Goal: Contribute content: Contribute content

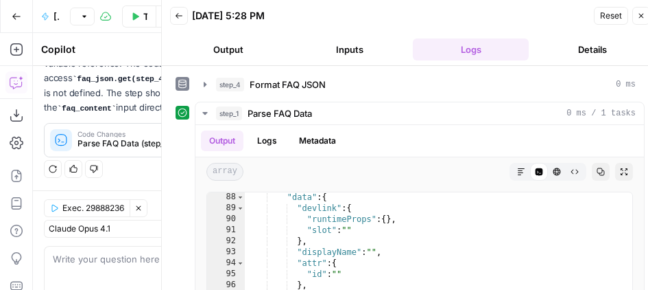
scroll to position [2341, 0]
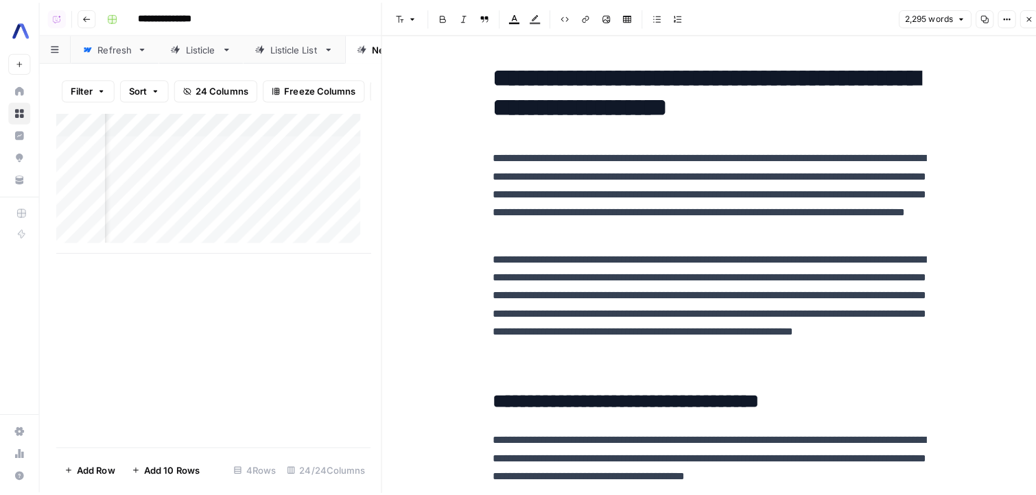
scroll to position [5187, 0]
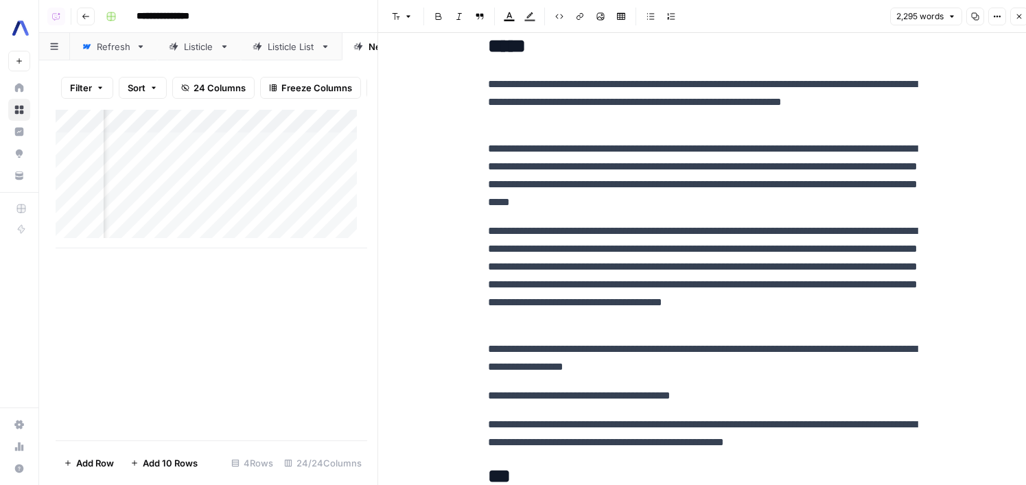
click at [1016, 14] on icon "button" at bounding box center [1019, 16] width 8 height 8
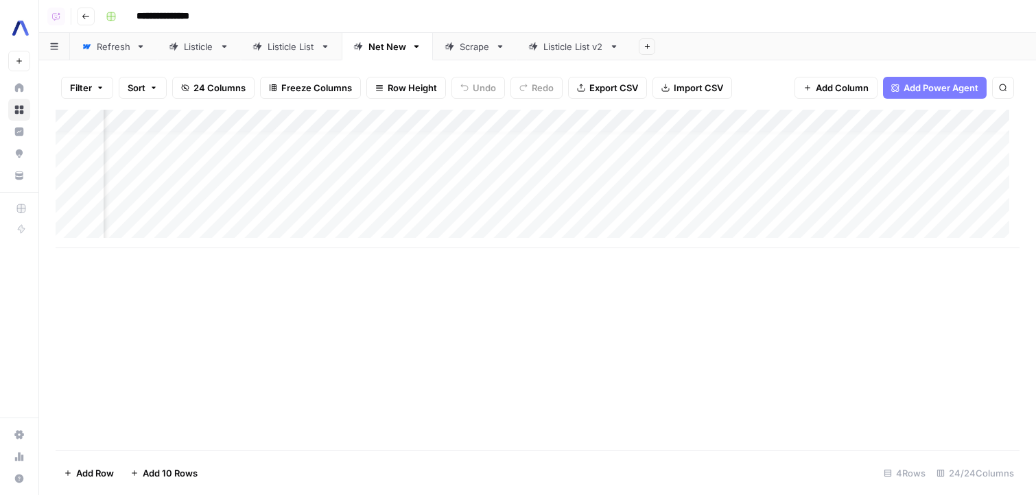
scroll to position [10, 835]
click at [642, 117] on div "Add Column" at bounding box center [538, 179] width 964 height 139
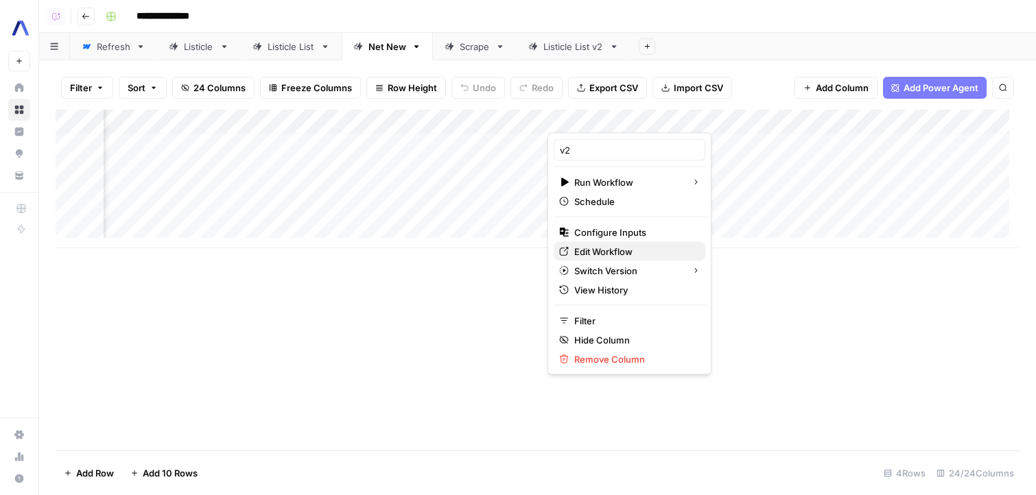
click at [604, 252] on span "Edit Workflow" at bounding box center [634, 252] width 120 height 14
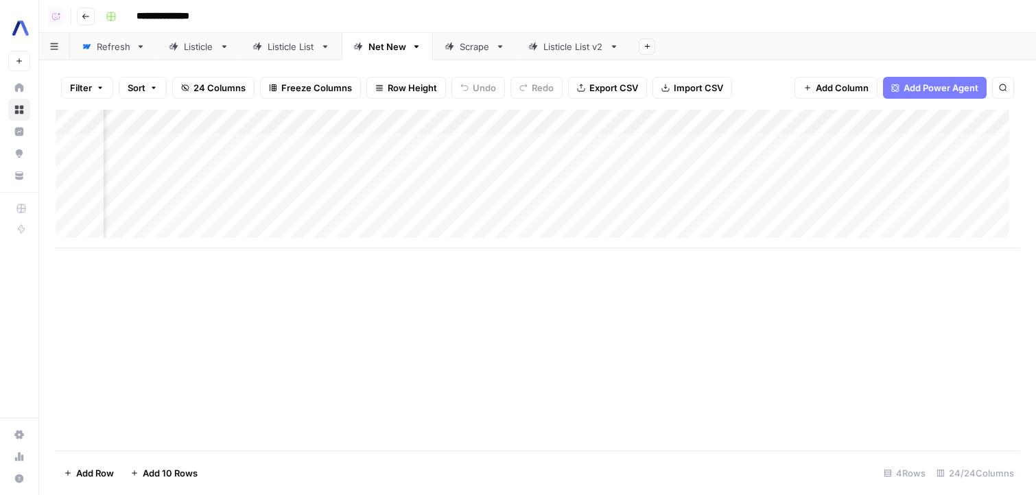
scroll to position [10, 788]
click at [688, 151] on div "Add Column" at bounding box center [538, 179] width 964 height 139
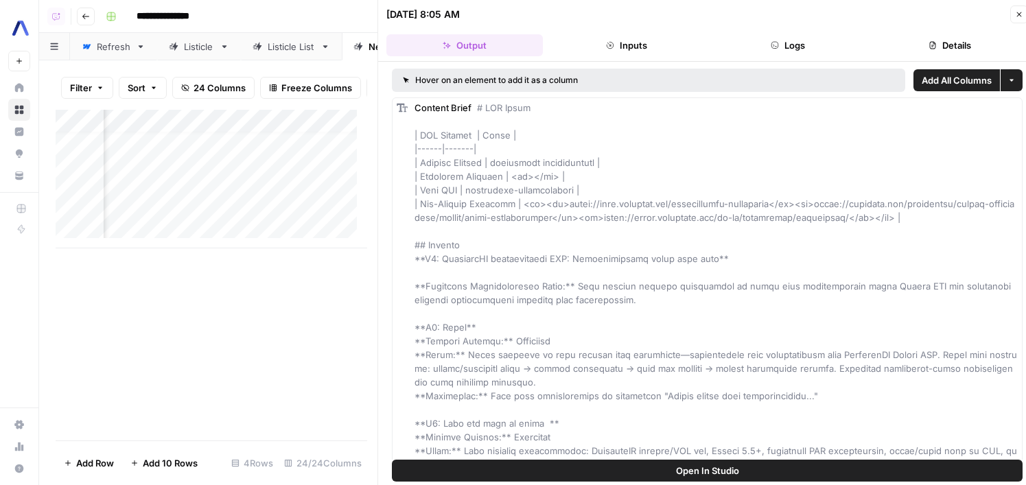
click at [762, 474] on button "Open In Studio" at bounding box center [707, 471] width 631 height 22
click at [1018, 16] on icon "button" at bounding box center [1019, 14] width 8 height 8
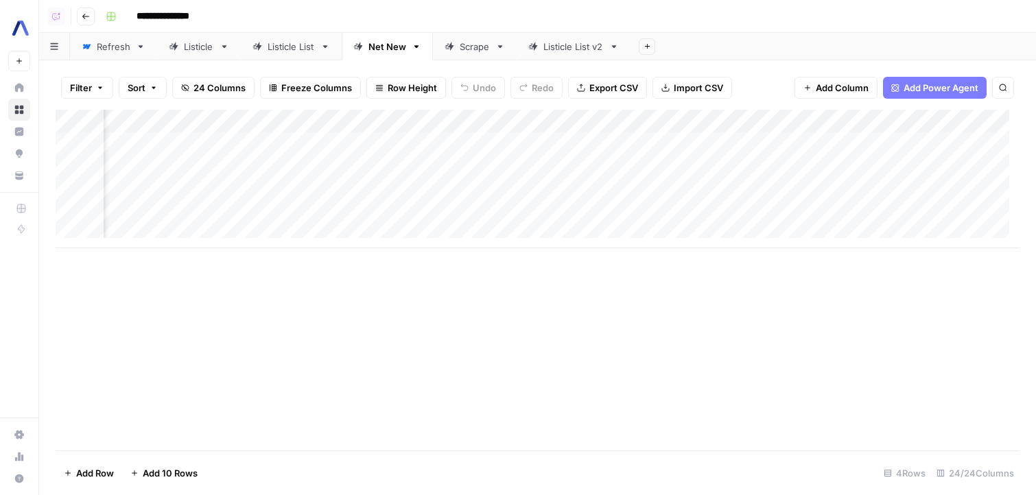
scroll to position [0, 847]
click at [644, 207] on div "Add Column" at bounding box center [538, 179] width 964 height 139
click at [646, 154] on div "Add Column" at bounding box center [538, 179] width 964 height 139
click at [649, 163] on div "Add Column" at bounding box center [538, 179] width 964 height 139
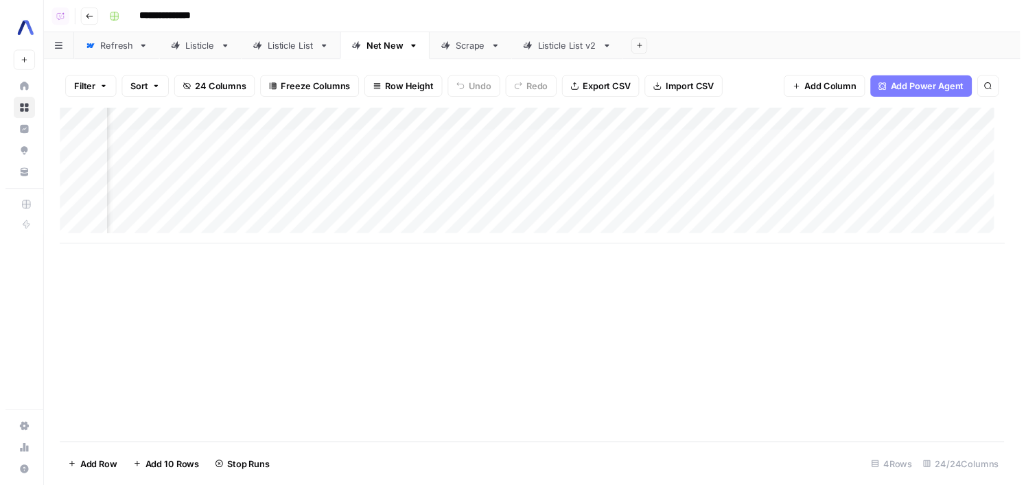
scroll to position [0, 1946]
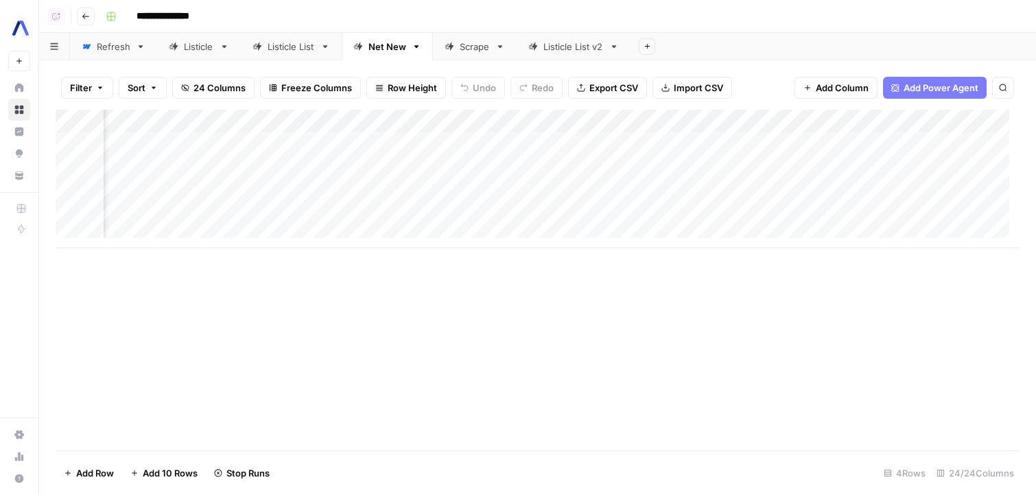
click at [782, 136] on div "Add Column" at bounding box center [538, 179] width 964 height 139
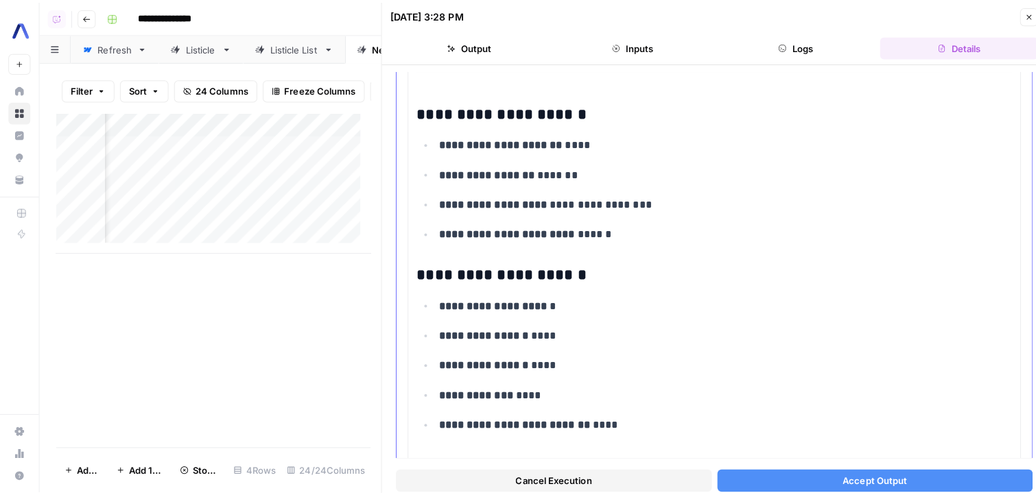
scroll to position [207, 0]
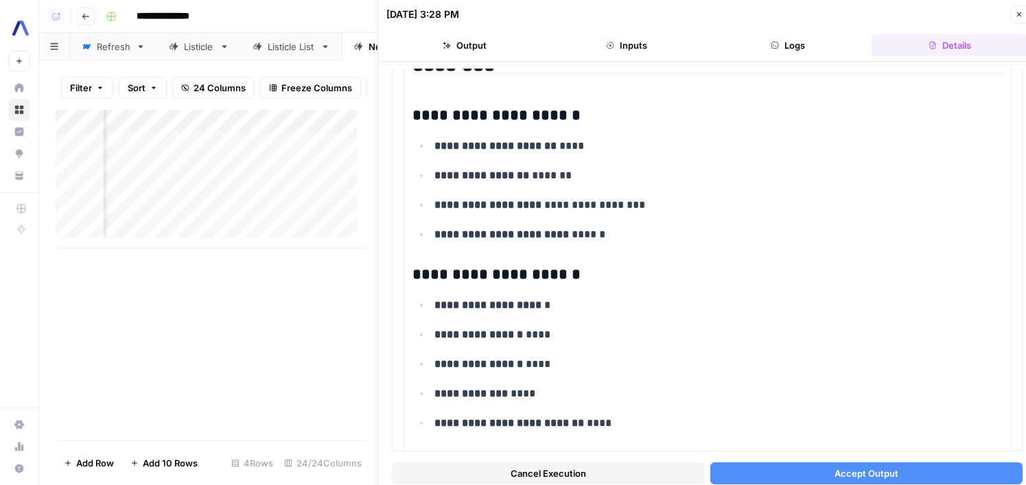
click at [816, 473] on button "Accept Output" at bounding box center [866, 473] width 313 height 22
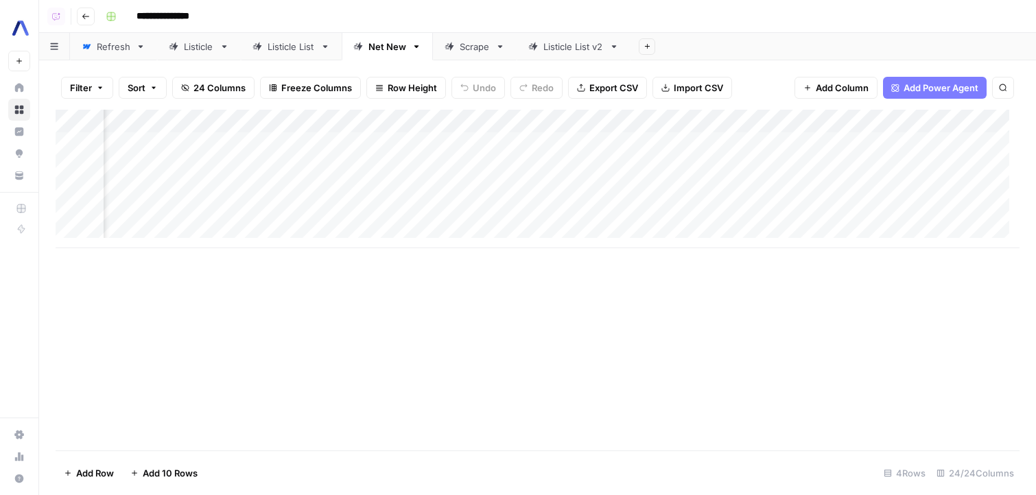
scroll to position [1, 1195]
click at [303, 154] on div "Add Column" at bounding box center [538, 179] width 964 height 139
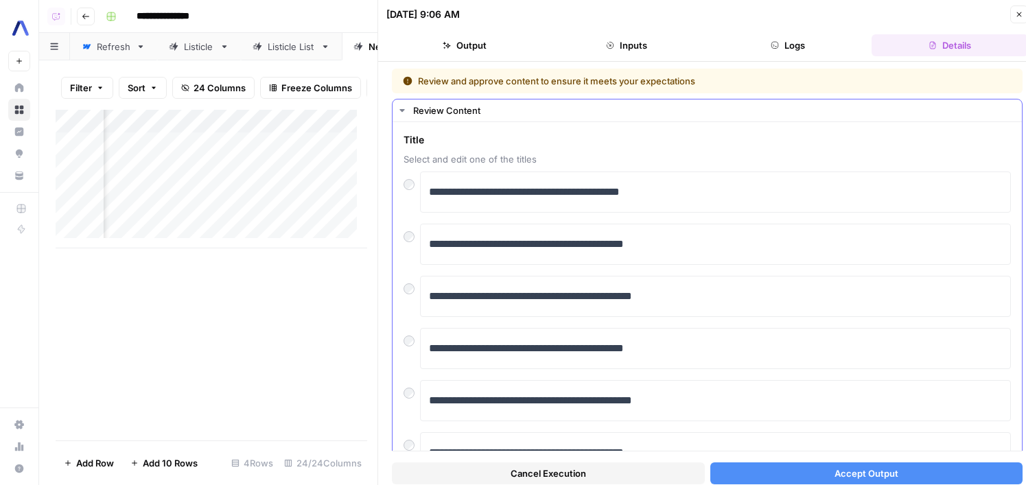
click at [414, 230] on div at bounding box center [411, 233] width 16 height 19
click at [879, 467] on span "Accept Output" at bounding box center [866, 474] width 64 height 14
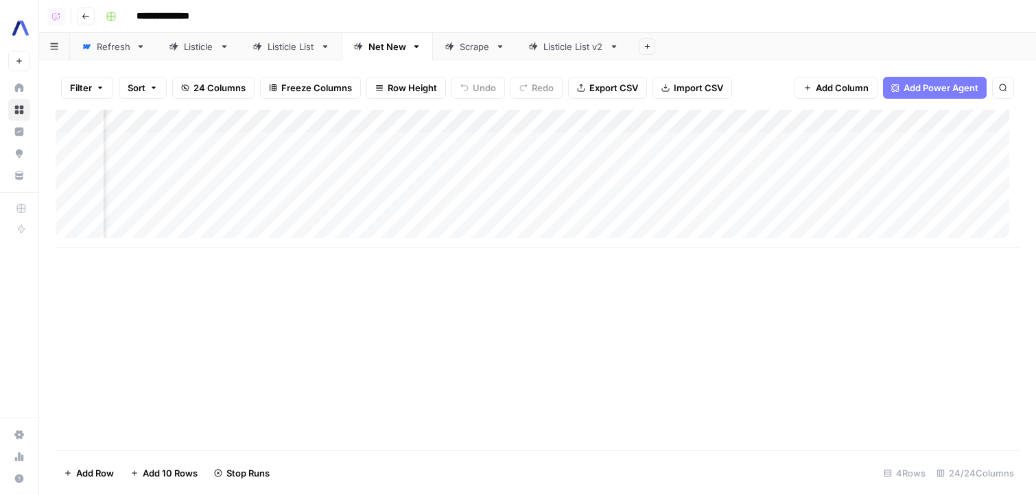
click at [720, 196] on div "Add Column" at bounding box center [538, 179] width 964 height 139
click at [714, 173] on div "Add Column" at bounding box center [538, 179] width 964 height 139
click at [766, 430] on div "Add Column" at bounding box center [538, 280] width 964 height 341
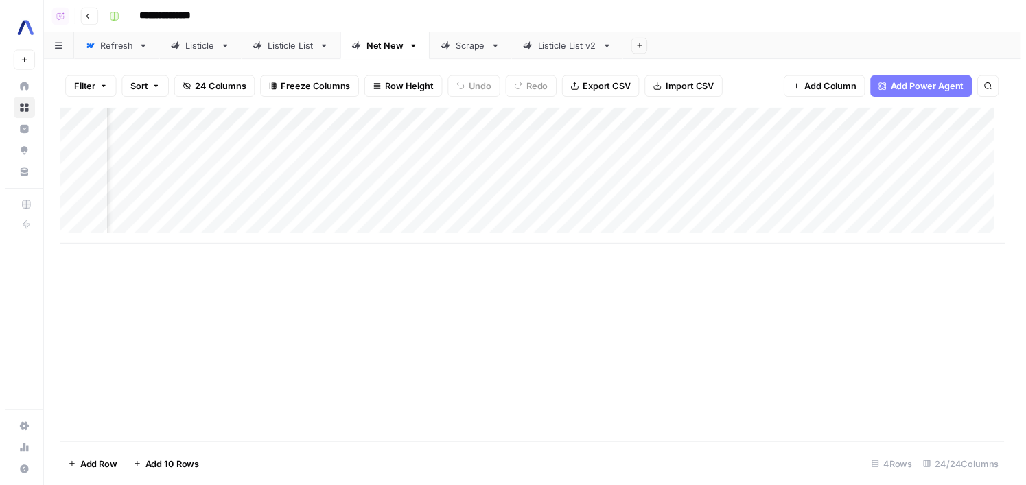
scroll to position [0, 961]
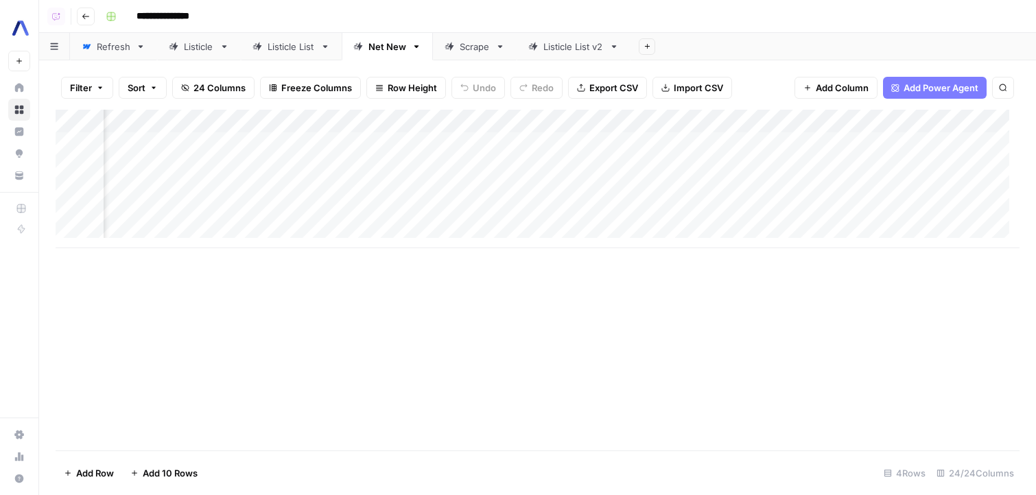
click at [784, 166] on div "Add Column" at bounding box center [538, 179] width 964 height 139
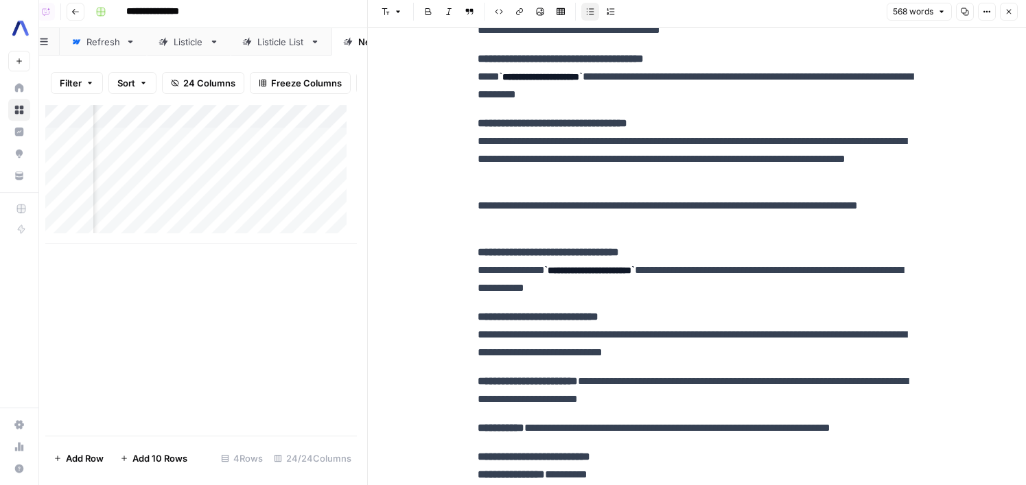
scroll to position [573, 0]
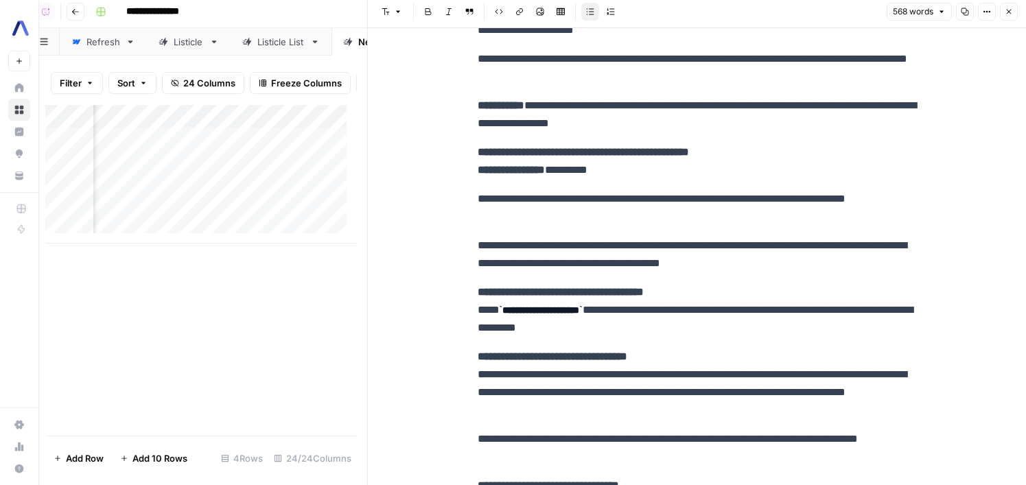
click at [1005, 6] on button "Close" at bounding box center [1009, 12] width 18 height 18
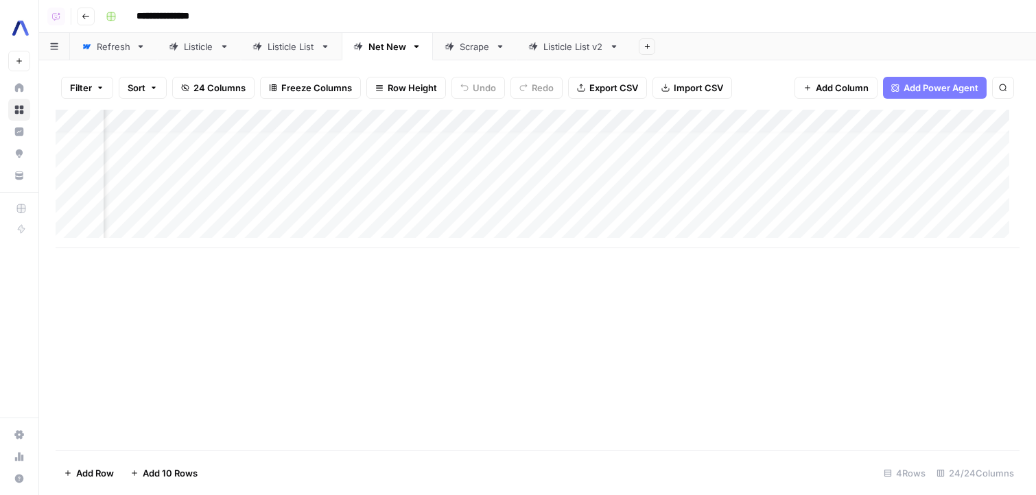
scroll to position [0, 1886]
click at [842, 163] on div "Add Column" at bounding box center [538, 179] width 964 height 139
click at [730, 160] on div "Add Column" at bounding box center [538, 179] width 964 height 139
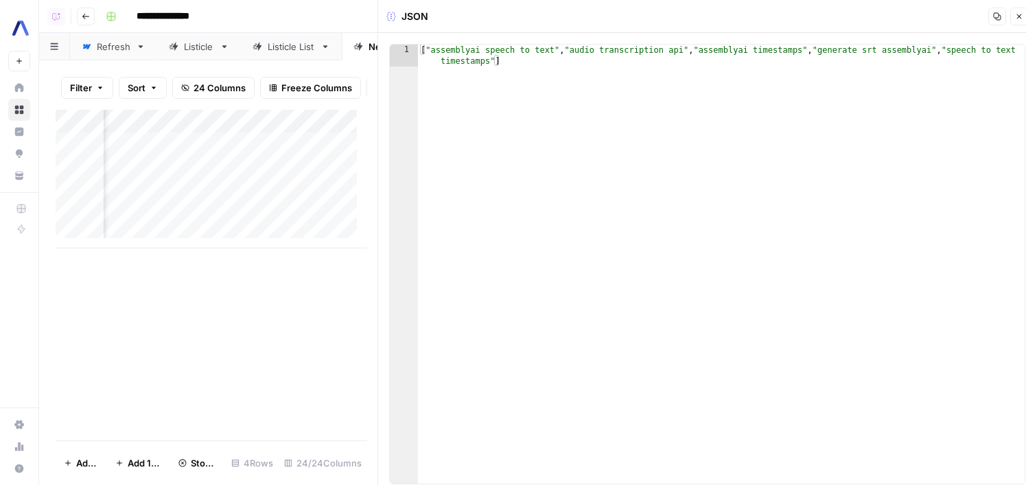
click at [1024, 16] on button "Close" at bounding box center [1019, 17] width 18 height 18
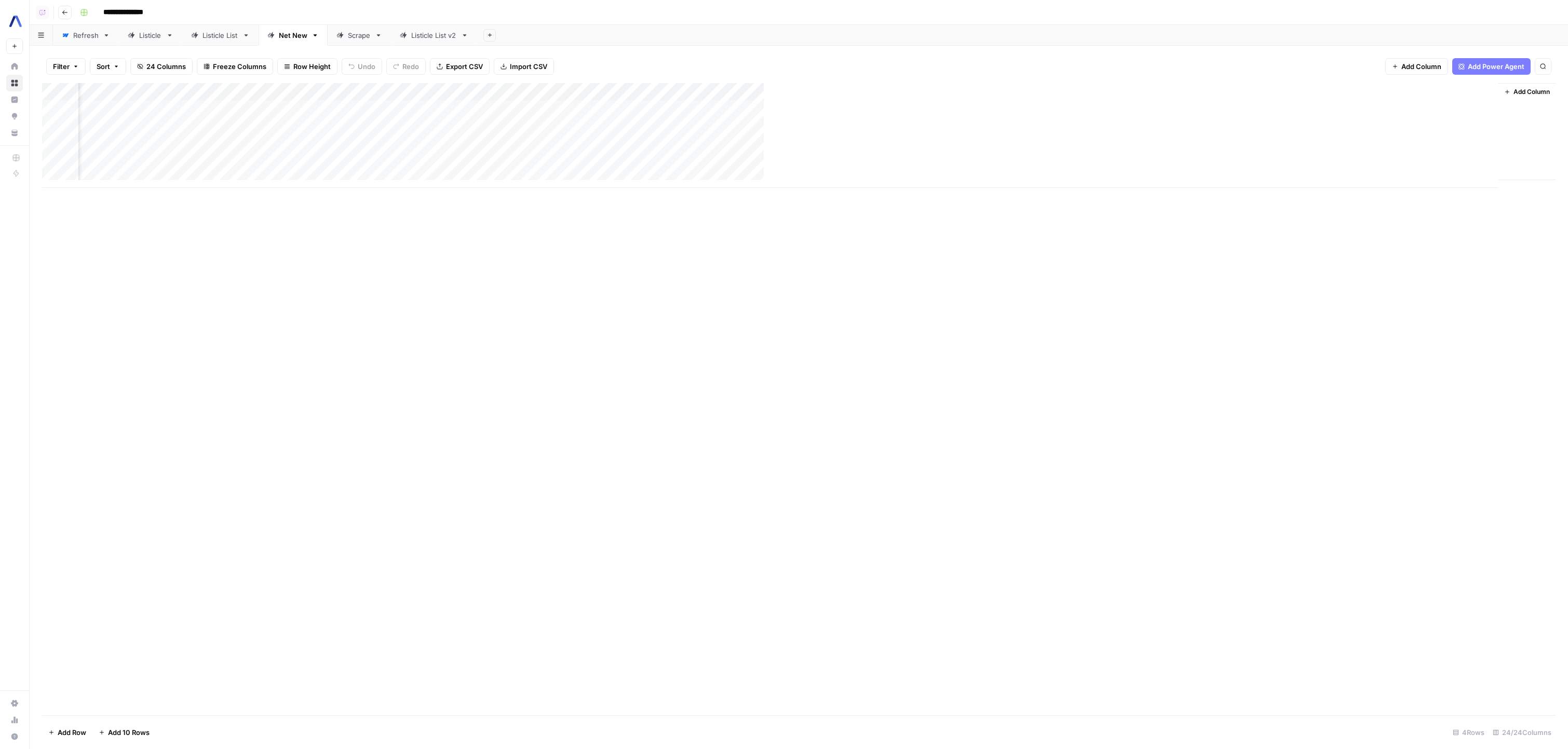
scroll to position [0, 1060]
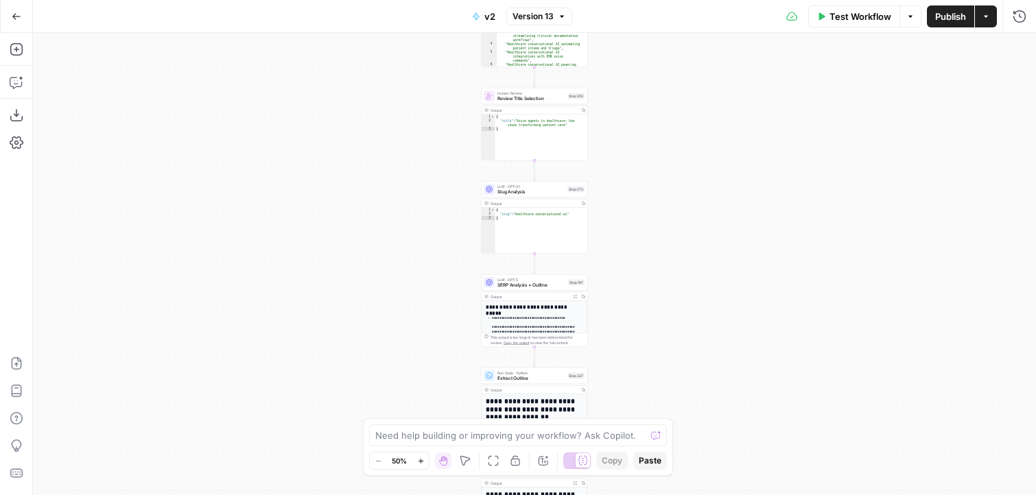
click at [183, 171] on div "Workflow Set Inputs Inputs Run Code · JavaScript Structure Competitor Keywords …" at bounding box center [534, 264] width 1003 height 462
click at [25, 89] on button "Copilot" at bounding box center [16, 82] width 22 height 22
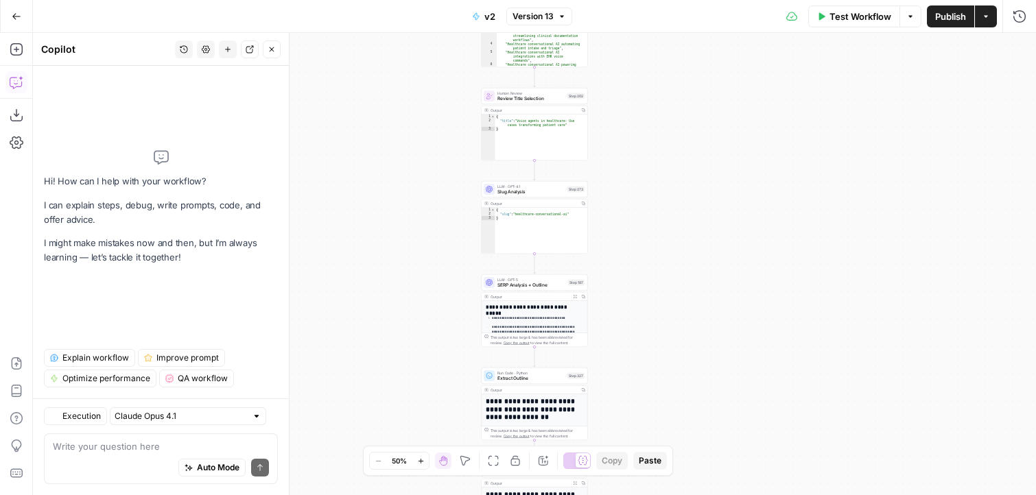
click at [297, 400] on div "Workflow Set Inputs Inputs Run Code · JavaScript Structure Competitor Keywords …" at bounding box center [534, 264] width 1003 height 462
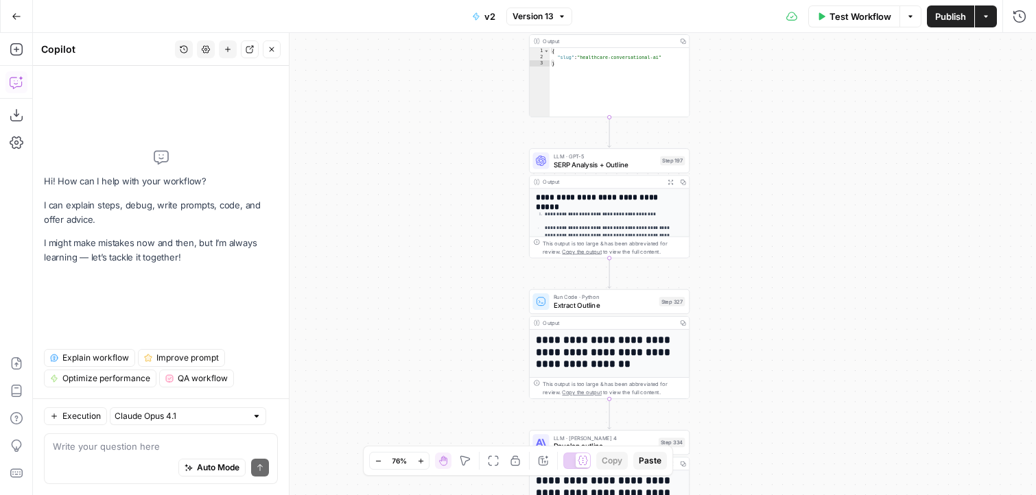
click at [605, 161] on span "SERP Analysis + Outline" at bounding box center [605, 164] width 103 height 10
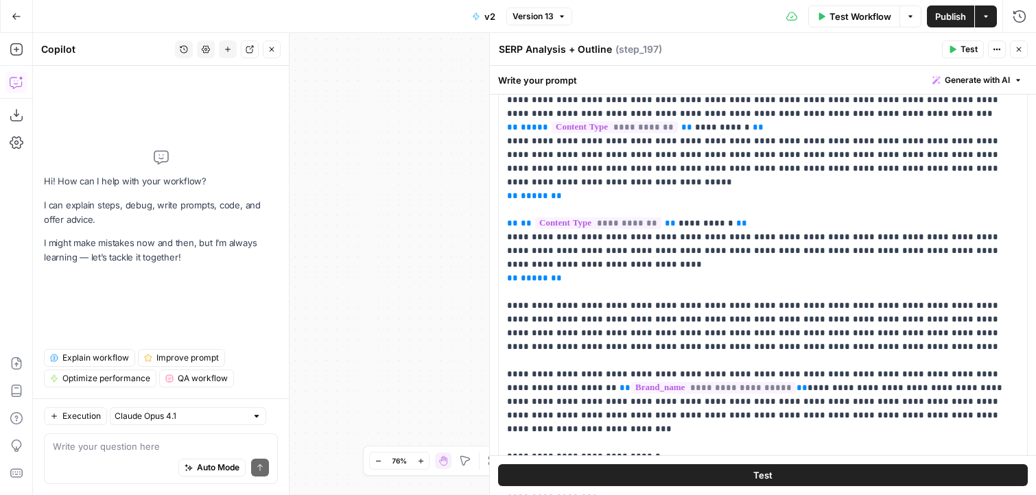
scroll to position [213, 0]
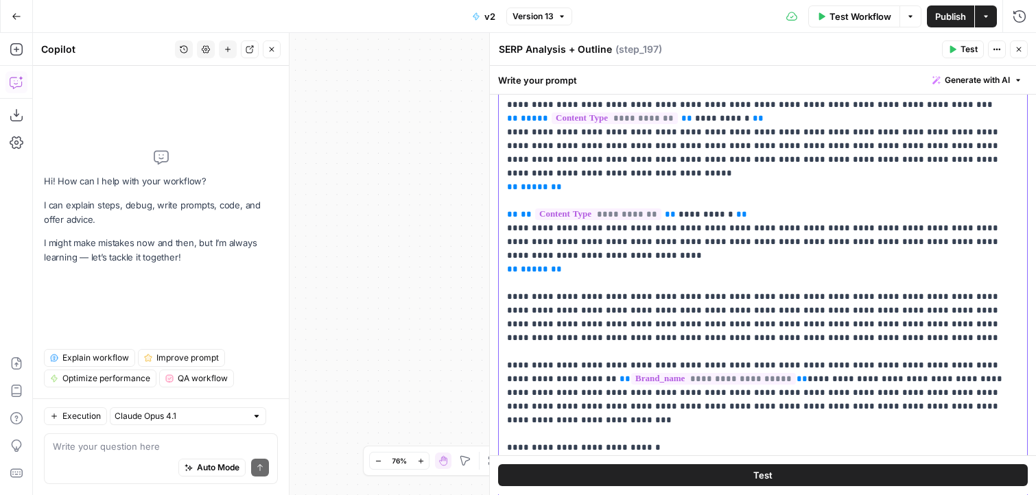
click at [659, 213] on p "**********" at bounding box center [758, 242] width 502 height 508
click at [659, 227] on p "**********" at bounding box center [758, 242] width 502 height 508
click at [127, 464] on div "Auto Mode Send" at bounding box center [161, 469] width 216 height 30
paste textarea "error handling, edge cases and troubleshooting"
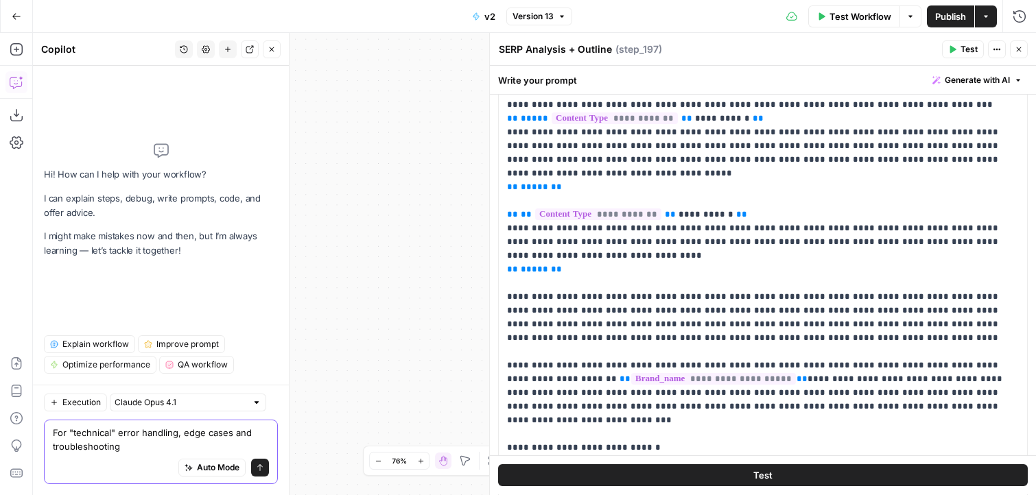
click at [118, 438] on textarea "For "technical" error handling, edge cases and troubleshooting" at bounding box center [161, 439] width 216 height 27
click at [172, 428] on textarea "For "technical" articles, never include error handling, edge cases and troubles…" at bounding box center [161, 439] width 216 height 27
click at [244, 454] on div "Auto Mode Send" at bounding box center [161, 469] width 216 height 30
click at [244, 451] on textarea "For "technical" articles, do not include error handling, edge cases and trouble…" at bounding box center [161, 439] width 216 height 27
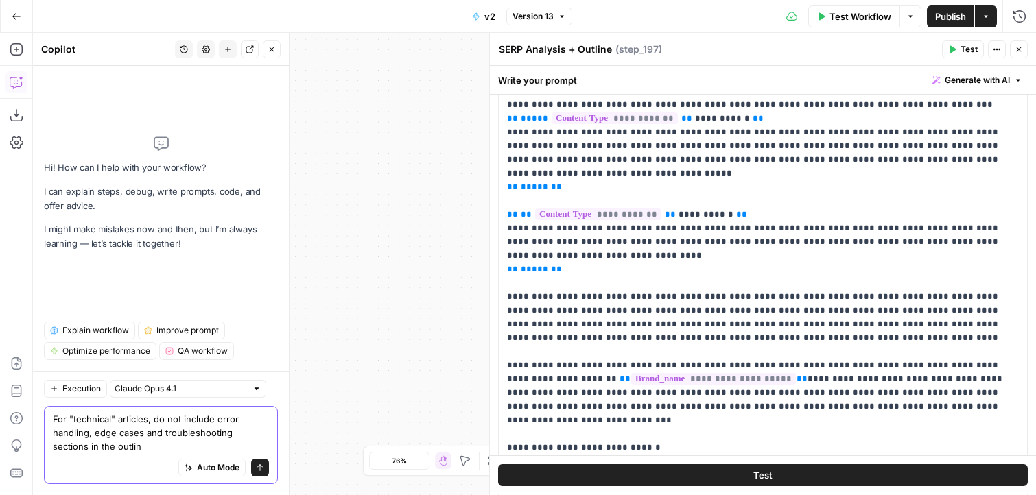
type textarea "For "technical" articles, do not include error handling, edge cases and trouble…"
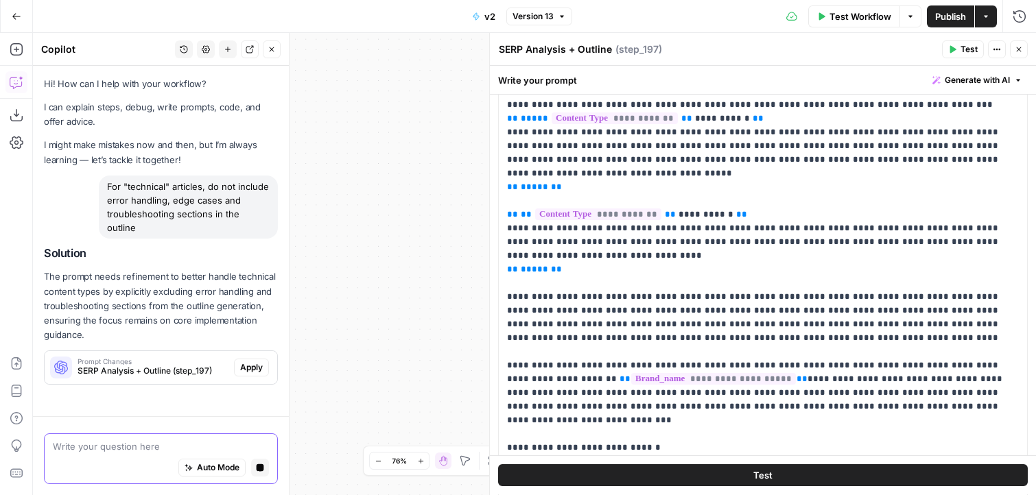
scroll to position [19, 0]
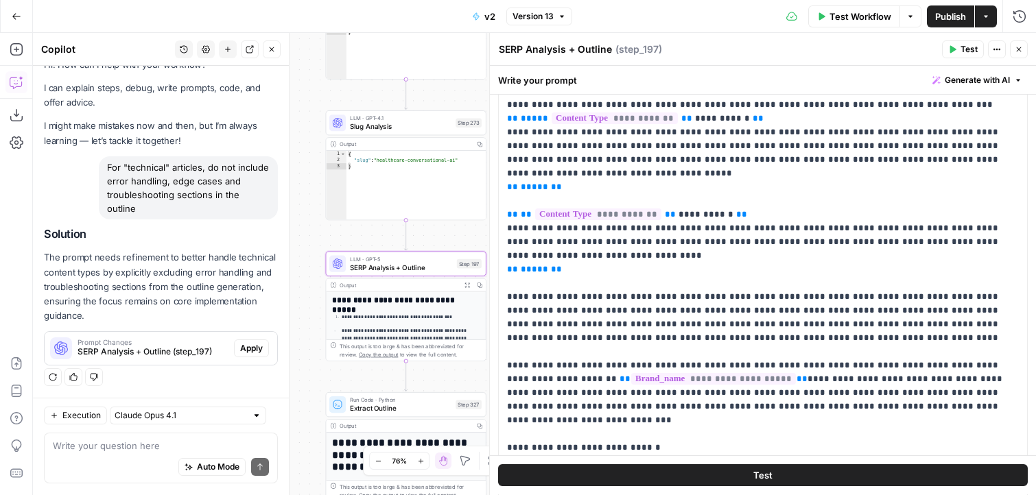
click at [240, 350] on span "Apply" at bounding box center [251, 348] width 23 height 12
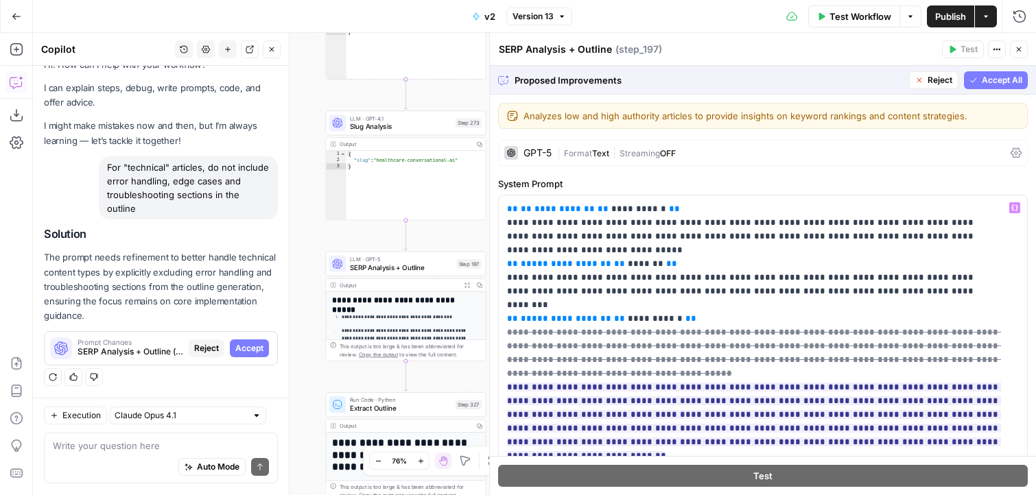
scroll to position [42, 0]
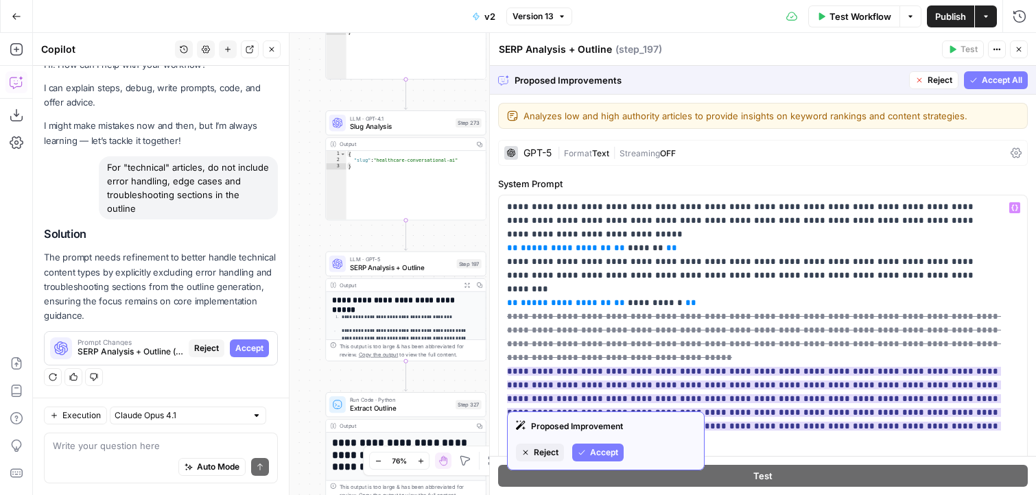
click at [604, 452] on span "Accept" at bounding box center [604, 453] width 28 height 12
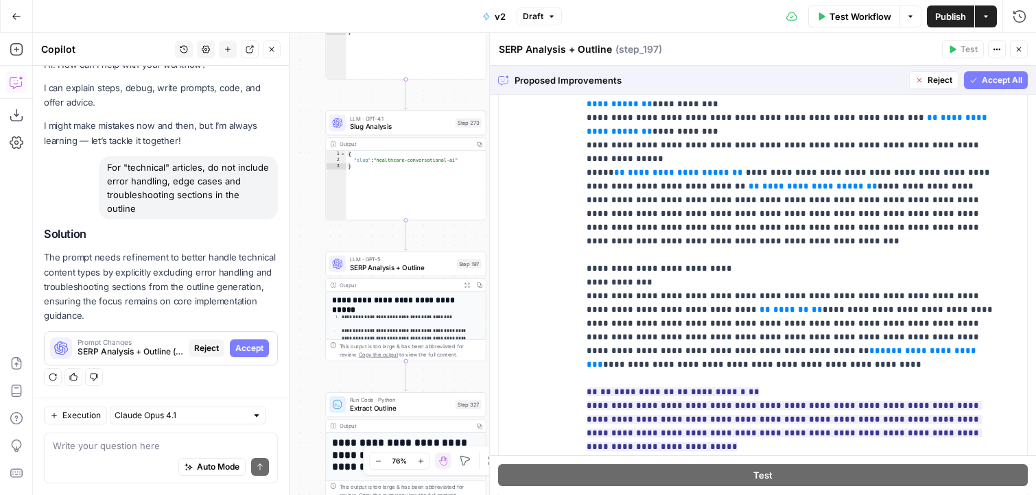
scroll to position [2491, 0]
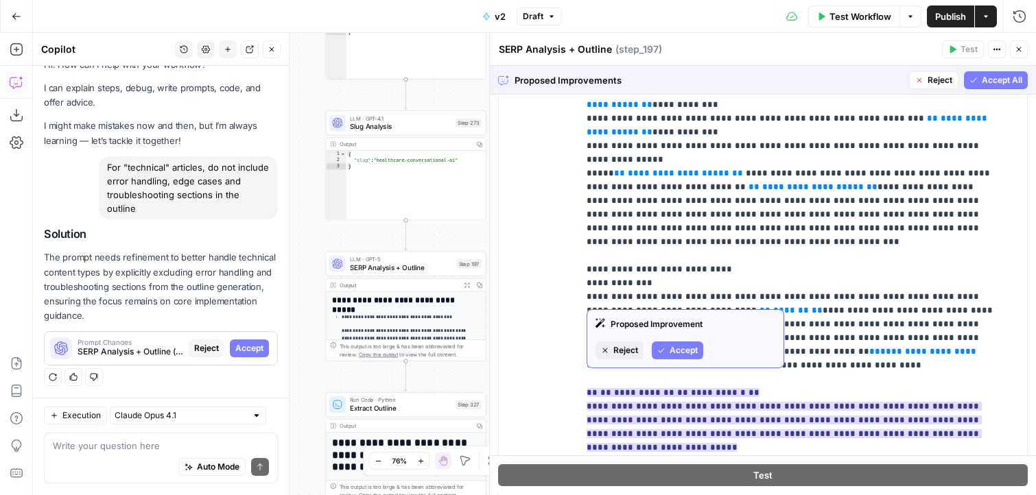
click at [673, 353] on span "Accept" at bounding box center [684, 350] width 28 height 12
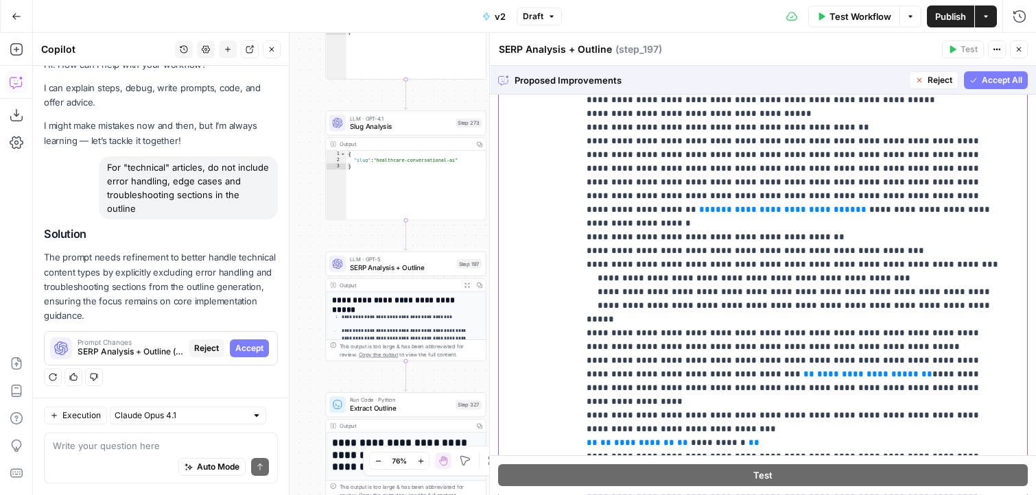
scroll to position [3850, 0]
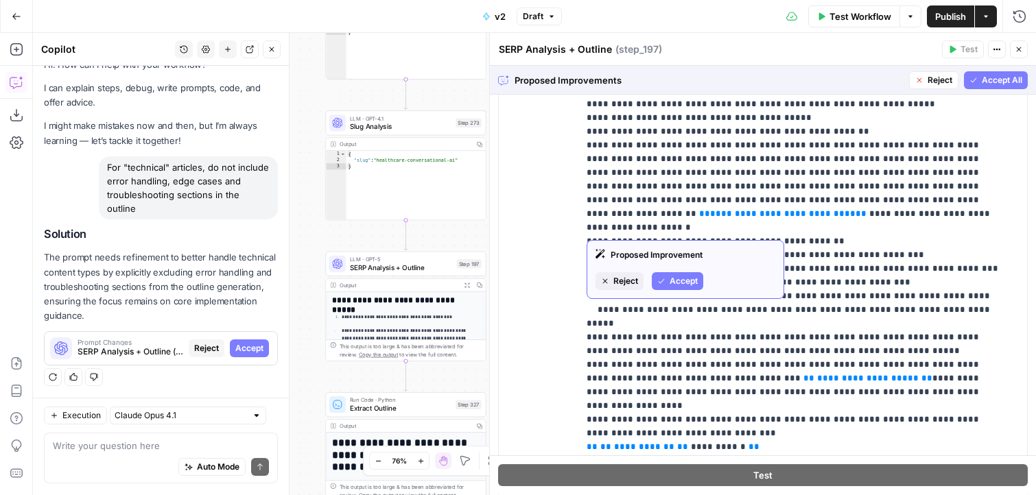
click at [683, 278] on span "Accept" at bounding box center [684, 281] width 28 height 12
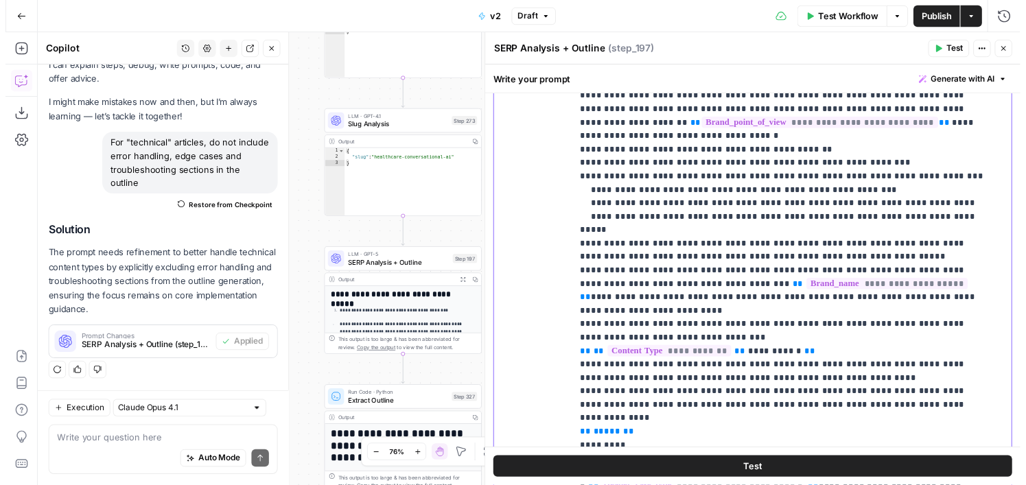
scroll to position [948, 0]
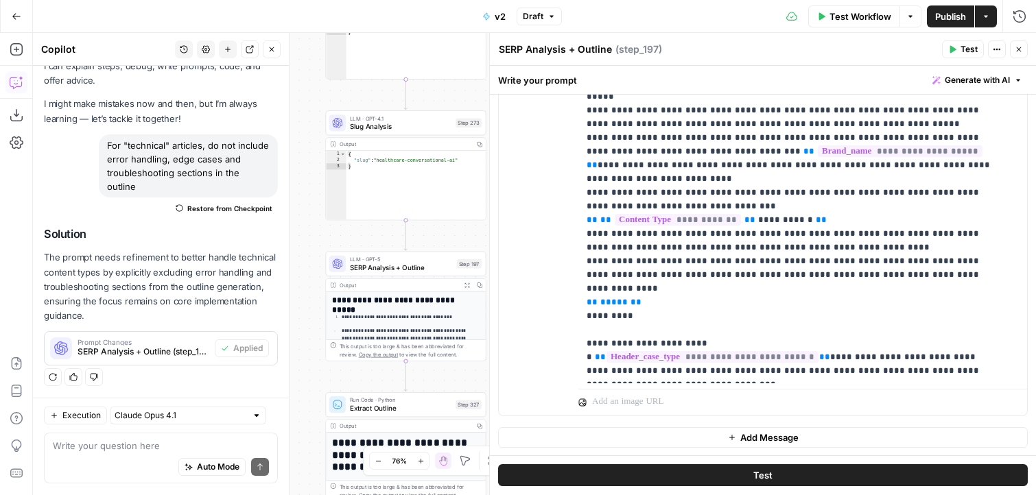
click at [1016, 52] on icon "button" at bounding box center [1019, 49] width 8 height 8
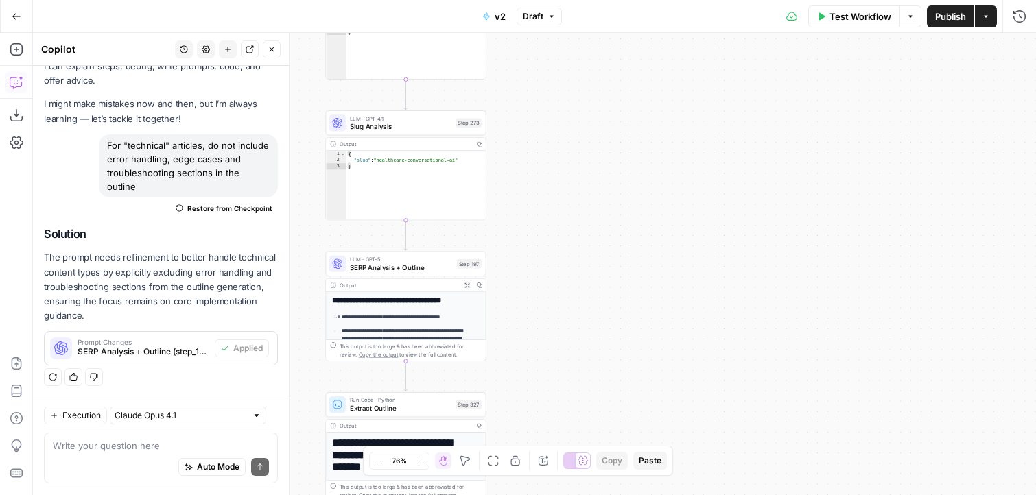
click at [845, 16] on span "Test Workflow" at bounding box center [861, 17] width 62 height 14
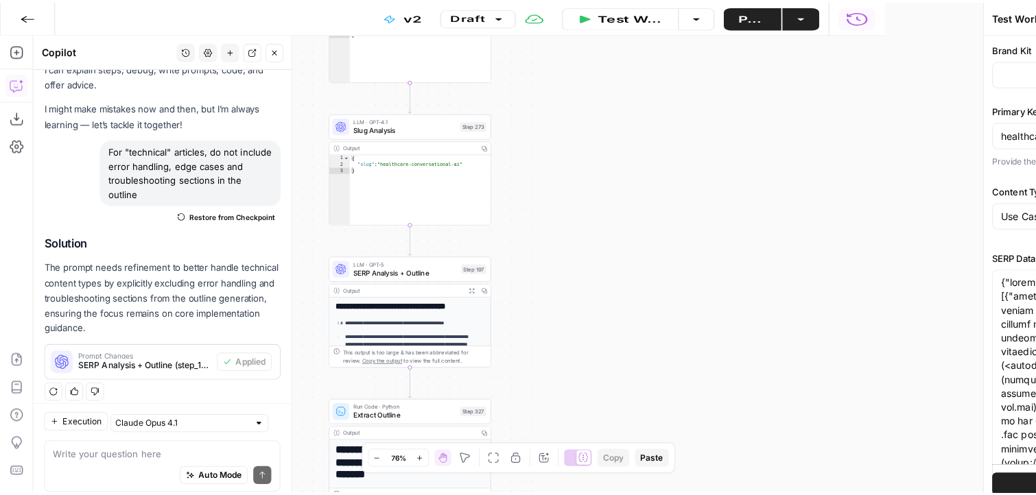
scroll to position [51, 0]
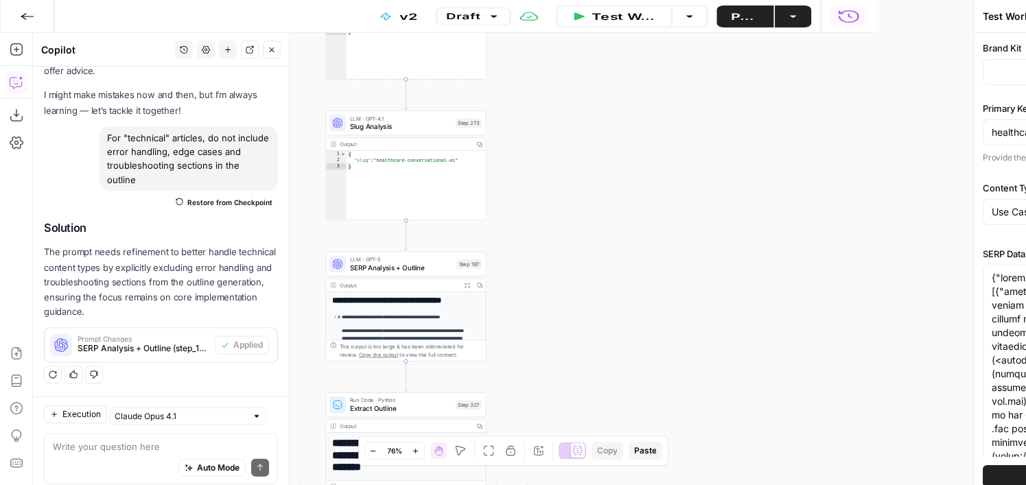
type input "AssemblyAI"
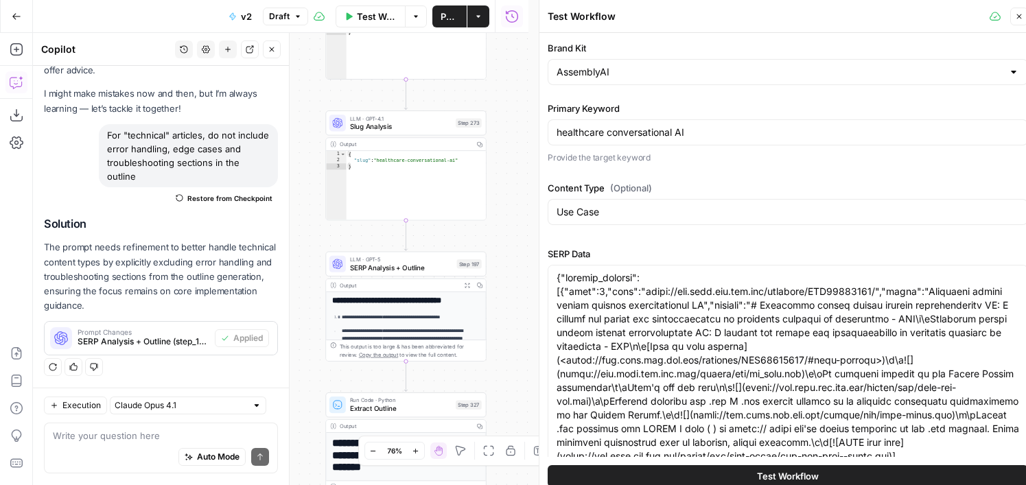
click at [1020, 19] on icon "button" at bounding box center [1019, 16] width 5 height 5
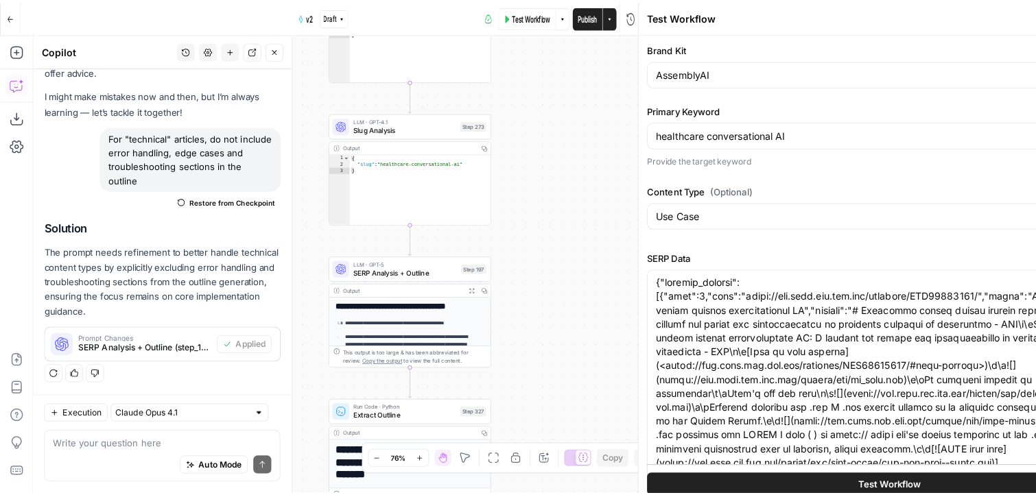
scroll to position [41, 0]
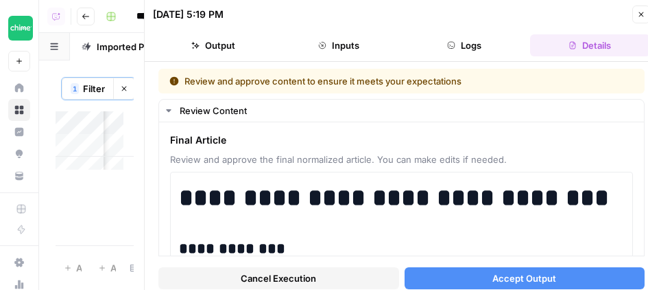
scroll to position [4369, 0]
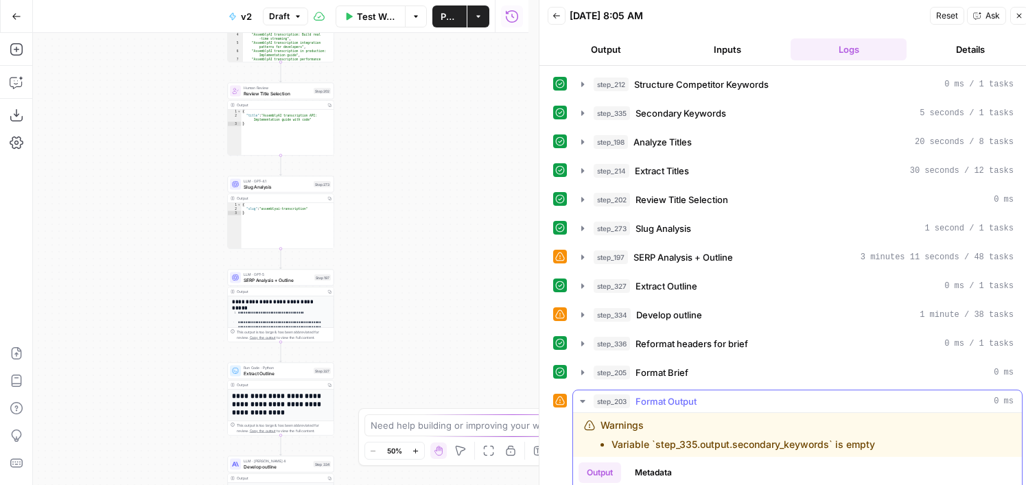
scroll to position [312, 0]
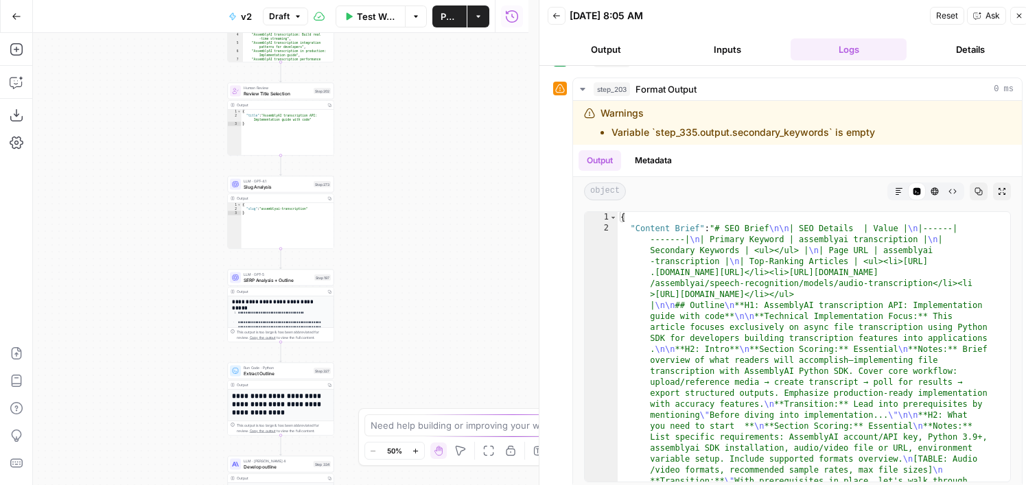
click at [376, 22] on span "Test Workflow" at bounding box center [377, 17] width 40 height 14
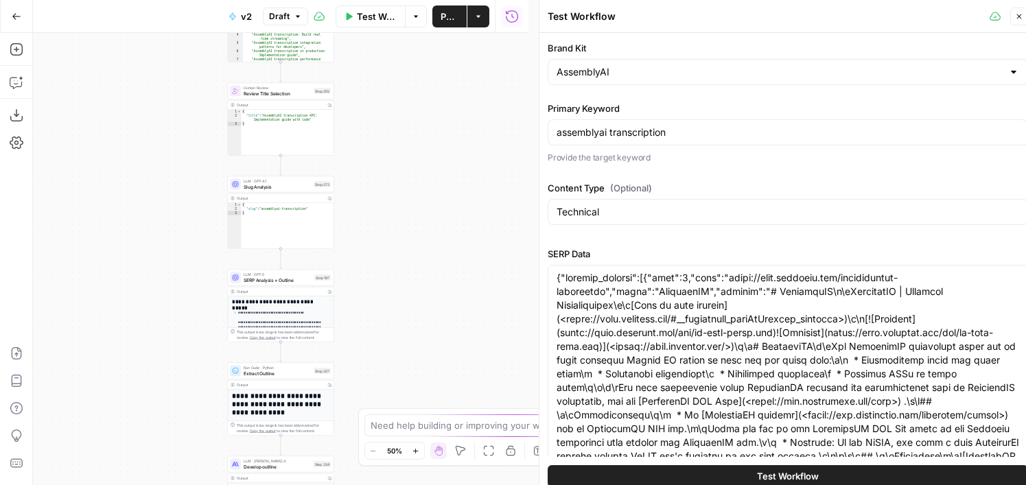
click at [845, 483] on button "Test Workflow" at bounding box center [788, 476] width 480 height 22
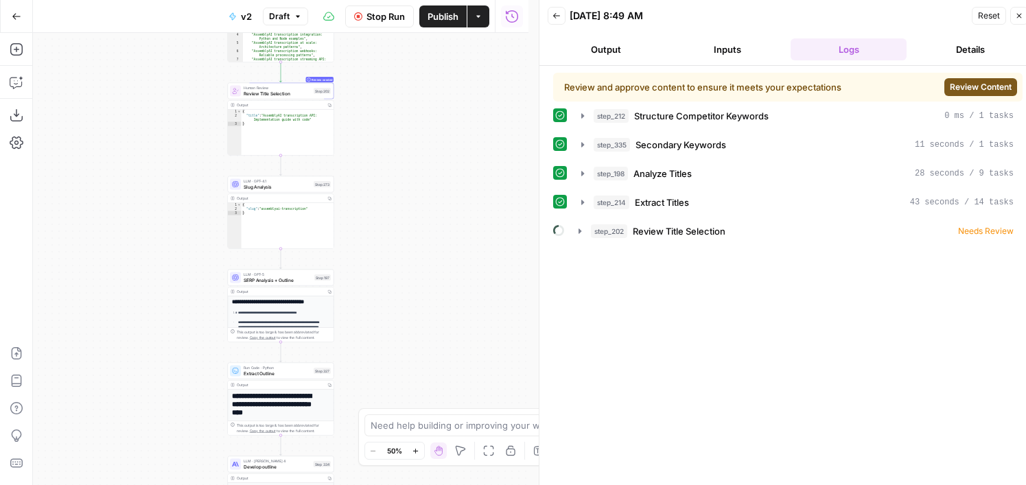
click at [1003, 82] on span "Review Content" at bounding box center [981, 87] width 62 height 12
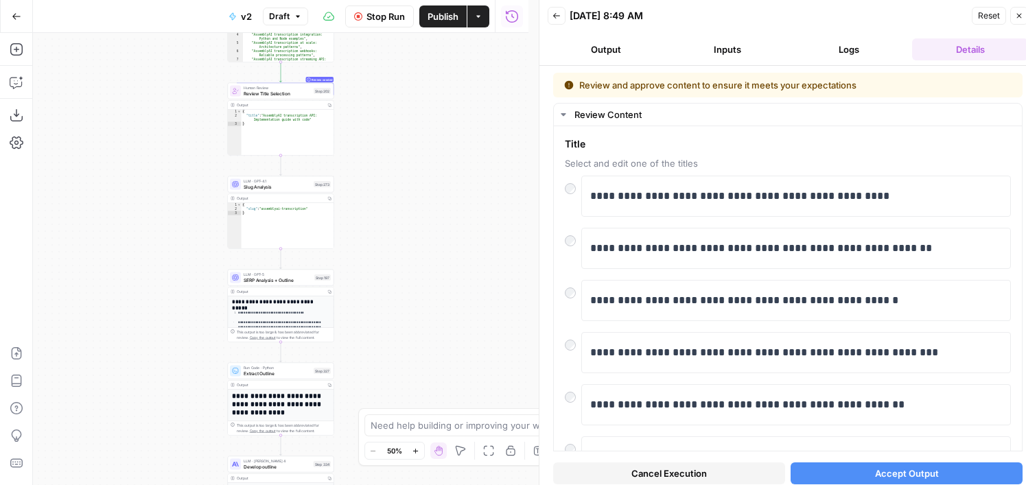
click at [867, 481] on button "Accept Output" at bounding box center [906, 473] width 232 height 22
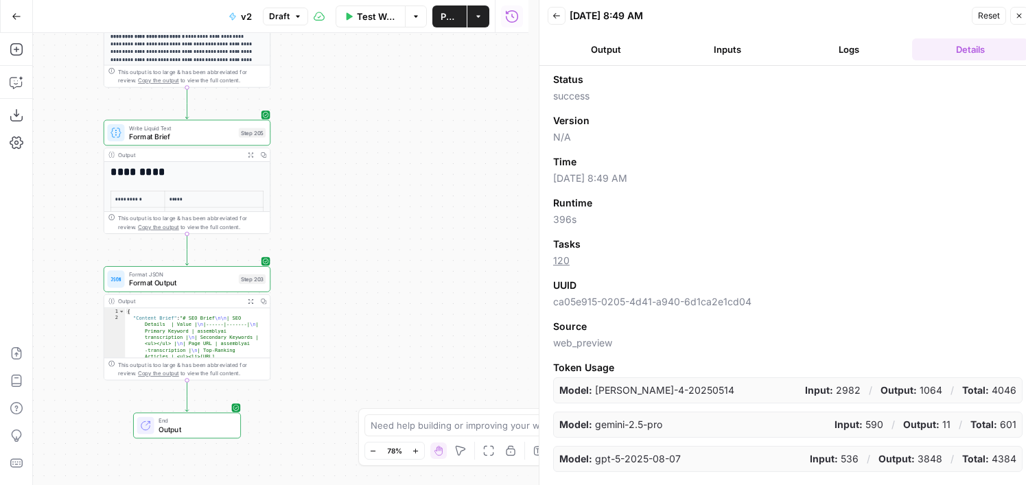
click at [251, 151] on button "Expand Output" at bounding box center [250, 154] width 13 height 13
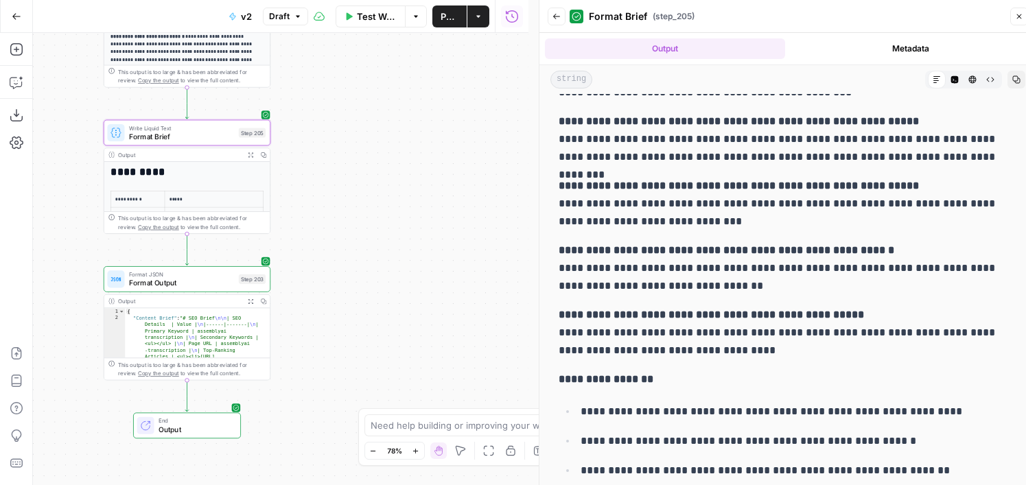
scroll to position [10, 0]
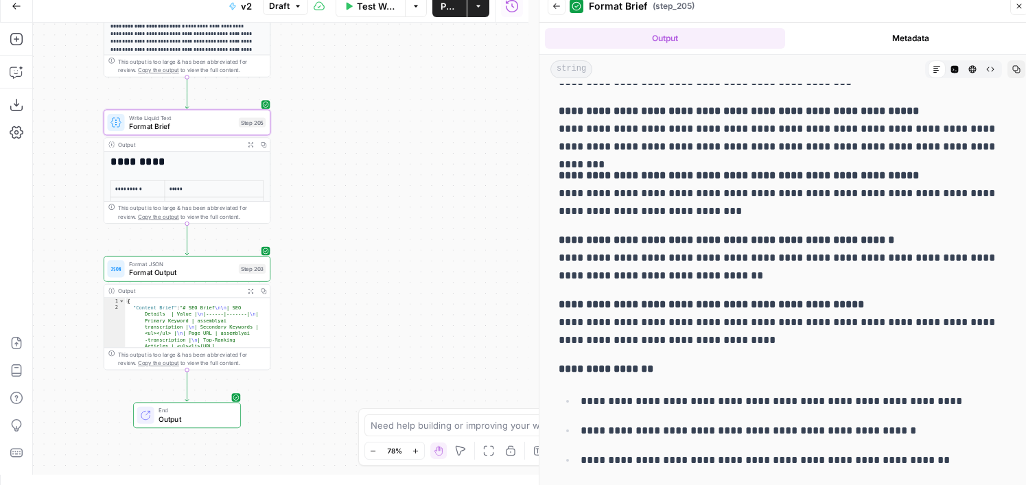
click at [445, 8] on span "Publish" at bounding box center [450, 6] width 18 height 14
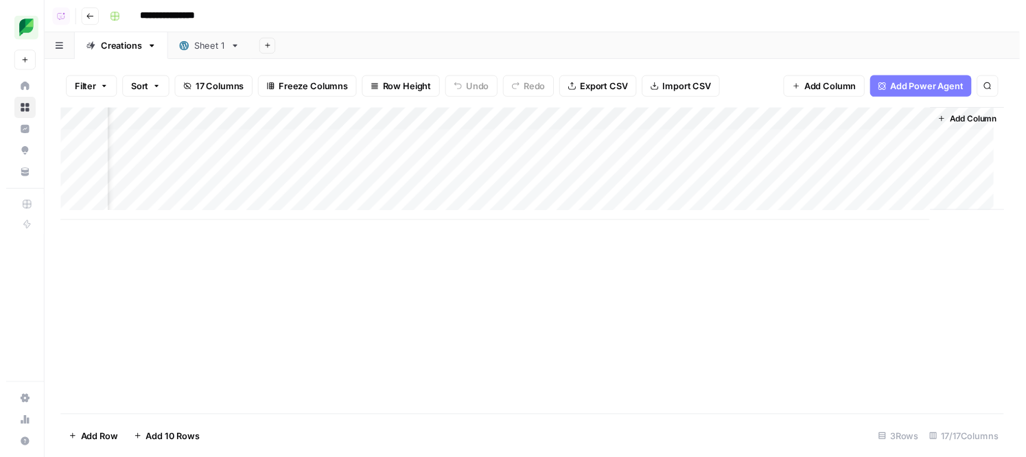
scroll to position [0, 1484]
click at [773, 163] on div "Add Column" at bounding box center [538, 167] width 964 height 115
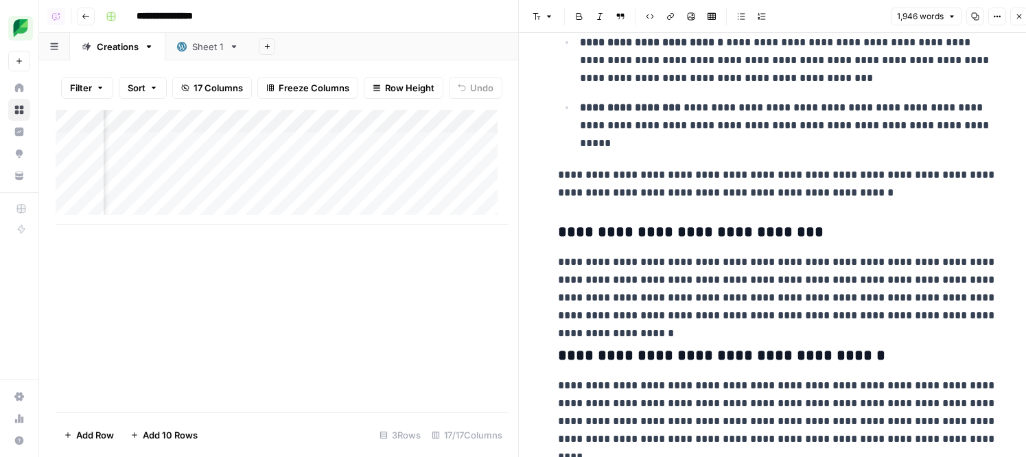
scroll to position [4333, 0]
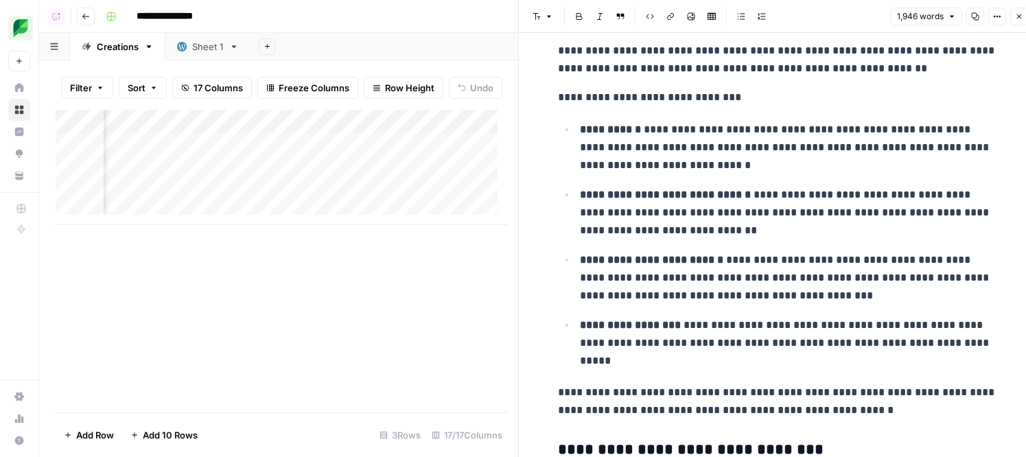
drag, startPoint x: 1013, startPoint y: 19, endPoint x: 896, endPoint y: 241, distance: 251.1
click at [909, 232] on div "**********" at bounding box center [777, 233] width 518 height 467
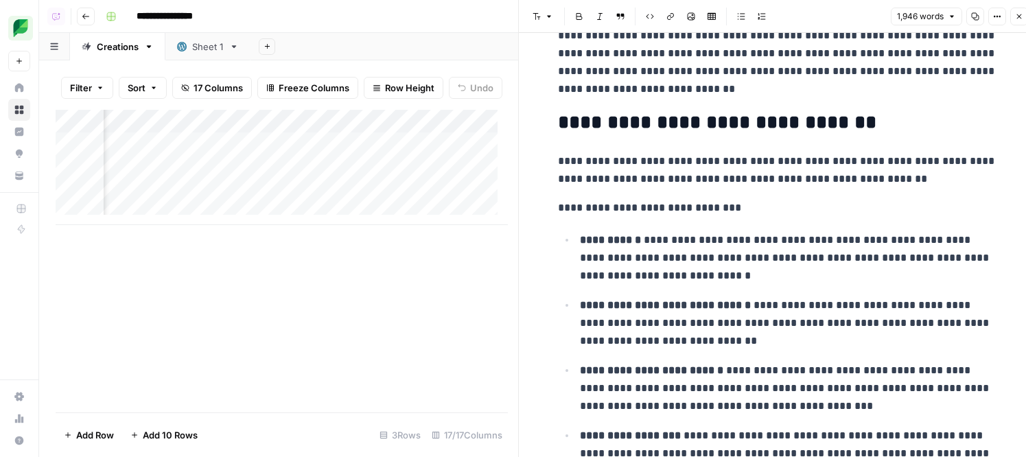
scroll to position [4172, 0]
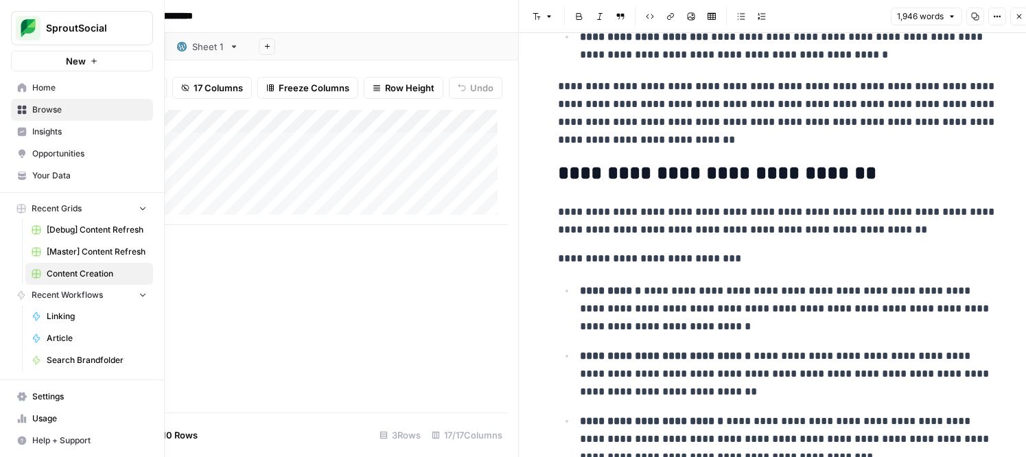
click at [54, 177] on span "Your Data" at bounding box center [89, 175] width 115 height 12
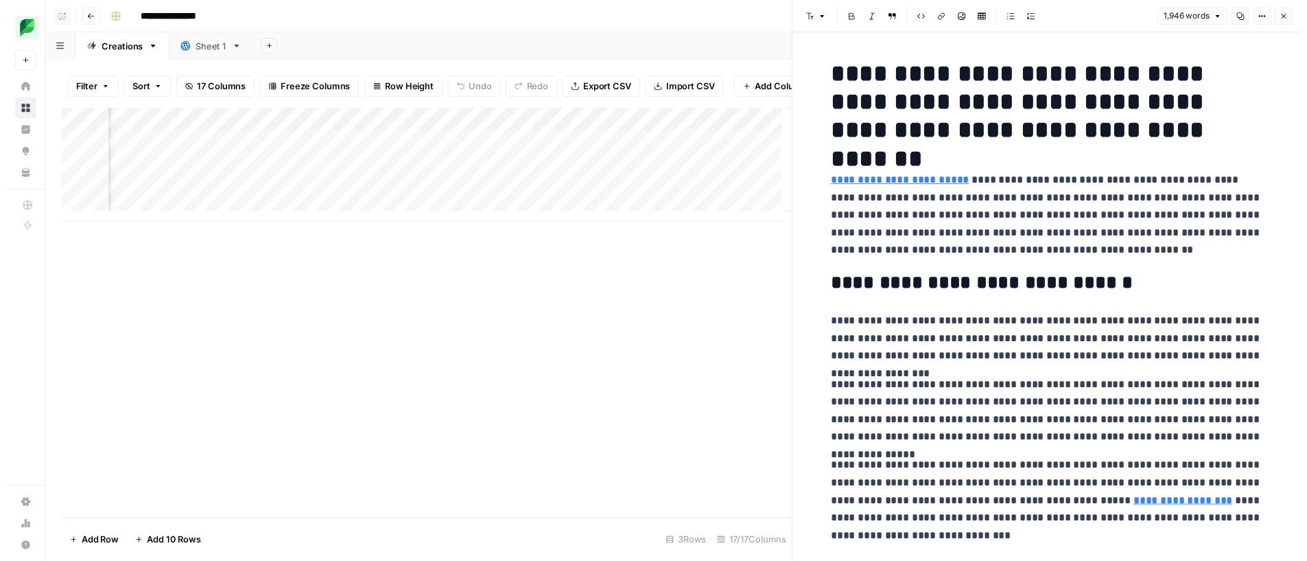
scroll to position [2, 1705]
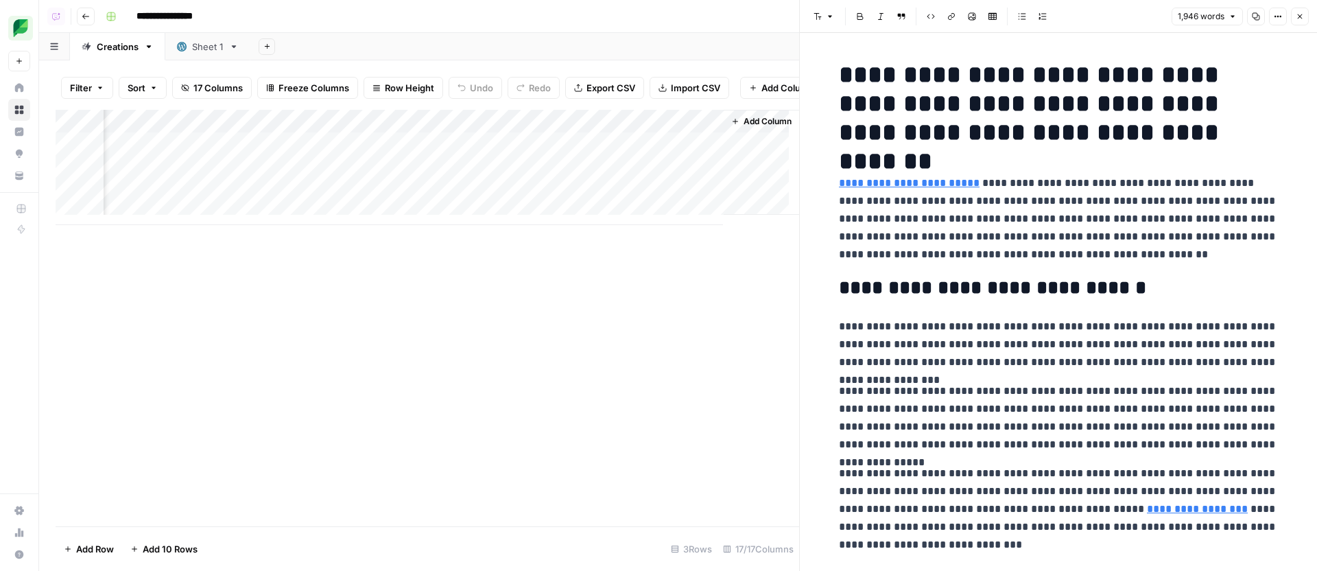
click at [557, 169] on div "Add Column" at bounding box center [428, 167] width 744 height 115
click at [1029, 158] on link "Open in a new tab" at bounding box center [1033, 163] width 18 height 18
click at [699, 164] on div "Add Column" at bounding box center [428, 167] width 744 height 115
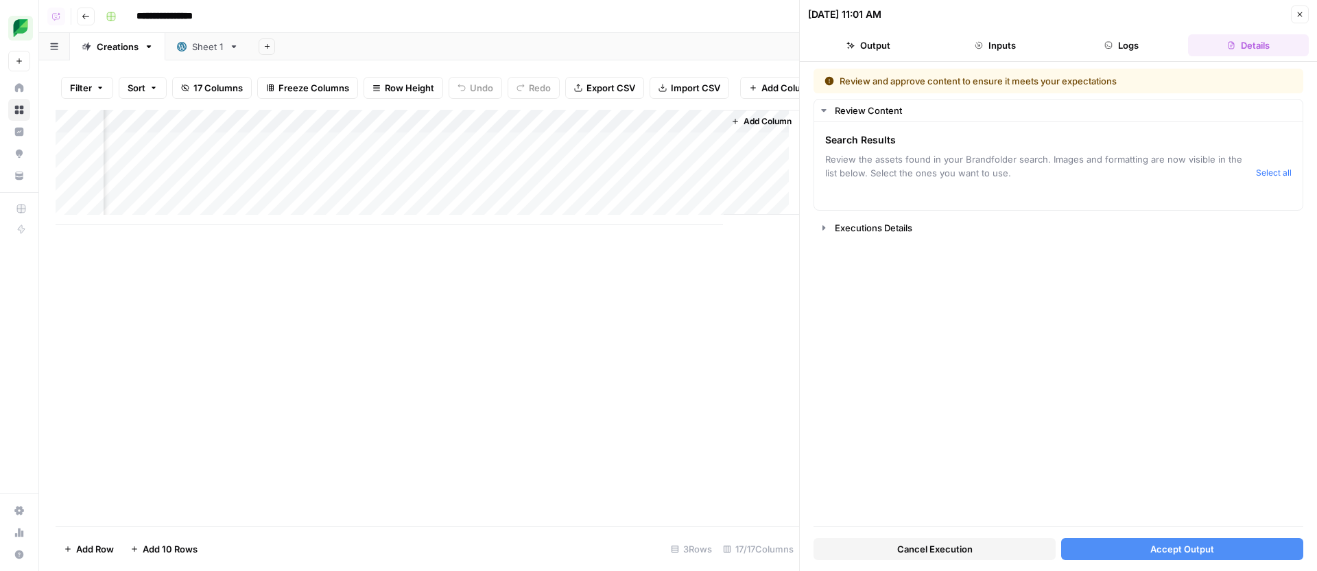
click at [978, 467] on button "Cancel Execution" at bounding box center [935, 549] width 242 height 22
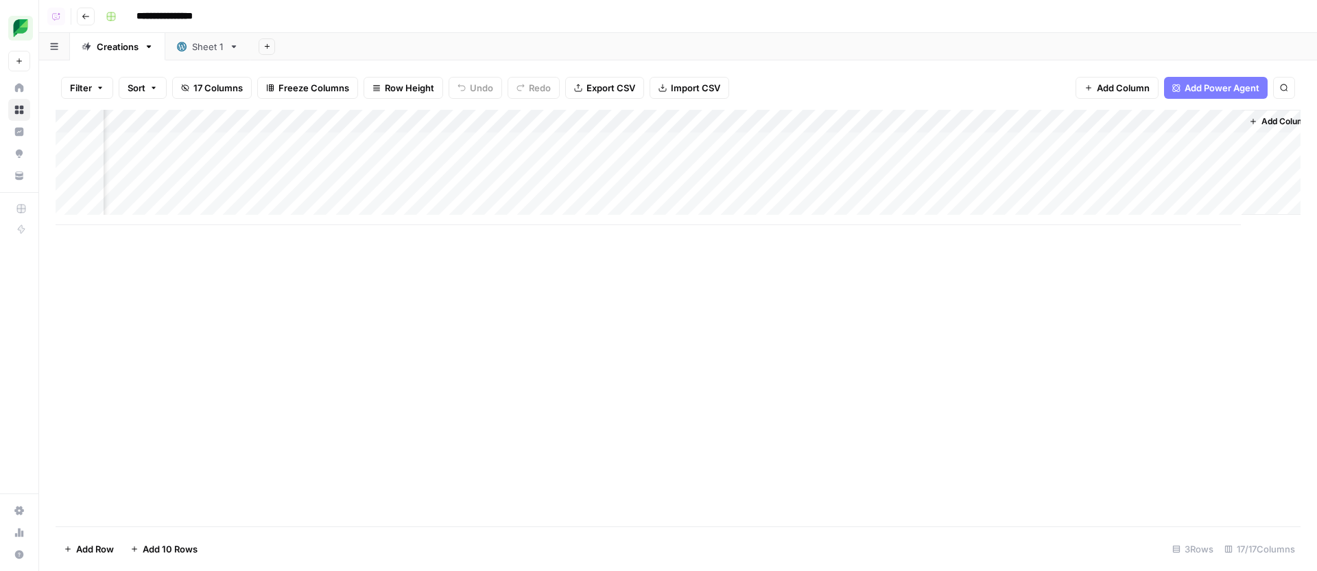
scroll to position [2, 1186]
click at [1035, 166] on div "Add Column" at bounding box center [678, 167] width 1245 height 115
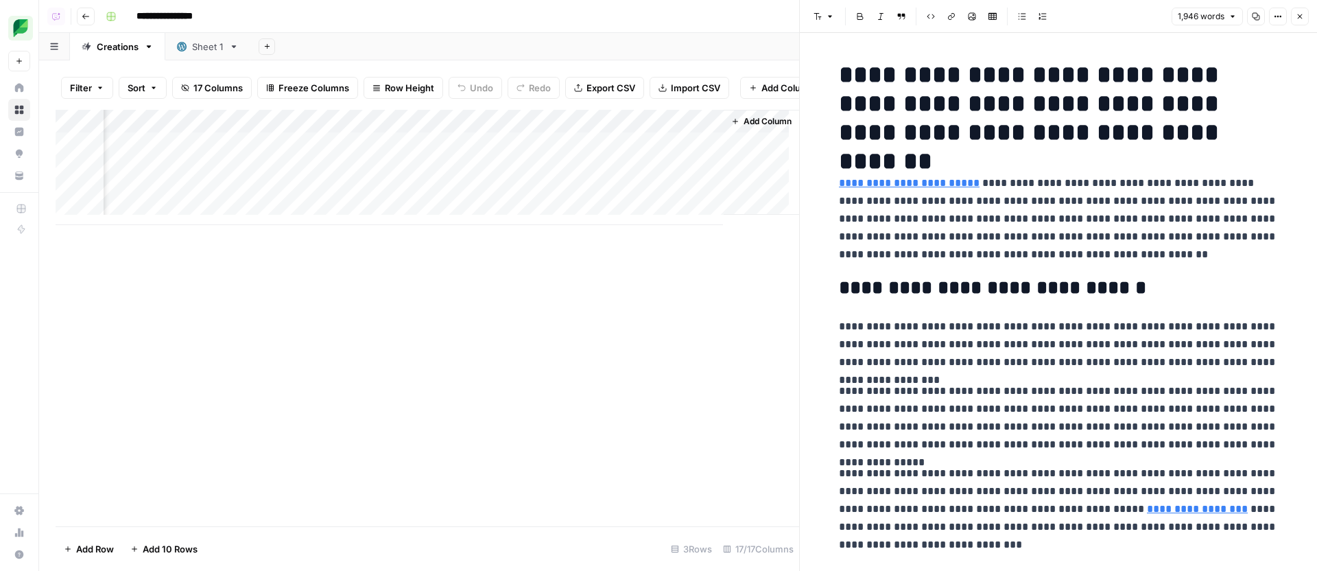
click at [620, 311] on div "Add Column" at bounding box center [428, 318] width 744 height 417
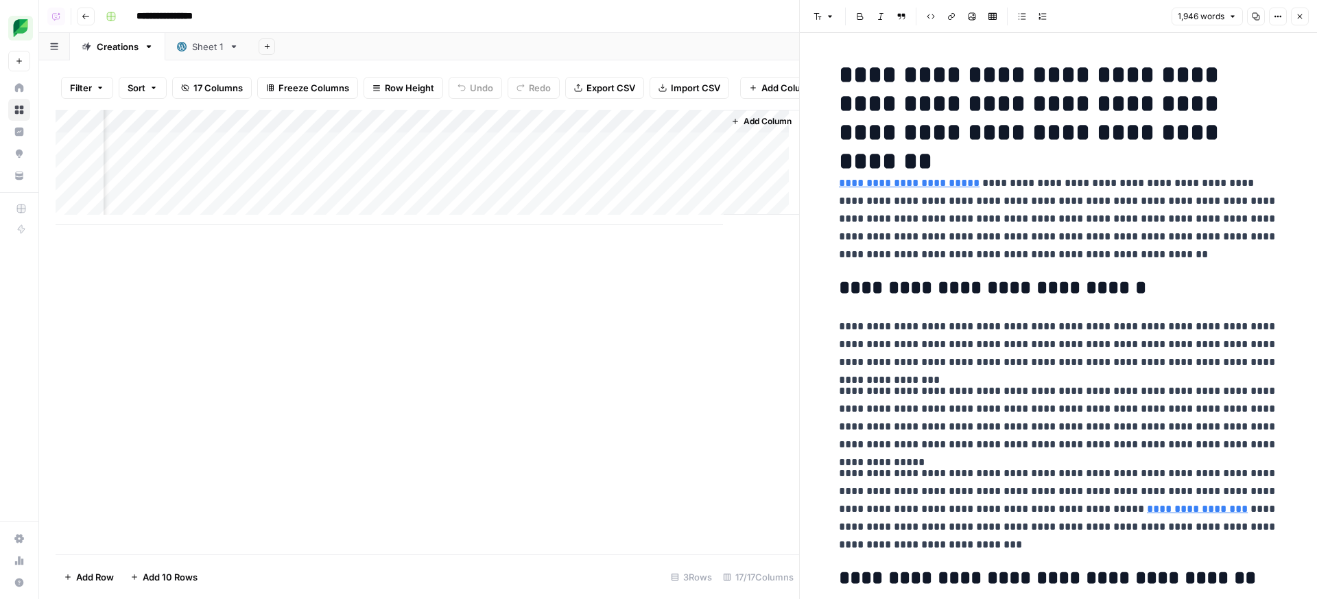
drag, startPoint x: 1095, startPoint y: 121, endPoint x: 1123, endPoint y: 51, distance: 74.8
click at [1035, 121] on h1 "**********" at bounding box center [1058, 103] width 439 height 86
click at [550, 169] on div "Add Column" at bounding box center [428, 167] width 744 height 115
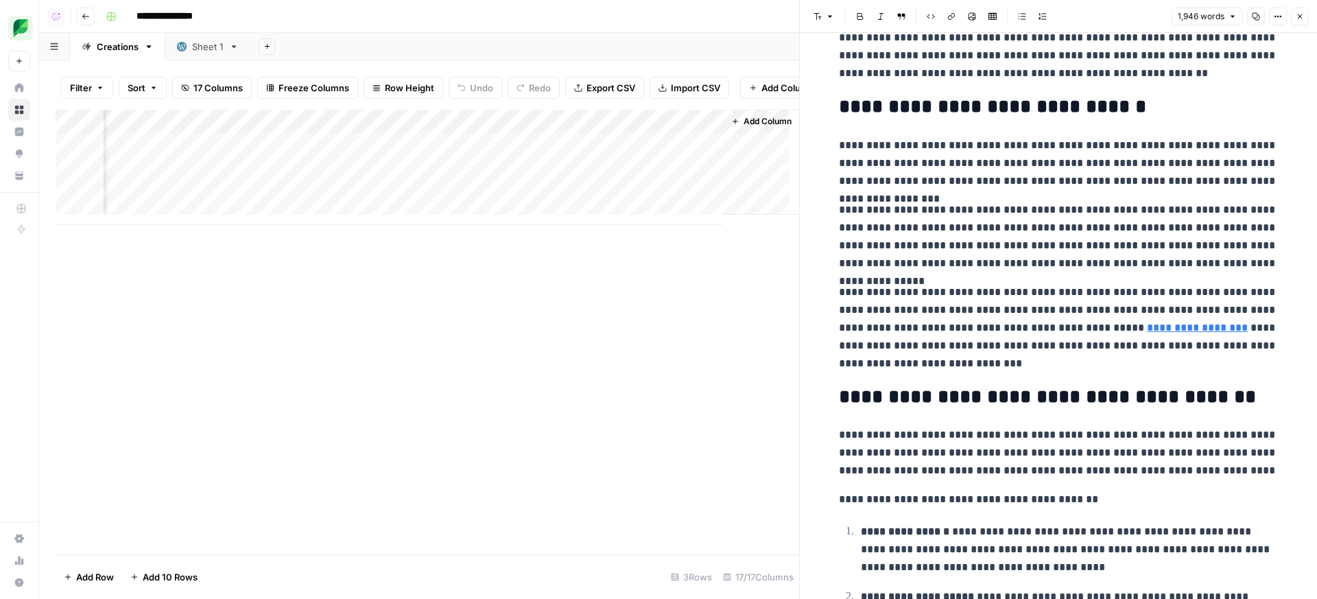
scroll to position [172, 0]
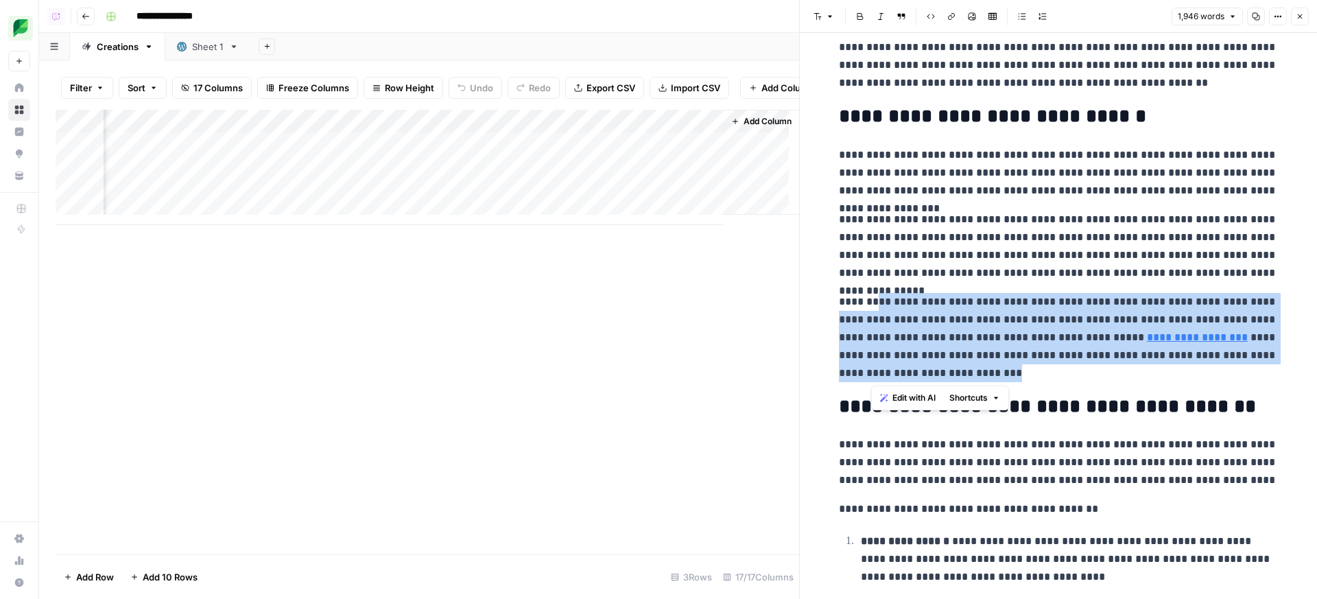
drag, startPoint x: 874, startPoint y: 308, endPoint x: 1064, endPoint y: 369, distance: 199.0
click at [1035, 369] on p "**********" at bounding box center [1058, 337] width 439 height 89
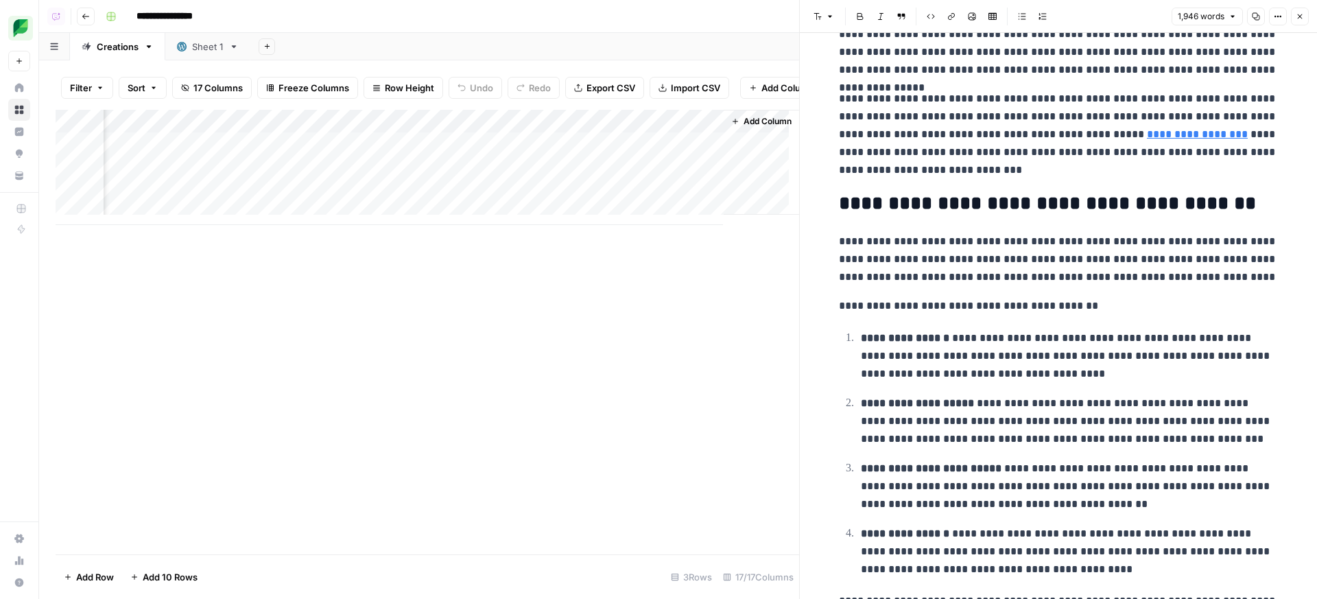
scroll to position [466, 0]
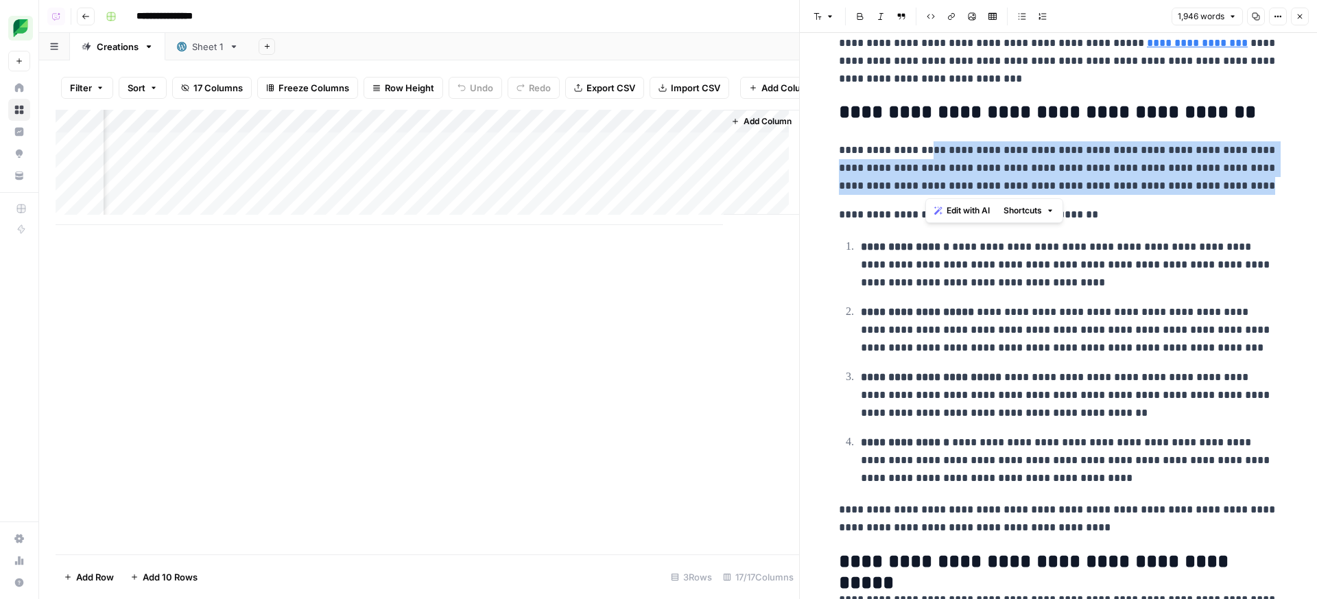
drag, startPoint x: 927, startPoint y: 154, endPoint x: 1237, endPoint y: 191, distance: 312.4
click at [1035, 191] on p "**********" at bounding box center [1058, 168] width 439 height 54
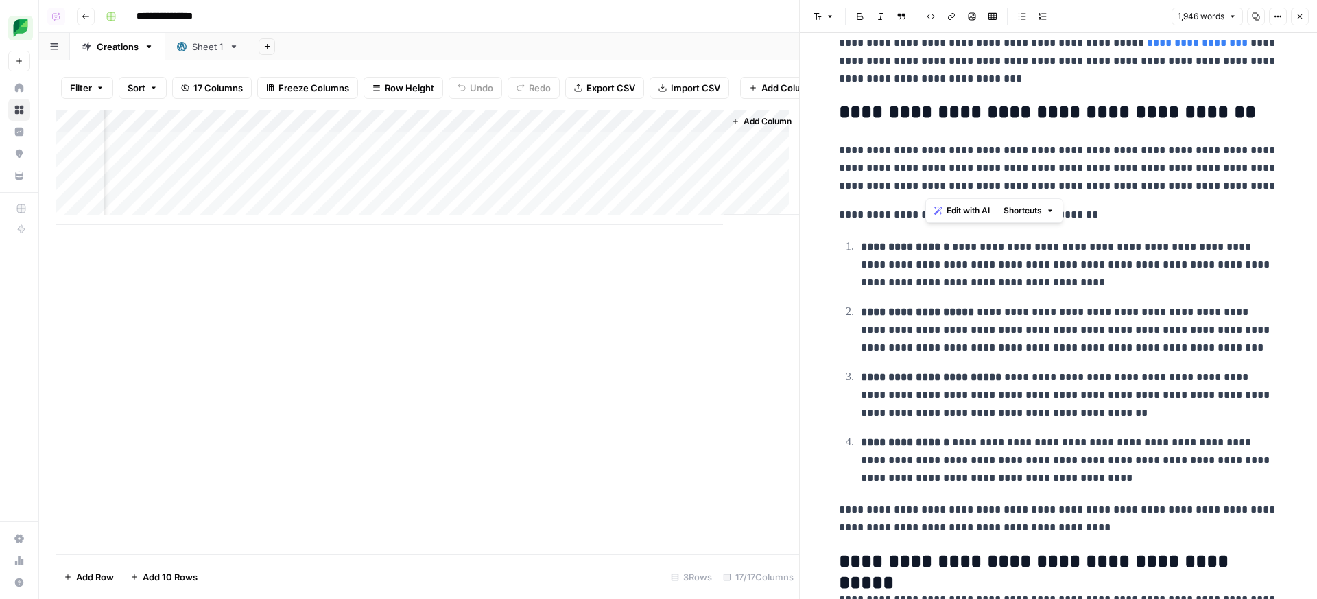
click at [1035, 191] on p "**********" at bounding box center [1058, 168] width 439 height 54
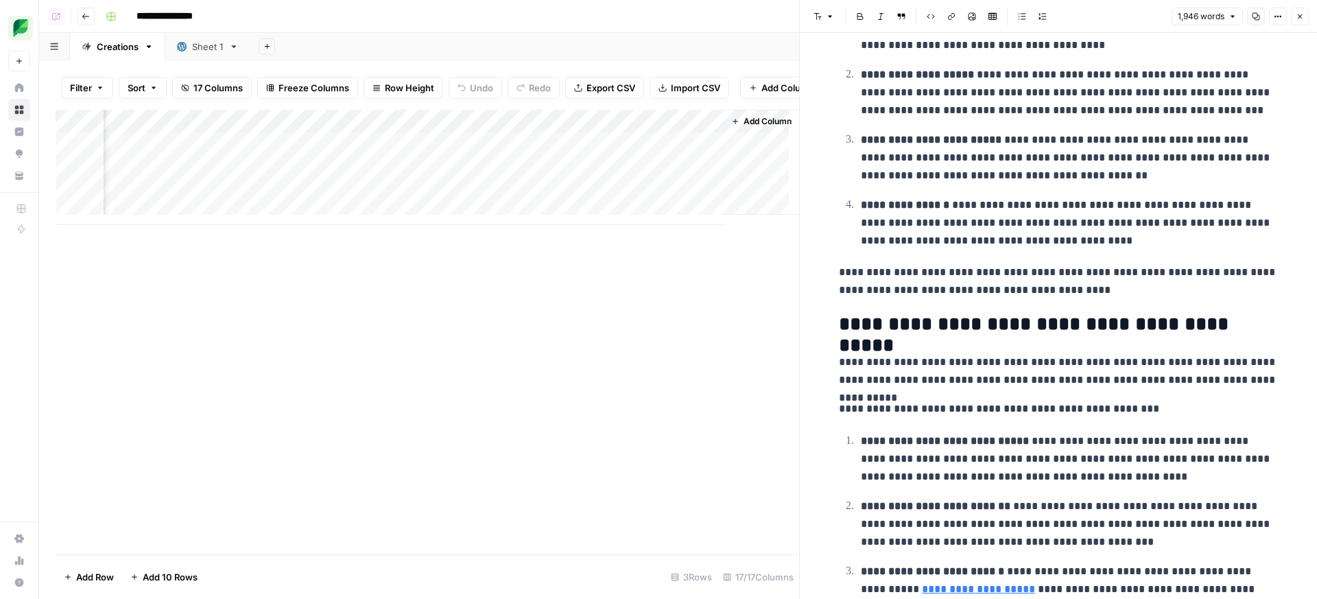
scroll to position [803, 0]
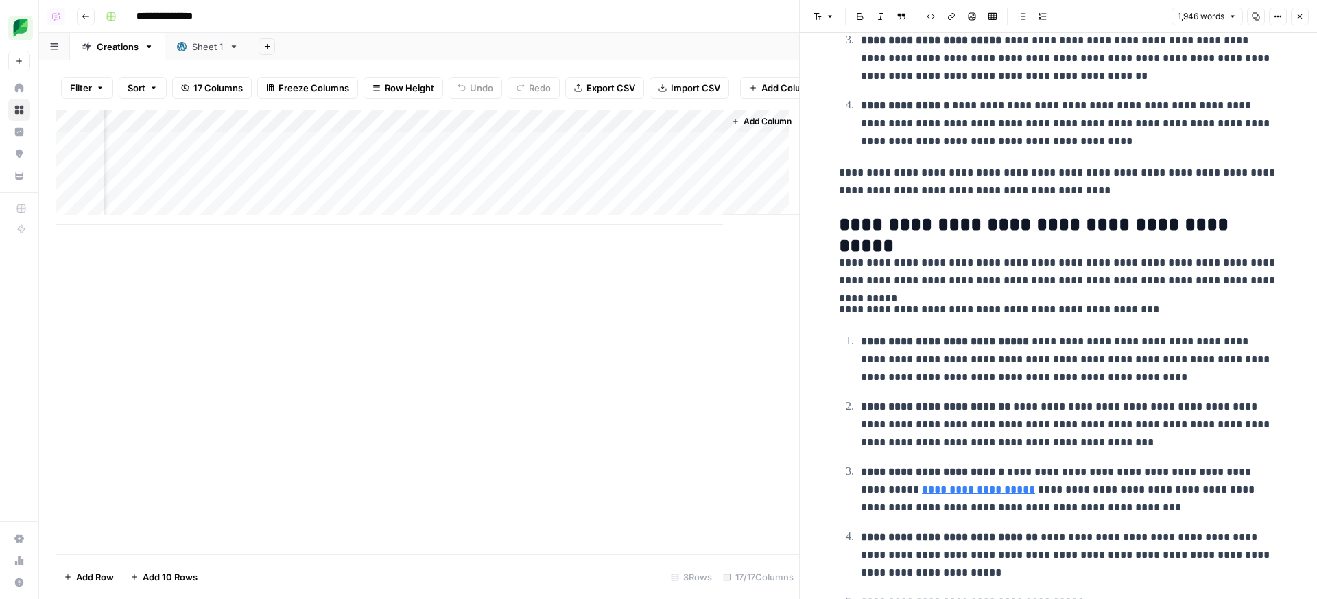
click at [680, 130] on div "Add Column" at bounding box center [428, 167] width 744 height 115
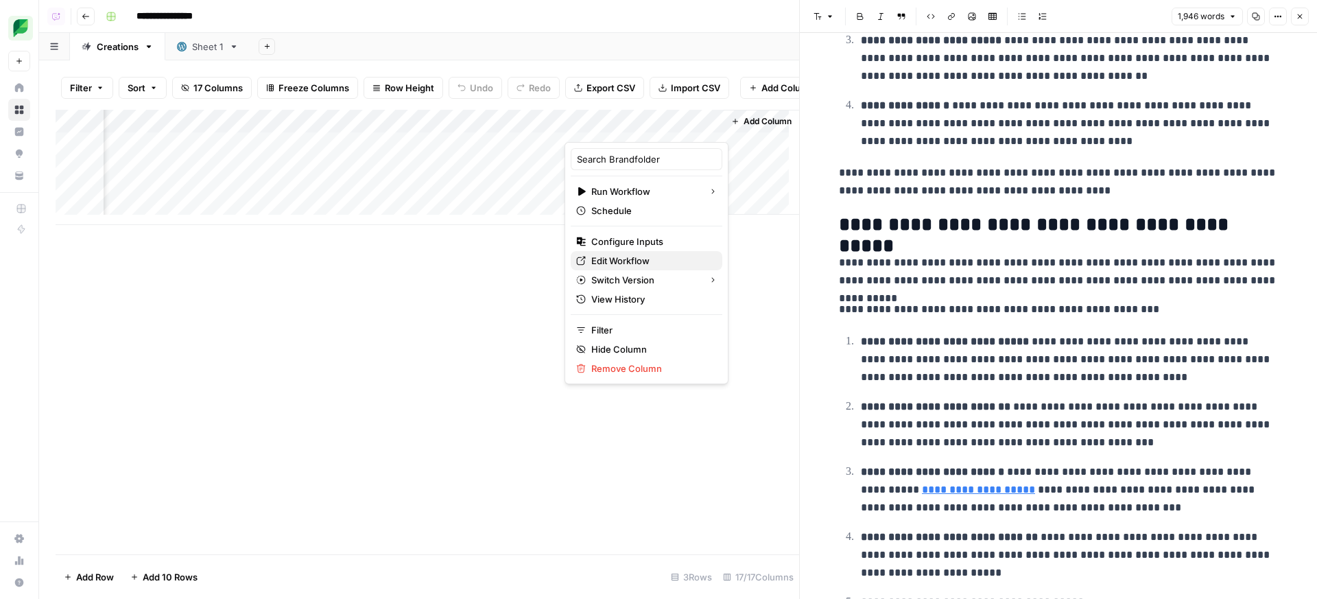
click at [668, 263] on span "Edit Workflow" at bounding box center [651, 261] width 120 height 14
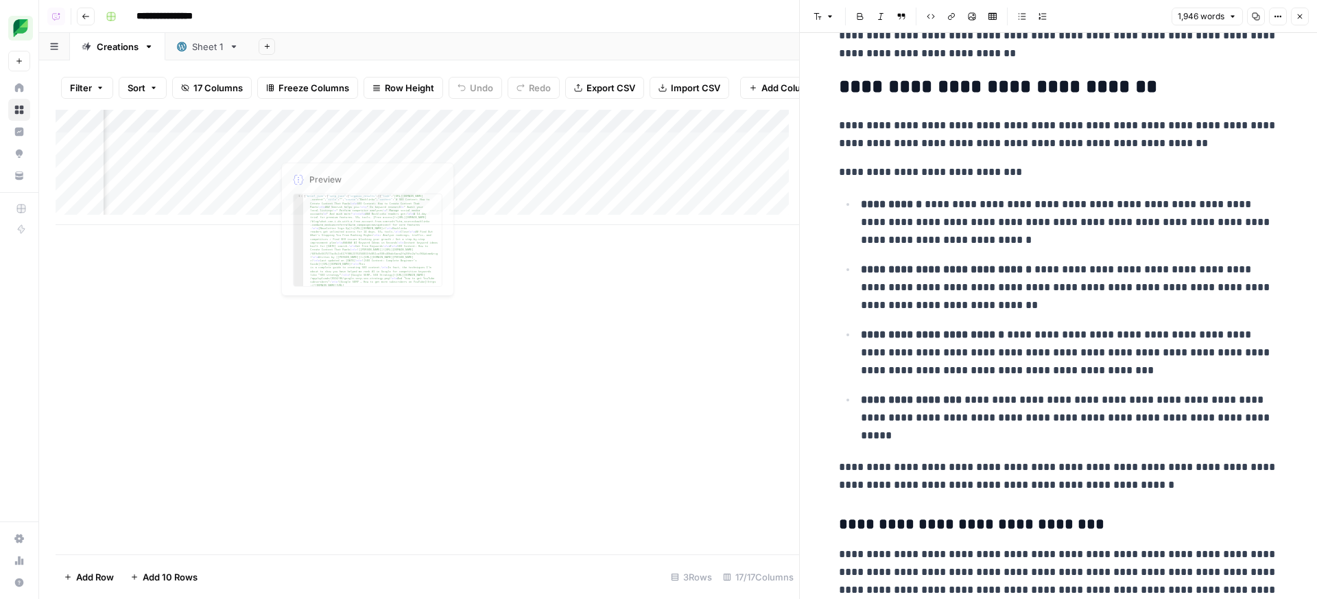
scroll to position [2, 988]
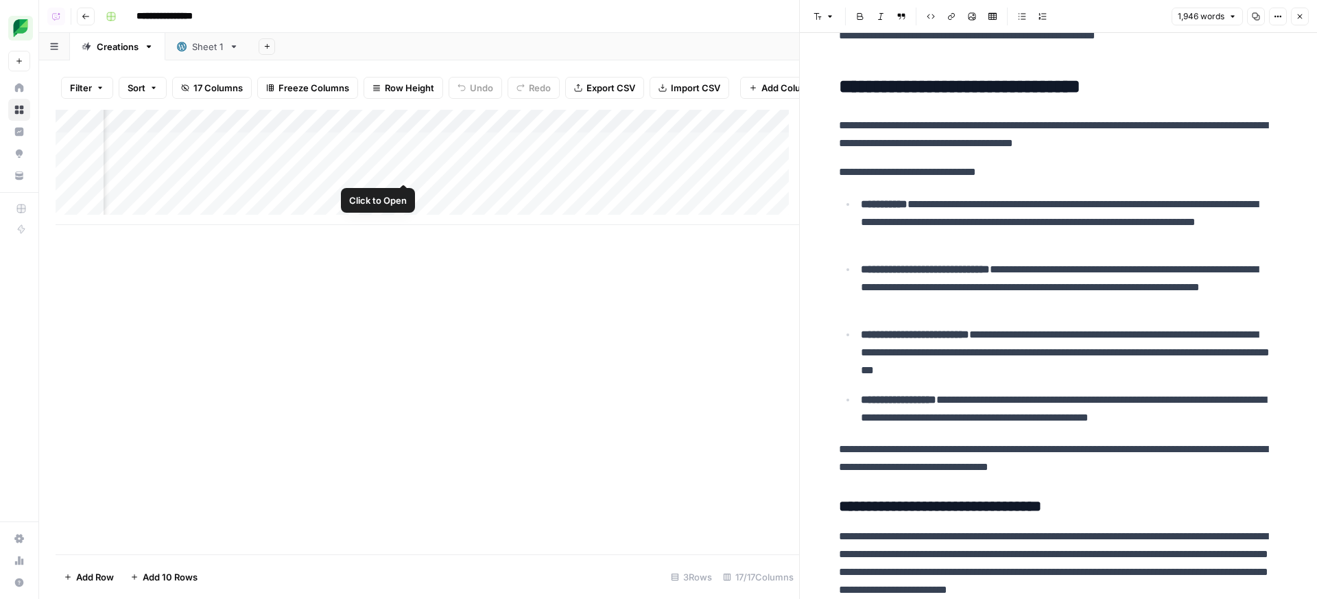
click at [395, 174] on div "Add Column" at bounding box center [428, 167] width 744 height 115
click at [399, 174] on div "Add Column" at bounding box center [428, 167] width 744 height 115
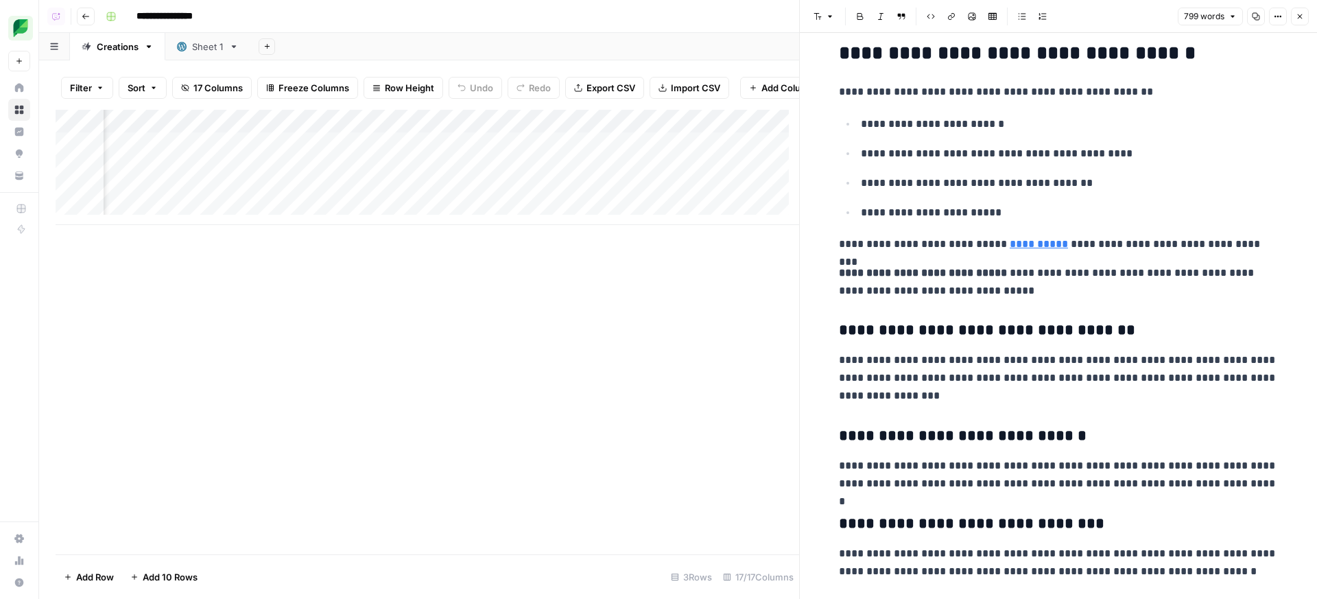
scroll to position [2665, 0]
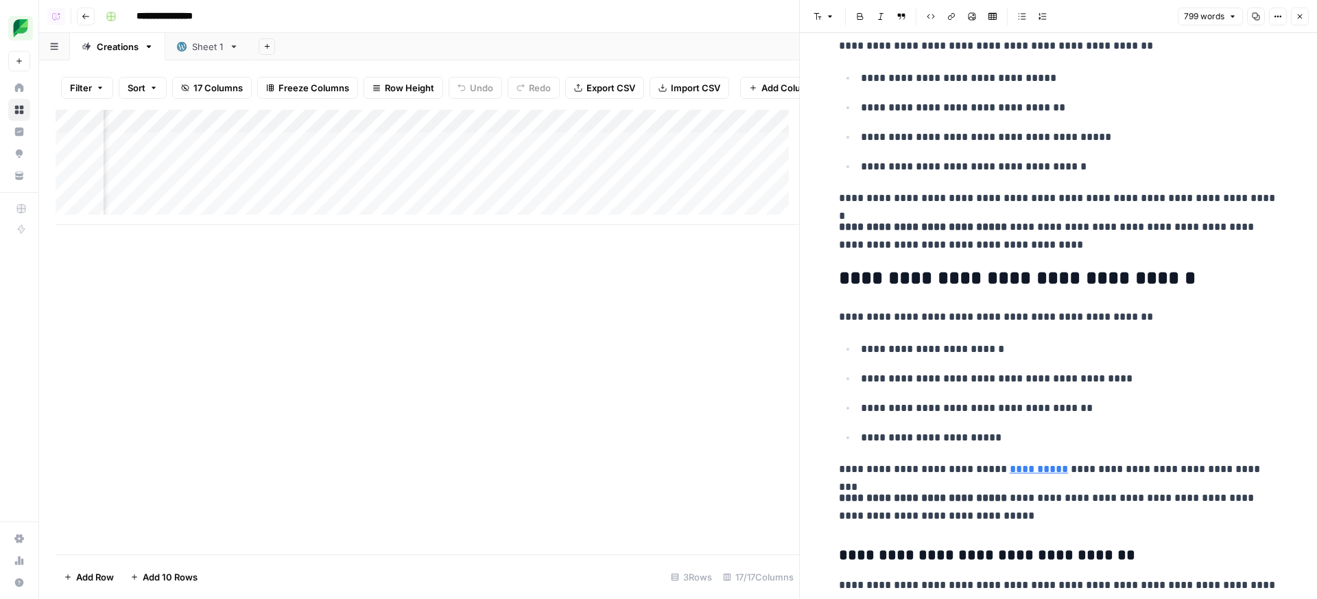
click at [629, 130] on div "Add Column" at bounding box center [428, 167] width 744 height 115
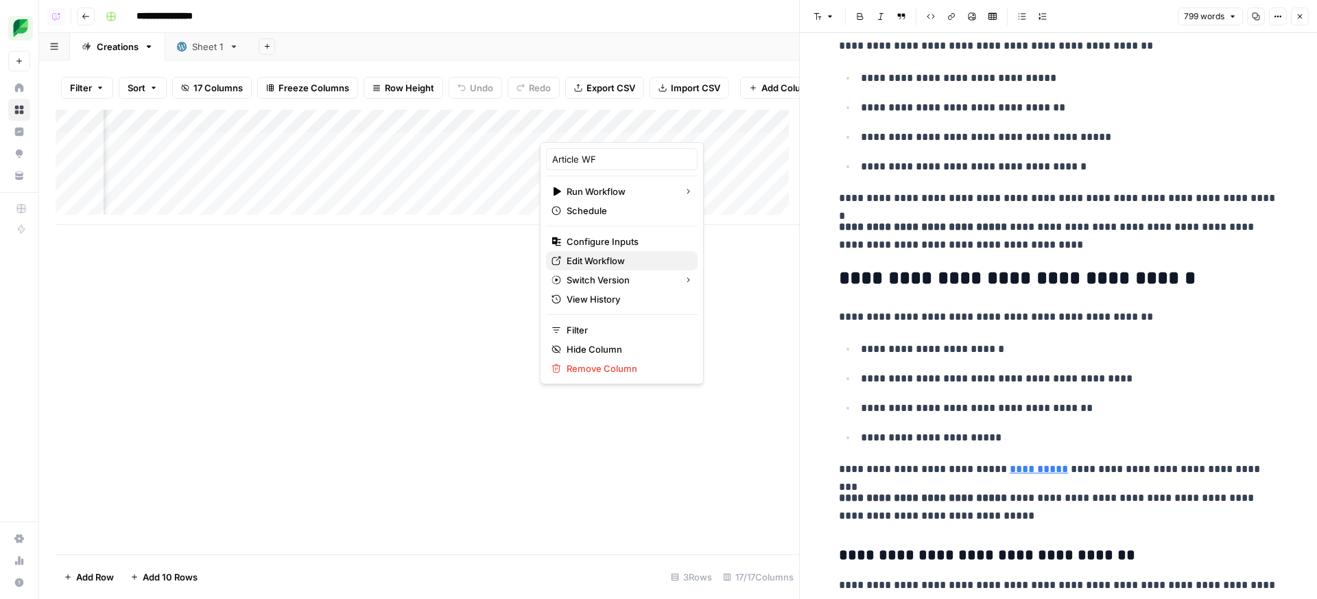
click at [587, 261] on span "Edit Workflow" at bounding box center [627, 261] width 120 height 14
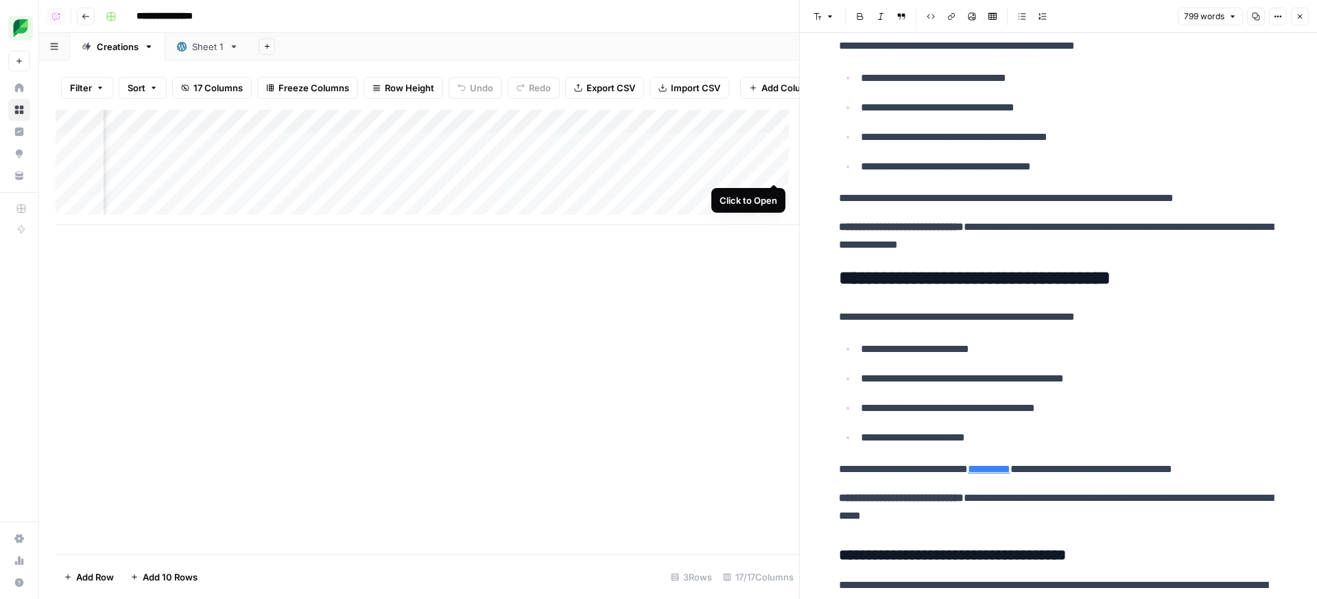
click at [777, 162] on div "Add Column" at bounding box center [428, 167] width 744 height 115
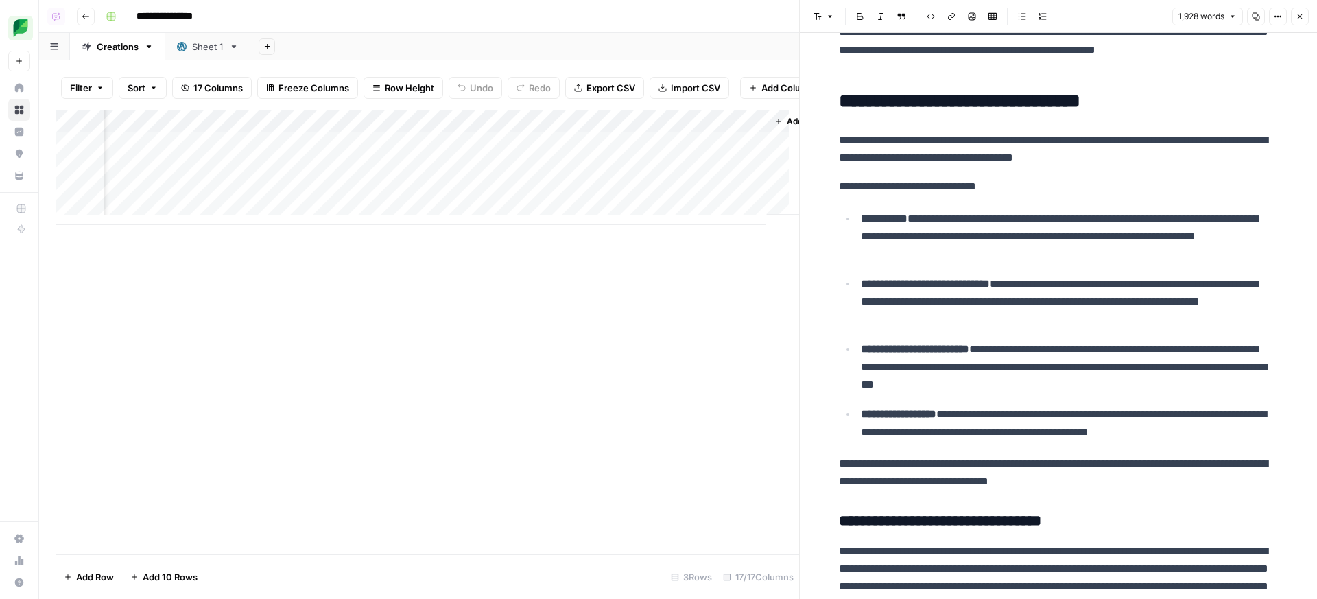
scroll to position [2, 1676]
click at [573, 169] on div "Add Column" at bounding box center [428, 167] width 744 height 115
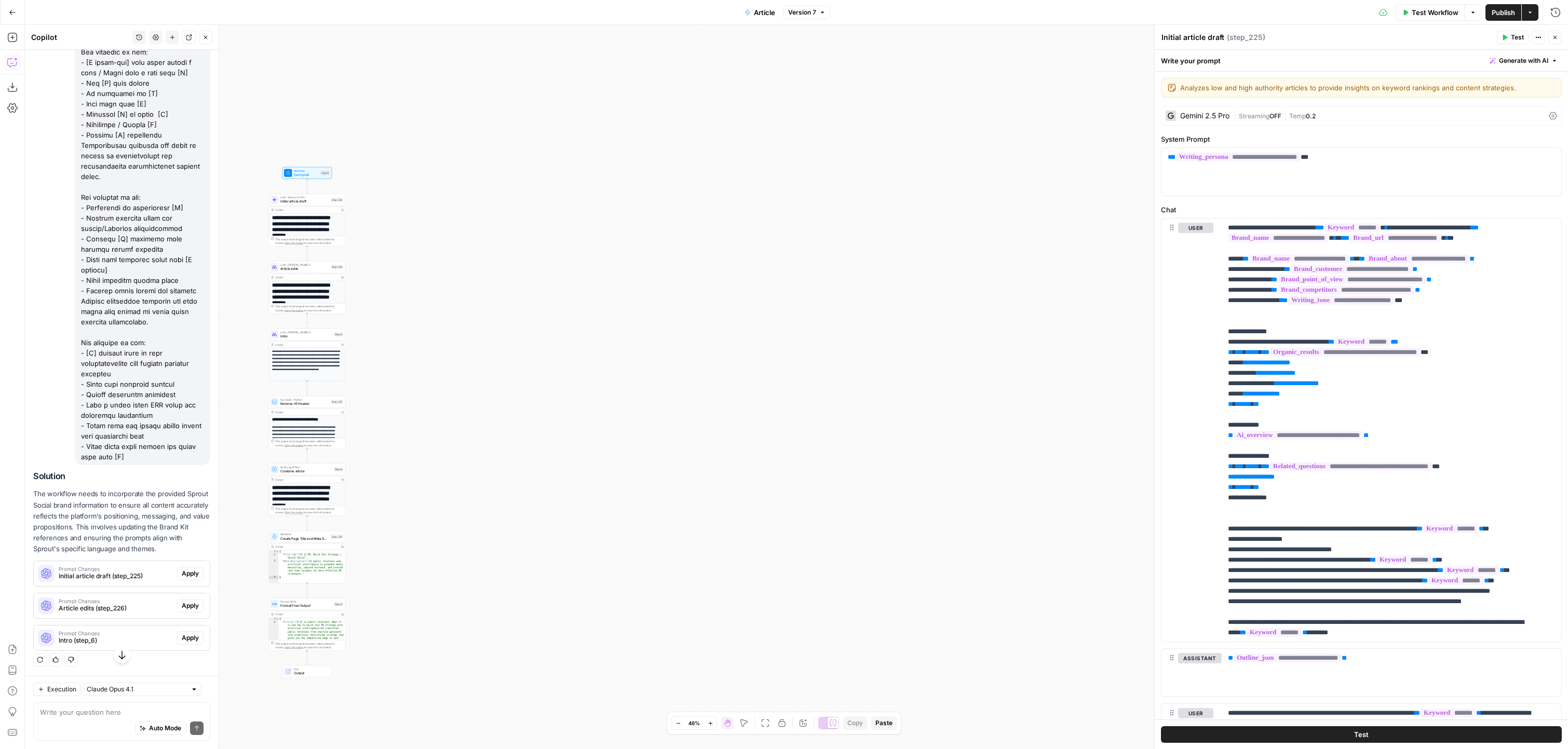
scroll to position [734, 0]
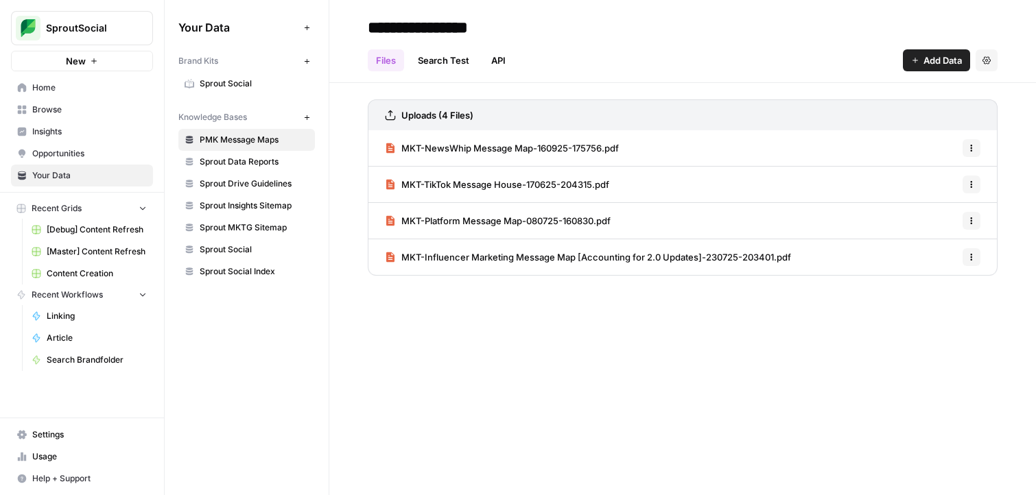
click at [249, 167] on span "Sprout Data Reports" at bounding box center [254, 162] width 109 height 12
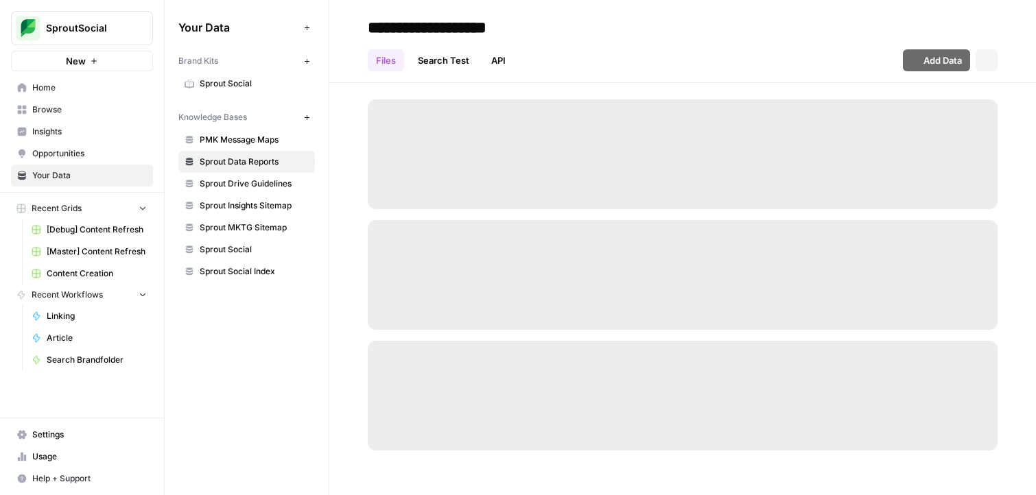
click at [257, 216] on link "Sprout Insights Sitemap" at bounding box center [246, 206] width 137 height 22
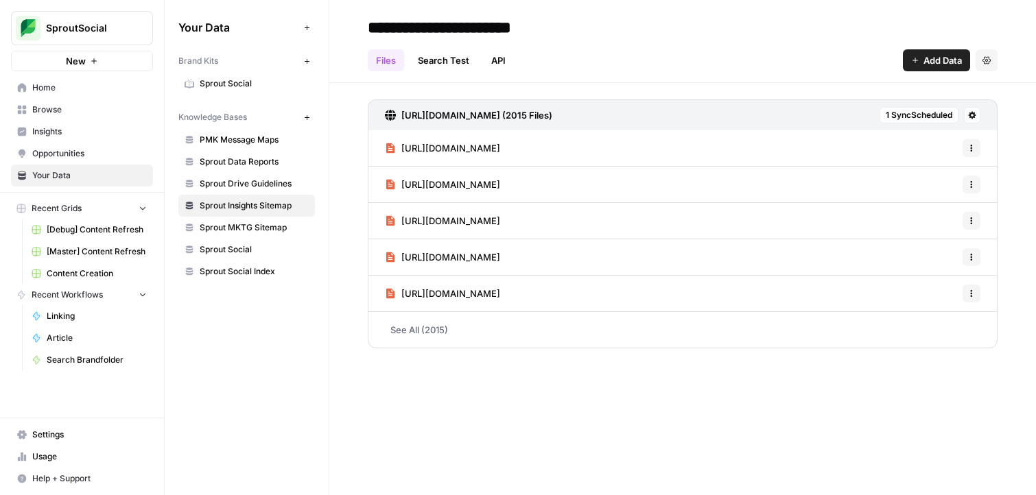
click at [574, 331] on link "See All (2015)" at bounding box center [683, 330] width 630 height 36
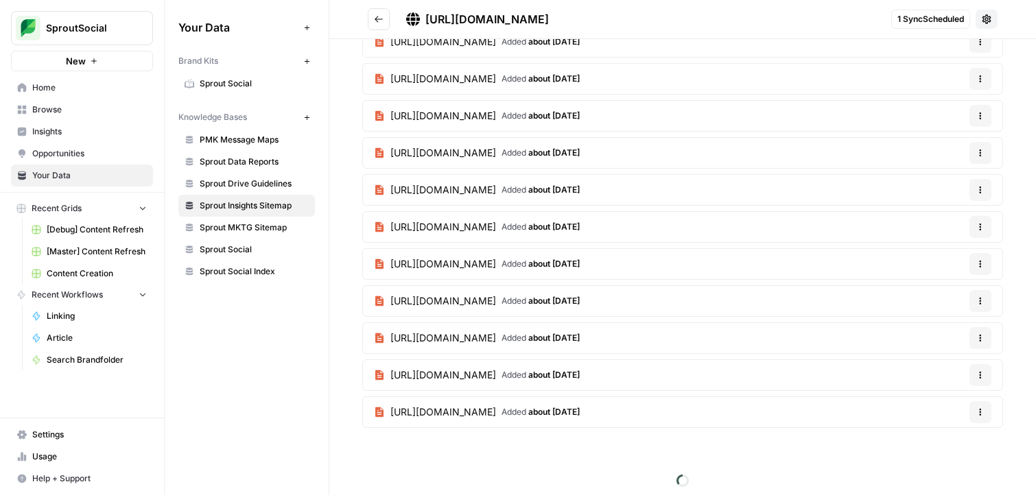
scroll to position [2640, 0]
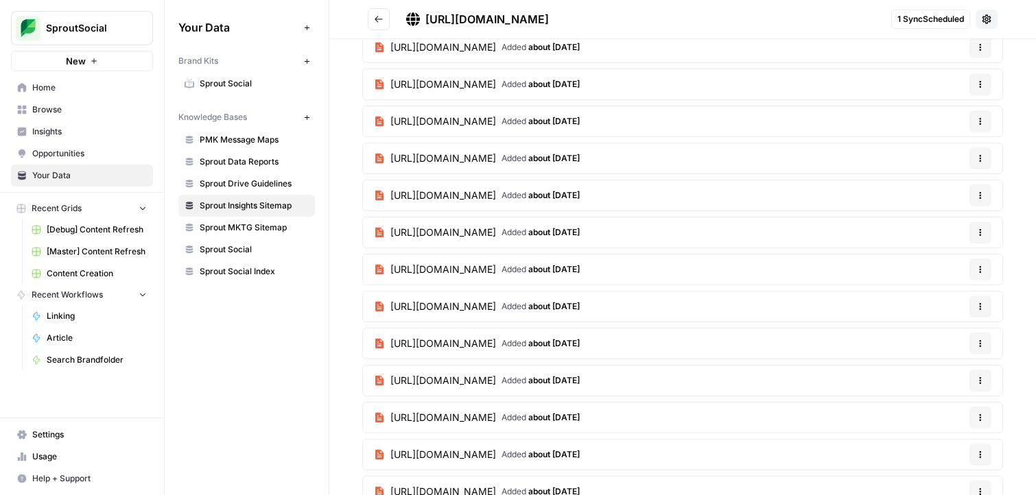
click at [387, 21] on button "Go back" at bounding box center [379, 19] width 22 height 22
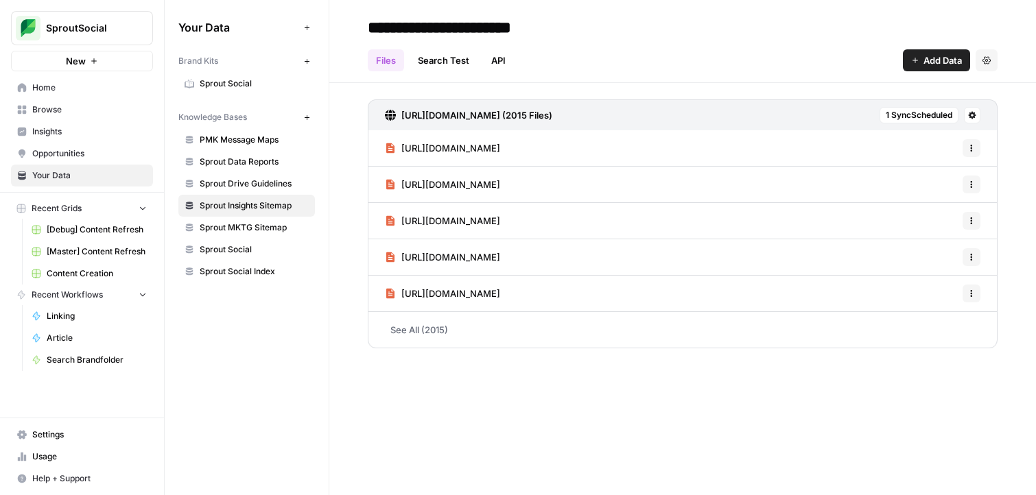
click at [456, 67] on link "Search Test" at bounding box center [444, 60] width 68 height 22
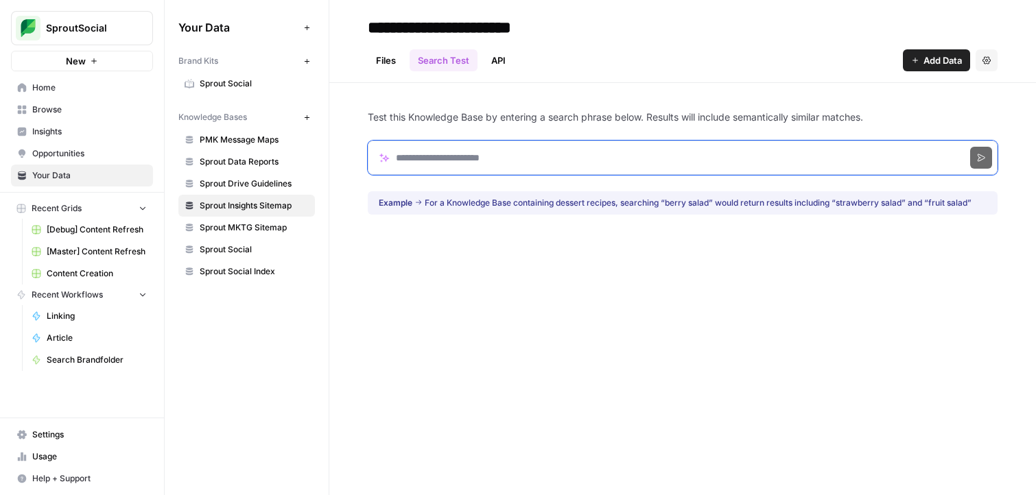
click at [487, 158] on input "Search phrase" at bounding box center [683, 158] width 630 height 34
click button "Search" at bounding box center [981, 158] width 22 height 22
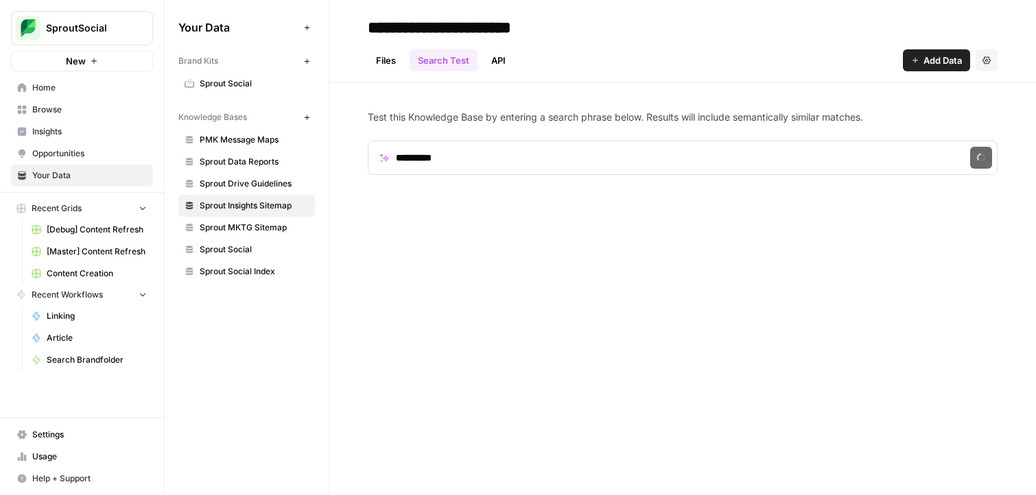
click at [558, 119] on p "Test this Knowledge Base by entering a search phrase below. Results will includ…" at bounding box center [683, 117] width 630 height 14
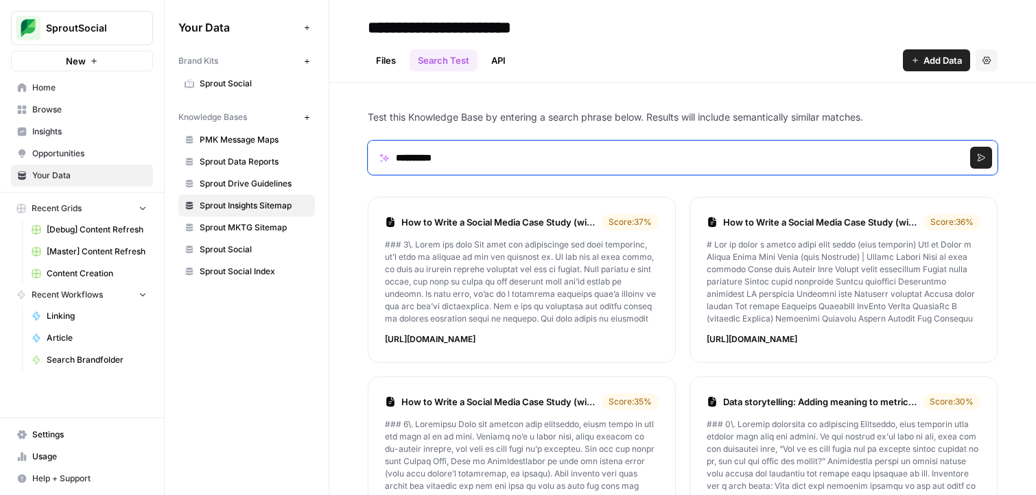
click at [498, 155] on input "**********" at bounding box center [683, 158] width 630 height 34
paste input "**********"
type input "**********"
click button "Search" at bounding box center [981, 158] width 22 height 22
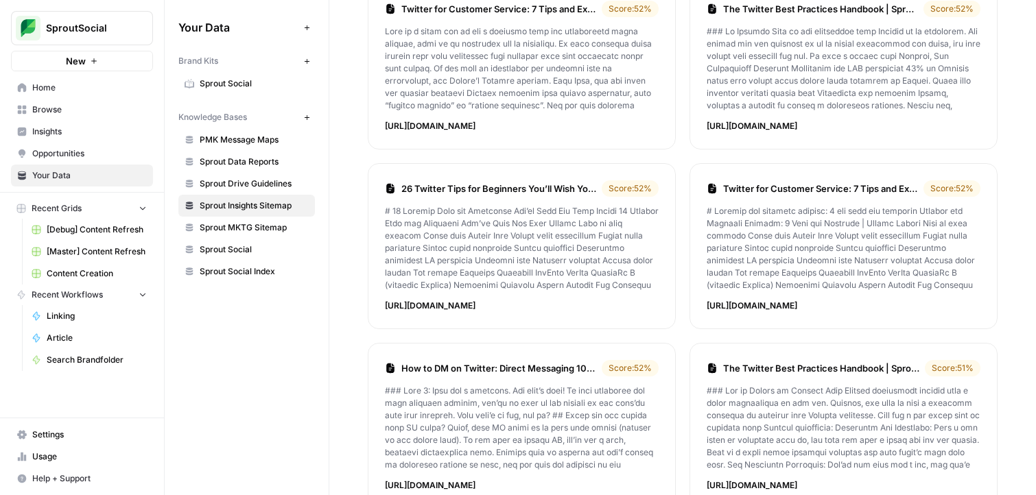
scroll to position [794, 0]
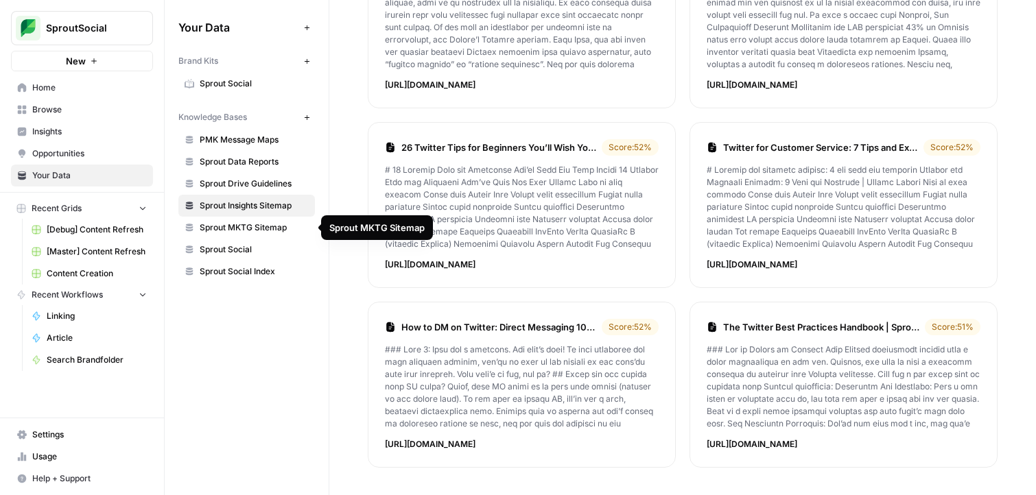
click at [281, 231] on span "Sprout MKTG Sitemap" at bounding box center [254, 228] width 109 height 12
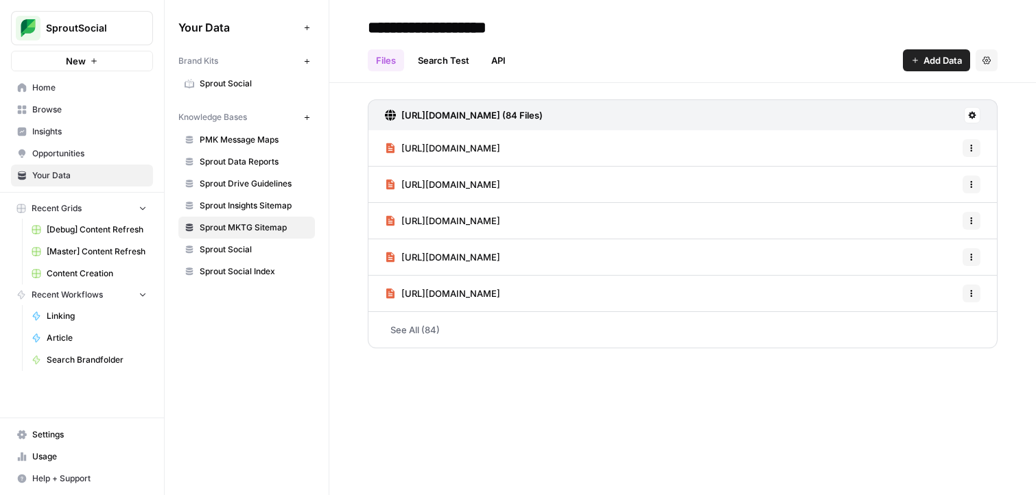
click at [477, 327] on link "See All (84)" at bounding box center [683, 330] width 630 height 36
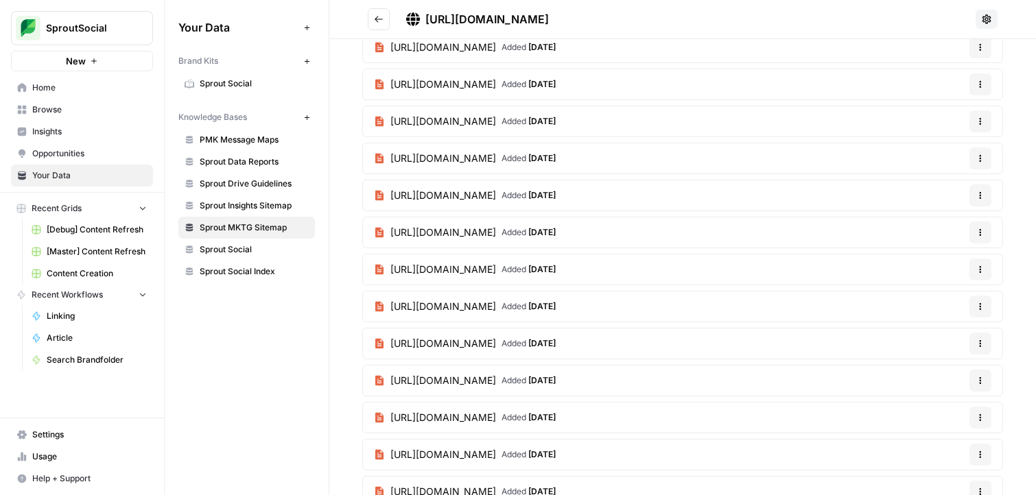
scroll to position [2728, 0]
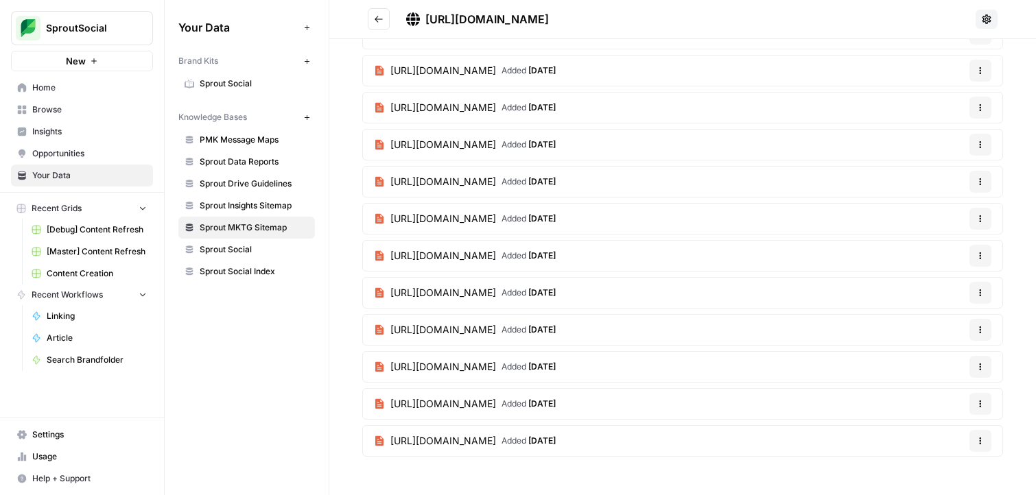
click at [251, 257] on link "Sprout Social" at bounding box center [246, 250] width 137 height 22
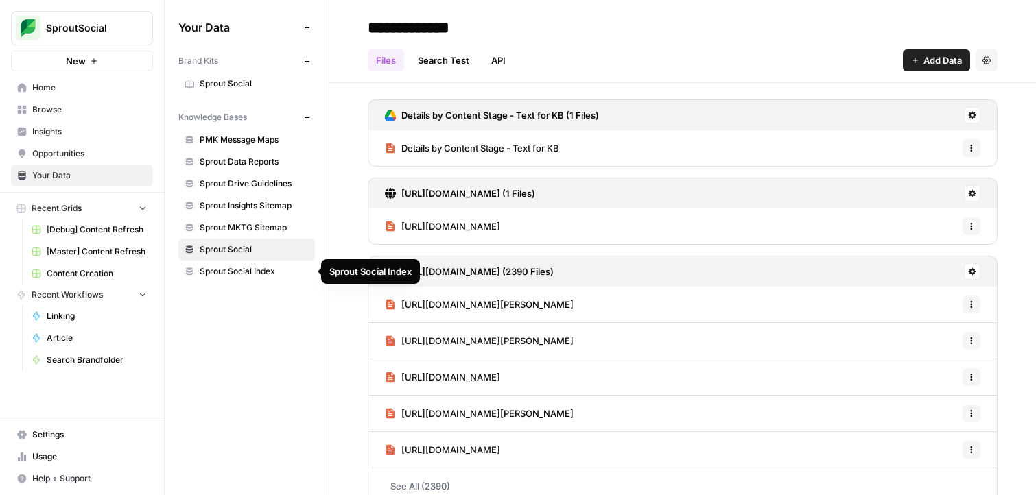
click at [261, 269] on span "Sprout Social Index" at bounding box center [254, 272] width 109 height 12
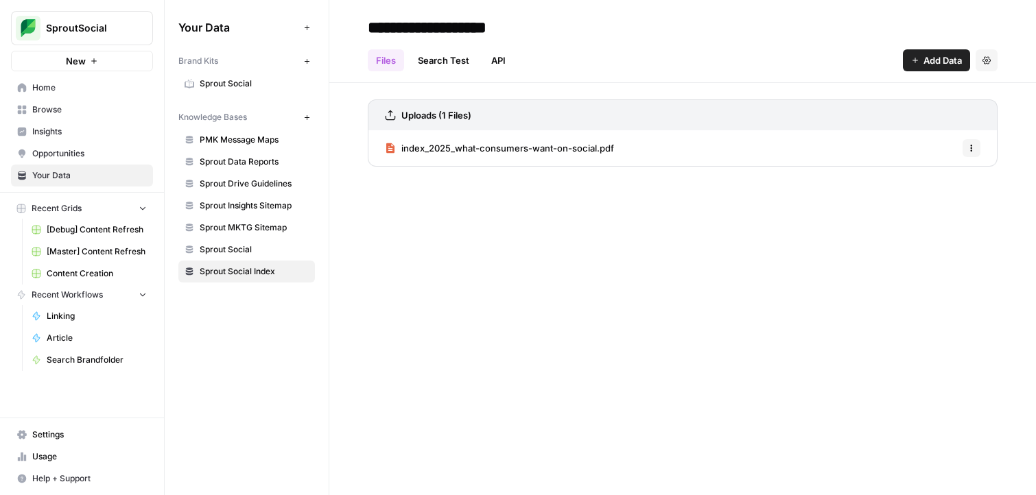
click at [257, 257] on link "Sprout Social" at bounding box center [246, 250] width 137 height 22
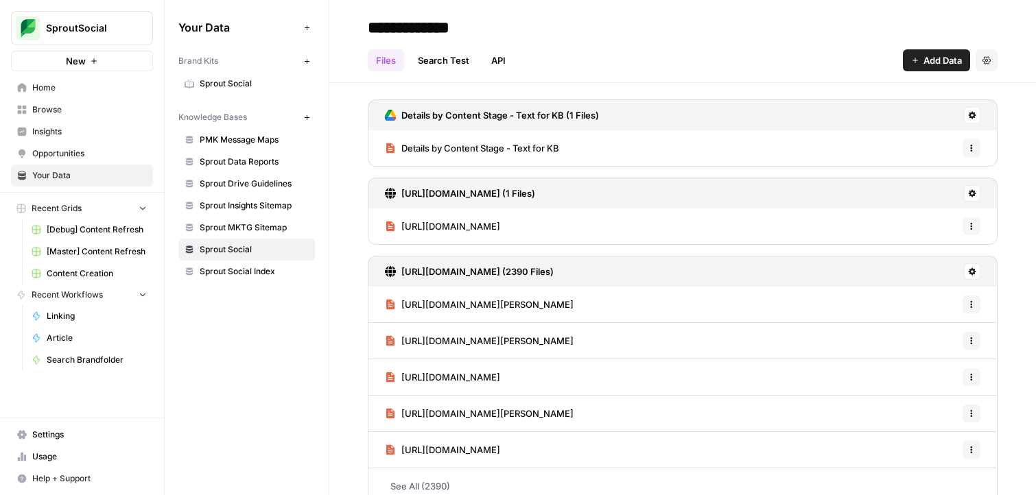
click at [451, 67] on link "Search Test" at bounding box center [444, 60] width 68 height 22
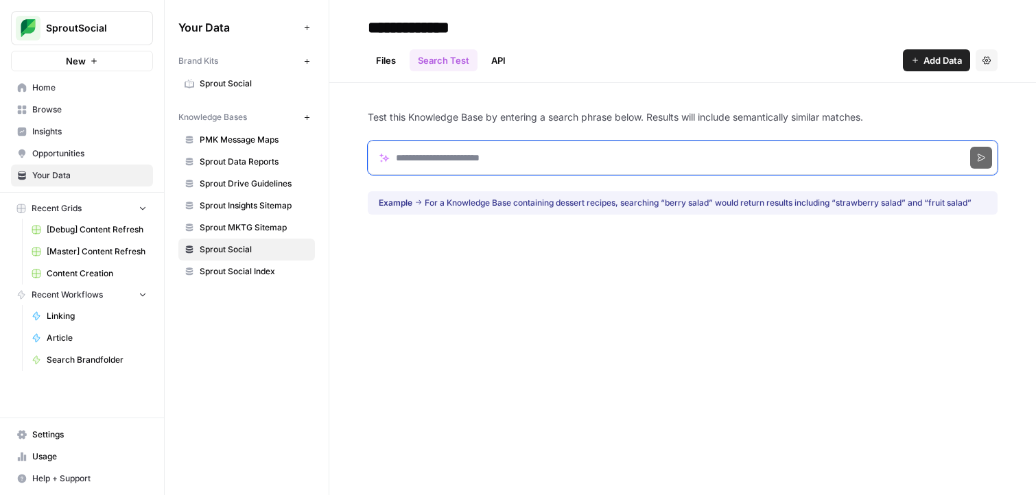
click at [526, 154] on input "Search phrase" at bounding box center [683, 158] width 630 height 34
paste input "**********"
click button "Search" at bounding box center [981, 158] width 22 height 22
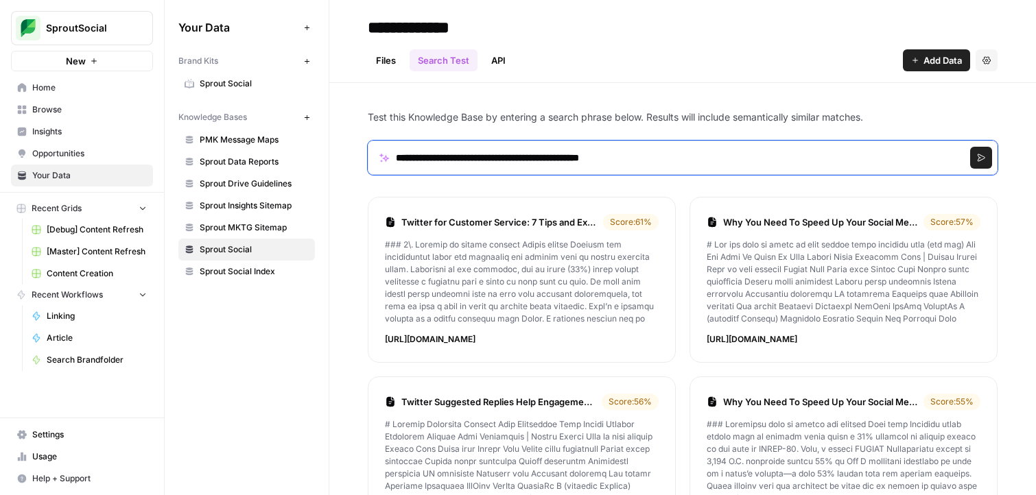
click at [605, 152] on input "**********" at bounding box center [683, 158] width 630 height 34
type input "**********"
click button "Search" at bounding box center [981, 158] width 22 height 22
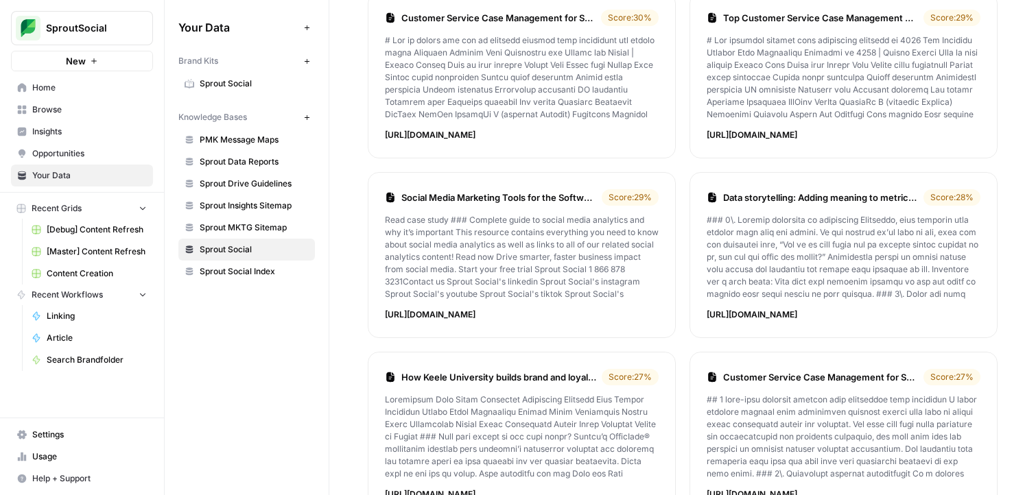
scroll to position [794, 0]
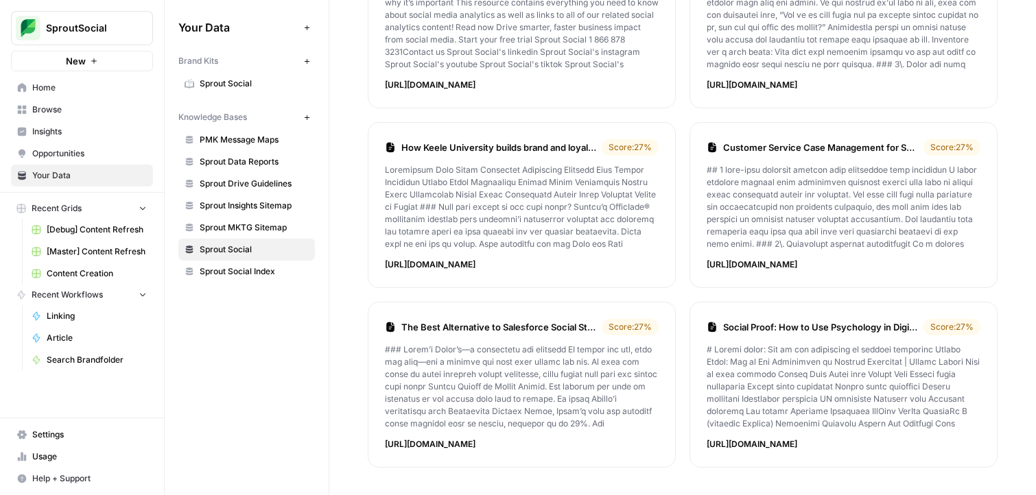
click at [249, 204] on span "Sprout Insights Sitemap" at bounding box center [254, 206] width 109 height 12
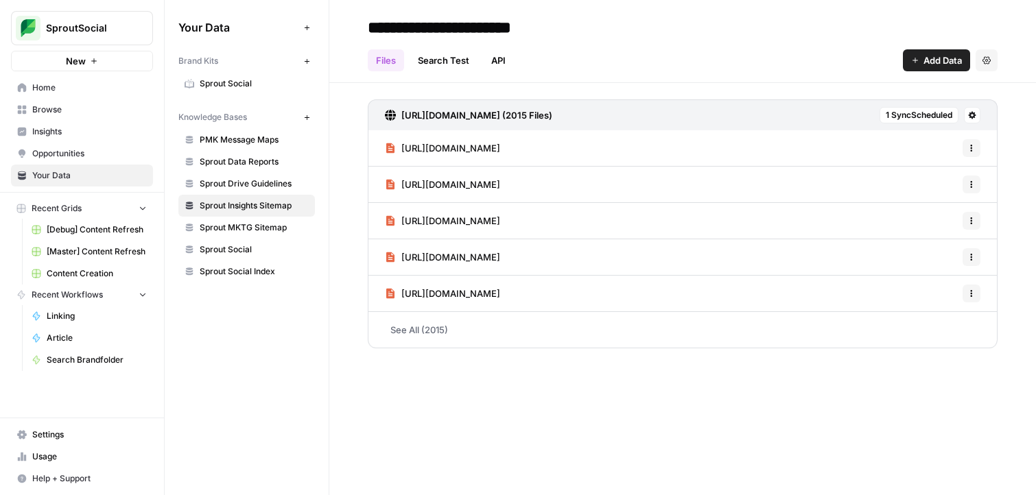
click at [261, 183] on span "Sprout Drive Guidelines" at bounding box center [254, 184] width 109 height 12
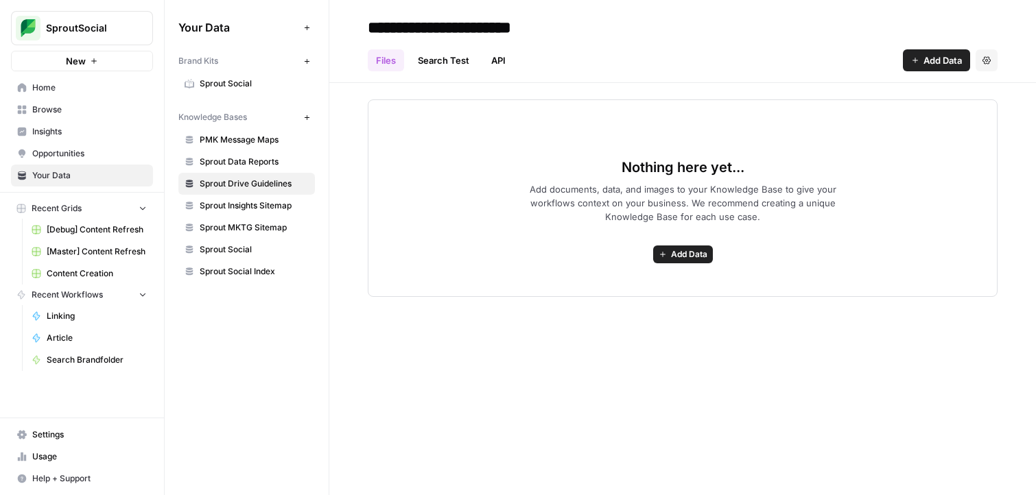
click at [266, 160] on span "Sprout Data Reports" at bounding box center [254, 162] width 109 height 12
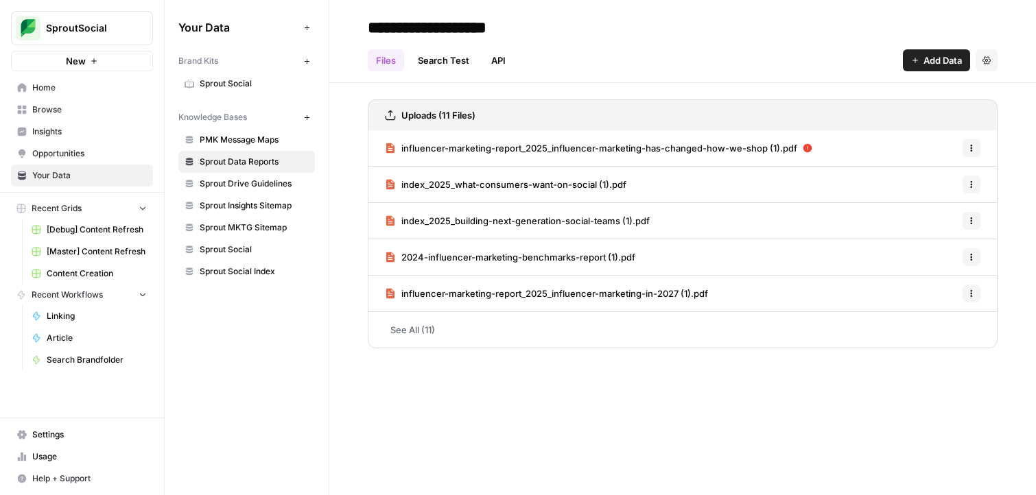
click at [266, 142] on span "PMK Message Maps" at bounding box center [254, 140] width 109 height 12
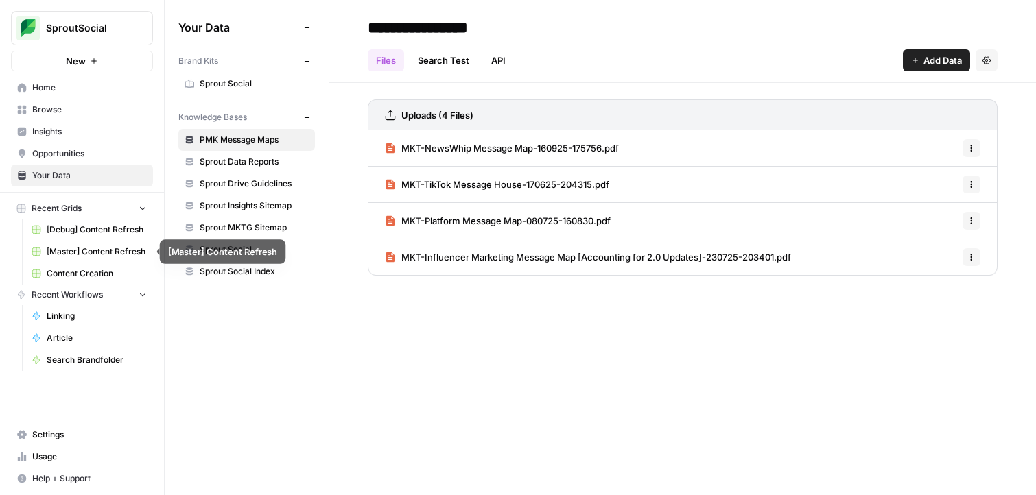
click at [110, 244] on link "[Master] Content Refresh" at bounding box center [89, 252] width 128 height 22
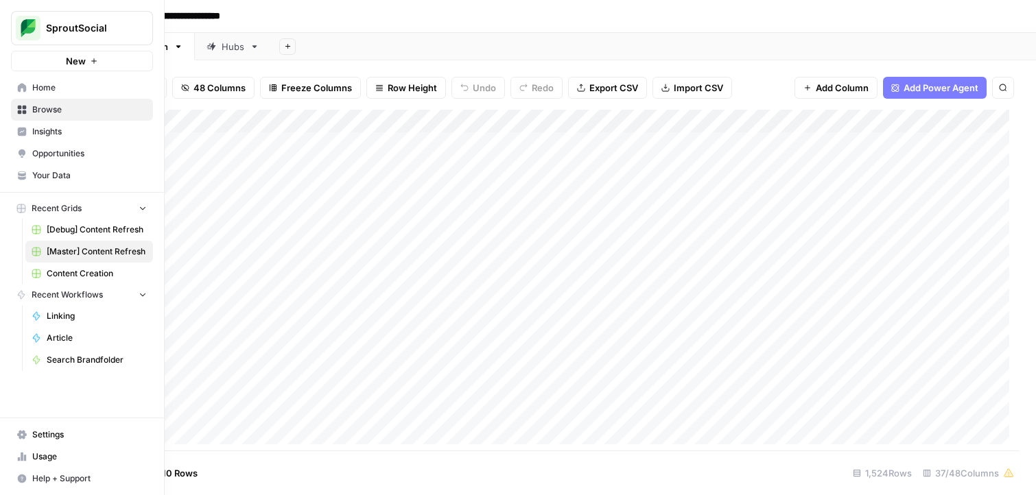
click at [105, 267] on link "Content Creation" at bounding box center [89, 274] width 128 height 22
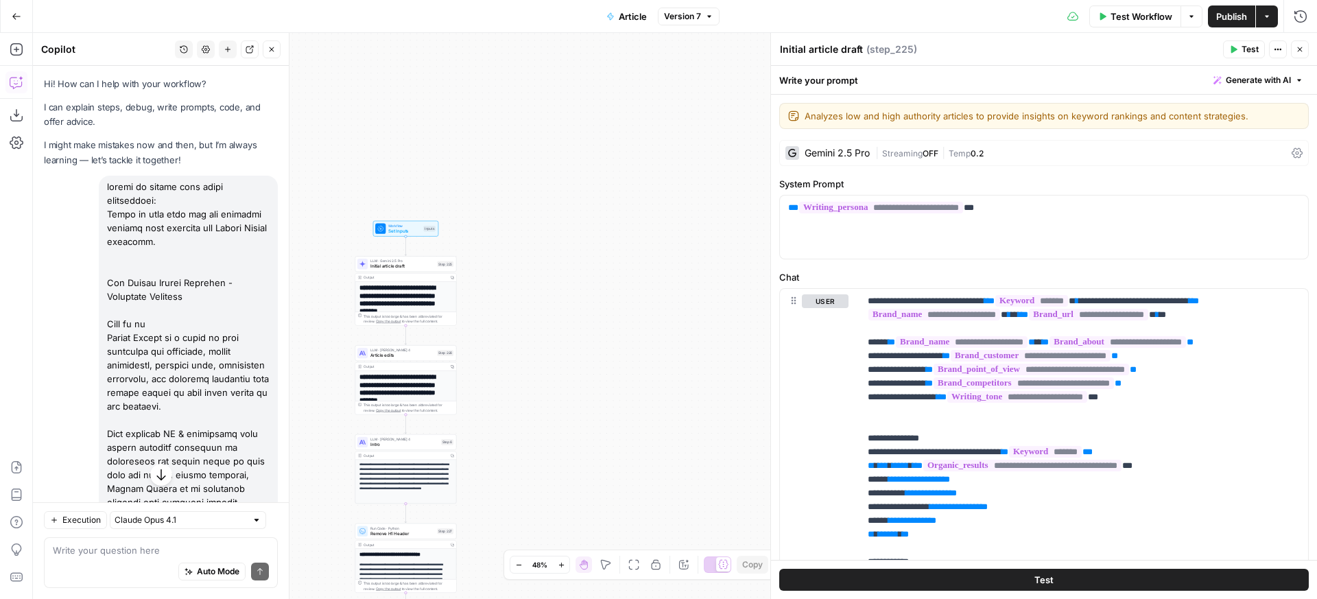
scroll to position [970, 0]
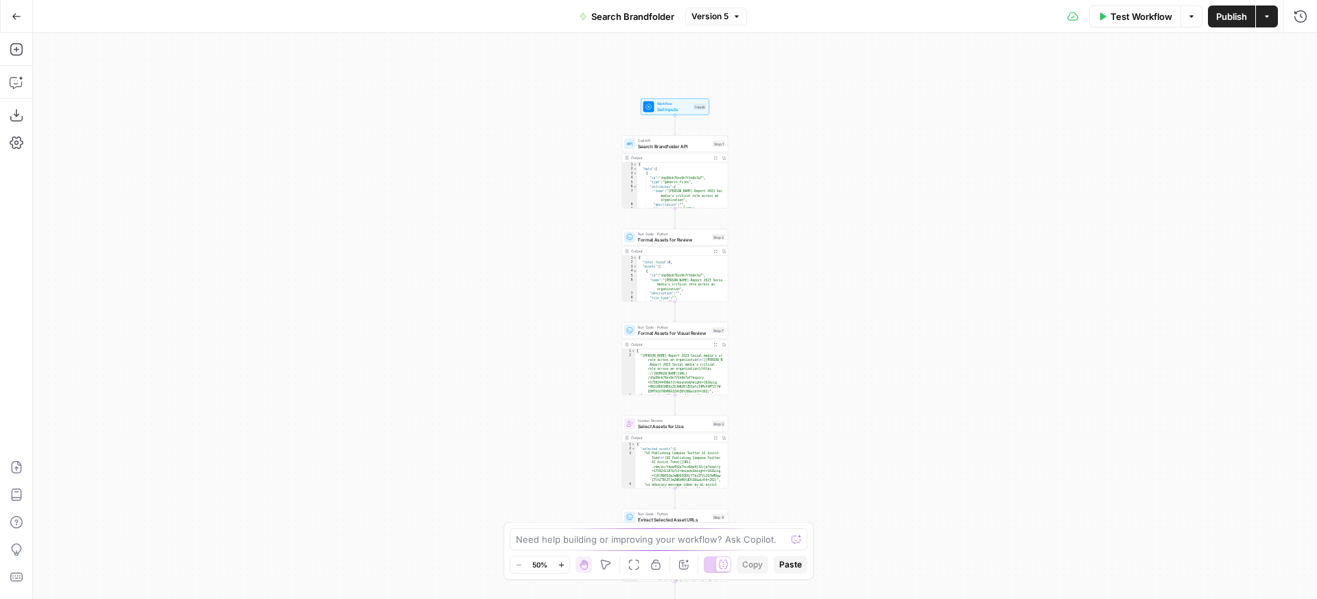
click at [828, 134] on div "Workflow Set Inputs Inputs Call API Search Brandfolder API Step 1 Output Expand…" at bounding box center [675, 316] width 1285 height 566
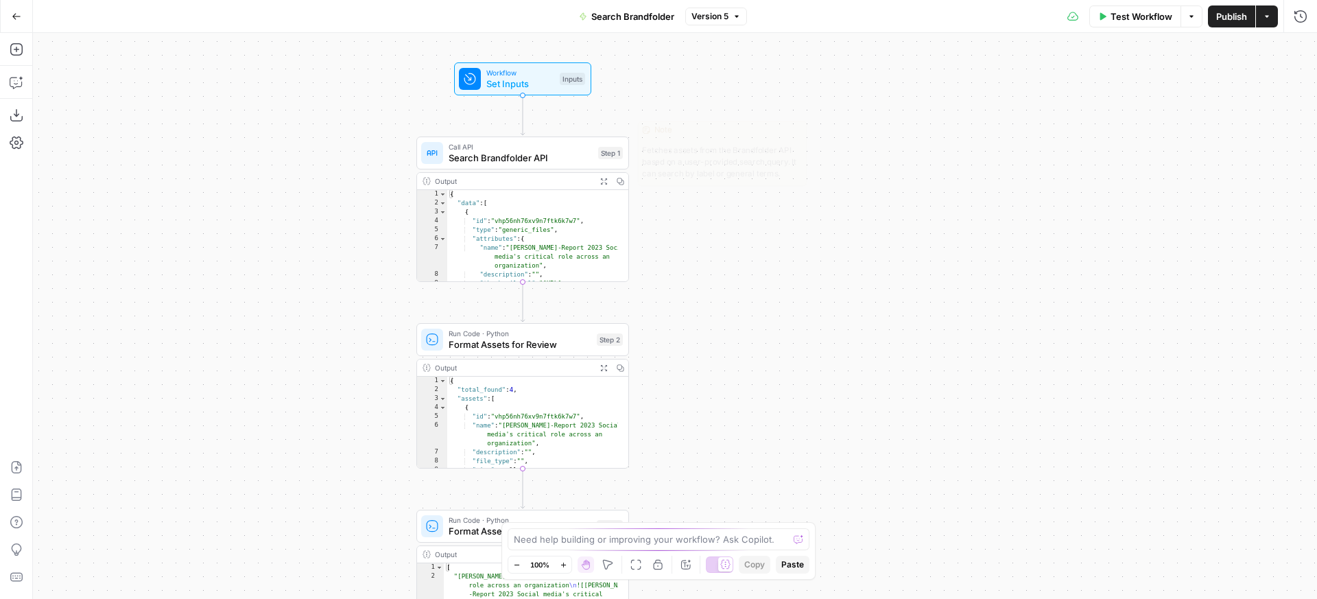
click at [591, 143] on span "Call API" at bounding box center [521, 146] width 144 height 11
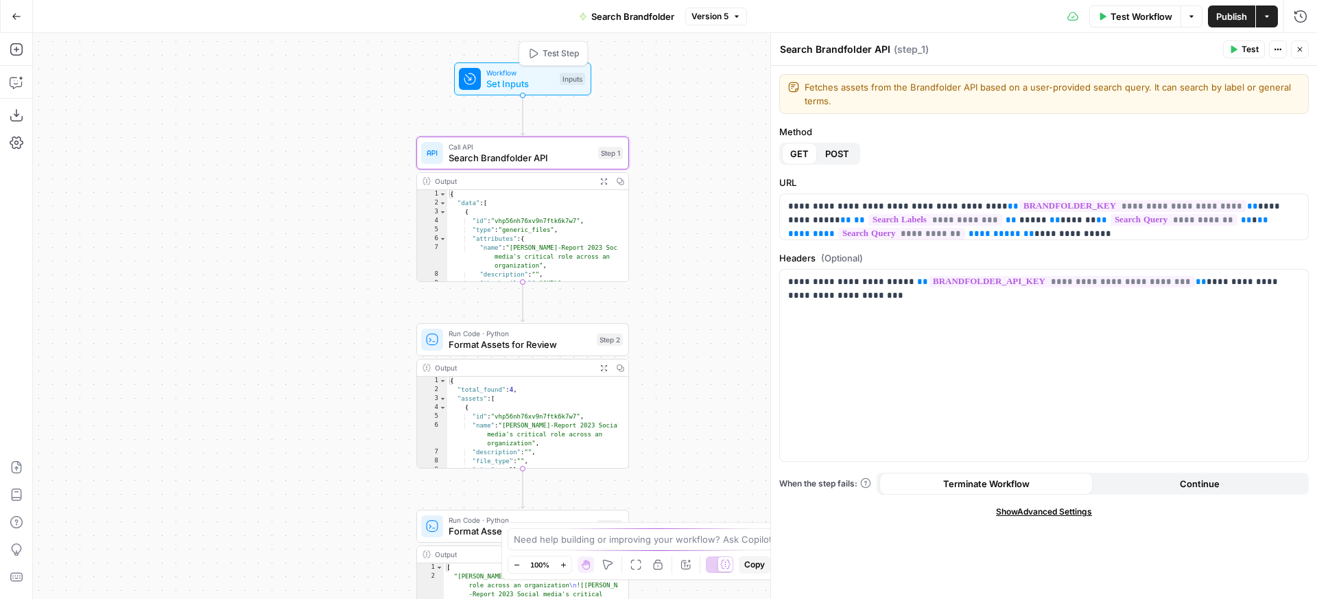
click at [576, 52] on span "Test Step" at bounding box center [561, 53] width 36 height 12
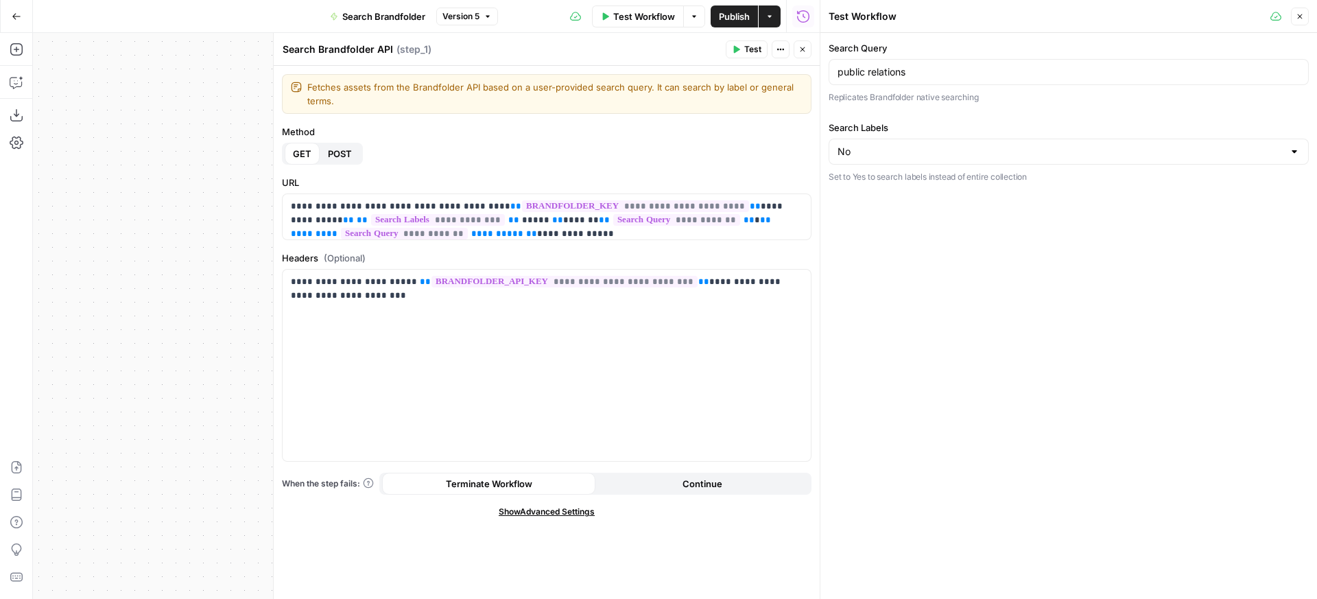
drag, startPoint x: 918, startPoint y: 84, endPoint x: 764, endPoint y: 89, distance: 153.8
click at [821, 89] on div "Search Query public relations Replicates Brandfolder native searching Search La…" at bounding box center [1069, 112] width 497 height 159
click at [979, 78] on input "public relations" at bounding box center [1069, 72] width 462 height 14
click at [980, 77] on input "public relations" at bounding box center [1069, 72] width 462 height 14
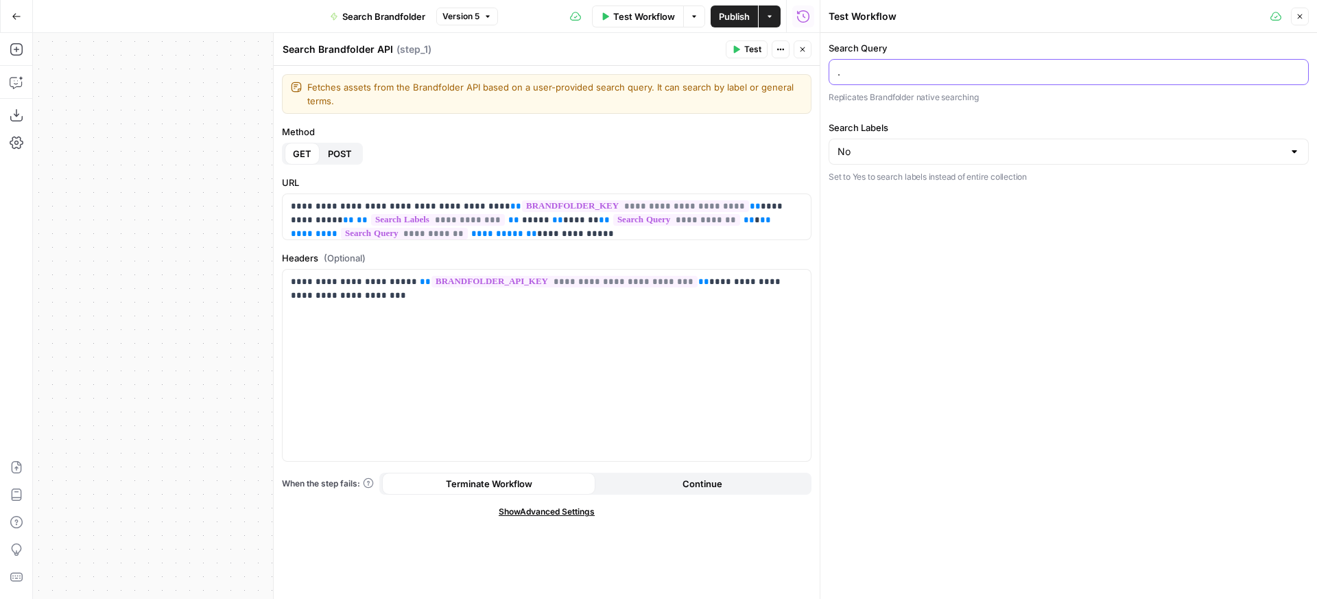
type input "."
click at [738, 58] on header "Search Brandfolder API Search Brandfolder API ( step_1 ) Test Actions Close" at bounding box center [547, 49] width 546 height 33
click at [741, 54] on button "Test" at bounding box center [747, 49] width 42 height 18
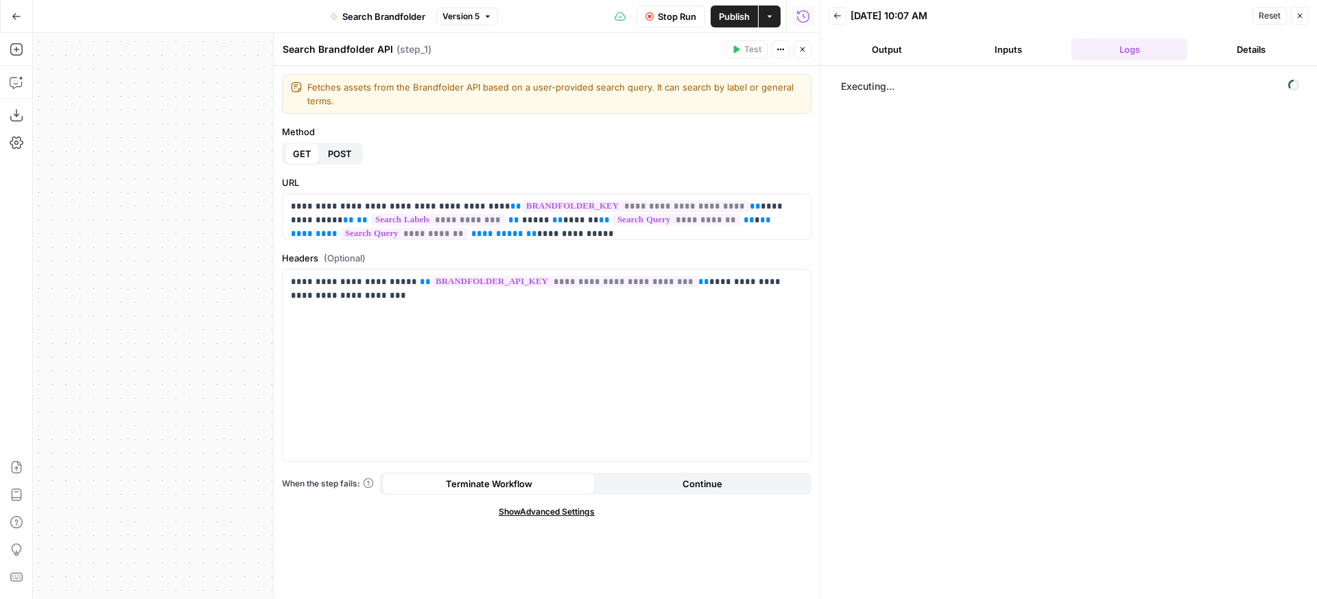
click at [805, 45] on button "Close" at bounding box center [803, 49] width 18 height 18
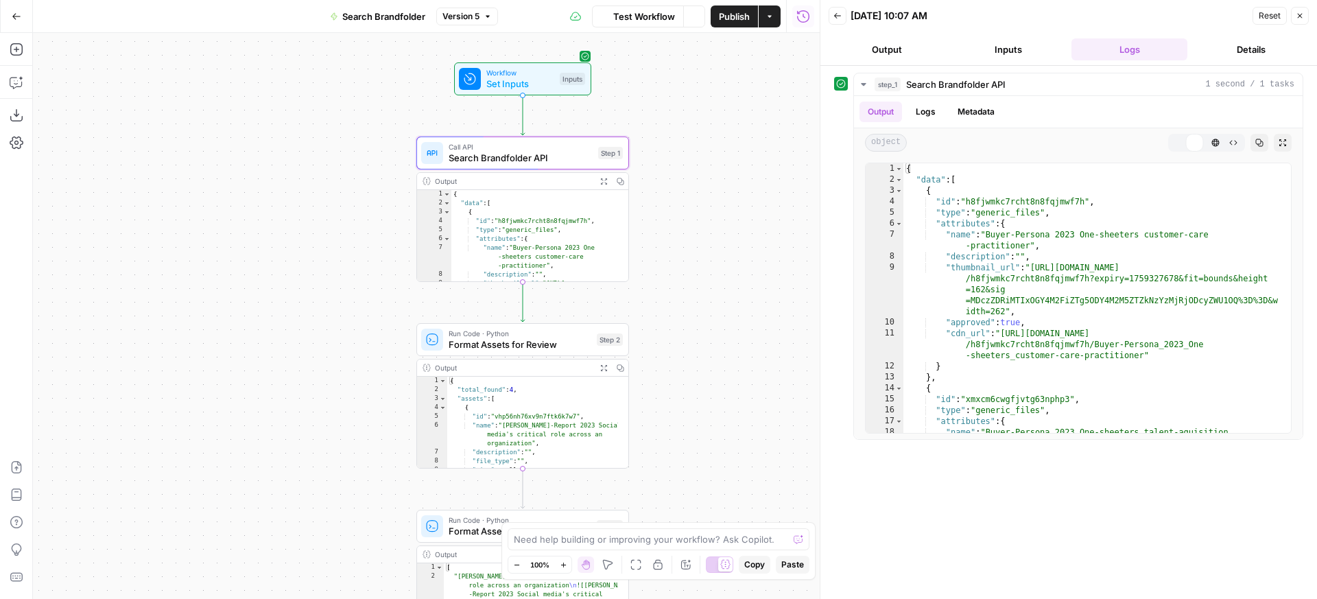
drag, startPoint x: 731, startPoint y: 169, endPoint x: 661, endPoint y: 159, distance: 71.3
click at [661, 159] on div "Workflow Set Inputs Inputs Call API Search Brandfolder API Step 1 Output Expand…" at bounding box center [426, 316] width 787 height 566
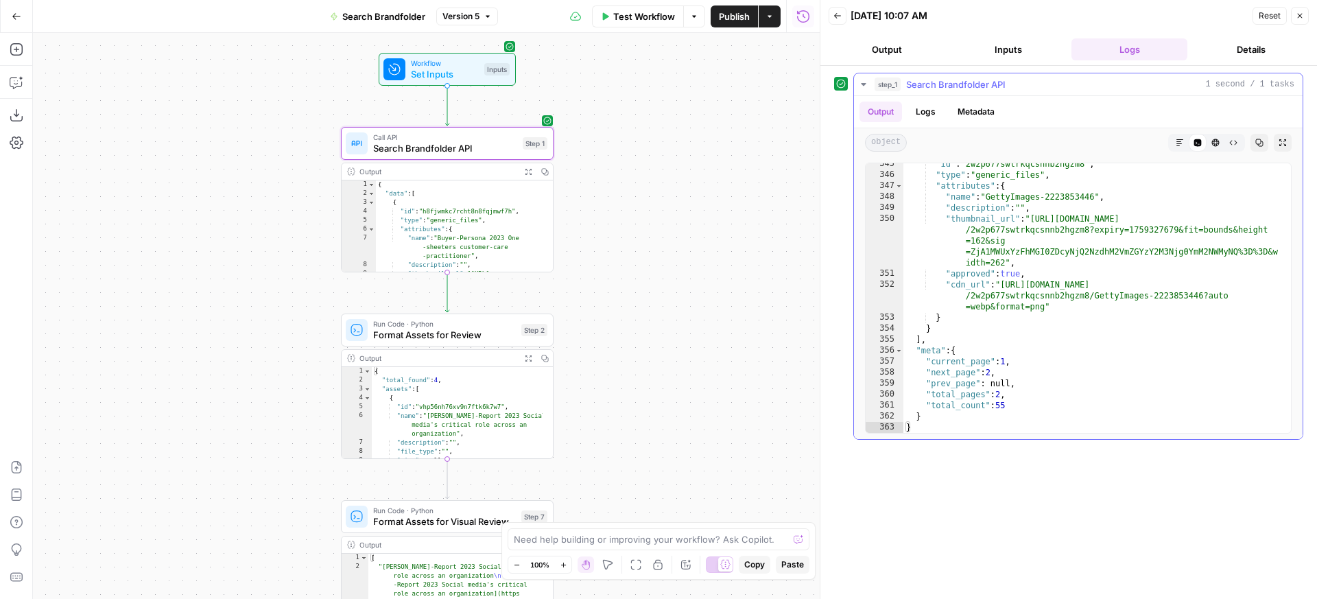
scroll to position [5977, 0]
click at [448, 62] on span "Workflow" at bounding box center [445, 63] width 68 height 11
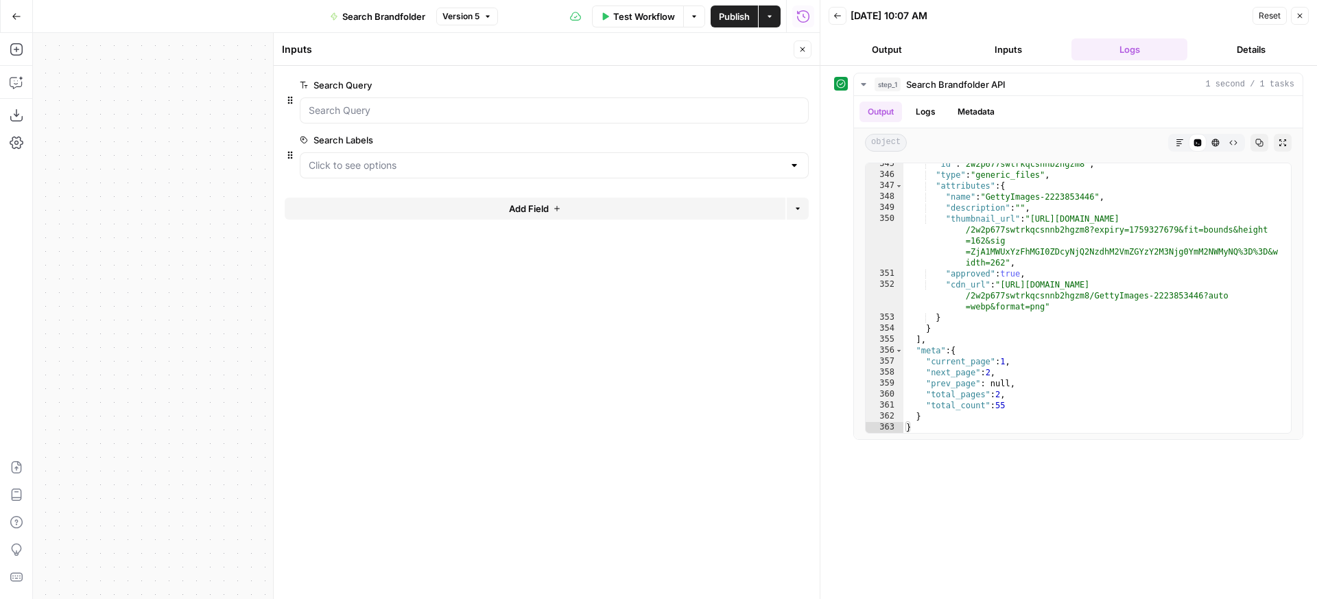
click at [762, 89] on span "edit field" at bounding box center [757, 85] width 30 height 11
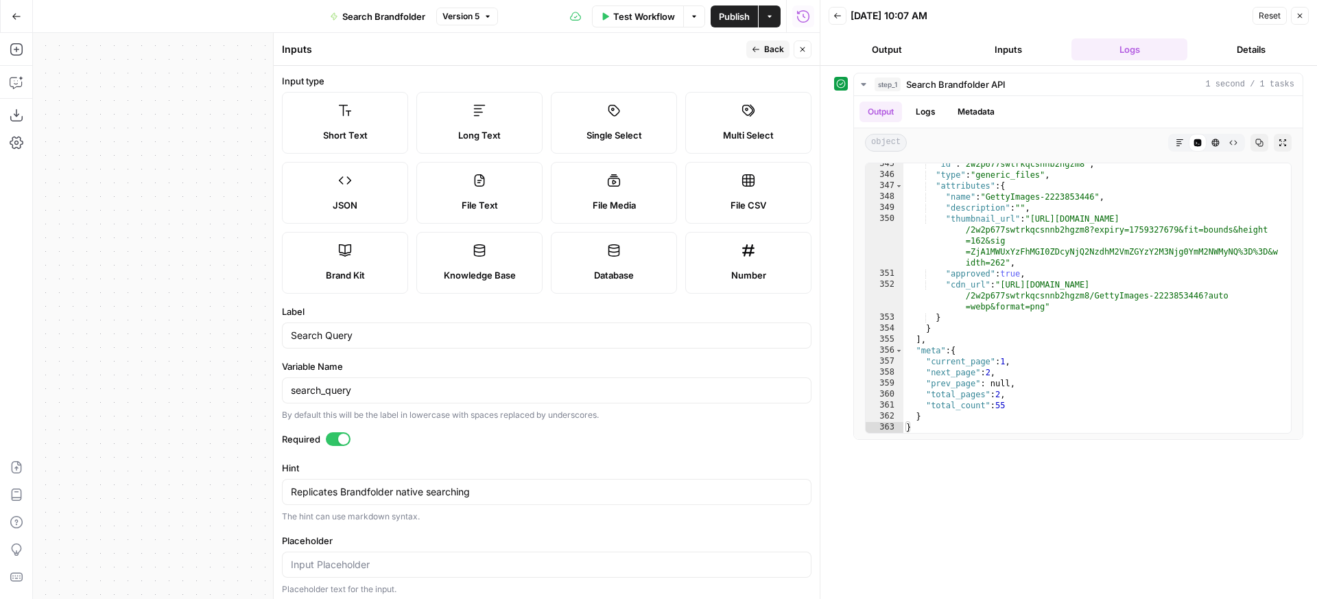
click at [333, 434] on div at bounding box center [338, 439] width 25 height 14
click at [677, 18] on button "Test Workflow" at bounding box center [638, 16] width 92 height 22
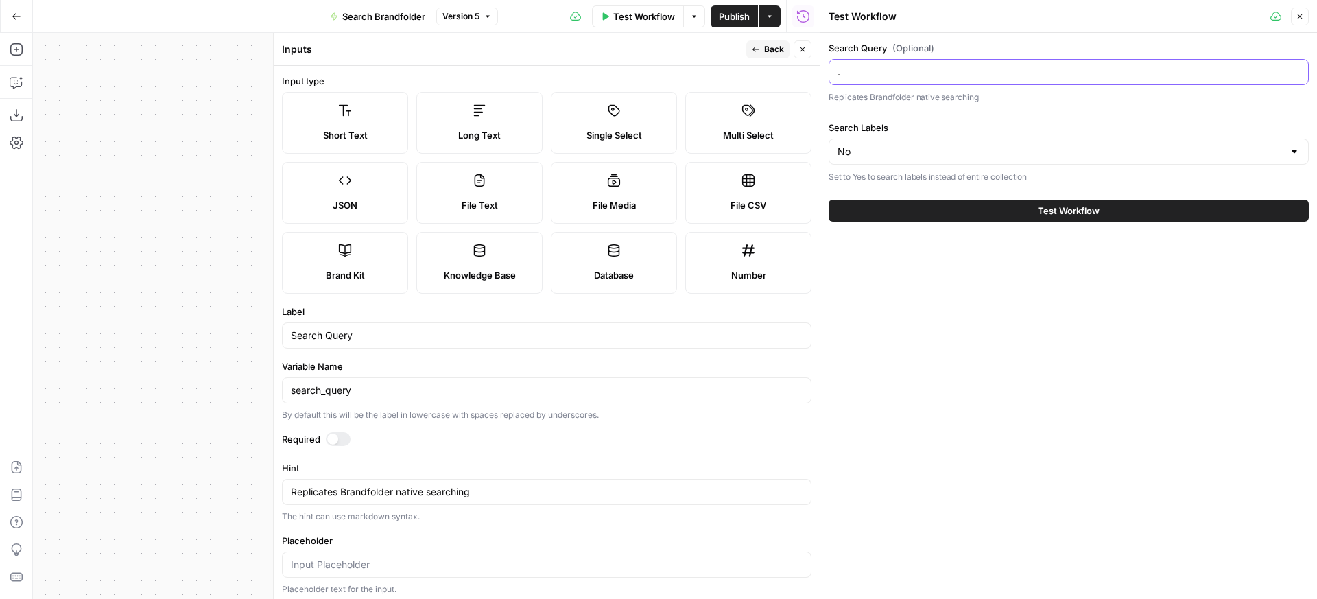
click at [895, 78] on input "." at bounding box center [1069, 72] width 462 height 14
click at [1009, 211] on button "Test Workflow" at bounding box center [1069, 211] width 480 height 22
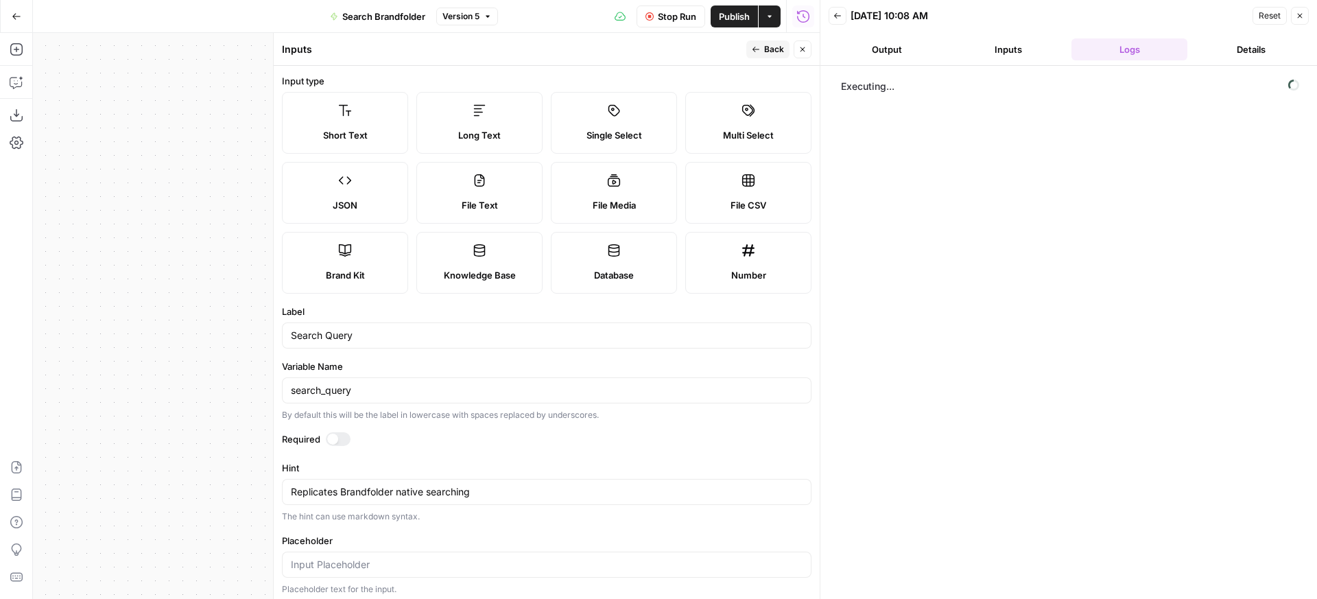
click at [809, 55] on button "Close" at bounding box center [803, 49] width 18 height 18
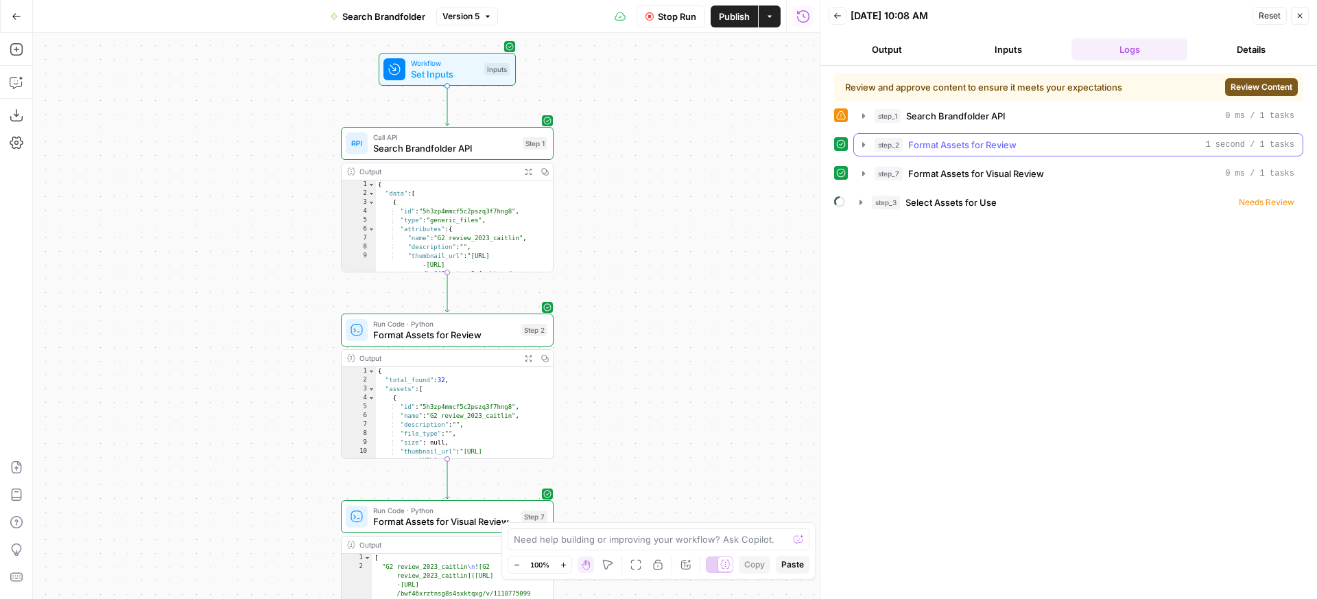
click at [1087, 137] on button "step_2 Format Assets for Review 1 second / 1 tasks" at bounding box center [1078, 145] width 449 height 22
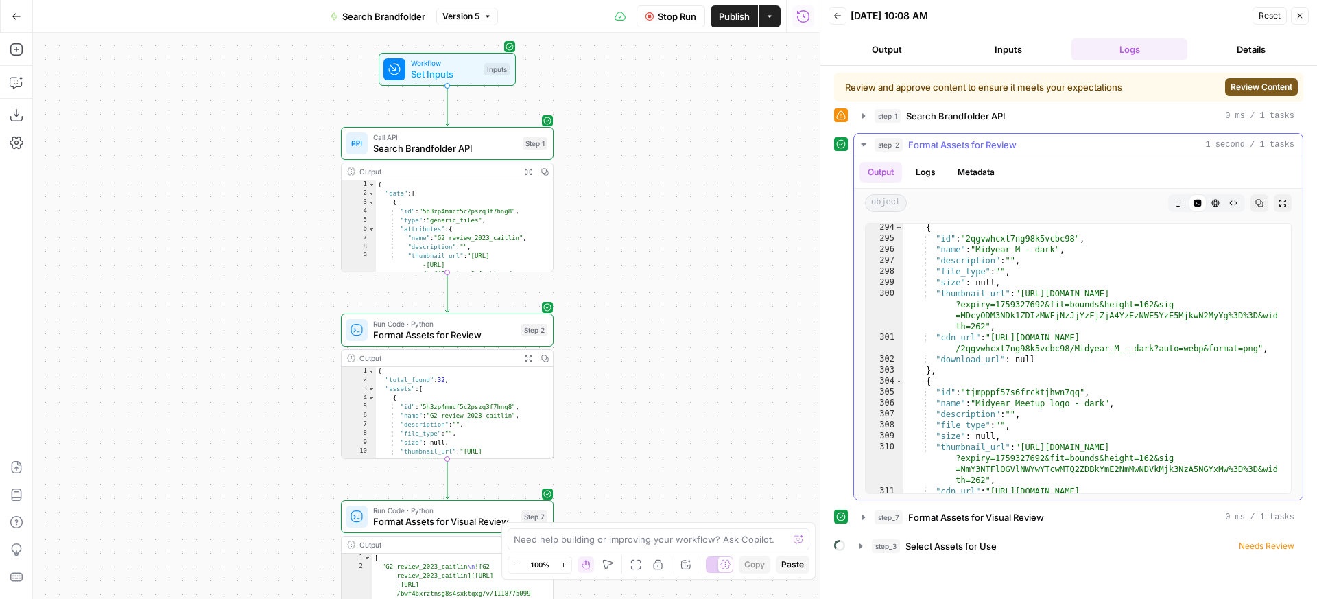
scroll to position [4978, 0]
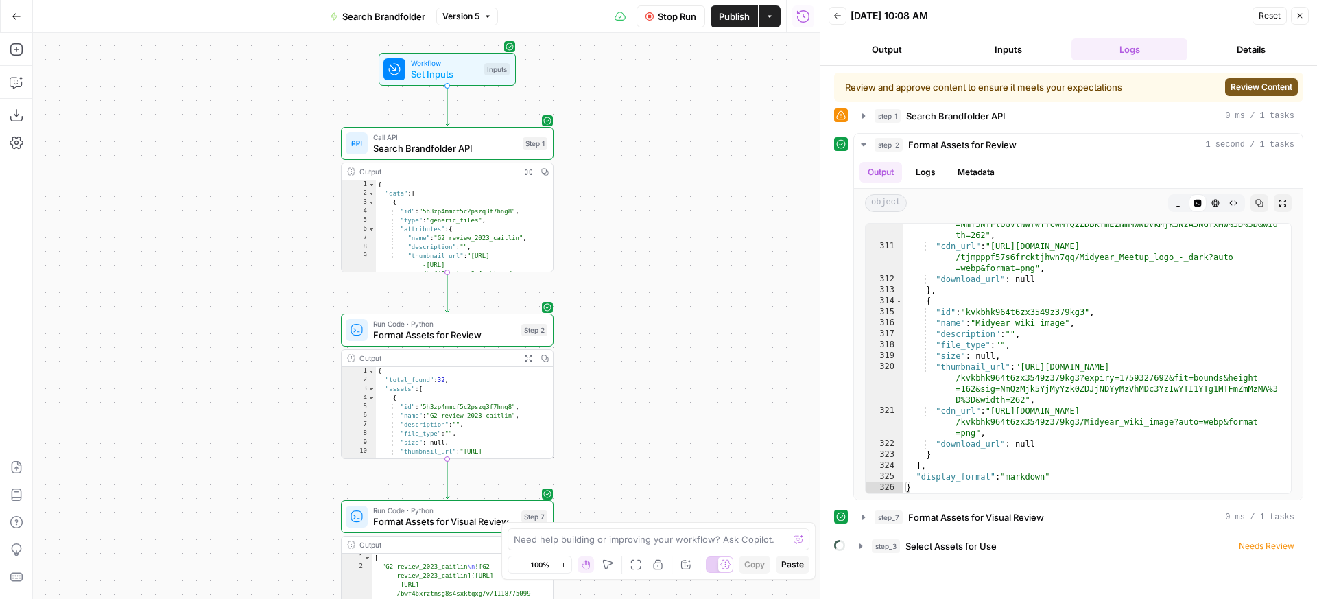
click at [678, 13] on span "Stop Run" at bounding box center [677, 17] width 38 height 14
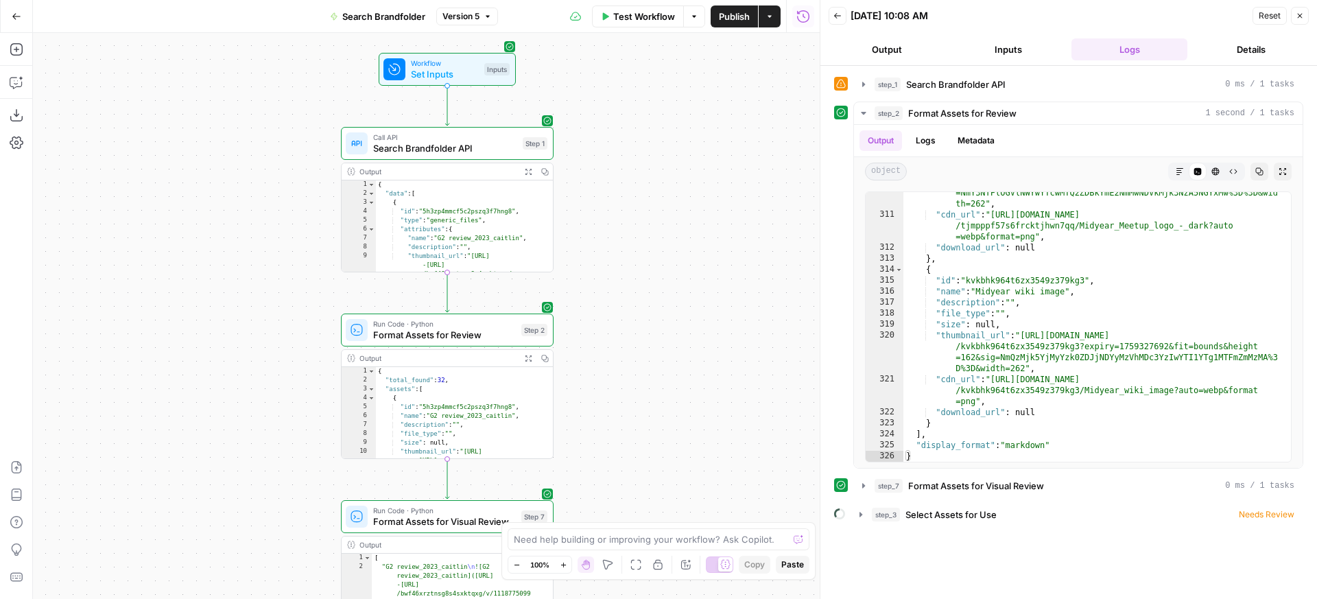
click at [528, 175] on icon "button" at bounding box center [529, 172] width 8 height 8
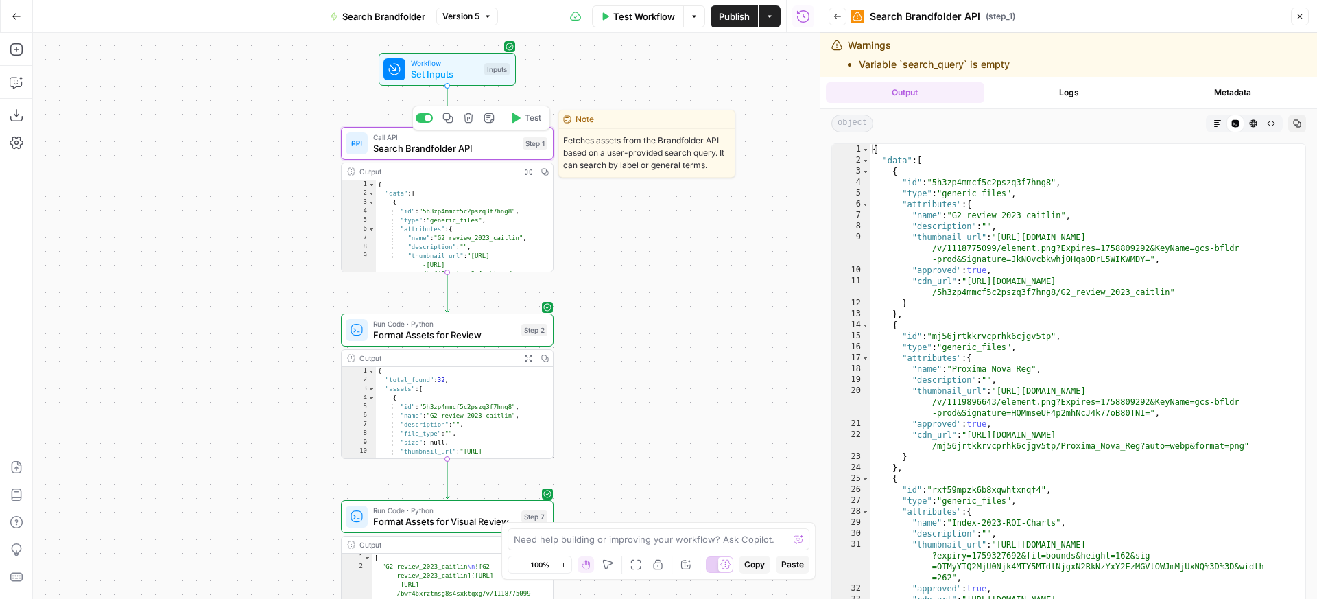
click at [521, 154] on div "Call API Search Brandfolder API Step 1 Copy step Delete step Edit Note Test" at bounding box center [447, 143] width 202 height 23
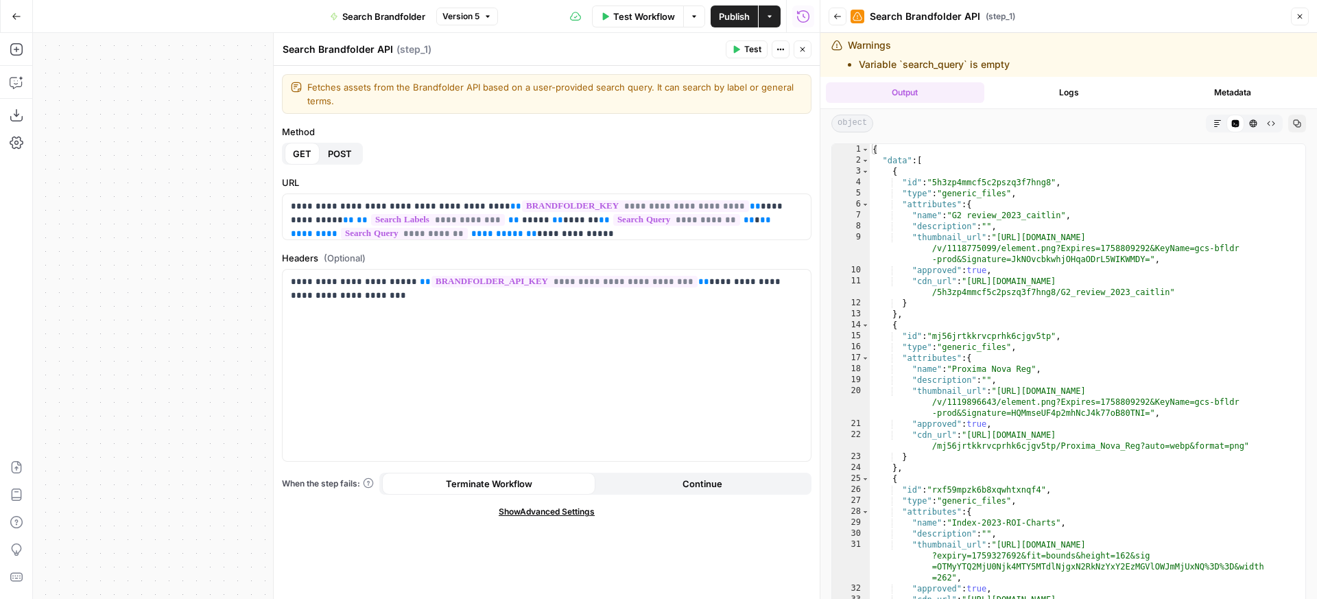
scroll to position [7, 0]
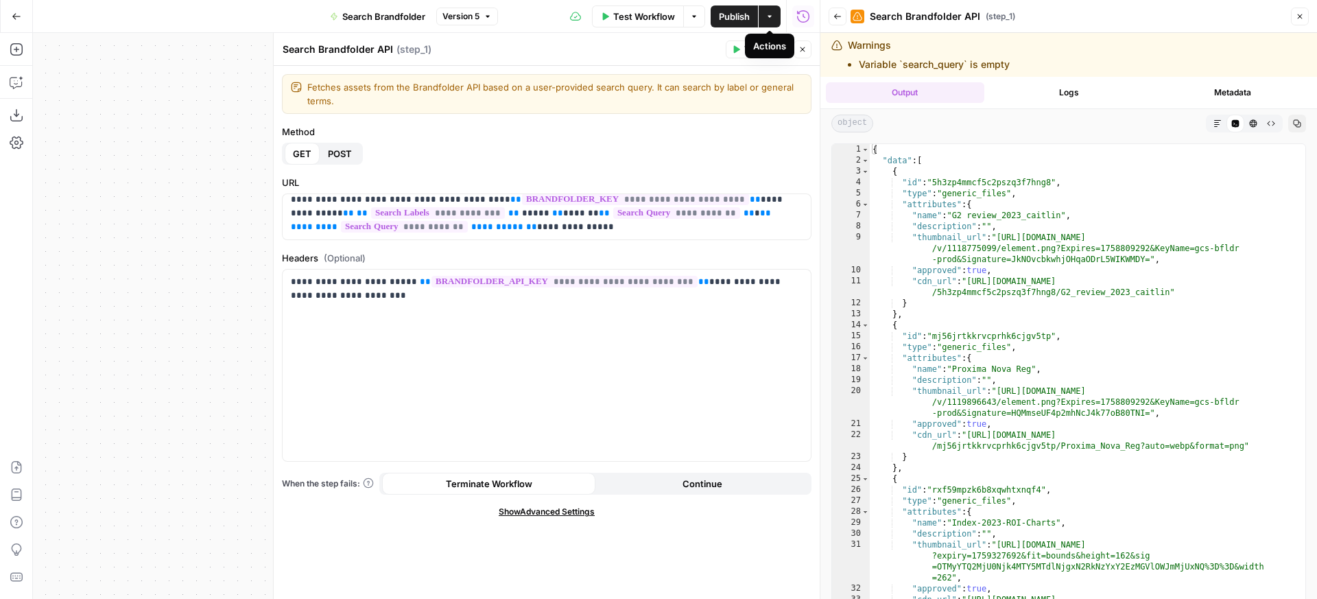
click at [798, 51] on button "Close" at bounding box center [803, 49] width 18 height 18
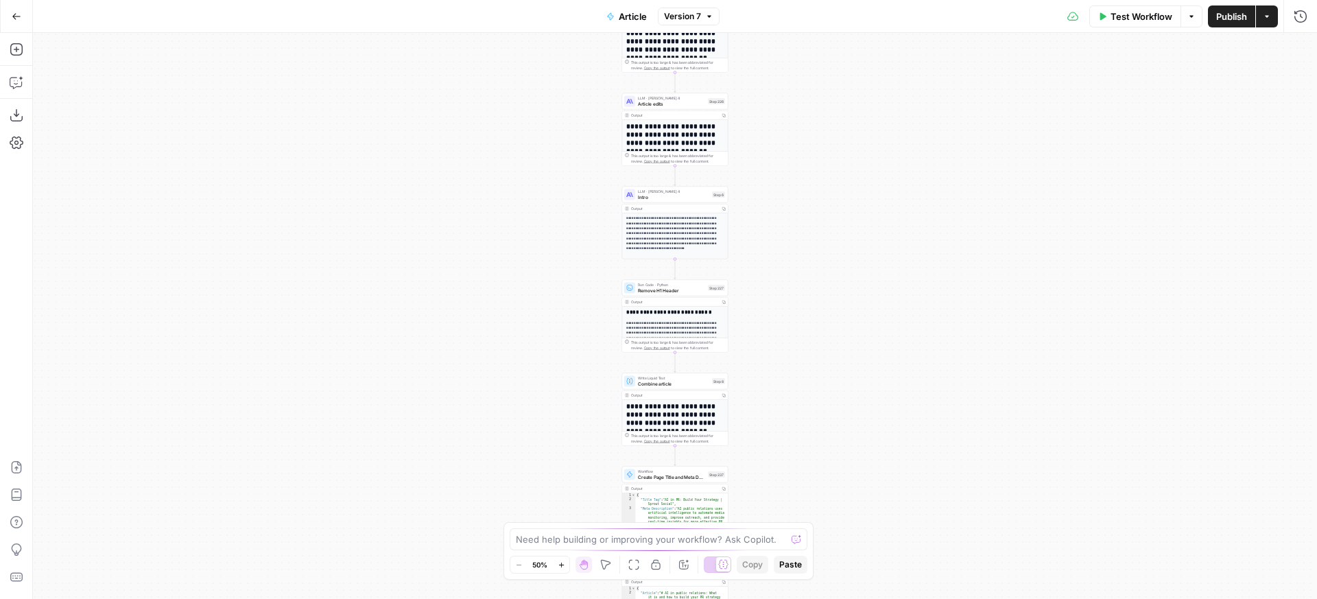
click at [768, 259] on div "**********" at bounding box center [675, 316] width 1285 height 566
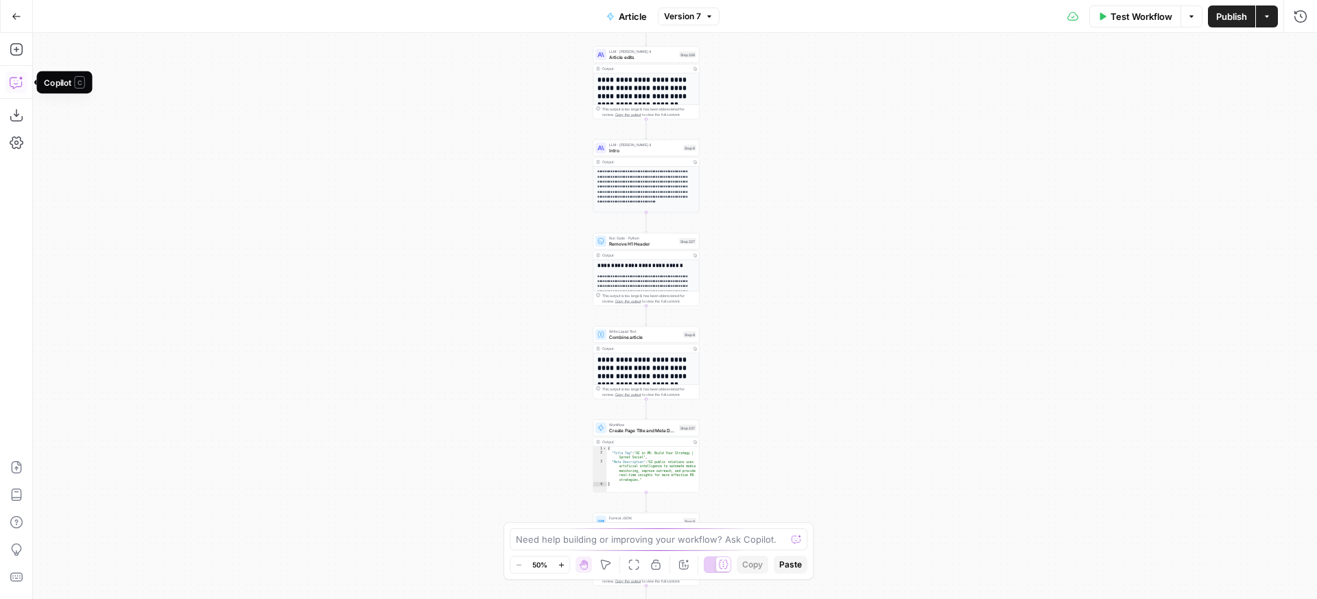
click at [21, 82] on icon "button" at bounding box center [17, 82] width 14 height 14
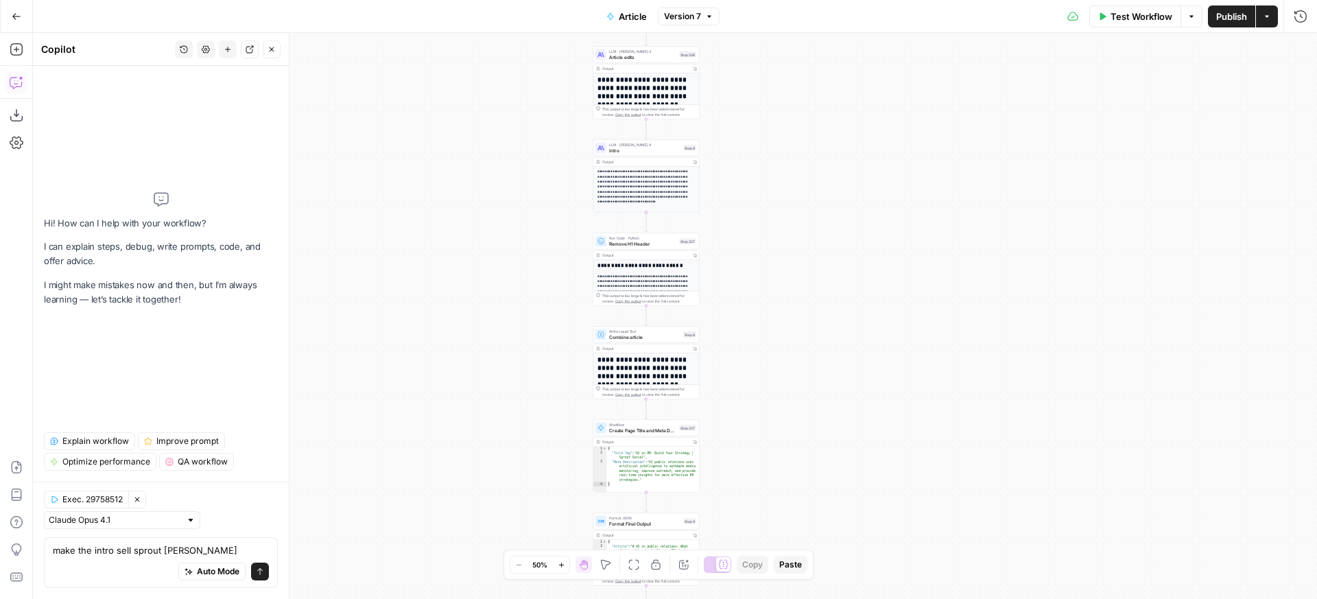
type textarea "make the intro sell sprout social"
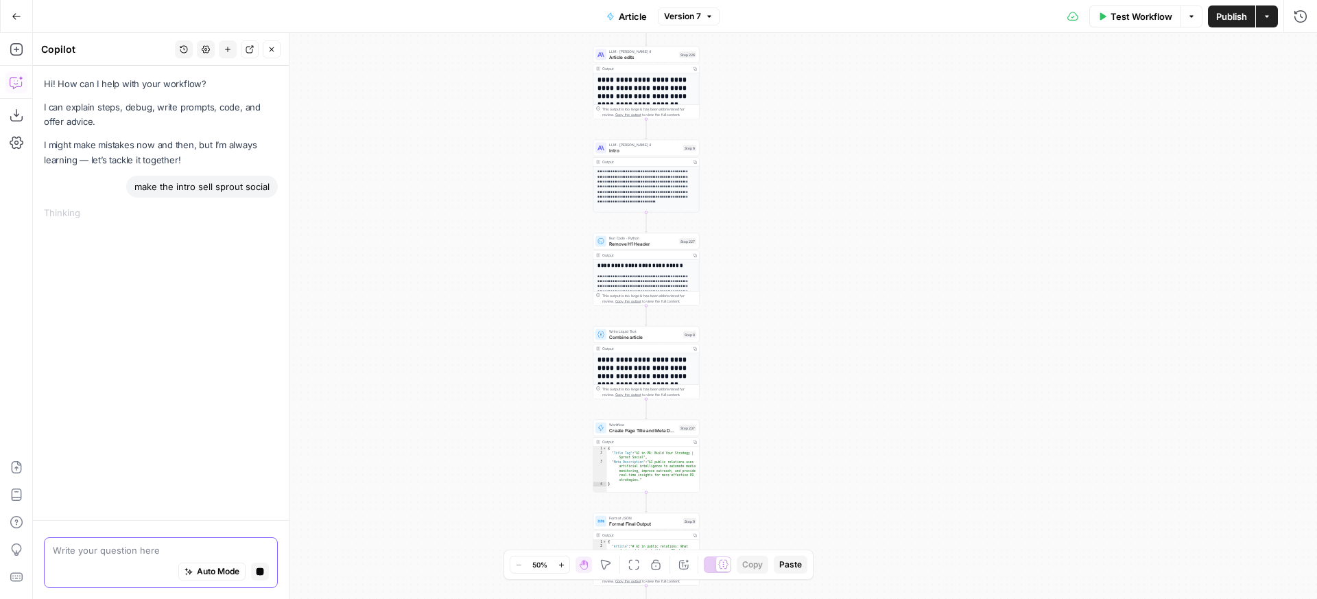
click at [261, 572] on icon "button" at bounding box center [261, 572] width 8 height 8
click at [163, 185] on div "make the intro sell sprout social" at bounding box center [202, 187] width 152 height 22
click at [225, 54] on button "New chat" at bounding box center [228, 49] width 18 height 18
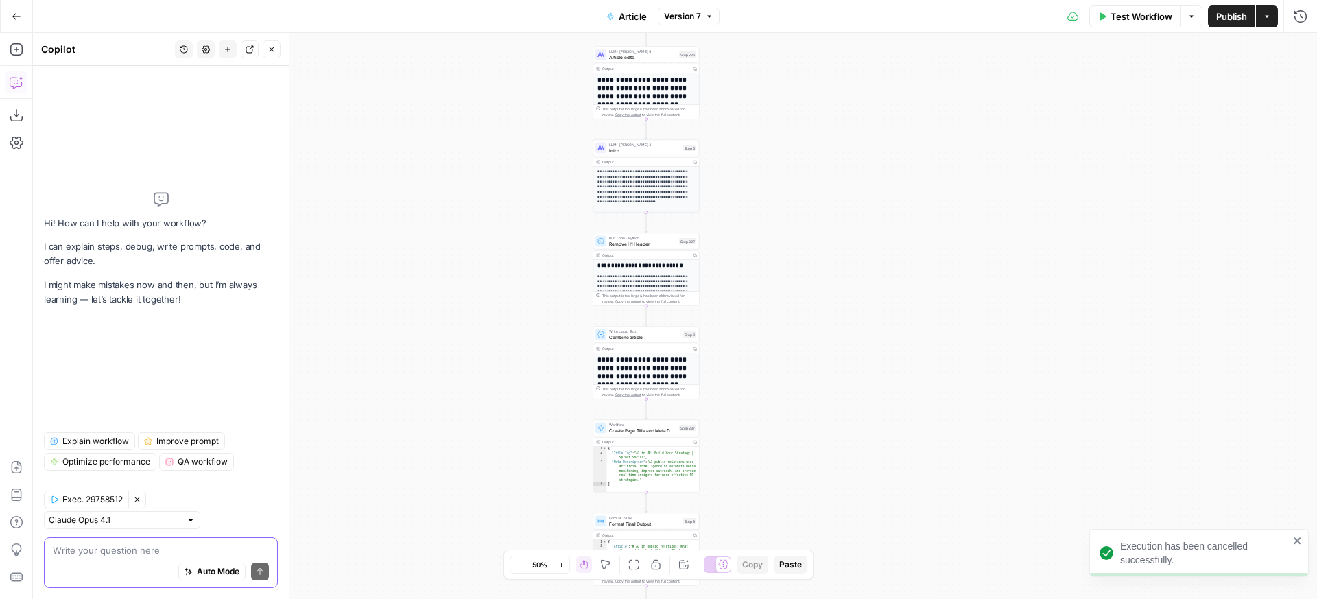
click at [177, 548] on textarea at bounding box center [161, 550] width 216 height 14
paste textarea "make the intro sell sprout social"
click at [121, 549] on textarea "make the intro sell sprout social" at bounding box center [161, 550] width 216 height 14
click at [105, 552] on textarea "make the intro sell sprout social" at bounding box center [161, 550] width 216 height 14
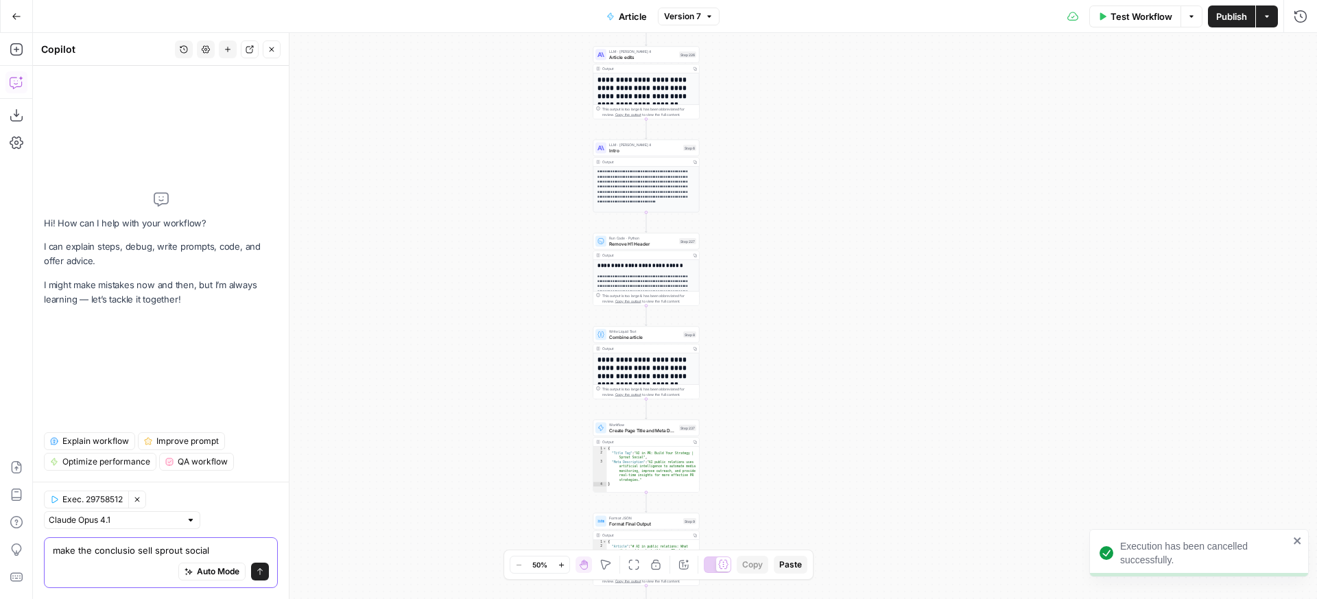
type textarea "make the conclusion sell sprout social"
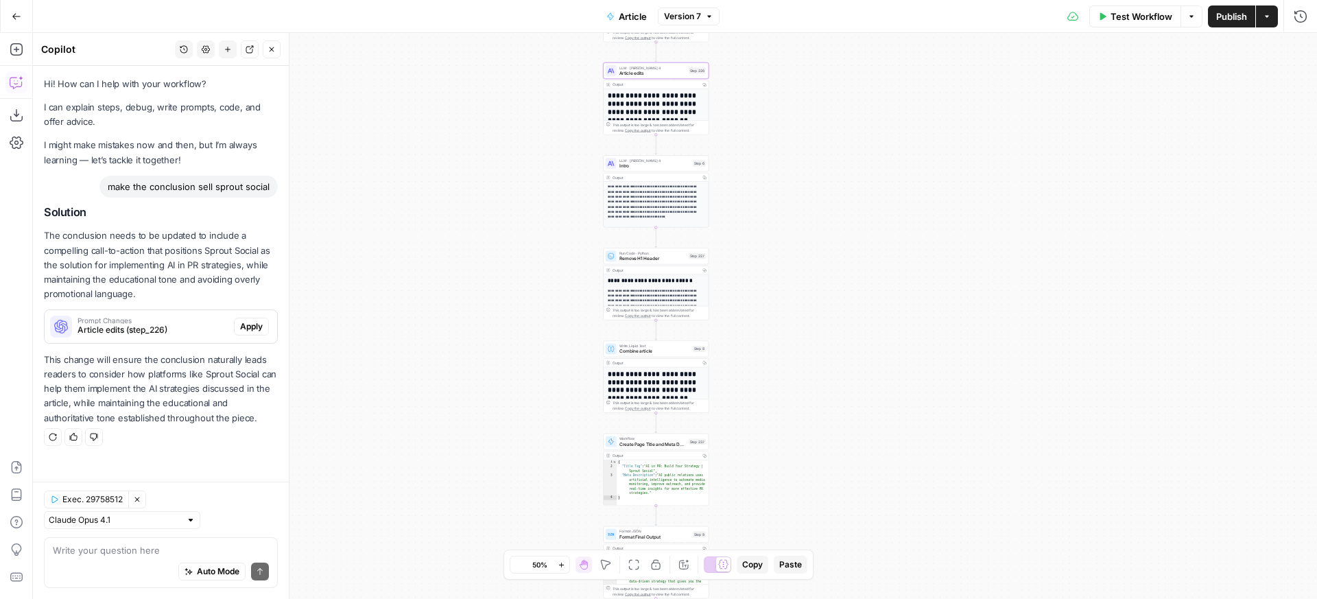
click at [231, 319] on div "Prompt Changes Article edits (step_226)" at bounding box center [139, 326] width 189 height 33
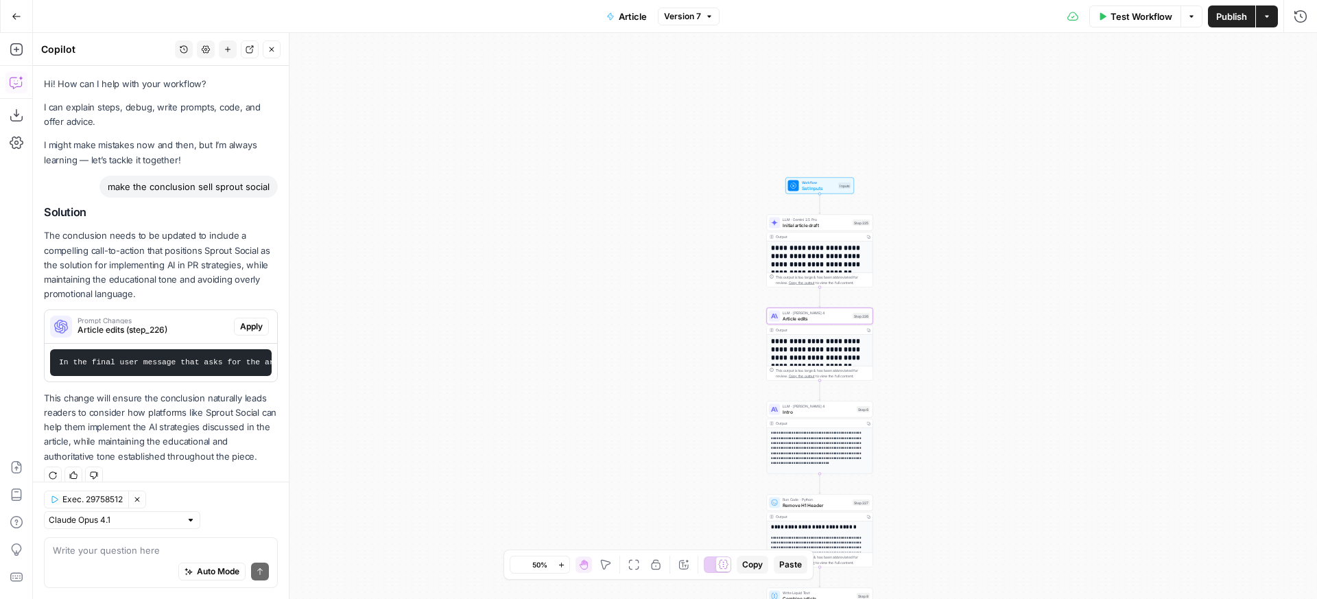
scroll to position [39, 0]
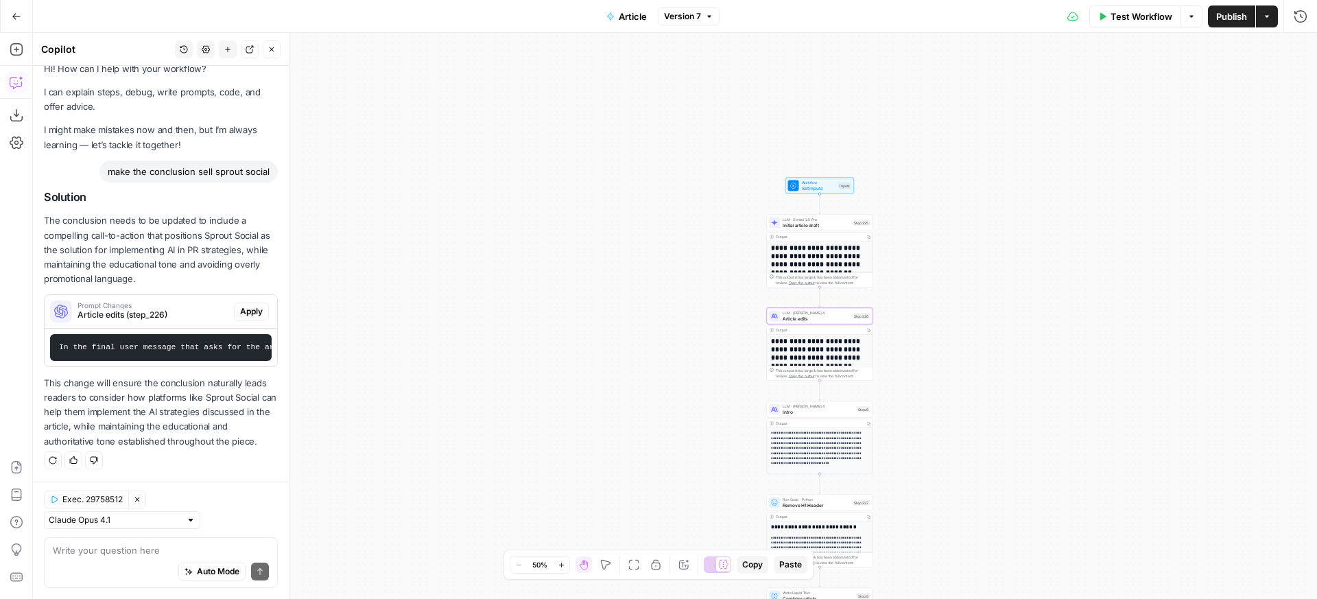
click at [243, 309] on button "Apply" at bounding box center [251, 312] width 35 height 18
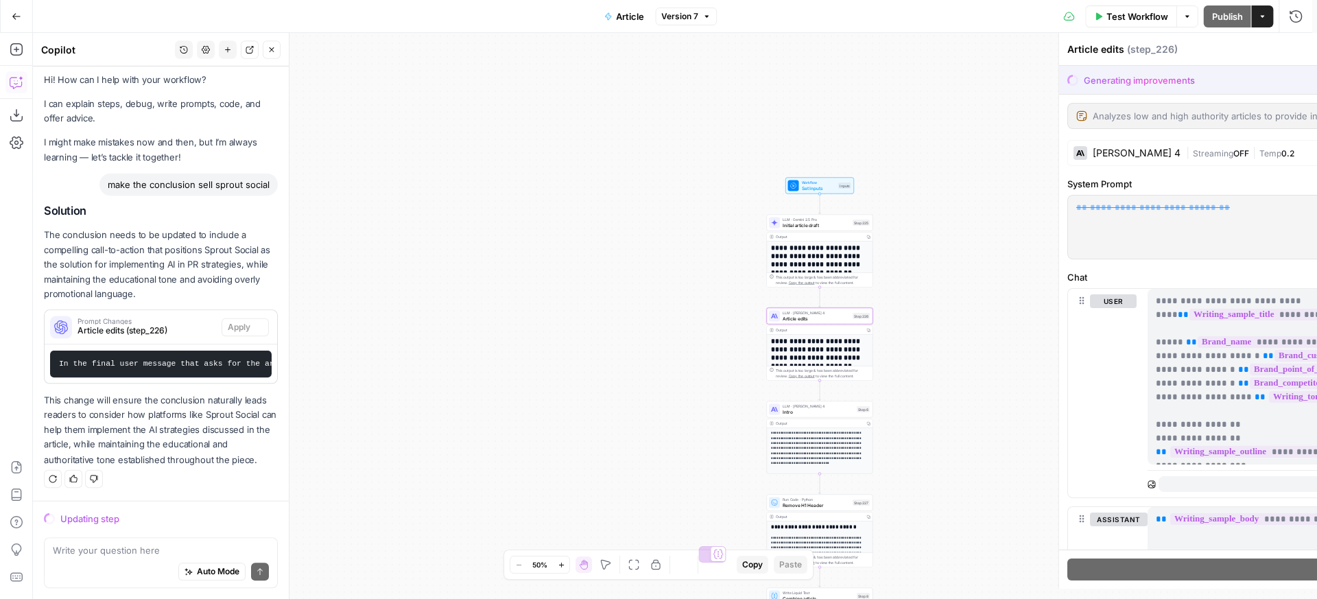
scroll to position [19, 0]
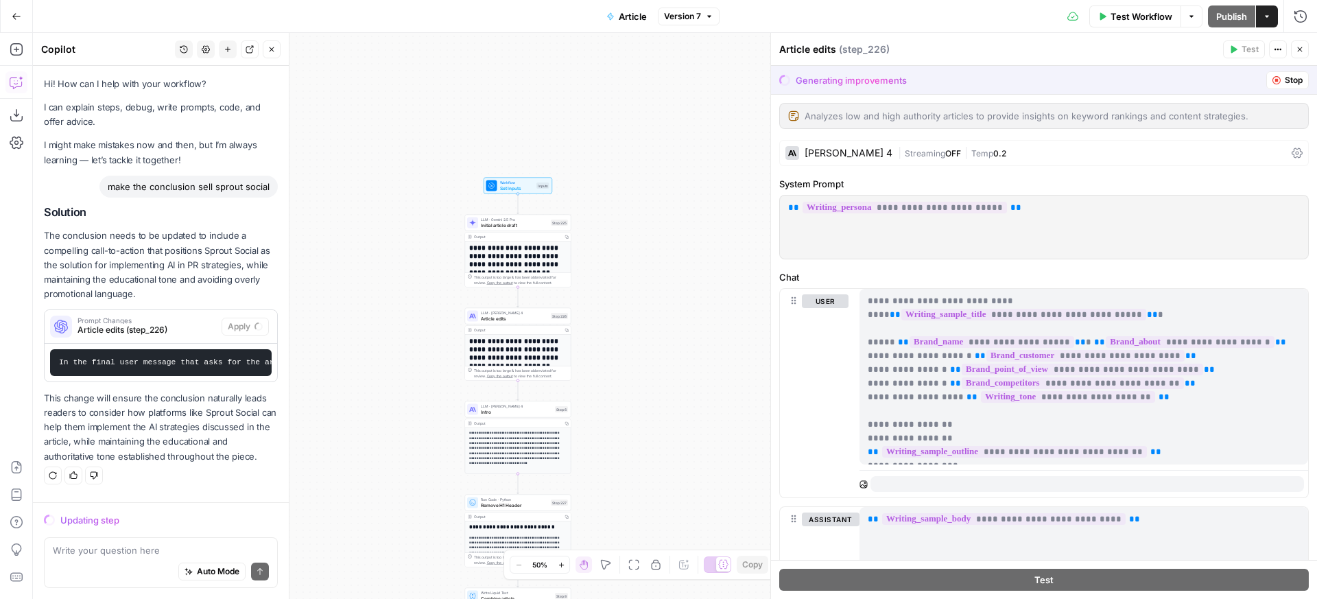
click at [381, 390] on div "**********" at bounding box center [675, 316] width 1285 height 566
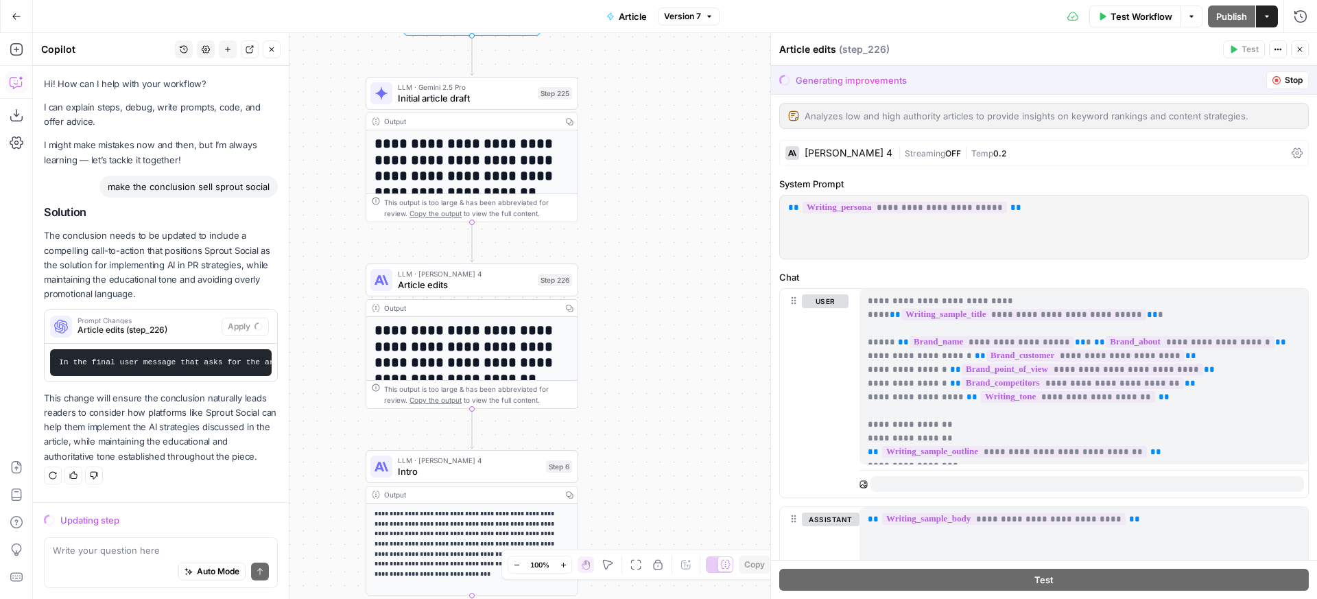
drag, startPoint x: 326, startPoint y: 305, endPoint x: 263, endPoint y: 314, distance: 63.9
click at [263, 314] on div "**********" at bounding box center [675, 316] width 1285 height 566
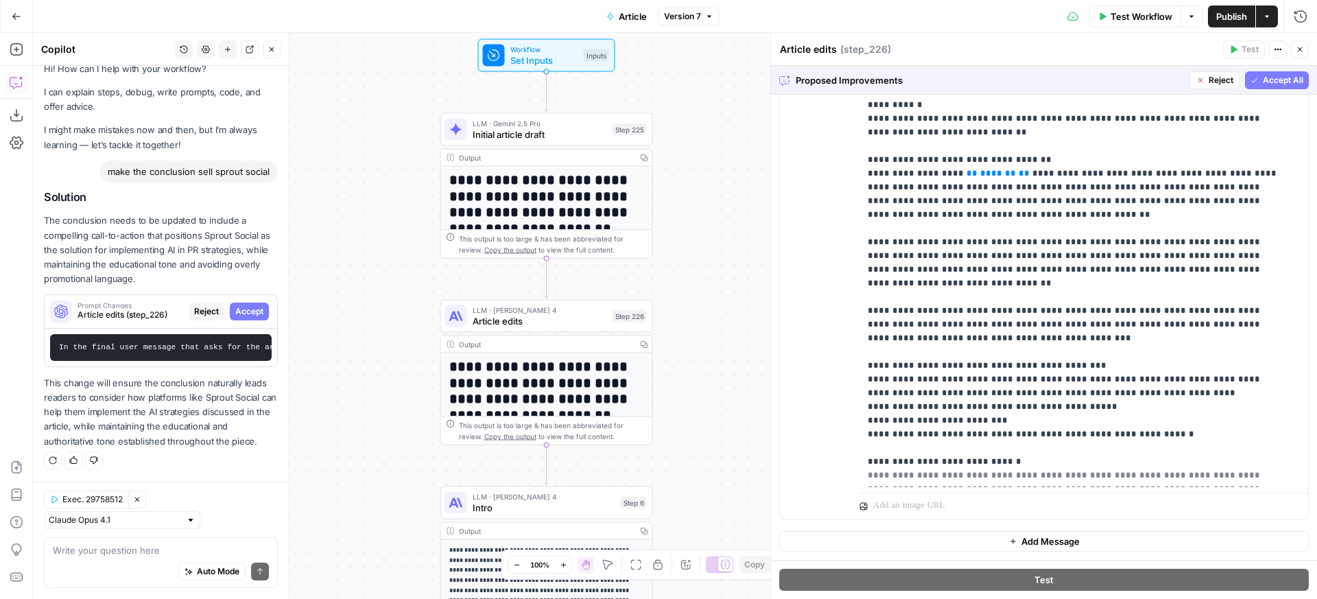
scroll to position [152, 0]
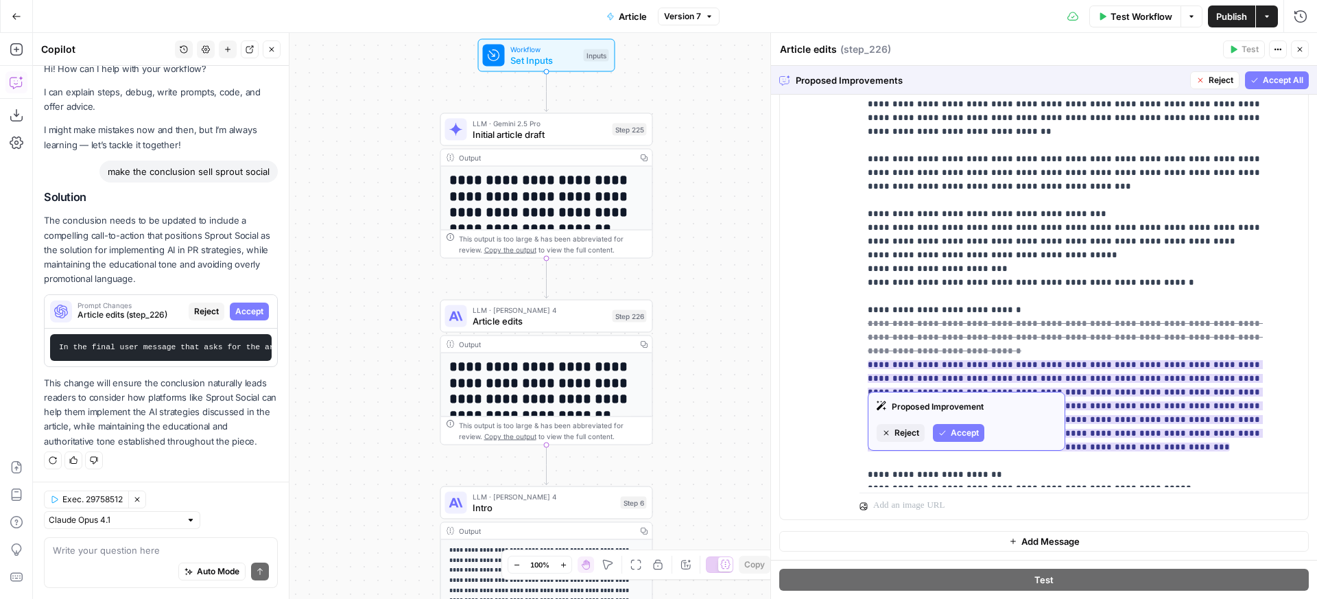
click at [946, 438] on button "Accept" at bounding box center [958, 433] width 51 height 18
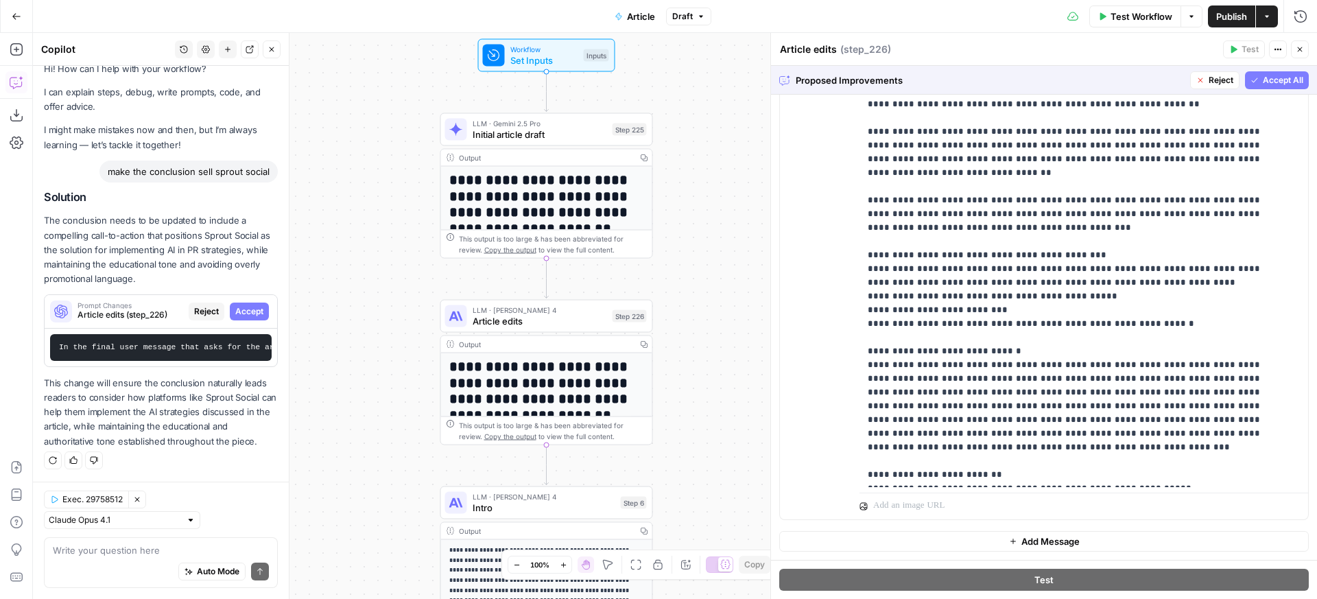
click at [1251, 82] on button "Accept All" at bounding box center [1277, 80] width 64 height 18
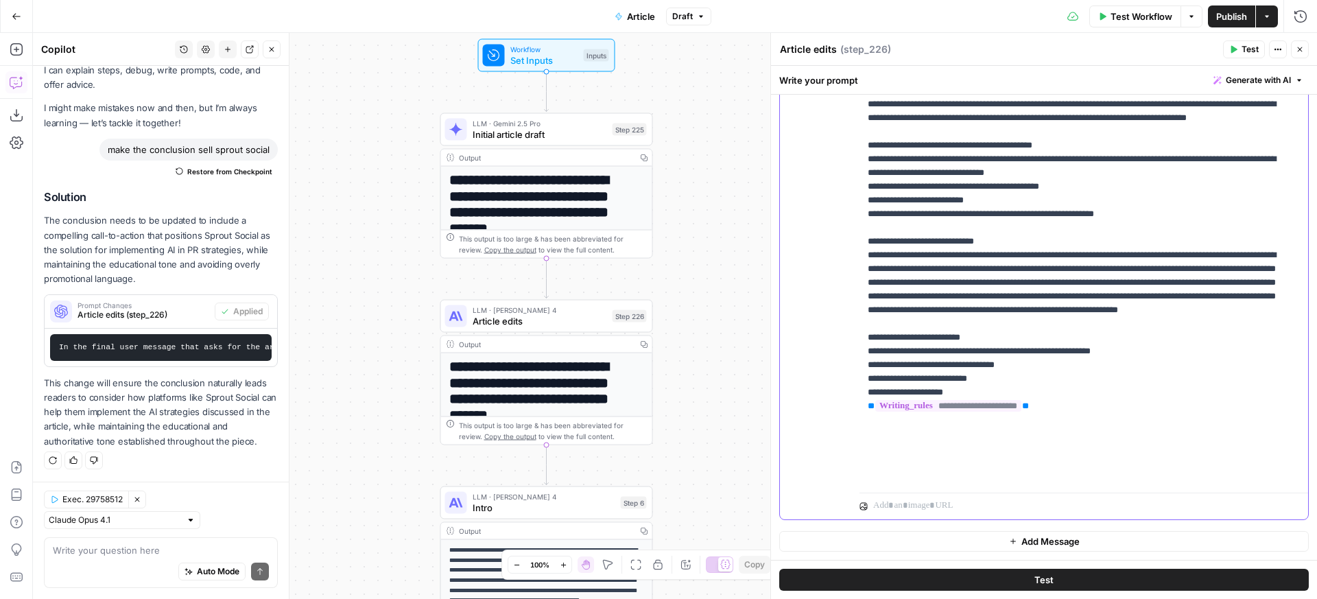
click at [1122, 318] on p "**********" at bounding box center [1074, 152] width 412 height 659
click at [1175, 324] on p "**********" at bounding box center [1074, 152] width 412 height 659
drag, startPoint x: 1175, startPoint y: 324, endPoint x: 1236, endPoint y: 327, distance: 60.4
click at [1236, 327] on p "**********" at bounding box center [1074, 152] width 412 height 659
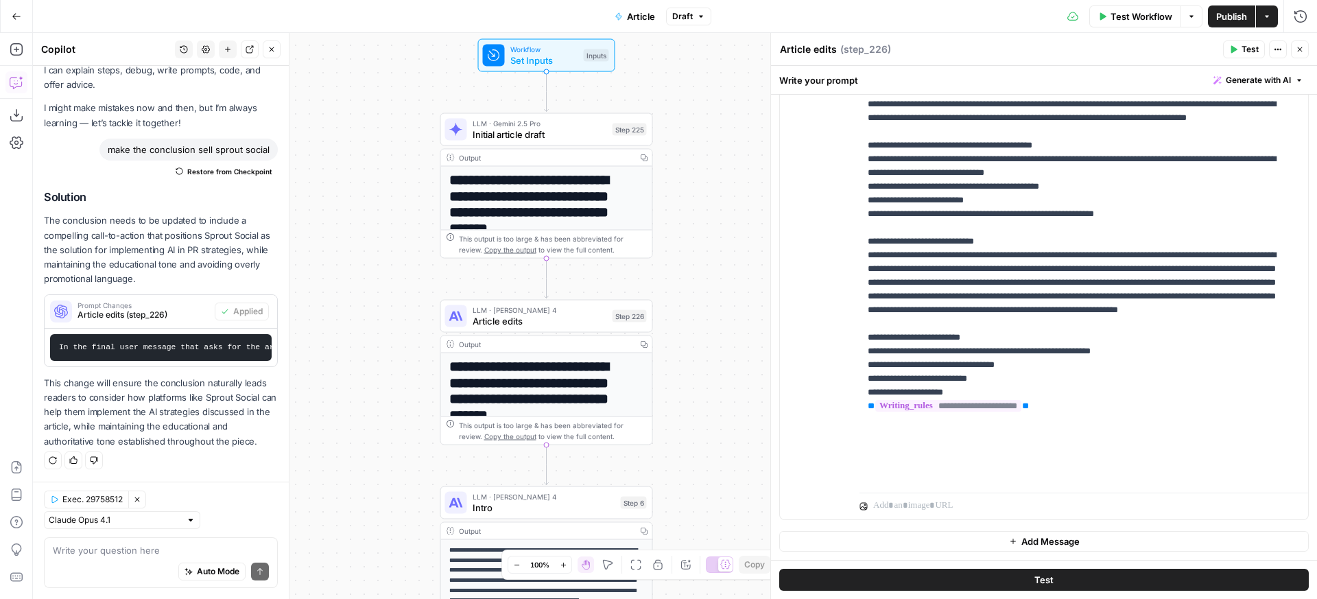
drag, startPoint x: 228, startPoint y: 171, endPoint x: 235, endPoint y: 162, distance: 11.7
click at [229, 169] on div "Hi! How can I help with your workflow? I can explain steps, debug, write prompt…" at bounding box center [161, 255] width 256 height 453
click at [235, 166] on span "Restore from Checkpoint" at bounding box center [229, 171] width 85 height 11
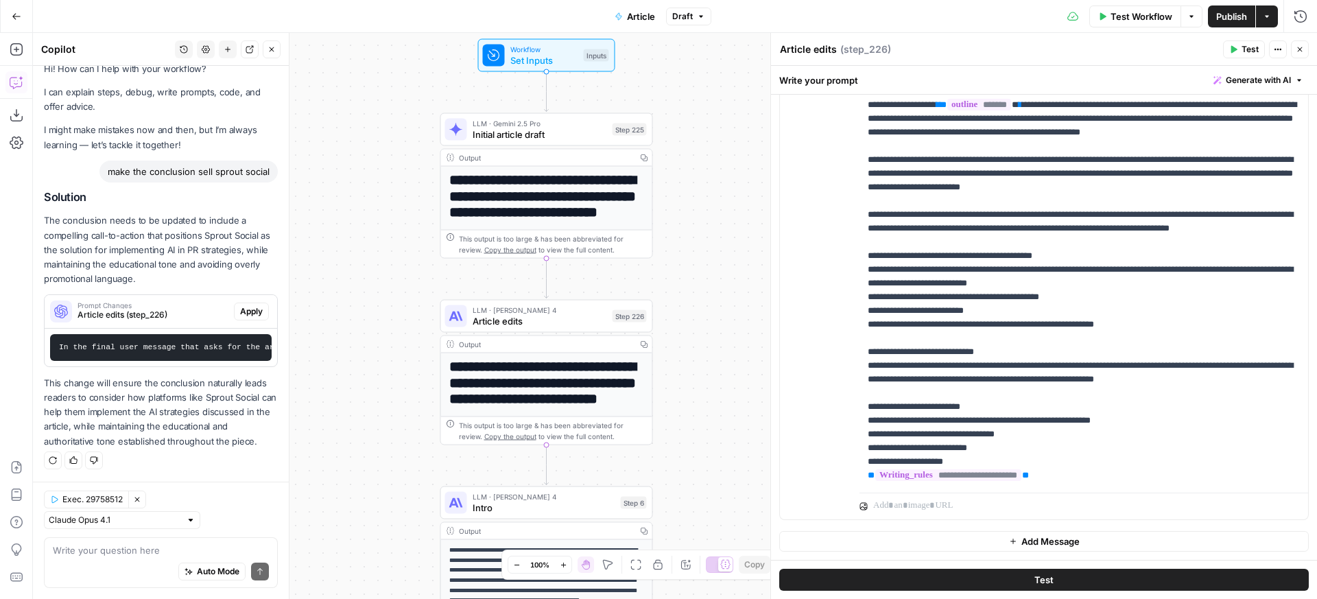
scroll to position [39, 0]
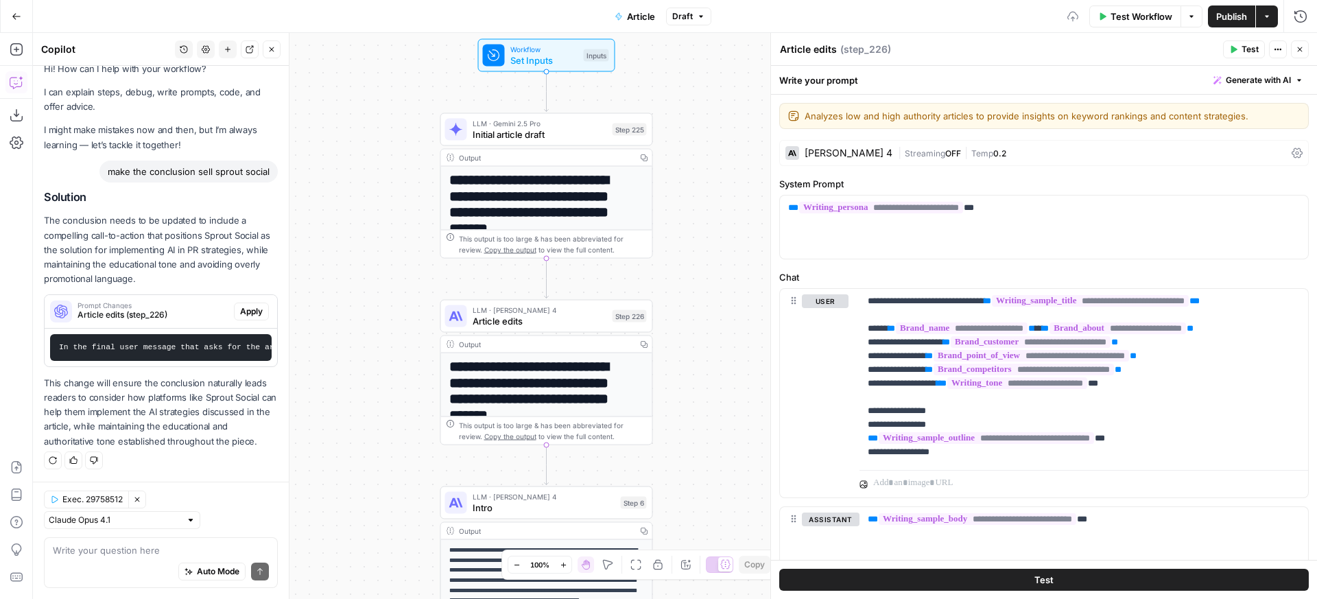
click at [121, 161] on div "make the conclusion sell sprout social" at bounding box center [188, 172] width 178 height 22
drag, startPoint x: 121, startPoint y: 147, endPoint x: 161, endPoint y: 172, distance: 46.8
click at [161, 172] on div "make the conclusion sell sprout social" at bounding box center [188, 172] width 178 height 22
copy div "make the conclusion sell sprout social"
click at [239, 51] on div "History Settings New chat Detach Close" at bounding box center [228, 49] width 106 height 18
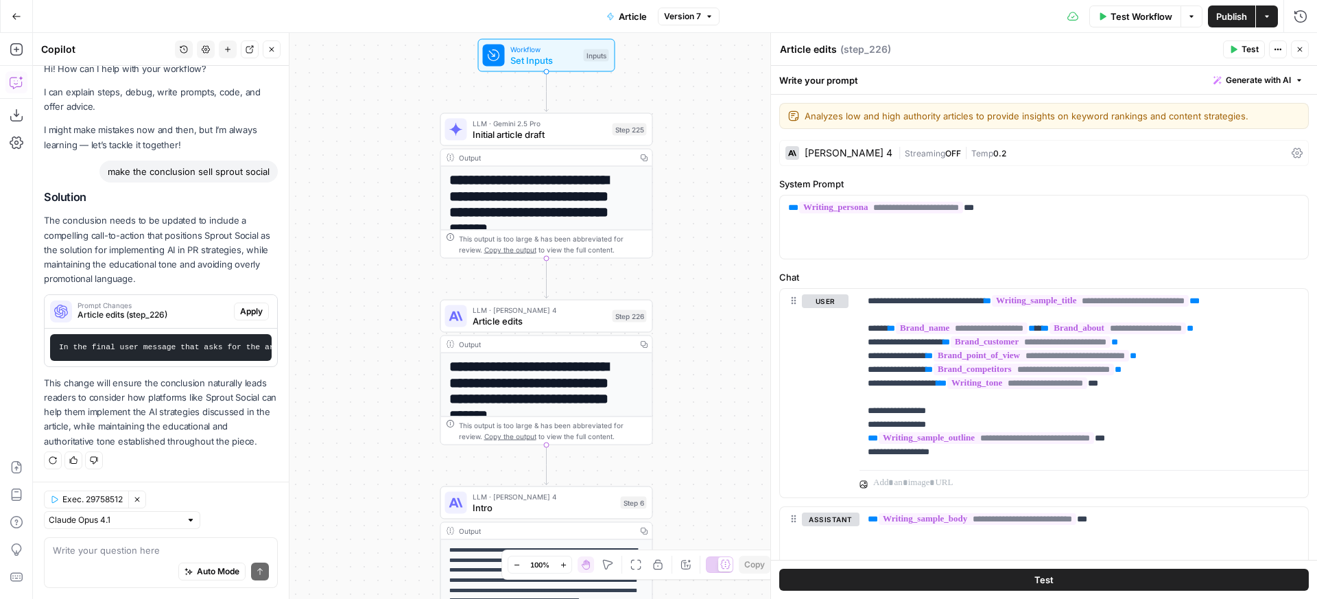
click at [234, 51] on button "New chat" at bounding box center [228, 49] width 18 height 18
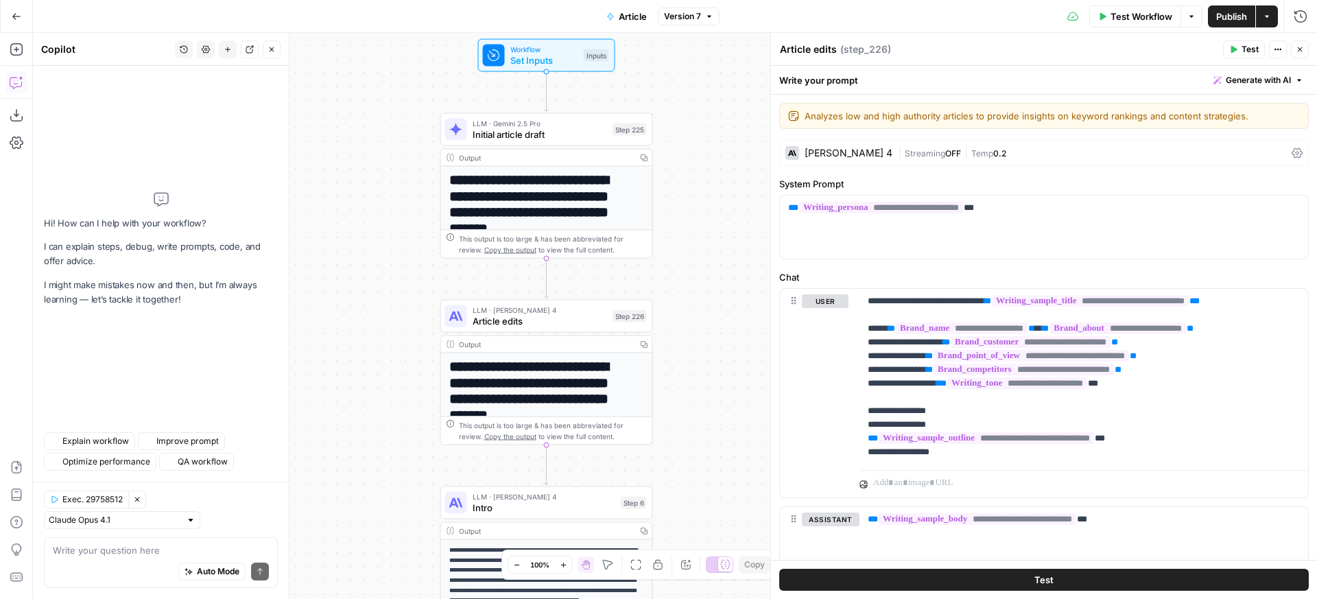
scroll to position [0, 0]
click at [200, 550] on textarea at bounding box center [161, 550] width 216 height 14
paste textarea "make the conclusion sell sprout social"
click at [137, 508] on button "Clear Selection" at bounding box center [137, 500] width 18 height 18
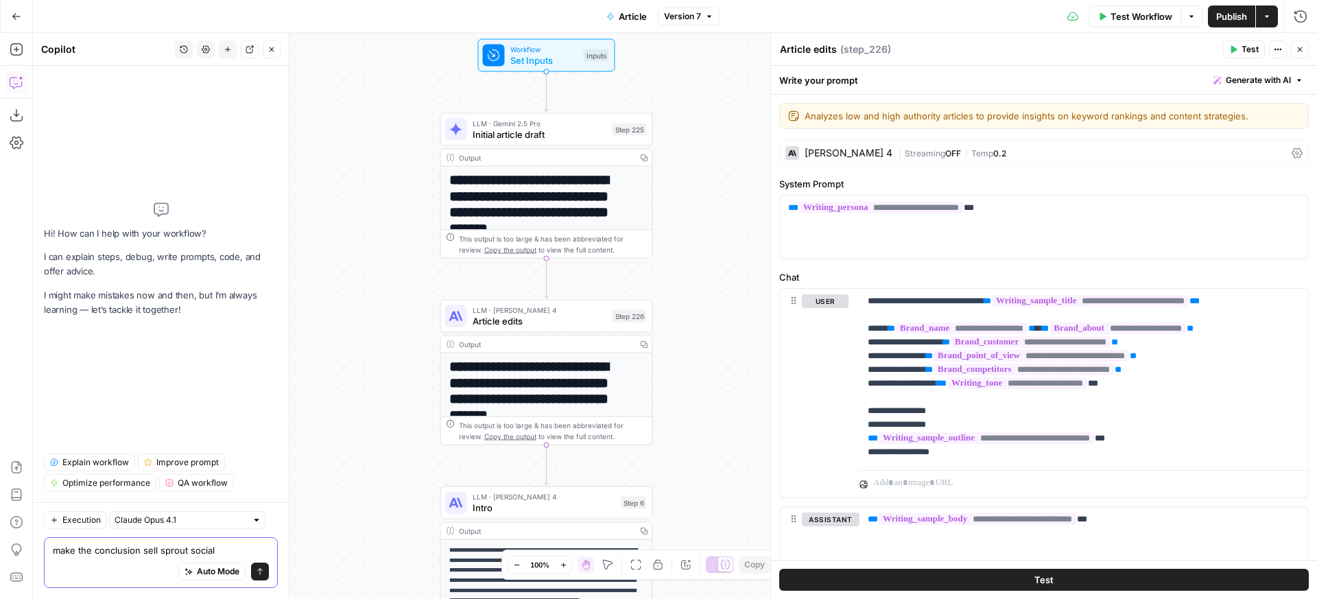
click at [257, 545] on textarea "make the conclusion sell sprout social" at bounding box center [161, 550] width 216 height 14
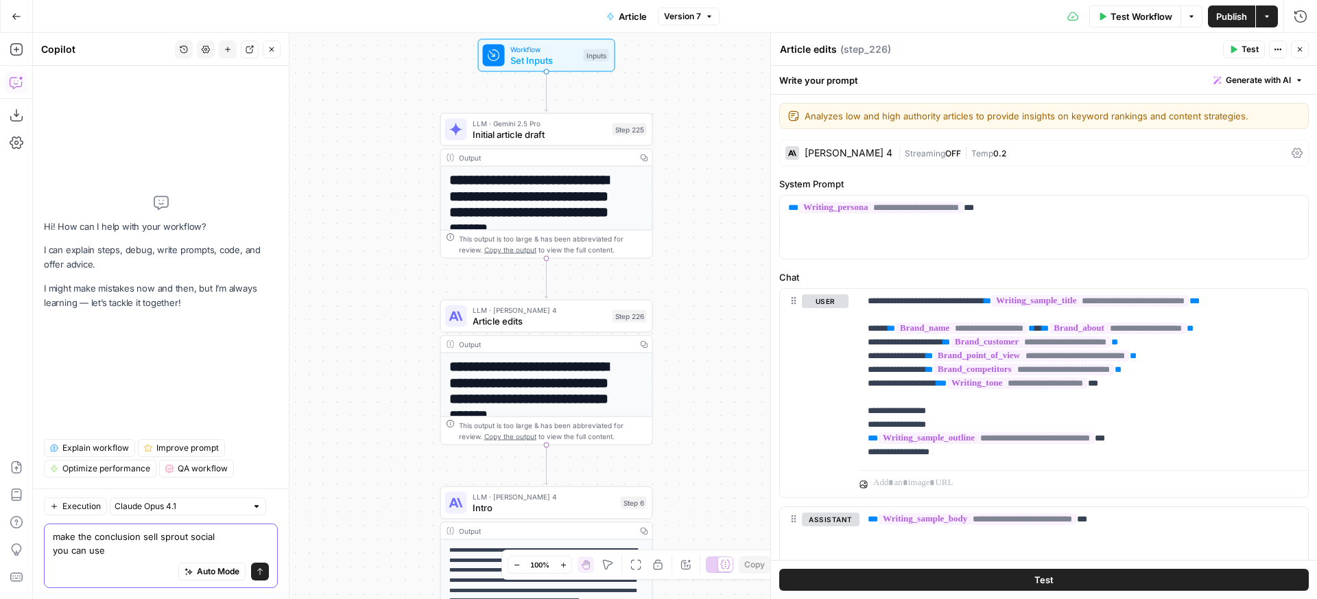
paste textarea "{{ brand_kit.platform_features }}"
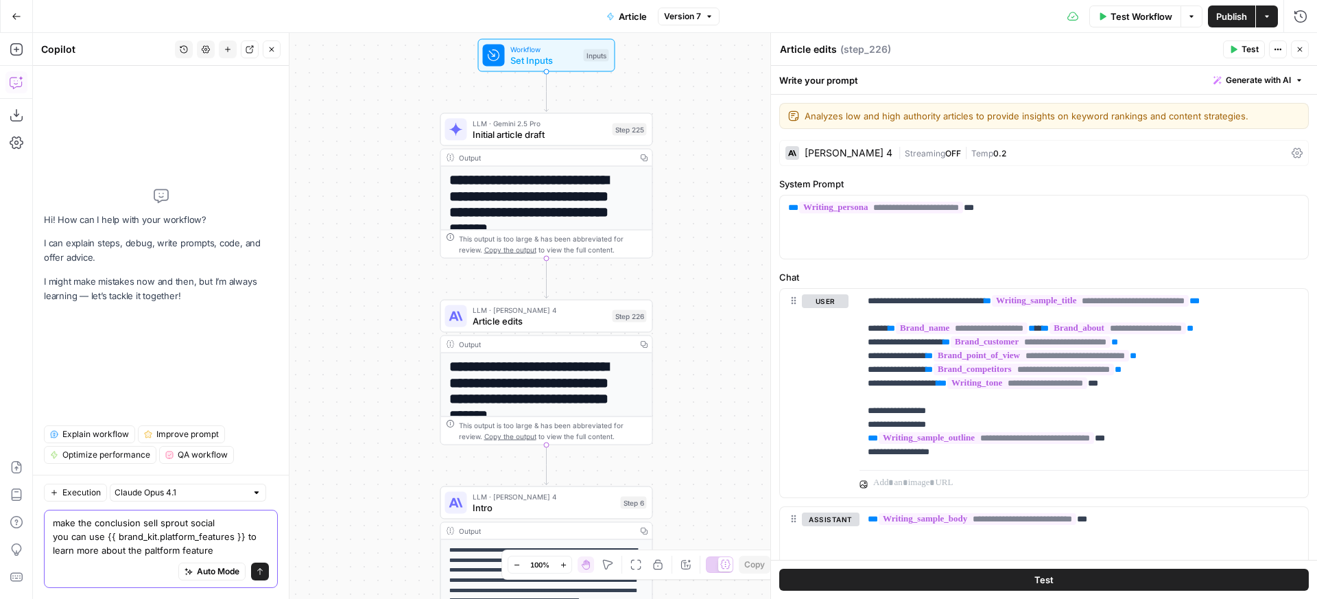
type textarea "make the conclusion sell sprout social you can use {{ brand_kit.platform_featur…"
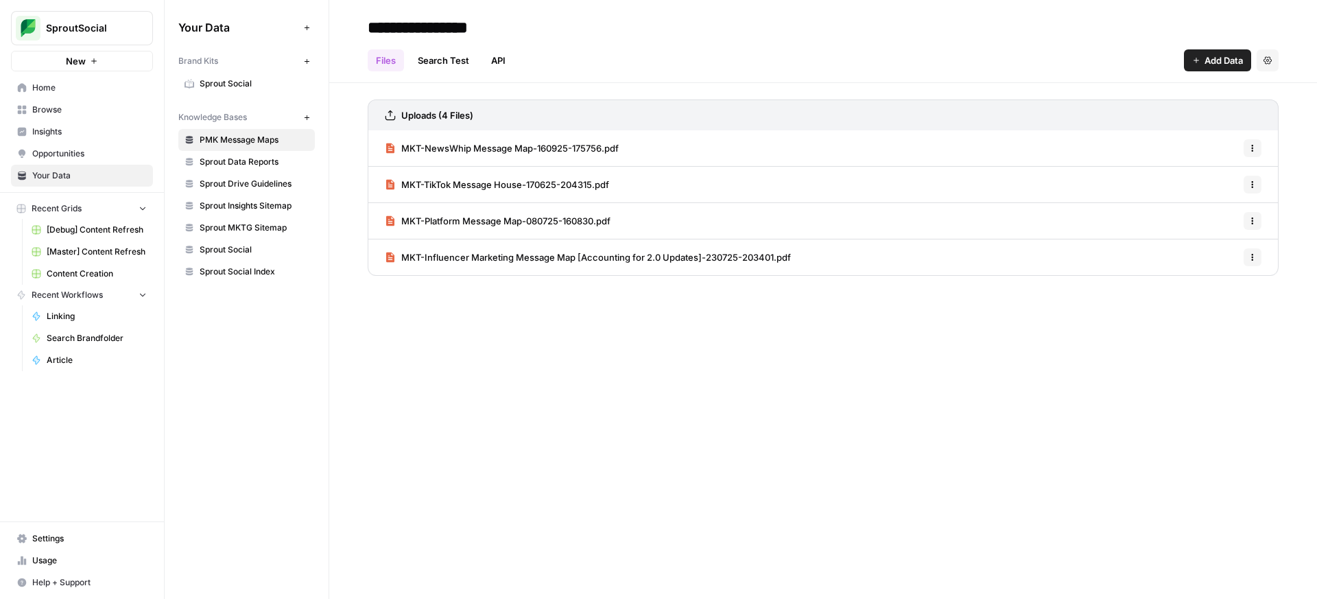
click at [251, 78] on span "Sprout Social" at bounding box center [254, 84] width 109 height 12
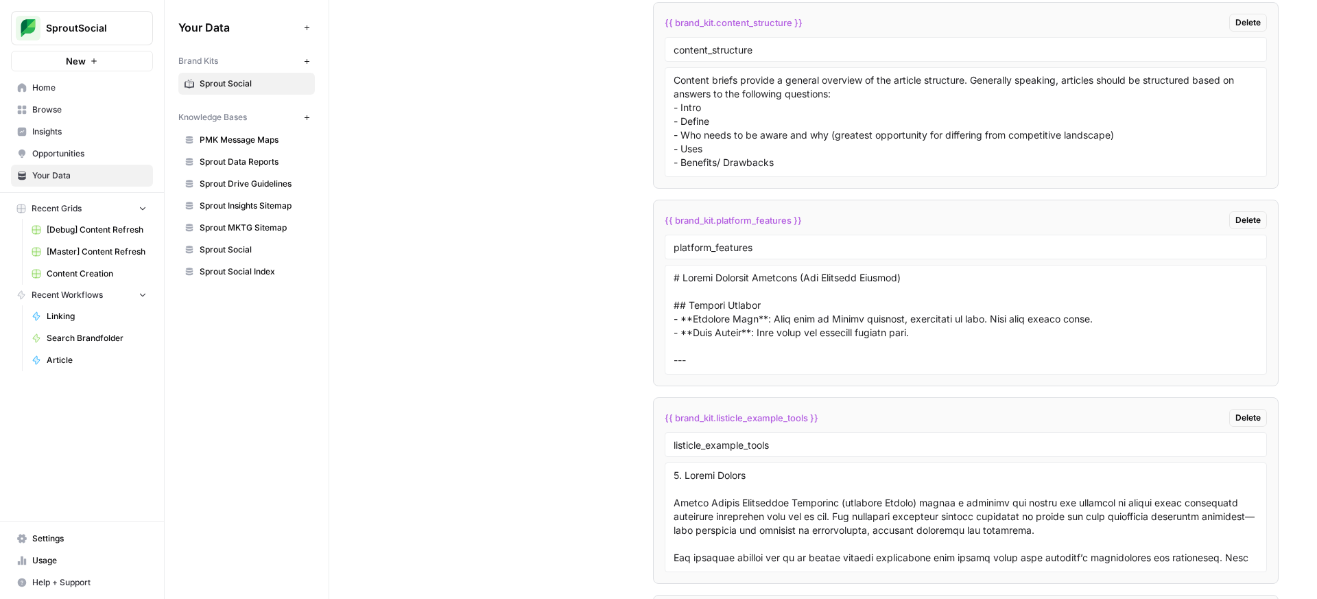
scroll to position [3920, 0]
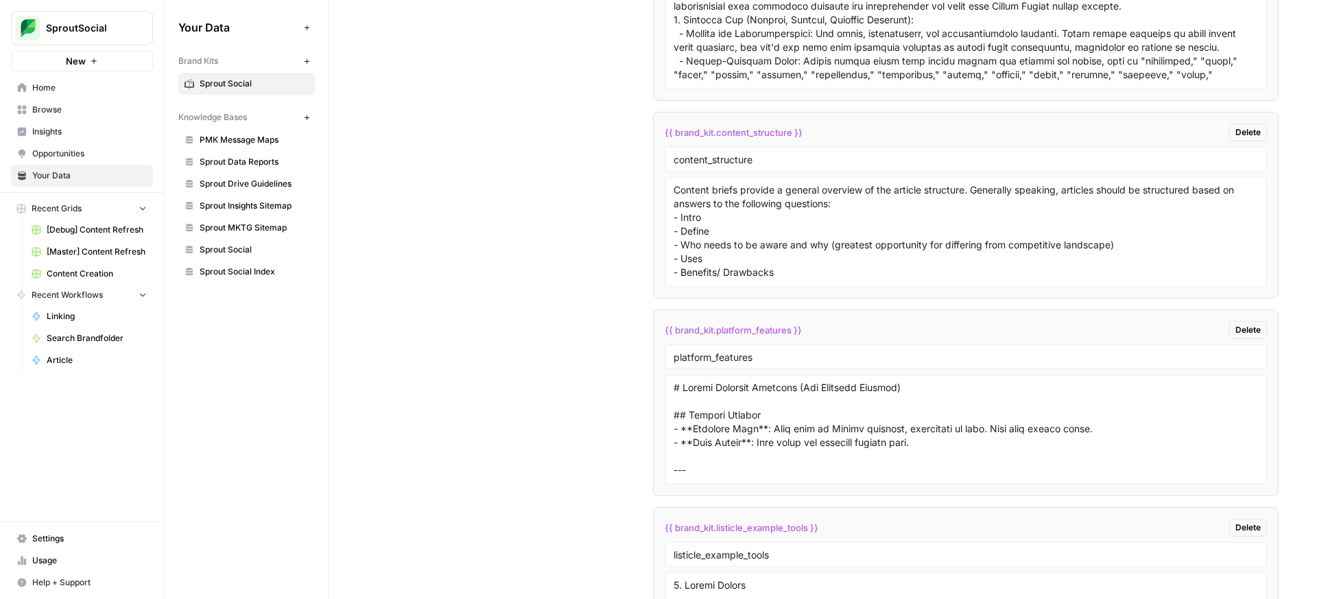
click at [734, 328] on span "{{ brand_kit.platform_features }}" at bounding box center [733, 330] width 137 height 14
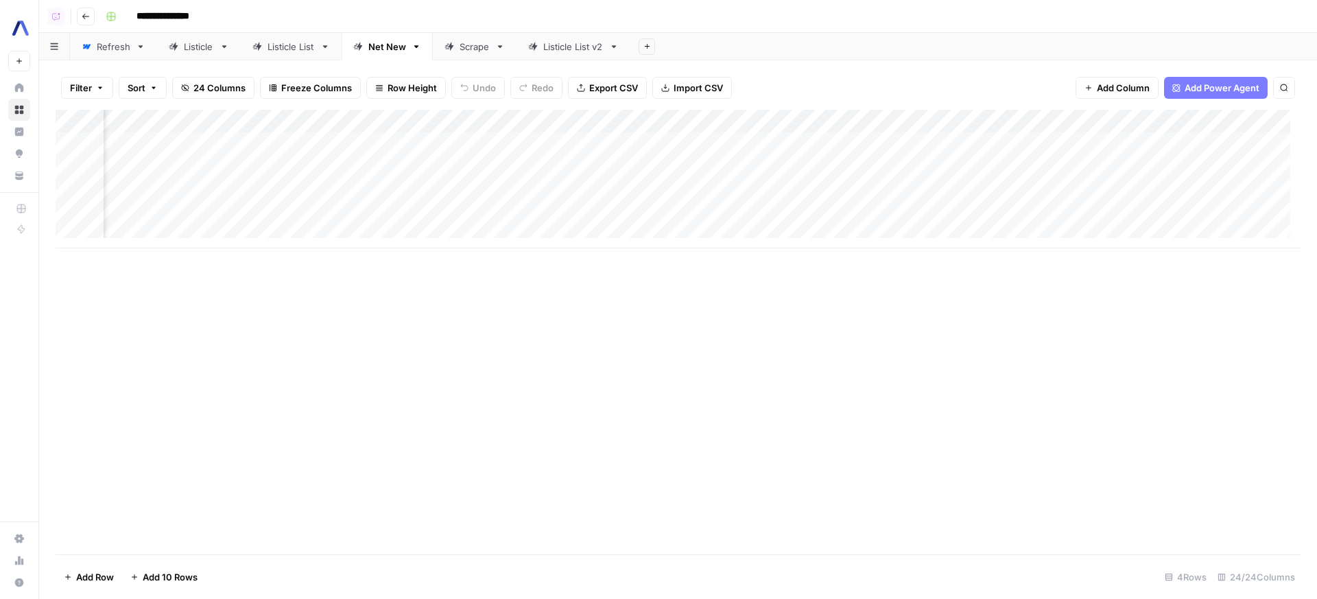
scroll to position [0, 2037]
click at [686, 166] on div "Add Column" at bounding box center [678, 179] width 1245 height 139
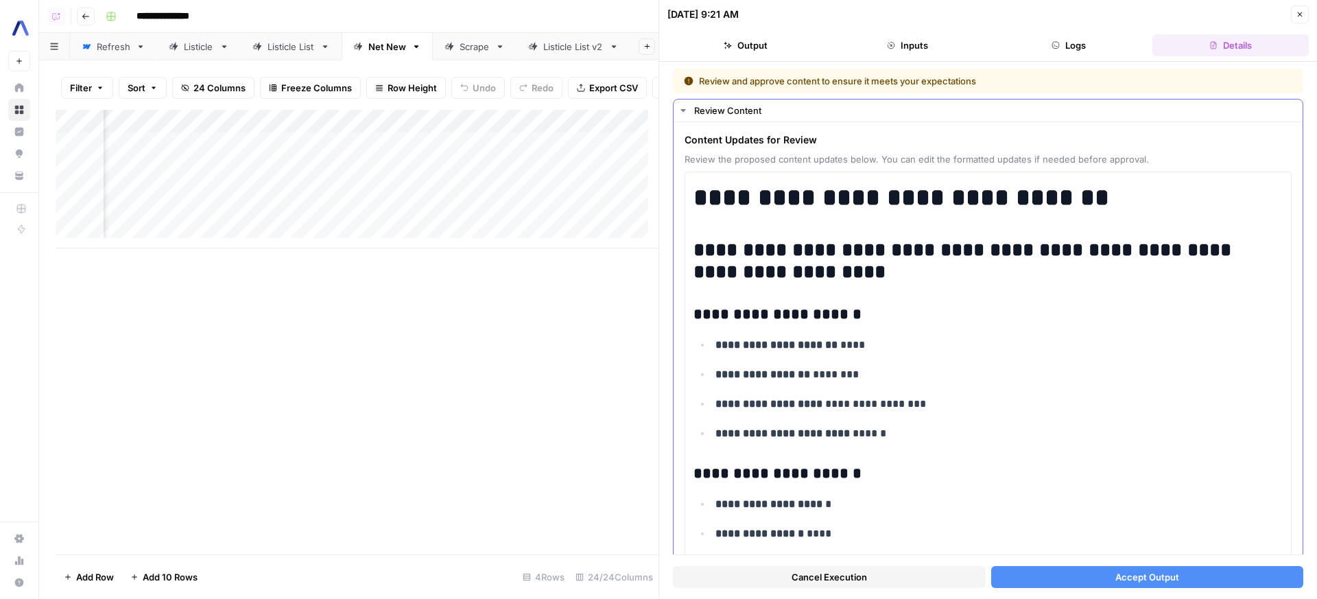
scroll to position [2163, 0]
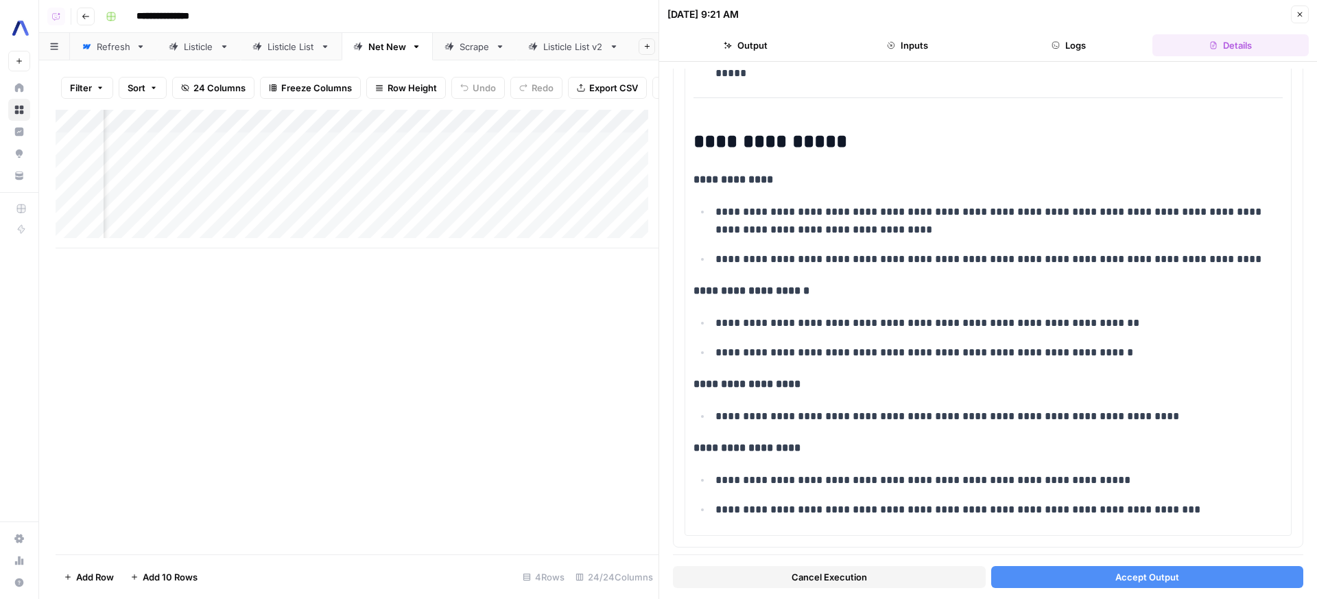
click at [1185, 563] on div "Cancel Execution Accept Output" at bounding box center [988, 573] width 631 height 37
click at [1184, 571] on button "Accept Output" at bounding box center [1148, 577] width 313 height 22
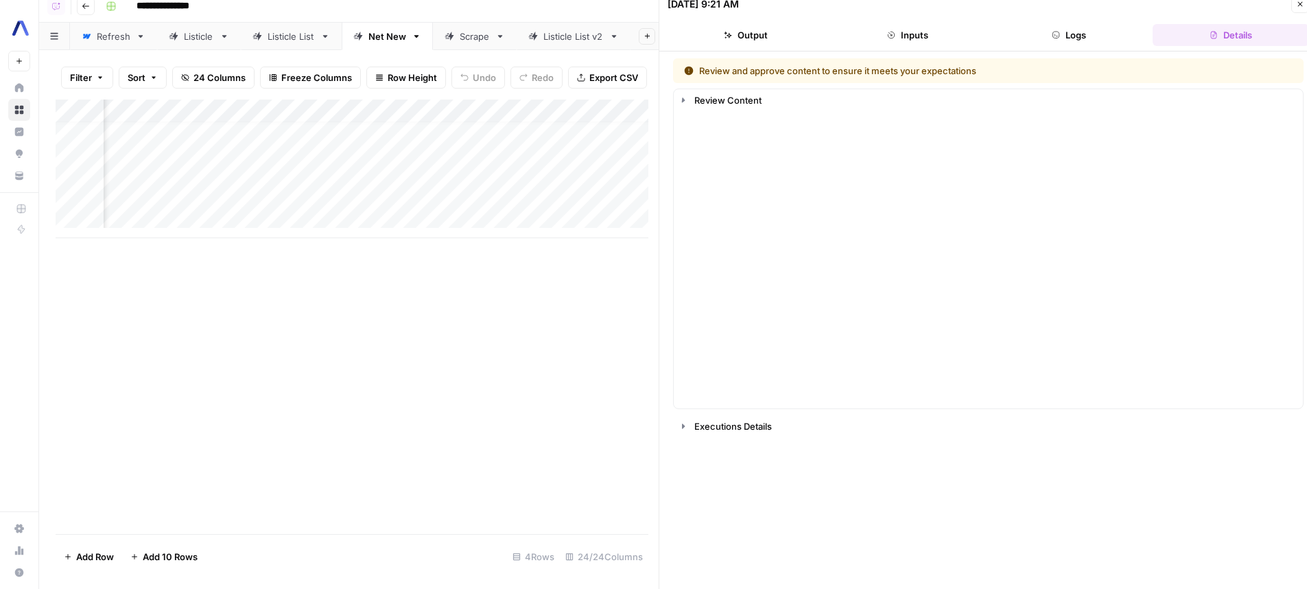
scroll to position [1, 0]
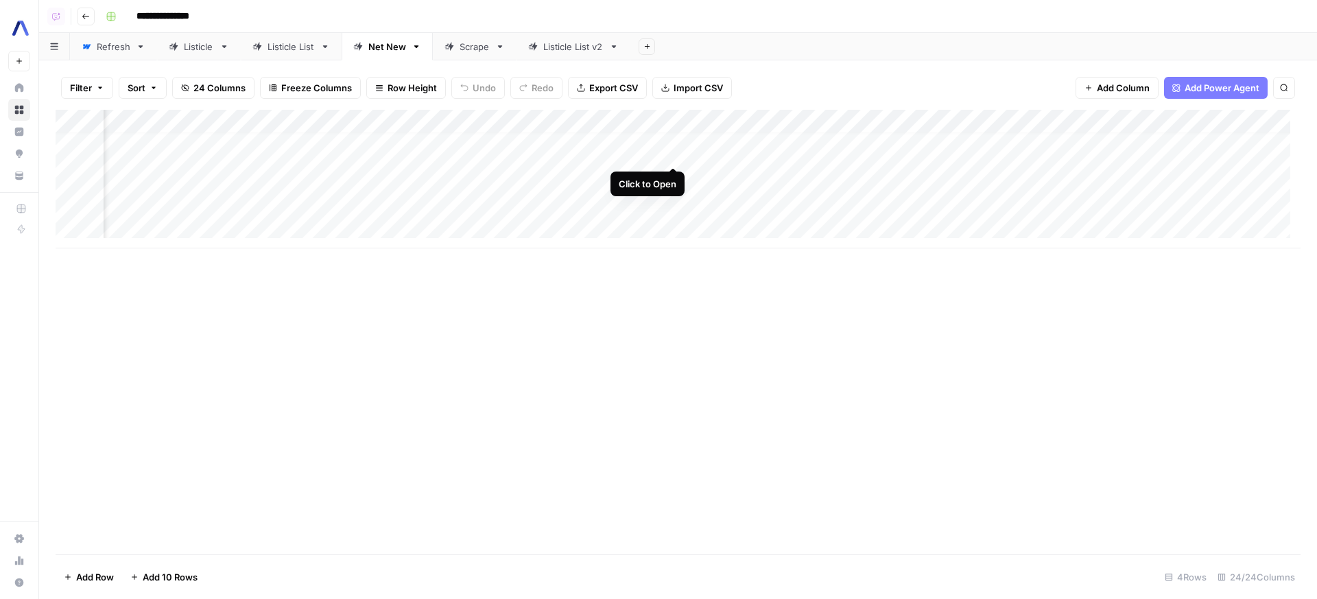
click at [677, 155] on div "Add Column" at bounding box center [678, 179] width 1245 height 139
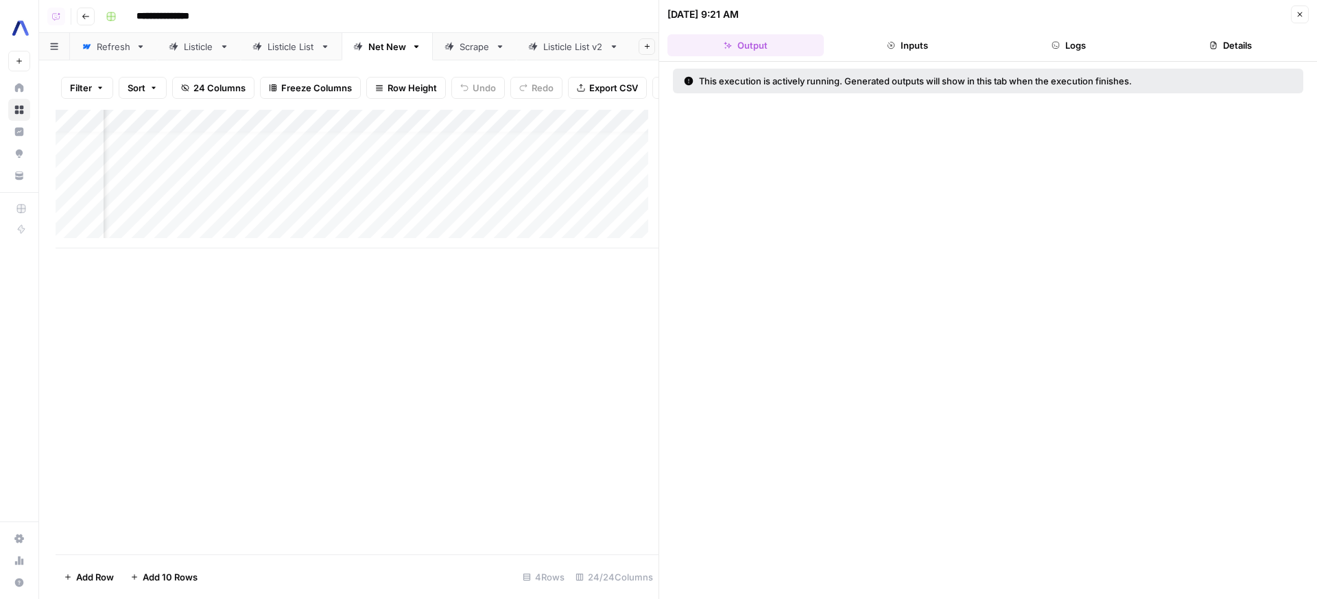
click at [1104, 48] on button "Logs" at bounding box center [1070, 45] width 156 height 22
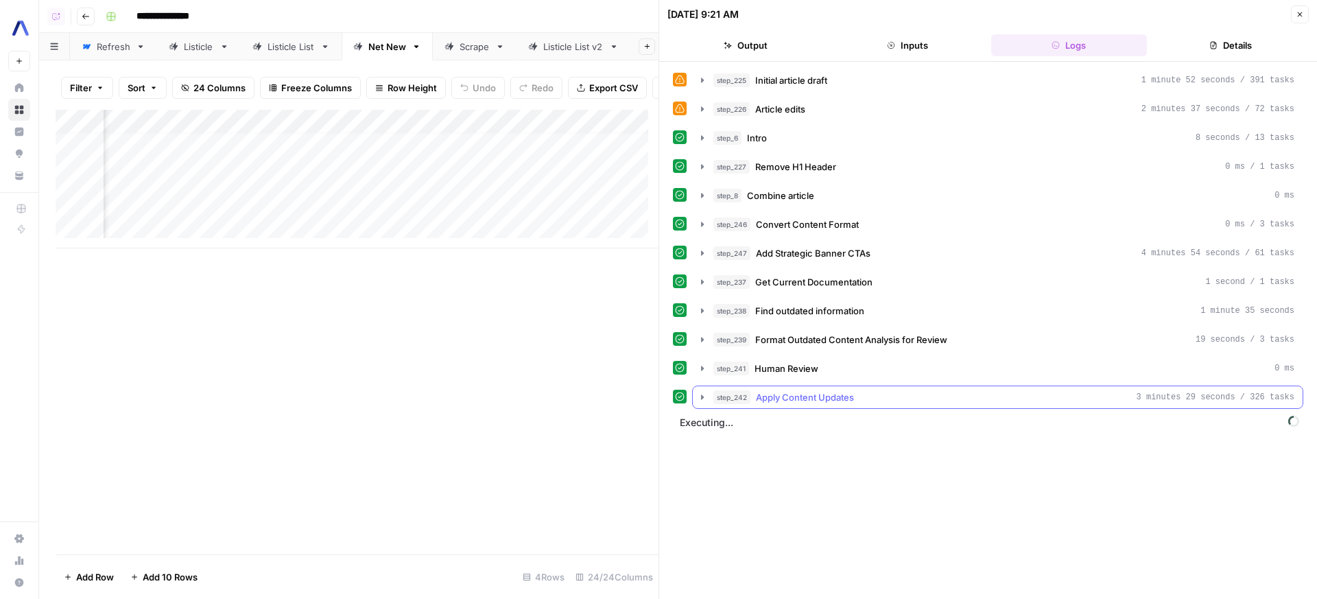
click at [845, 403] on span "Apply Content Updates" at bounding box center [805, 397] width 98 height 14
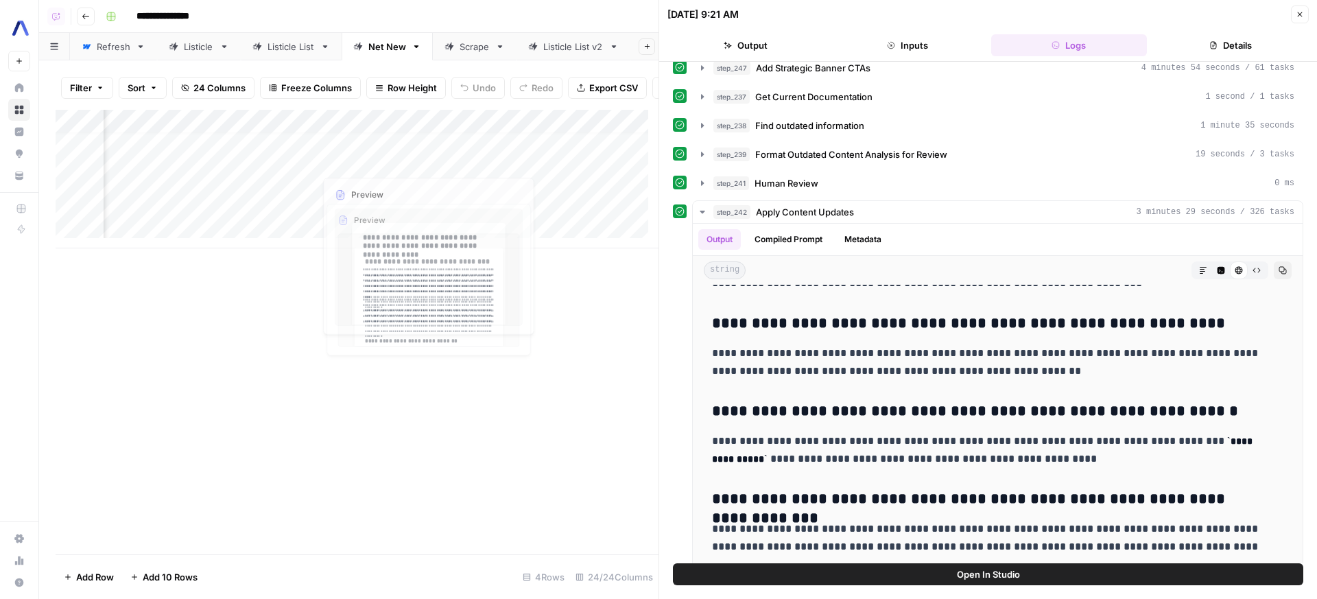
scroll to position [14665, 0]
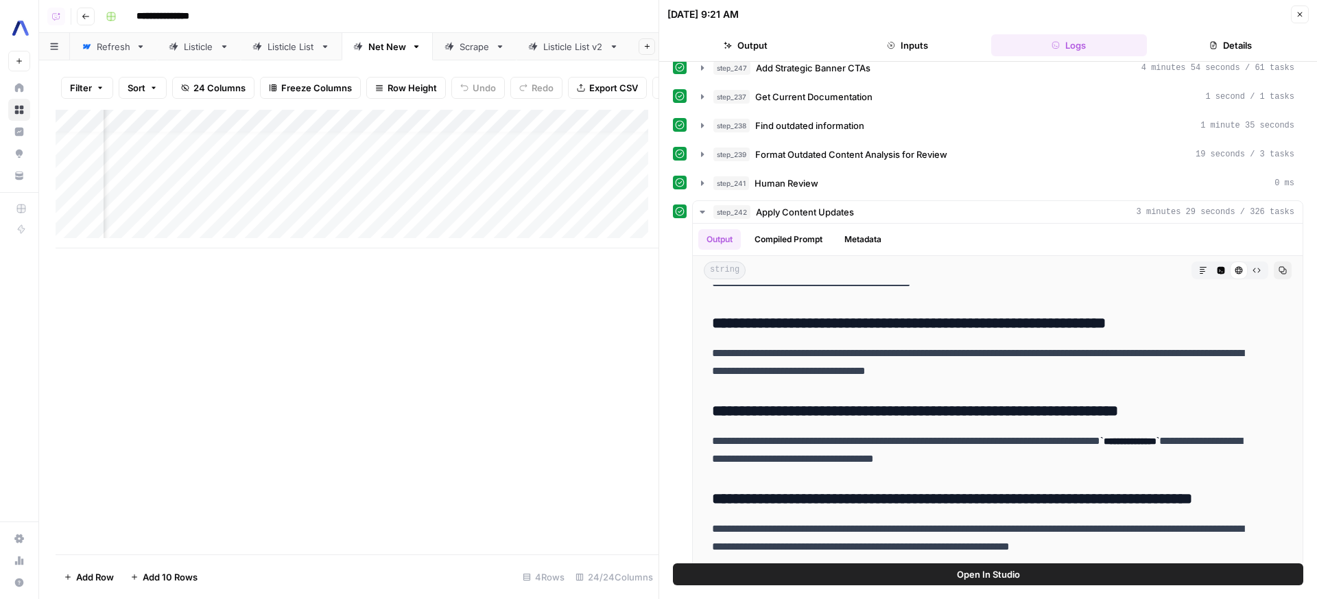
click at [425, 163] on div "Add Column" at bounding box center [357, 179] width 603 height 139
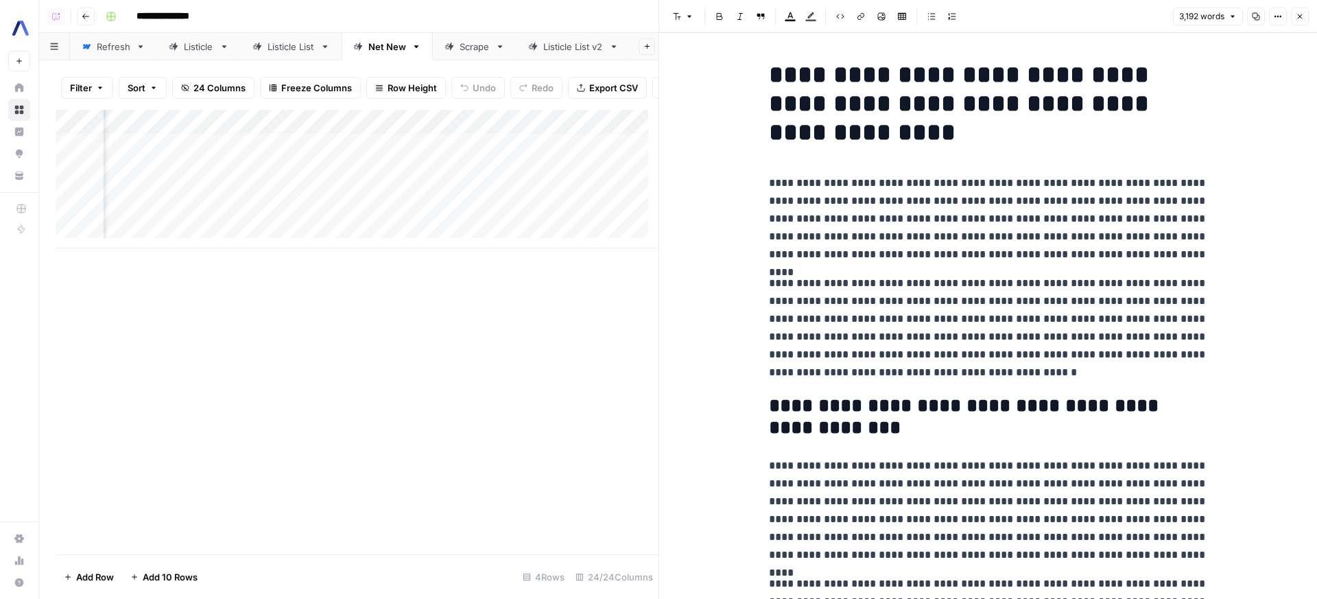
click at [1001, 257] on p "**********" at bounding box center [988, 218] width 439 height 89
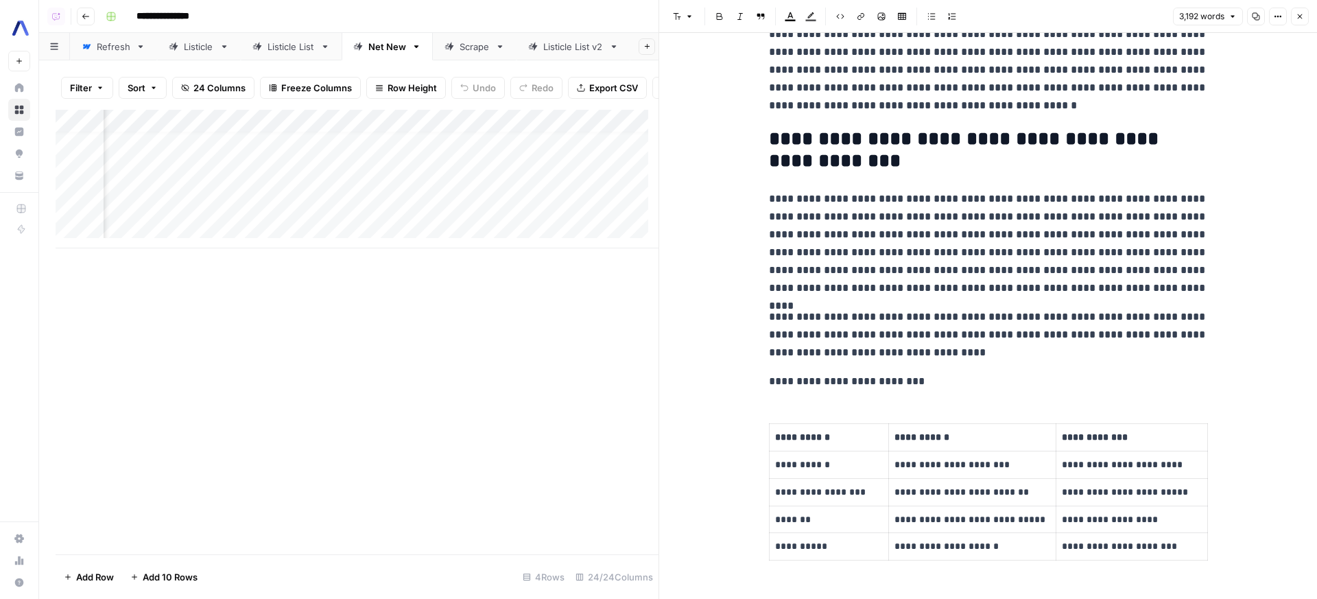
scroll to position [111, 0]
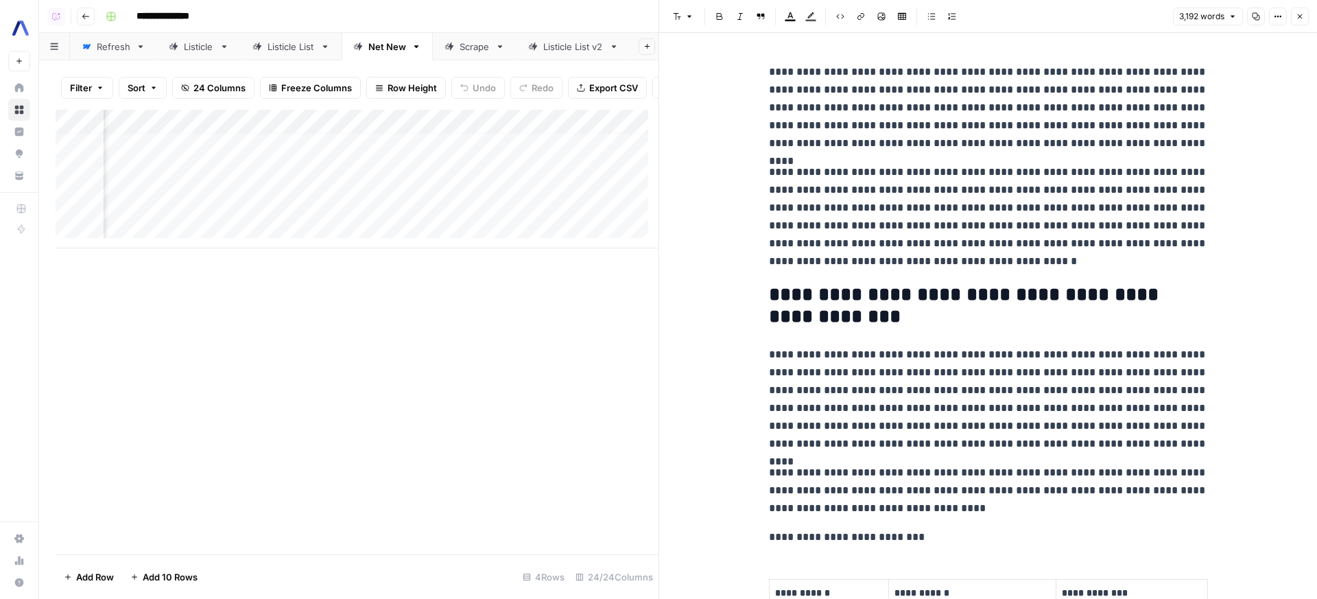
click at [891, 355] on p "**********" at bounding box center [988, 399] width 439 height 107
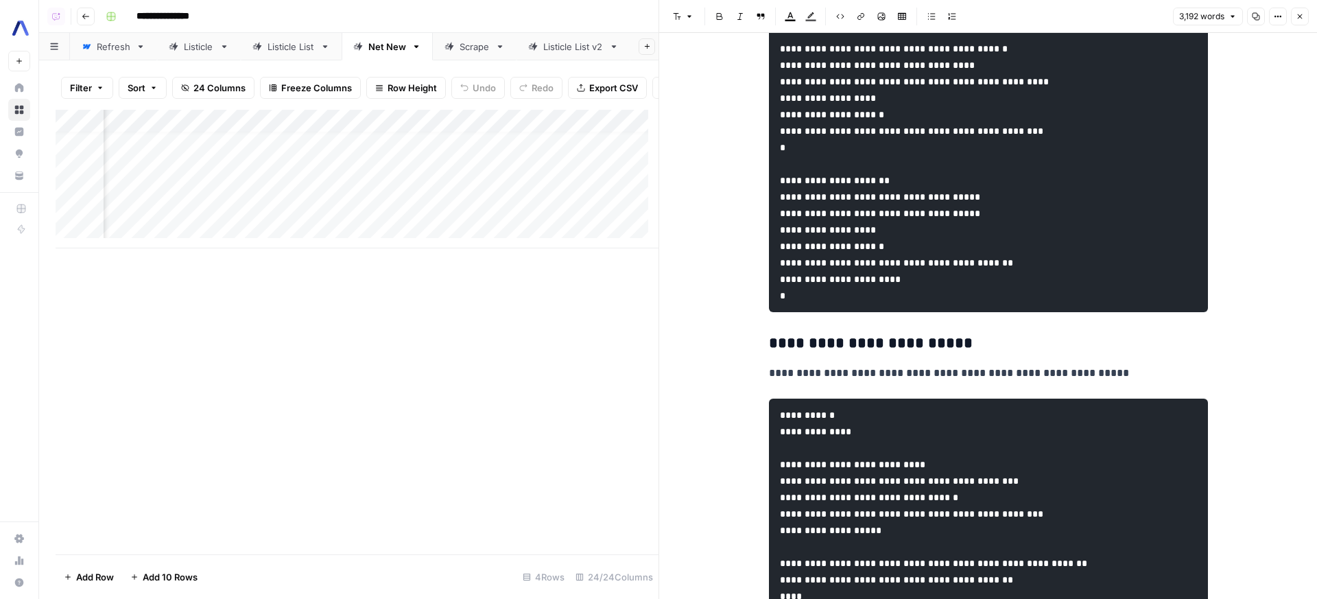
scroll to position [3, 0]
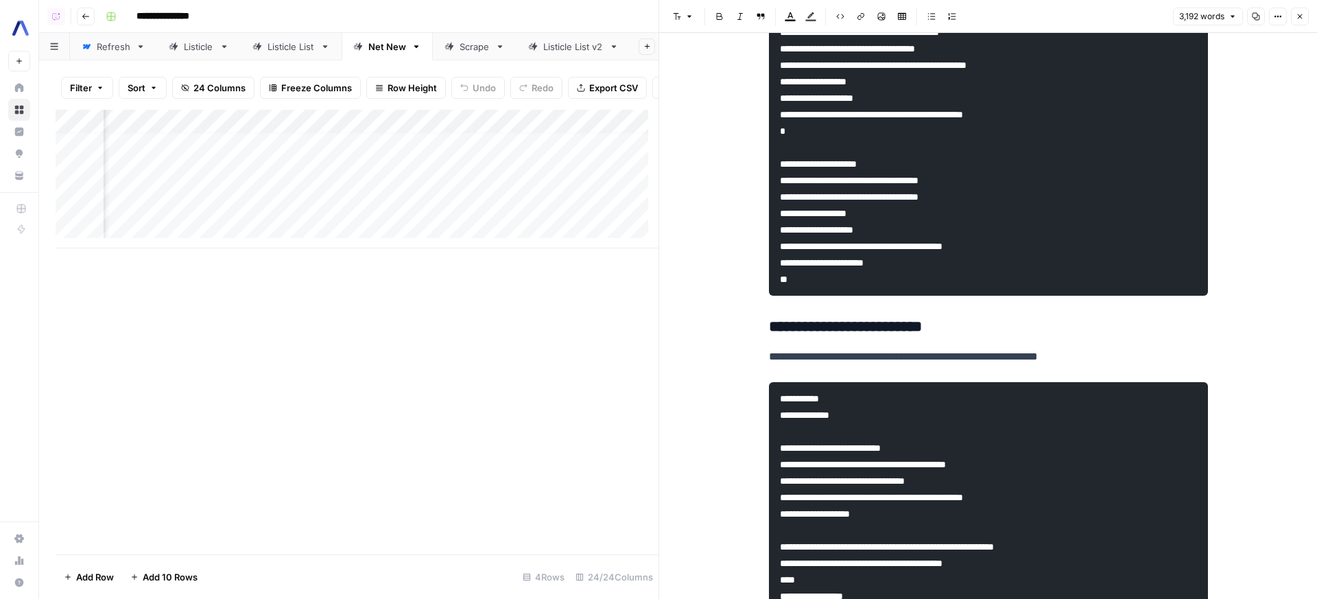
click at [585, 160] on div "Add Column" at bounding box center [357, 179] width 603 height 139
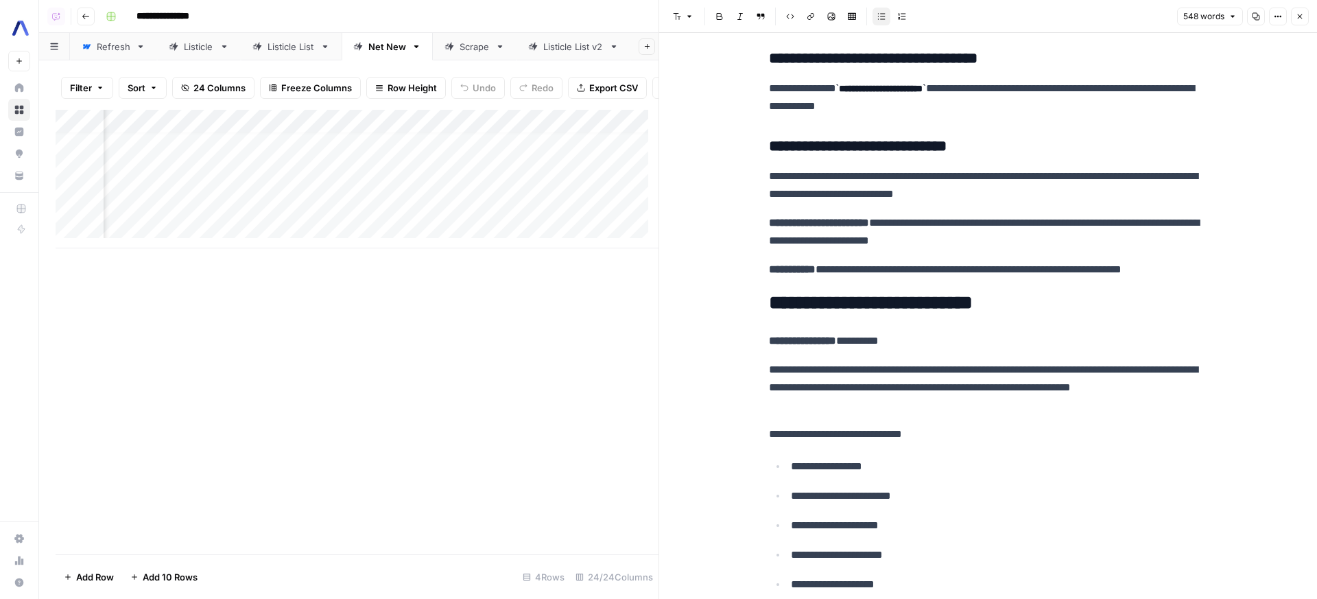
scroll to position [10, 2210]
click at [500, 128] on div "Add Column" at bounding box center [357, 179] width 603 height 139
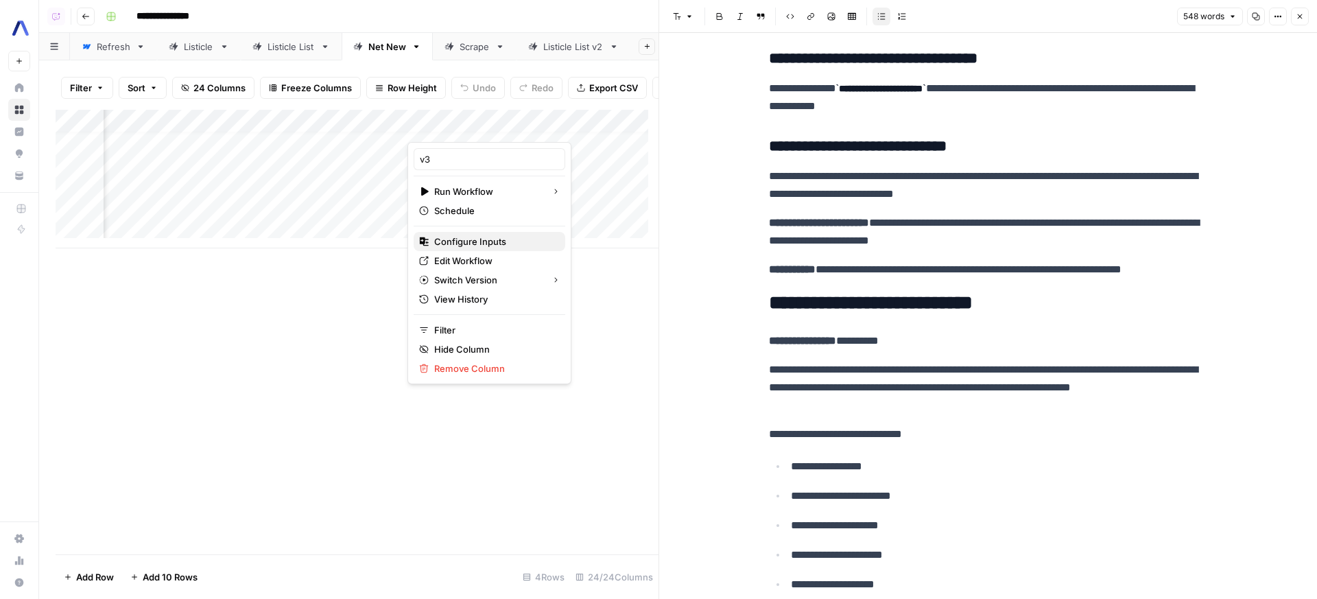
click at [522, 244] on span "Configure Inputs" at bounding box center [494, 242] width 120 height 14
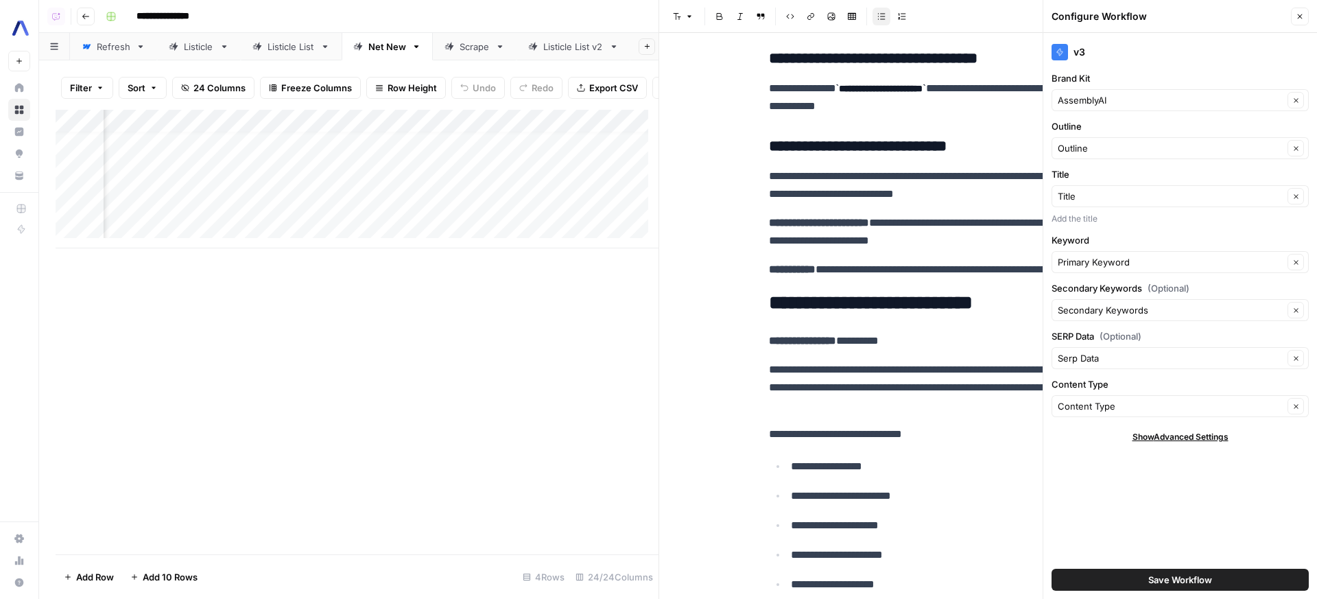
click at [1307, 13] on button "Close" at bounding box center [1300, 17] width 18 height 18
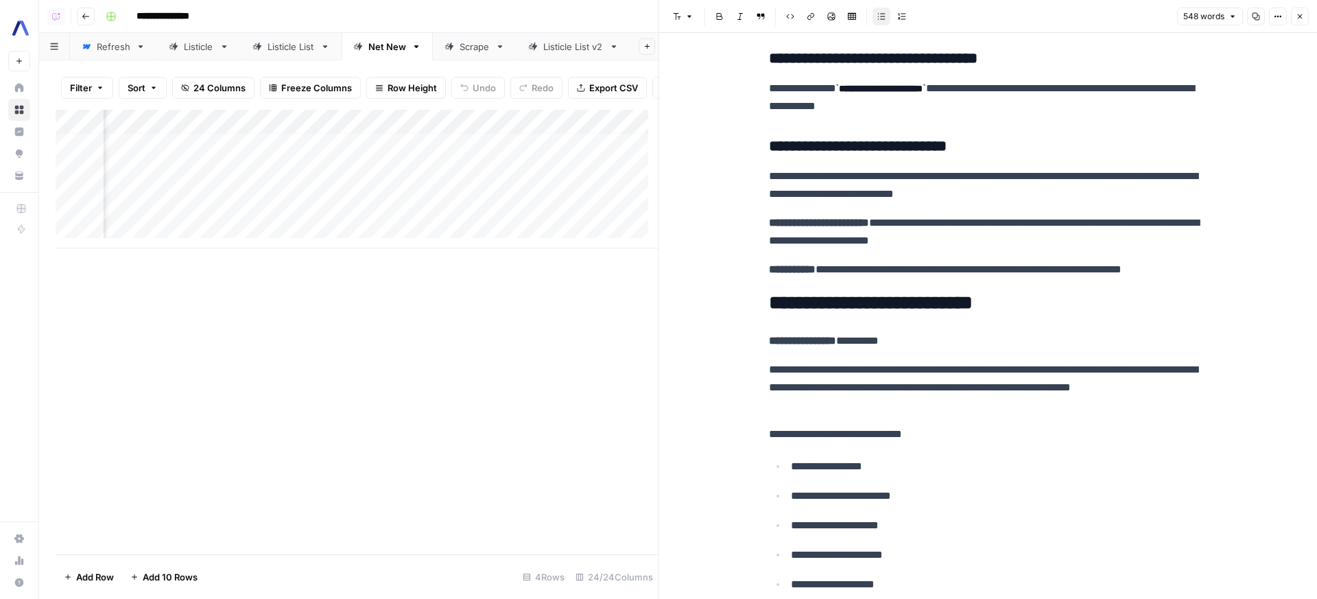
click at [1307, 15] on button "Close" at bounding box center [1300, 17] width 18 height 18
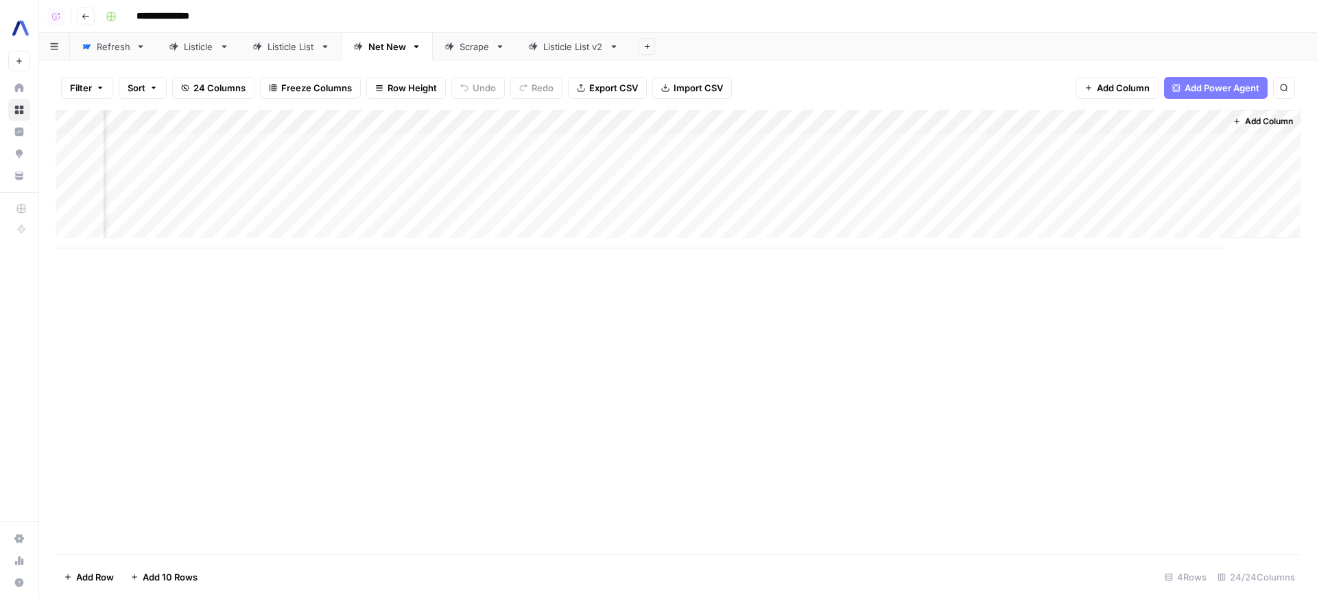
scroll to position [10, 2139]
click at [570, 153] on div "Add Column" at bounding box center [678, 179] width 1245 height 139
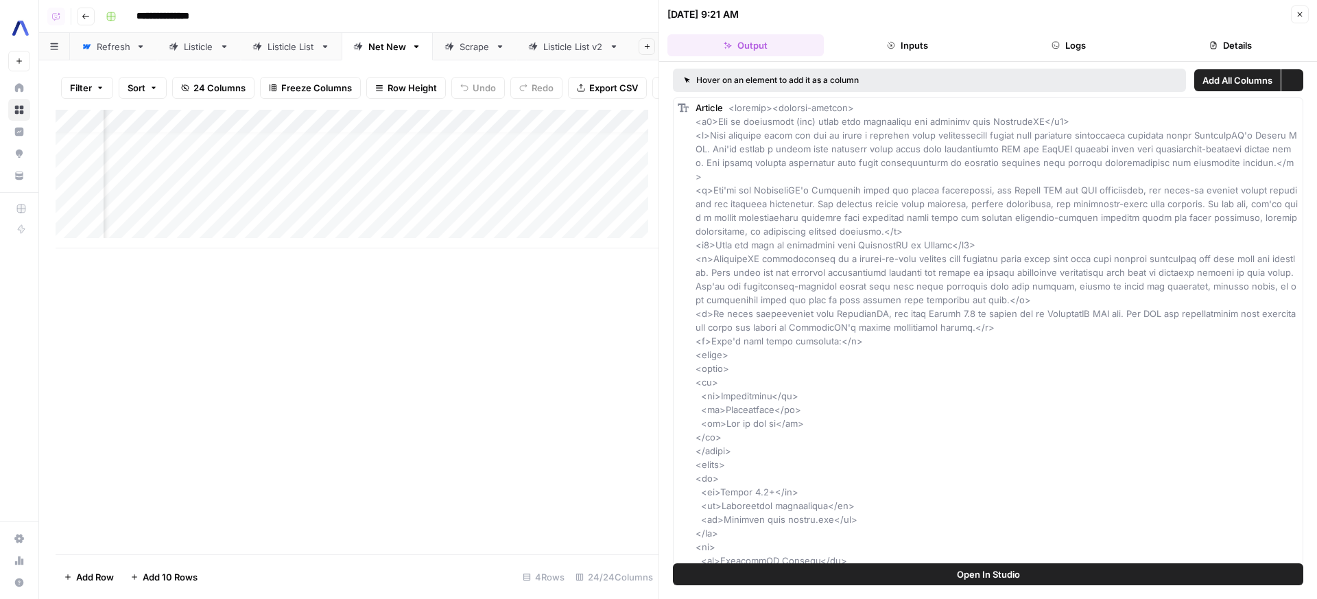
click at [1101, 51] on button "Logs" at bounding box center [1070, 45] width 156 height 22
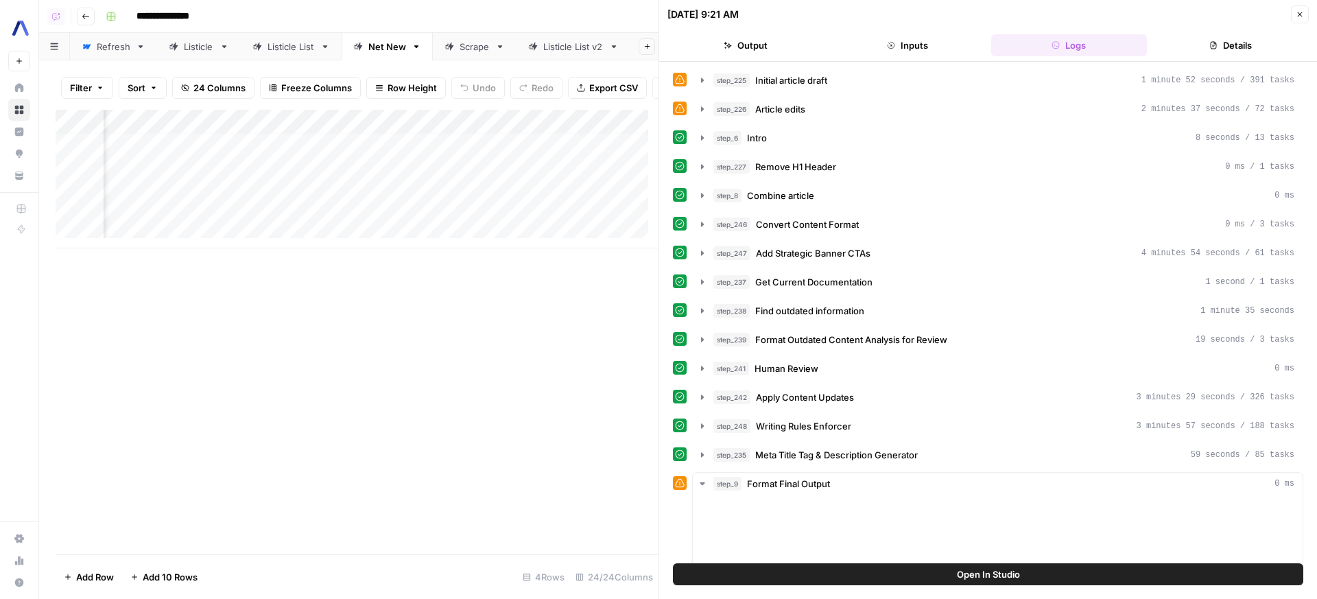
click at [933, 89] on button "step_225 Initial article draft 1 minute 52 seconds / 391 tasks" at bounding box center [998, 80] width 610 height 22
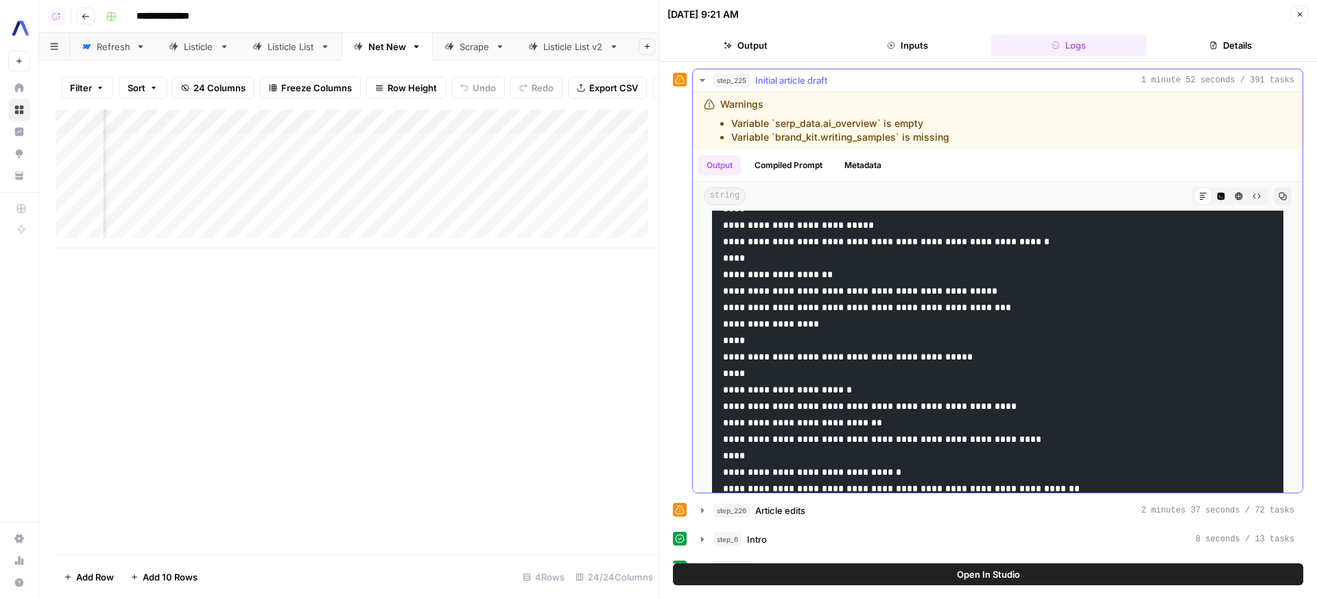
scroll to position [3384, 0]
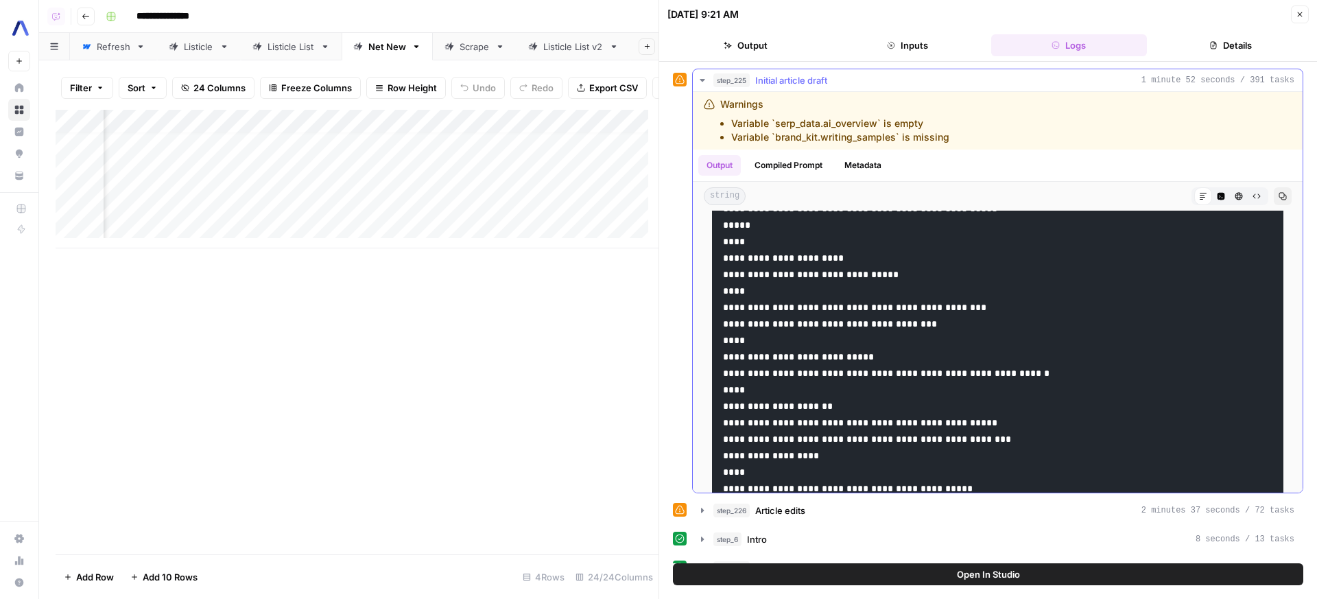
click at [1274, 197] on button "Copy" at bounding box center [1283, 196] width 18 height 18
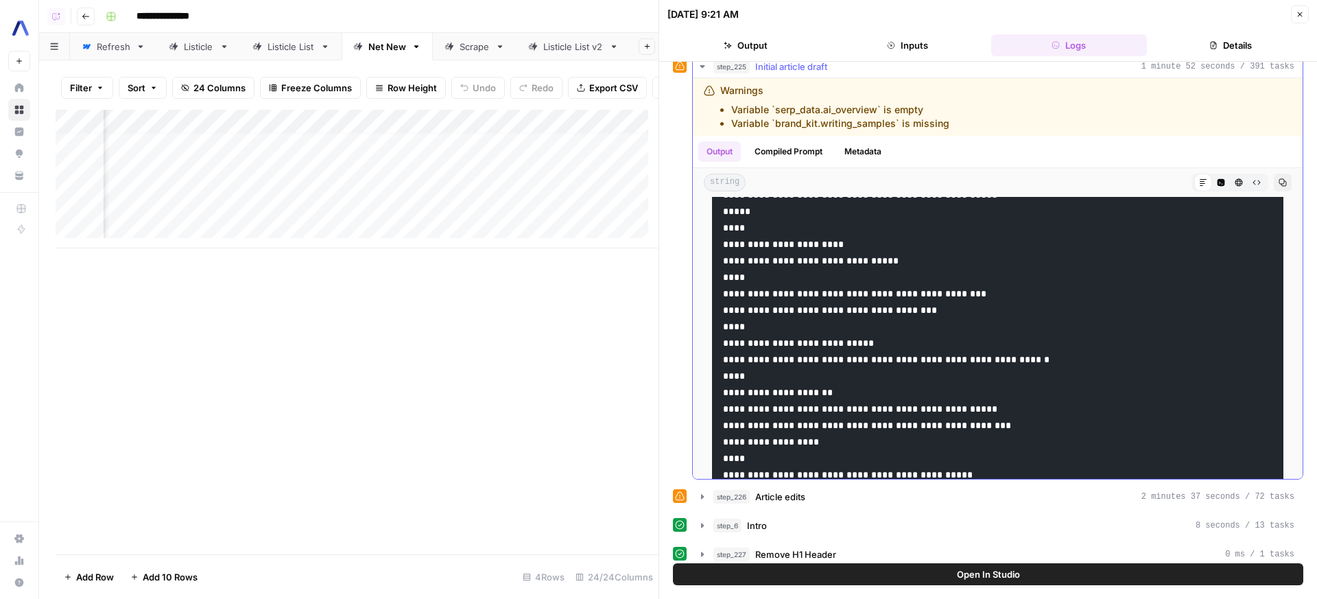
click at [885, 129] on li "Variable `brand_kit.writing_samples` is missing" at bounding box center [840, 124] width 218 height 14
click at [1009, 125] on div "Warnings Variable `serp_data.ai_overview` is empty Variable `brand_kit.writing_…" at bounding box center [912, 107] width 417 height 47
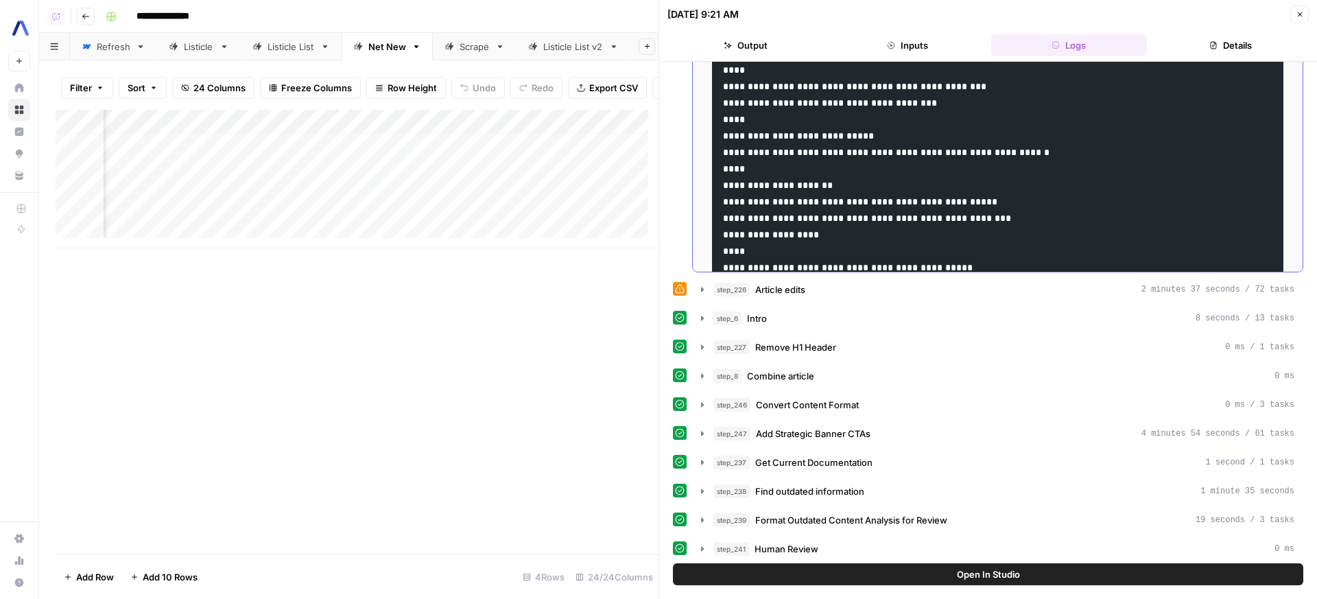
scroll to position [400, 0]
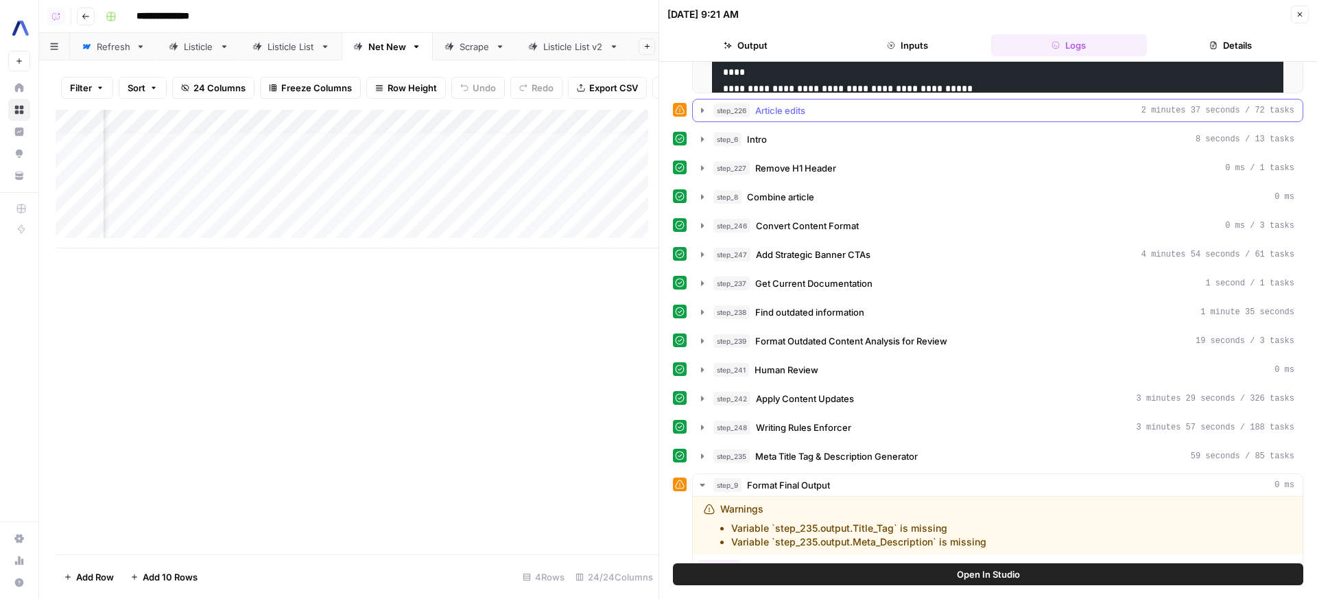
click at [937, 102] on button "step_226 Article edits 2 minutes 37 seconds / 72 tasks" at bounding box center [998, 110] width 610 height 22
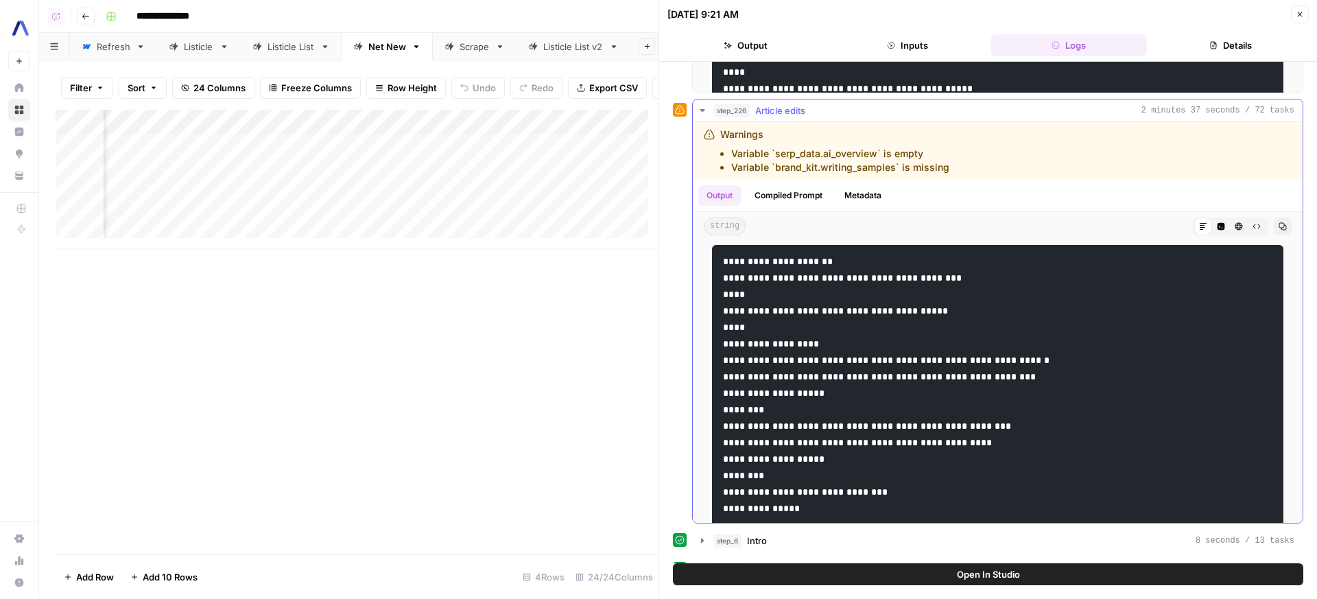
scroll to position [7675, 0]
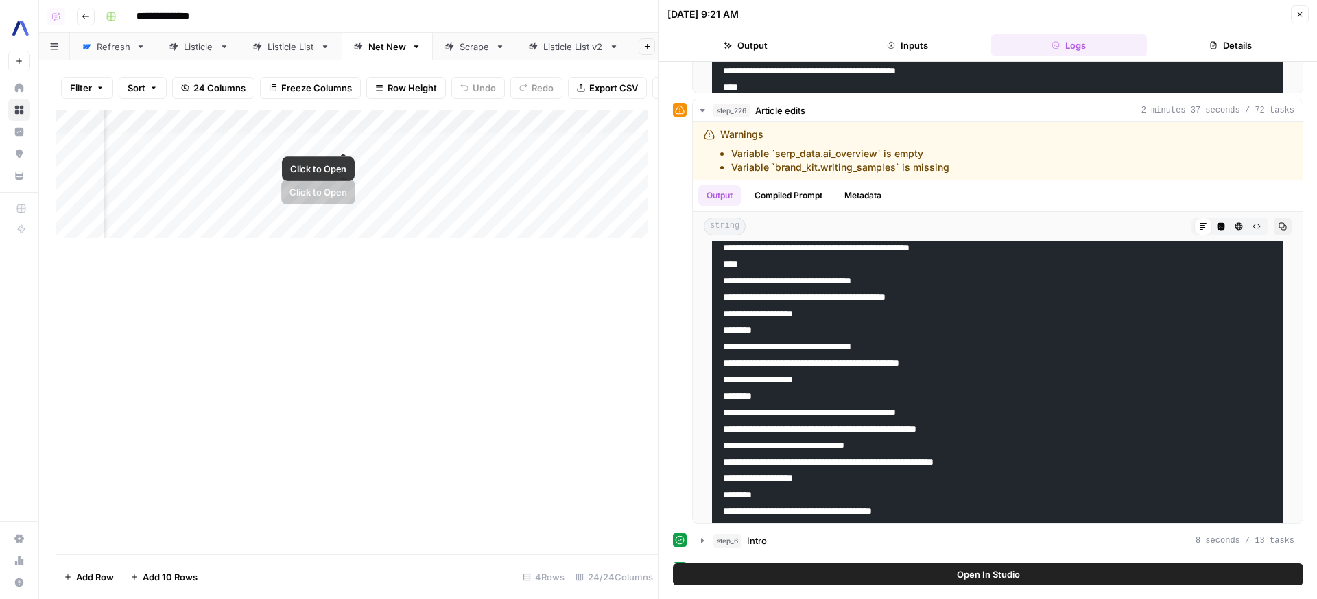
click at [346, 128] on div "Add Column" at bounding box center [357, 179] width 603 height 139
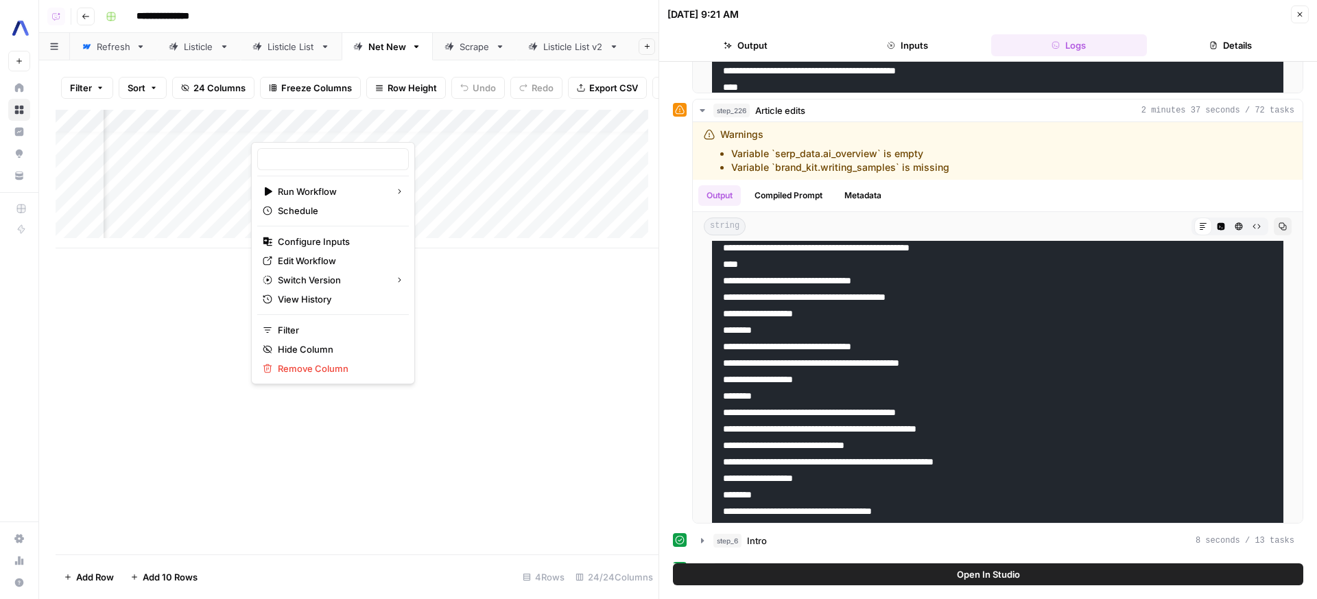
type input "v3"
click at [323, 257] on span "Edit Workflow" at bounding box center [338, 261] width 120 height 14
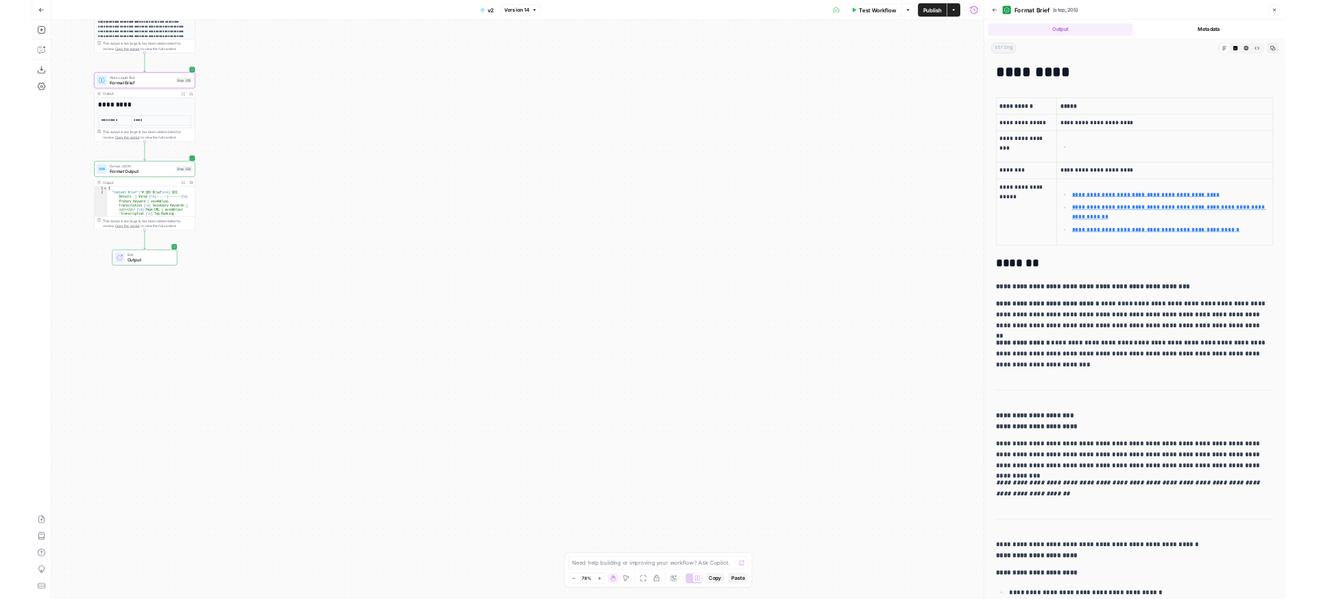
scroll to position [1759, 0]
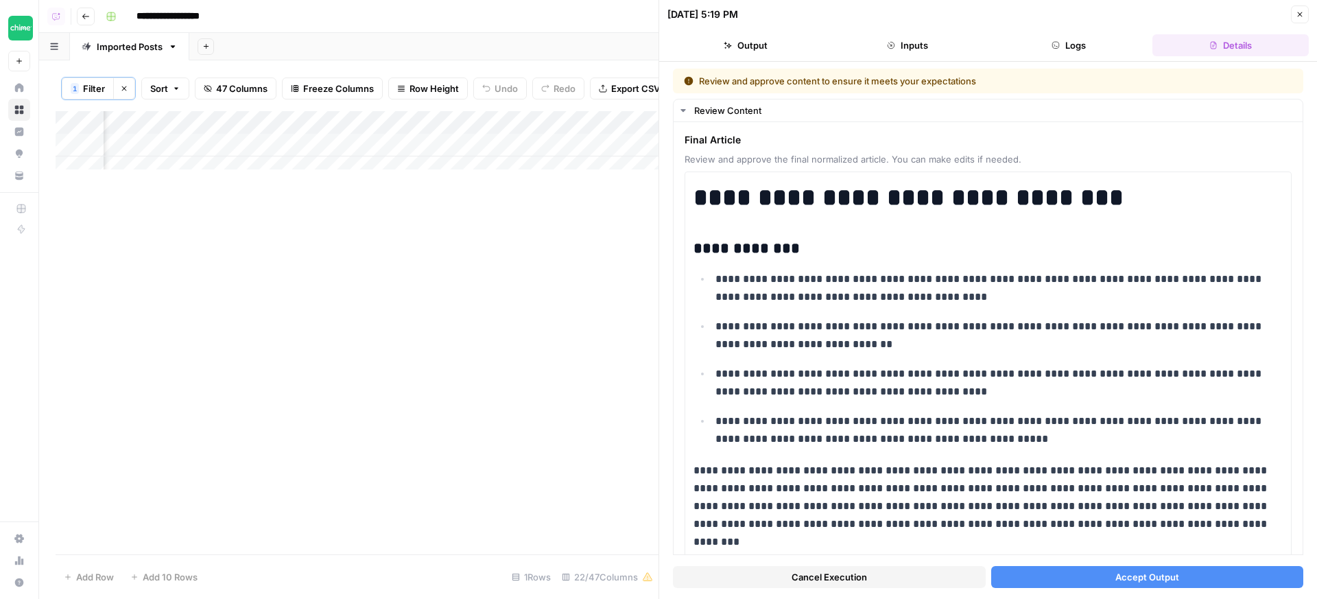
scroll to position [3709, 0]
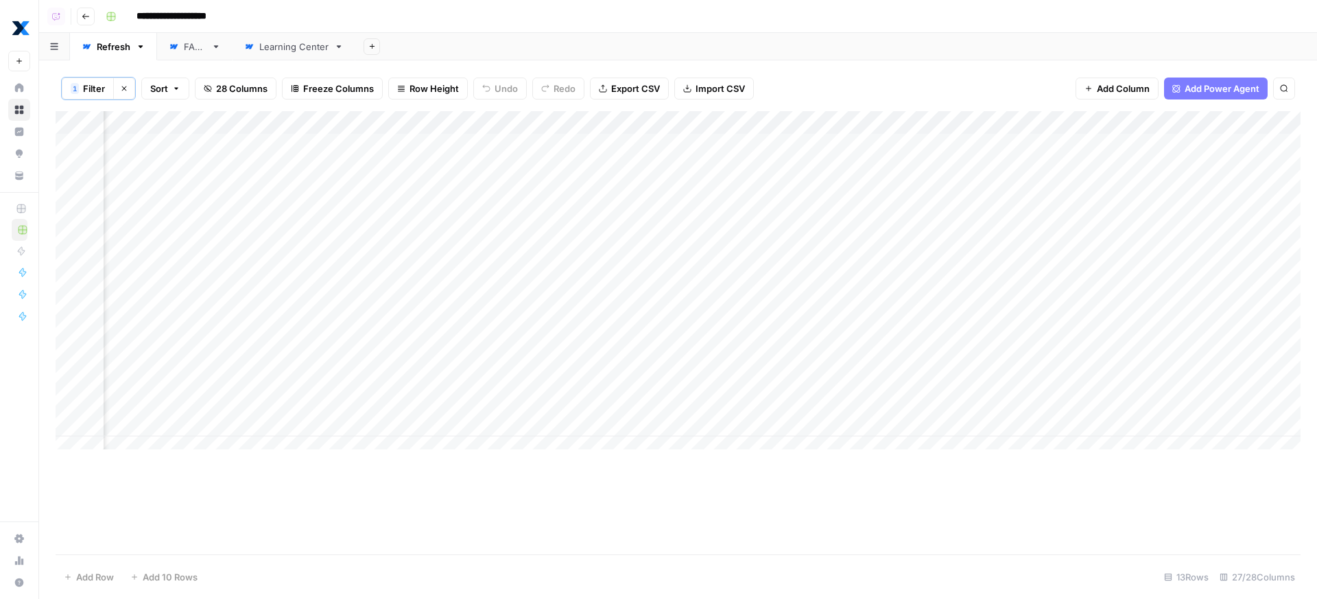
scroll to position [0, 2474]
click at [296, 37] on link "Learning Center" at bounding box center [294, 46] width 123 height 27
click at [327, 121] on div "Add Column" at bounding box center [678, 145] width 1245 height 69
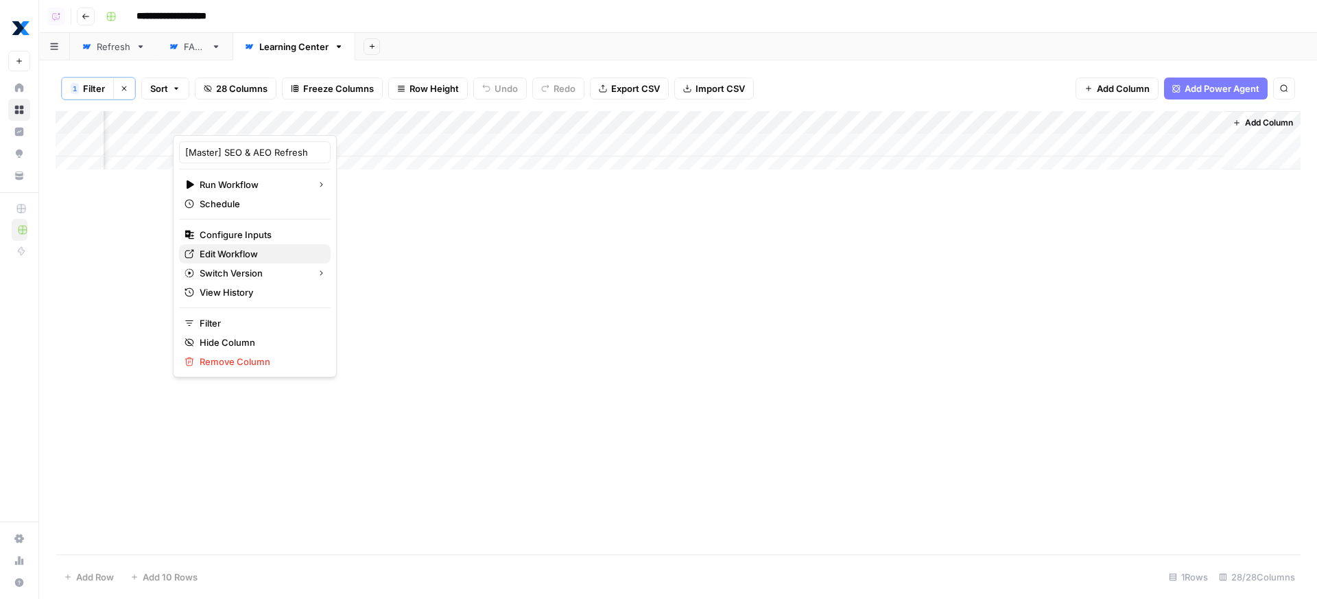
click at [242, 251] on span "Edit Workflow" at bounding box center [260, 254] width 120 height 14
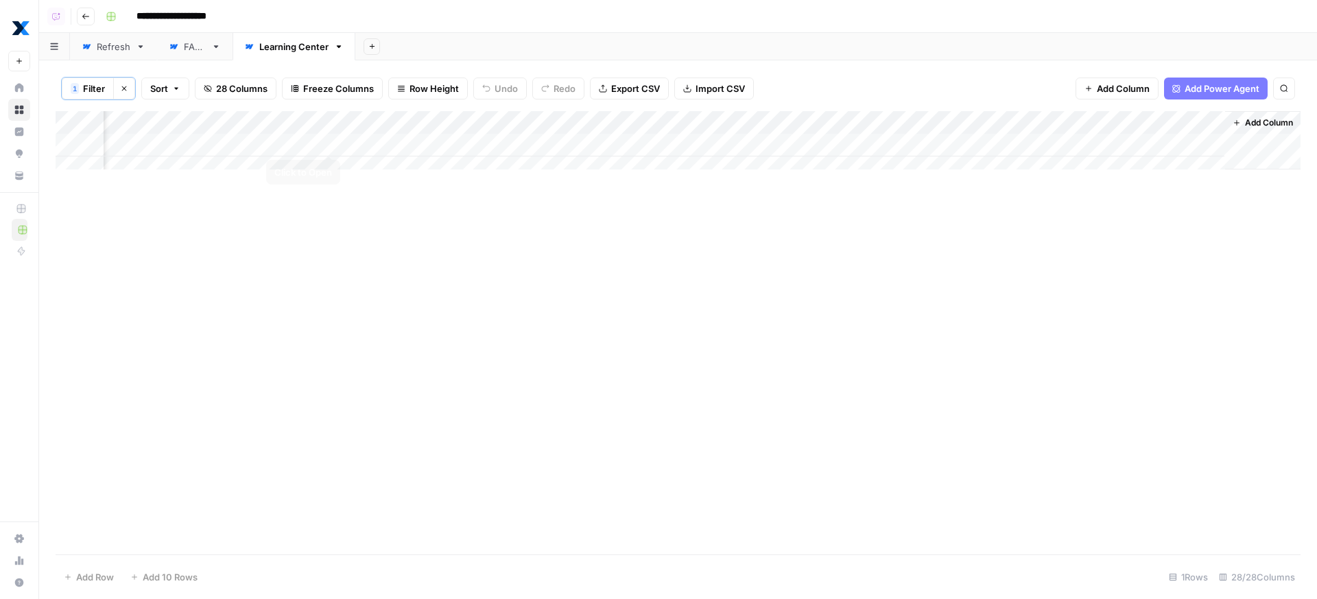
click at [327, 142] on div "Add Column" at bounding box center [678, 145] width 1245 height 69
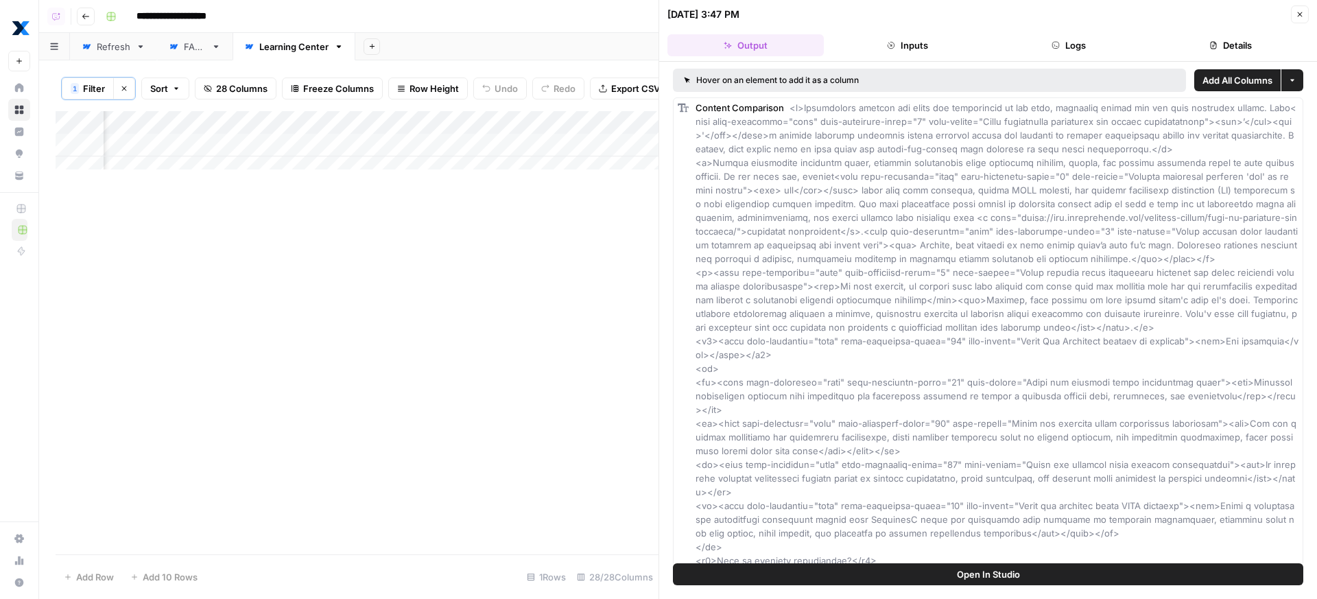
click at [1296, 7] on button "Close" at bounding box center [1300, 14] width 18 height 18
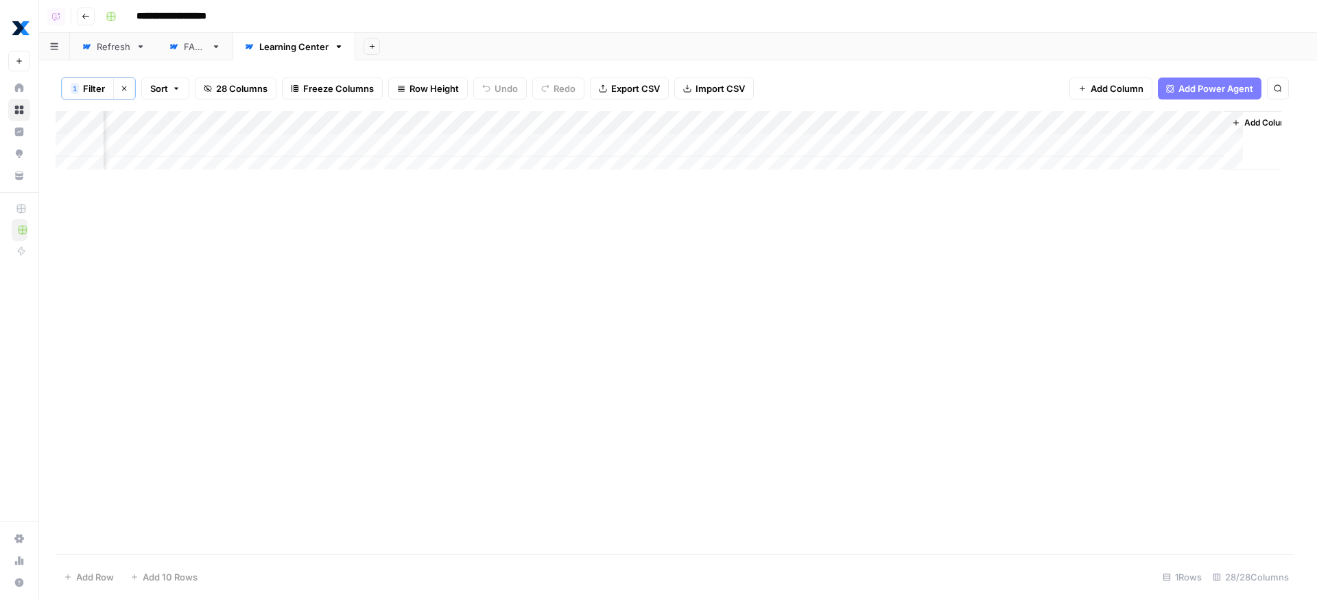
scroll to position [0, 3348]
click at [191, 47] on div "FAQs" at bounding box center [195, 47] width 22 height 14
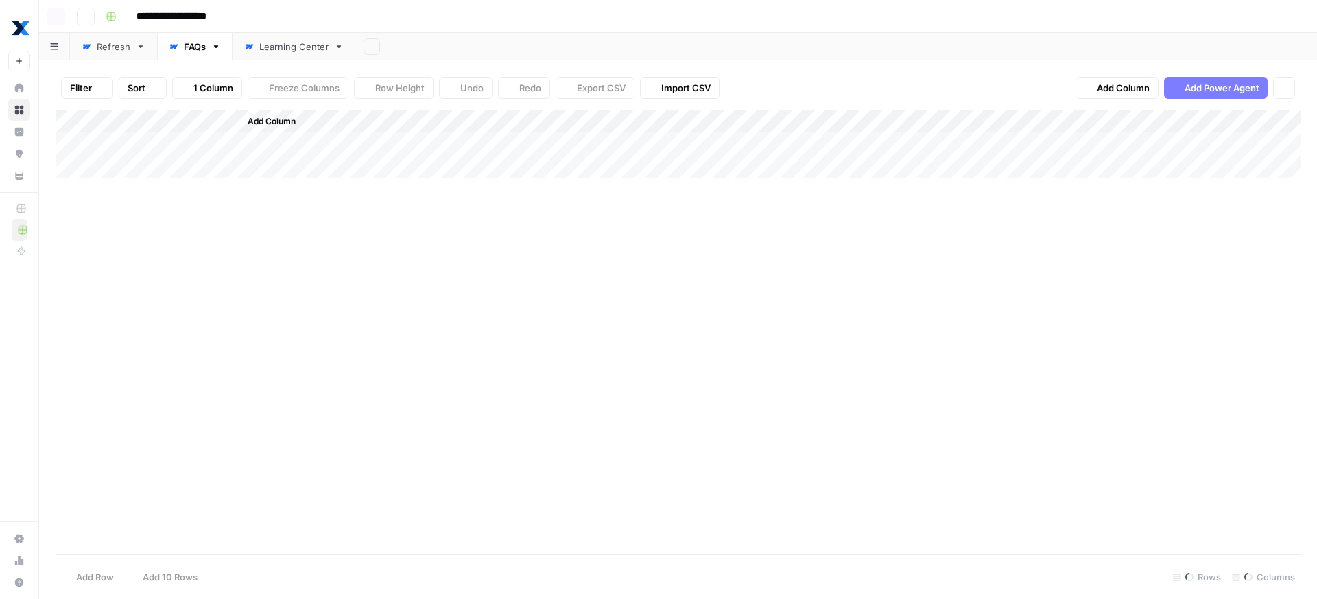
click at [107, 48] on div "Refresh" at bounding box center [114, 47] width 34 height 14
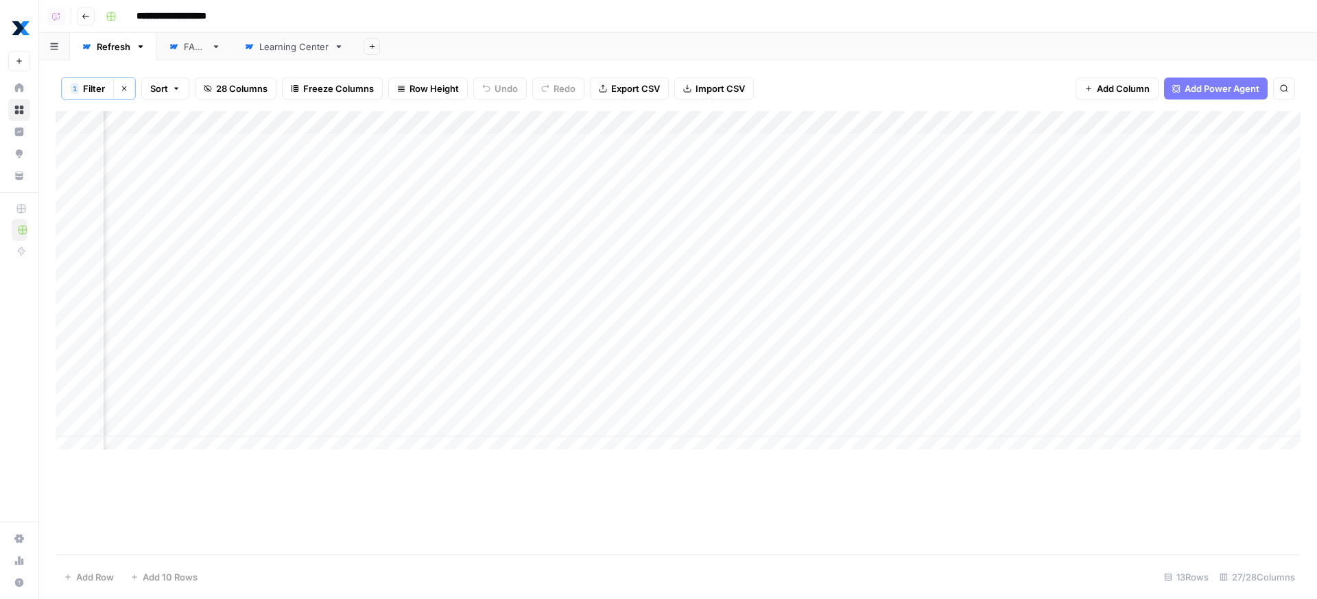
scroll to position [0, 2849]
click at [802, 117] on div "Add Column" at bounding box center [678, 285] width 1245 height 349
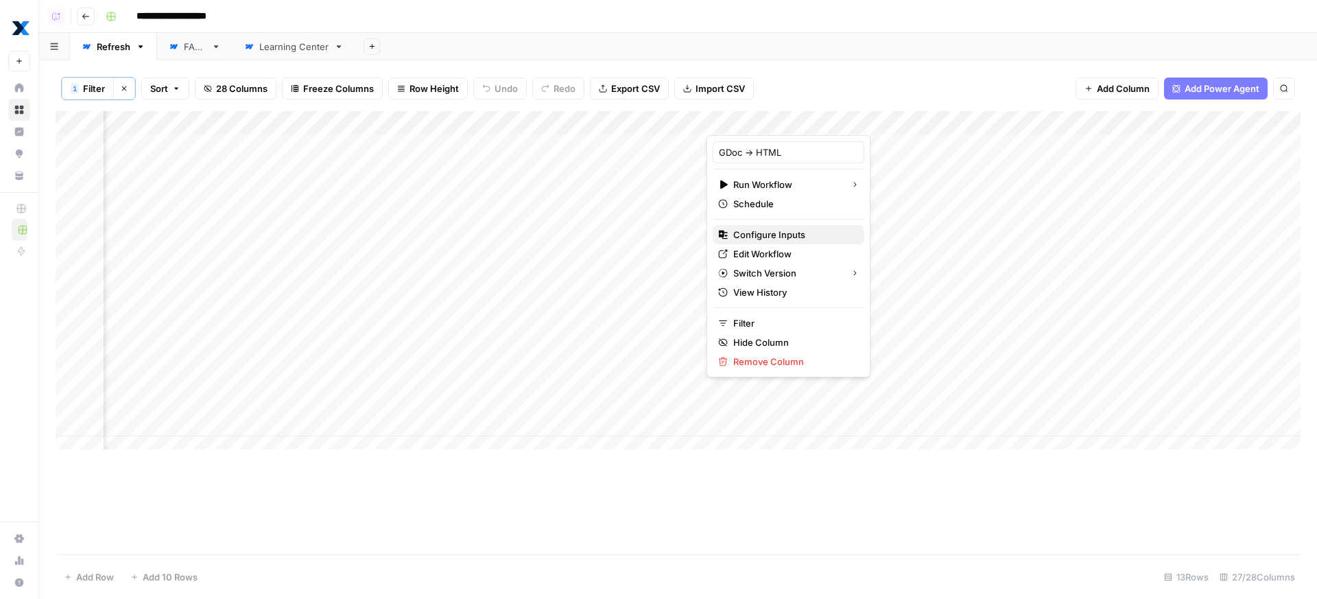
click at [819, 237] on span "Configure Inputs" at bounding box center [794, 235] width 120 height 14
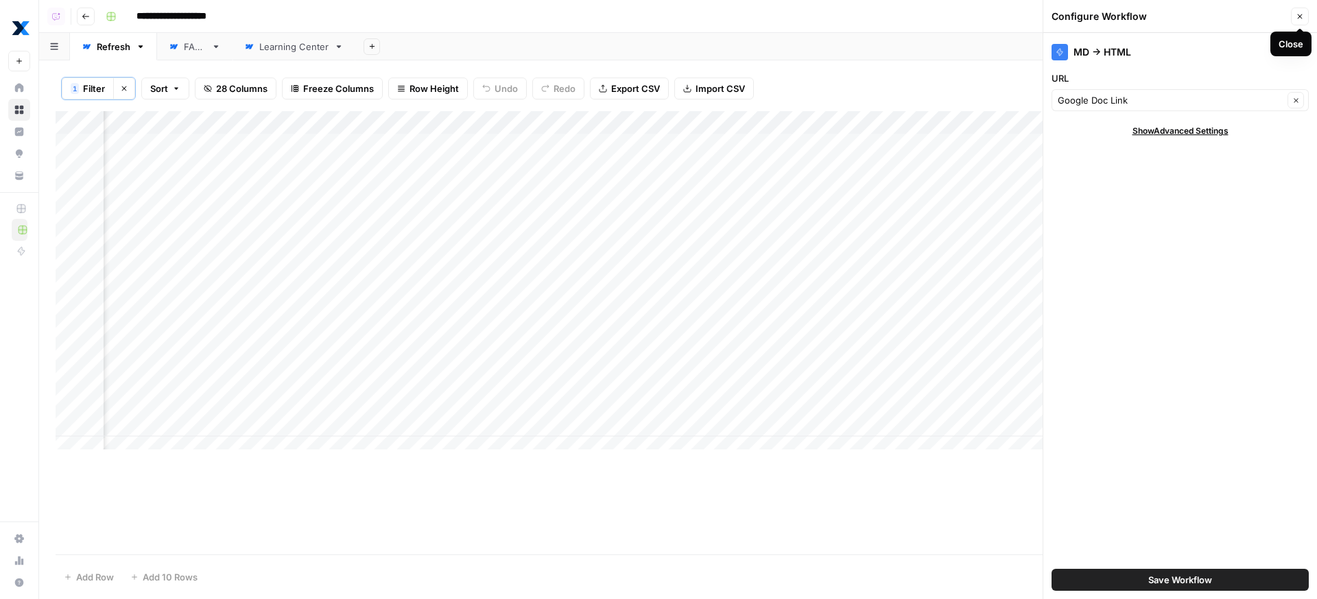
click at [1297, 16] on icon "button" at bounding box center [1300, 16] width 8 height 8
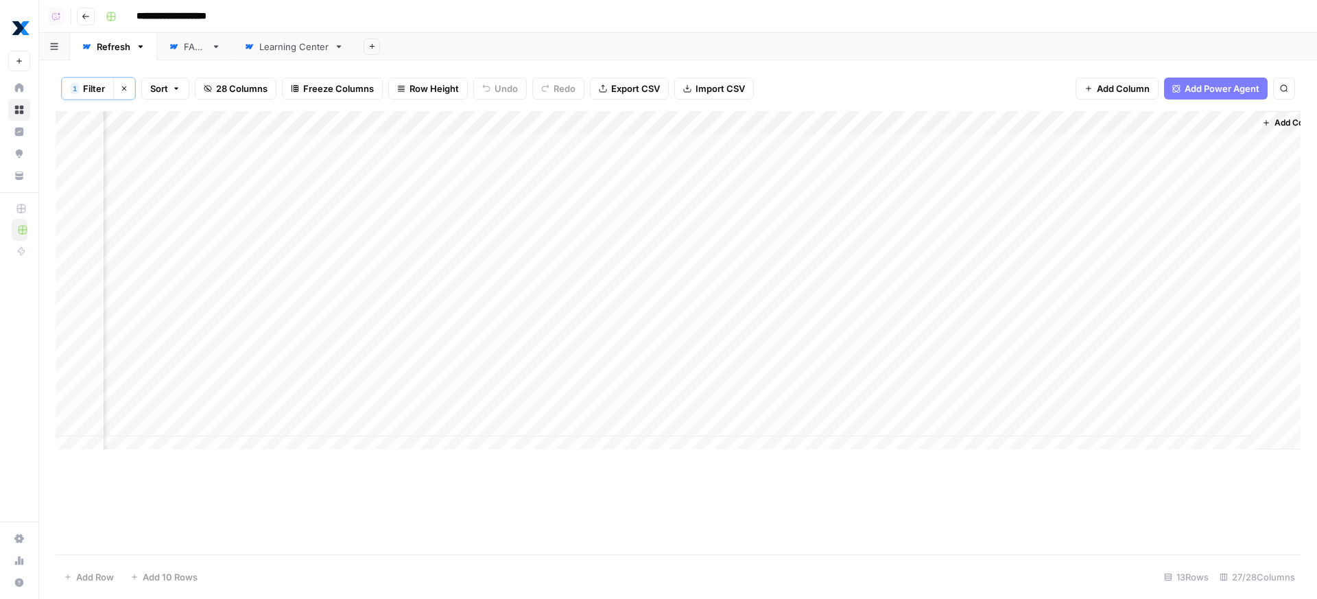
scroll to position [0, 3078]
click at [790, 78] on div "1 Filter Clear filters Sort 28 Columns Freeze Columns Row Height Undo Redo Expo…" at bounding box center [678, 88] width 1245 height 45
click at [271, 43] on div "Learning Center" at bounding box center [293, 47] width 69 height 14
click at [1265, 117] on span "Add Column" at bounding box center [1269, 123] width 48 height 12
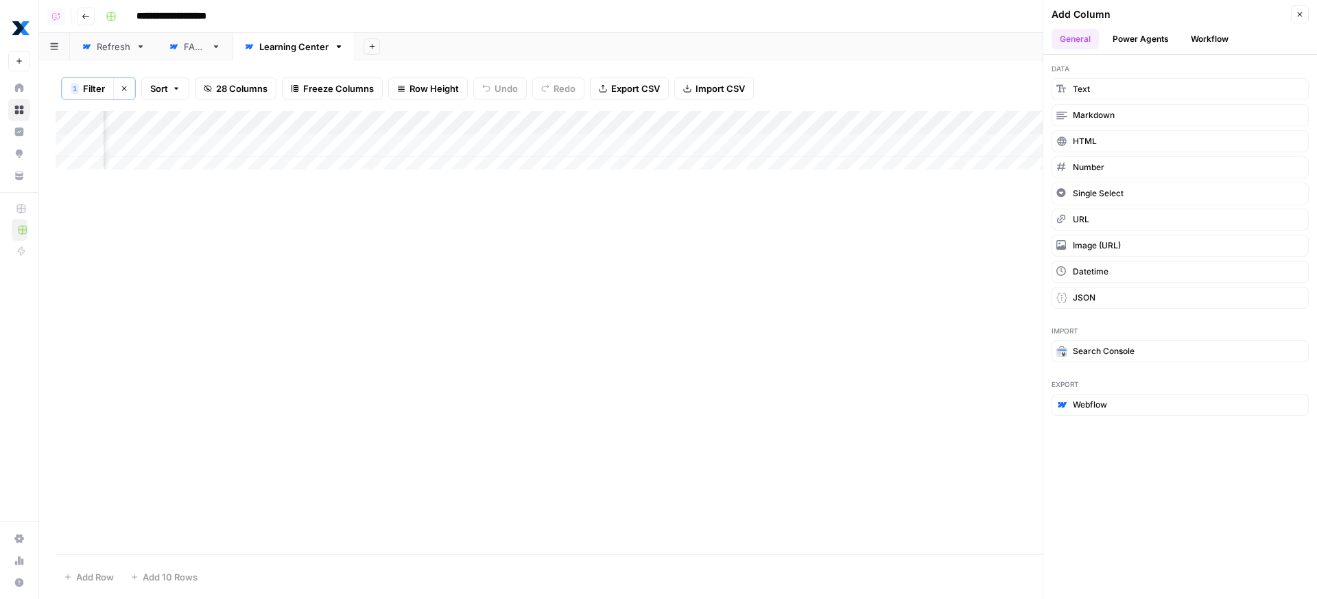
click at [1209, 49] on button "Workflow" at bounding box center [1210, 39] width 54 height 21
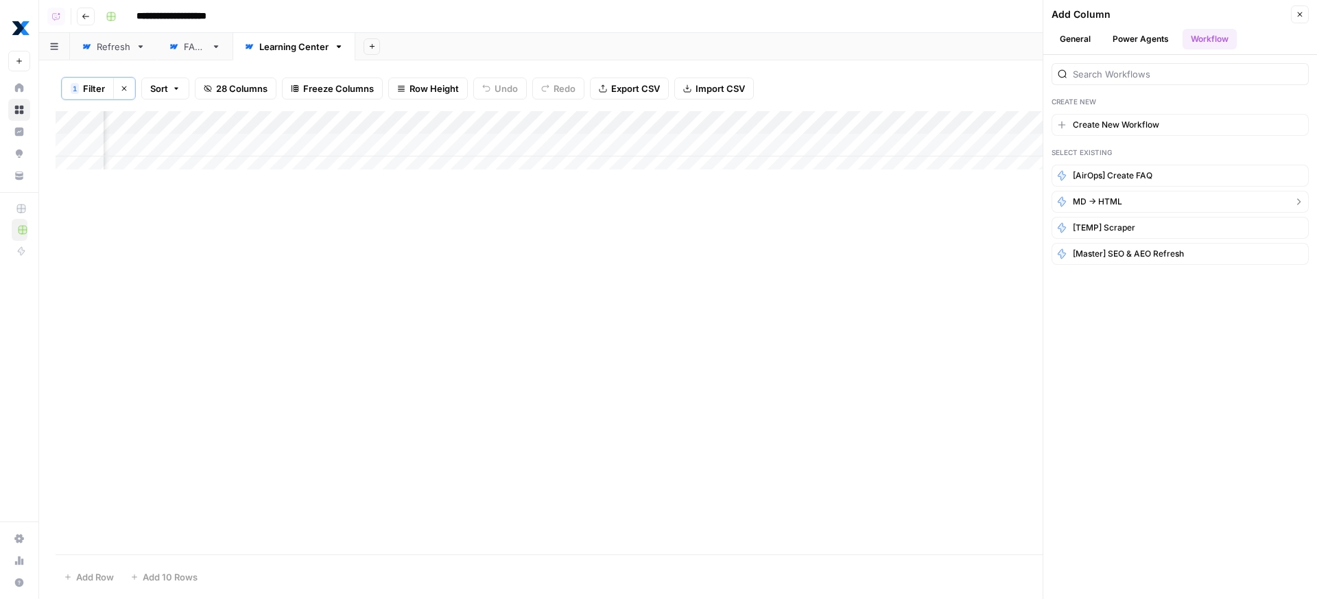
click at [1134, 198] on button "MD -> HTML" at bounding box center [1180, 202] width 257 height 22
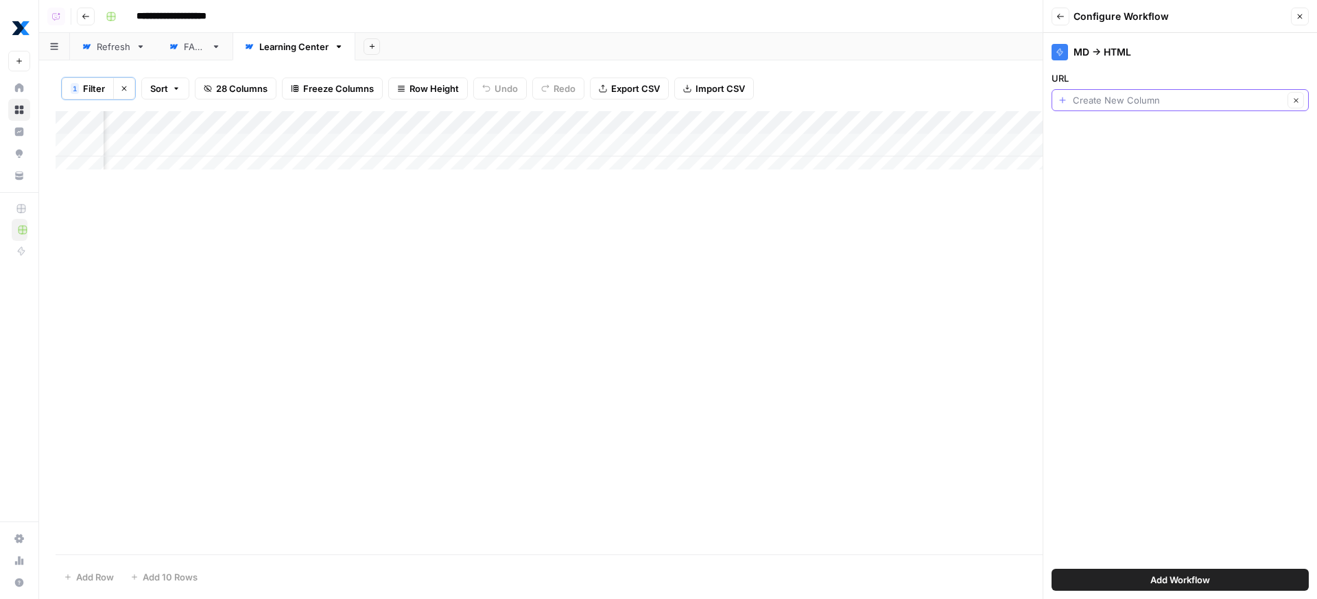
click at [1170, 97] on input "URL" at bounding box center [1178, 100] width 211 height 14
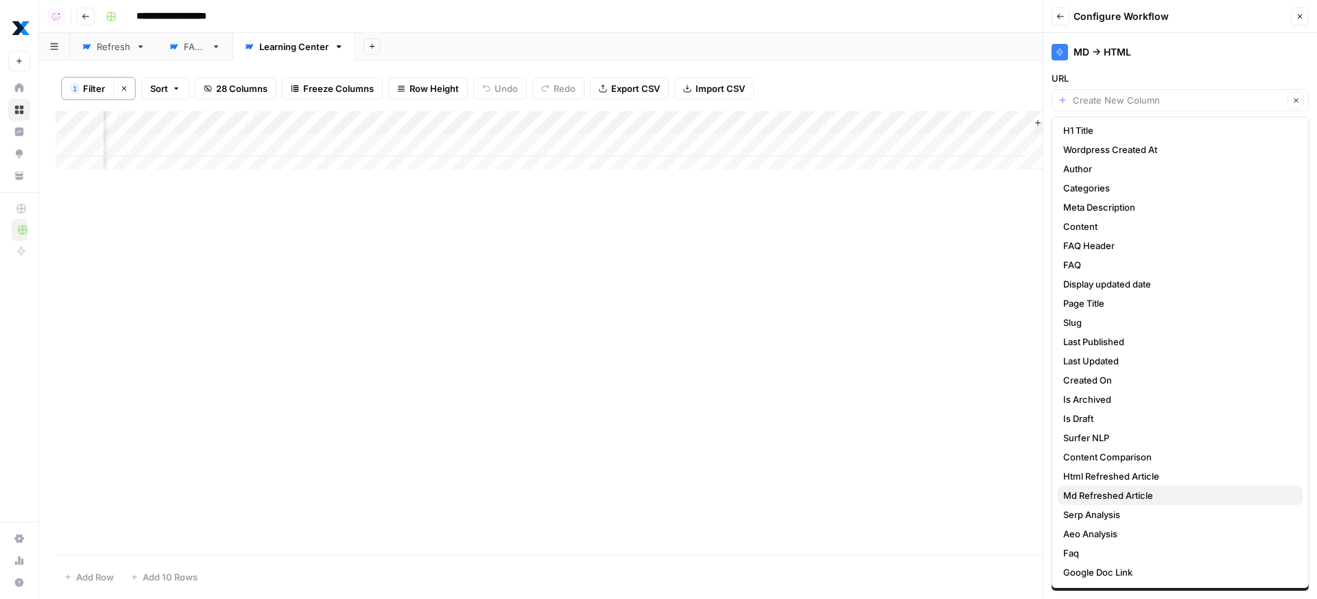
scroll to position [102, 0]
click at [1127, 572] on span "Google Doc Link" at bounding box center [1178, 576] width 229 height 14
type input "Google Doc Link"
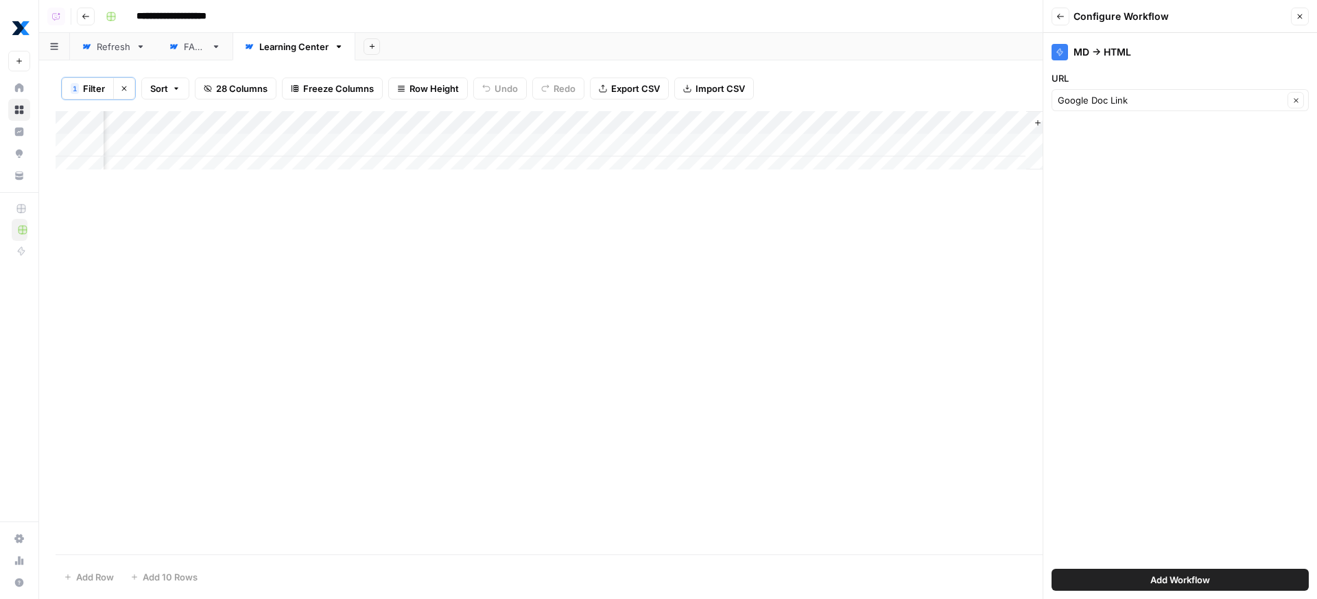
click at [1154, 578] on span "Add Workflow" at bounding box center [1181, 580] width 60 height 14
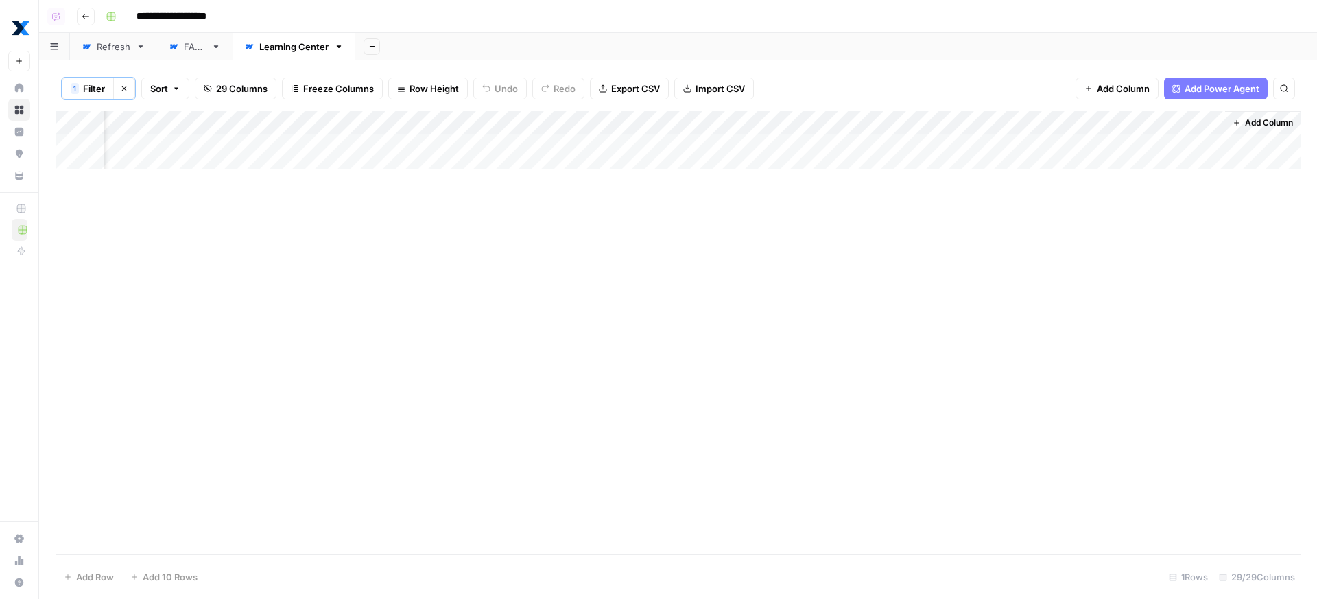
scroll to position [0, 3488]
click at [1199, 138] on div "Add Column" at bounding box center [678, 145] width 1245 height 69
click at [1084, 144] on div "Add Column" at bounding box center [678, 145] width 1245 height 69
click at [956, 77] on div "1 Filter Clear filters Sort 29 Columns Freeze Columns Row Height Undo Redo Expo…" at bounding box center [678, 88] width 1245 height 45
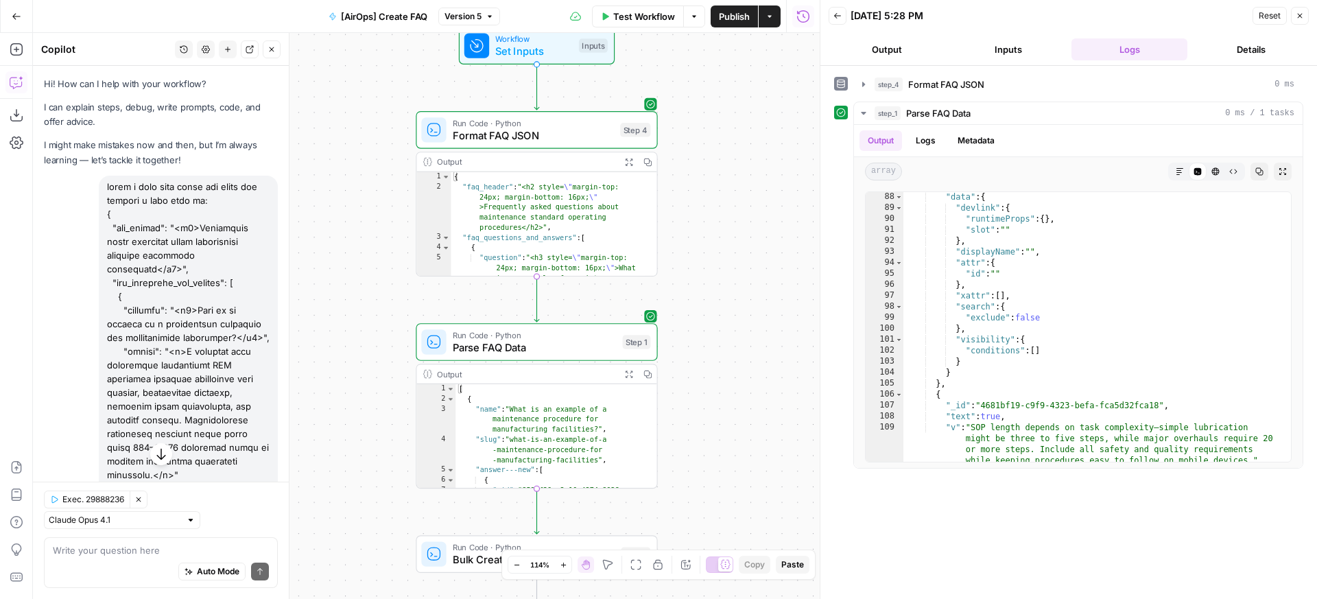
scroll to position [2050, 0]
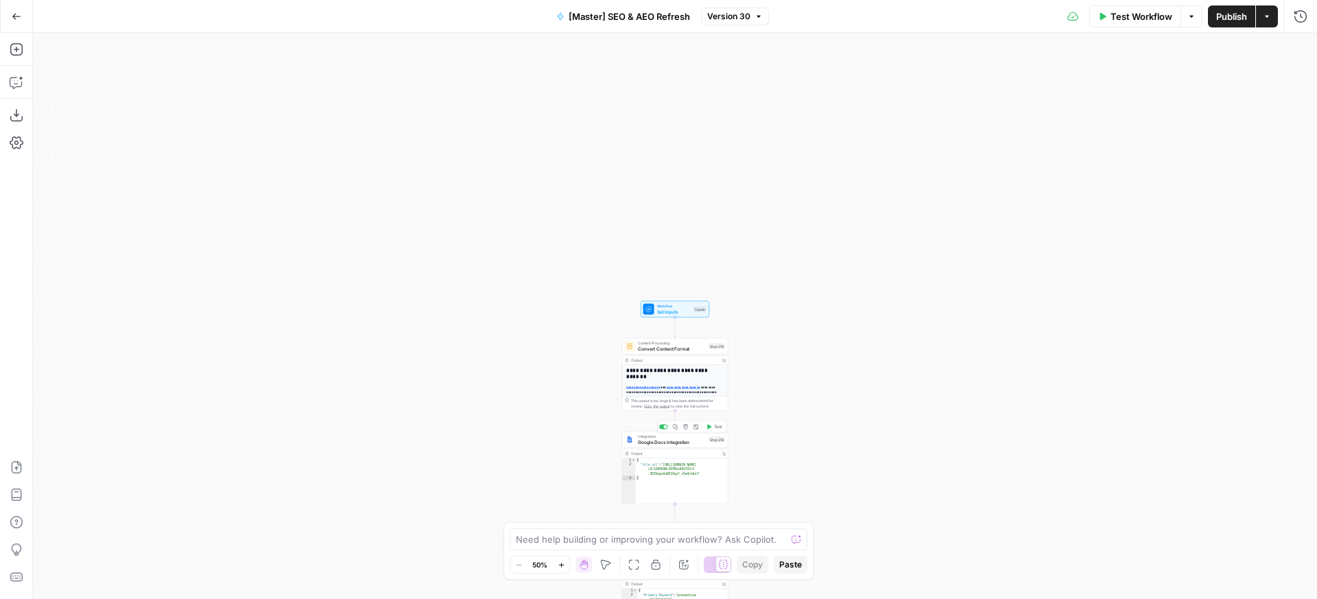
click at [706, 445] on div "Integration Google Docs Integration Step 218 Copy step Delete step Add Note Test" at bounding box center [675, 440] width 106 height 16
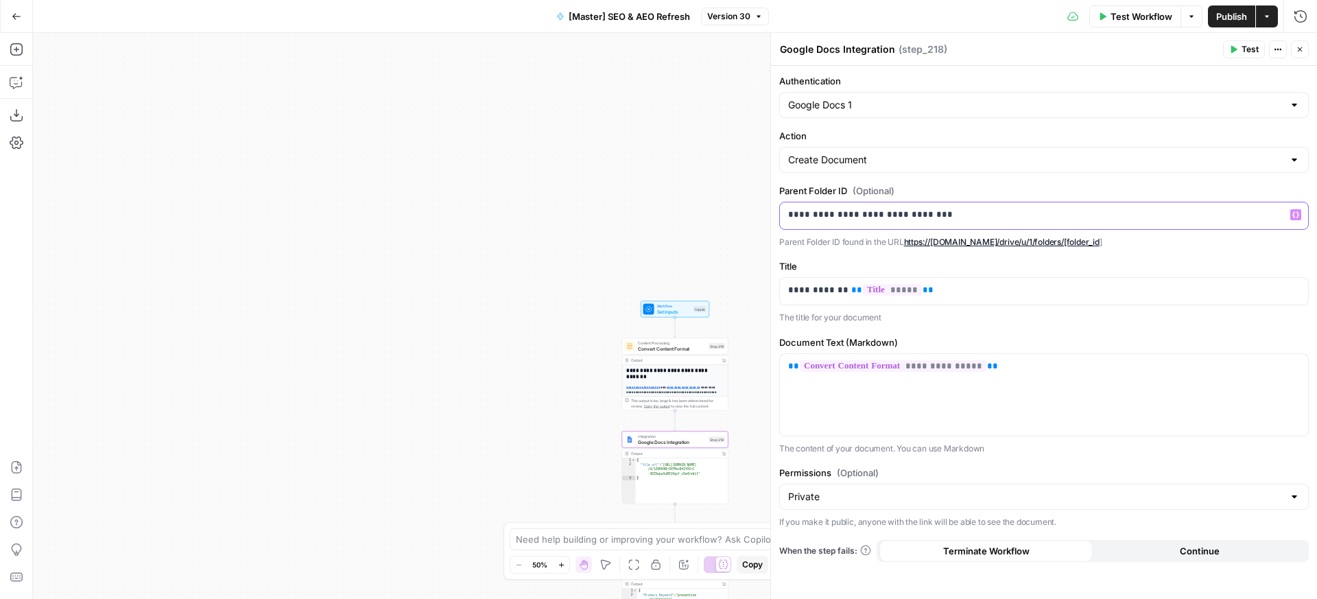
click at [974, 209] on p "**********" at bounding box center [1044, 215] width 512 height 14
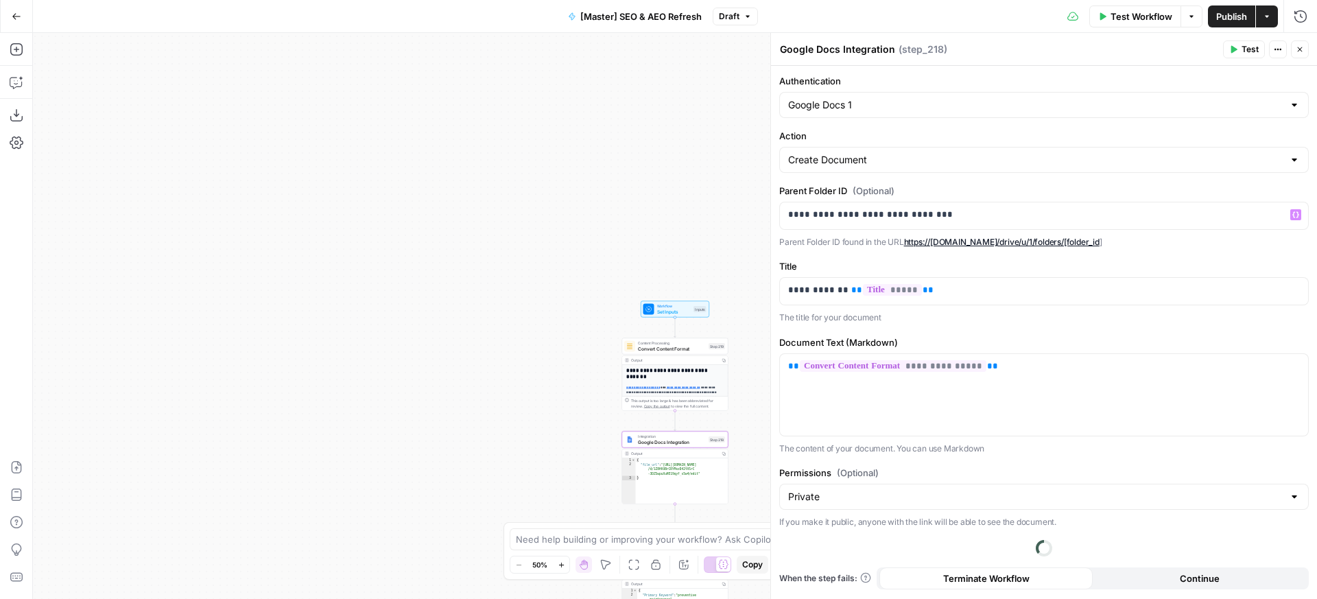
click at [1243, 54] on button "Test" at bounding box center [1244, 49] width 42 height 18
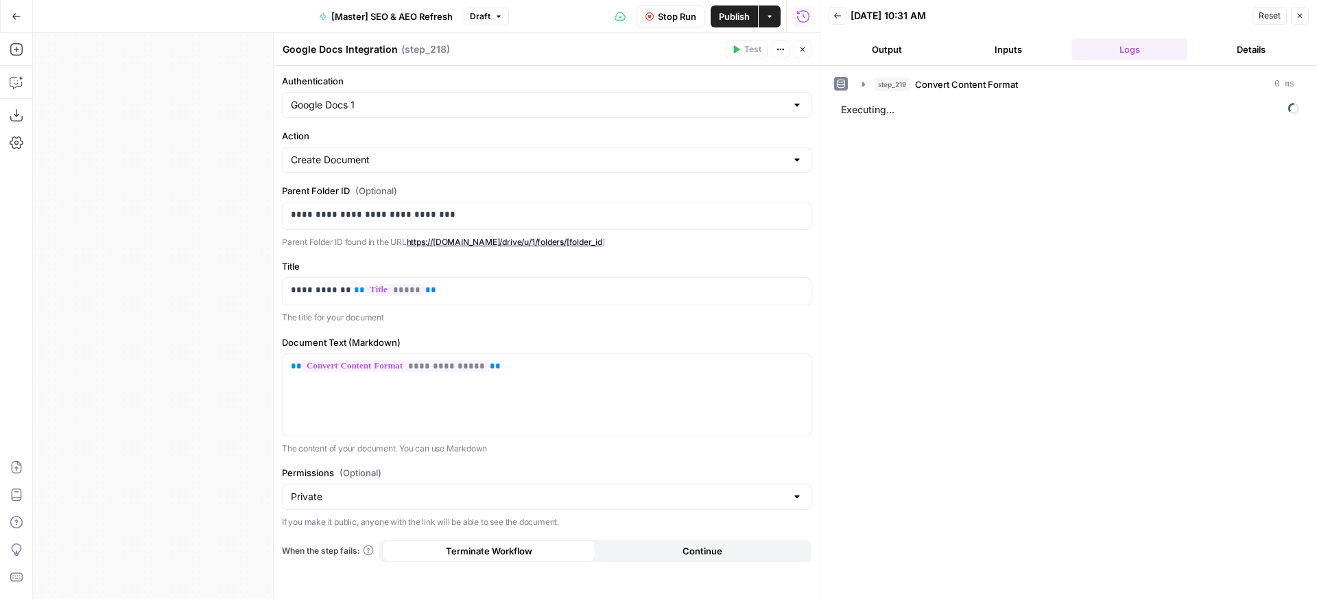
click at [795, 45] on button "Close" at bounding box center [803, 49] width 18 height 18
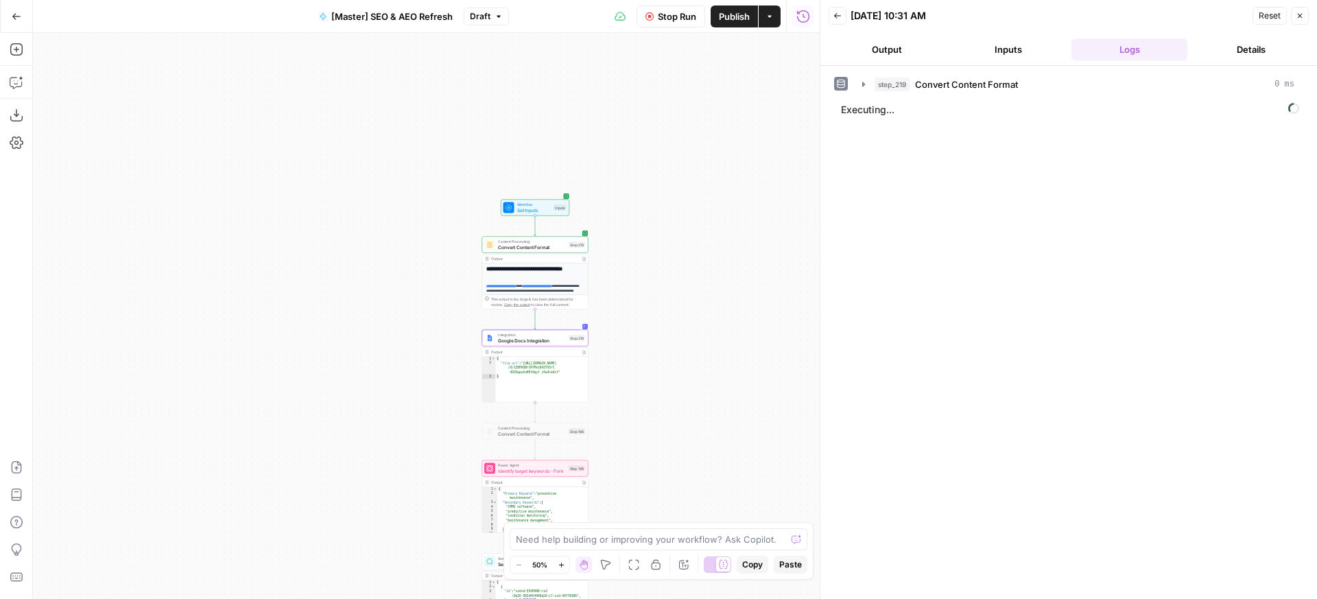
drag, startPoint x: 690, startPoint y: 137, endPoint x: 569, endPoint y: 38, distance: 156.0
click at [569, 38] on div "**********" at bounding box center [426, 316] width 787 height 566
click at [609, 178] on div "**********" at bounding box center [426, 316] width 787 height 566
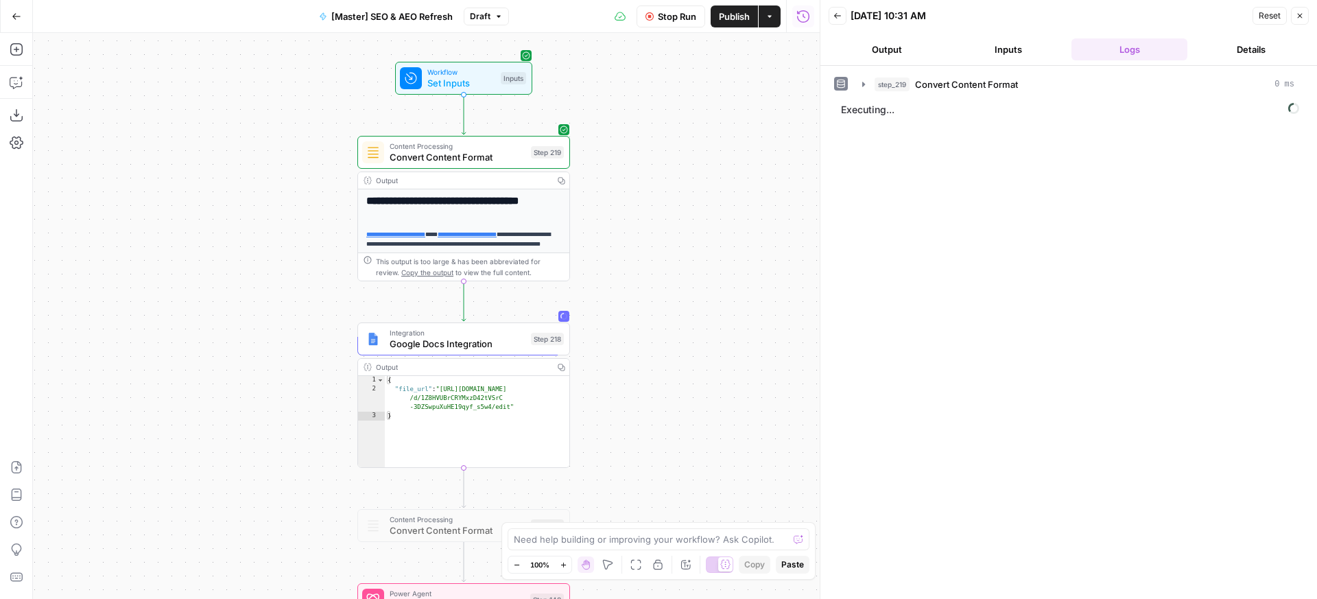
drag, startPoint x: 644, startPoint y: 303, endPoint x: 646, endPoint y: 170, distance: 133.1
click at [646, 170] on div "**********" at bounding box center [426, 316] width 787 height 566
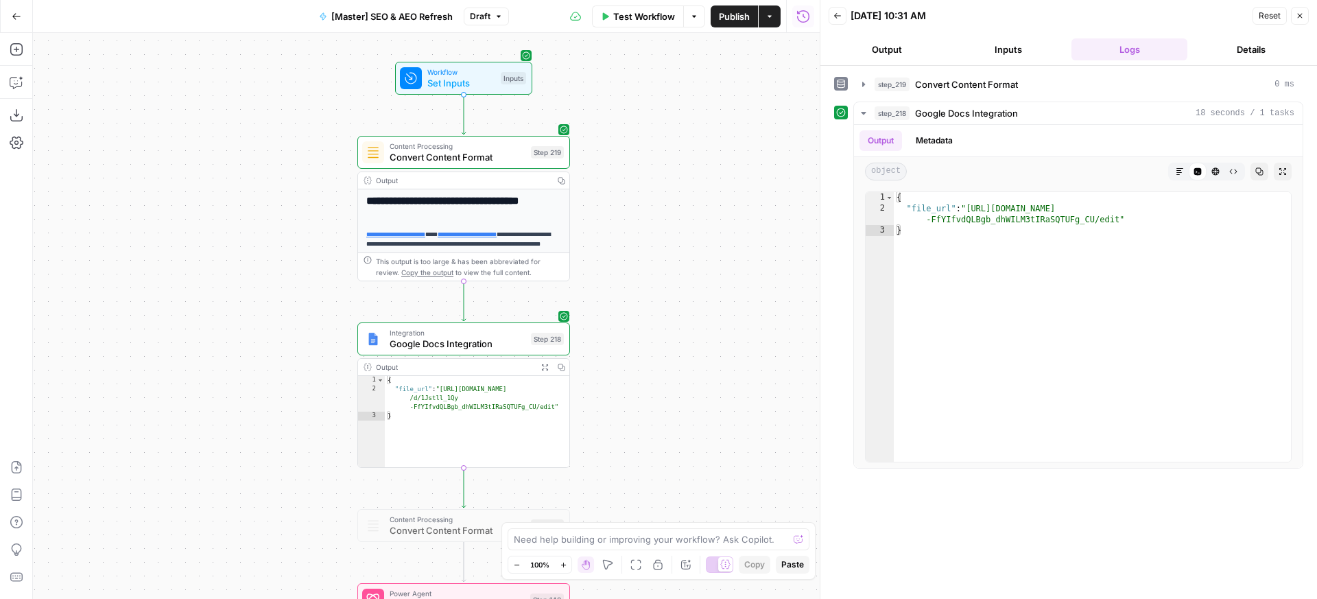
click at [741, 285] on div "**********" at bounding box center [426, 316] width 787 height 566
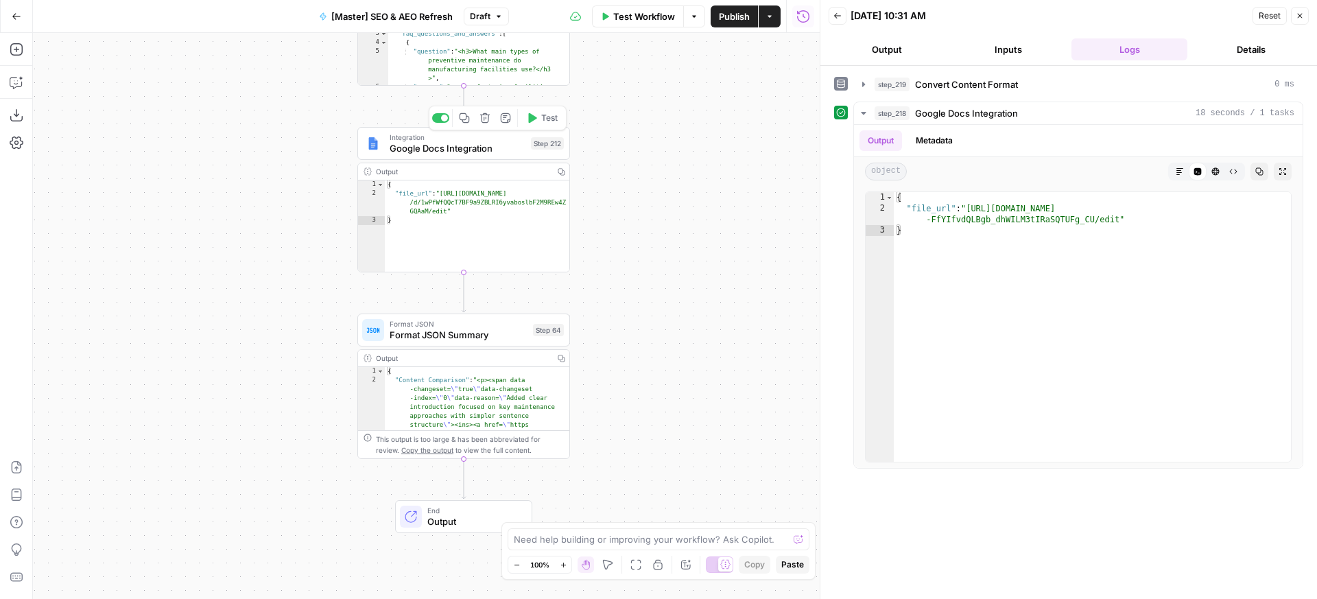
click at [522, 158] on div "Integration Google Docs Integration Step 212 Copy step Delete step Add Note Test" at bounding box center [464, 143] width 213 height 33
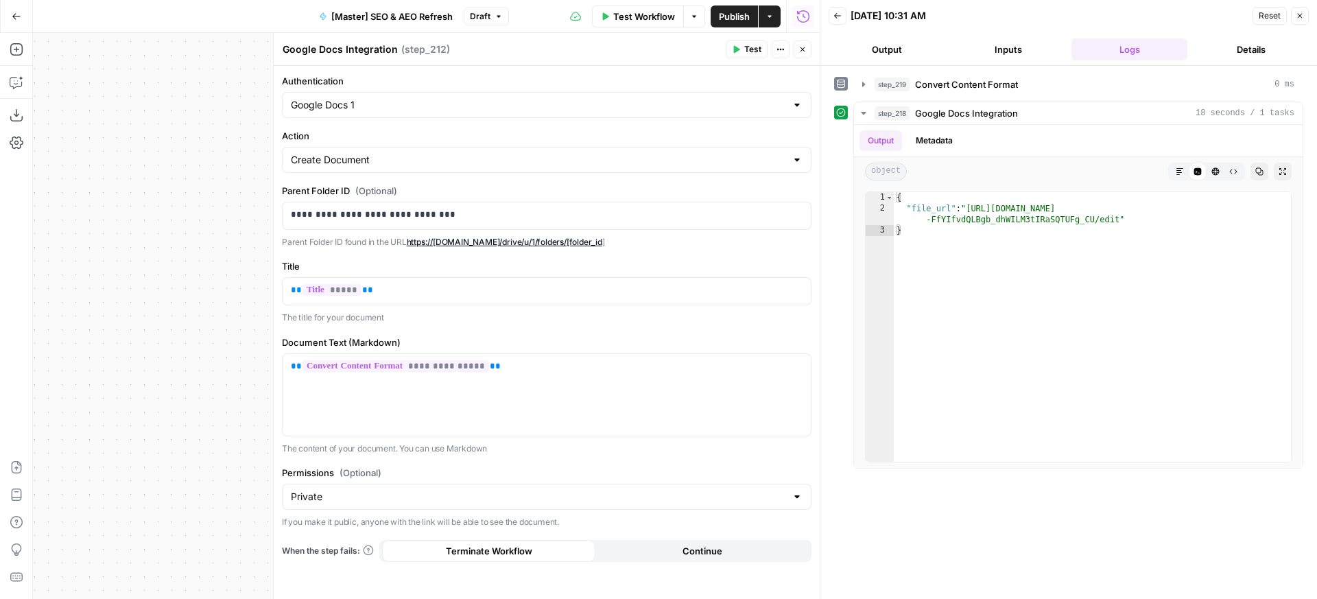
click at [1296, 20] on button "Close" at bounding box center [1300, 16] width 18 height 18
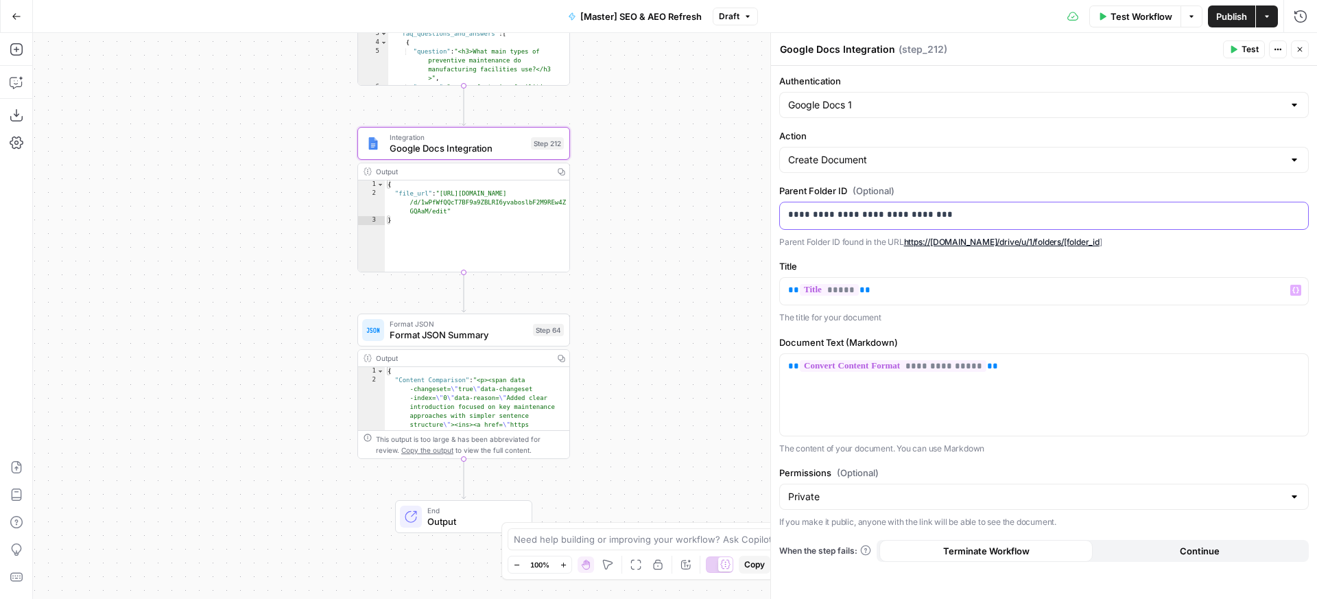
click at [1074, 214] on p "**********" at bounding box center [1044, 215] width 512 height 14
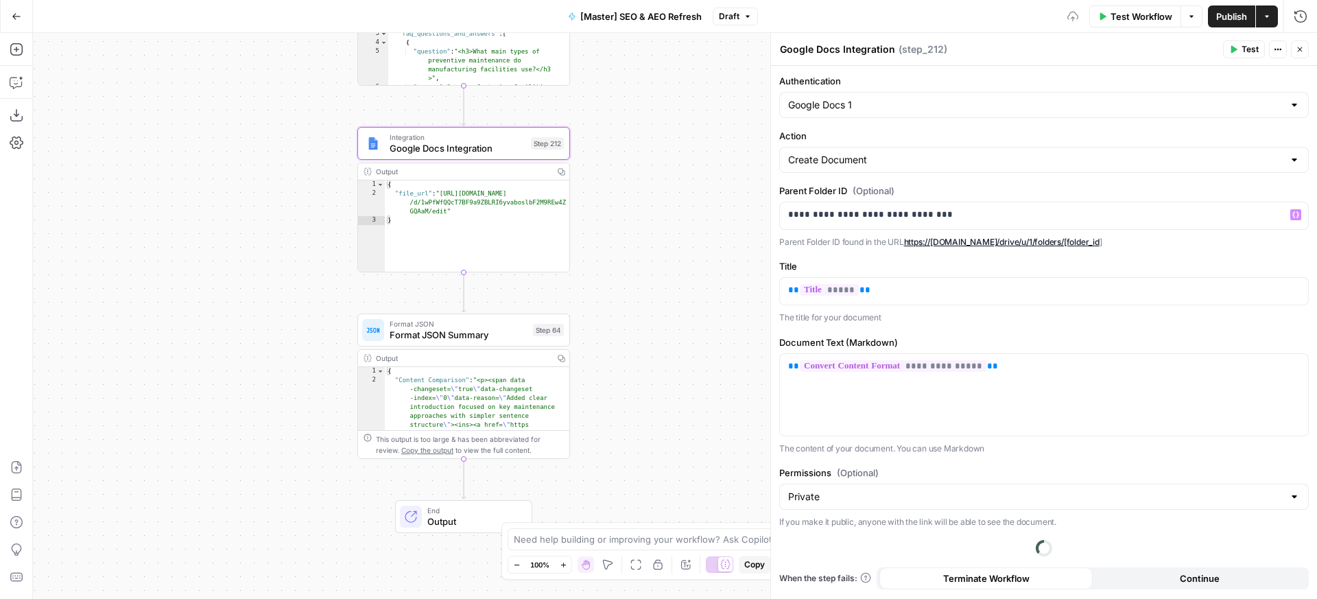
click at [1302, 51] on icon "button" at bounding box center [1300, 49] width 8 height 8
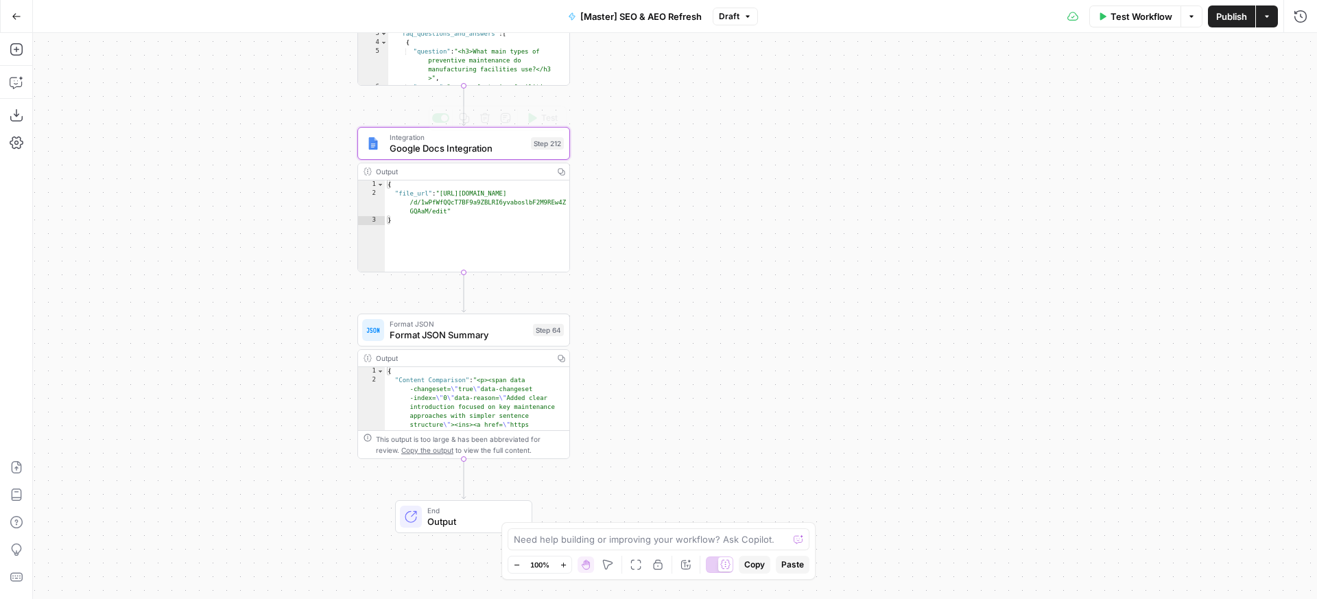
click at [525, 130] on div "Integration Google Docs Integration Step 212 Copy step Delete step Add Note Test" at bounding box center [464, 143] width 213 height 33
click at [546, 117] on span "Test" at bounding box center [549, 118] width 16 height 12
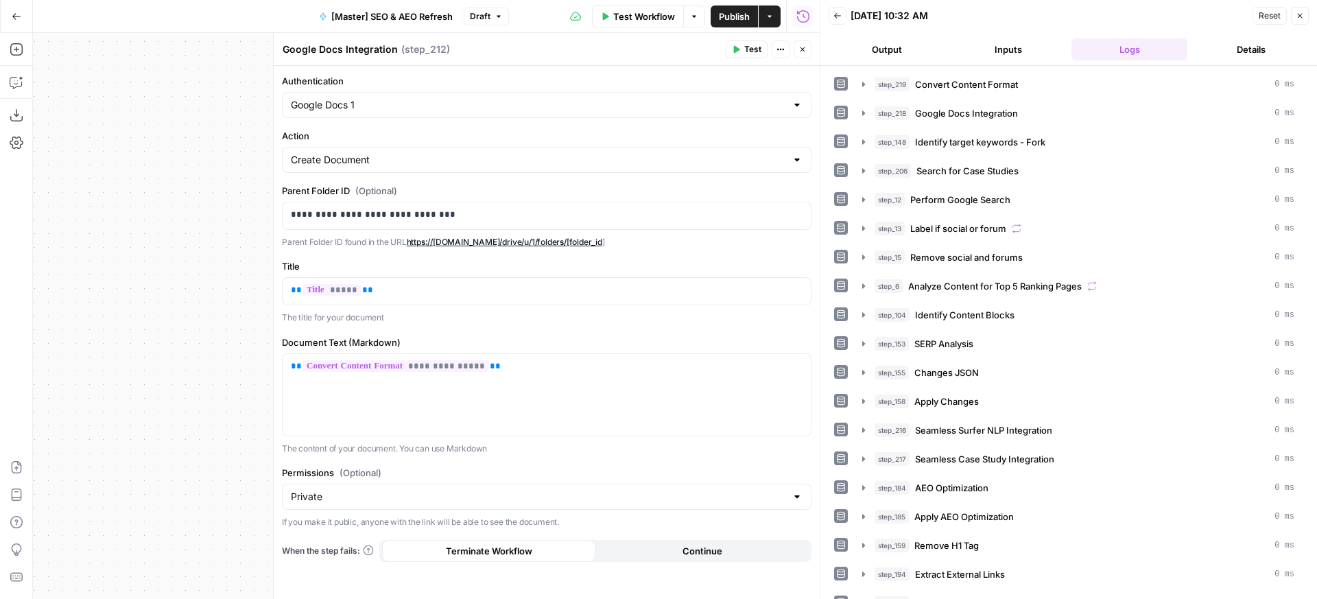
click at [801, 51] on icon "button" at bounding box center [803, 49] width 5 height 5
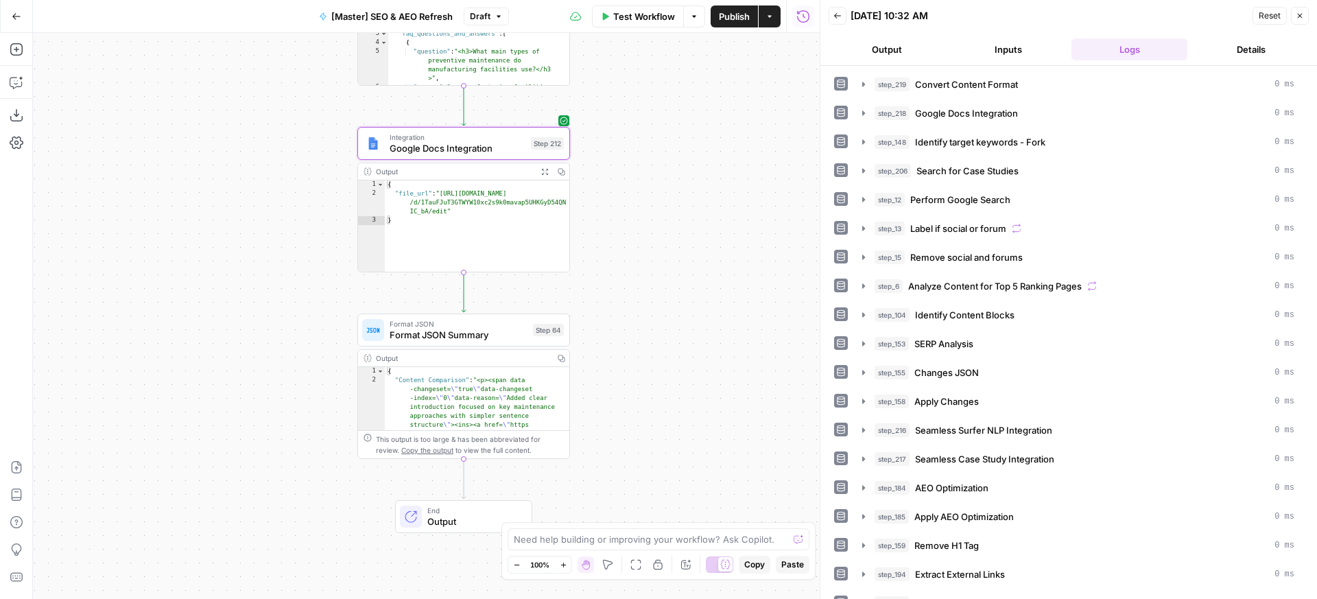
click at [717, 25] on button "Publish" at bounding box center [734, 16] width 47 height 22
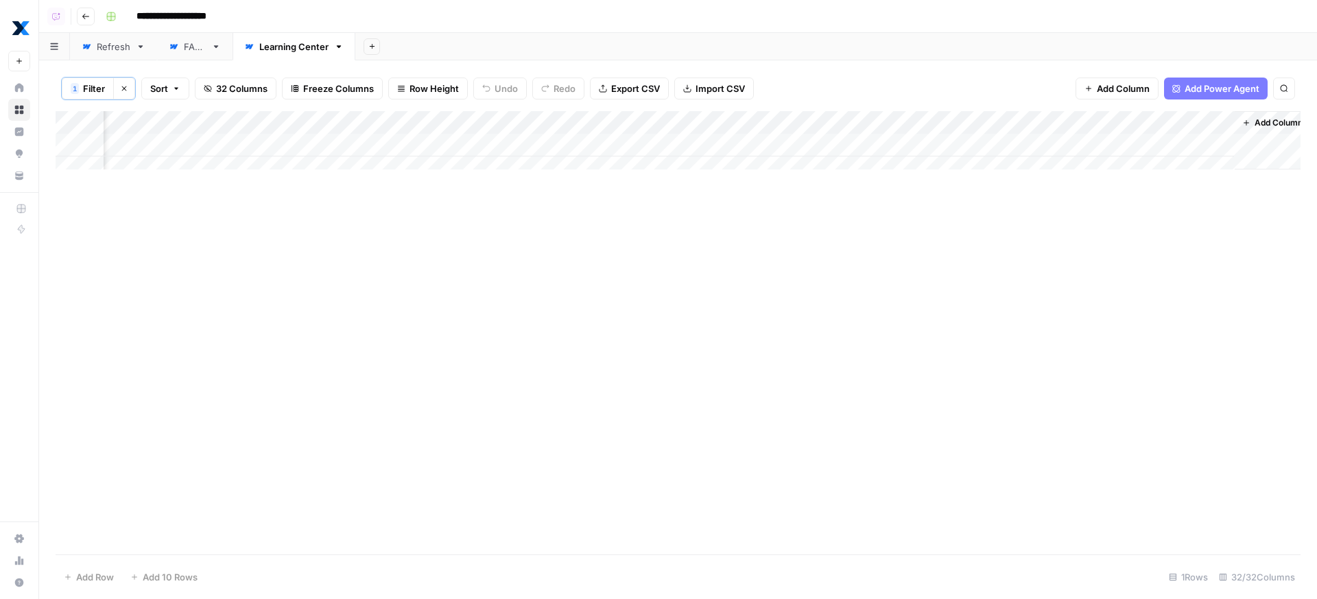
scroll to position [0, 3858]
click at [822, 139] on div "Add Column" at bounding box center [678, 145] width 1245 height 69
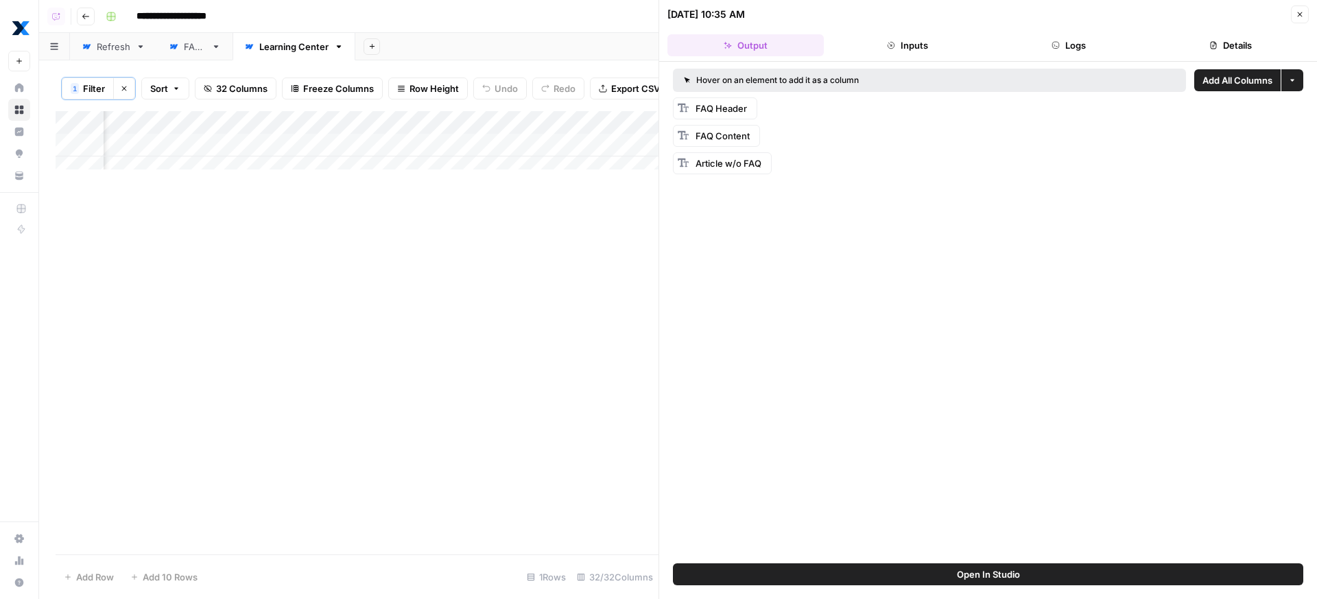
scroll to position [0, 4167]
click at [1031, 43] on button "Logs" at bounding box center [1070, 45] width 156 height 22
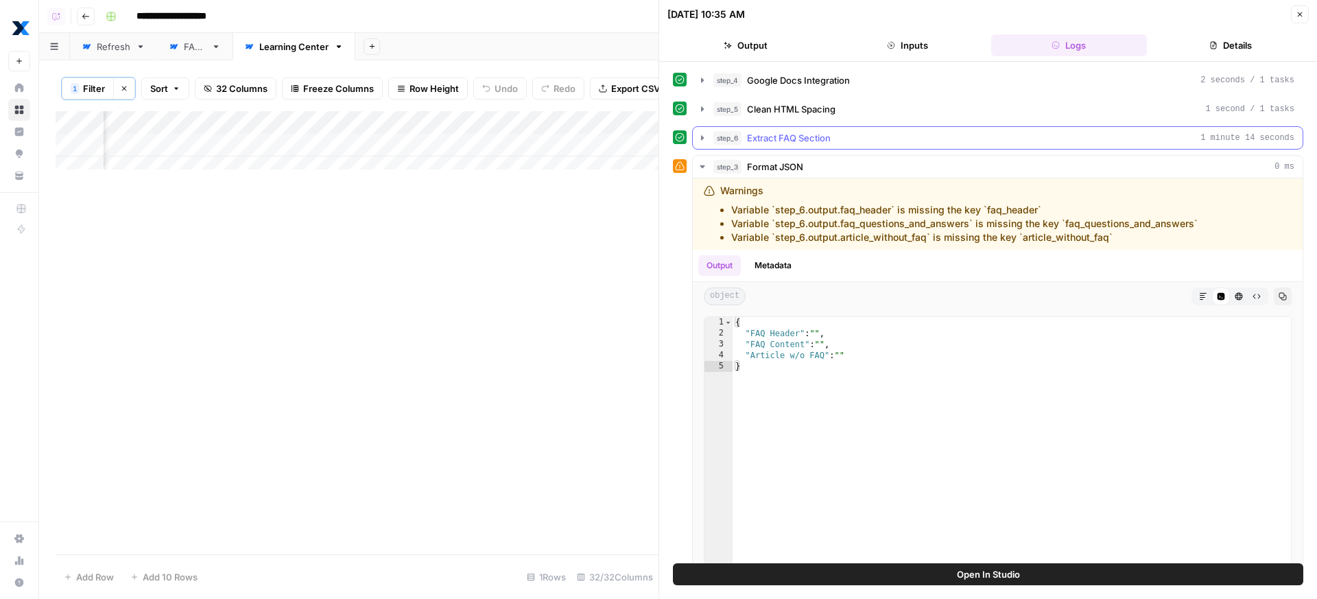
click at [893, 140] on div "step_6 Extract FAQ Section 1 minute 14 seconds" at bounding box center [1004, 138] width 581 height 14
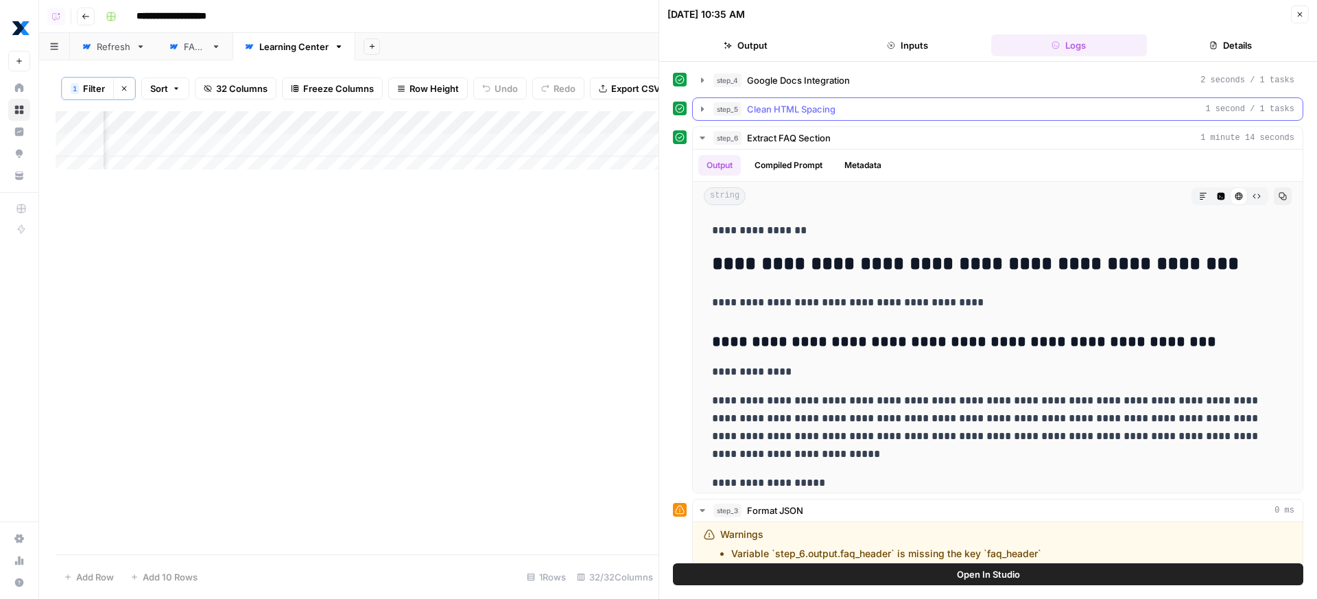
click at [865, 112] on div "step_5 Clean HTML Spacing 1 second / 1 tasks" at bounding box center [1004, 109] width 581 height 14
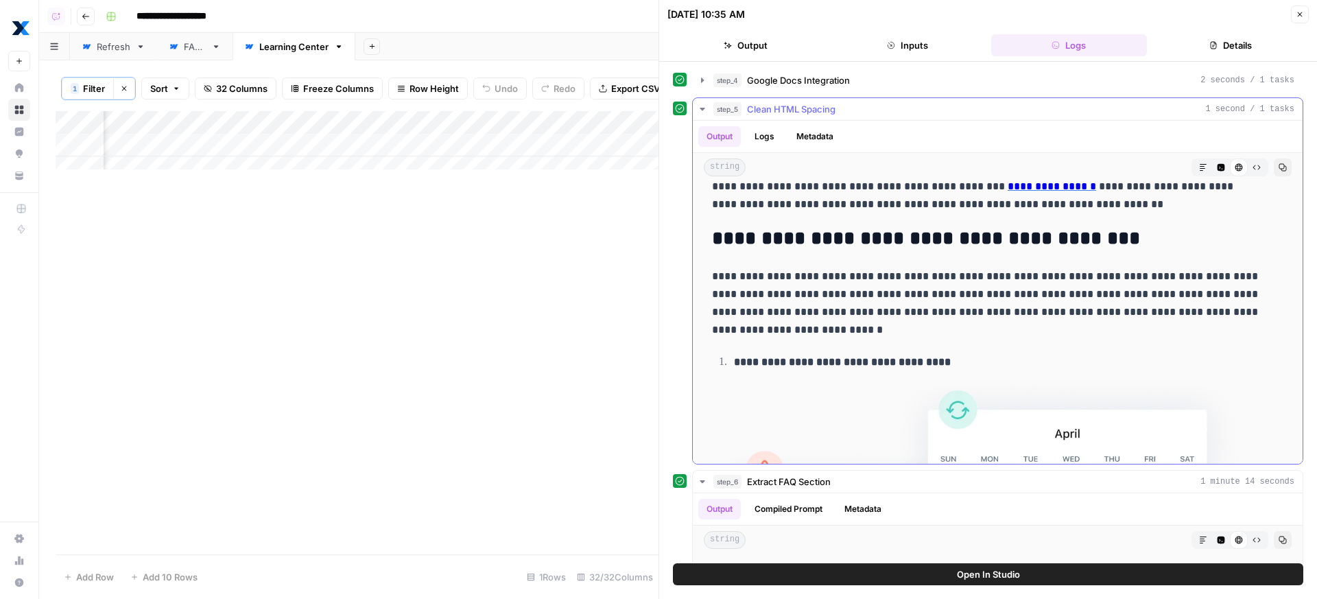
scroll to position [5274, 0]
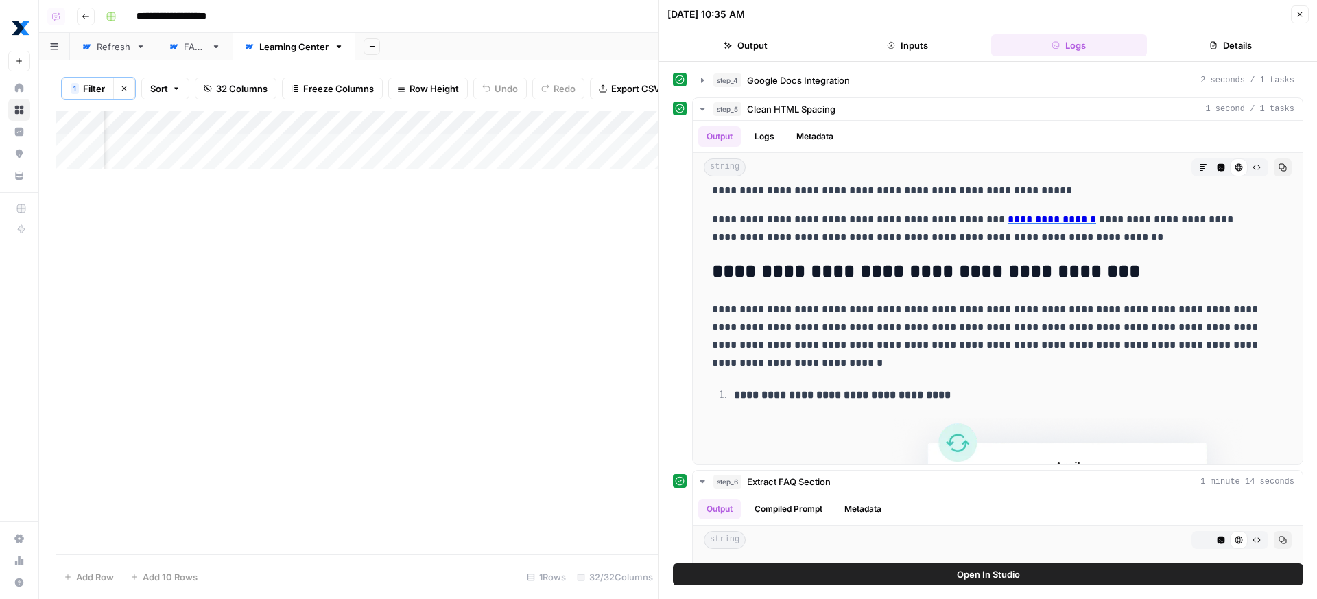
click at [413, 151] on div "Add Column" at bounding box center [357, 145] width 603 height 69
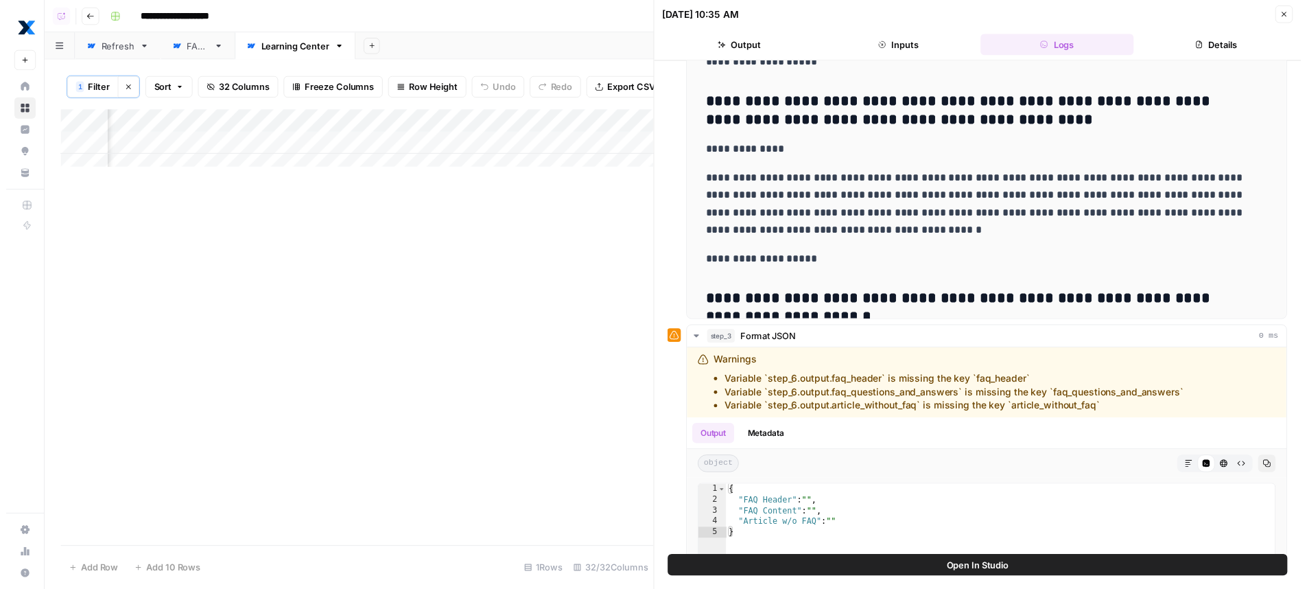
scroll to position [559, 0]
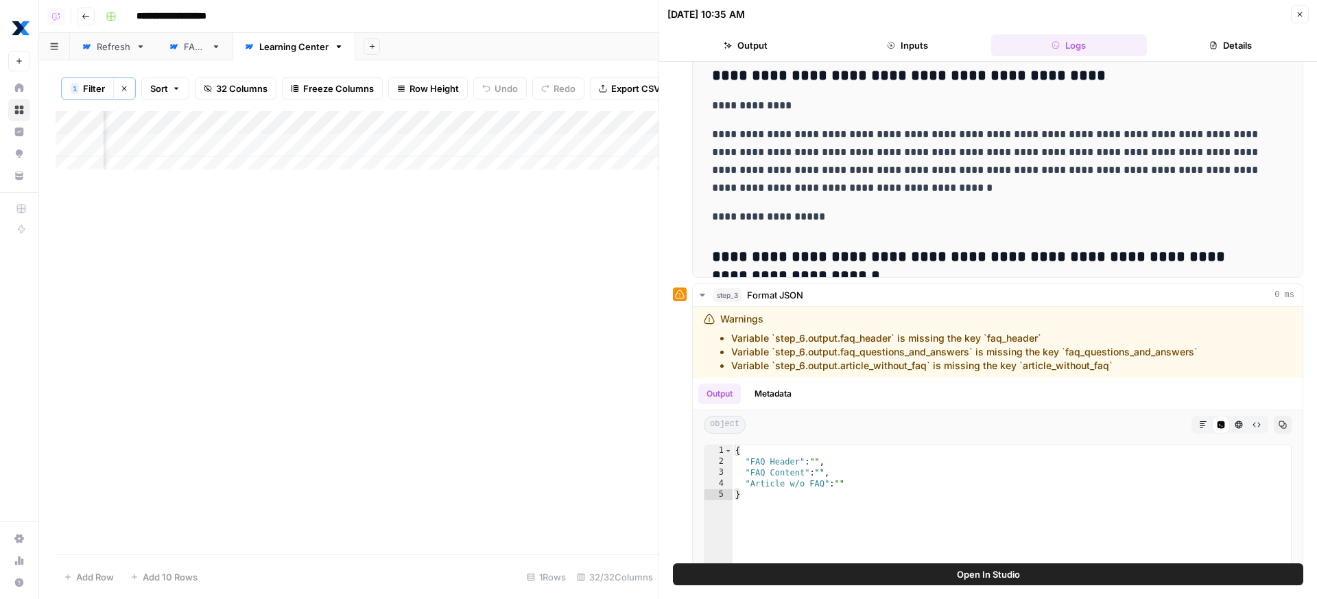
click at [968, 578] on span "Open In Studio" at bounding box center [988, 574] width 63 height 14
click at [534, 147] on div "Add Column" at bounding box center [357, 145] width 603 height 69
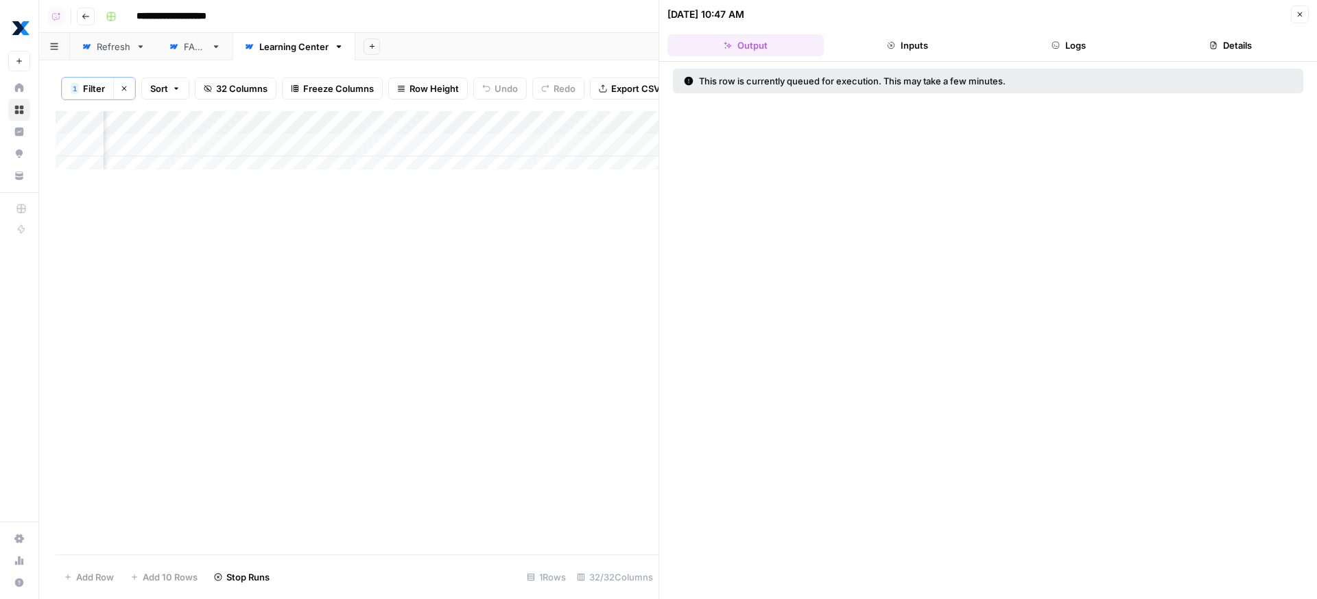
click at [1296, 15] on button "Close" at bounding box center [1300, 14] width 18 height 18
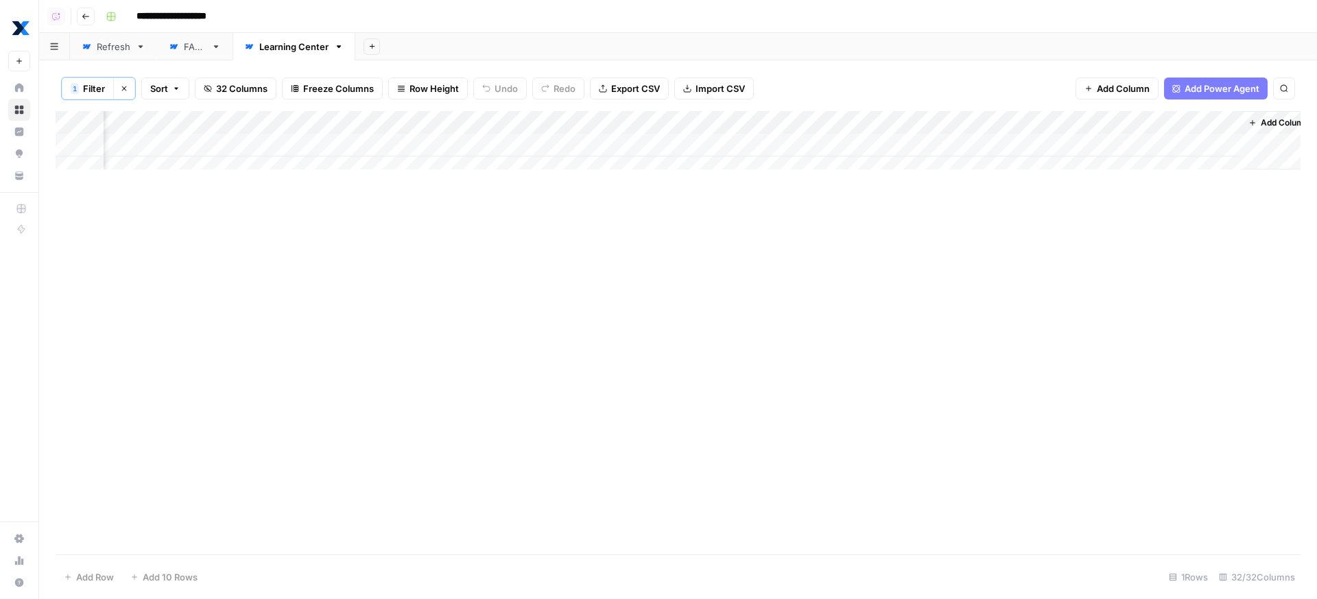
scroll to position [0, 3858]
click at [121, 54] on link "Refresh" at bounding box center [113, 46] width 87 height 27
click at [292, 43] on div "Learning Center" at bounding box center [293, 47] width 69 height 14
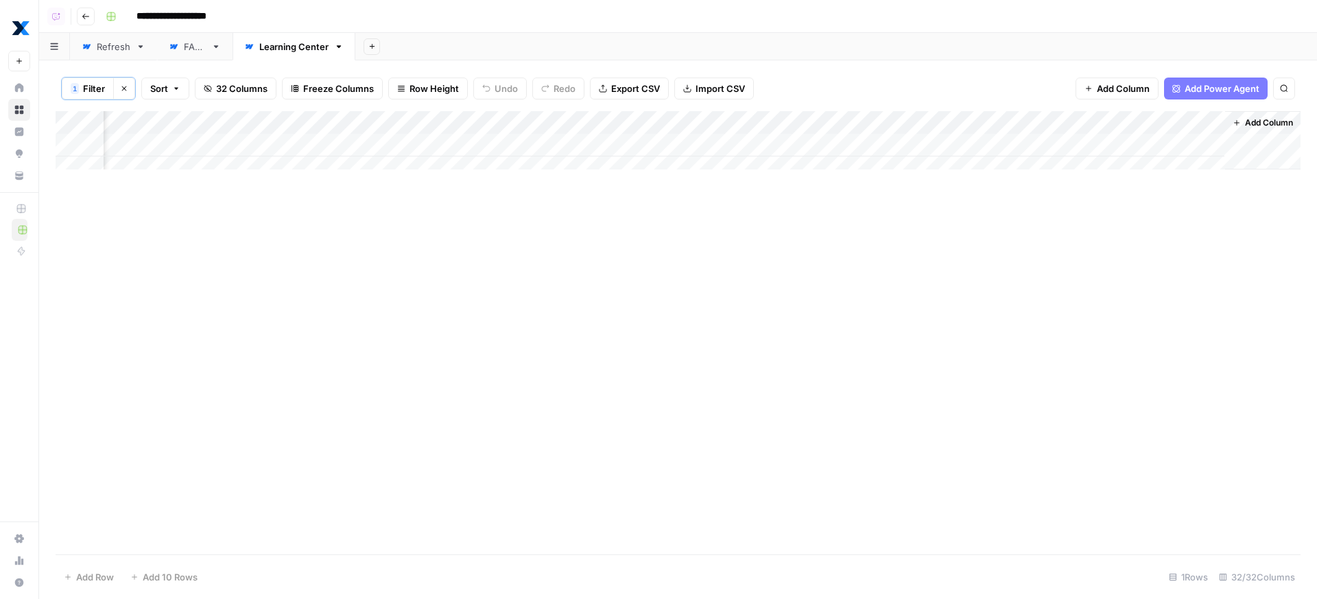
click at [1239, 114] on button "Add Column" at bounding box center [1263, 123] width 71 height 18
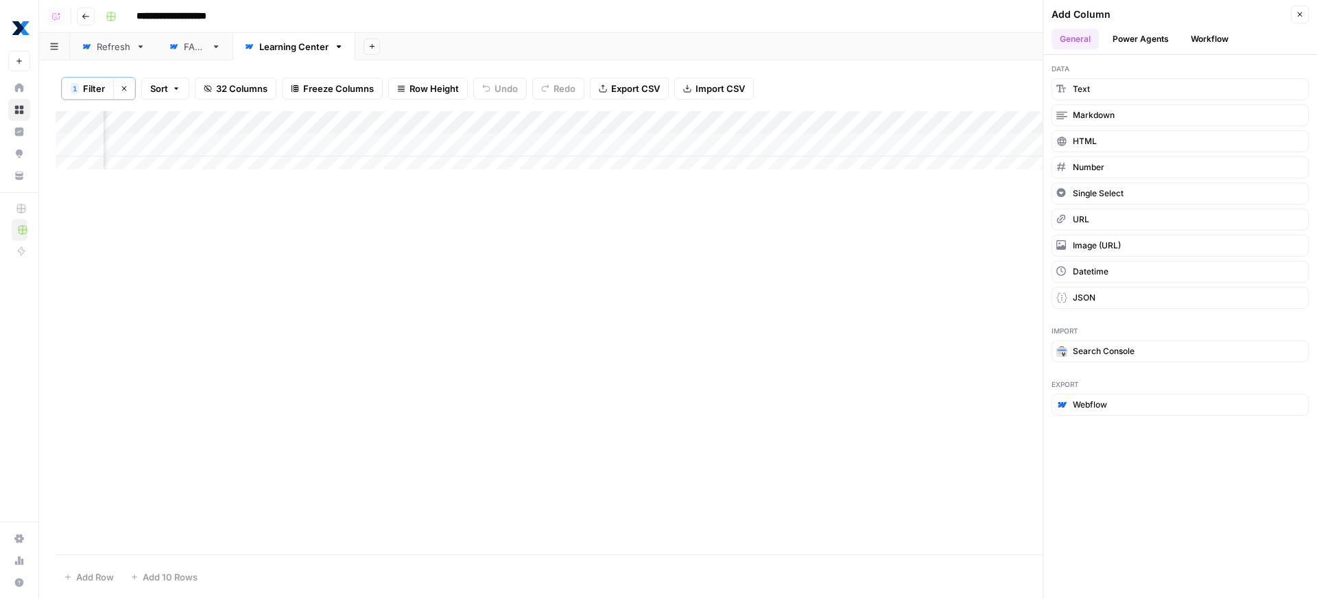
click at [1226, 39] on button "Workflow" at bounding box center [1210, 39] width 54 height 21
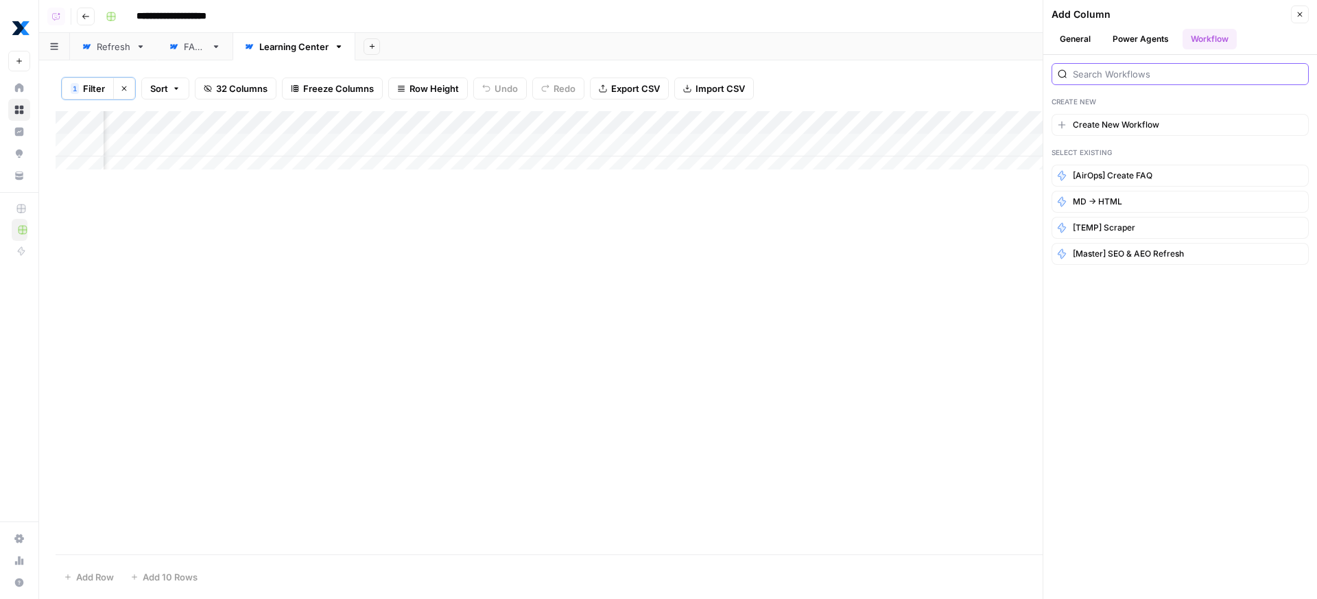
click at [1168, 77] on input "search" at bounding box center [1188, 74] width 230 height 14
click at [1160, 179] on button "[AirOps] Create FAQ" at bounding box center [1180, 176] width 257 height 22
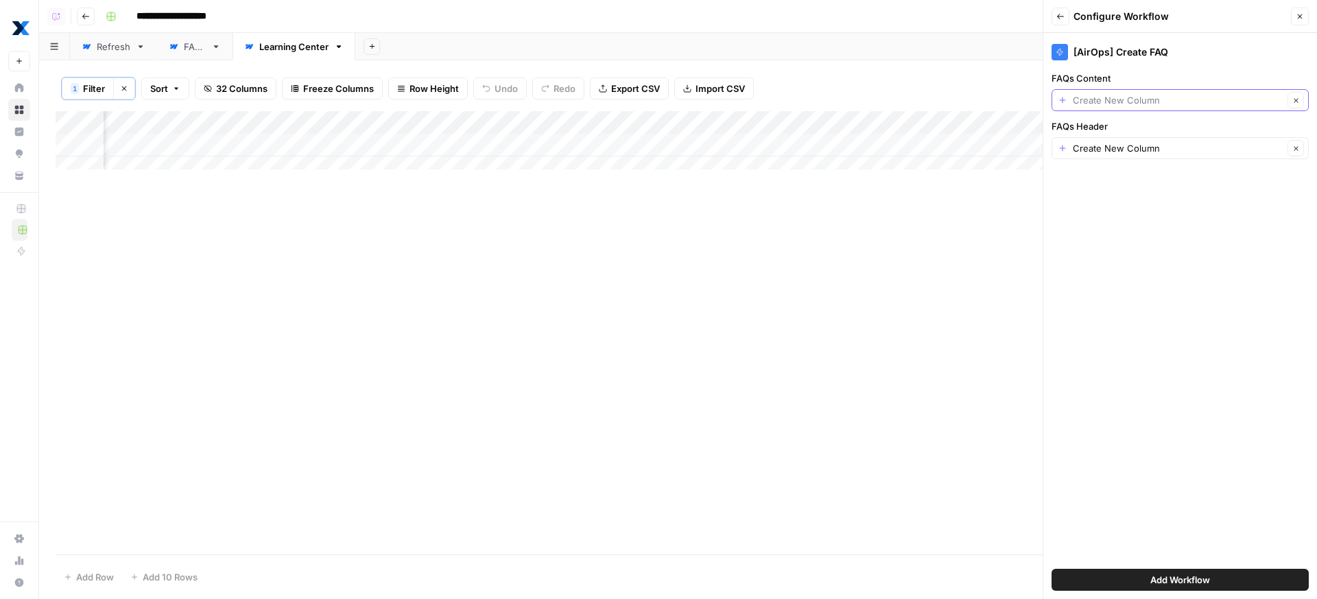
click at [1199, 101] on input "FAQs Content" at bounding box center [1178, 100] width 211 height 14
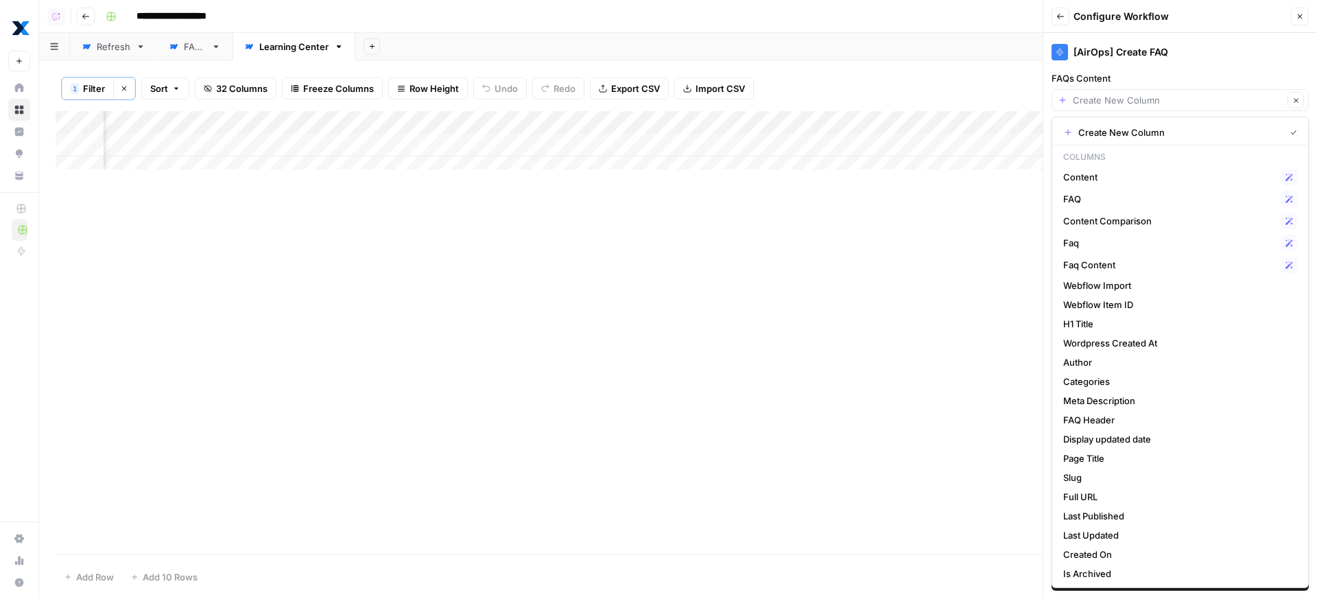
scroll to position [0, 4057]
click at [1118, 259] on span "Faq Content" at bounding box center [1170, 265] width 212 height 14
type input "Faq Content"
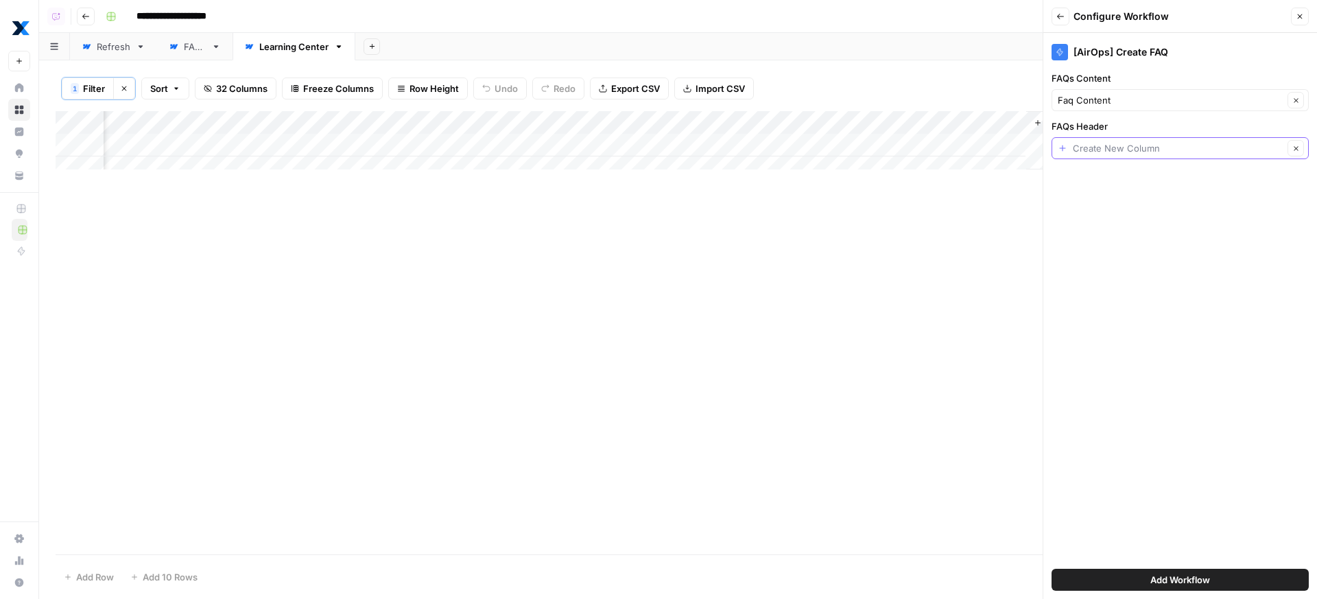
click at [1141, 150] on input "FAQs Header" at bounding box center [1178, 148] width 211 height 14
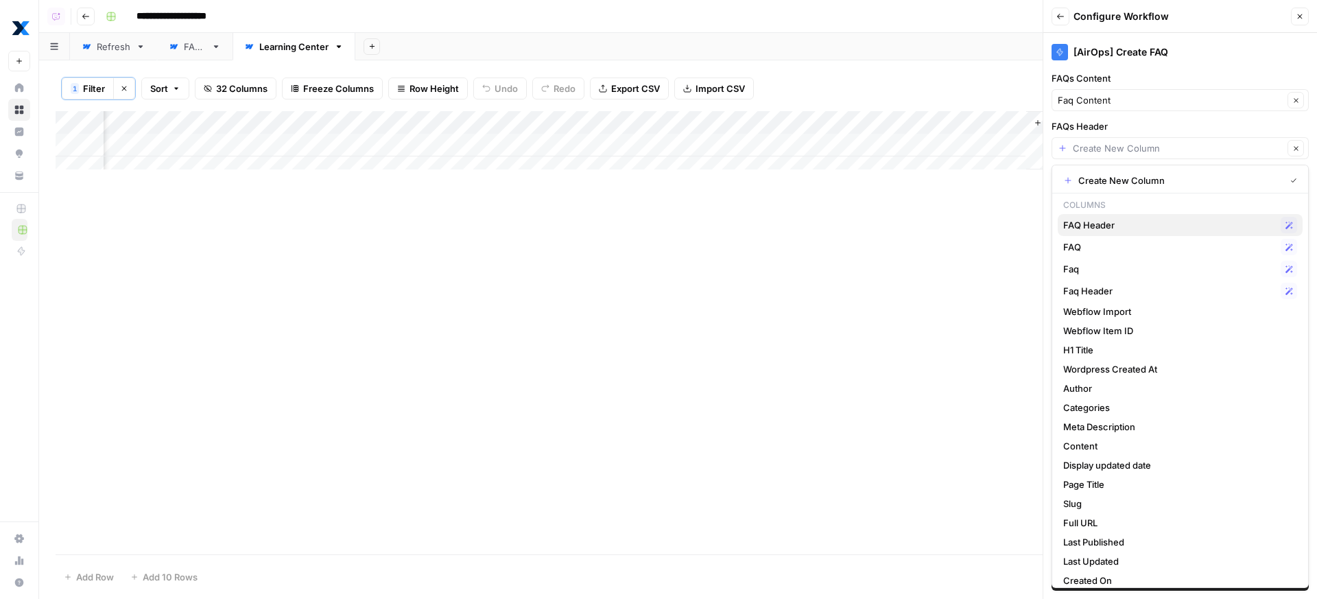
click at [1134, 225] on span "FAQ Header" at bounding box center [1170, 225] width 212 height 14
type input "FAQ Header"
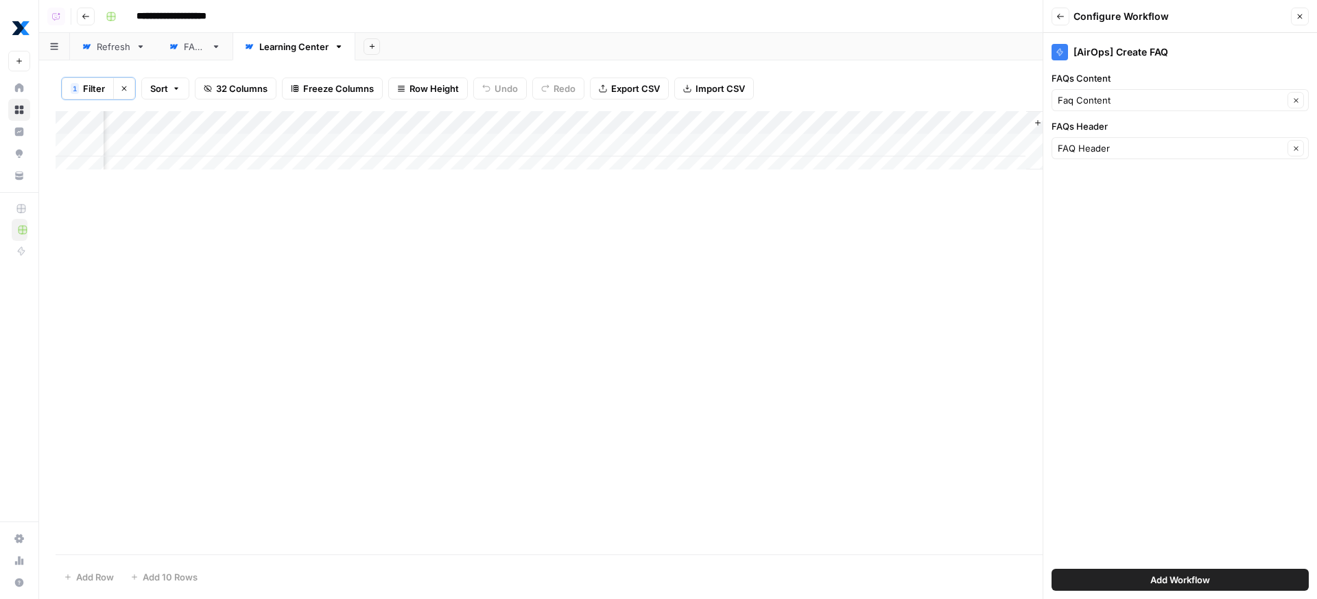
click at [1179, 575] on span "Add Workflow" at bounding box center [1181, 580] width 60 height 14
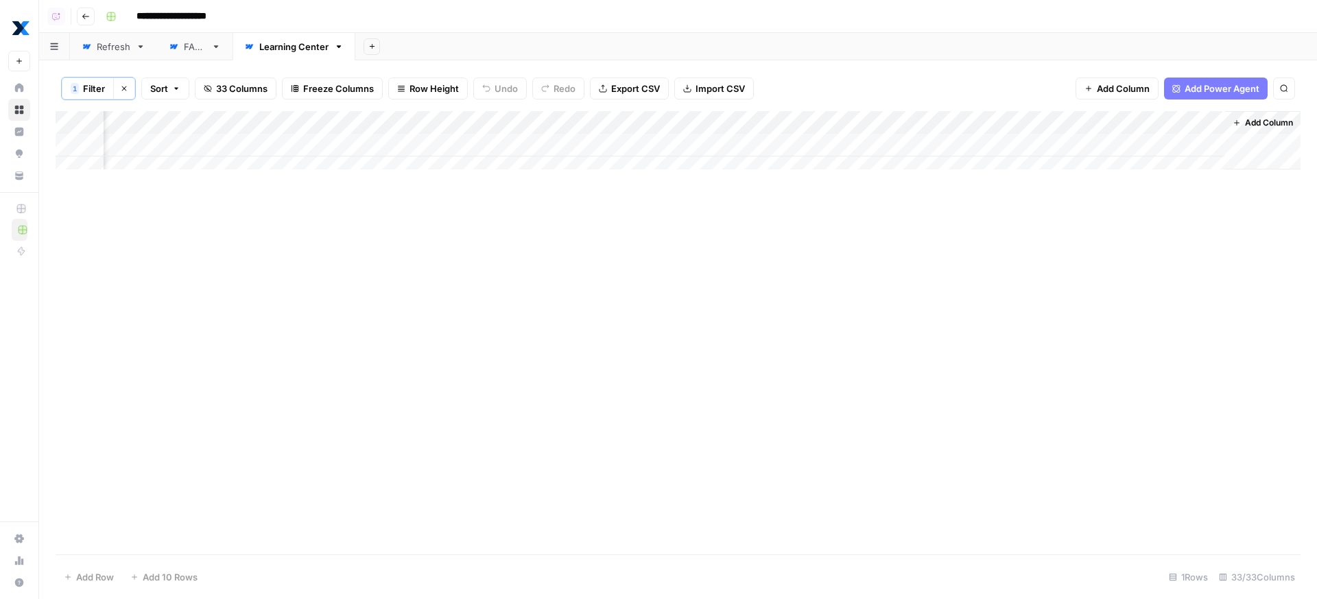
scroll to position [0, 4010]
click at [1135, 119] on div "Add Column" at bounding box center [678, 145] width 1245 height 69
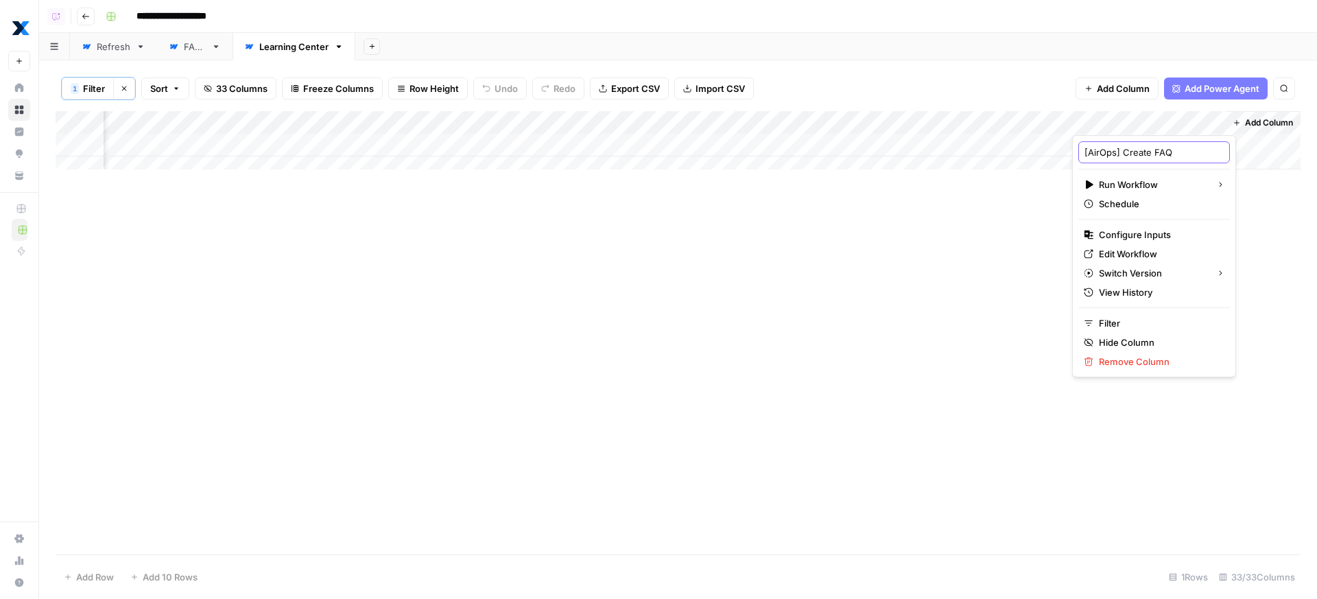
click at [1098, 156] on input "[AirOps] Create FAQ" at bounding box center [1154, 152] width 139 height 14
click at [1138, 154] on input "[Export] Create FAQ" at bounding box center [1154, 152] width 139 height 14
drag, startPoint x: 1138, startPoint y: 154, endPoint x: 1079, endPoint y: 155, distance: 59.0
click at [1085, 155] on input "[Export] Create FAQ" at bounding box center [1154, 152] width 139 height 14
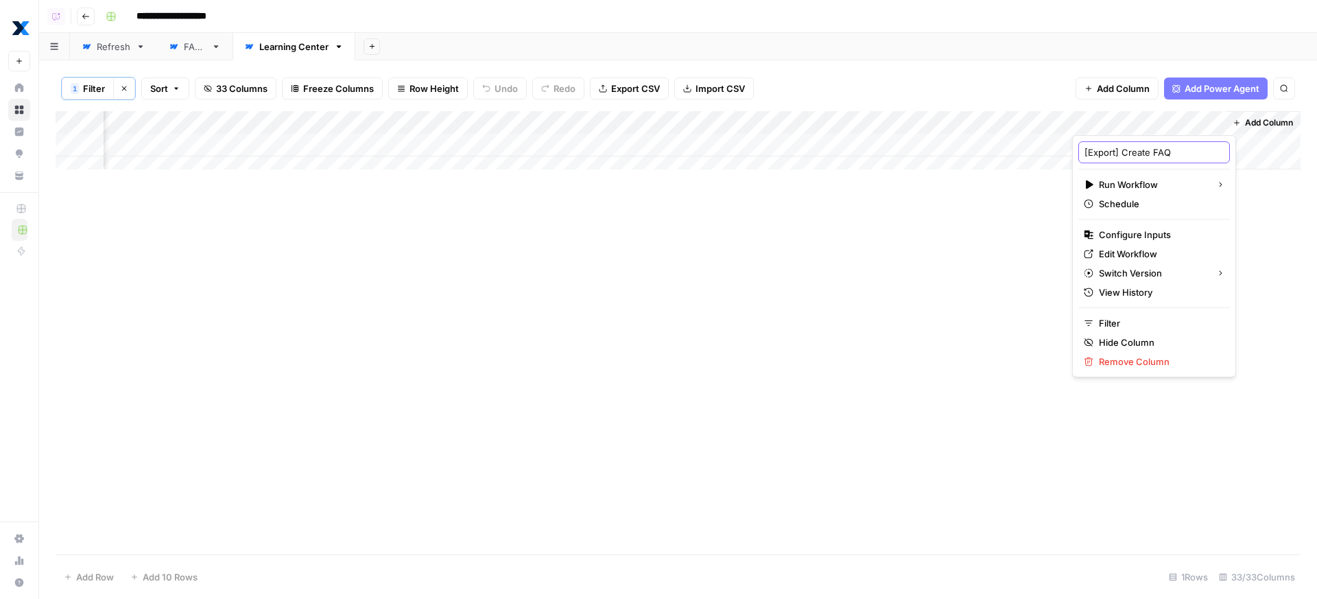
click at [1133, 150] on input "[Export] Create FAQ" at bounding box center [1154, 152] width 139 height 14
drag, startPoint x: 1133, startPoint y: 150, endPoint x: 1065, endPoint y: 156, distance: 68.2
click at [1085, 156] on input "[Export] Create FAQ" at bounding box center [1154, 152] width 139 height 14
type input "Export FAQ"
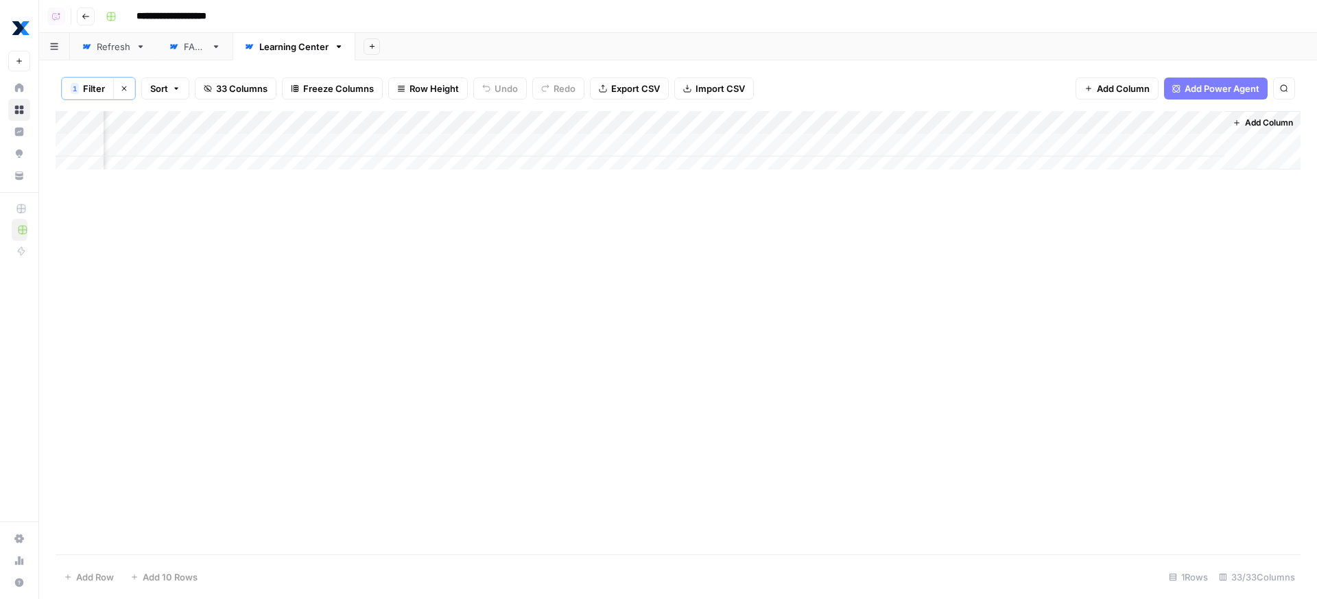
click at [1272, 121] on span "Add Column" at bounding box center [1269, 123] width 48 height 12
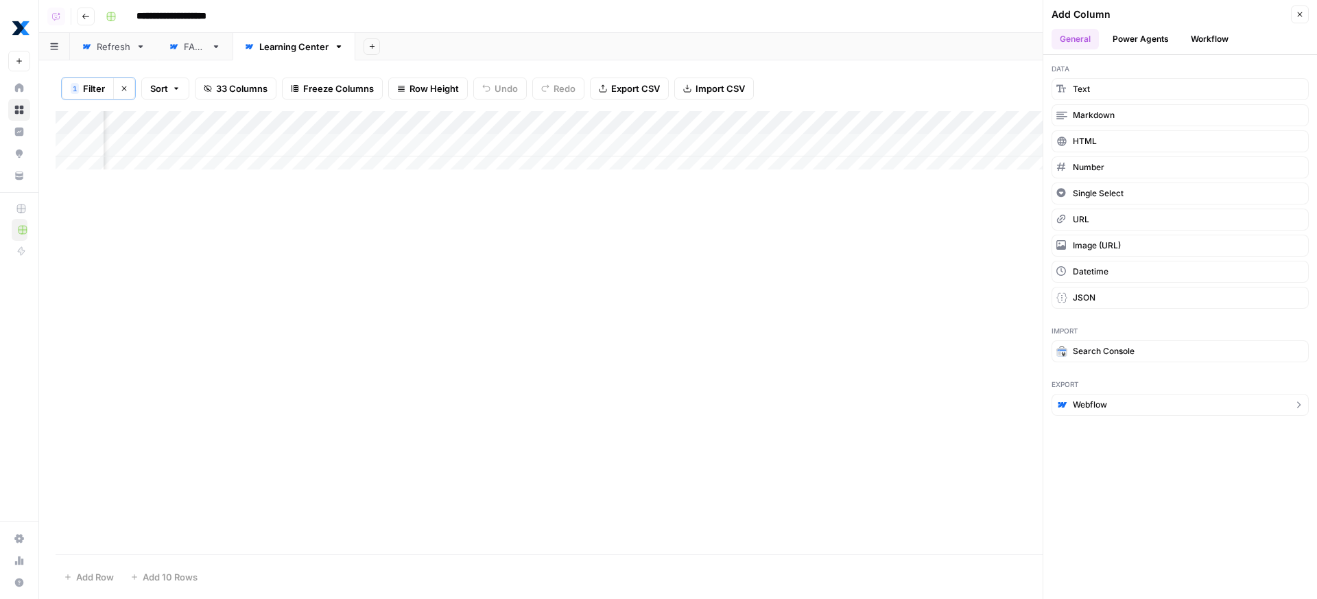
click at [1154, 406] on button "Webflow" at bounding box center [1180, 405] width 257 height 22
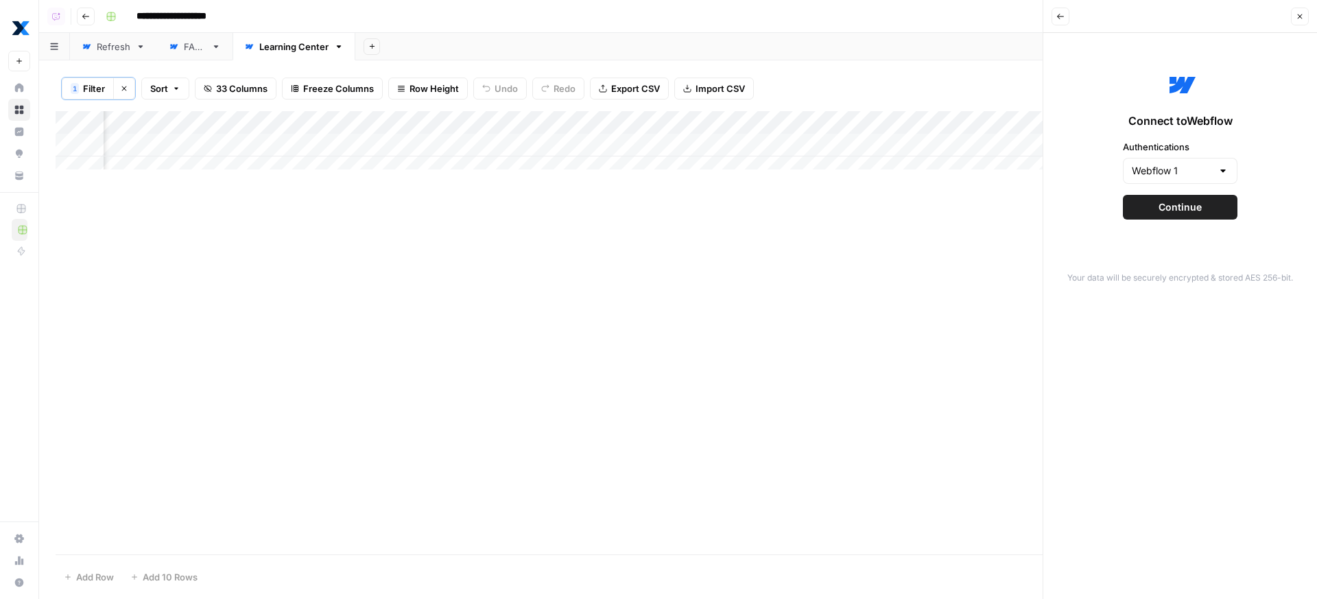
click at [1182, 211] on span "Continue" at bounding box center [1180, 207] width 43 height 14
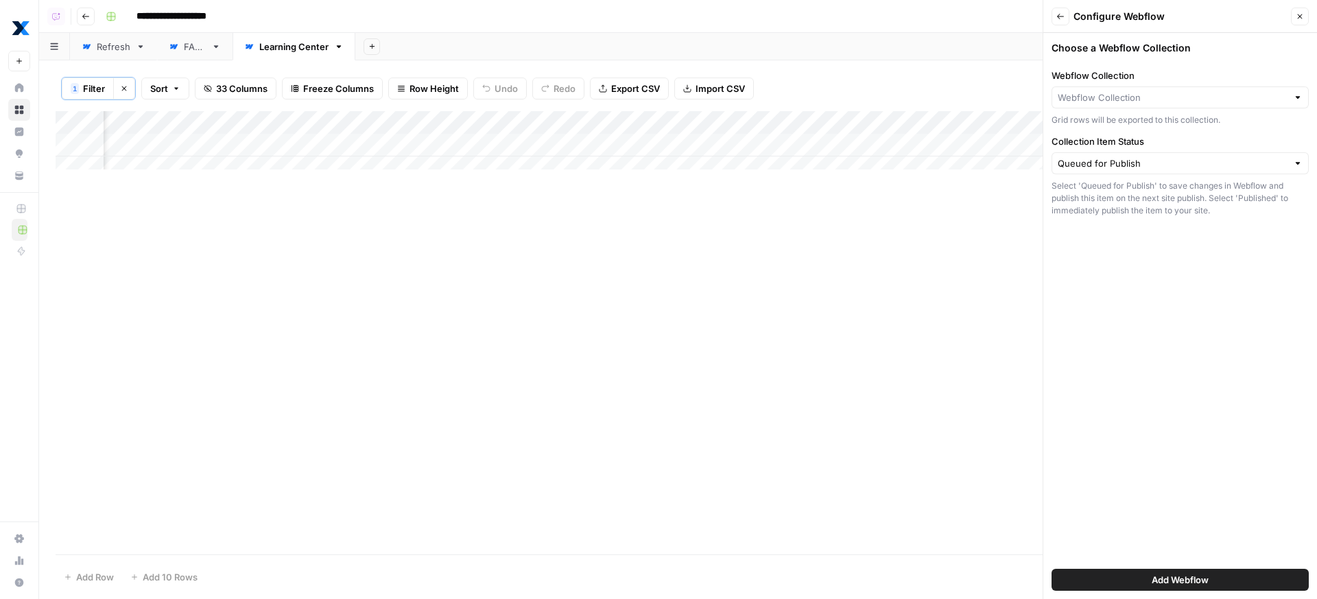
click at [1183, 89] on div at bounding box center [1180, 97] width 257 height 22
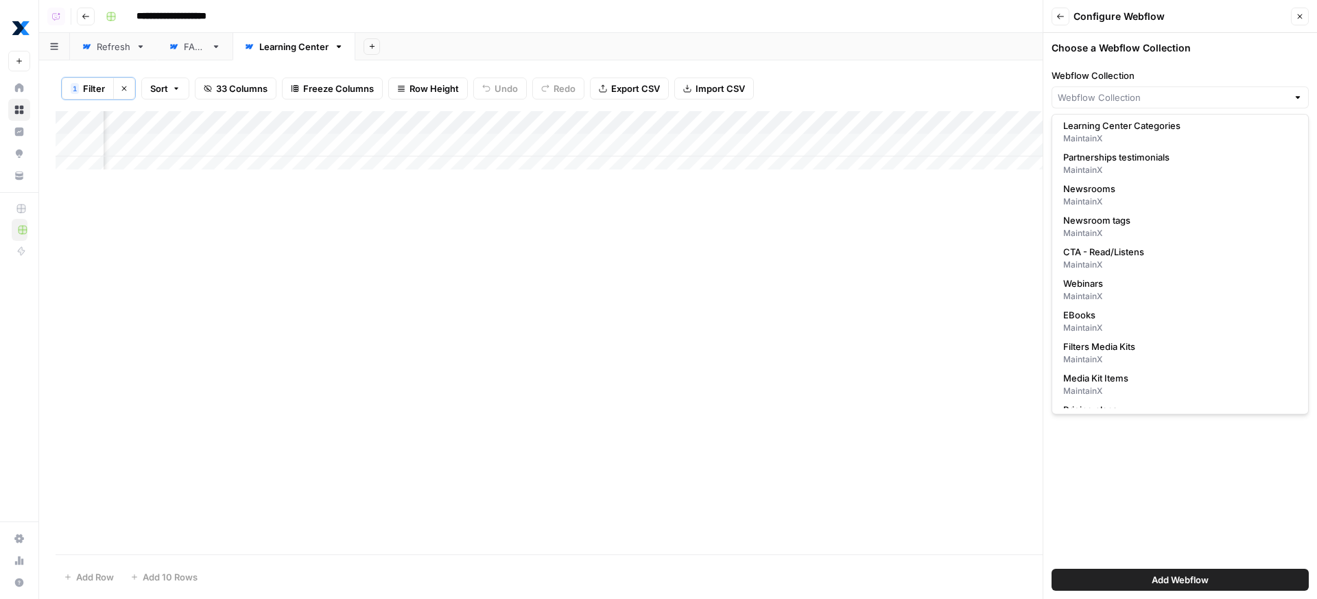
scroll to position [1164, 0]
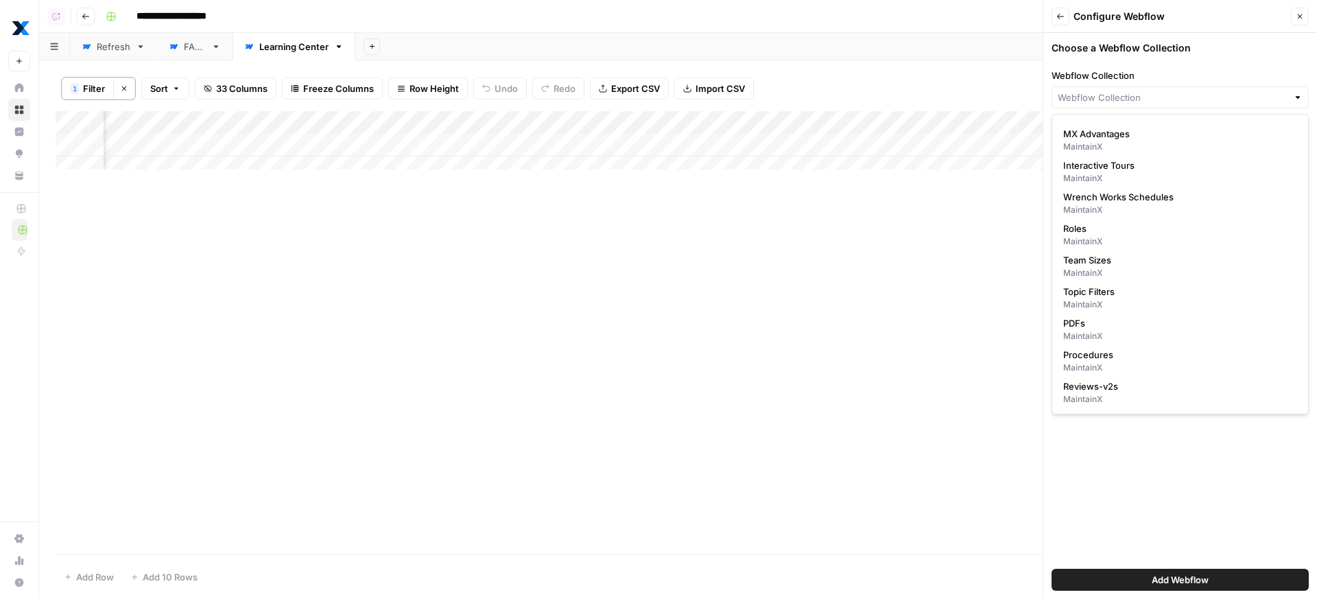
click at [1101, 105] on div at bounding box center [1180, 97] width 257 height 22
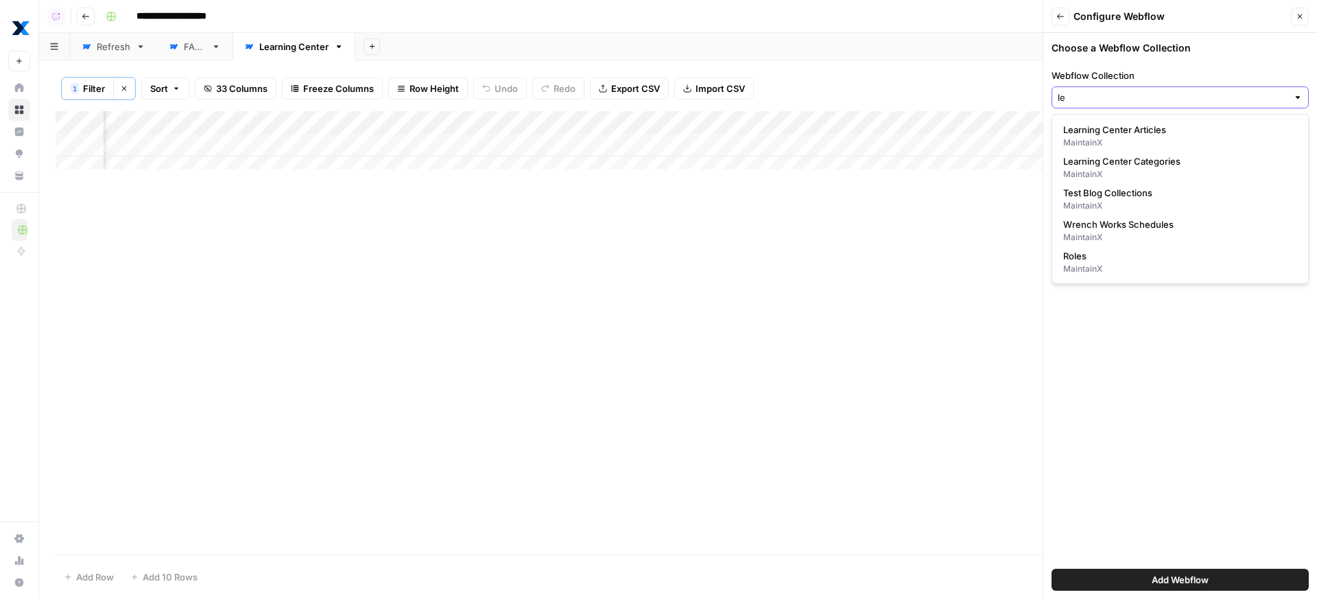
scroll to position [0, 0]
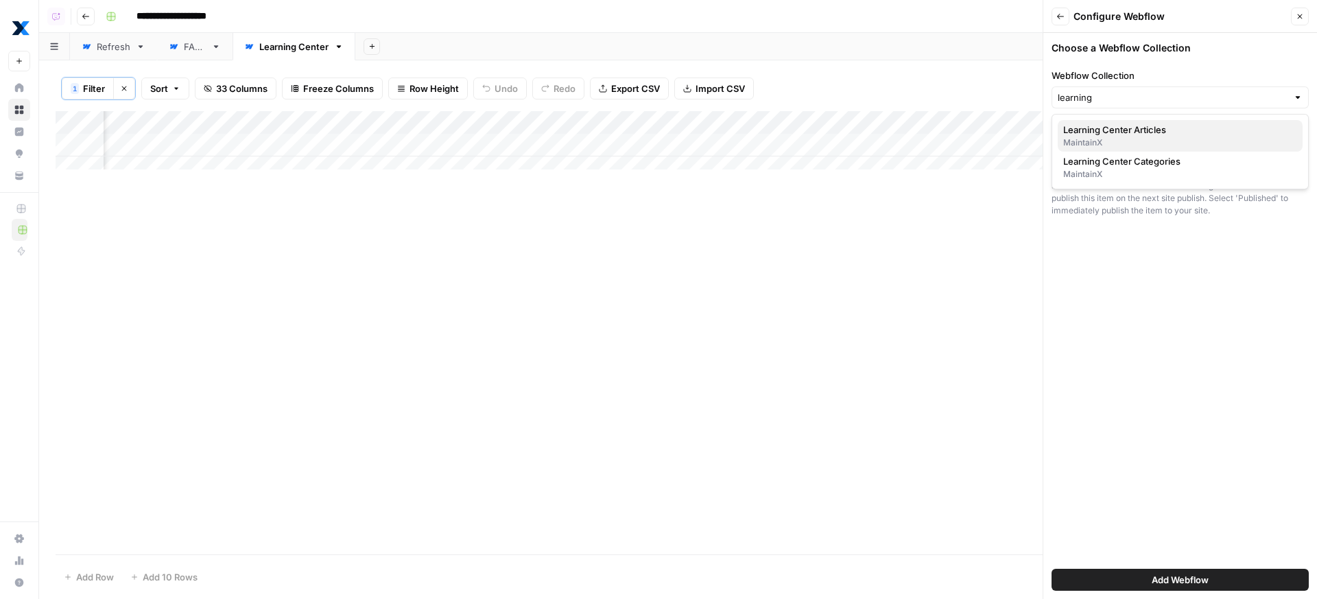
click at [1153, 130] on span "Learning Center Articles" at bounding box center [1178, 130] width 229 height 14
type input "Learning Center Articles"
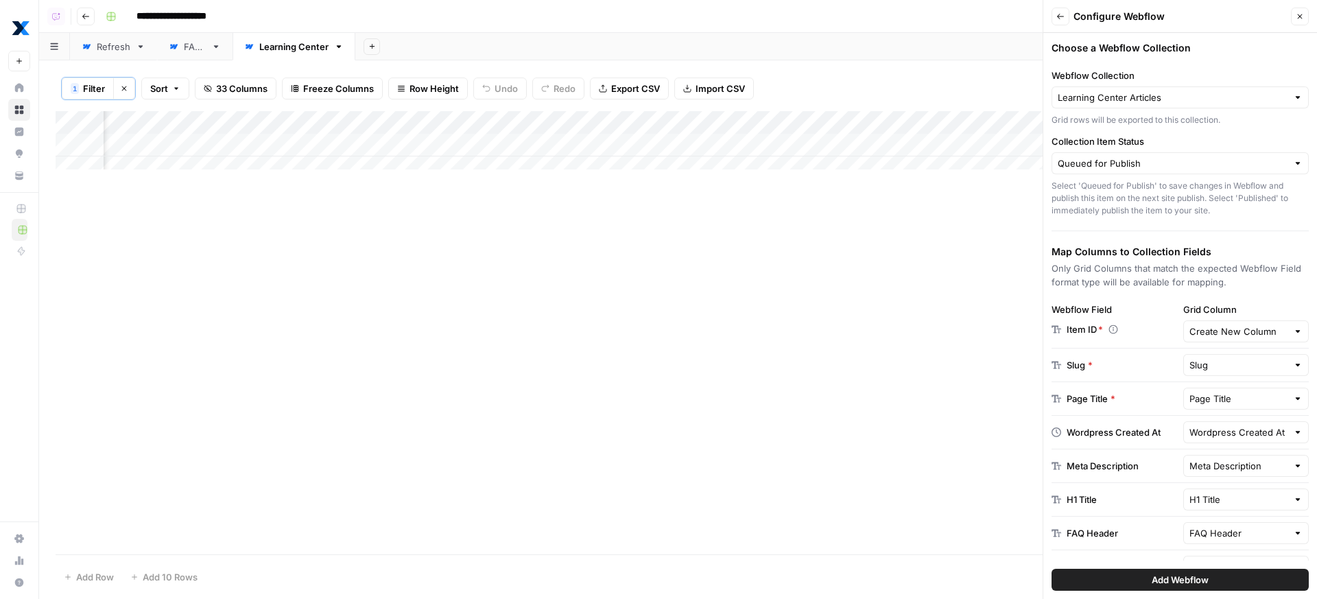
click at [1228, 340] on div "Create New Column" at bounding box center [1247, 331] width 126 height 22
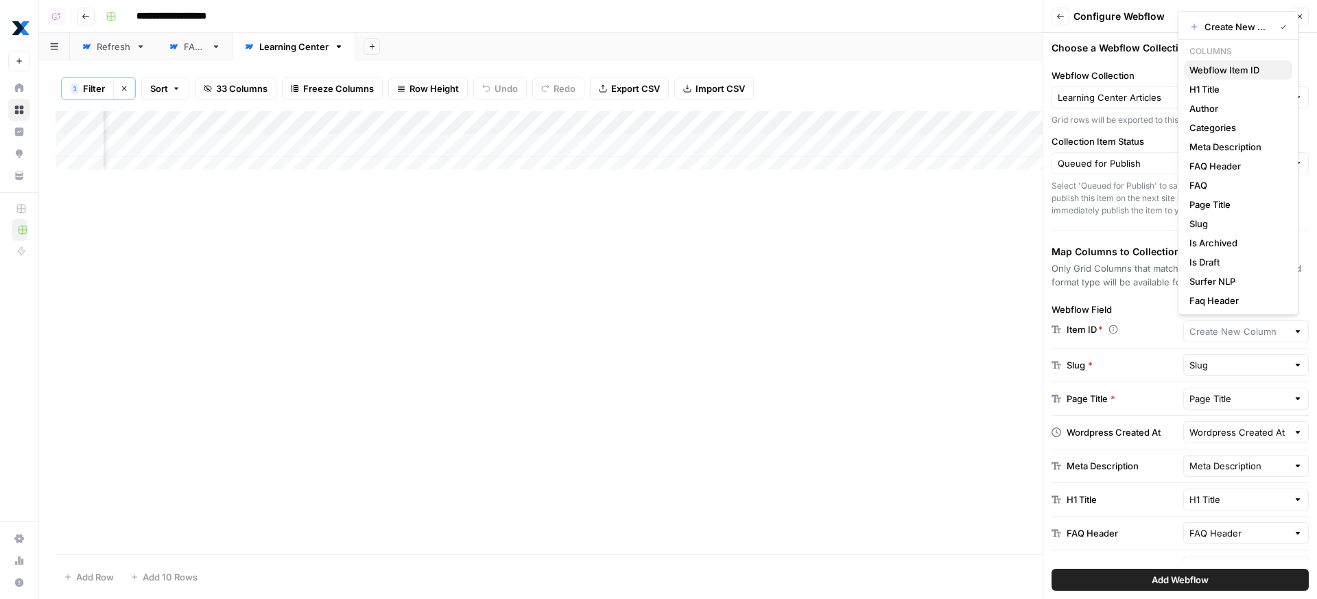
click at [1225, 62] on button "Webflow Item ID" at bounding box center [1238, 69] width 108 height 19
type input "Webflow Item ID"
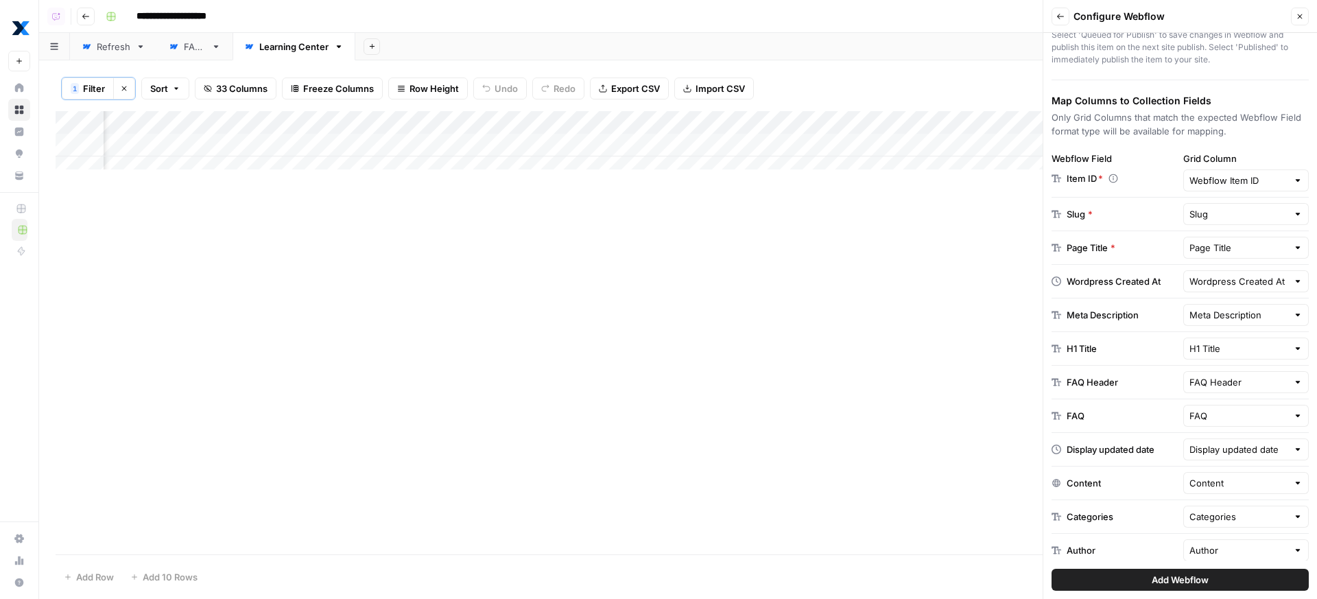
scroll to position [160, 0]
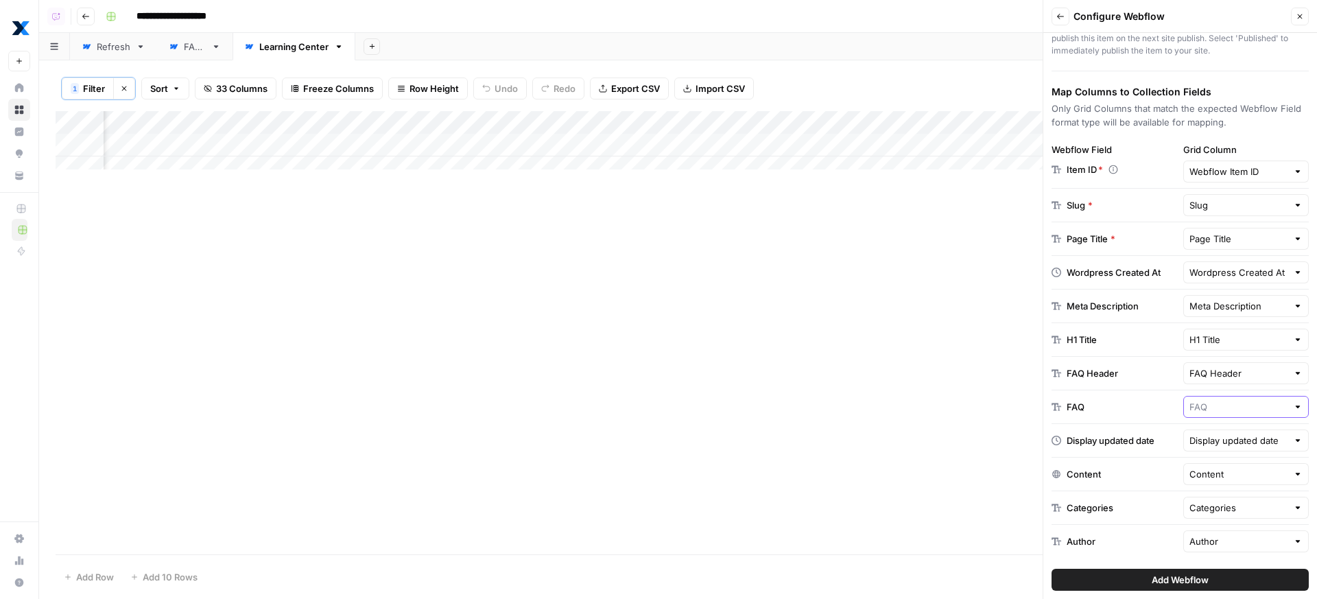
click at [1230, 411] on input "text" at bounding box center [1239, 407] width 99 height 14
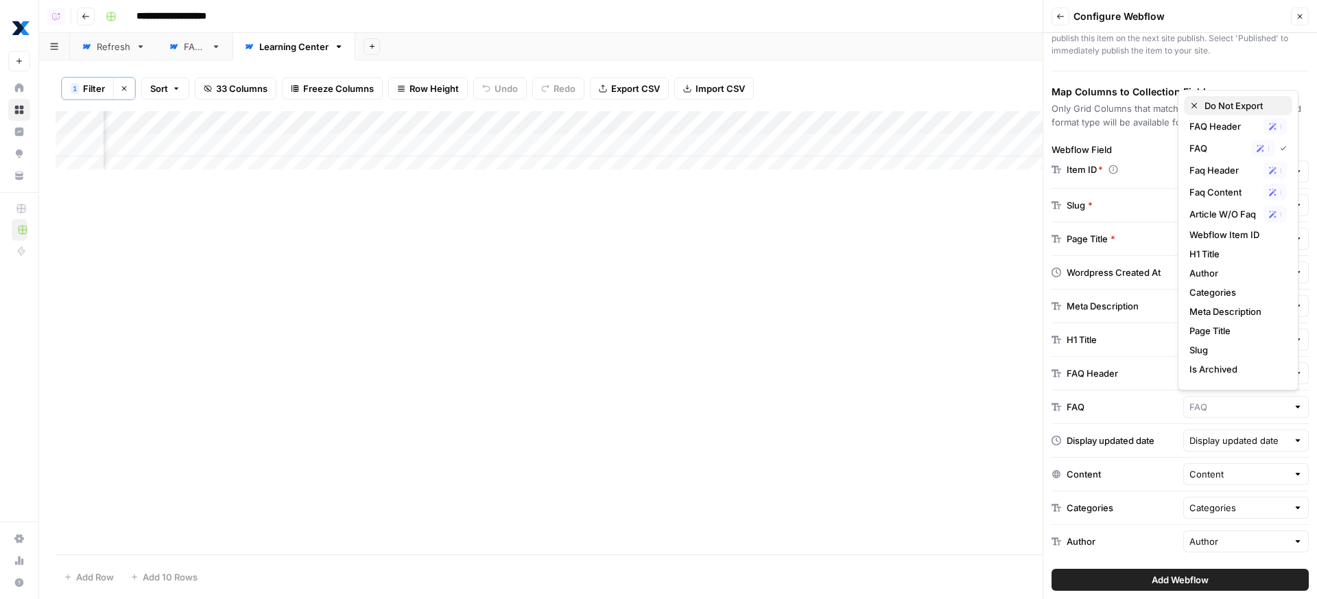
click at [1231, 99] on span "Do Not Export" at bounding box center [1243, 106] width 77 height 14
type input "Do Not Export"
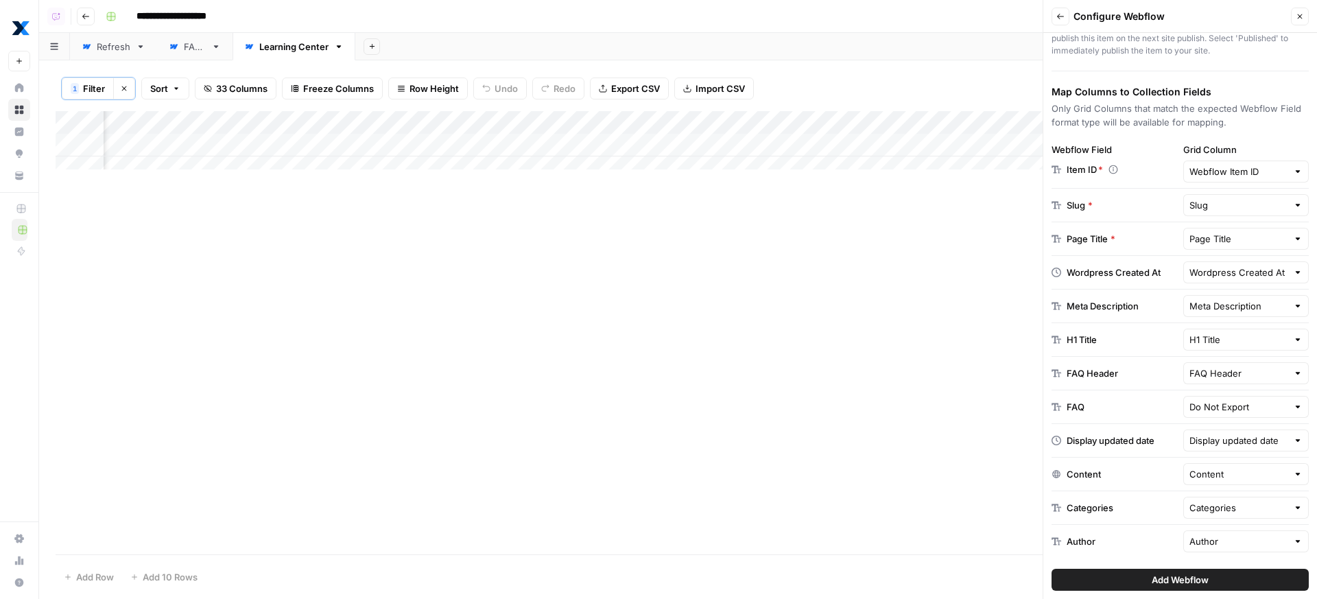
click at [1235, 383] on div "FAQ Header" at bounding box center [1247, 373] width 126 height 22
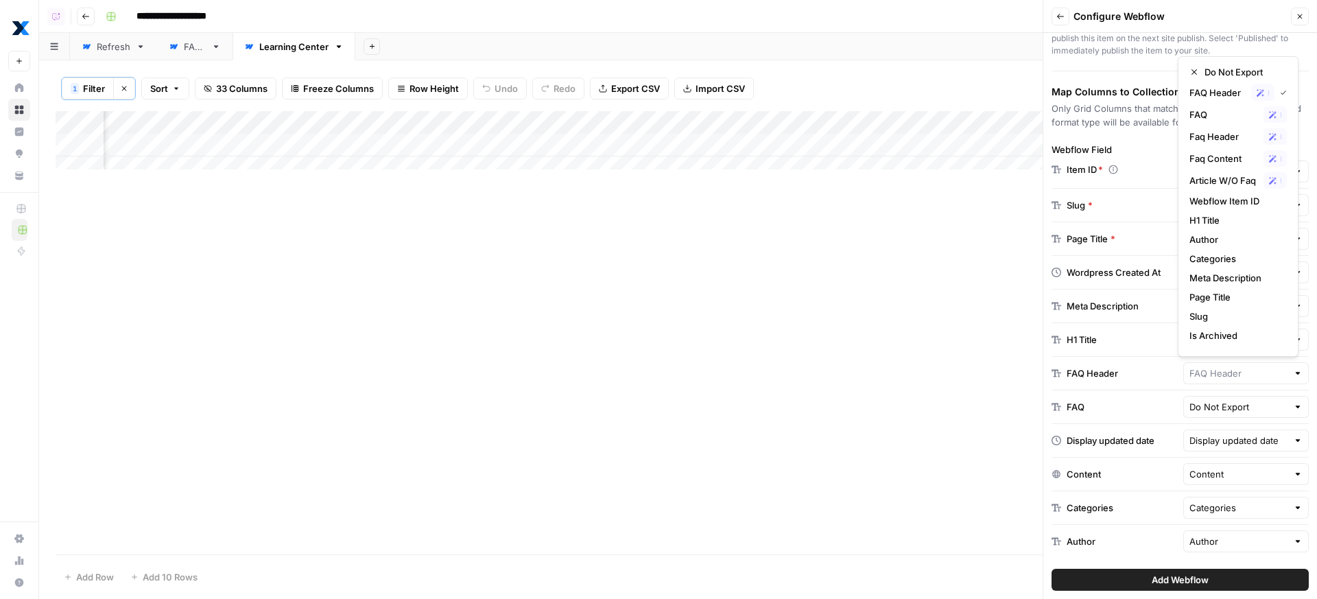
type input "FAQ Header"
click at [1148, 435] on div "Display updated date" at bounding box center [1111, 441] width 88 height 14
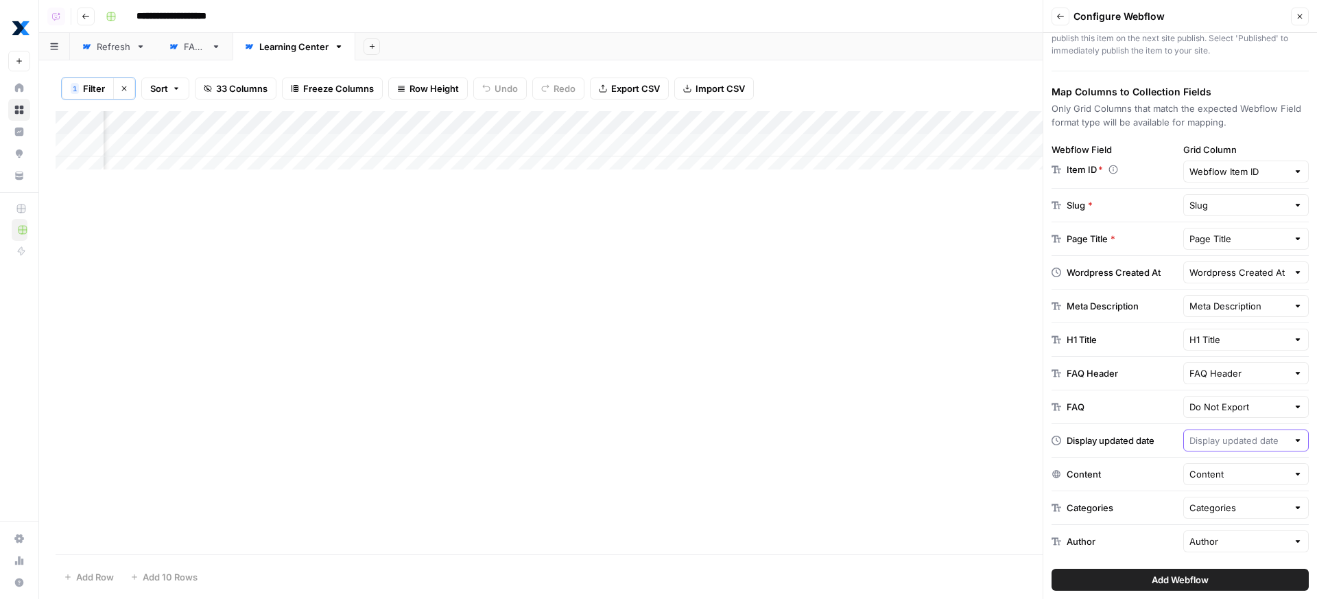
click at [1252, 445] on input "text" at bounding box center [1239, 441] width 99 height 14
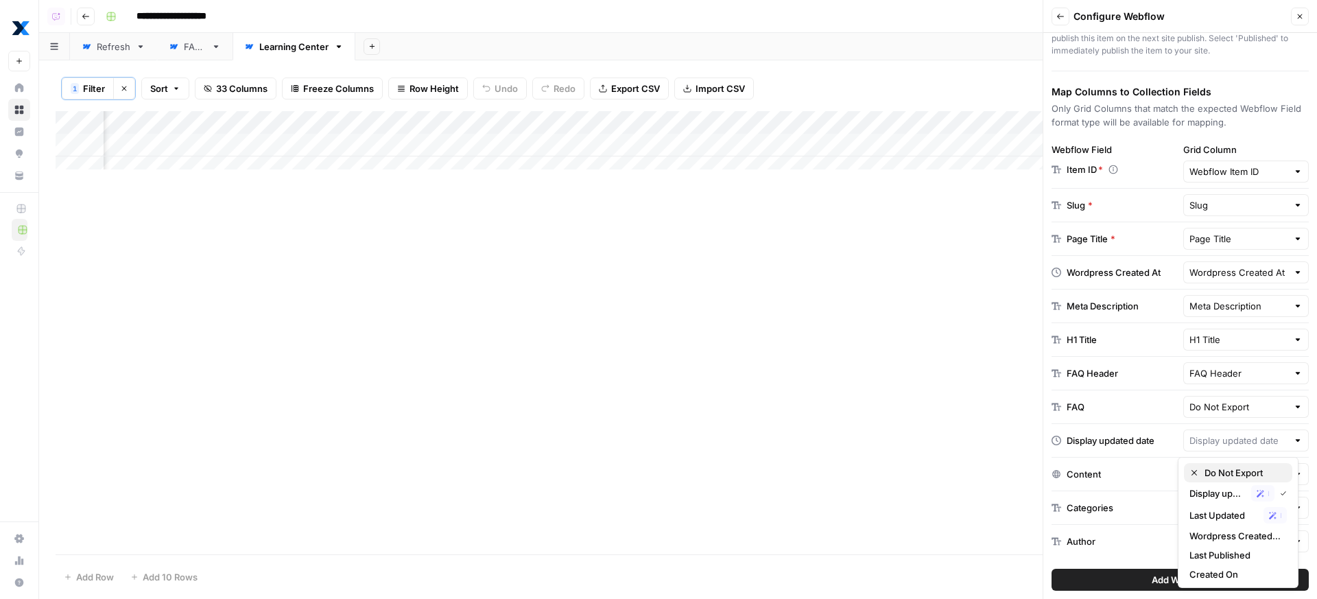
click at [1250, 467] on span "Do Not Export" at bounding box center [1243, 473] width 77 height 14
type input "Do Not Export"
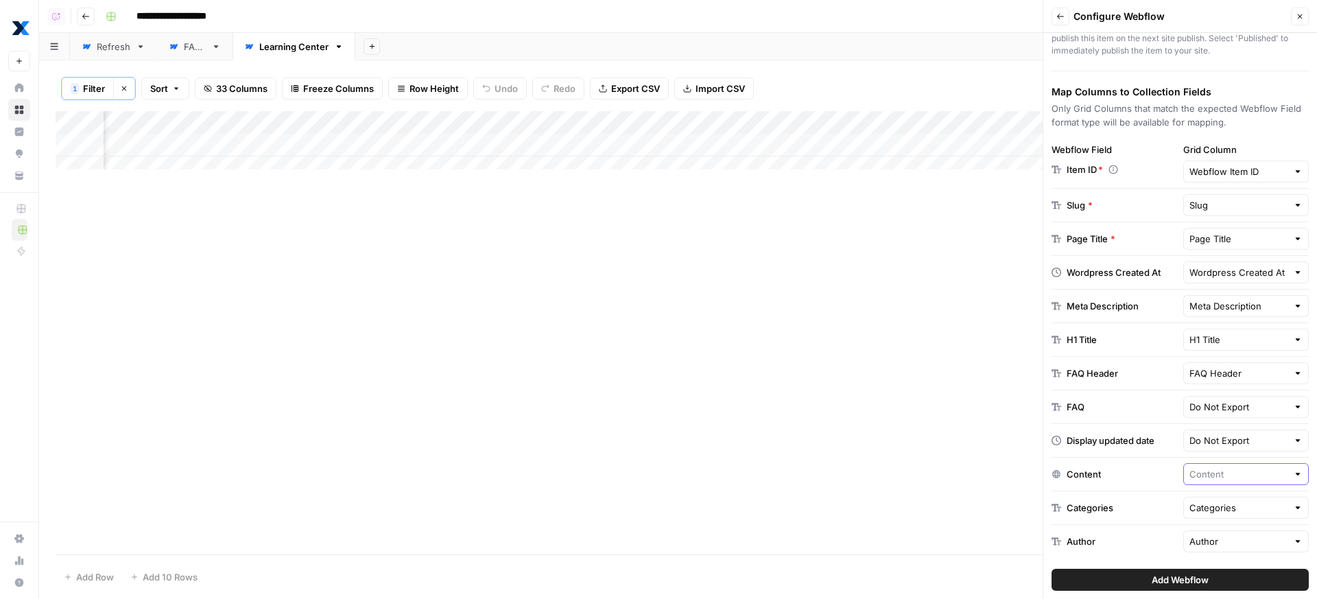
click at [1245, 474] on input "text" at bounding box center [1239, 474] width 99 height 14
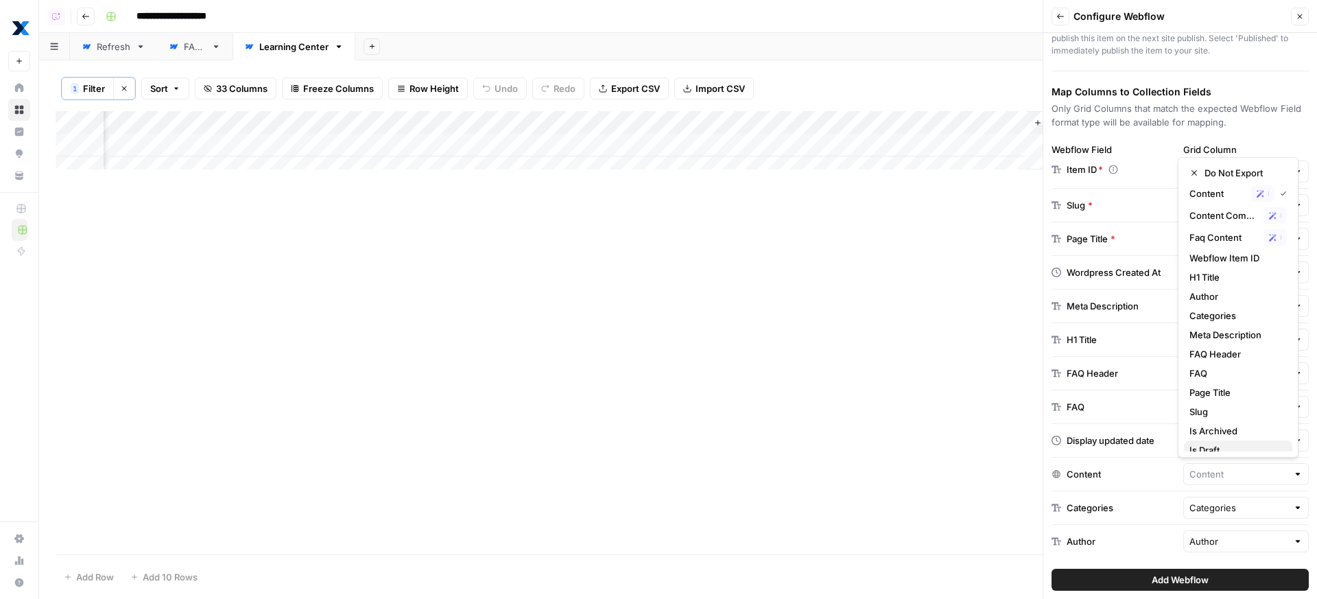
scroll to position [104, 0]
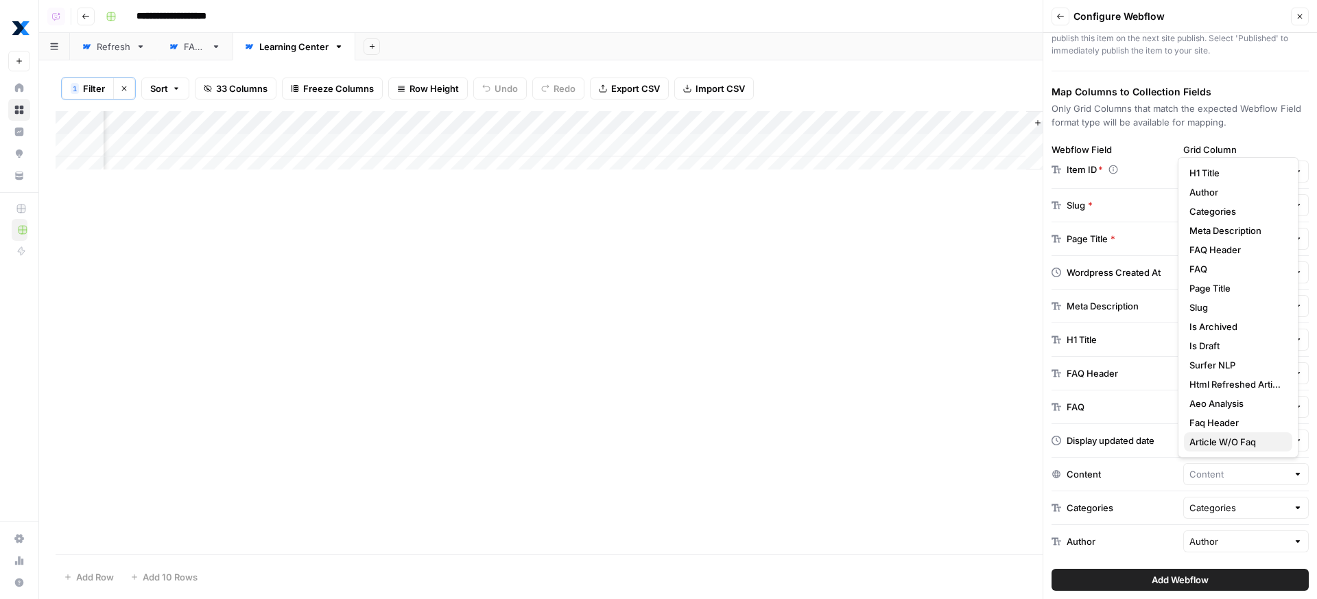
click at [1234, 439] on span "Article W/O Faq" at bounding box center [1236, 442] width 92 height 14
type input "Article W/O Faq"
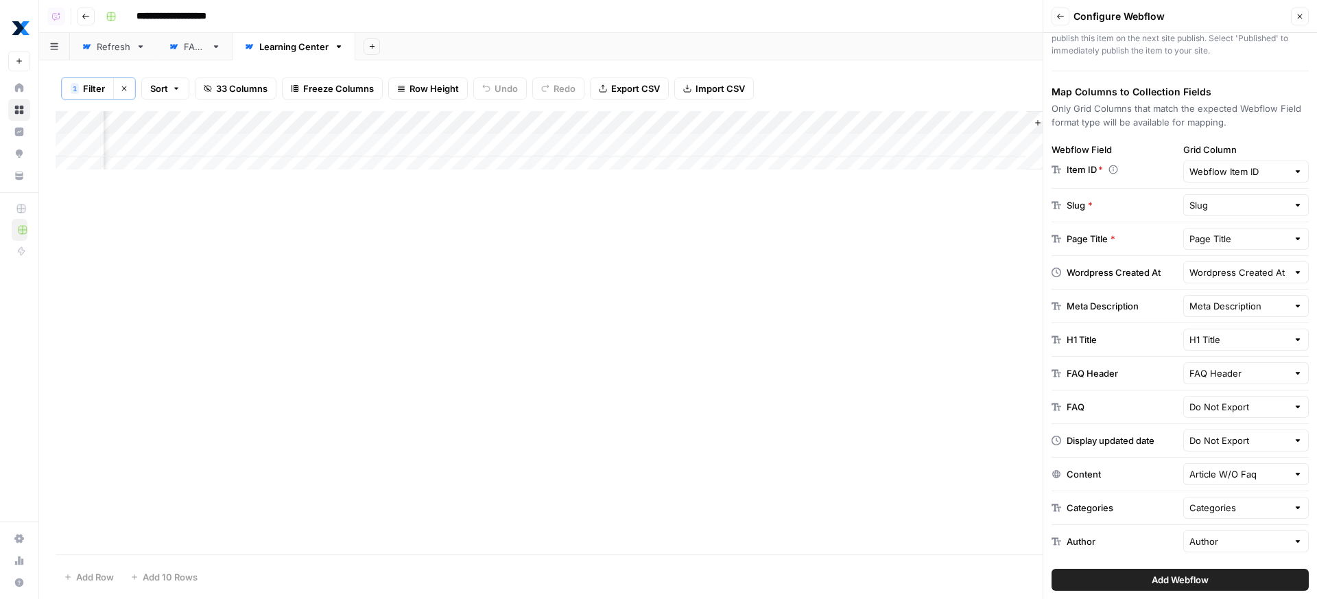
click at [1215, 515] on div "Categories" at bounding box center [1247, 508] width 126 height 22
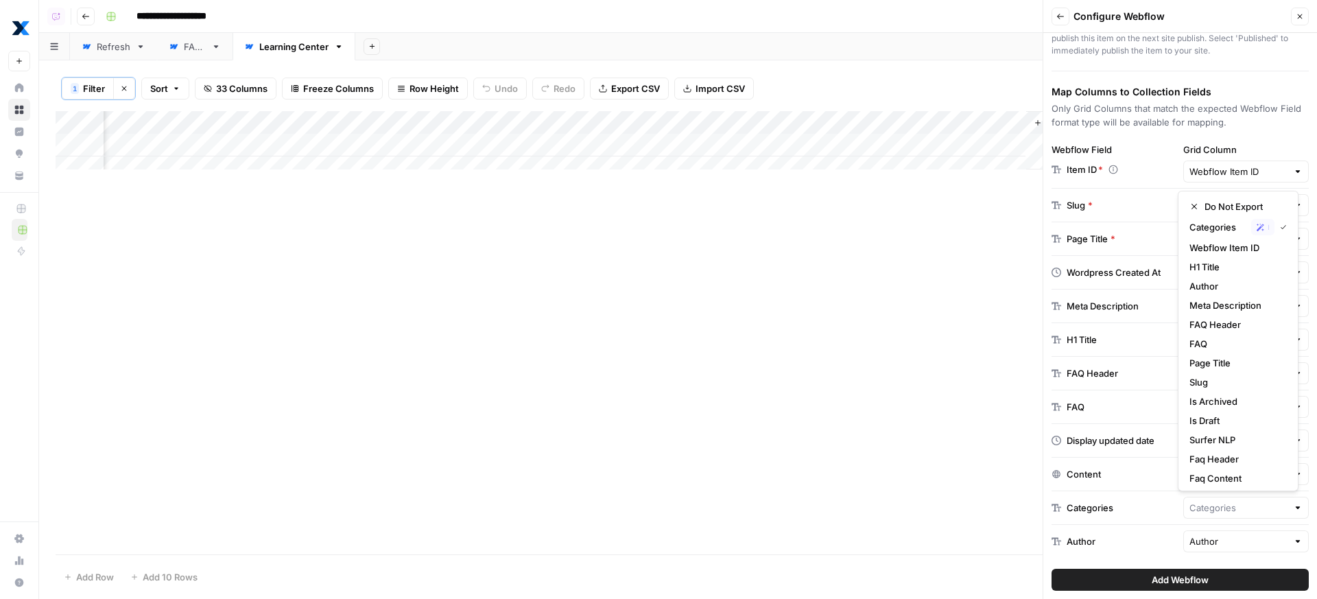
type input "Categories"
click at [1072, 512] on div "Categories" at bounding box center [1090, 508] width 47 height 14
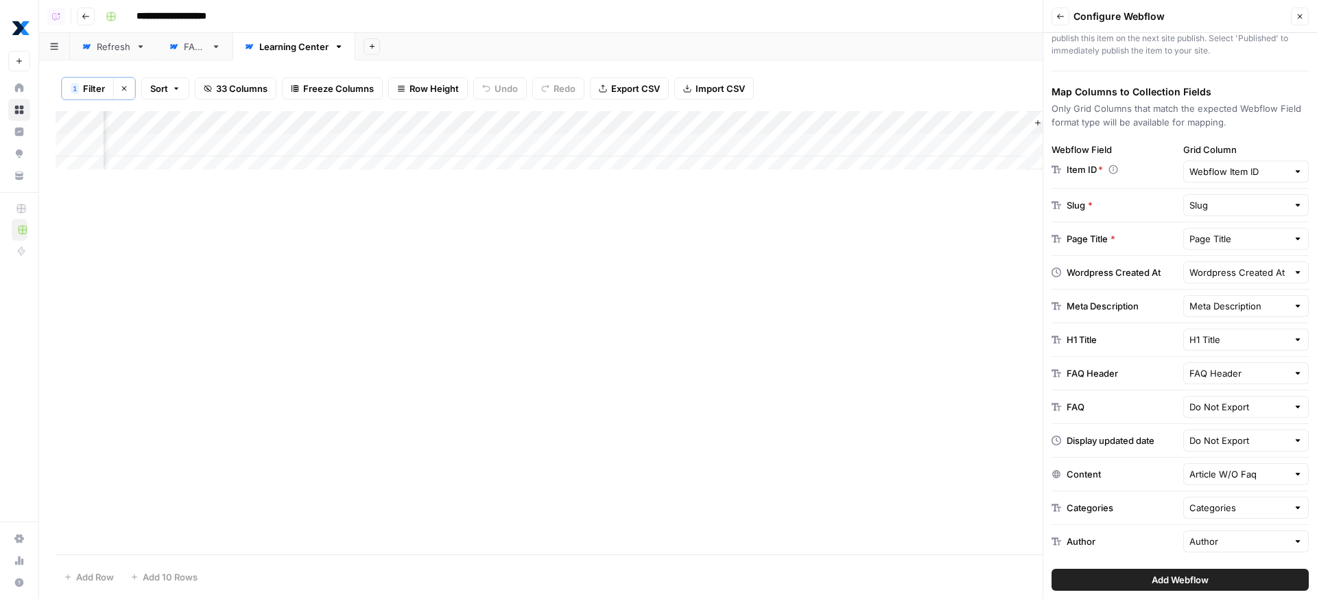
click at [1210, 550] on div "Author" at bounding box center [1247, 541] width 126 height 22
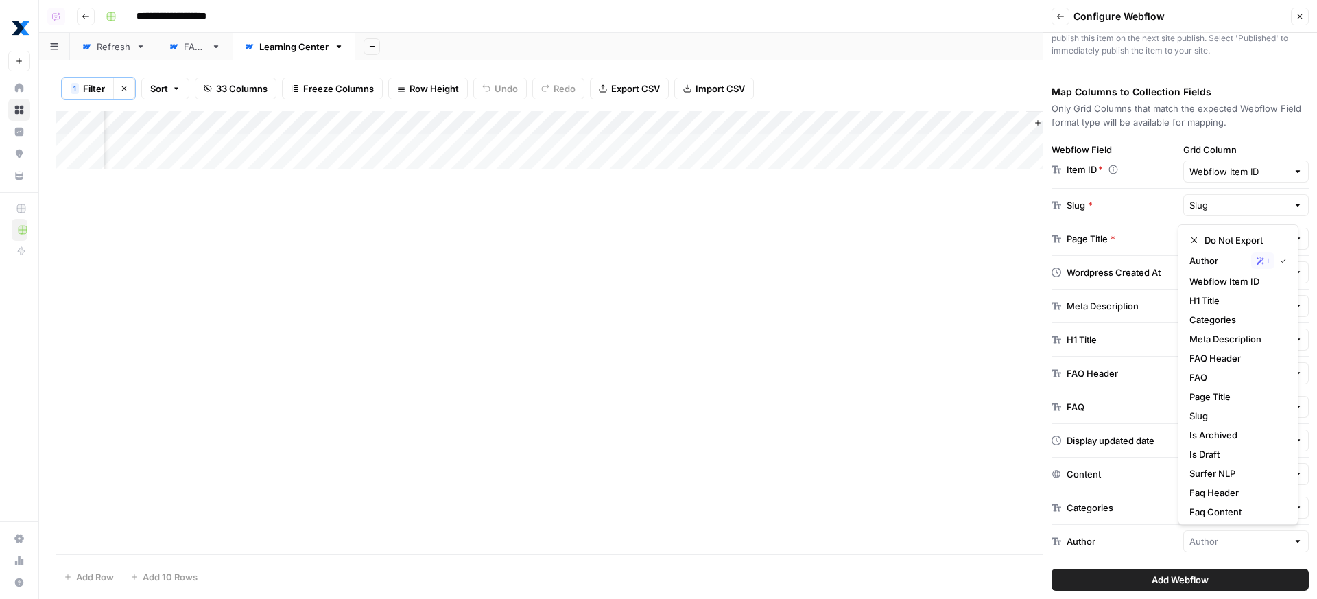
type input "Author"
click at [1134, 512] on div "Categories" at bounding box center [1115, 508] width 126 height 14
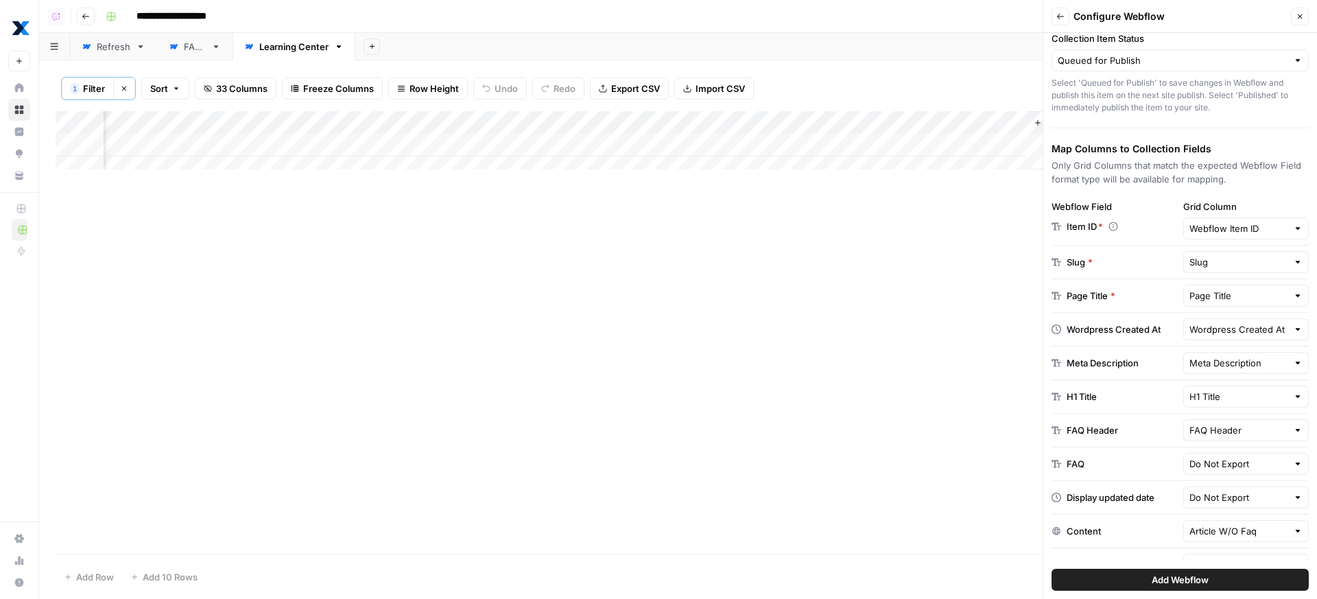
scroll to position [99, 0]
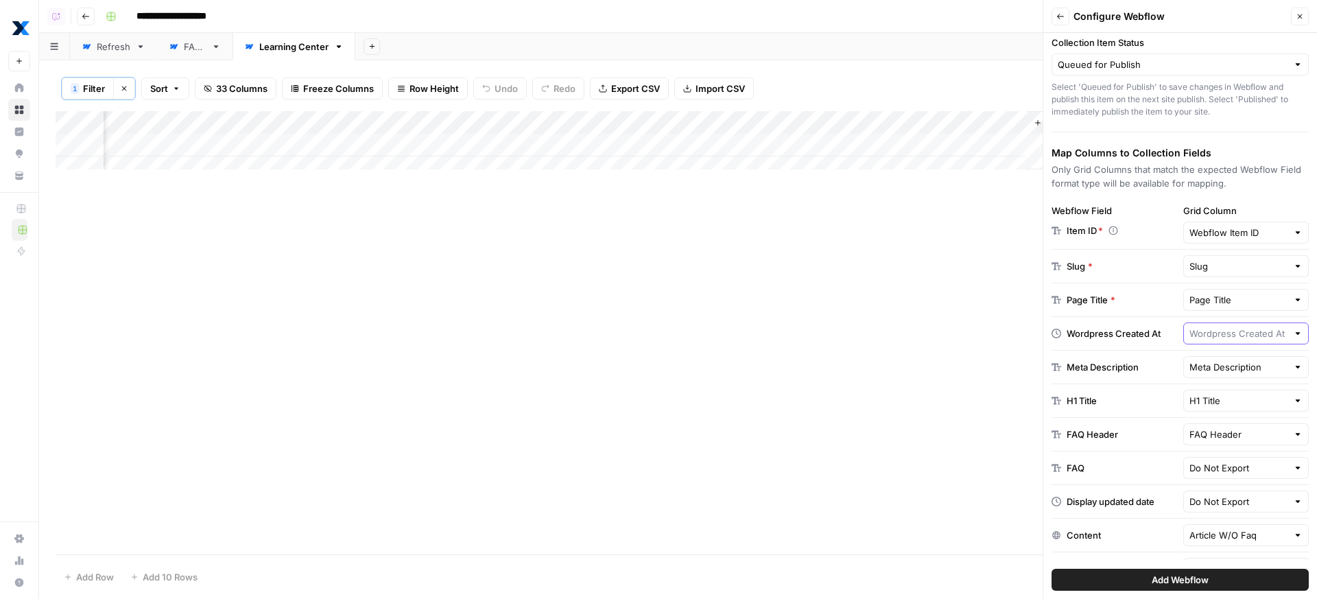
click at [1219, 327] on input "text" at bounding box center [1239, 334] width 99 height 14
click at [1208, 364] on span "Do Not Export" at bounding box center [1243, 366] width 77 height 14
type input "Do Not Export"
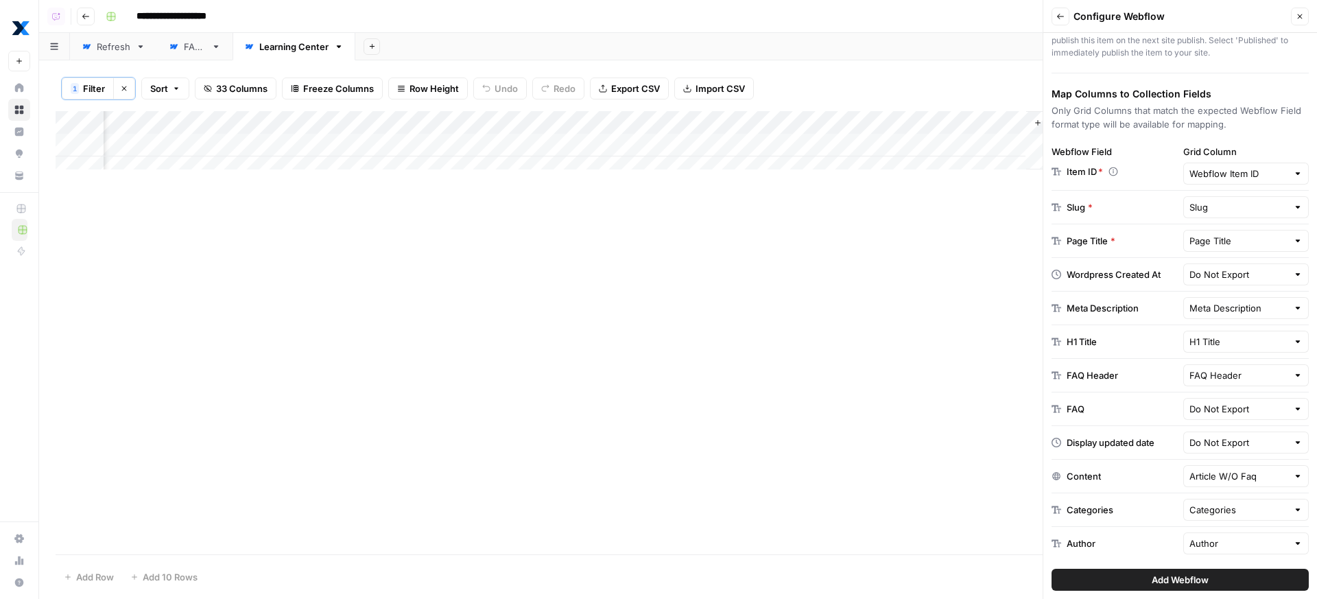
scroll to position [160, 0]
click at [1182, 585] on span "Add Webflow" at bounding box center [1180, 580] width 57 height 14
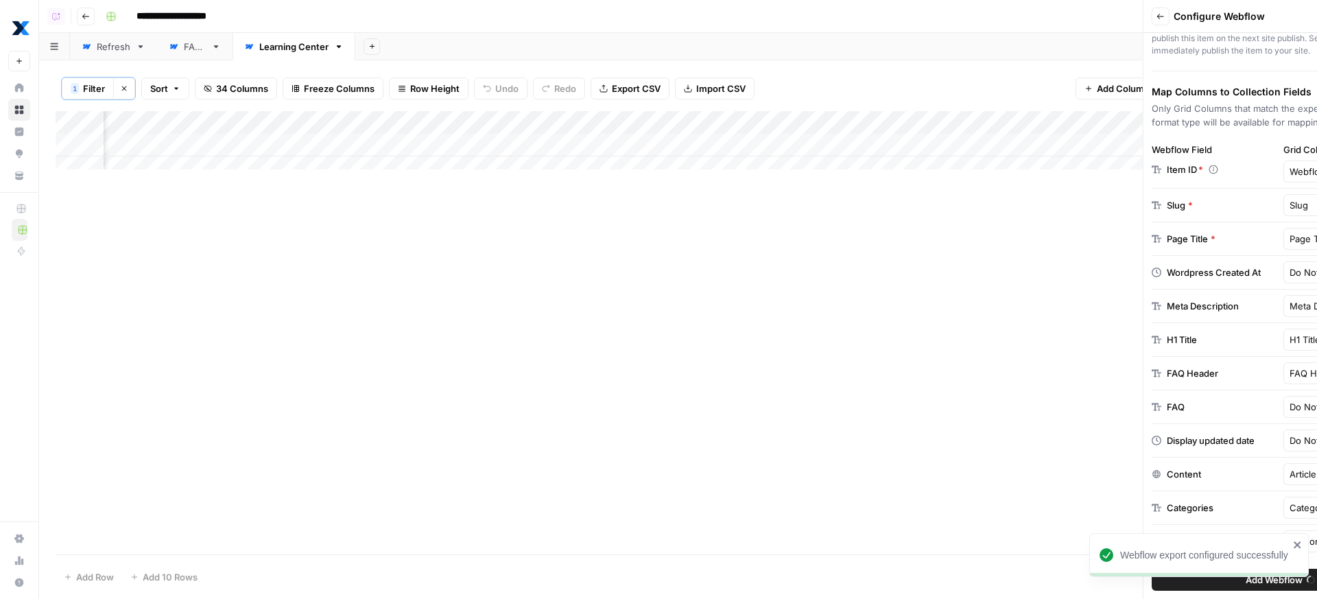
scroll to position [0, 4105]
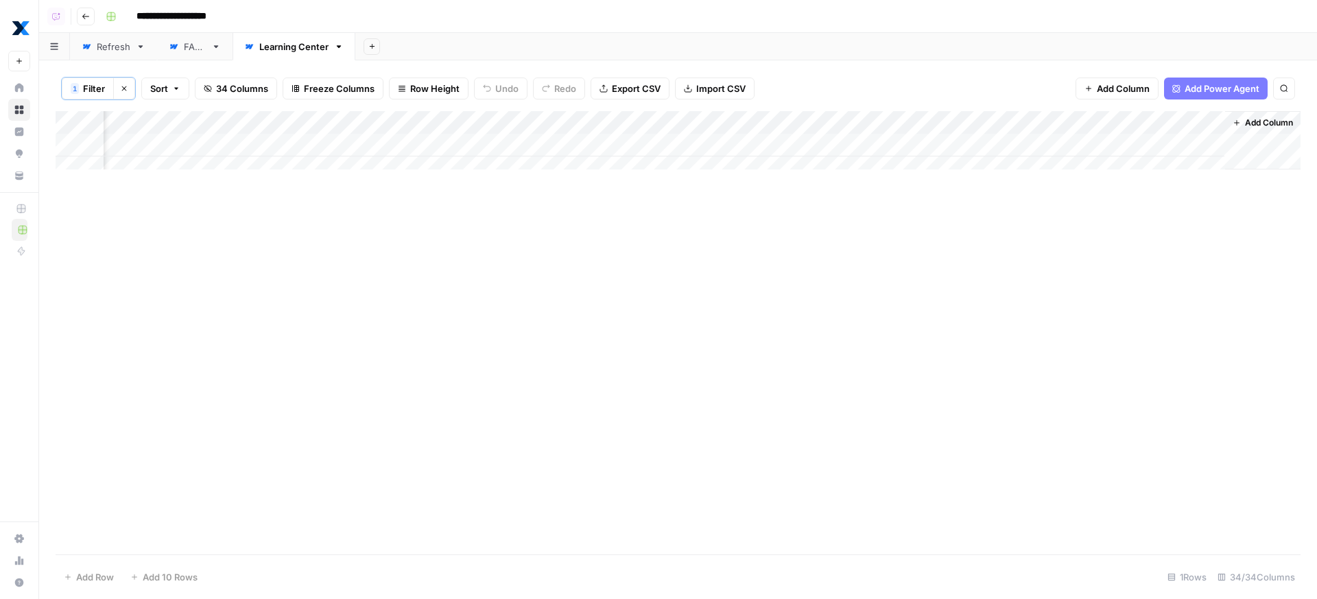
click at [787, 309] on div "Add Column" at bounding box center [678, 332] width 1245 height 443
click at [834, 358] on div "Add Column" at bounding box center [678, 332] width 1245 height 443
click at [721, 338] on div "Add Column" at bounding box center [678, 332] width 1245 height 443
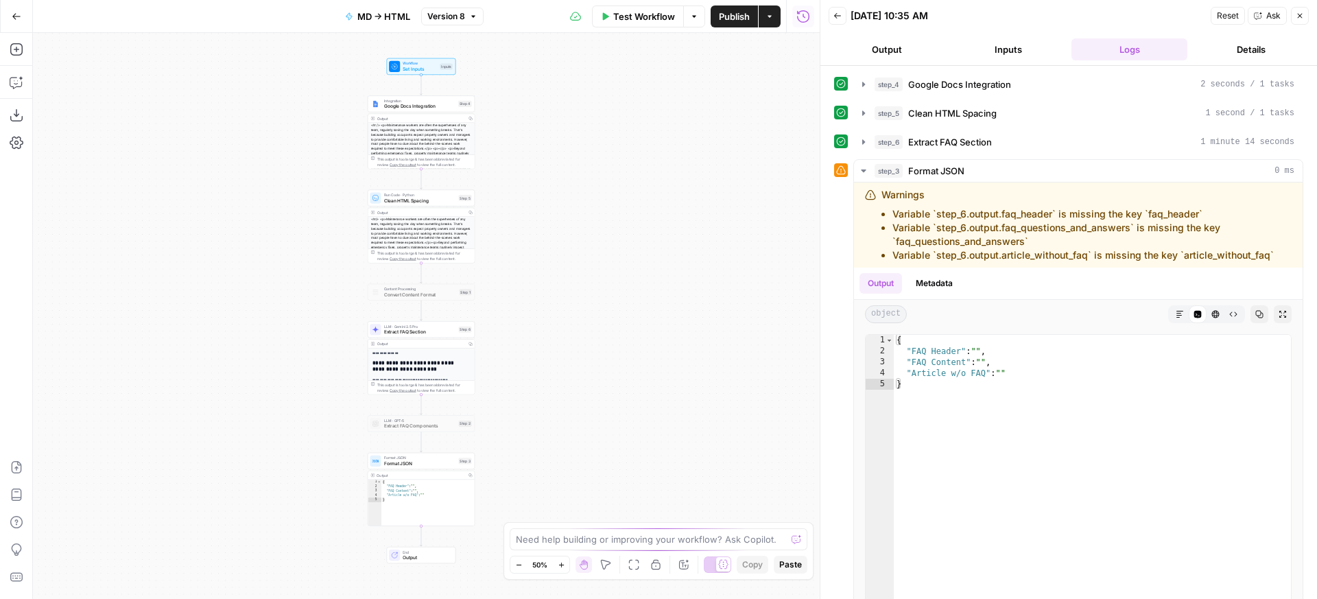
click at [644, 368] on div "**********" at bounding box center [426, 316] width 787 height 566
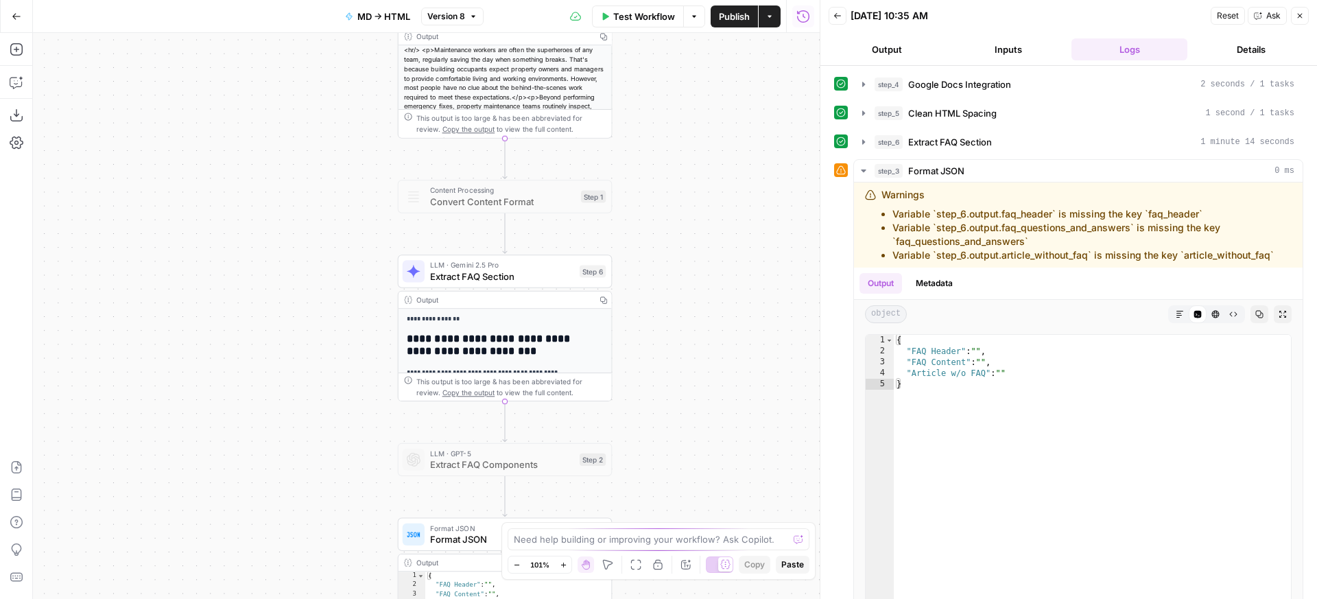
drag, startPoint x: 485, startPoint y: 349, endPoint x: 825, endPoint y: 336, distance: 339.9
click at [820, 336] on div "**********" at bounding box center [426, 316] width 787 height 566
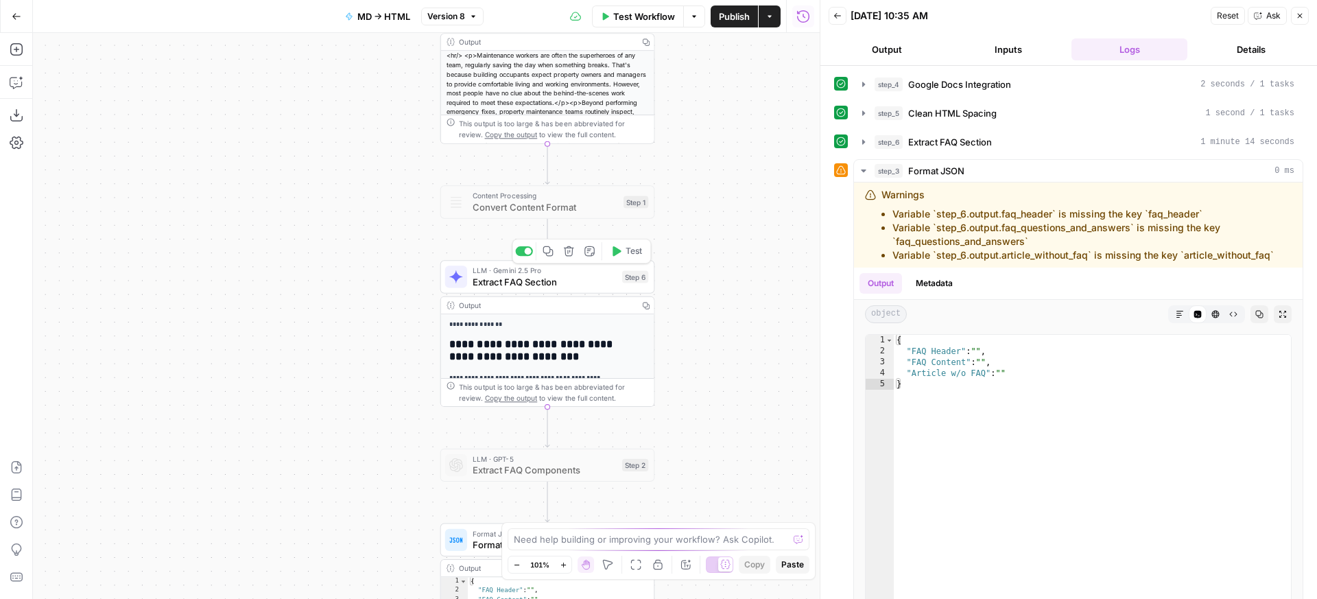
click at [565, 288] on span "Extract FAQ Section" at bounding box center [545, 281] width 144 height 14
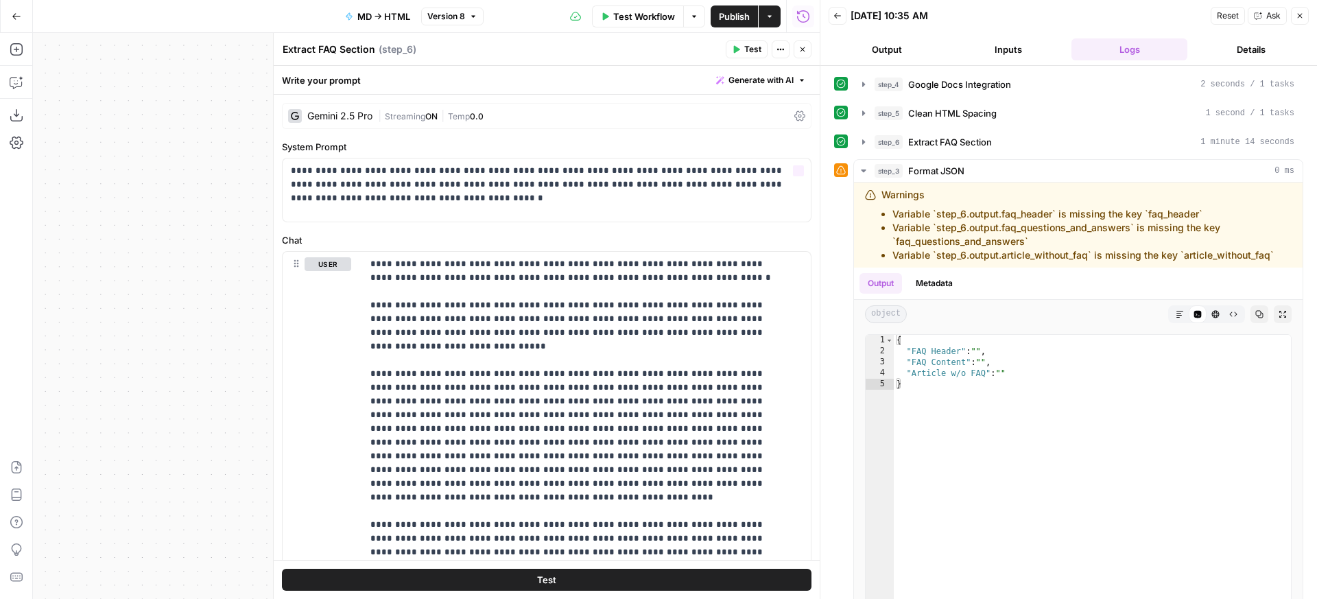
click at [500, 114] on div "| Streaming ON | Temp 0.0" at bounding box center [583, 116] width 411 height 13
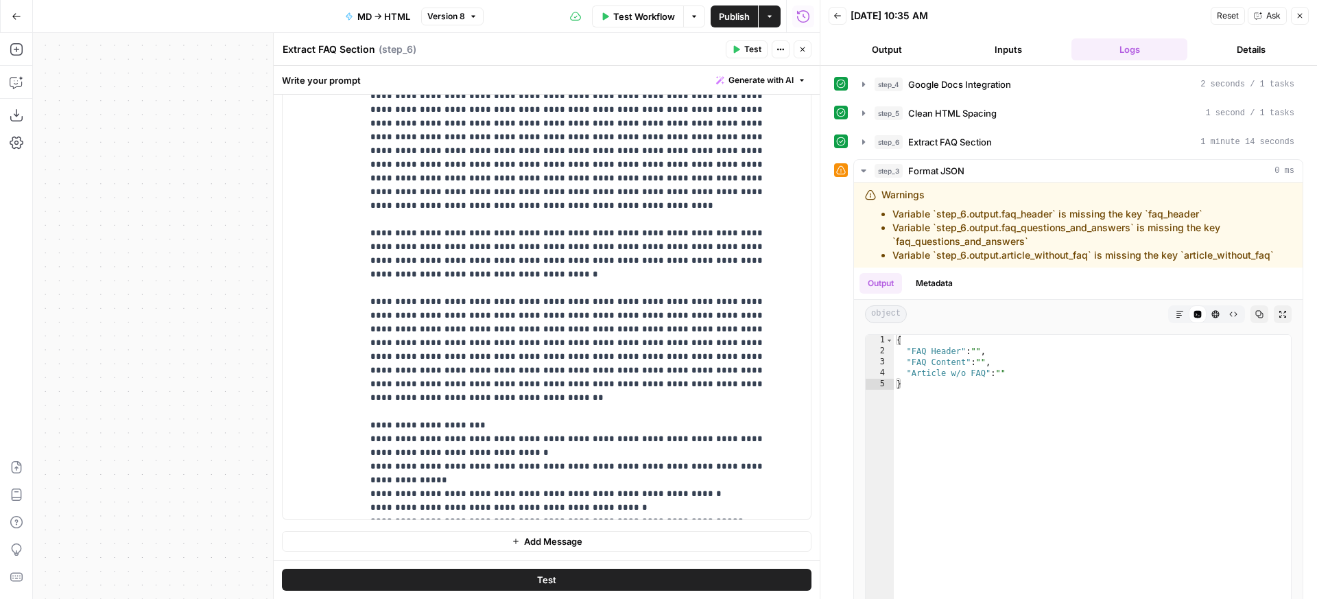
scroll to position [248, 0]
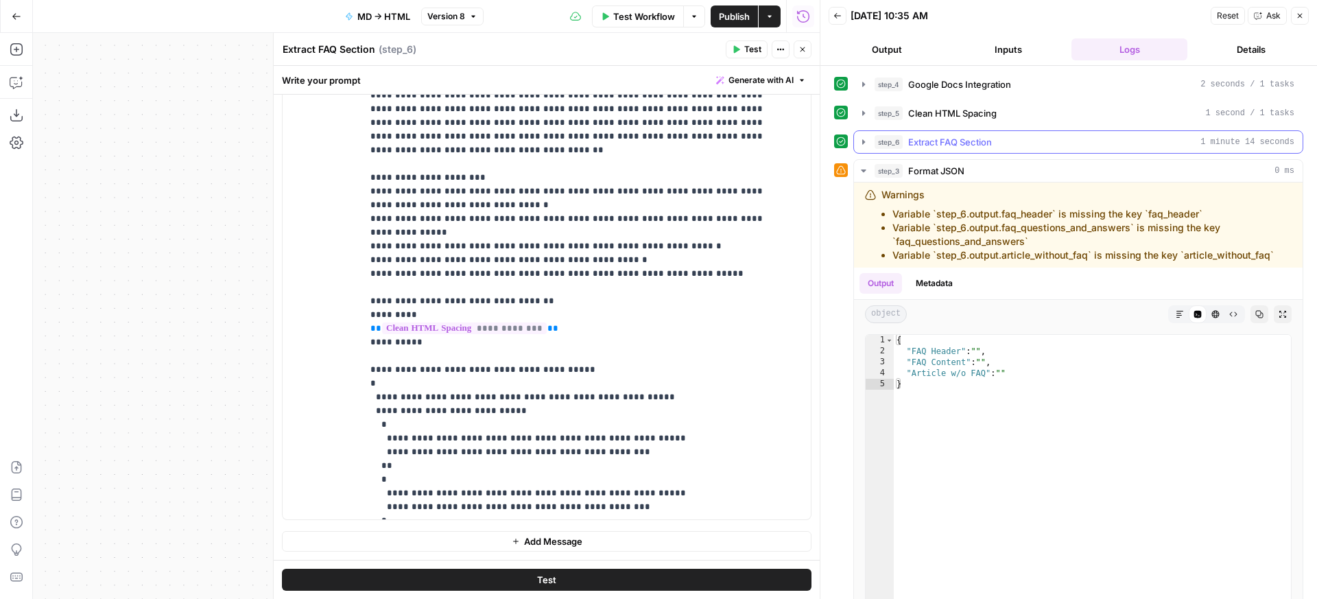
click at [965, 134] on button "step_6 Extract FAQ Section 1 minute 14 seconds" at bounding box center [1078, 142] width 449 height 22
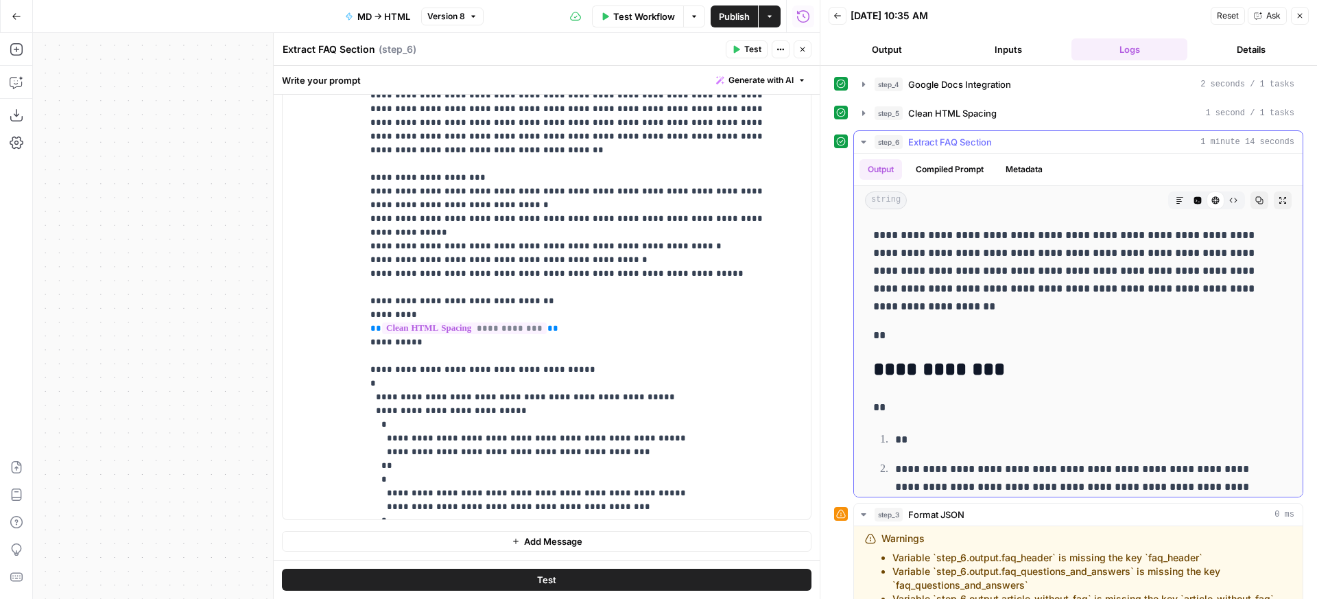
click at [1171, 204] on button "Markdown" at bounding box center [1180, 200] width 18 height 18
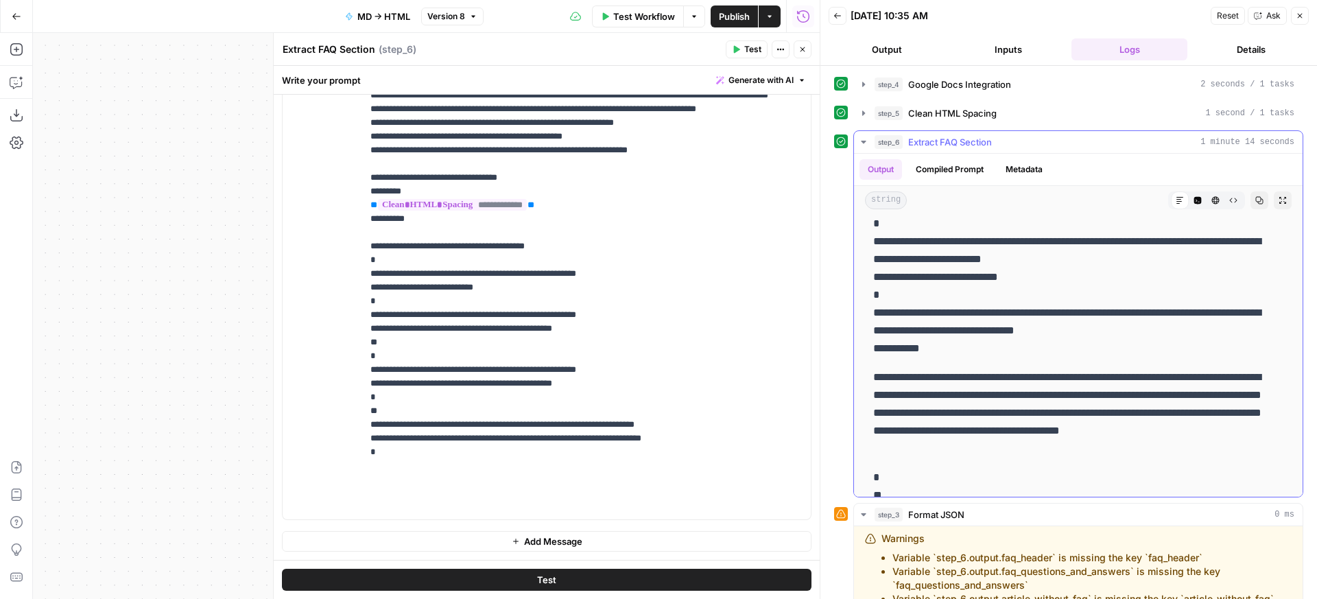
click at [1189, 203] on button "Code Editor" at bounding box center [1198, 200] width 18 height 18
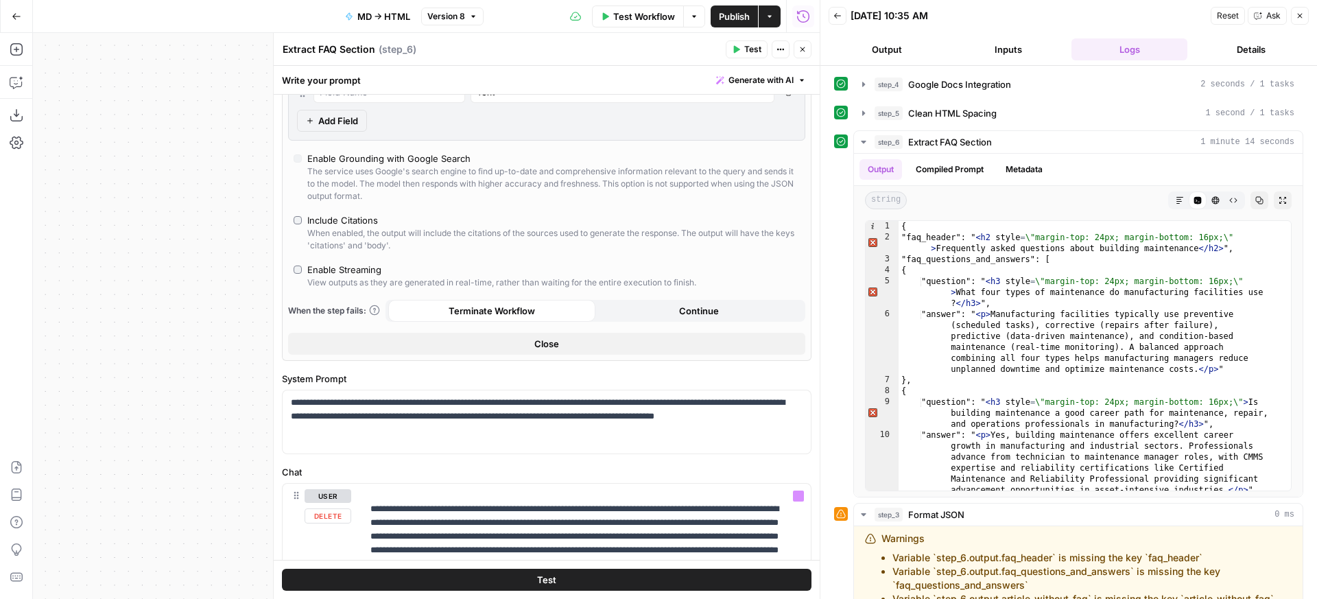
scroll to position [0, 0]
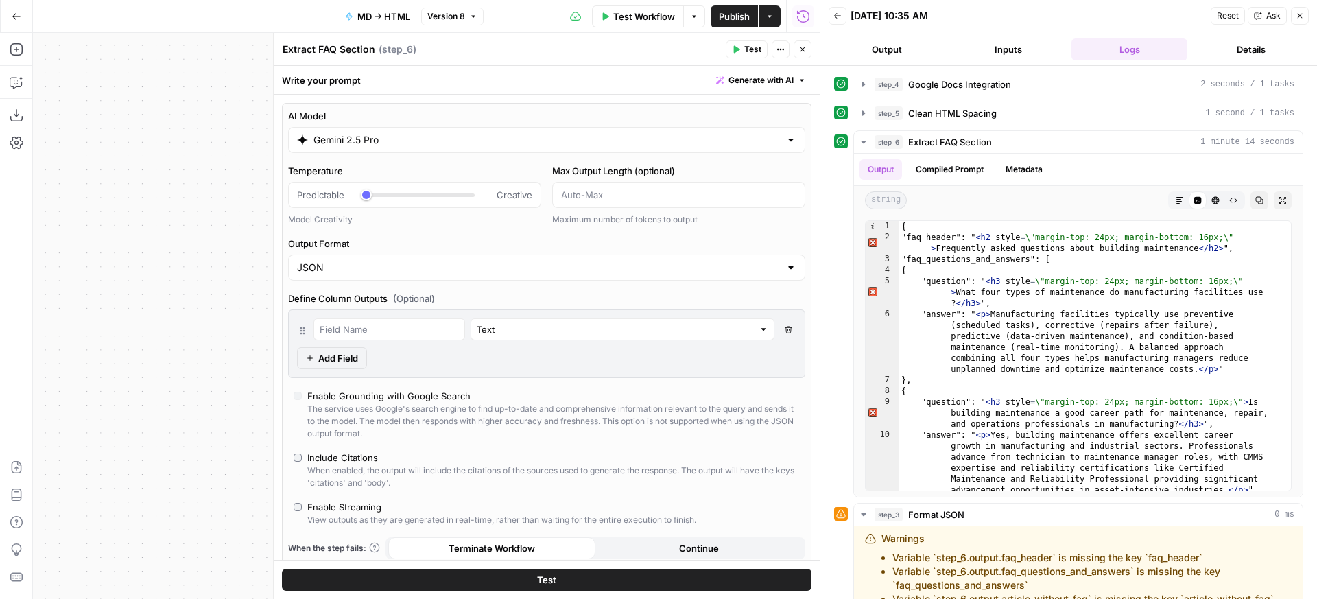
click at [640, 406] on div "The service uses Google's search engine to find up-to-date and comprehensive in…" at bounding box center [553, 421] width 493 height 37
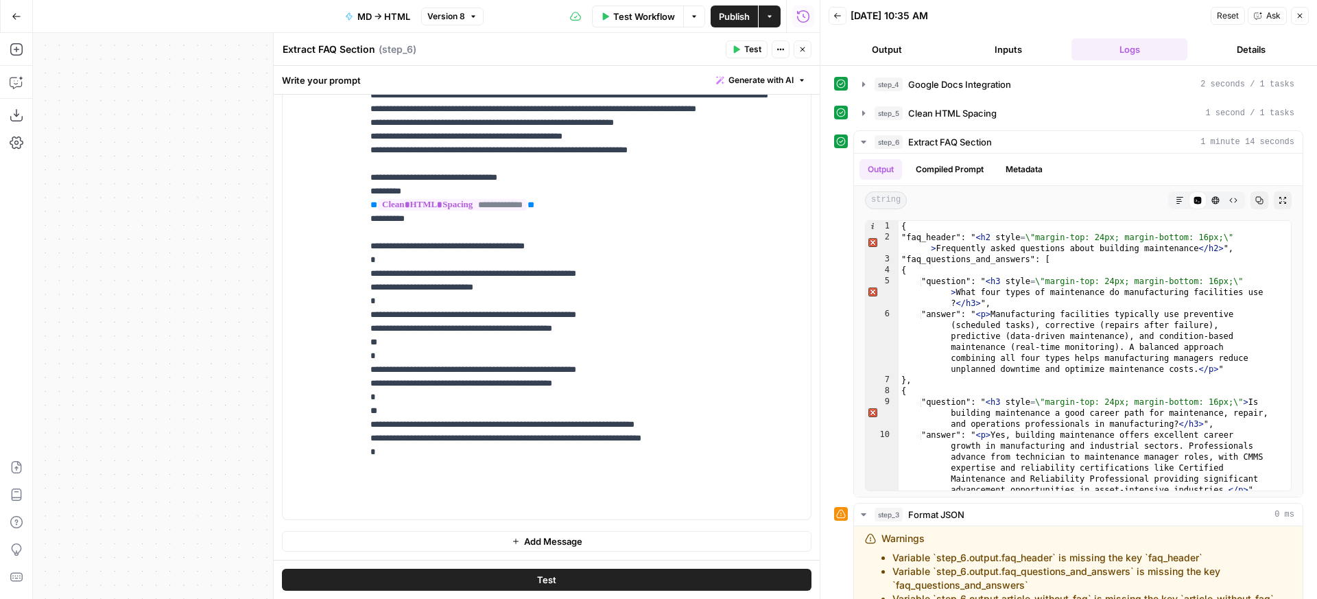
scroll to position [248, 0]
click at [453, 303] on p "**********" at bounding box center [577, 116] width 412 height 796
click at [756, 45] on span "Test" at bounding box center [753, 49] width 17 height 12
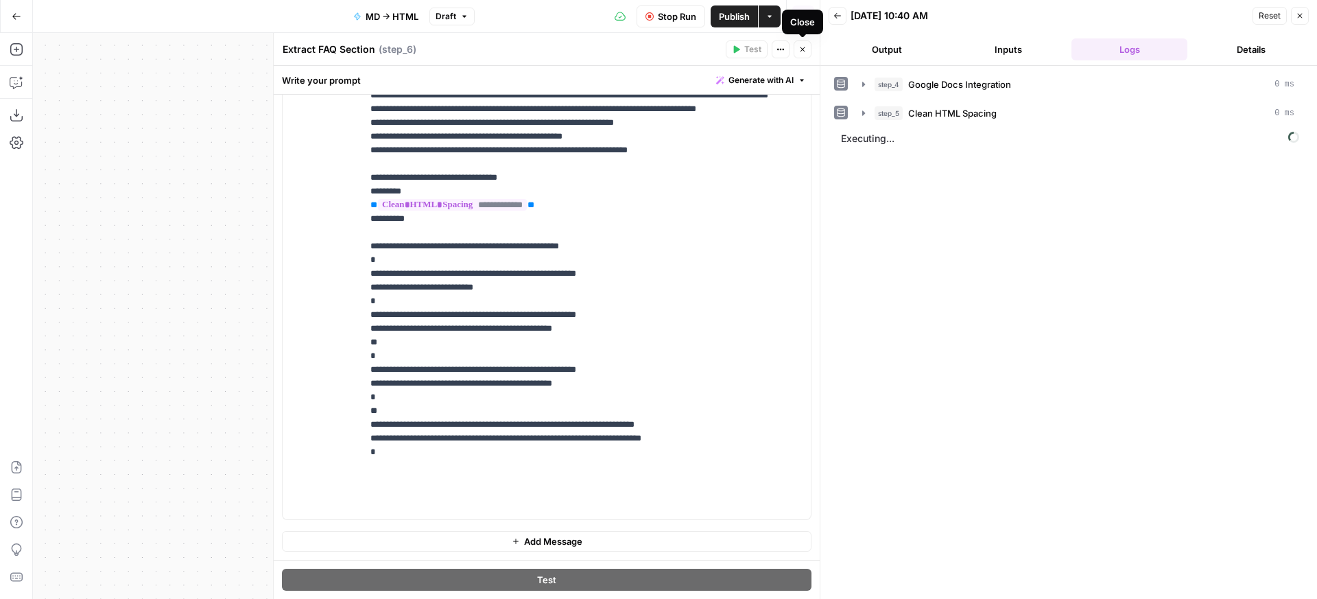
click at [801, 48] on icon "button" at bounding box center [803, 49] width 8 height 8
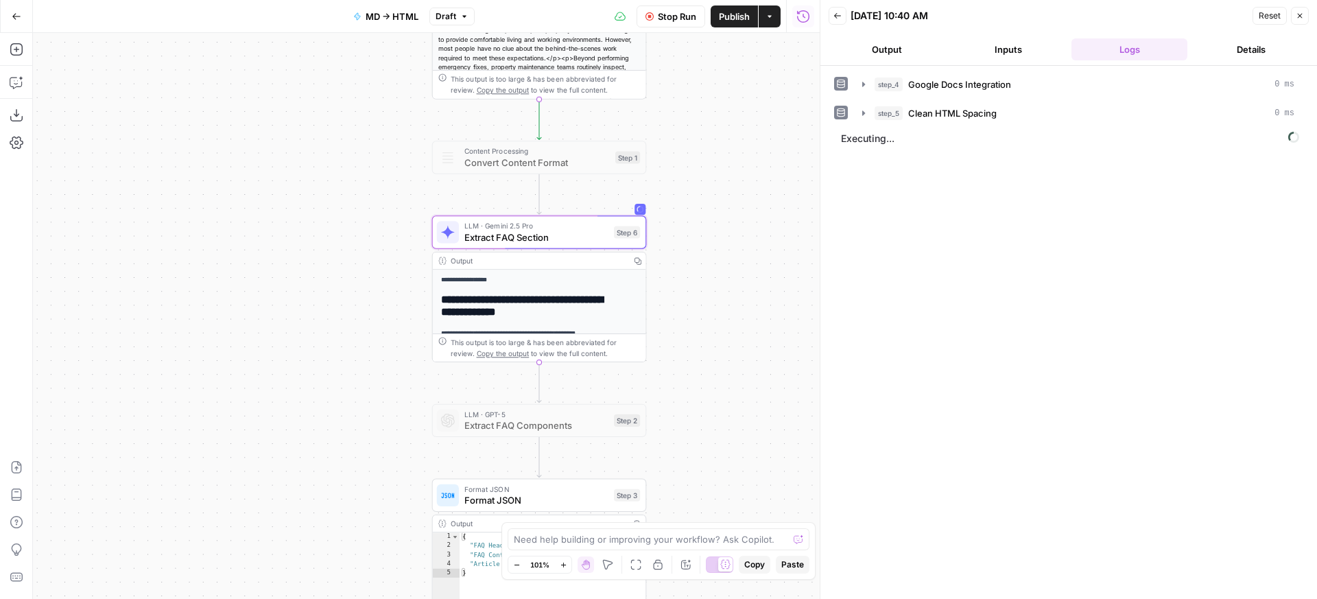
drag, startPoint x: 740, startPoint y: 270, endPoint x: 740, endPoint y: 236, distance: 34.3
click at [740, 236] on div "**********" at bounding box center [426, 316] width 787 height 566
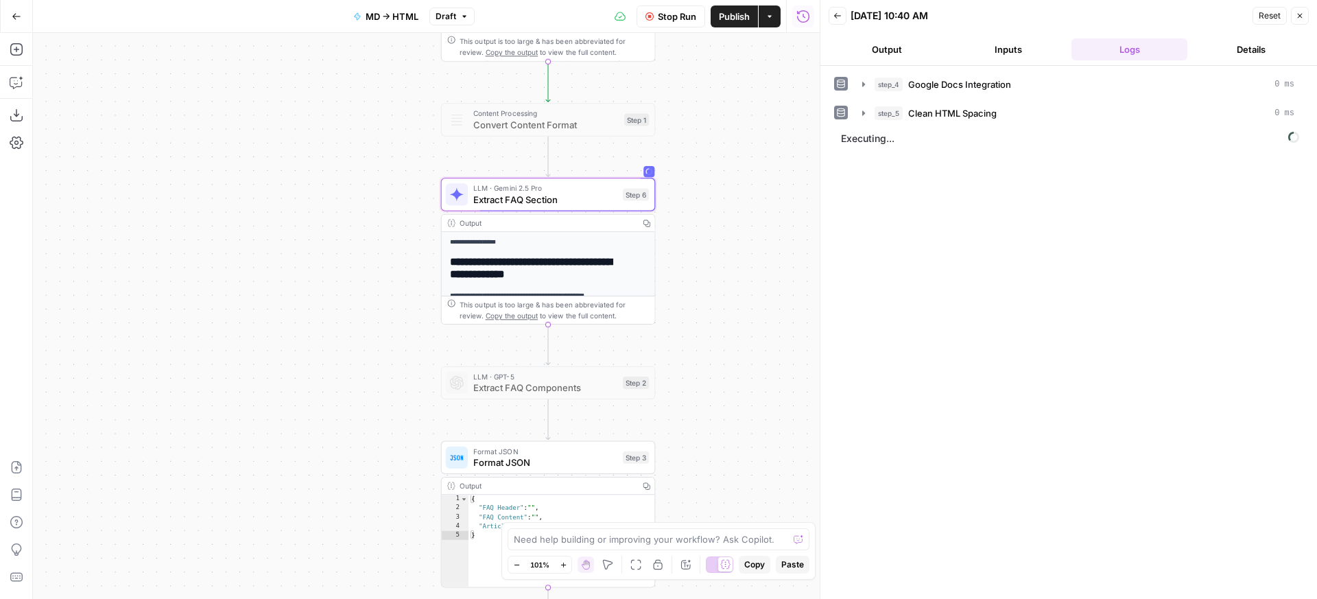
drag, startPoint x: 769, startPoint y: 145, endPoint x: 778, endPoint y: 102, distance: 43.6
click at [778, 102] on div "**********" at bounding box center [426, 316] width 787 height 566
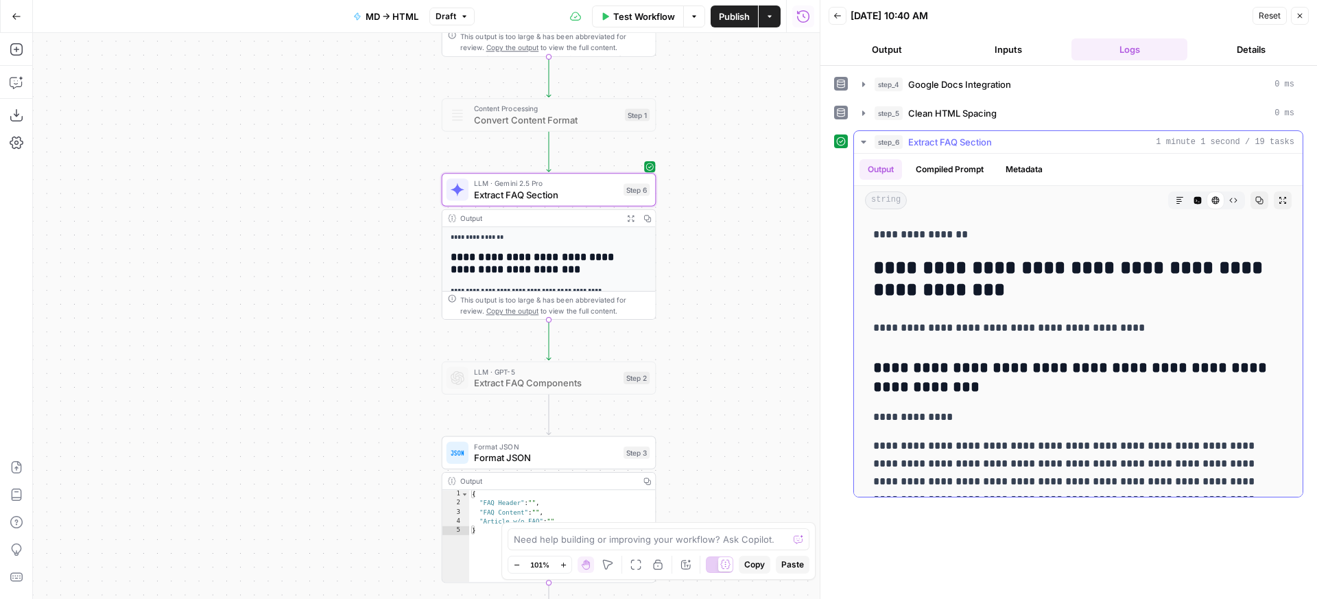
click at [1193, 198] on button "Code Editor" at bounding box center [1198, 200] width 18 height 18
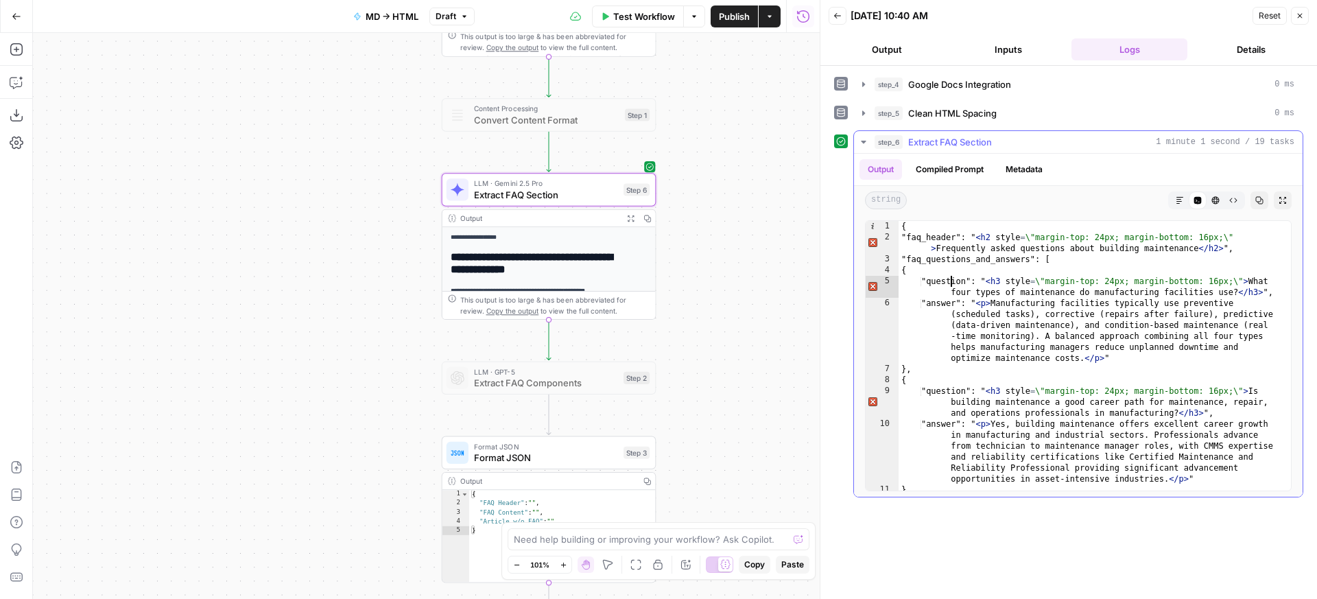
click at [953, 280] on div "{ "faq_header": " < h2 style = \ "margin-top: 24px; margin-bottom: 16px;\" > Fr…" at bounding box center [1090, 367] width 382 height 292
click at [996, 272] on div "{ "faq_header": " < h2 style = \ "margin-top: 24px; margin-bottom: 16px;\" > Fr…" at bounding box center [1090, 367] width 382 height 292
type textarea "*"
click at [21, 54] on icon "button" at bounding box center [16, 49] width 12 height 12
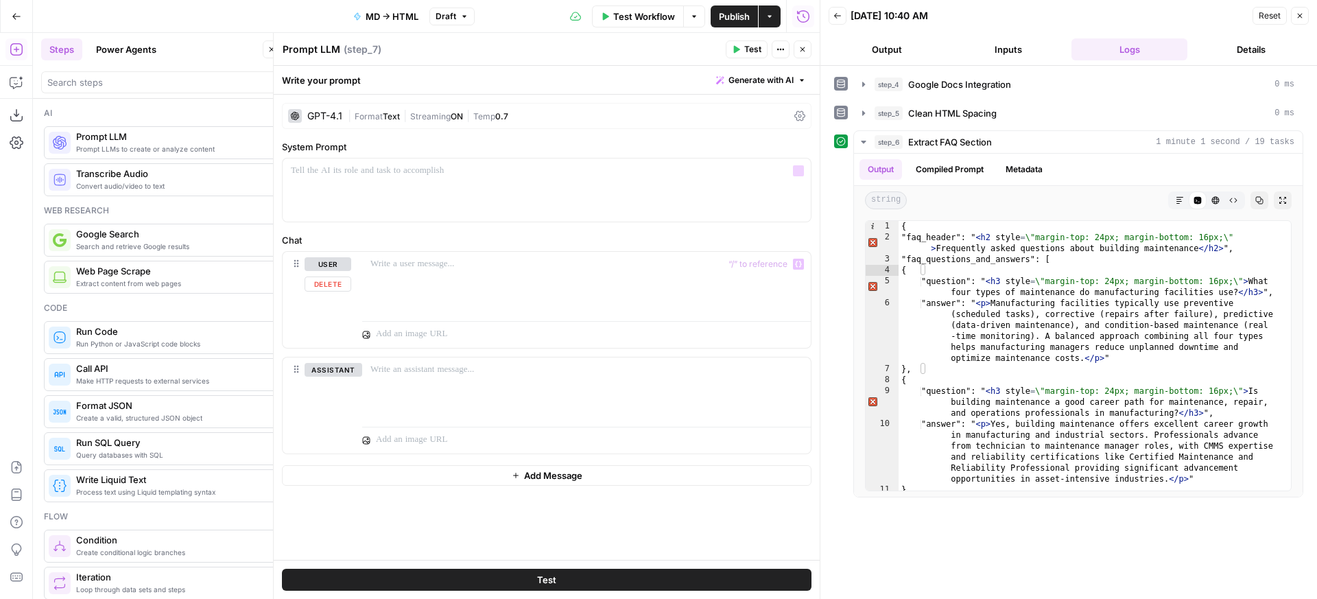
click at [603, 121] on div "| Format Text | Streaming ON | Temp 0.7" at bounding box center [568, 116] width 441 height 13
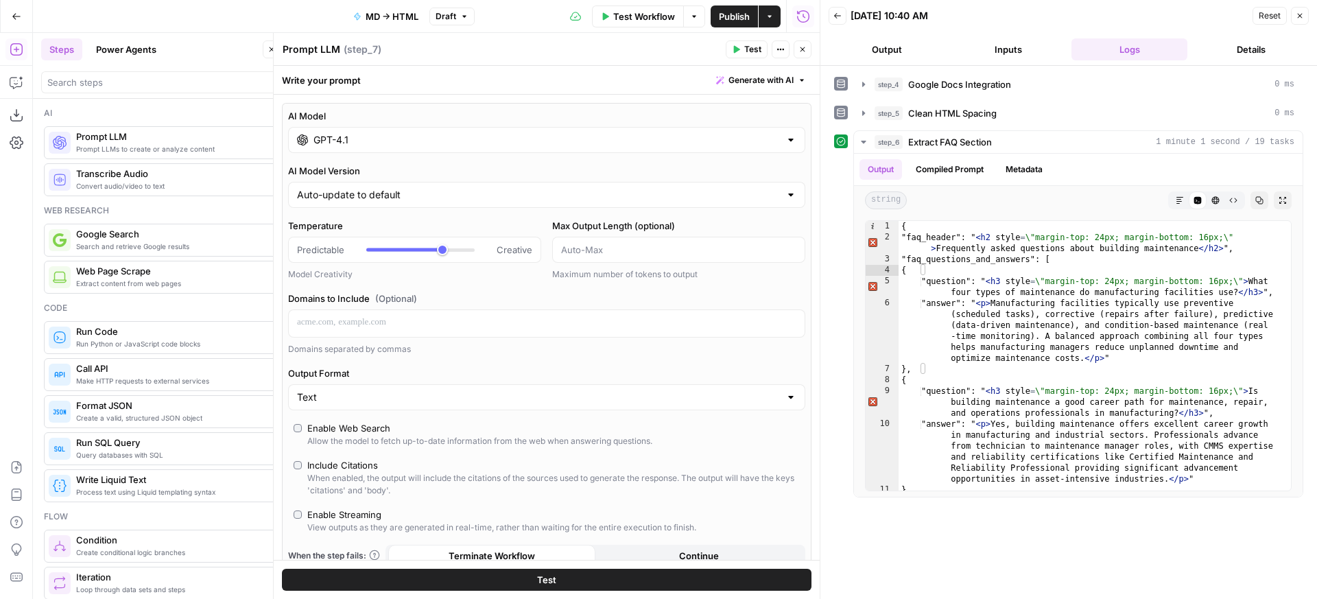
click at [458, 131] on div "GPT-4.1" at bounding box center [546, 140] width 517 height 26
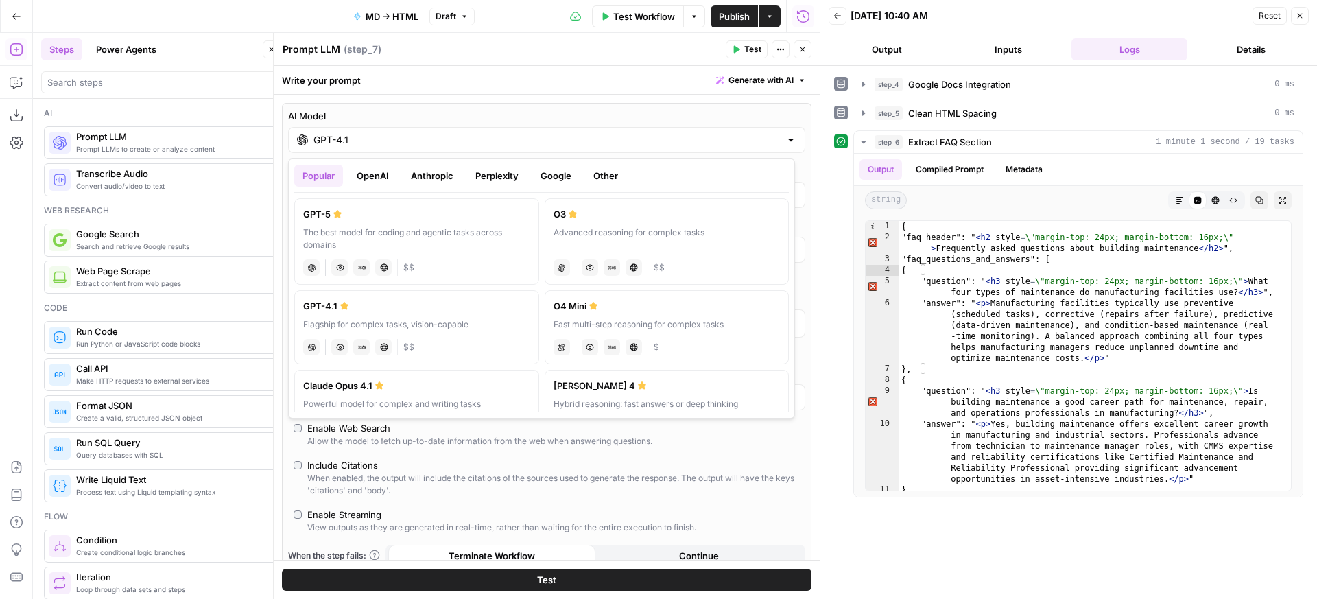
click at [482, 106] on div "AI Model GPT-4.1 AI Model Version Auto-update to default Temperature Predictabl…" at bounding box center [547, 354] width 530 height 503
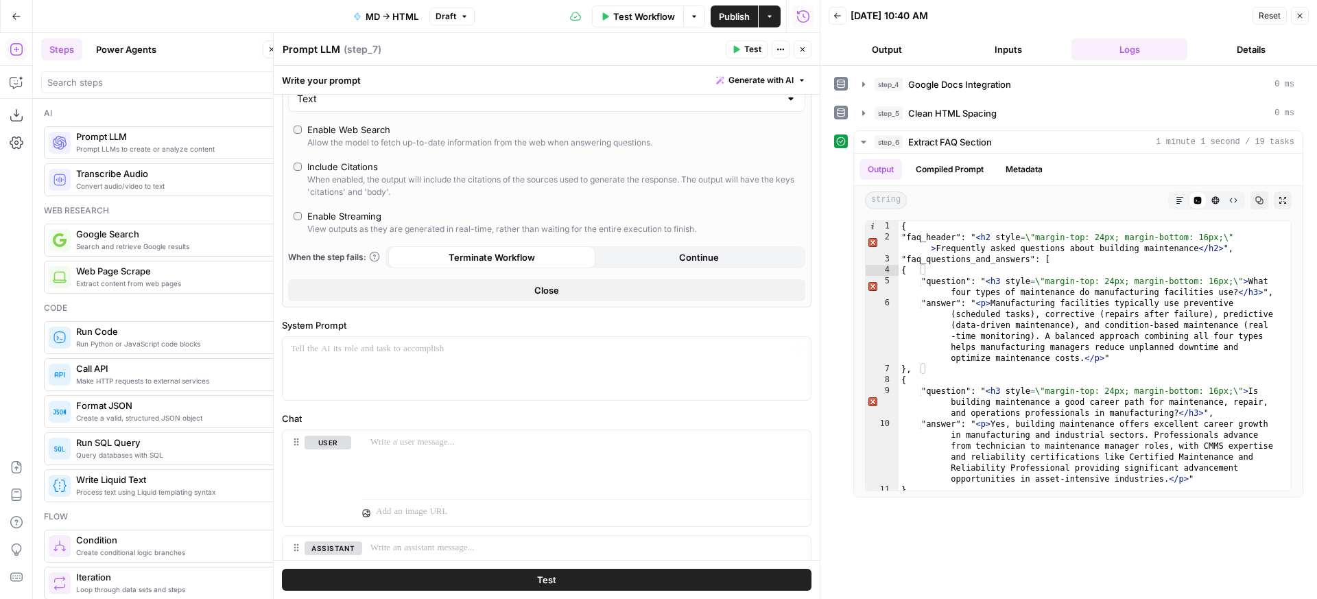
scroll to position [313, 0]
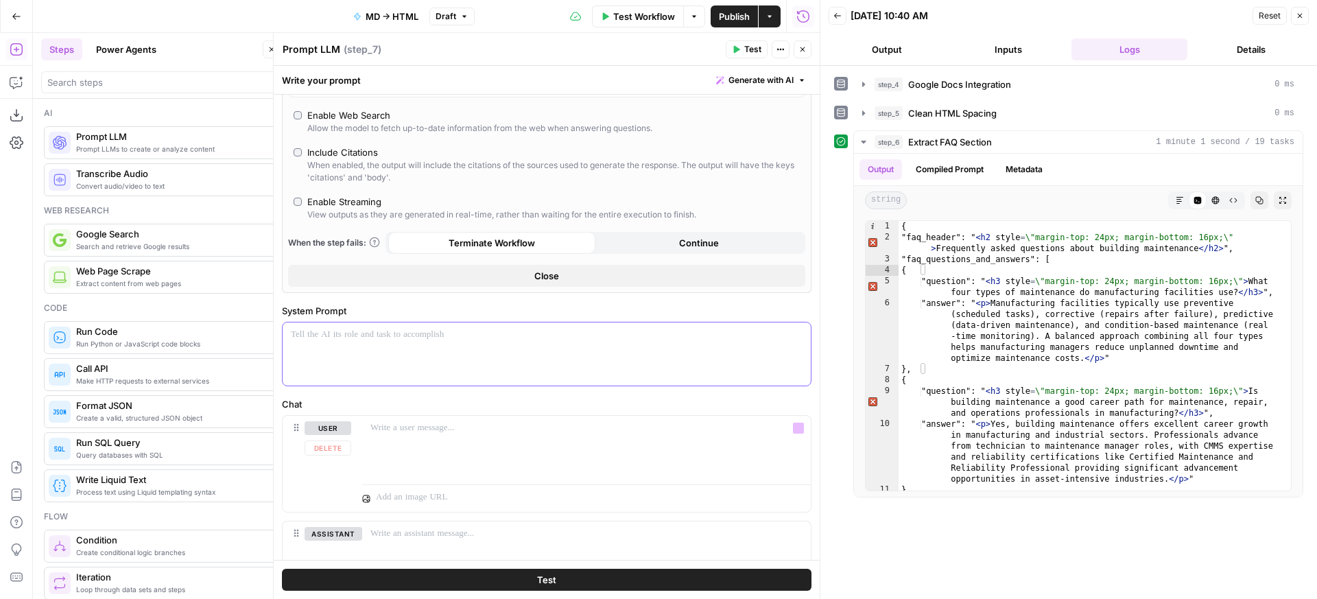
click at [447, 355] on div at bounding box center [547, 354] width 528 height 63
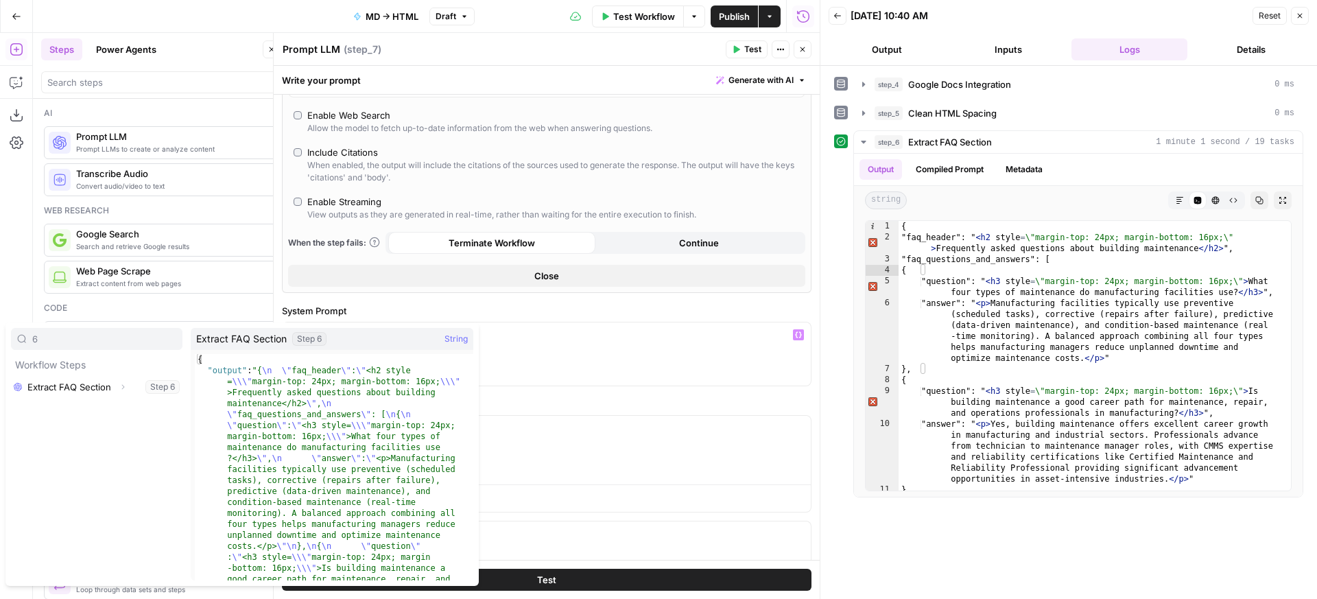
type input "6"
click at [123, 386] on icon "button" at bounding box center [123, 386] width 3 height 5
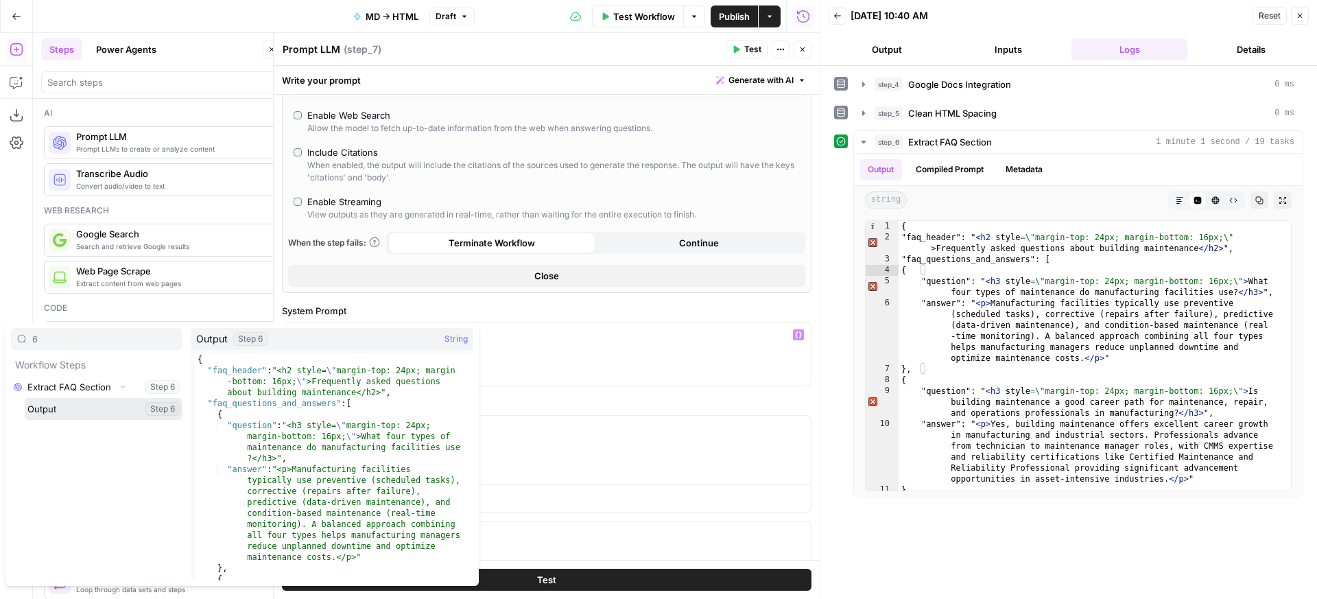
click at [113, 403] on button "Select variable Output" at bounding box center [104, 409] width 158 height 22
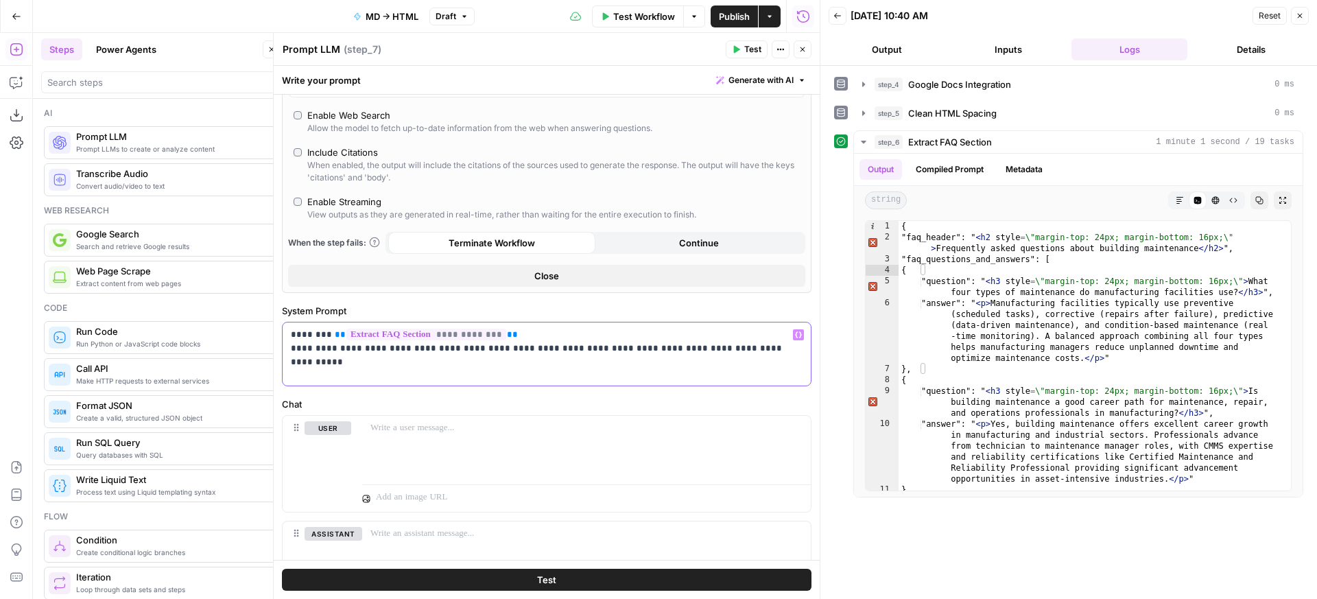
scroll to position [353, 0]
click at [328, 333] on p "**********" at bounding box center [542, 341] width 502 height 27
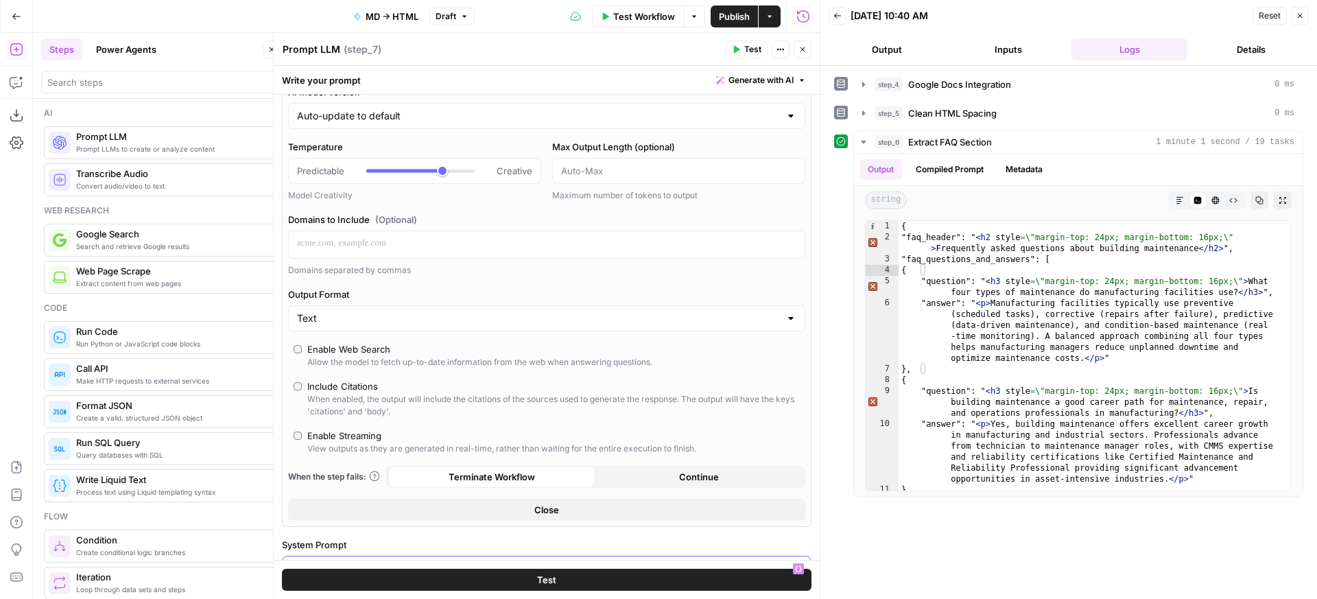
scroll to position [0, 0]
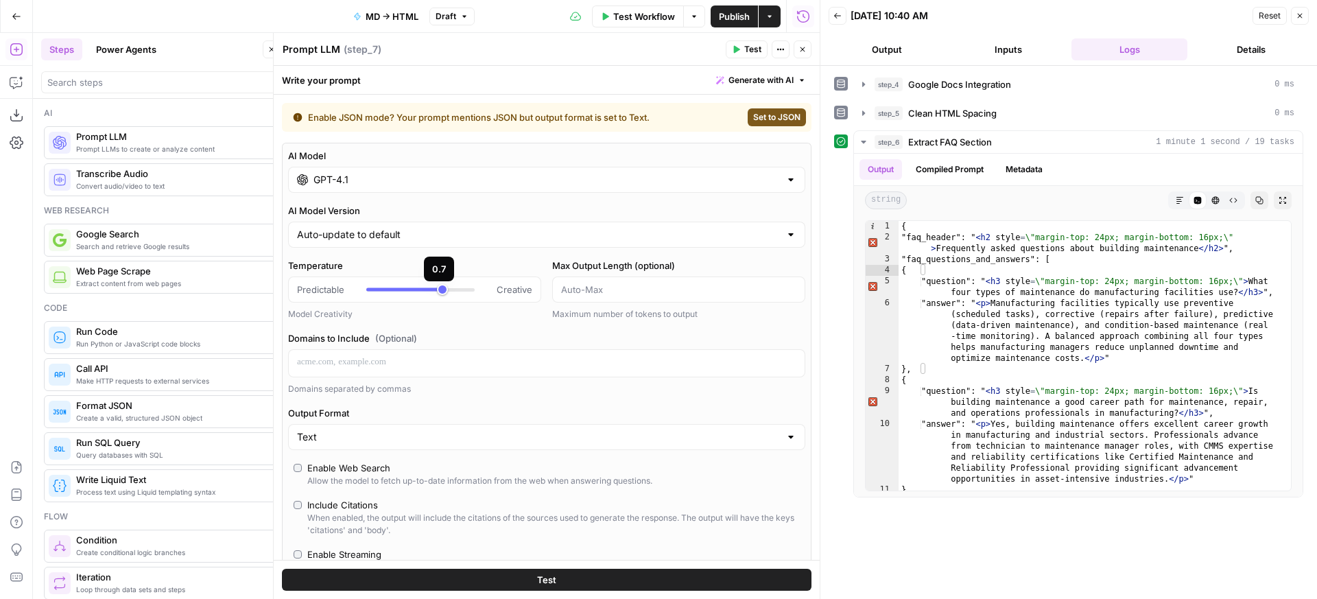
type input "*"
drag, startPoint x: 440, startPoint y: 288, endPoint x: 315, endPoint y: 284, distance: 125.0
click at [315, 284] on div "Predictable Creative" at bounding box center [414, 290] width 235 height 14
drag, startPoint x: 777, startPoint y: 102, endPoint x: 770, endPoint y: 108, distance: 9.2
click at [776, 103] on div "**********" at bounding box center [547, 553] width 546 height 916
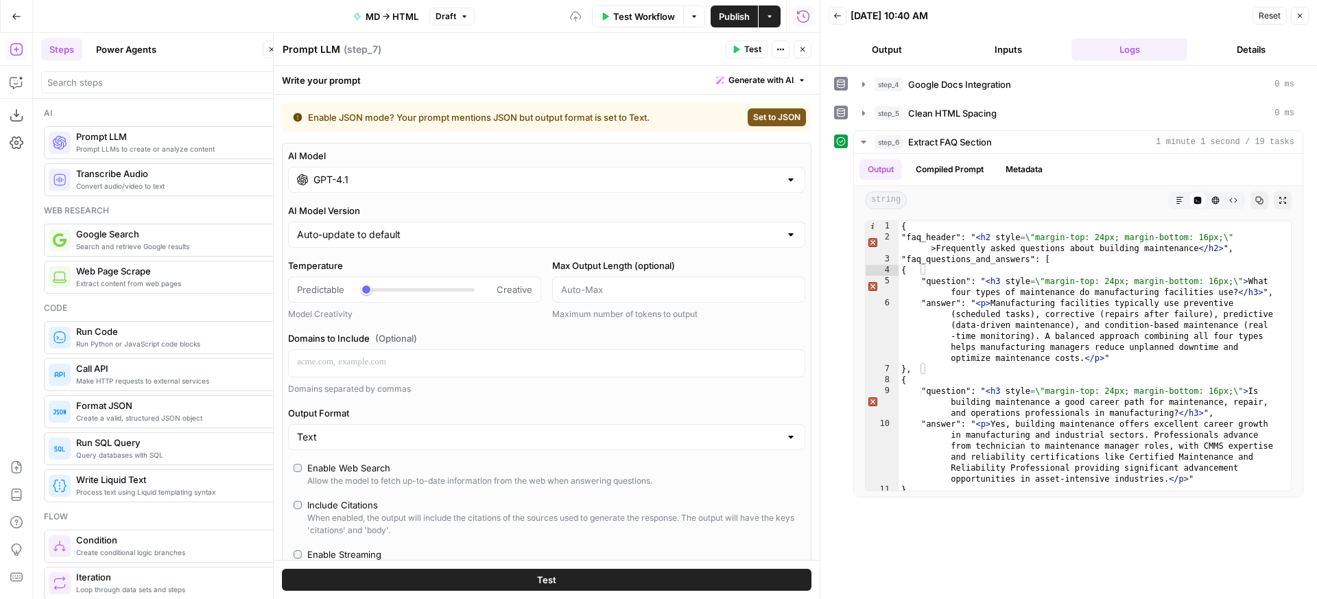
click at [766, 113] on span "Set to JSON" at bounding box center [776, 117] width 47 height 12
type input "JSON"
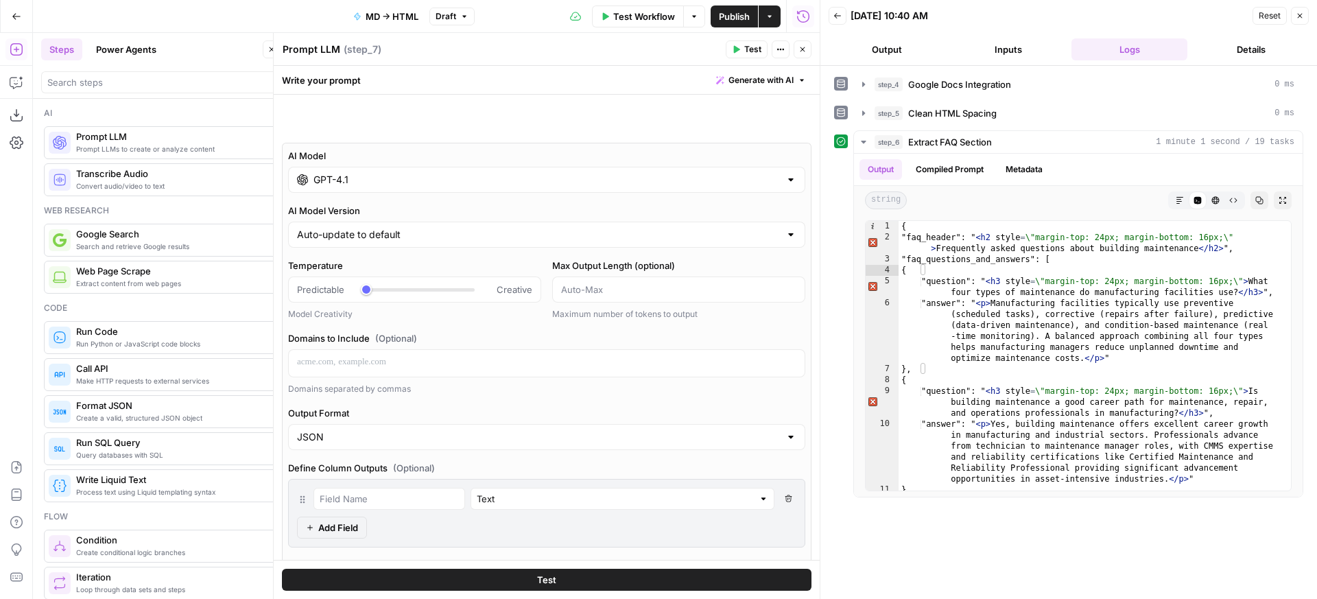
click at [757, 45] on span "Test" at bounding box center [753, 49] width 17 height 12
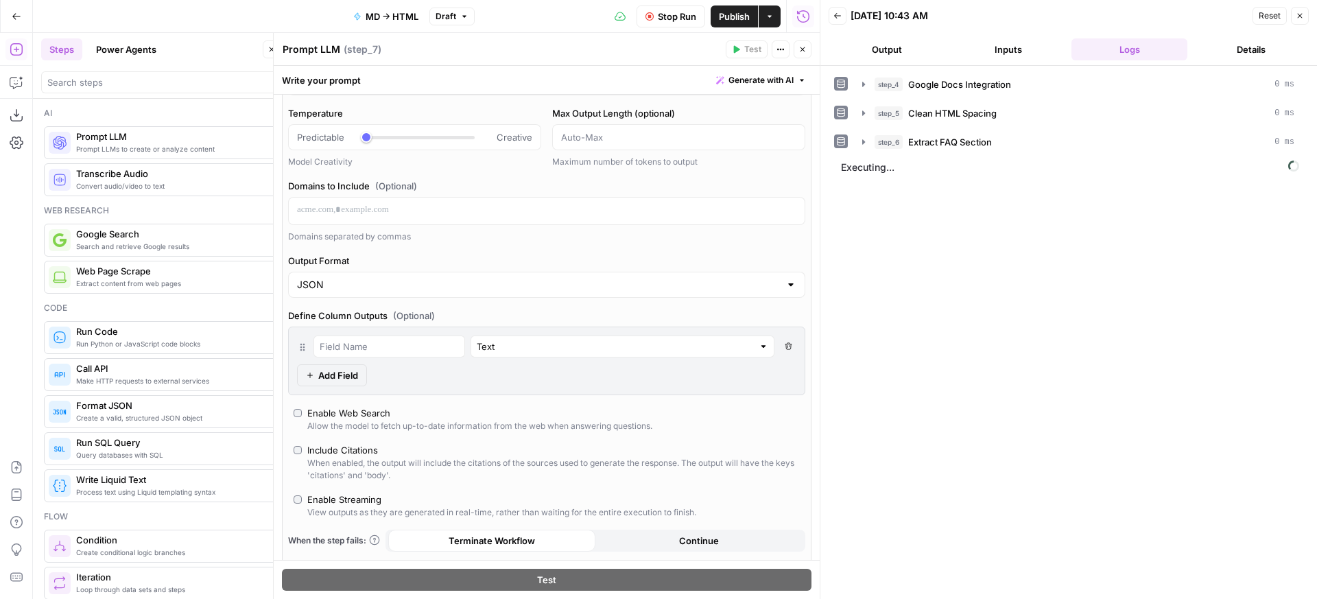
scroll to position [122, 0]
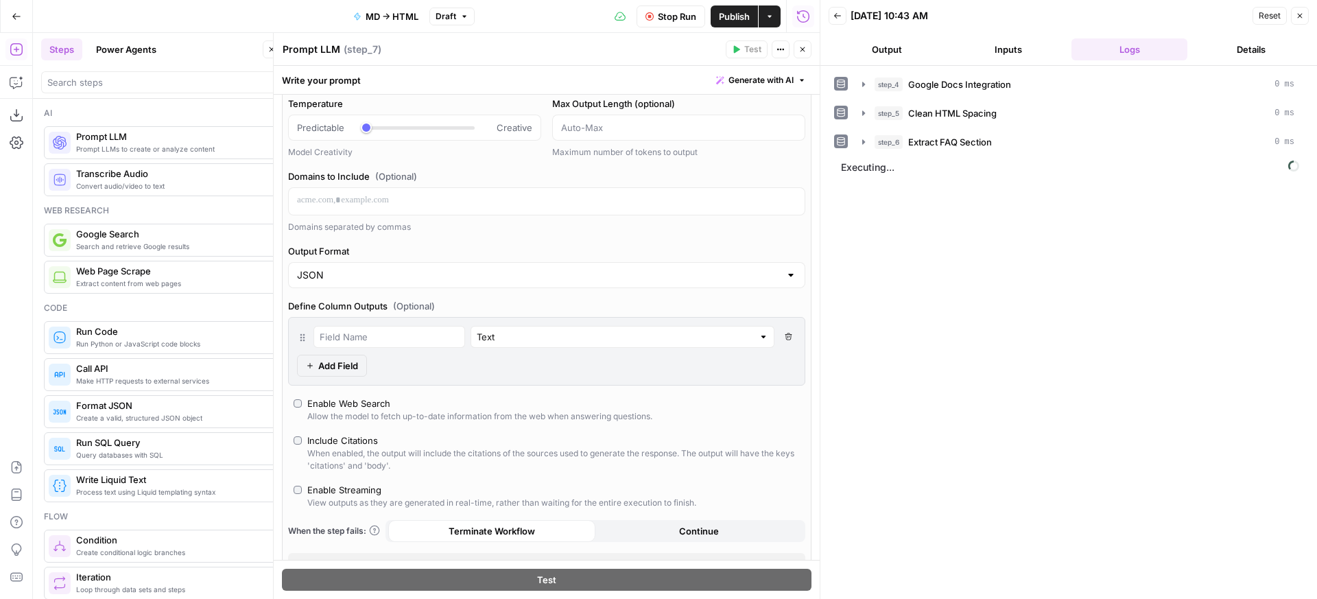
click at [759, 335] on div "Text" at bounding box center [623, 337] width 304 height 22
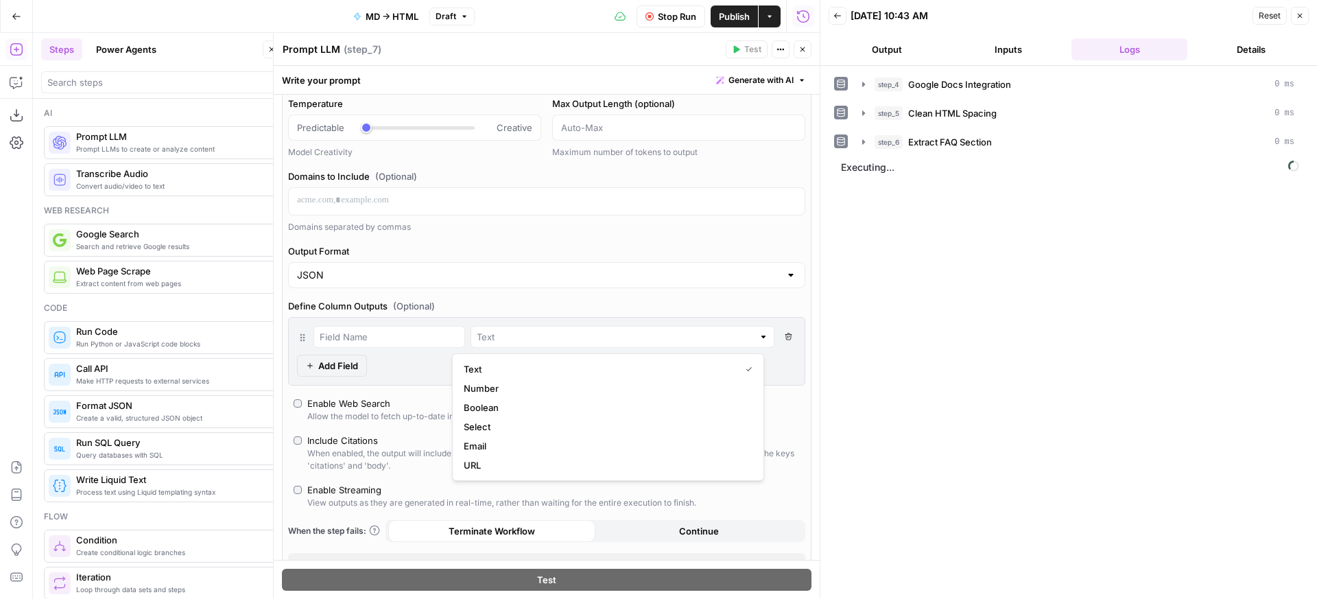
type input "Text"
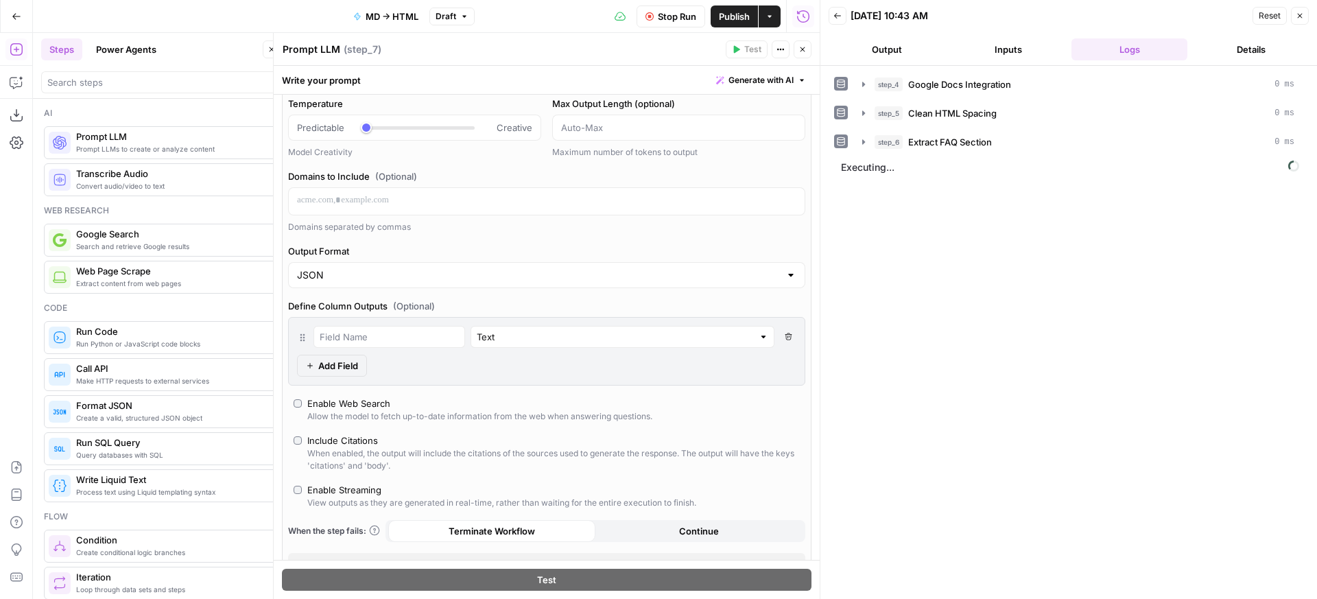
click at [736, 306] on label "Define Column Outputs (Optional)" at bounding box center [546, 306] width 517 height 14
click at [799, 55] on button "Close" at bounding box center [803, 49] width 18 height 18
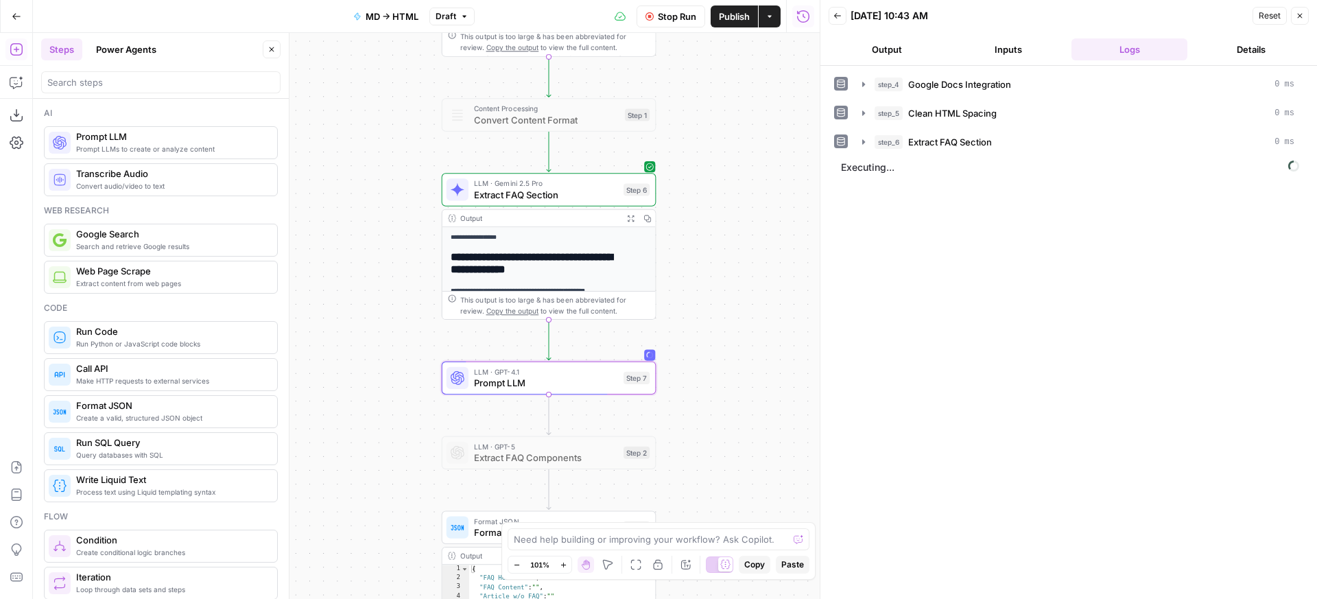
drag, startPoint x: 703, startPoint y: 341, endPoint x: 686, endPoint y: 241, distance: 101.8
click at [686, 241] on div "**********" at bounding box center [426, 316] width 787 height 566
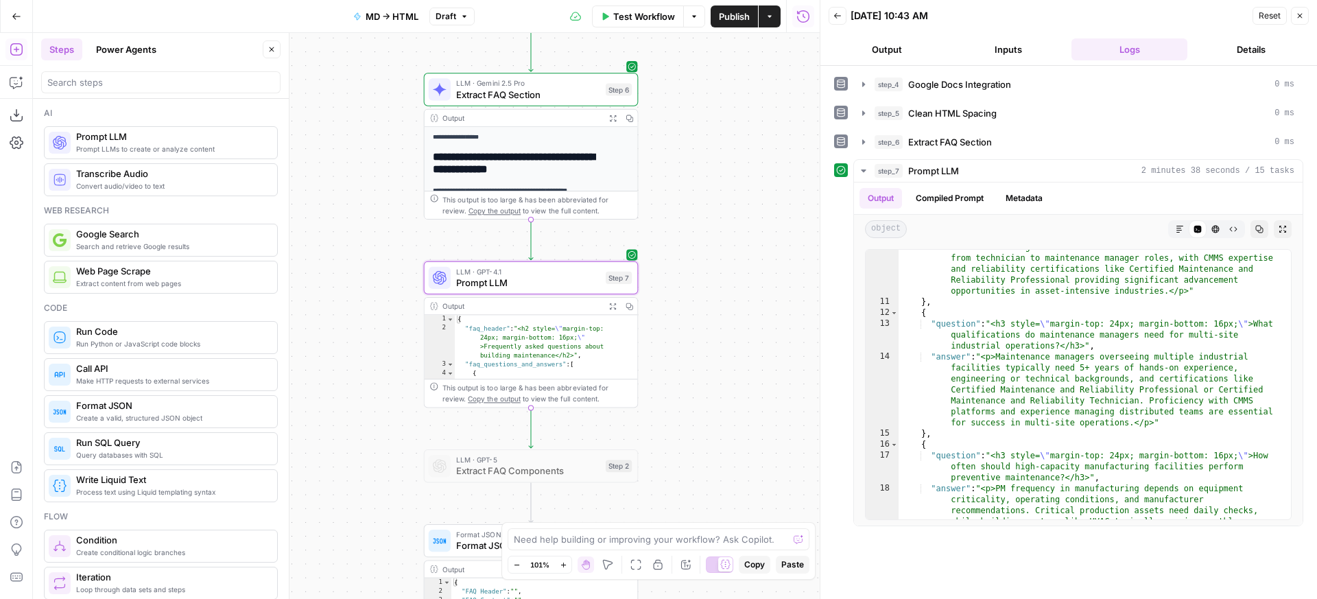
scroll to position [217, 0]
drag, startPoint x: 777, startPoint y: 443, endPoint x: 752, endPoint y: 329, distance: 116.6
click at [752, 329] on div "**********" at bounding box center [426, 316] width 787 height 566
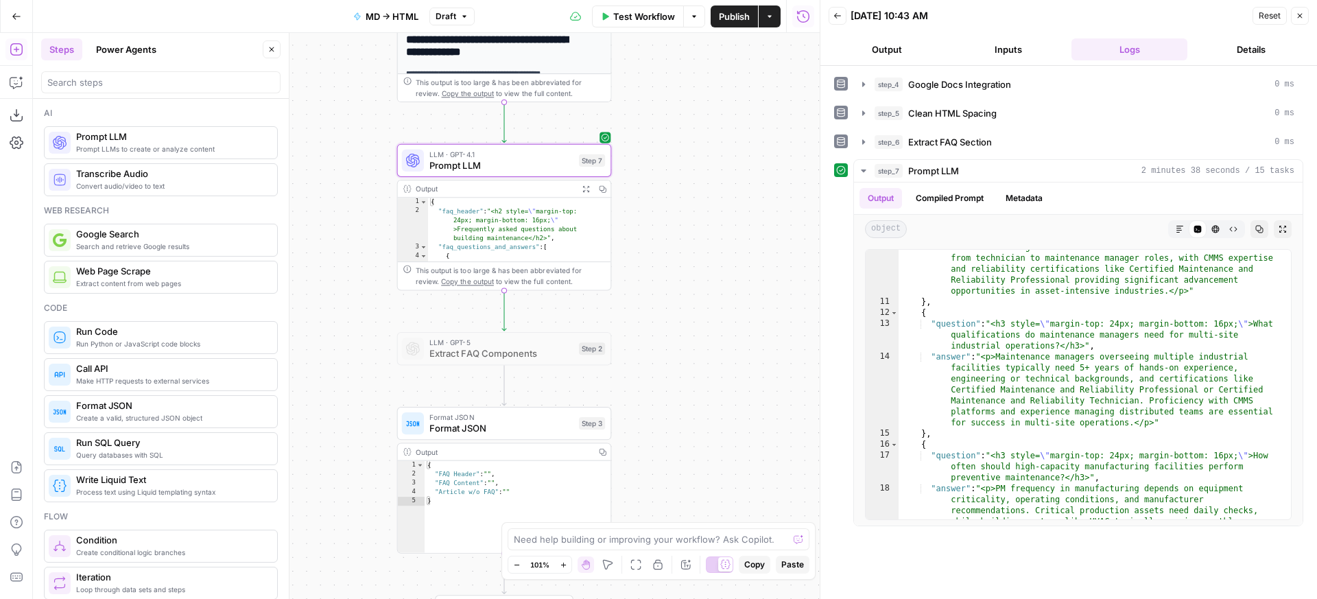
click at [562, 424] on span "Format JSON" at bounding box center [502, 428] width 144 height 14
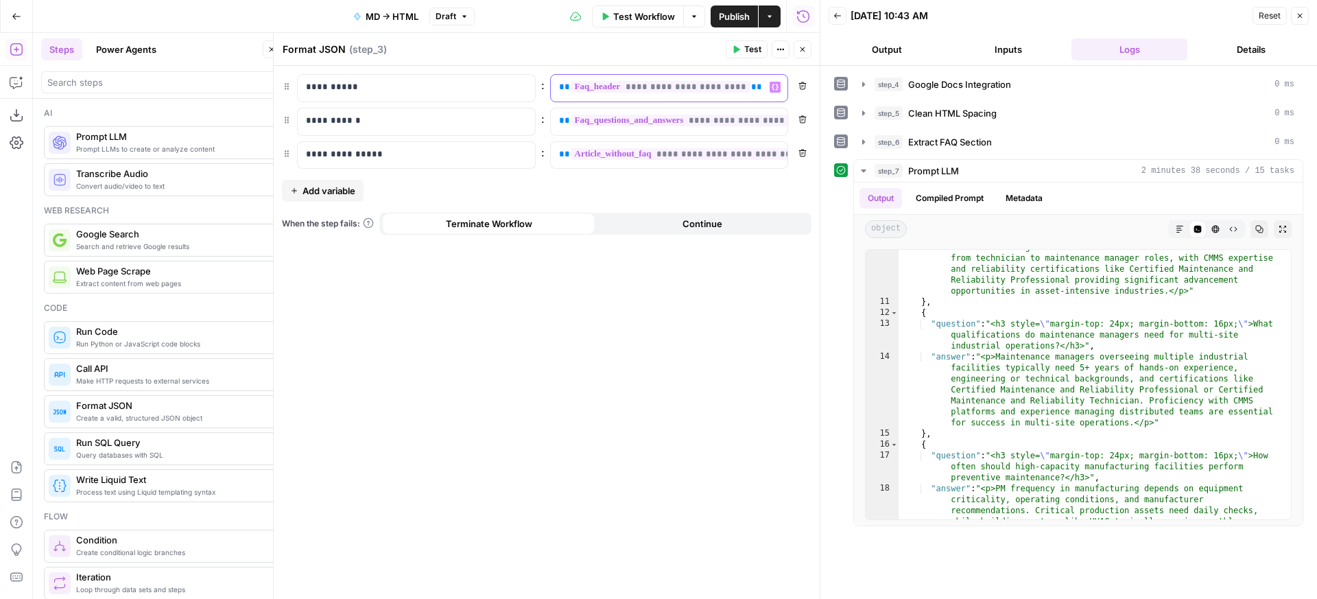
click at [653, 86] on span "**********" at bounding box center [661, 87] width 180 height 12
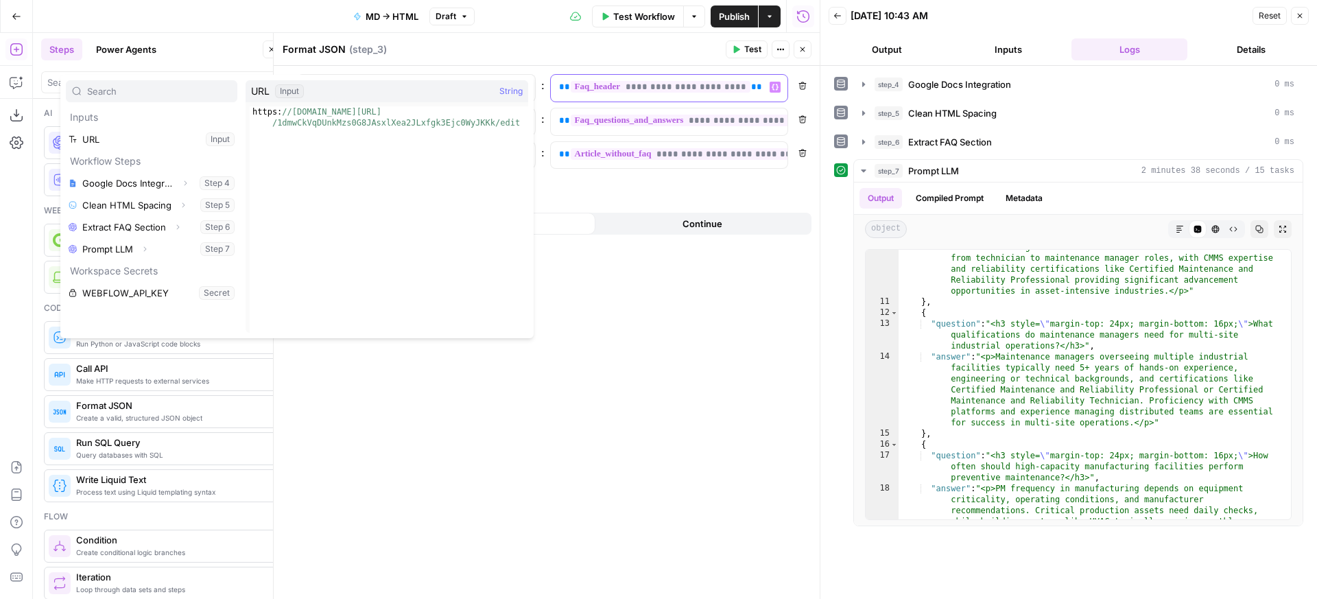
click at [652, 87] on span "**********" at bounding box center [661, 87] width 180 height 12
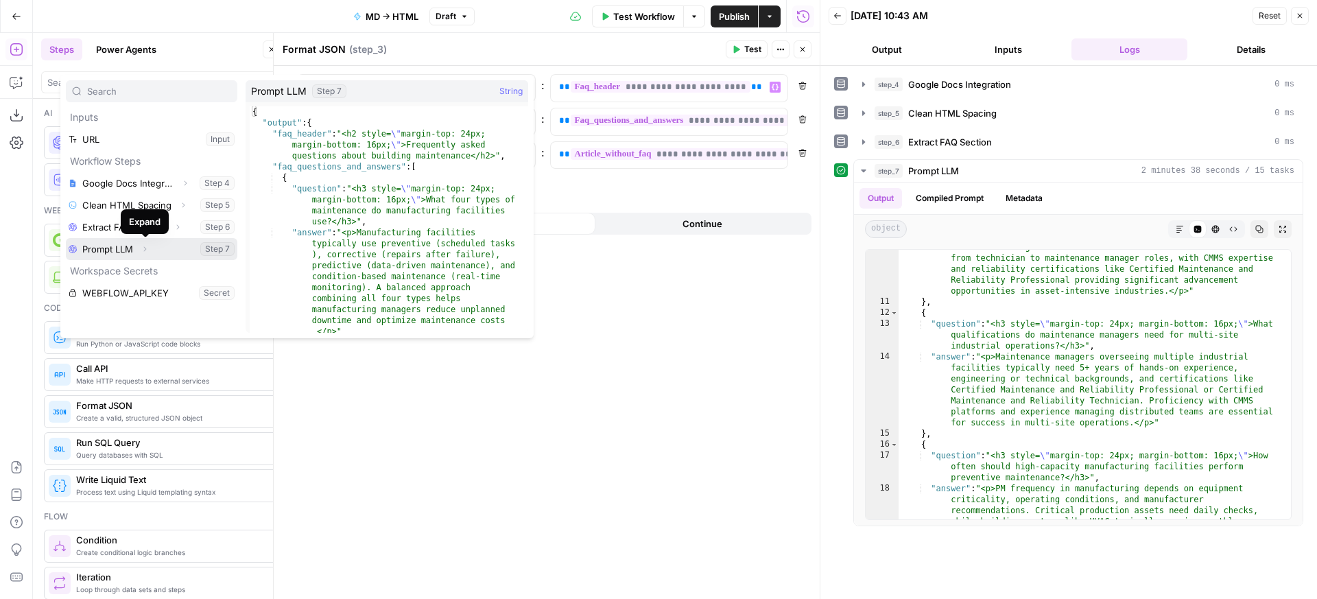
click at [144, 249] on icon "button" at bounding box center [145, 249] width 8 height 8
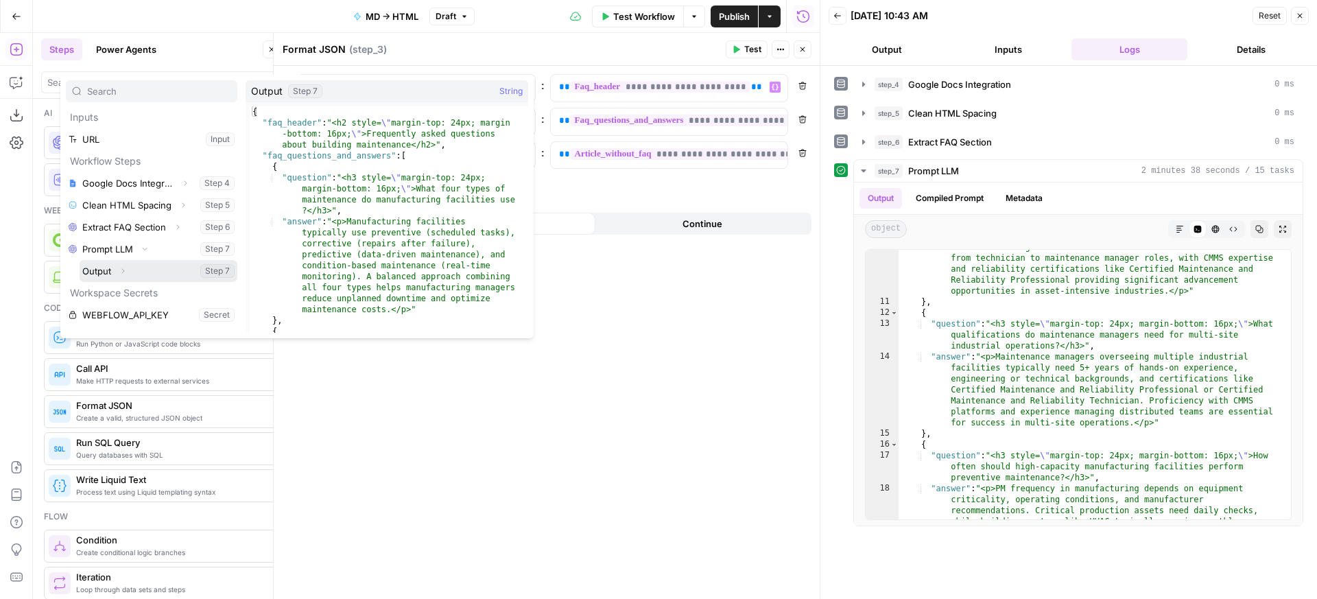
click at [121, 272] on icon "button" at bounding box center [123, 271] width 8 height 8
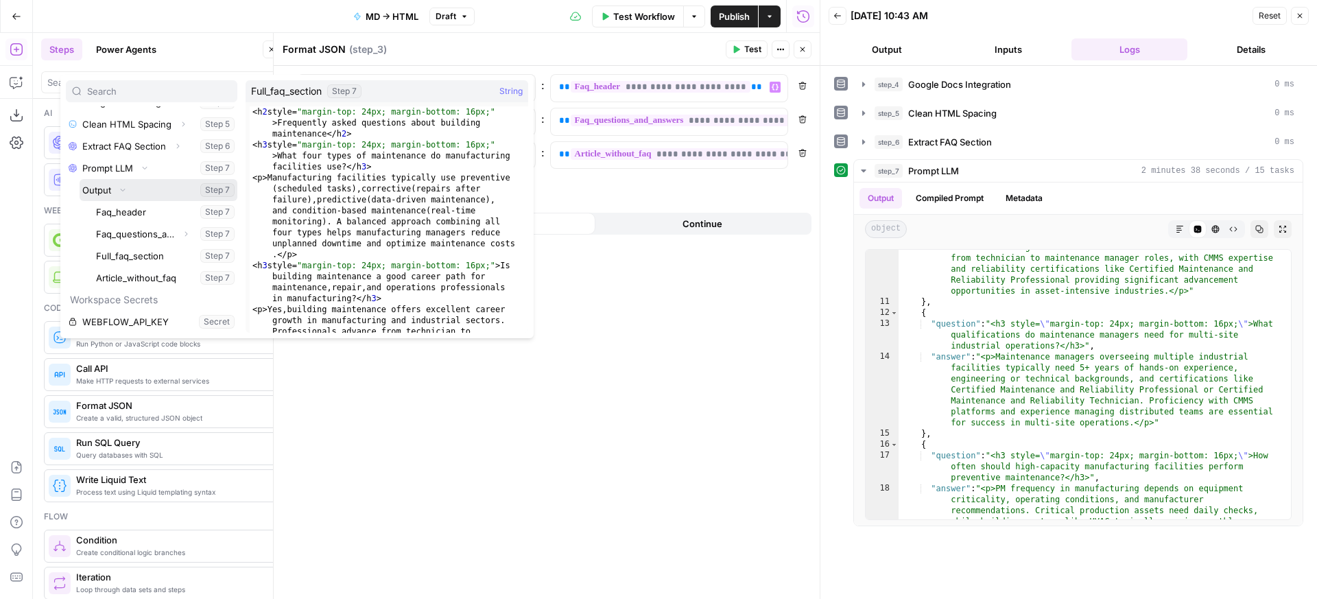
scroll to position [77, 0]
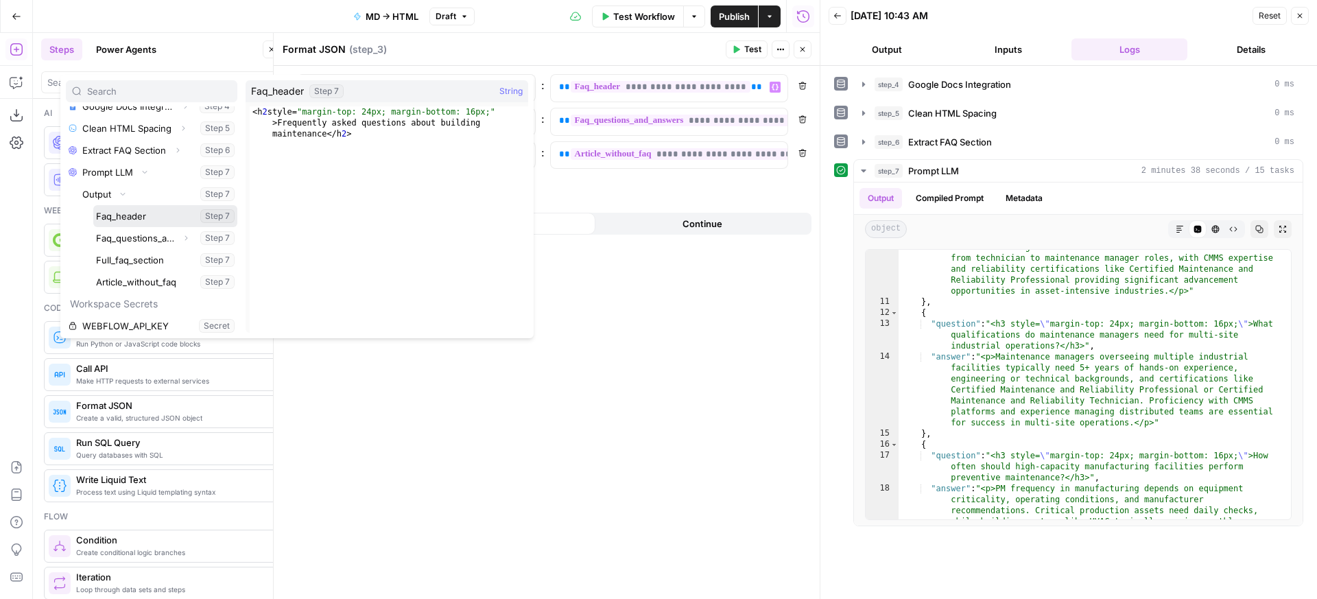
click at [166, 220] on button "Select variable Faq_header" at bounding box center [165, 216] width 144 height 22
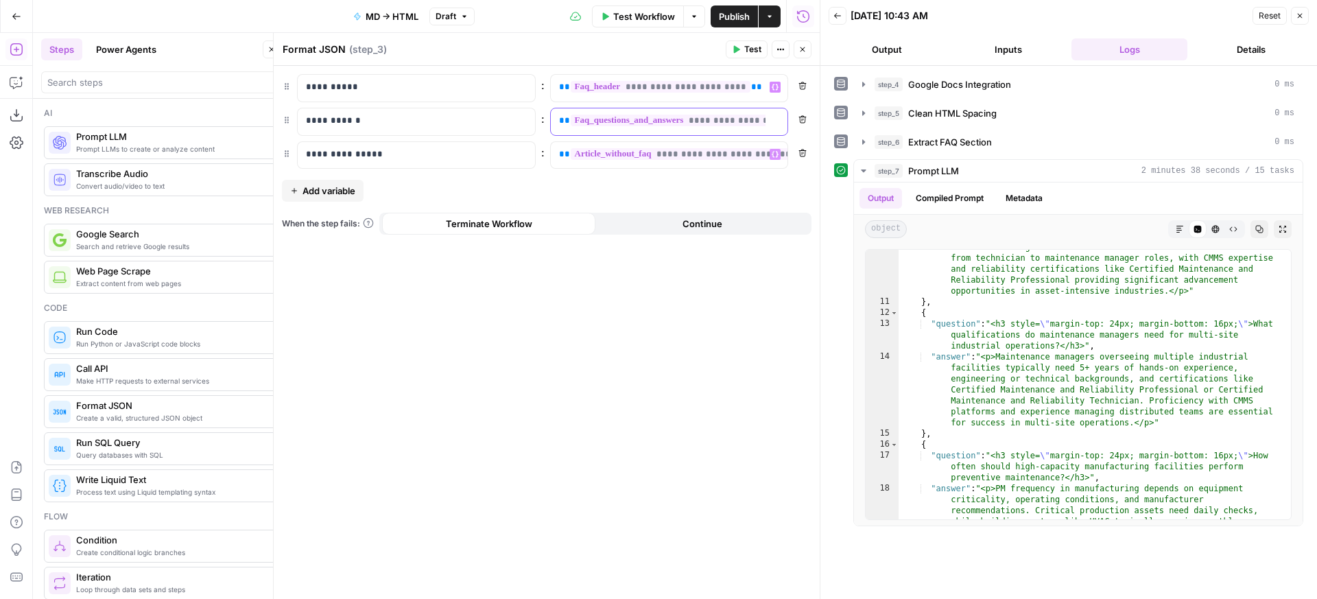
click at [623, 119] on span "**********" at bounding box center [730, 121] width 318 height 12
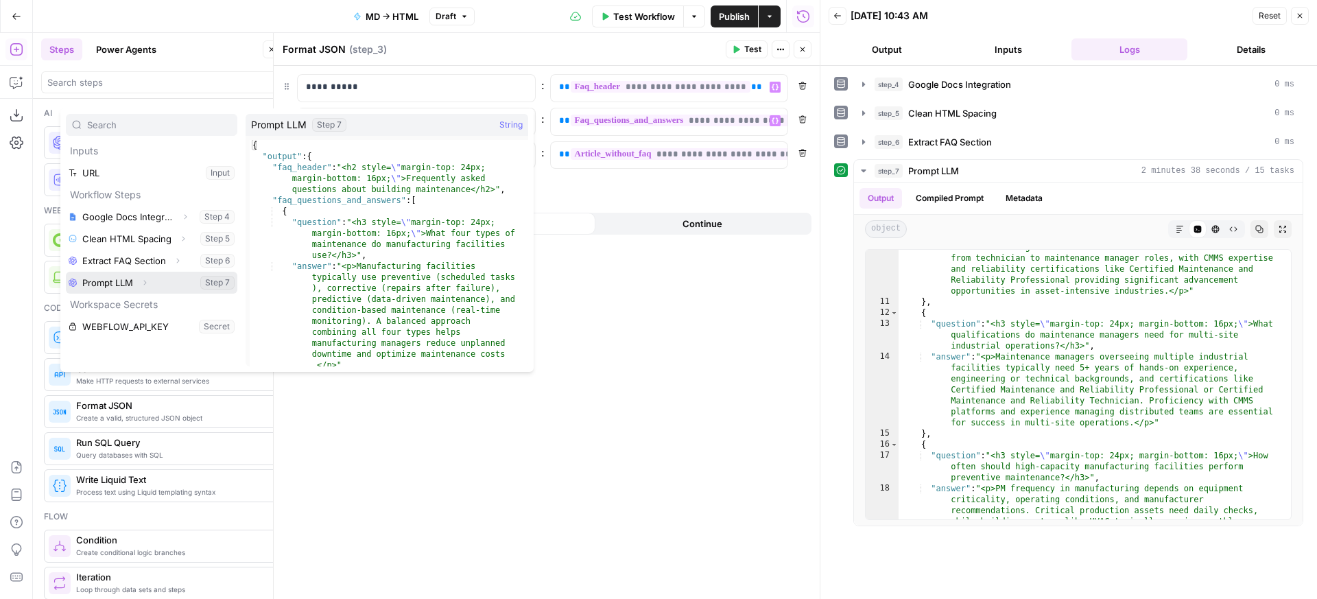
click at [143, 280] on icon "button" at bounding box center [145, 283] width 8 height 8
click at [120, 303] on icon "button" at bounding box center [123, 305] width 8 height 8
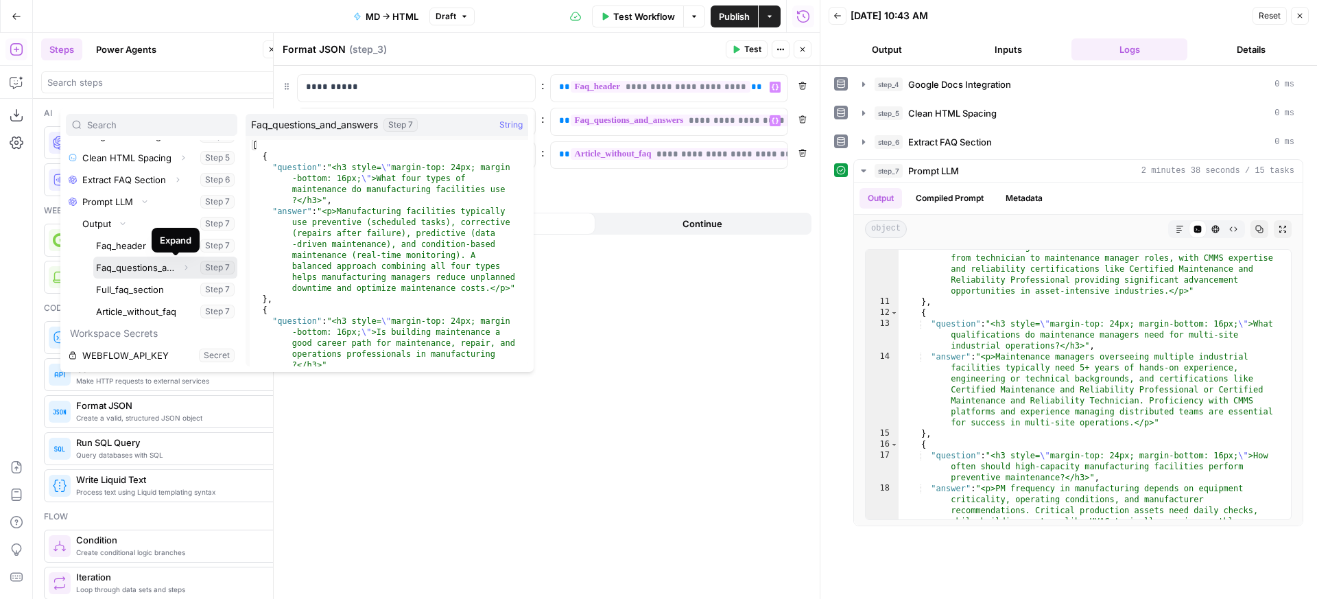
click at [155, 270] on button "Select variable Faq_questions_and_answers" at bounding box center [165, 268] width 144 height 22
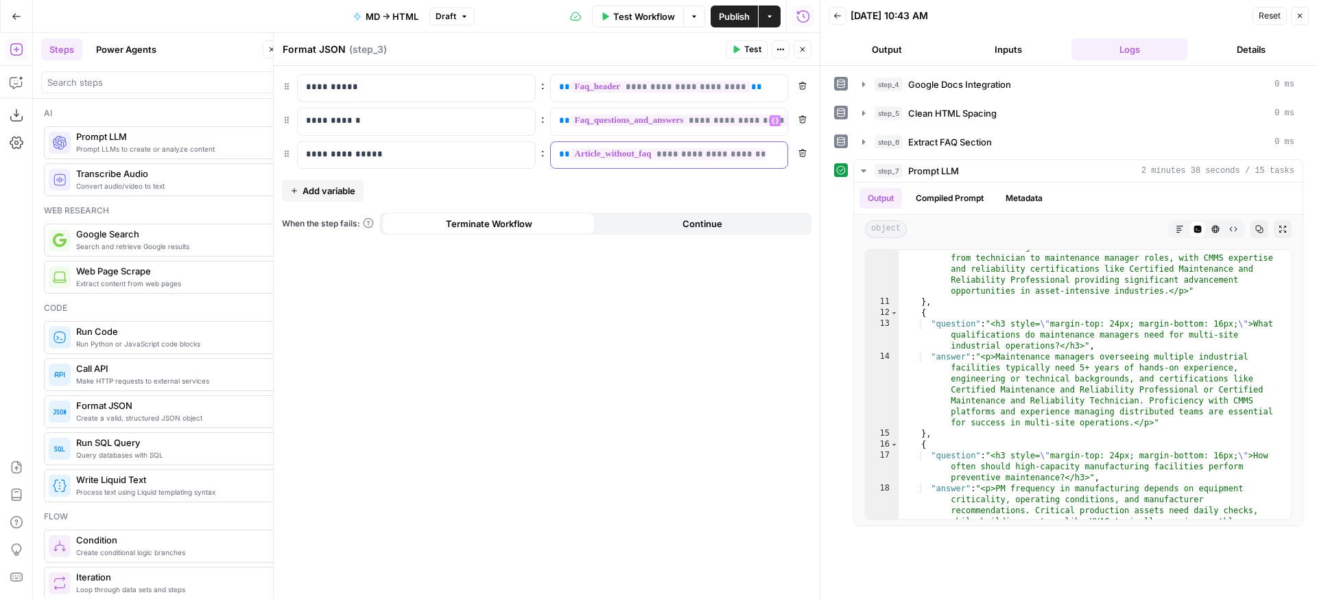
click at [589, 148] on span "**********" at bounding box center [698, 154] width 255 height 12
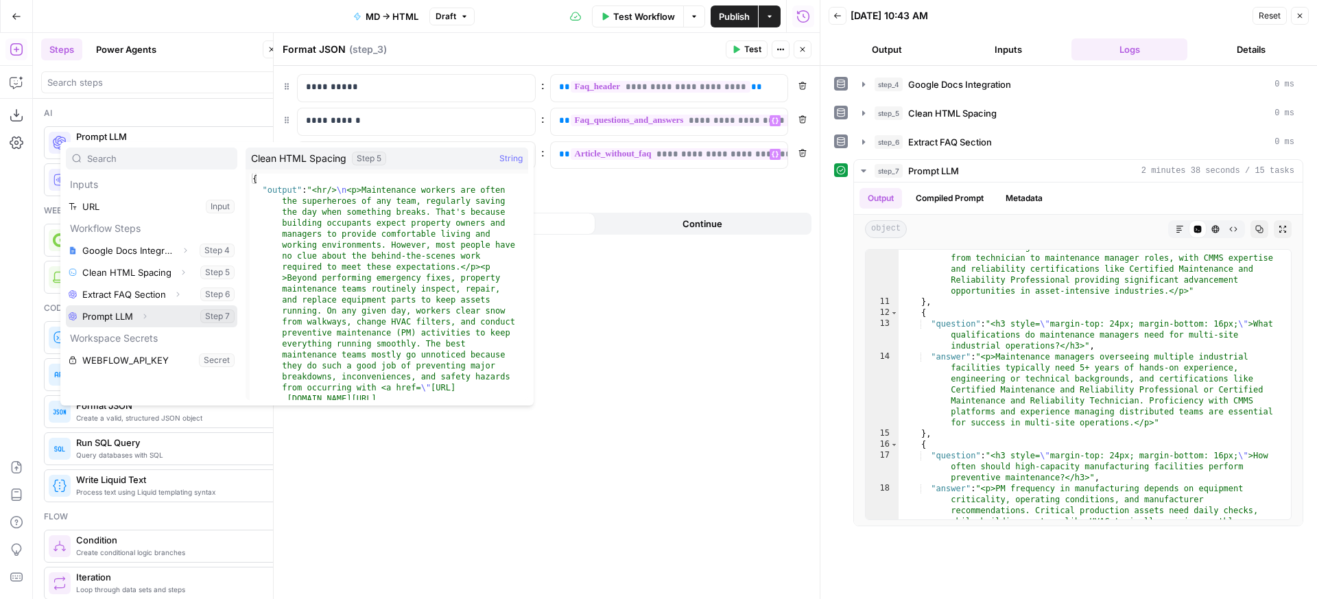
click at [148, 316] on icon "button" at bounding box center [145, 316] width 8 height 8
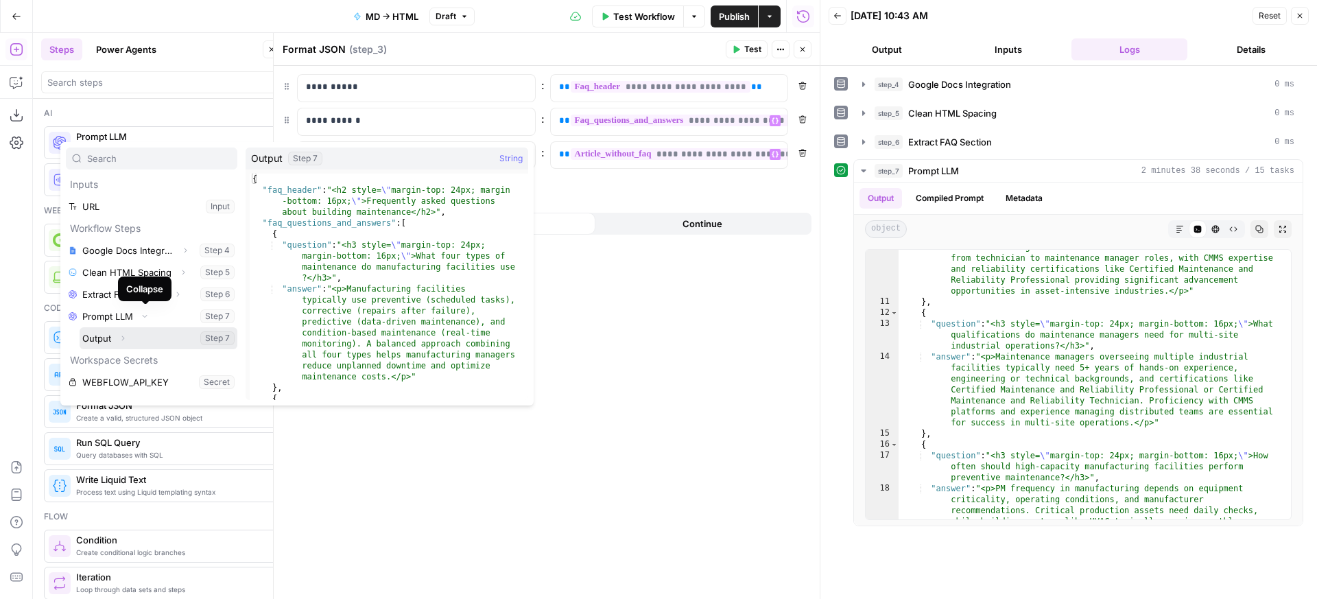
click at [138, 334] on button "Select variable Output" at bounding box center [159, 338] width 158 height 22
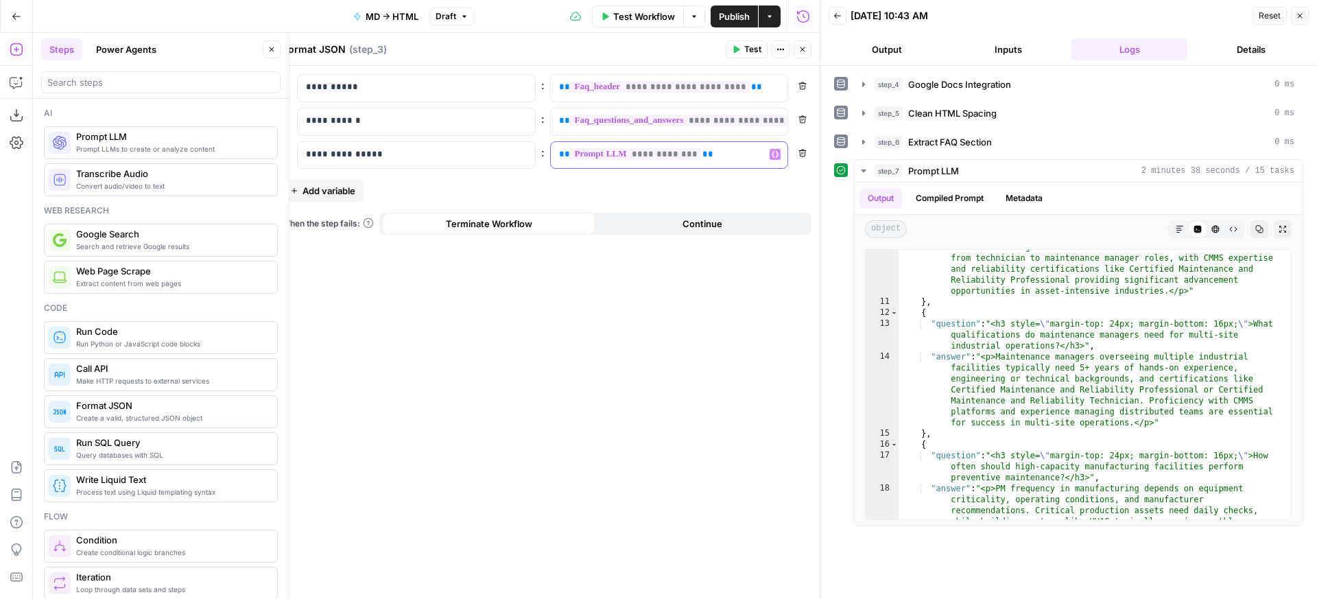
scroll to position [123, 0]
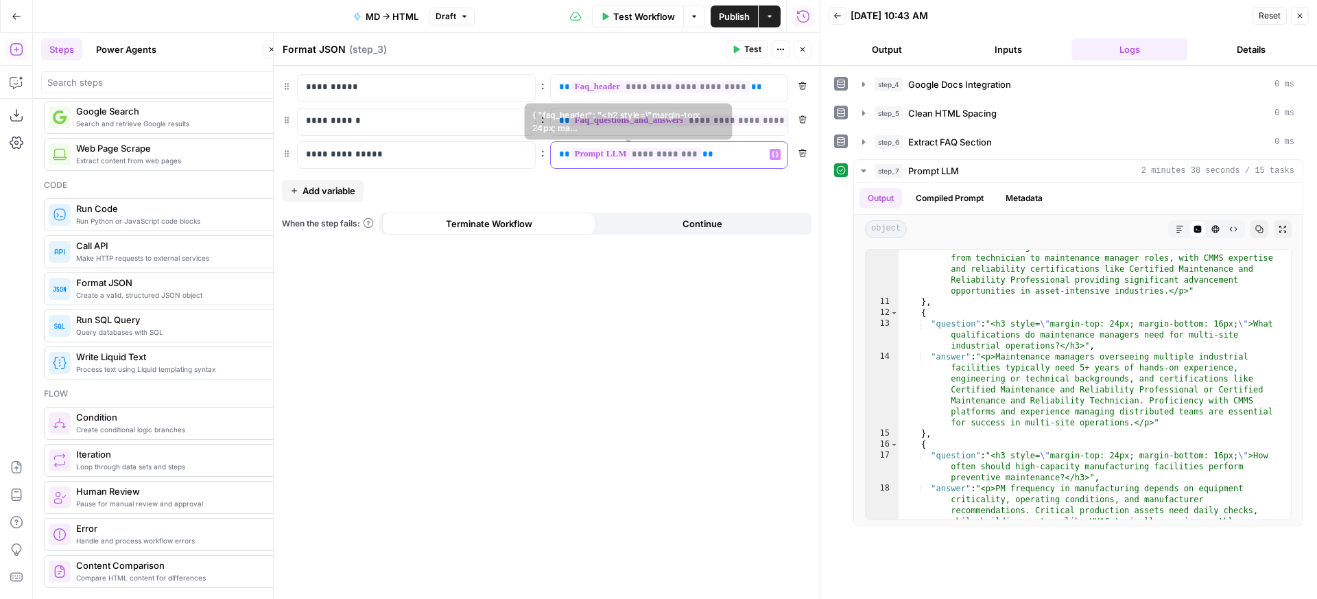
drag, startPoint x: 714, startPoint y: 157, endPoint x: 410, endPoint y: 147, distance: 304.2
click at [551, 147] on div "**********" at bounding box center [658, 155] width 215 height 27
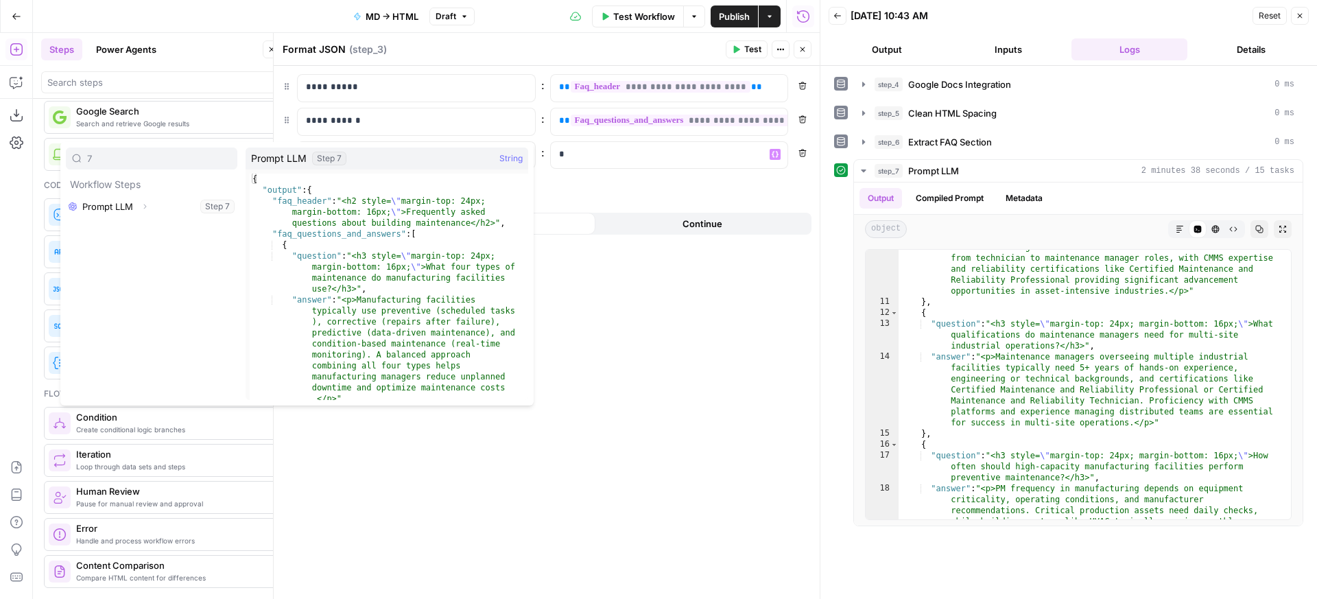
type input "7"
click at [168, 204] on button "Select variable Prompt LLM" at bounding box center [152, 207] width 172 height 22
type input "7"
click at [144, 207] on icon "button" at bounding box center [145, 206] width 8 height 8
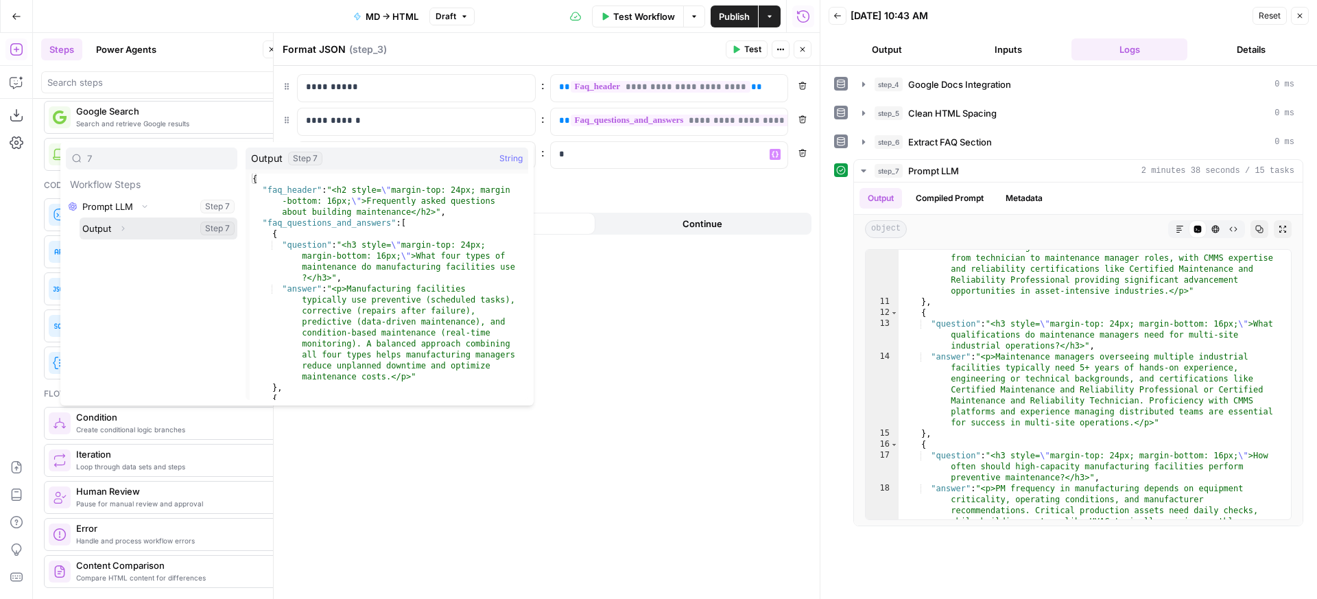
click at [120, 229] on icon "button" at bounding box center [123, 228] width 8 height 8
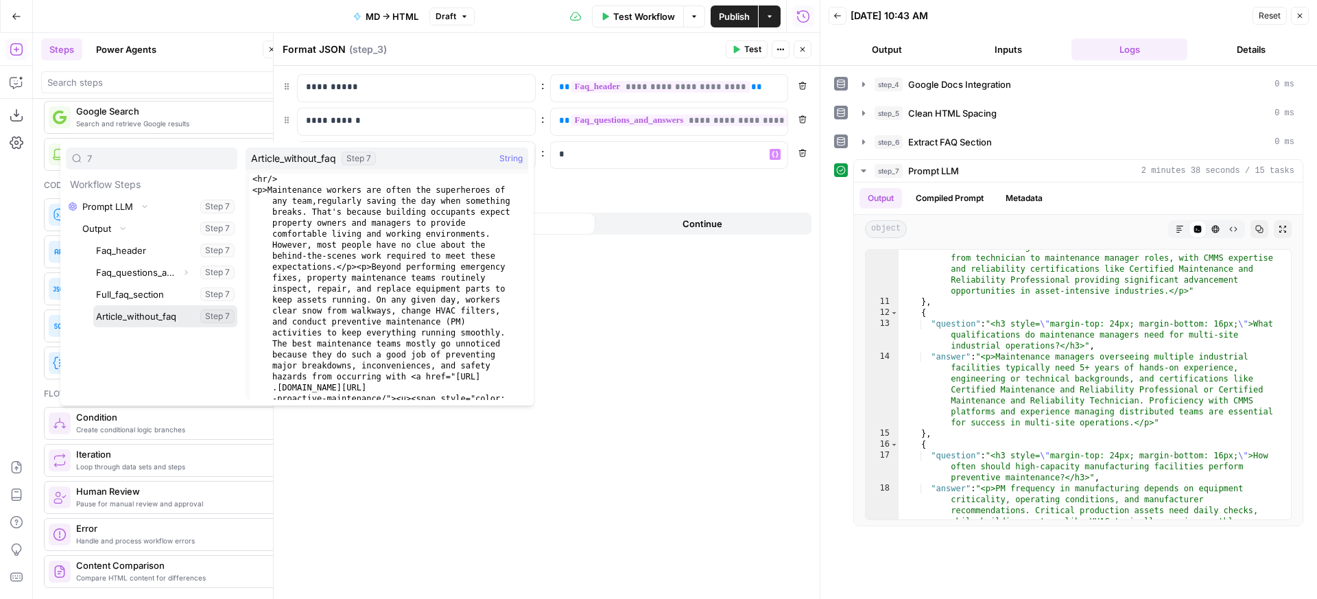
click at [149, 315] on button "Select variable Article_without_faq" at bounding box center [165, 316] width 144 height 22
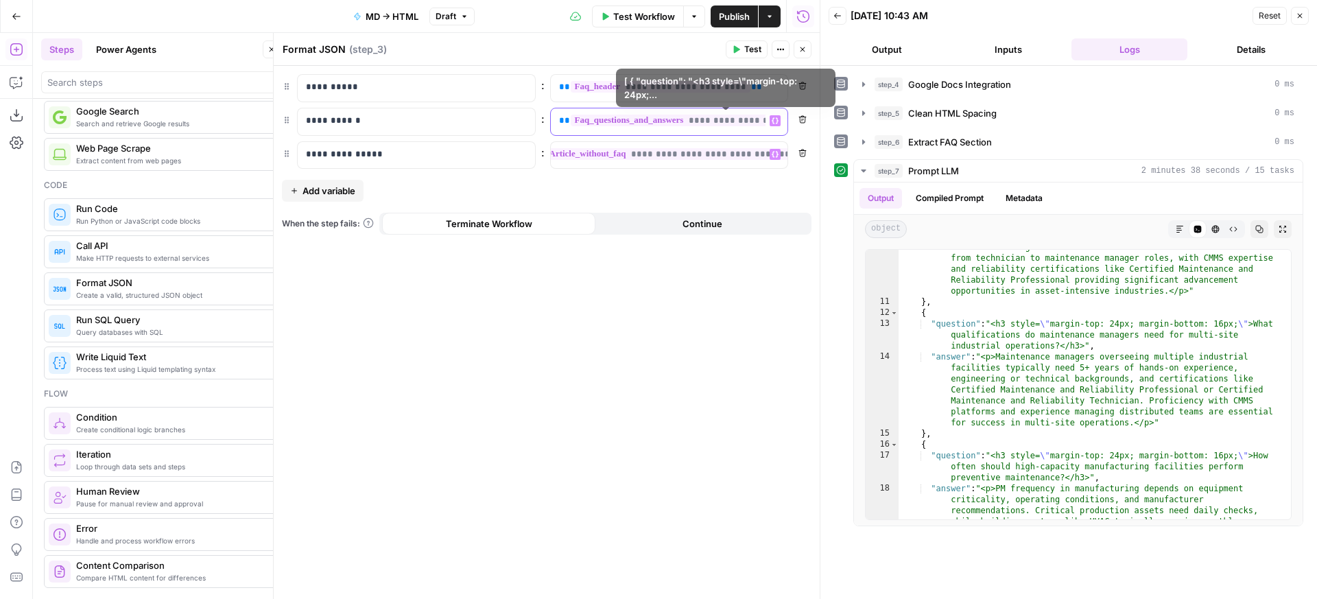
scroll to position [0, 127]
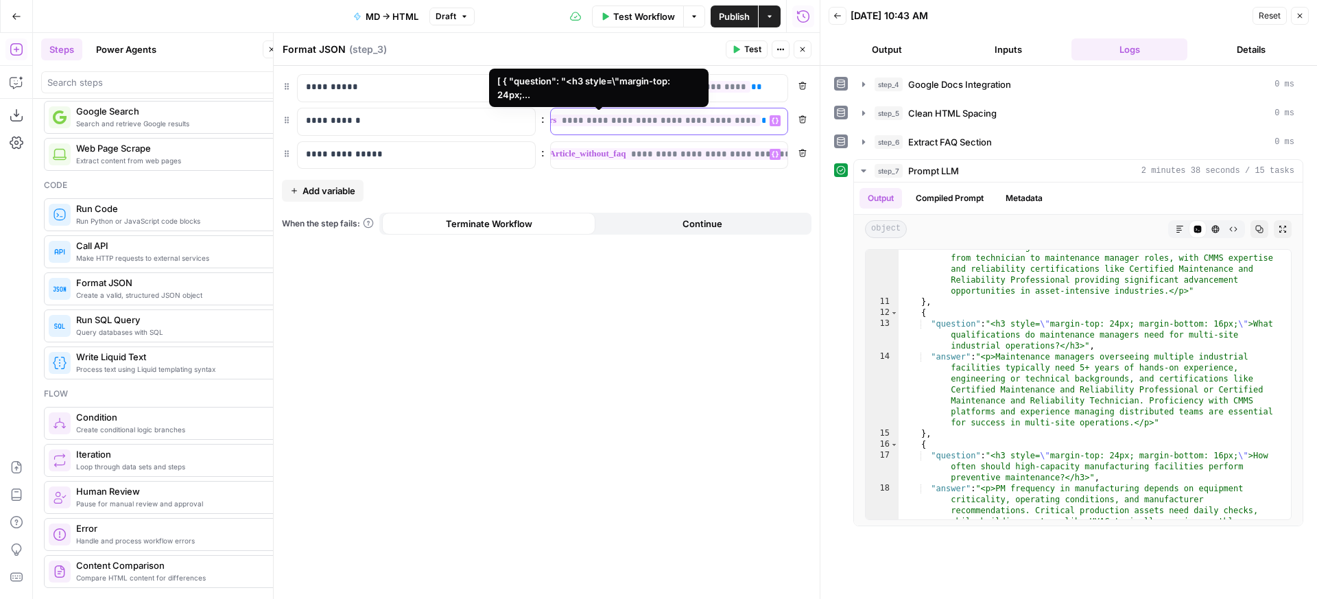
drag, startPoint x: 557, startPoint y: 125, endPoint x: 769, endPoint y: 86, distance: 215.5
click at [764, 110] on div "**********" at bounding box center [658, 121] width 215 height 27
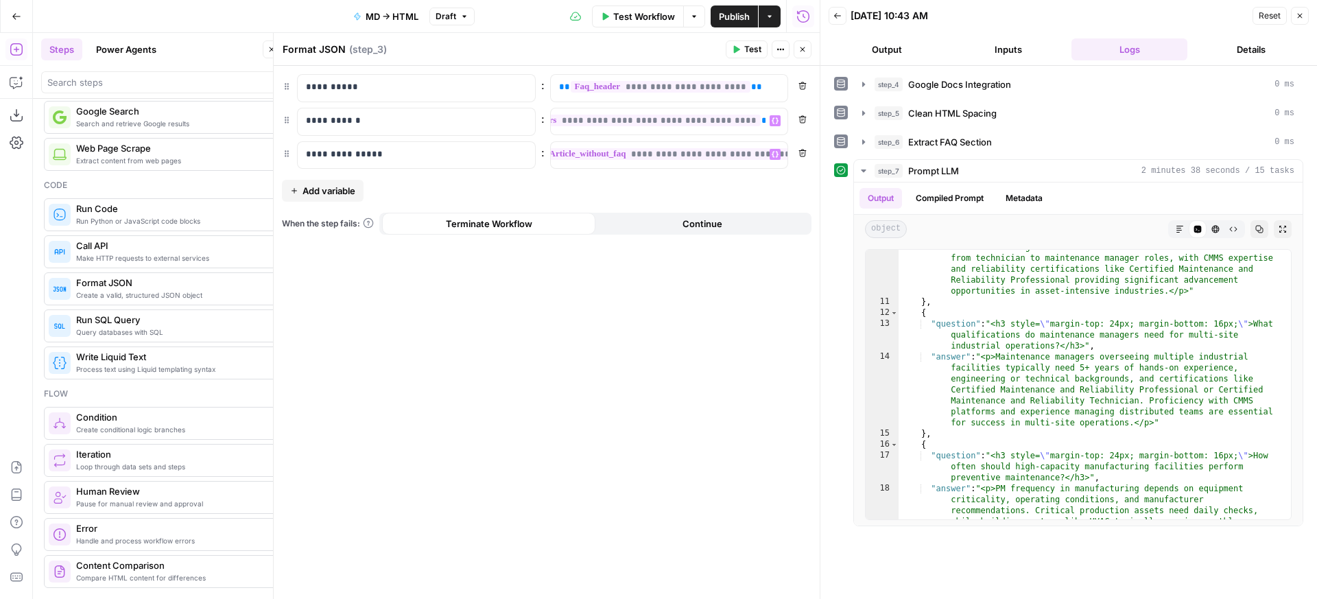
click at [762, 51] on button "Test" at bounding box center [747, 49] width 42 height 18
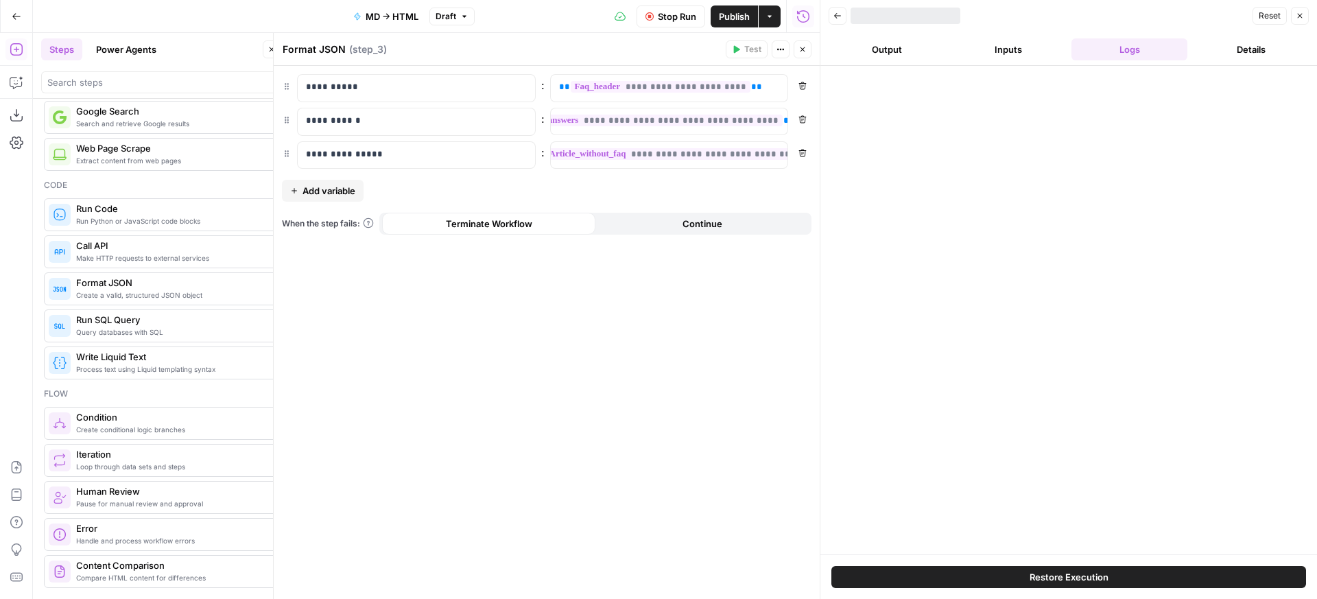
click at [808, 54] on button "Close" at bounding box center [803, 49] width 18 height 18
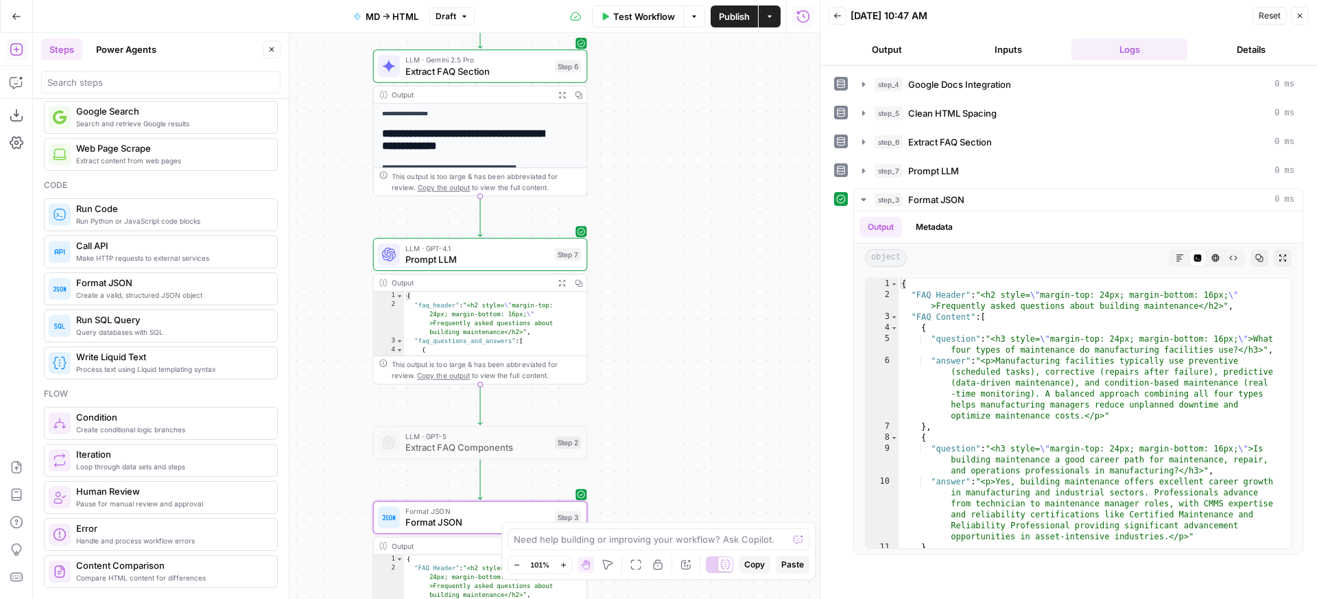
drag, startPoint x: 731, startPoint y: 391, endPoint x: 707, endPoint y: 509, distance: 120.4
click at [707, 509] on div "**********" at bounding box center [426, 316] width 787 height 566
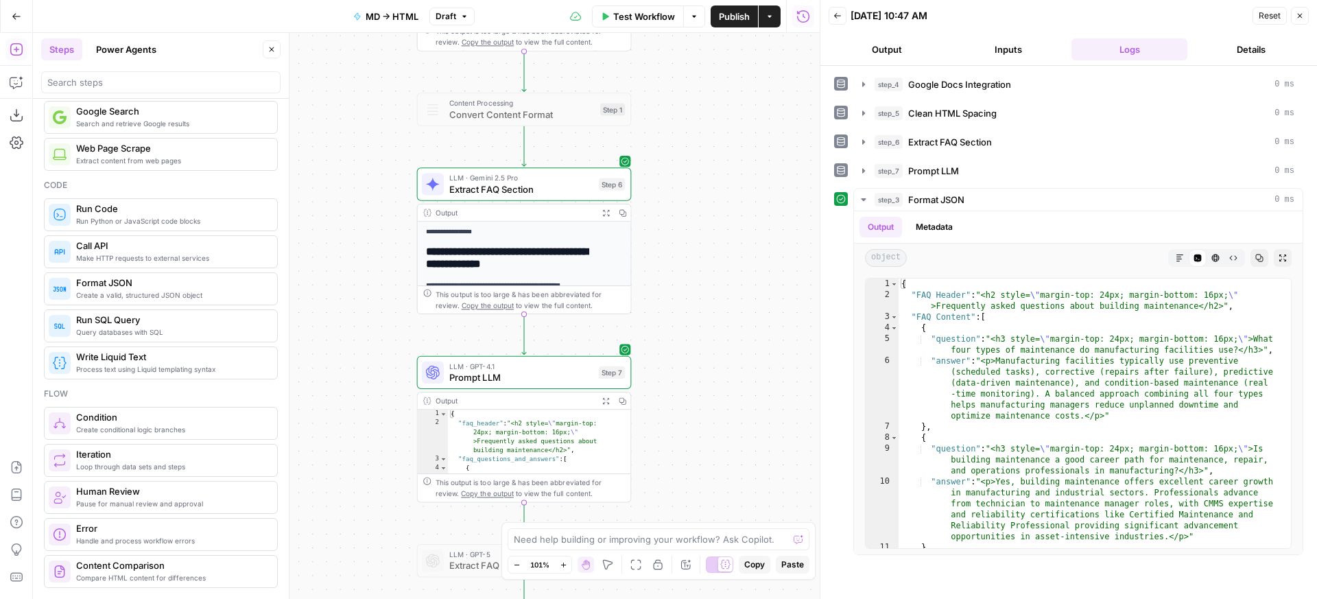
drag, startPoint x: 731, startPoint y: 273, endPoint x: 753, endPoint y: 293, distance: 30.1
click at [759, 374] on div "**********" at bounding box center [426, 316] width 787 height 566
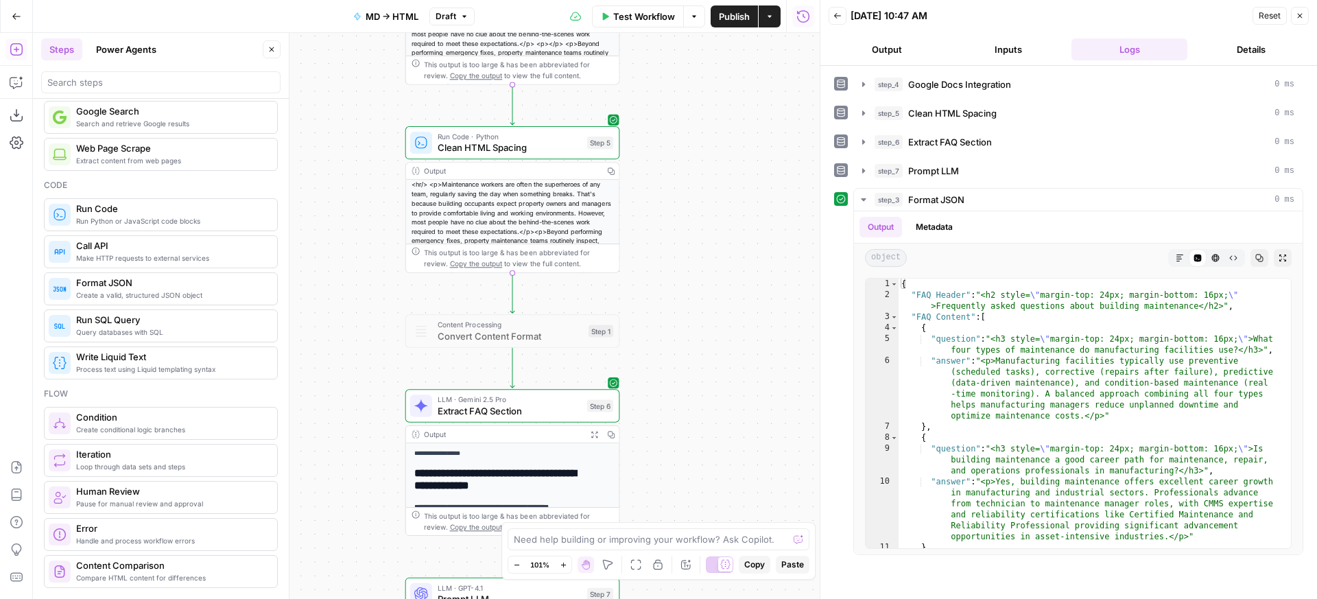
drag, startPoint x: 740, startPoint y: 202, endPoint x: 755, endPoint y: 323, distance: 121.0
click at [729, 415] on div "**********" at bounding box center [426, 316] width 787 height 566
click at [729, 21] on span "Publish" at bounding box center [734, 17] width 31 height 14
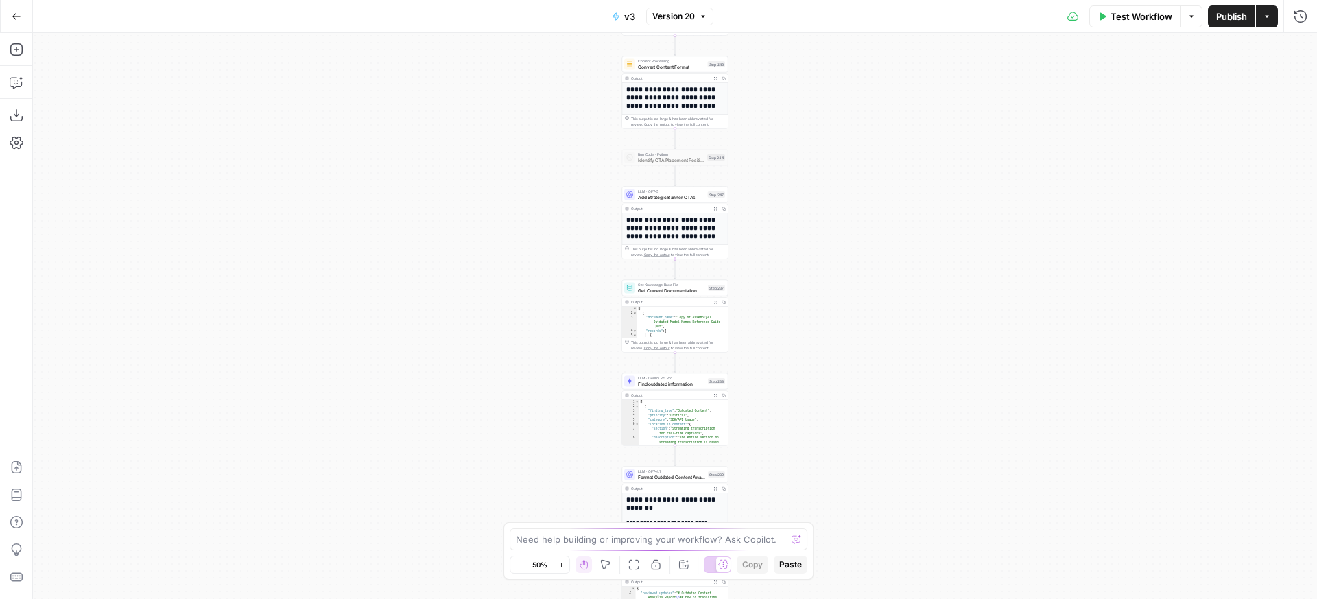
click at [766, 151] on div "**********" at bounding box center [675, 316] width 1285 height 566
click at [726, 285] on div "**********" at bounding box center [675, 316] width 1285 height 566
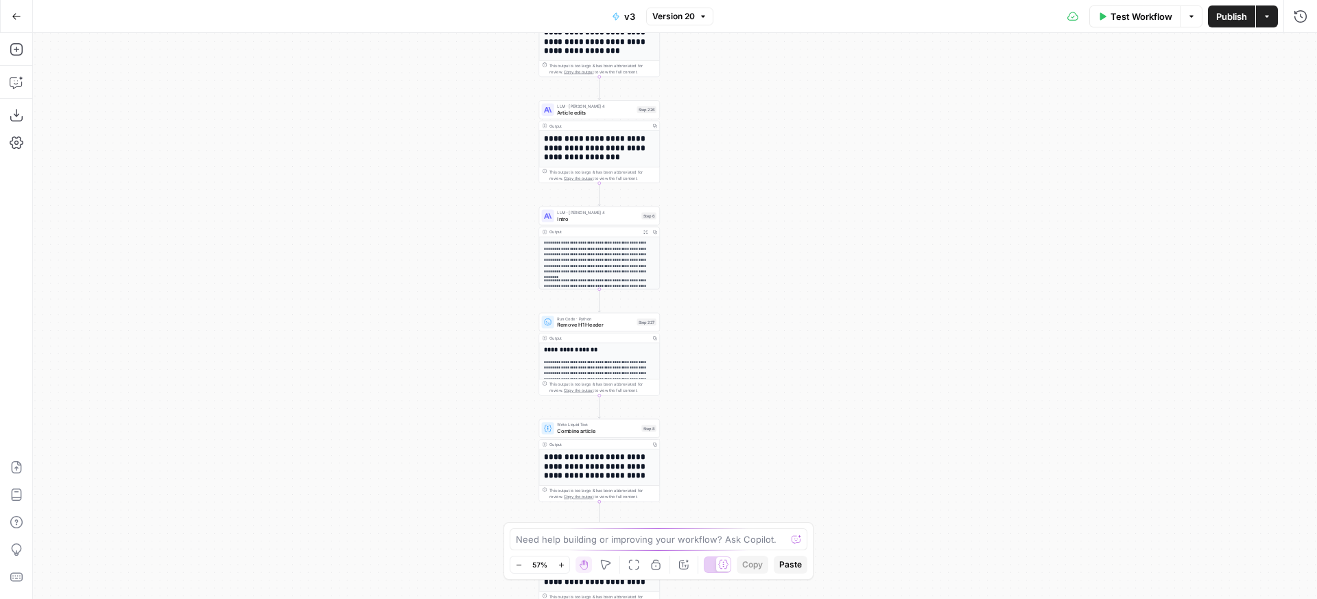
drag, startPoint x: 795, startPoint y: 117, endPoint x: 771, endPoint y: 422, distance: 306.4
click at [771, 422] on div "**********" at bounding box center [675, 316] width 1285 height 566
click at [615, 115] on span "Article edits" at bounding box center [595, 112] width 77 height 8
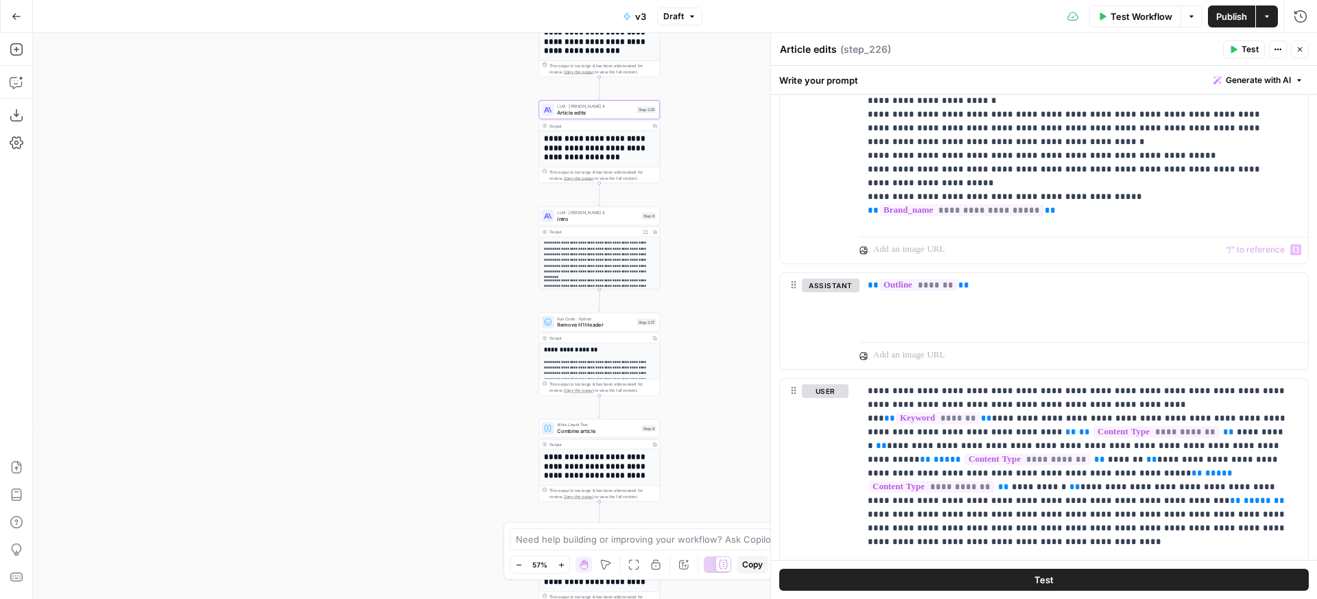
scroll to position [1142, 0]
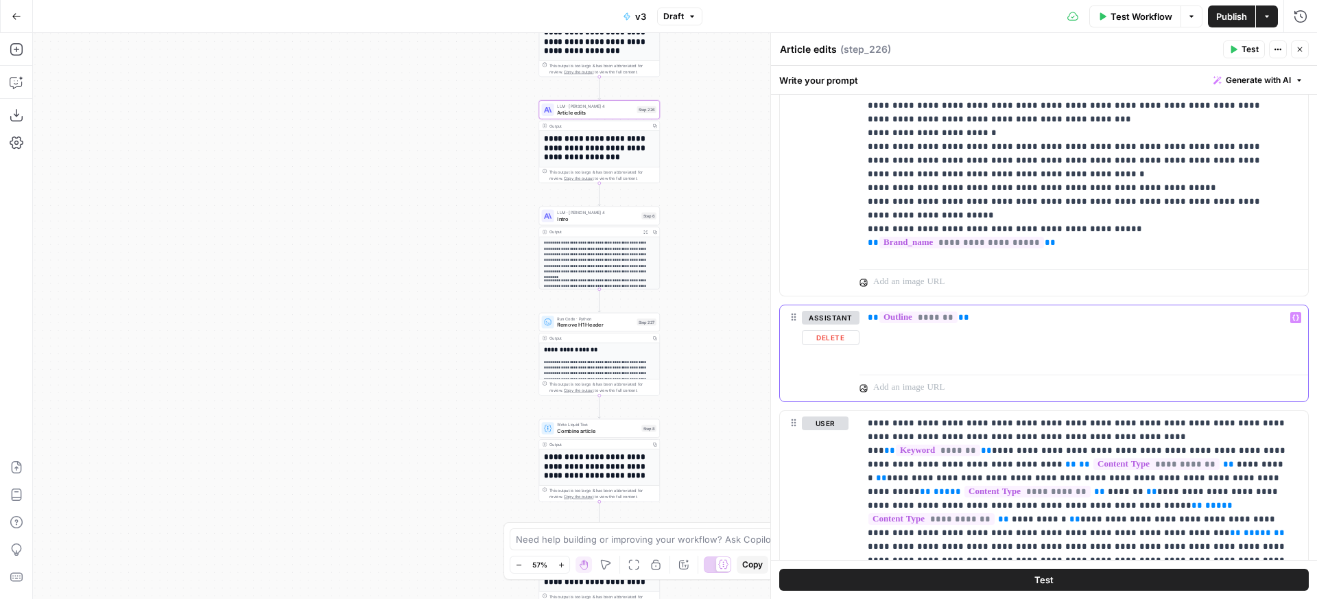
click at [932, 321] on span "*******" at bounding box center [919, 318] width 78 height 12
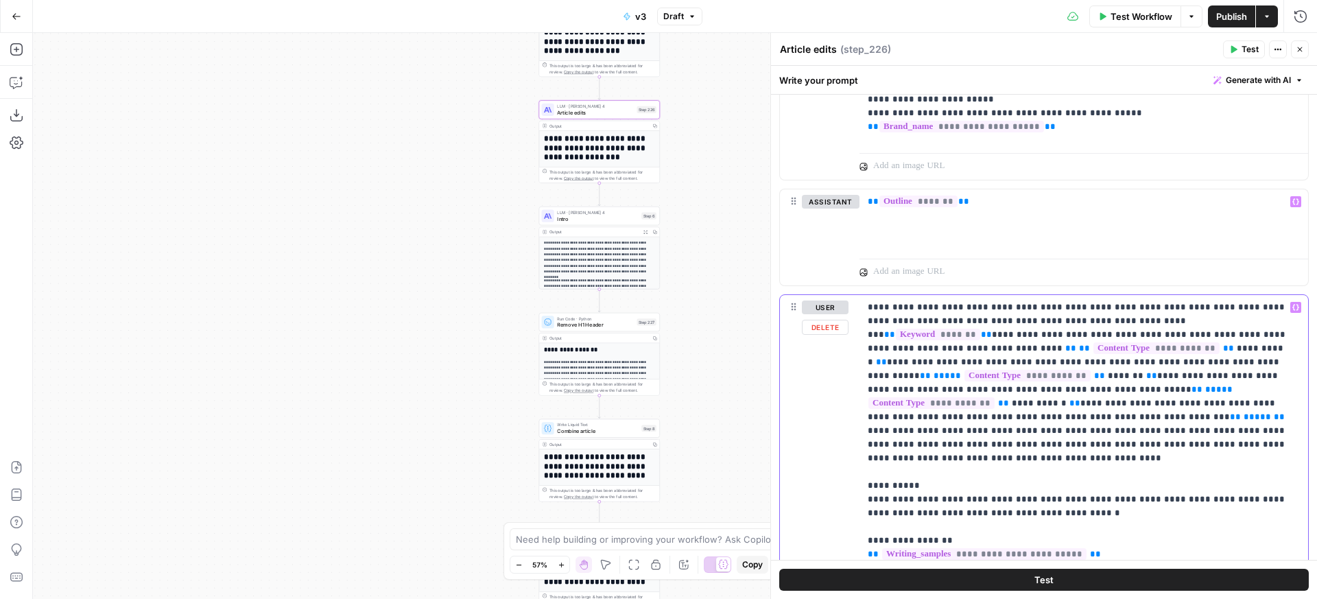
scroll to position [1248, 0]
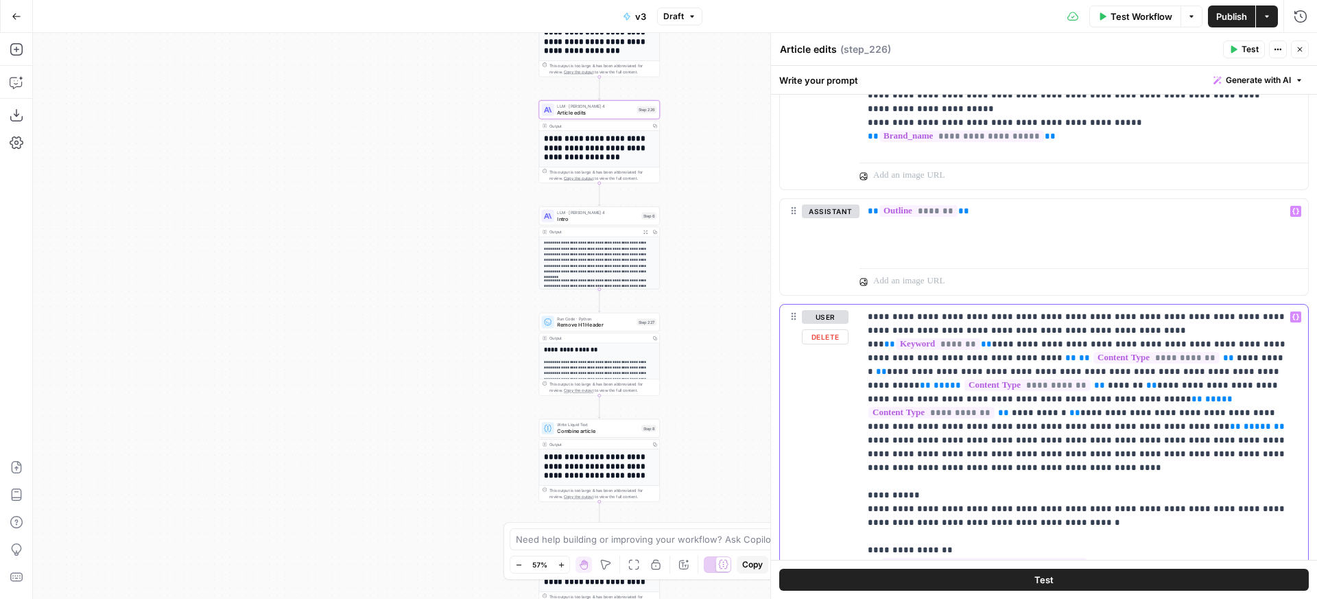
click at [1166, 402] on p "**********" at bounding box center [1079, 571] width 422 height 522
drag, startPoint x: 1147, startPoint y: 406, endPoint x: 922, endPoint y: 402, distance: 224.4
click at [1147, 406] on p "**********" at bounding box center [1079, 571] width 422 height 522
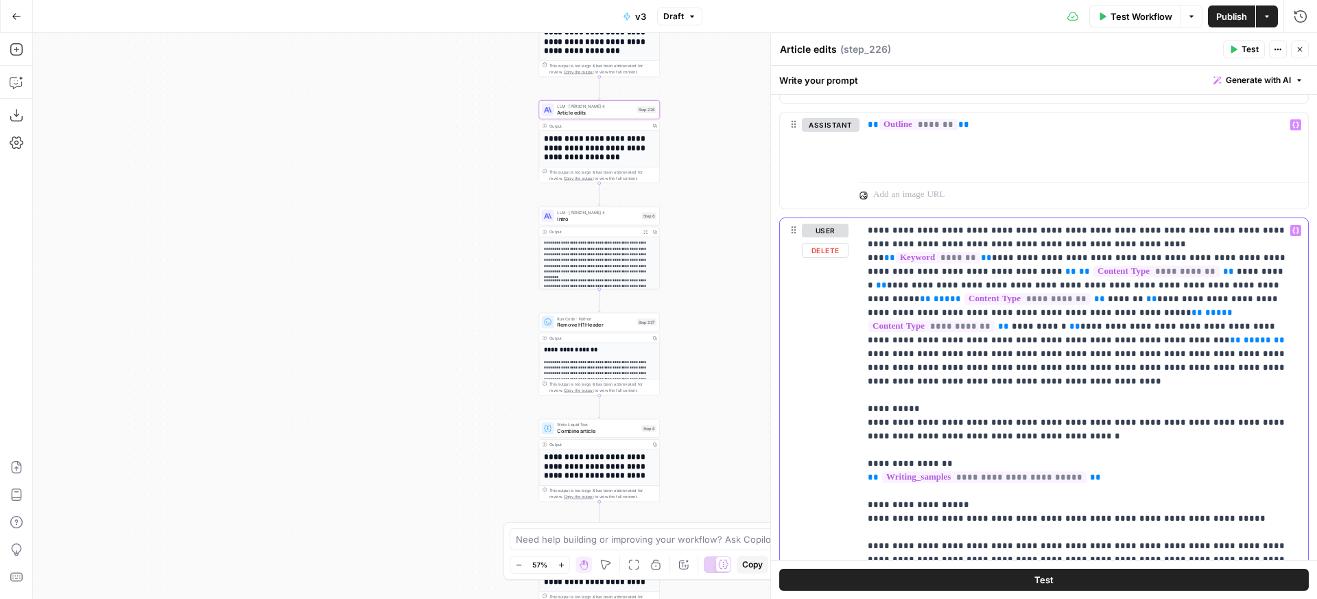
scroll to position [1346, 0]
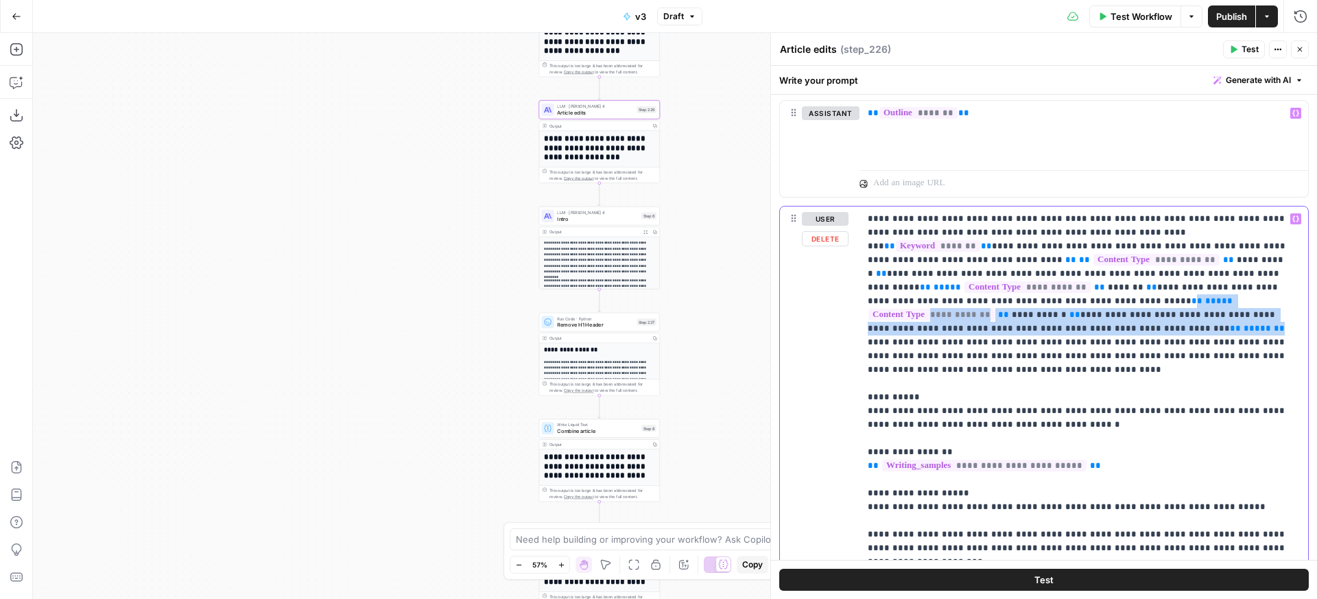
drag, startPoint x: 1267, startPoint y: 289, endPoint x: 1221, endPoint y: 315, distance: 52.3
click at [1221, 315] on p "**********" at bounding box center [1079, 473] width 422 height 522
copy p "**********"
click at [21, 80] on icon "button" at bounding box center [17, 82] width 14 height 14
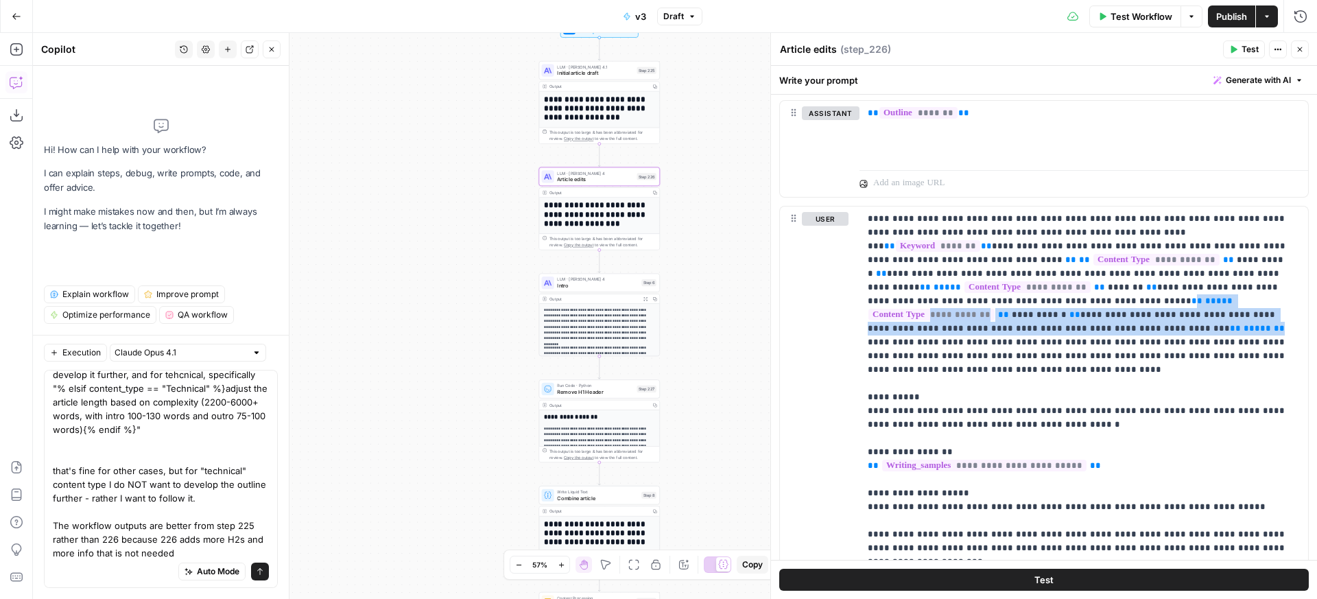
scroll to position [35, 0]
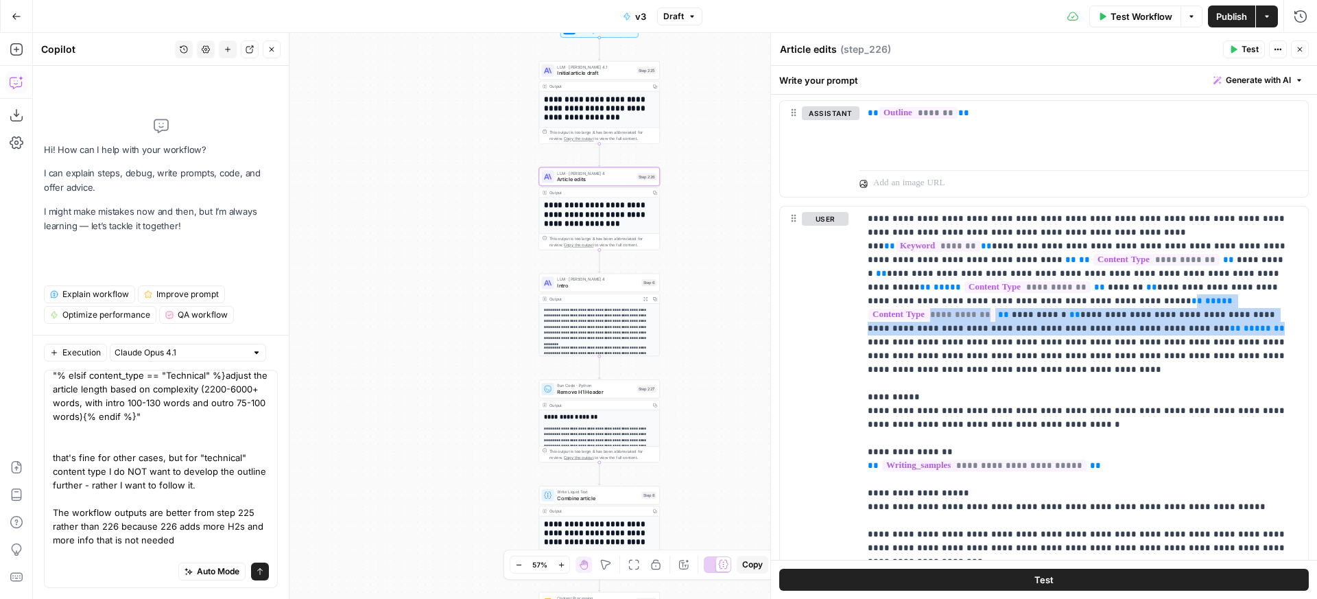
type textarea "in step 226, we provide the intro and then ask to develop it further, and for t…"
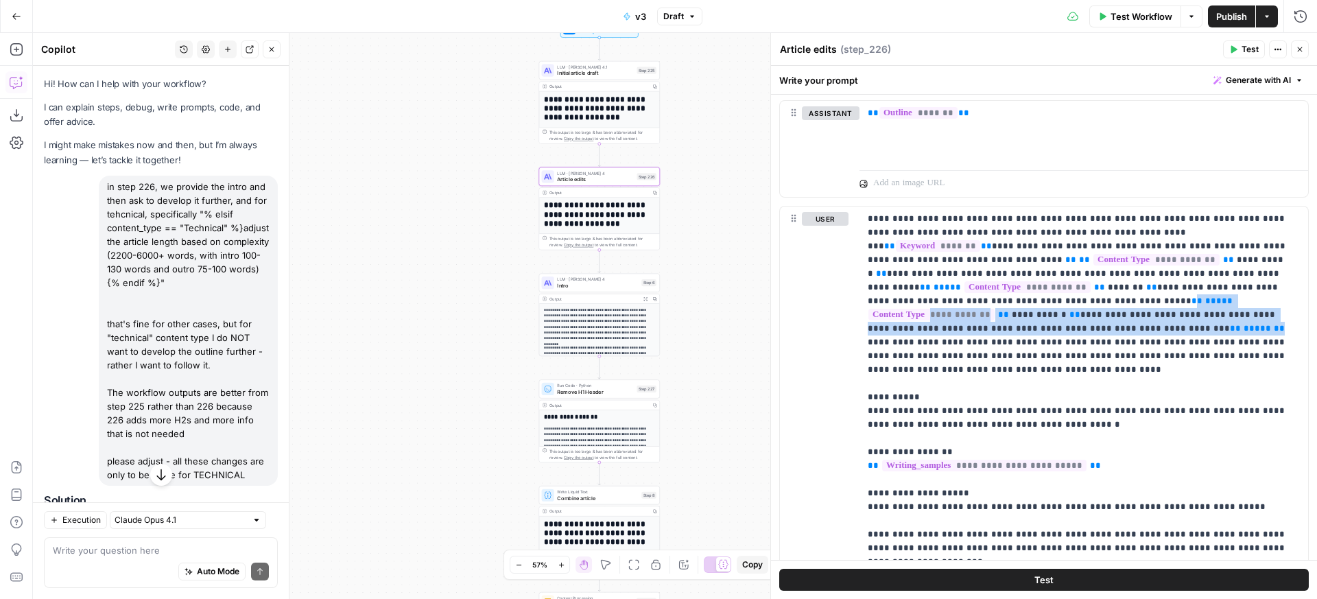
scroll to position [191, 0]
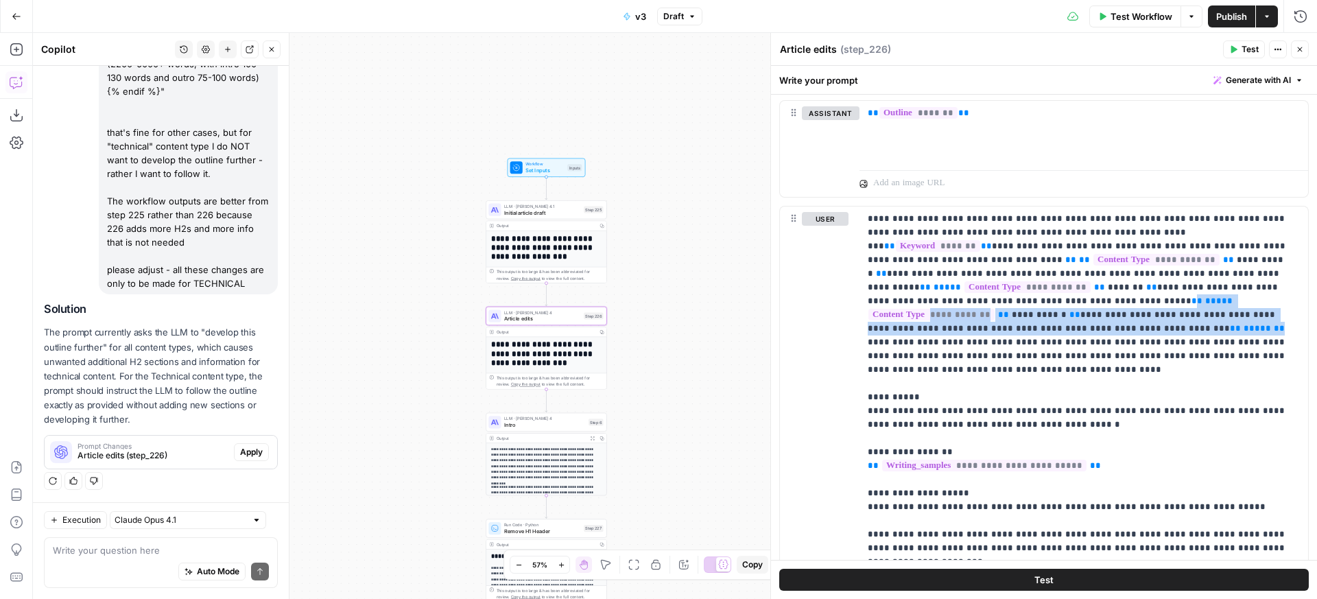
click at [251, 457] on span "Apply" at bounding box center [251, 452] width 23 height 12
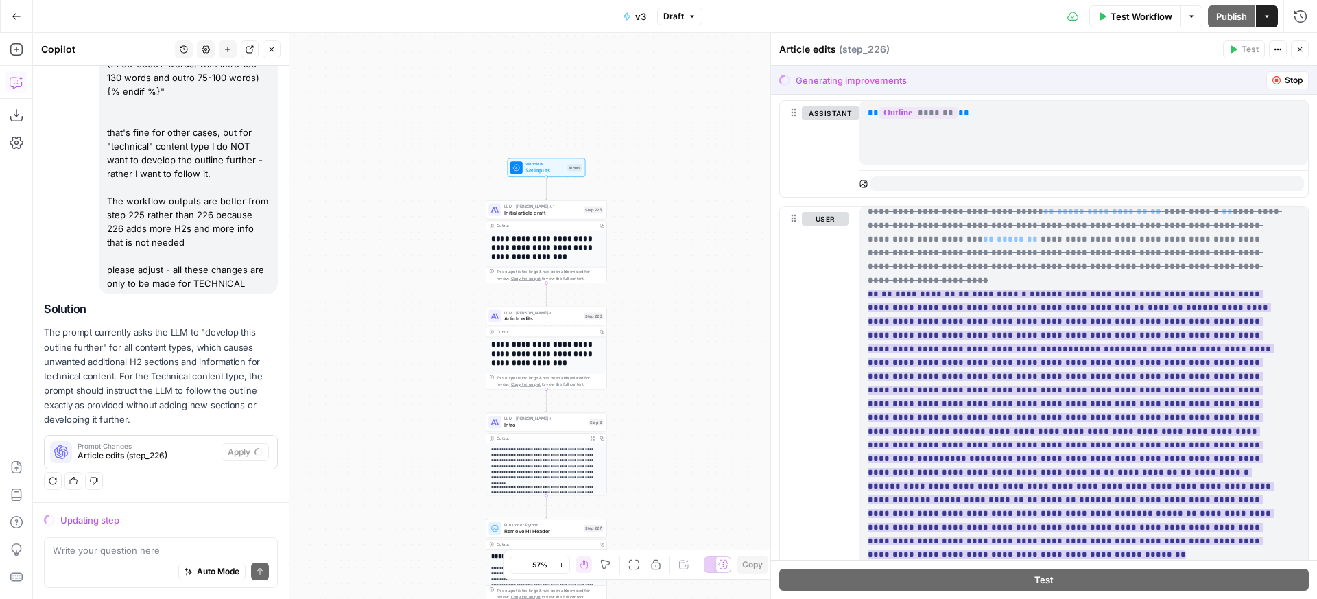
scroll to position [71, 0]
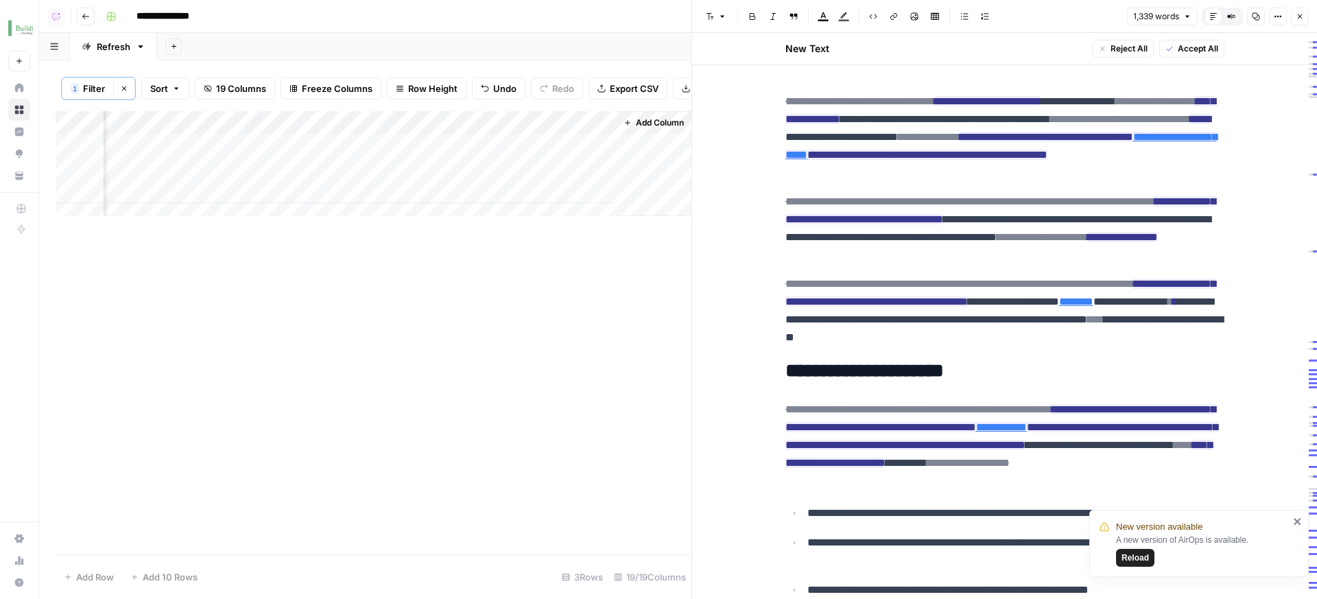
scroll to position [0, 2264]
click at [1302, 10] on button "Close" at bounding box center [1300, 17] width 18 height 18
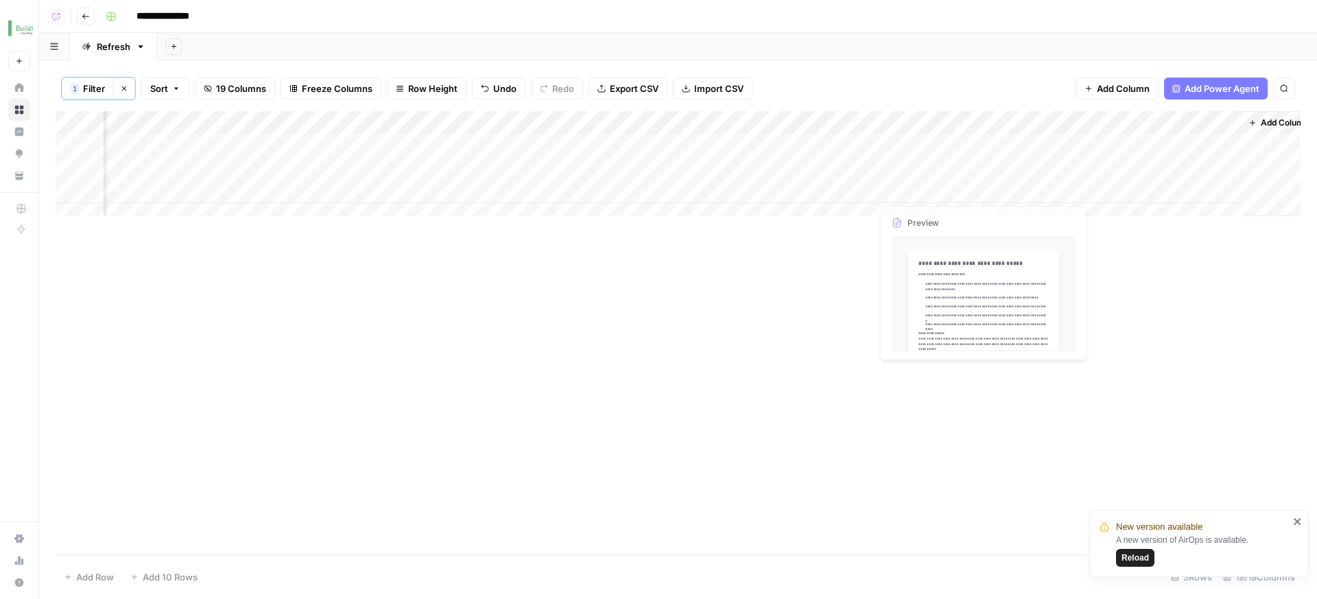
scroll to position [0, 1844]
click at [1250, 119] on span "Add Column" at bounding box center [1269, 123] width 48 height 12
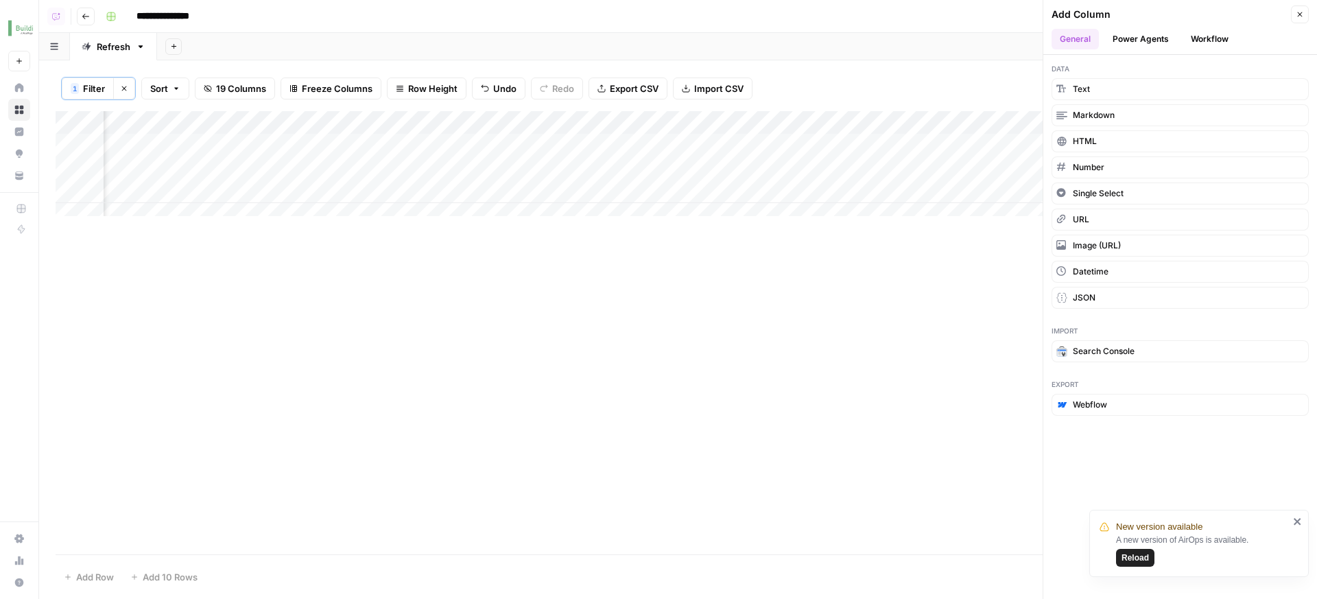
click at [1232, 34] on button "Workflow" at bounding box center [1210, 39] width 54 height 21
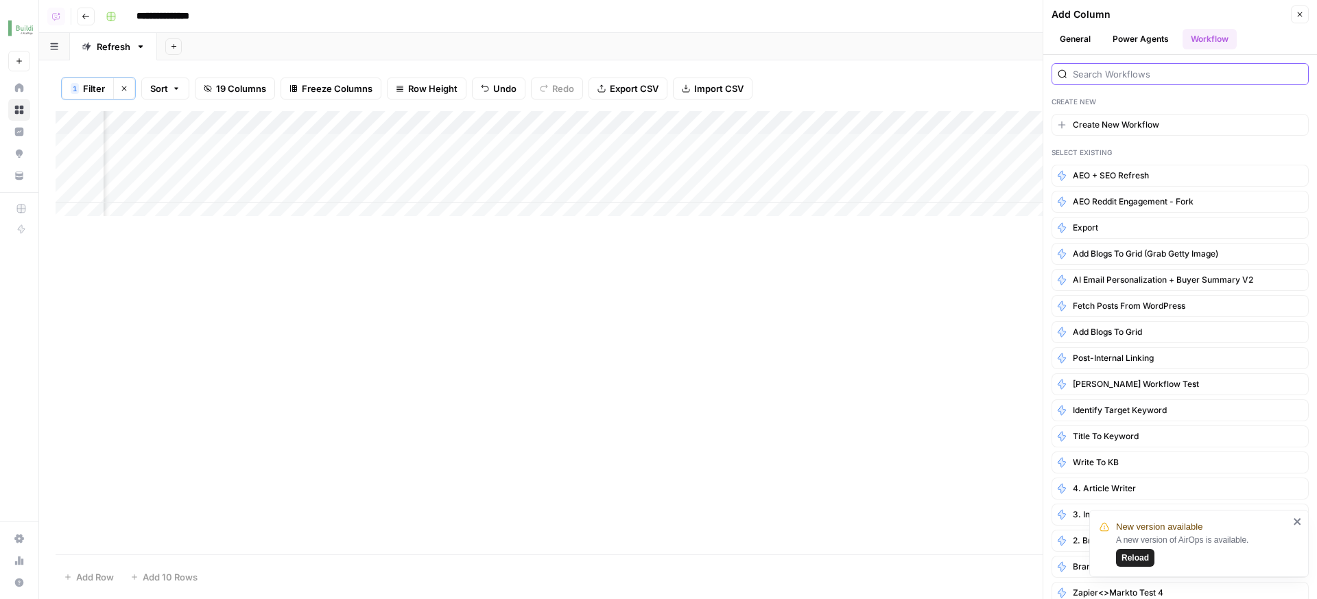
click at [1189, 78] on input "search" at bounding box center [1188, 74] width 230 height 14
click at [1155, 224] on button "Export" at bounding box center [1180, 228] width 257 height 22
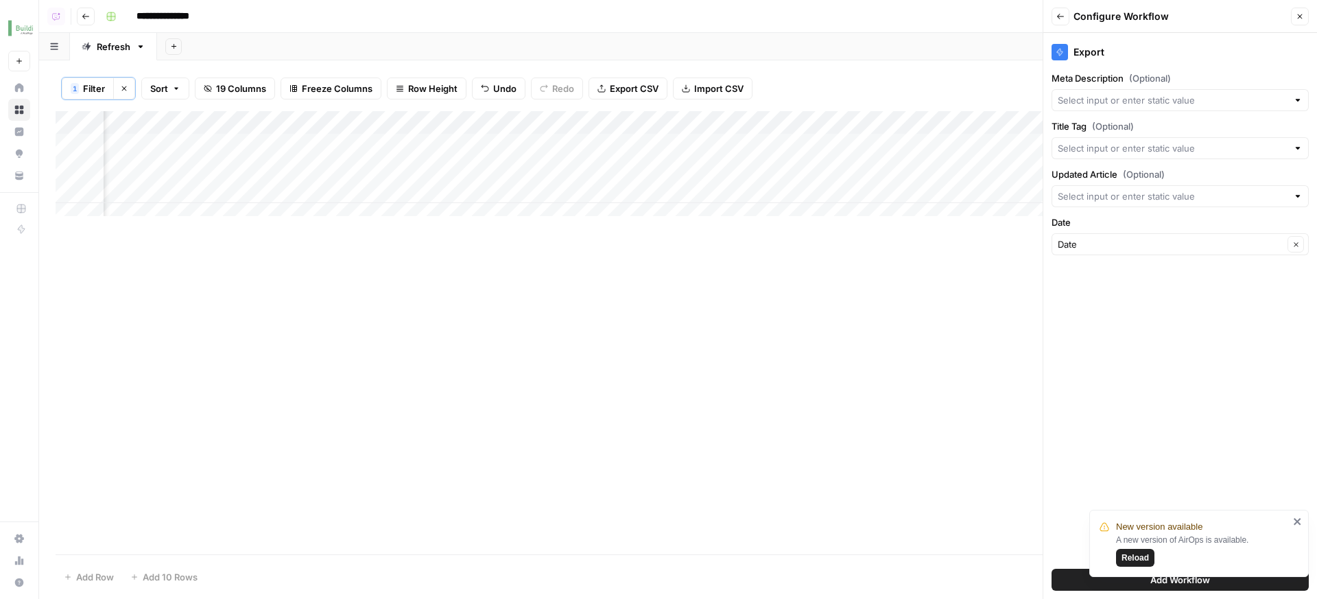
scroll to position [0, 2042]
click at [1124, 194] on input "Updated Article (Optional)" at bounding box center [1173, 196] width 230 height 14
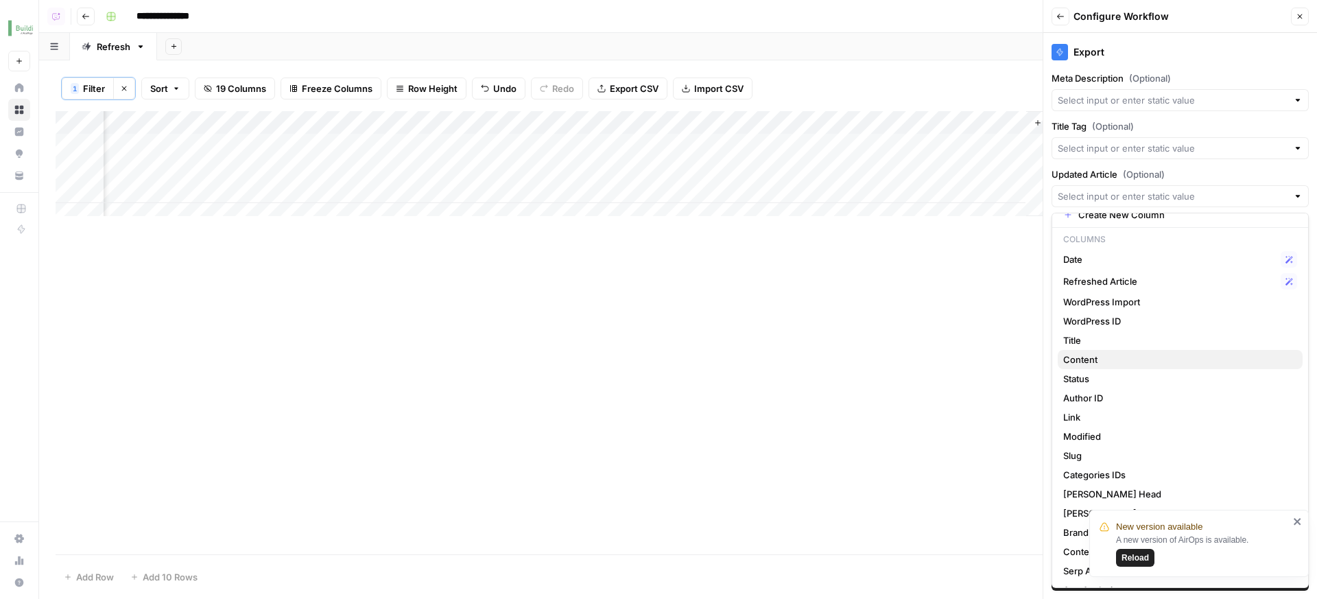
scroll to position [32, 0]
click at [1298, 524] on icon "close" at bounding box center [1298, 521] width 10 height 11
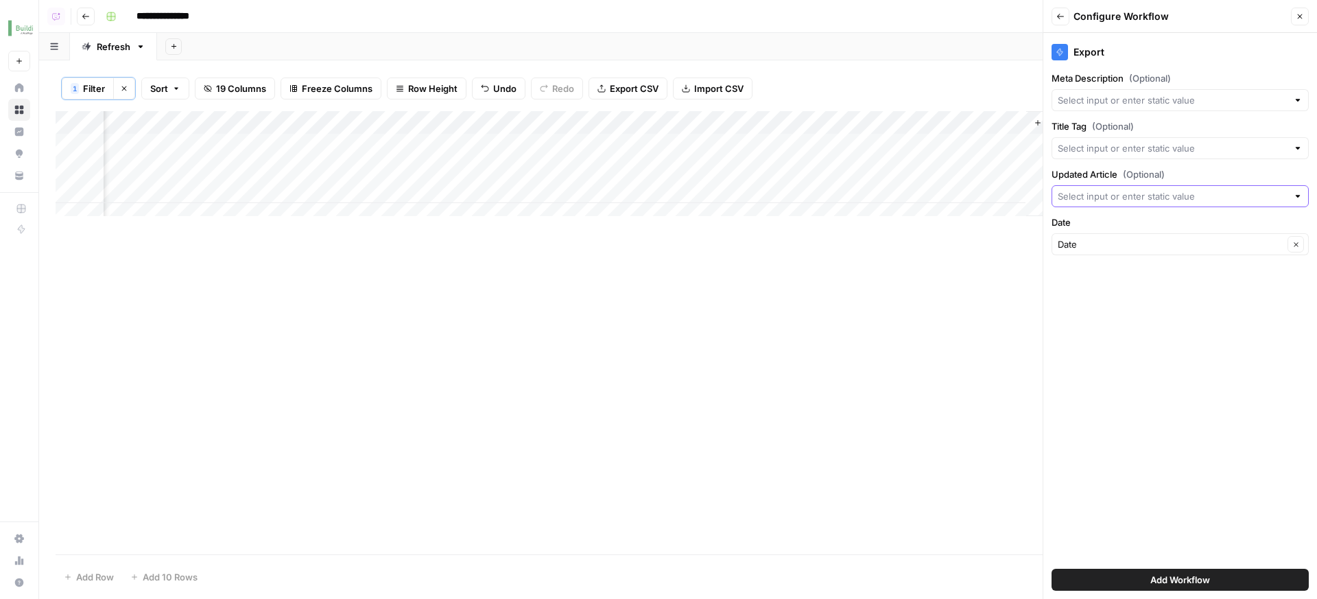
click at [1147, 192] on input "Updated Article (Optional)" at bounding box center [1173, 196] width 230 height 14
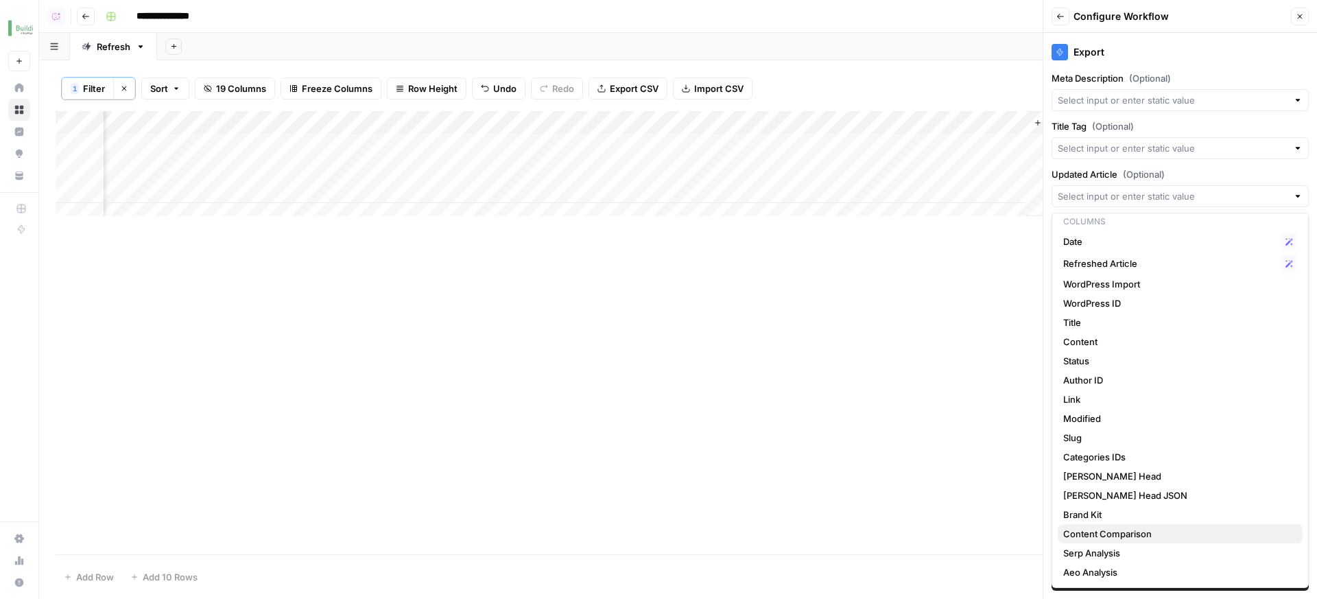
click at [1186, 535] on span "Content Comparison" at bounding box center [1178, 534] width 229 height 14
type input "Content Comparison"
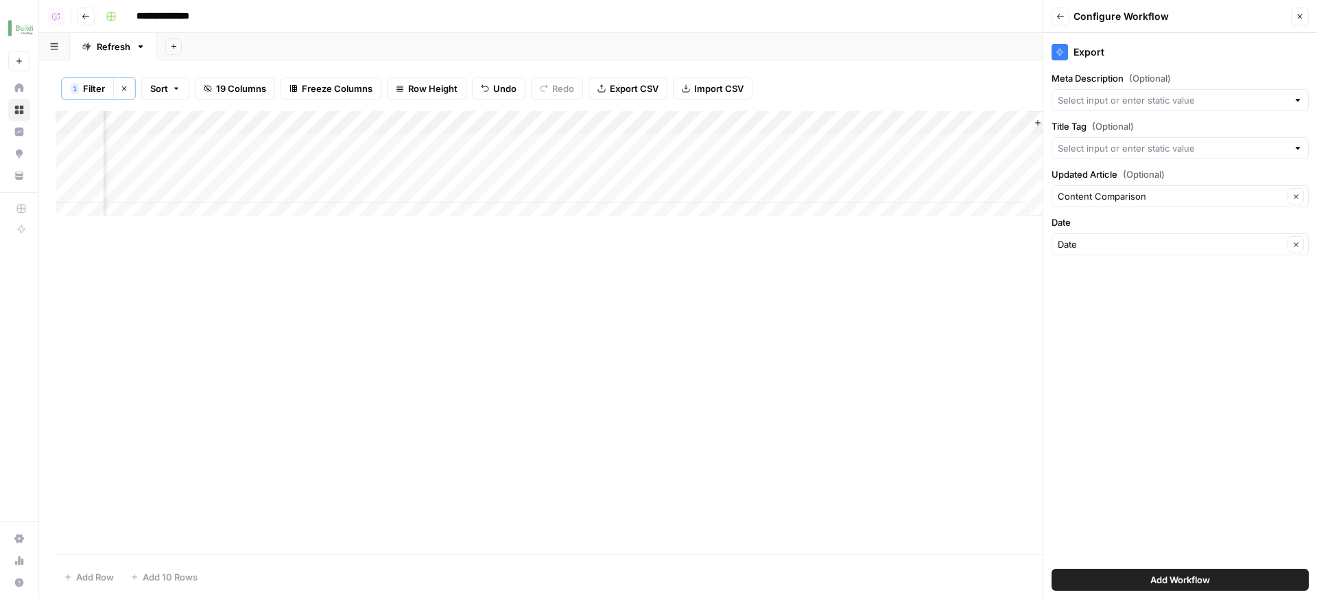
click at [1161, 576] on span "Add Workflow" at bounding box center [1181, 580] width 60 height 14
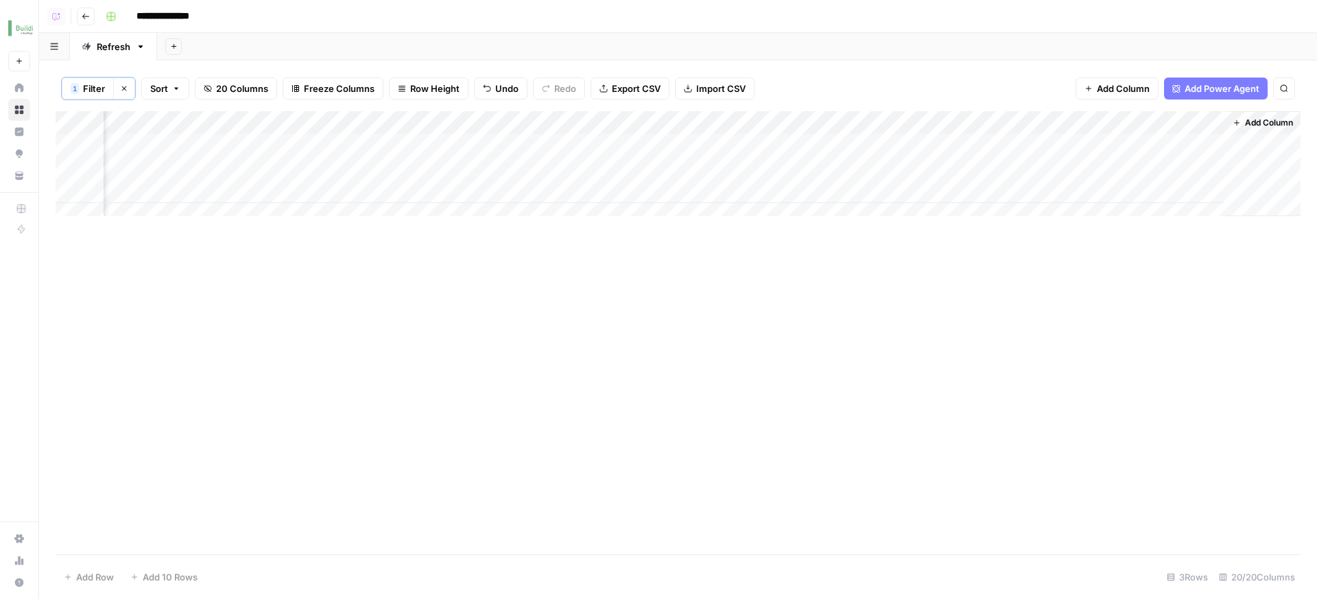
scroll to position [0, 1967]
click at [574, 136] on div "Add Column" at bounding box center [678, 168] width 1245 height 115
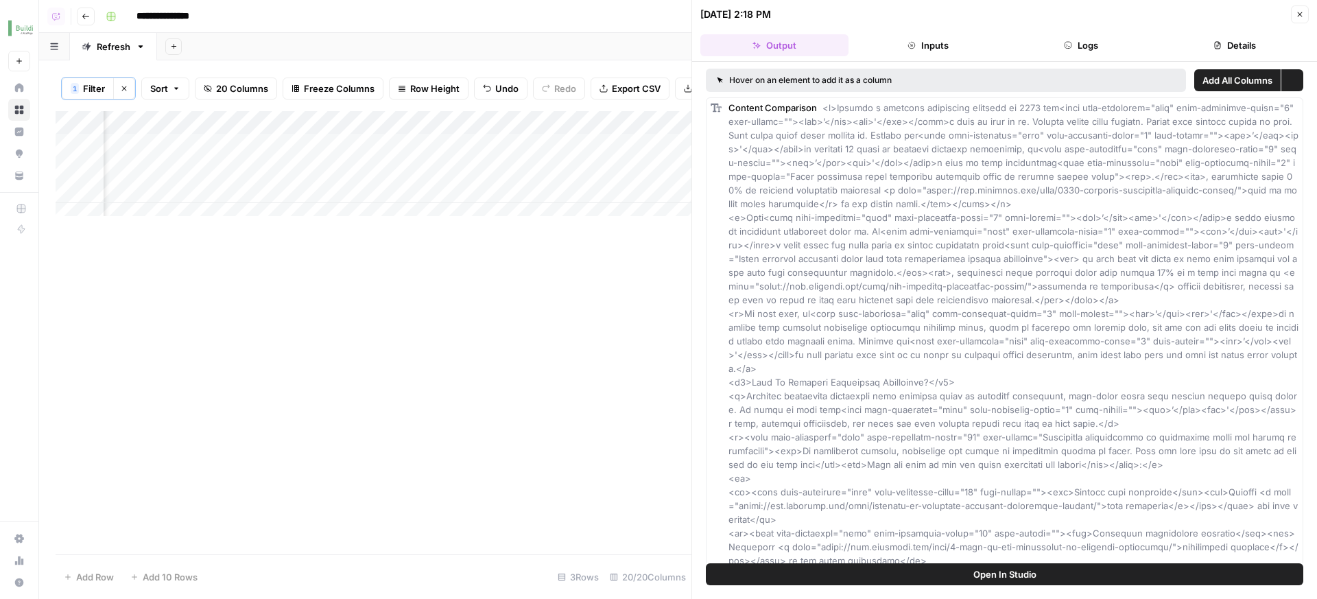
click at [1241, 47] on button "Details" at bounding box center [1235, 45] width 148 height 22
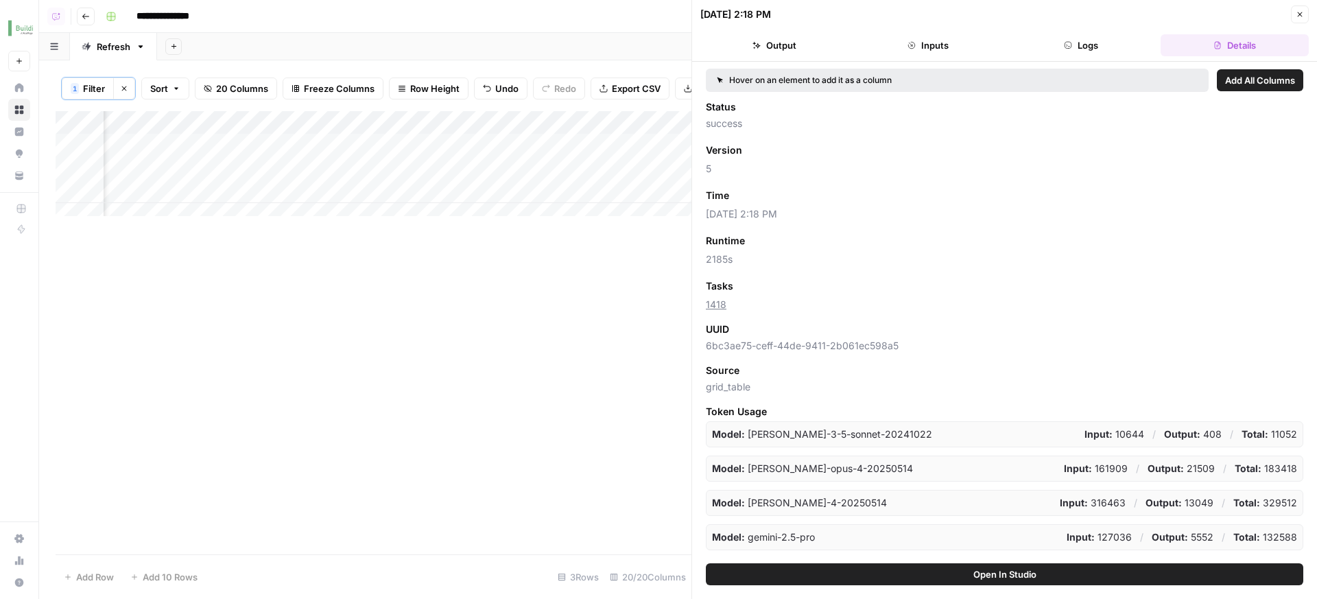
click at [812, 189] on button "Add as Column" at bounding box center [776, 196] width 83 height 18
click at [1303, 14] on icon "button" at bounding box center [1300, 14] width 8 height 8
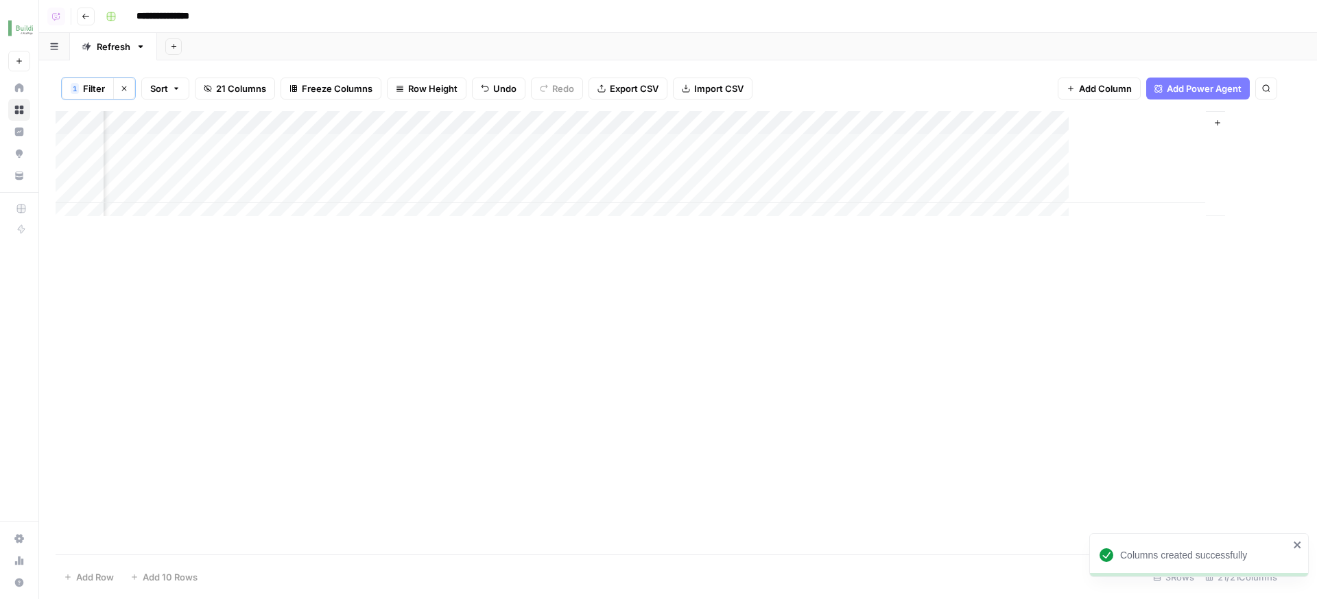
scroll to position [0, 2074]
click at [1207, 117] on div "Add Column" at bounding box center [678, 168] width 1245 height 115
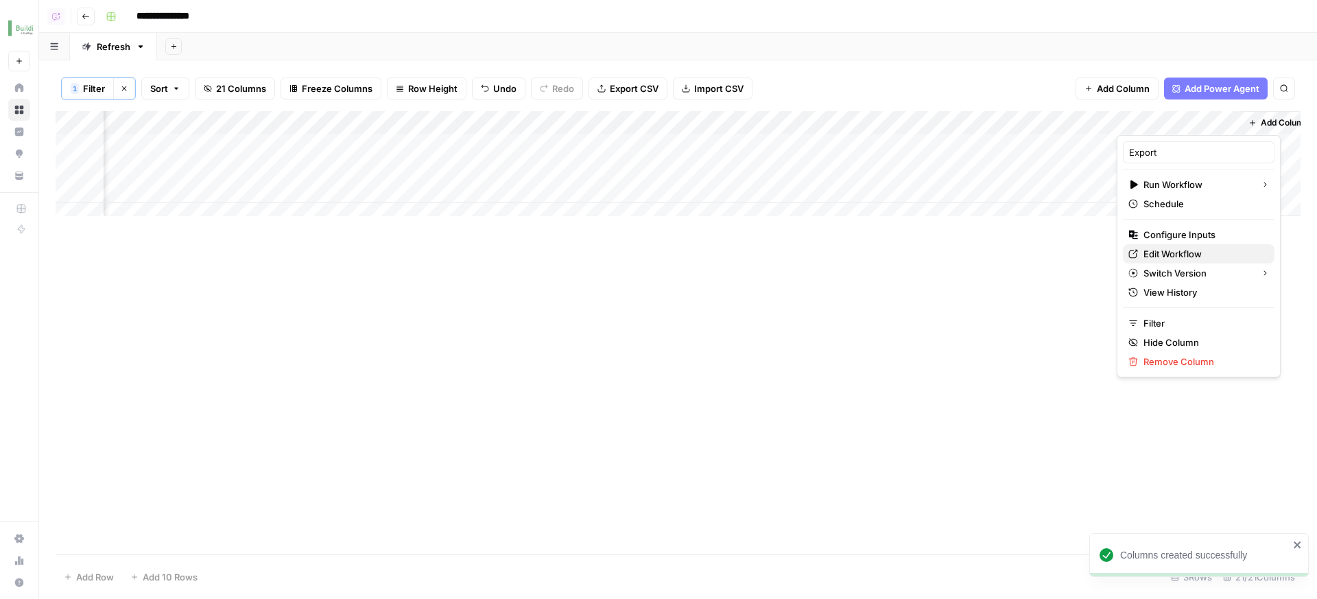
click at [1182, 244] on link "Edit Workflow" at bounding box center [1199, 253] width 152 height 19
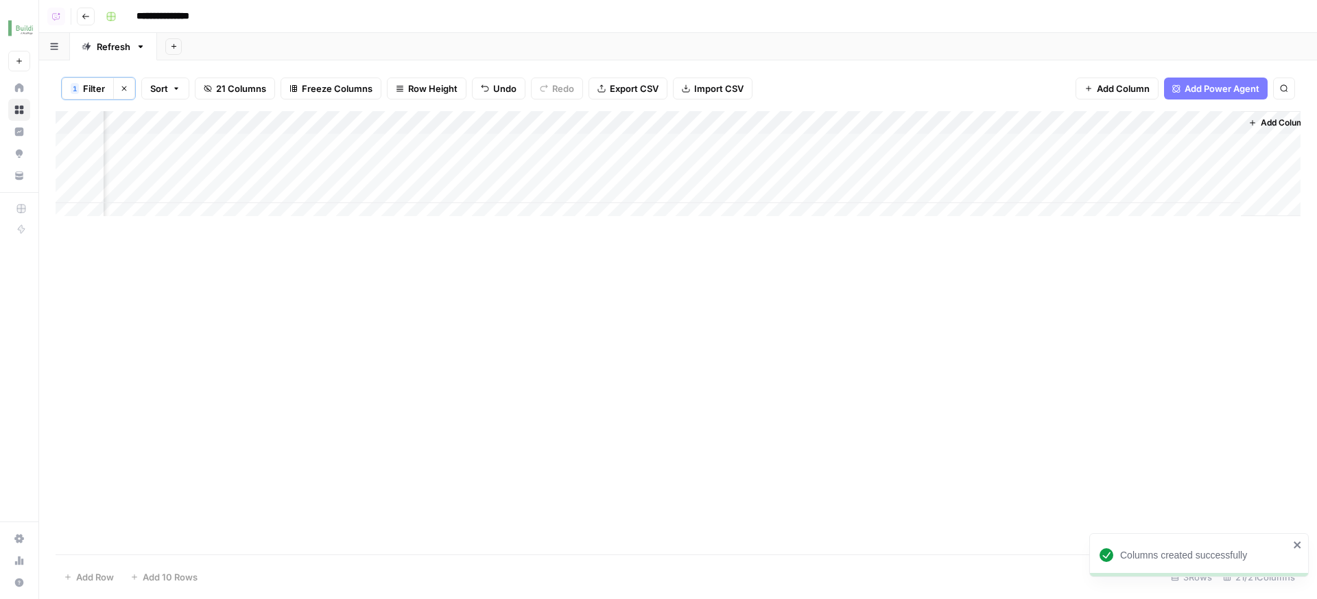
click at [1213, 121] on div "Add Column" at bounding box center [678, 168] width 1245 height 115
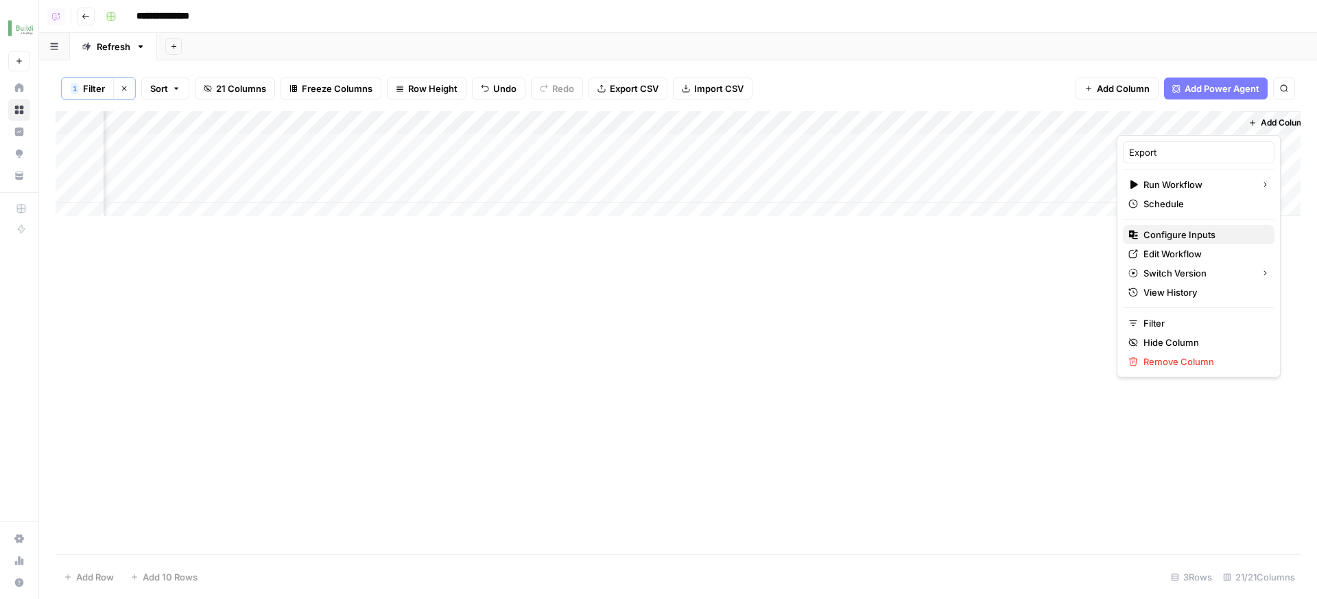
click at [1208, 237] on span "Configure Inputs" at bounding box center [1204, 235] width 120 height 14
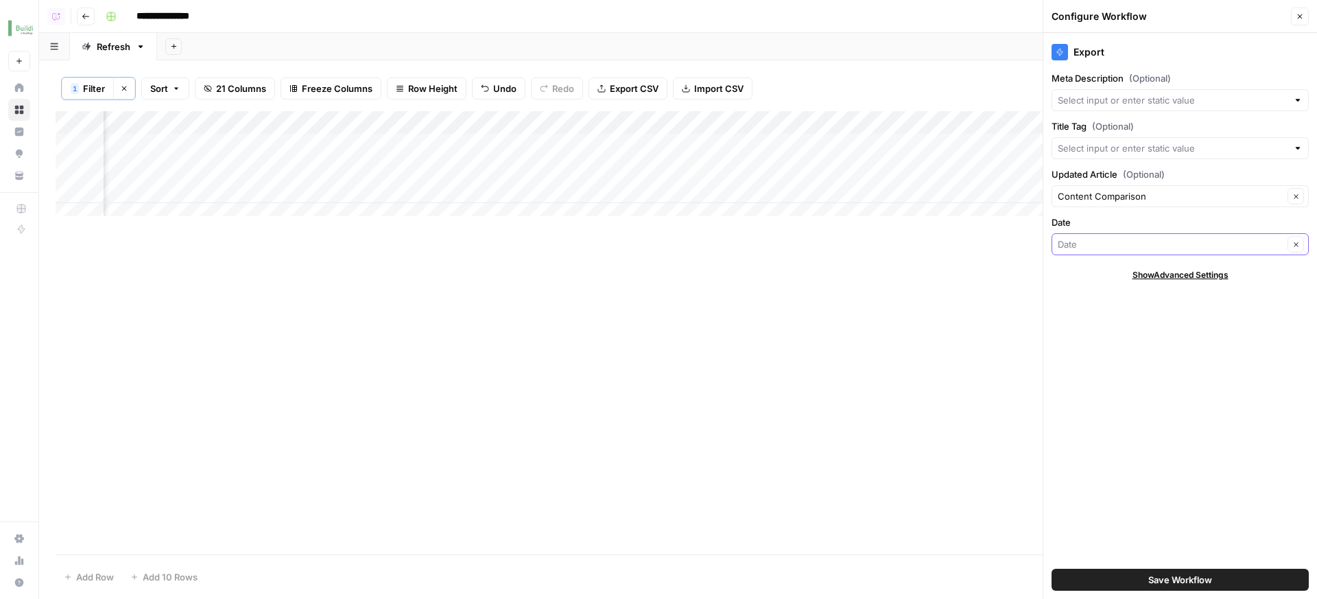
click at [1195, 246] on input "Date" at bounding box center [1171, 244] width 226 height 14
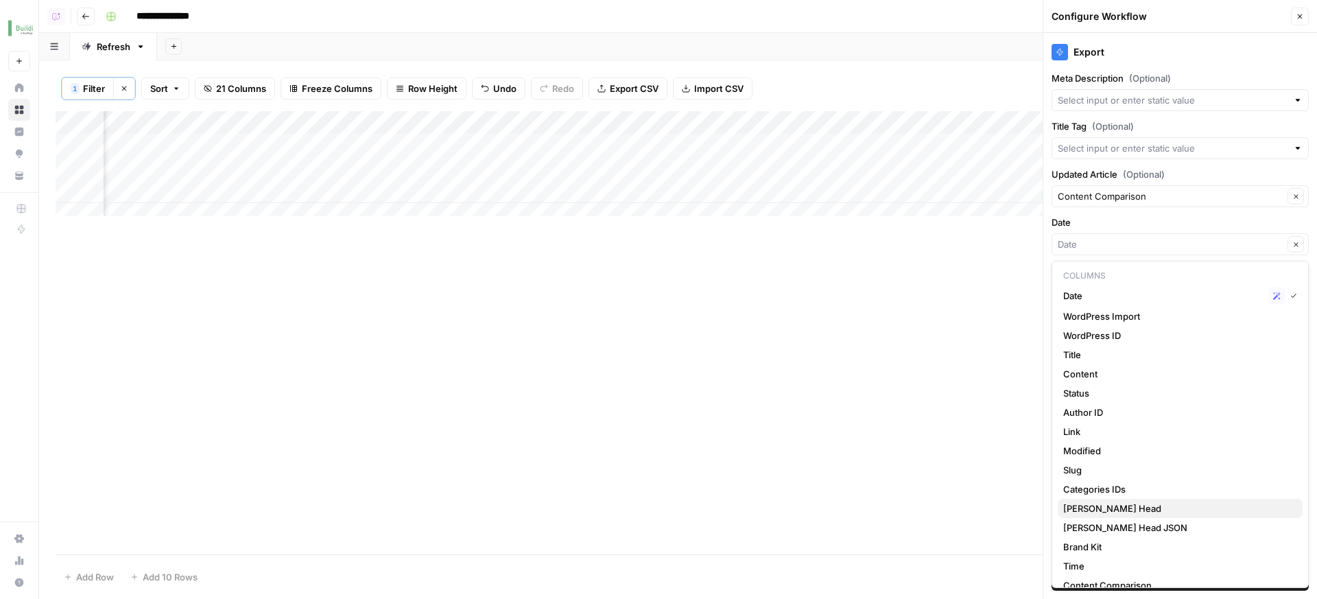
scroll to position [33, 0]
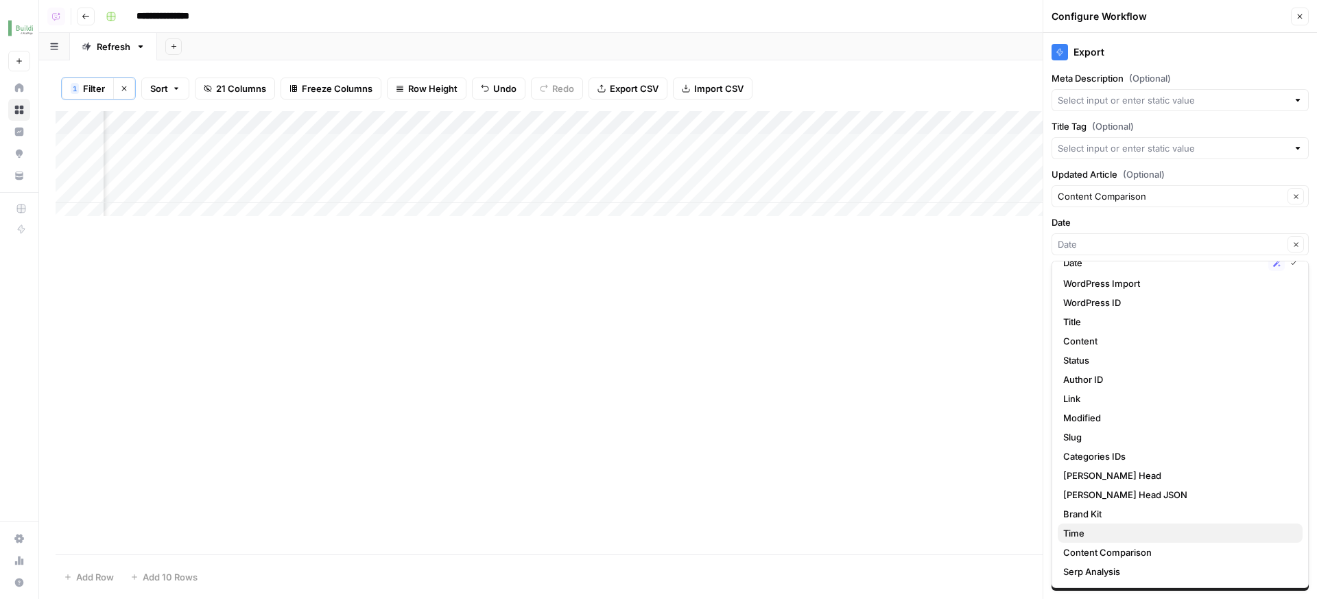
click at [1182, 528] on span "Time" at bounding box center [1178, 533] width 229 height 14
type input "Time"
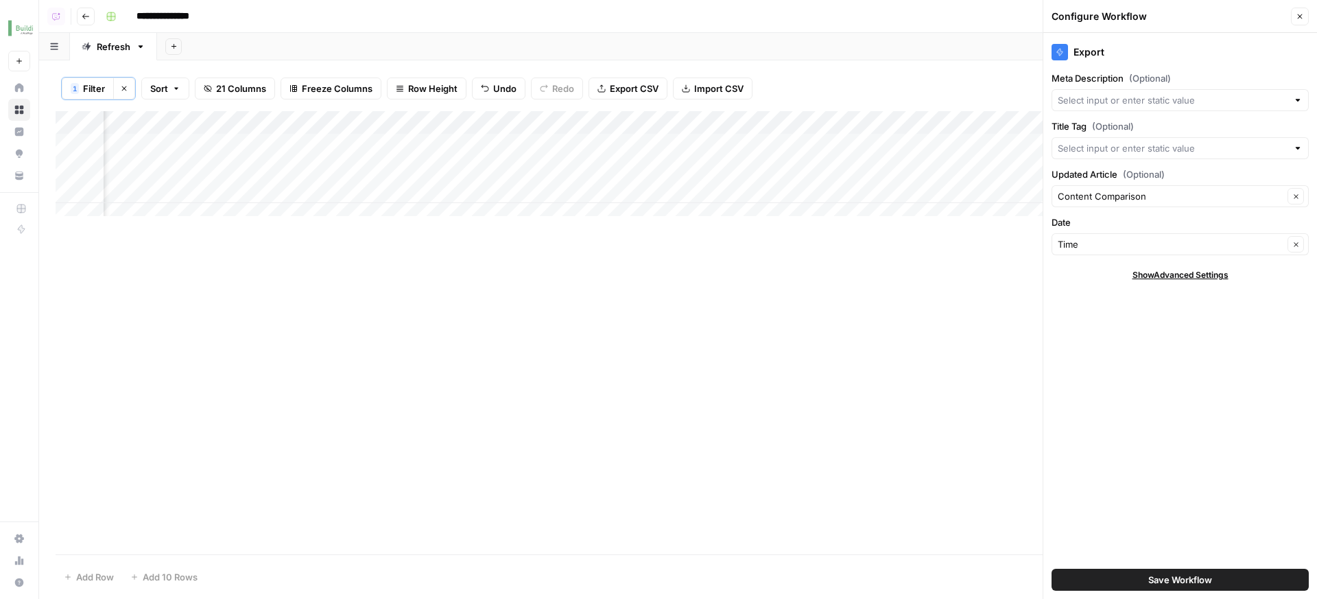
click at [1191, 479] on div "Export Meta Description (Optional) Title Tag (Optional) Updated Article (Option…" at bounding box center [1181, 316] width 274 height 566
click at [1200, 581] on span "Save Workflow" at bounding box center [1181, 580] width 64 height 14
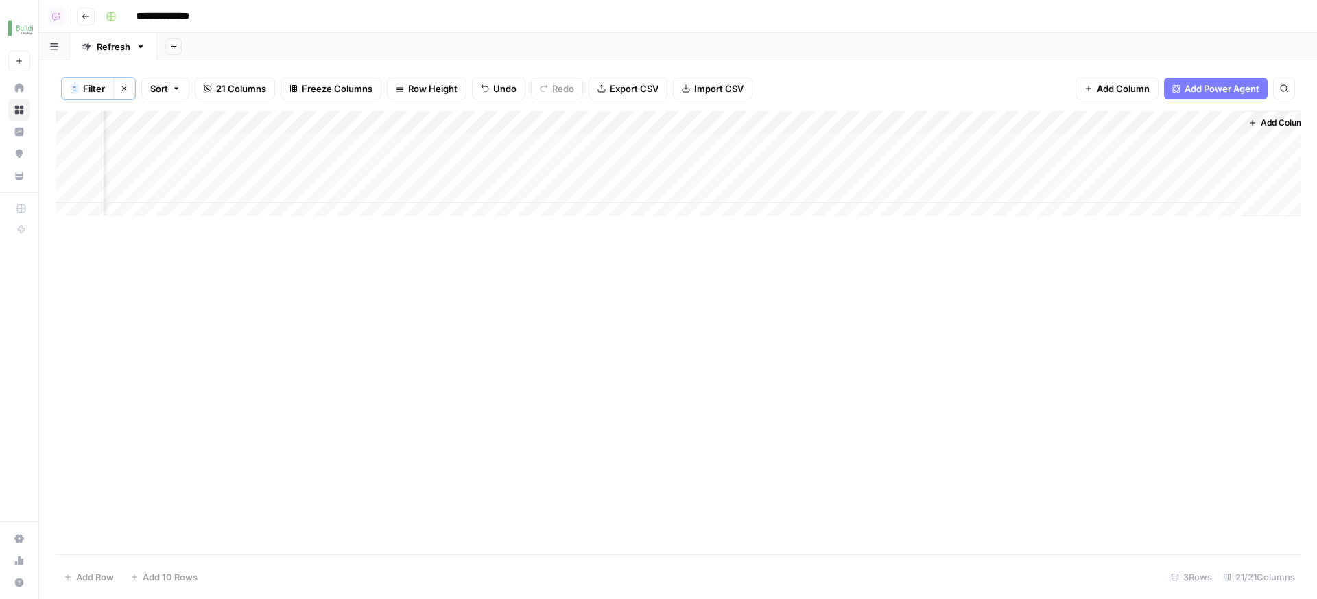
click at [971, 439] on div "Add Column" at bounding box center [678, 332] width 1245 height 443
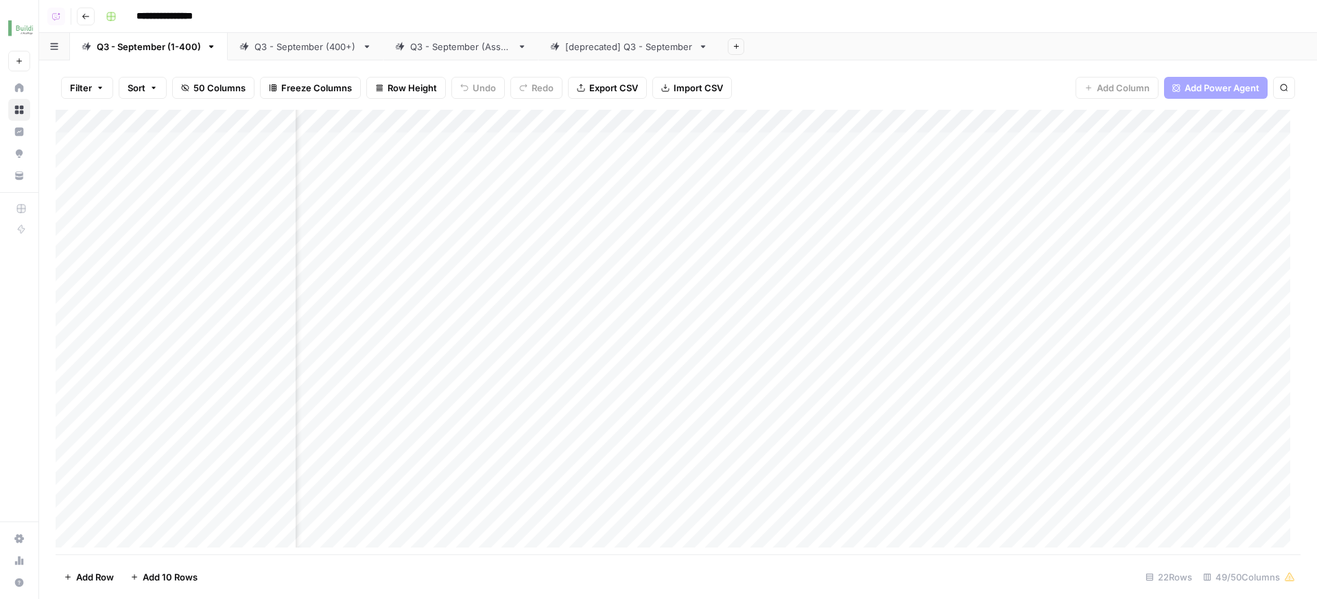
scroll to position [0, 2702]
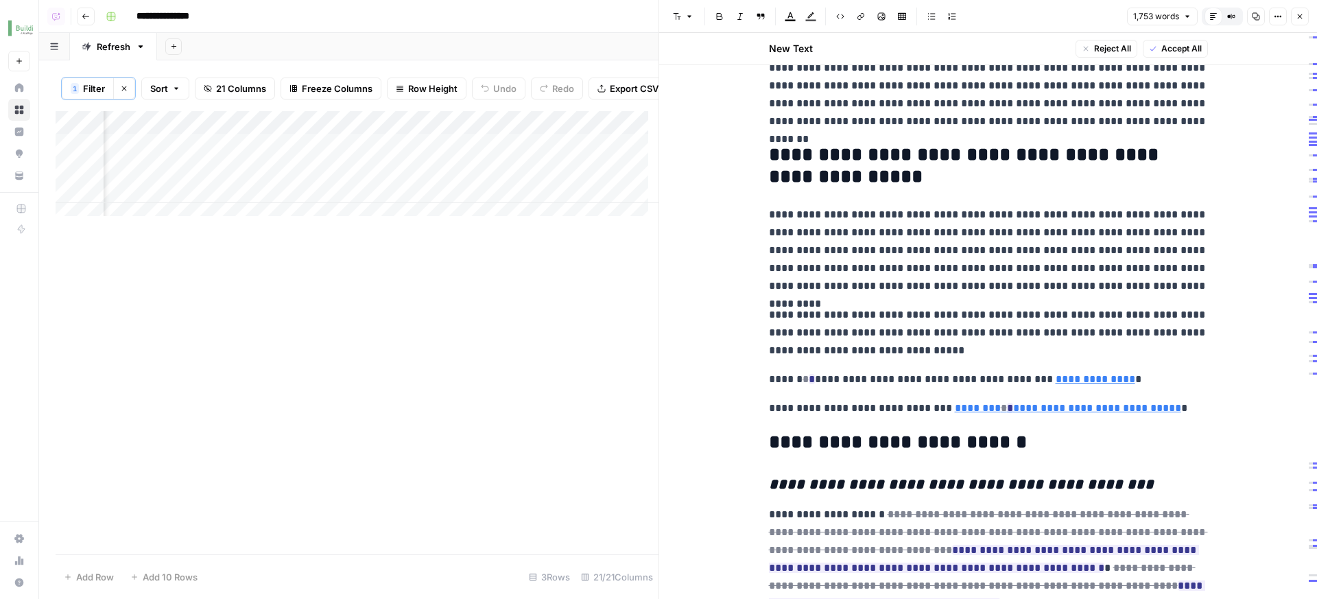
scroll to position [2768, 0]
type input "[URL][DOMAIN_NAME]"
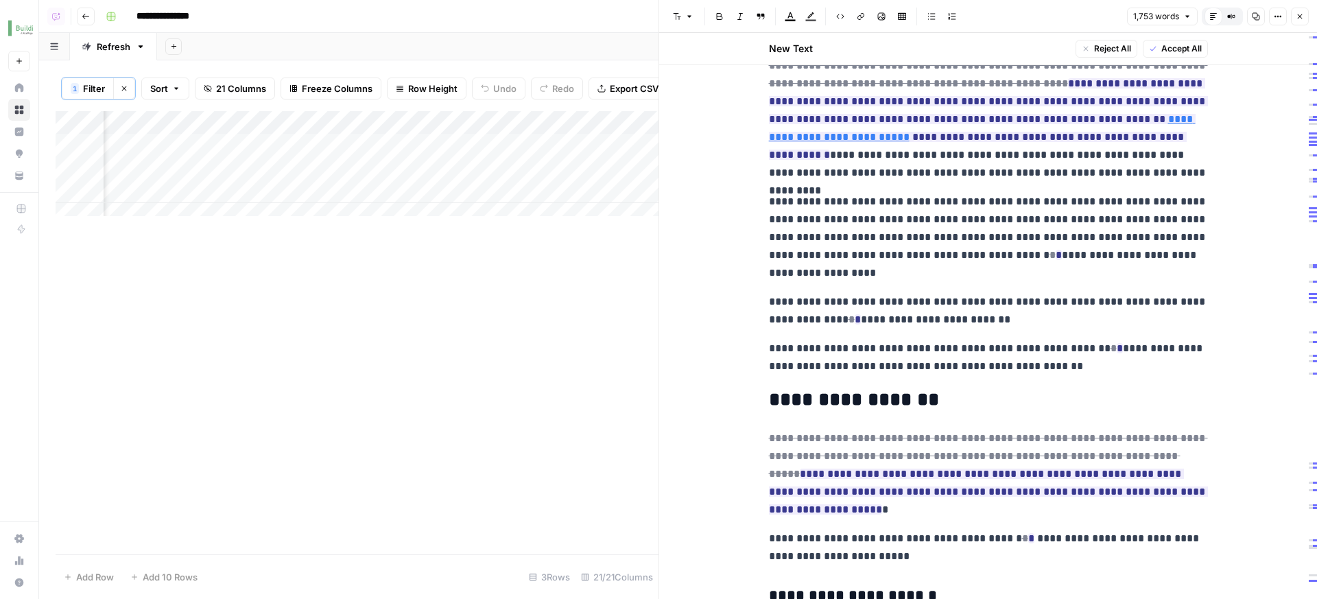
scroll to position [0, 0]
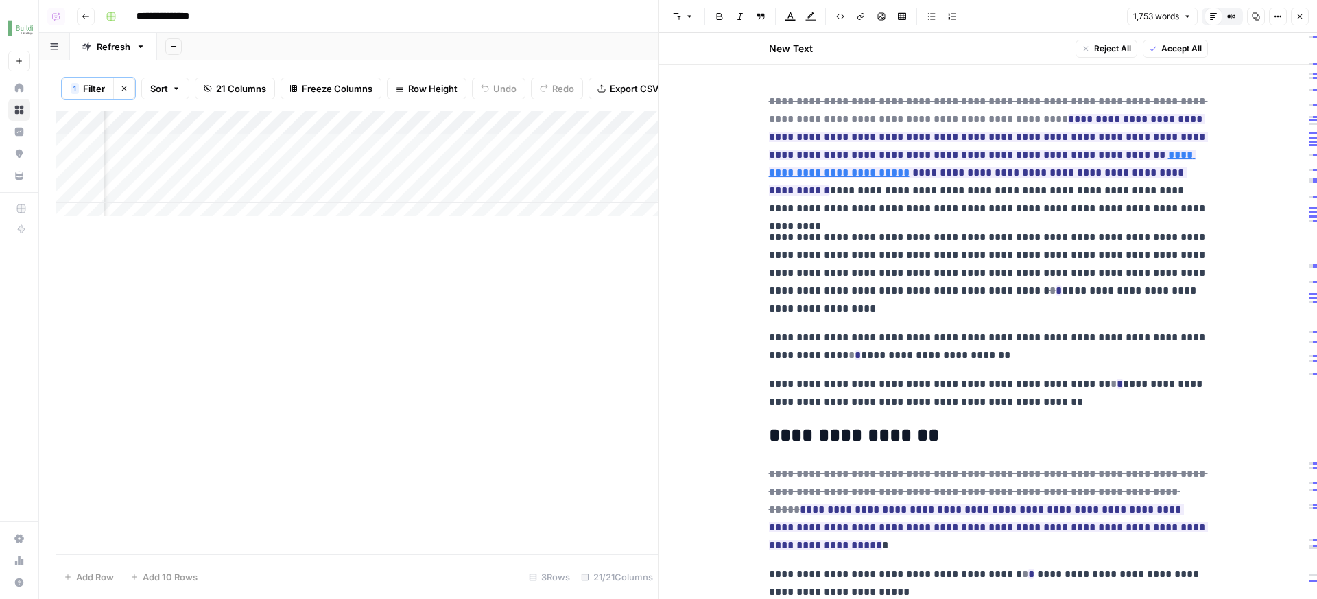
click at [993, 362] on p "**********" at bounding box center [988, 347] width 439 height 36
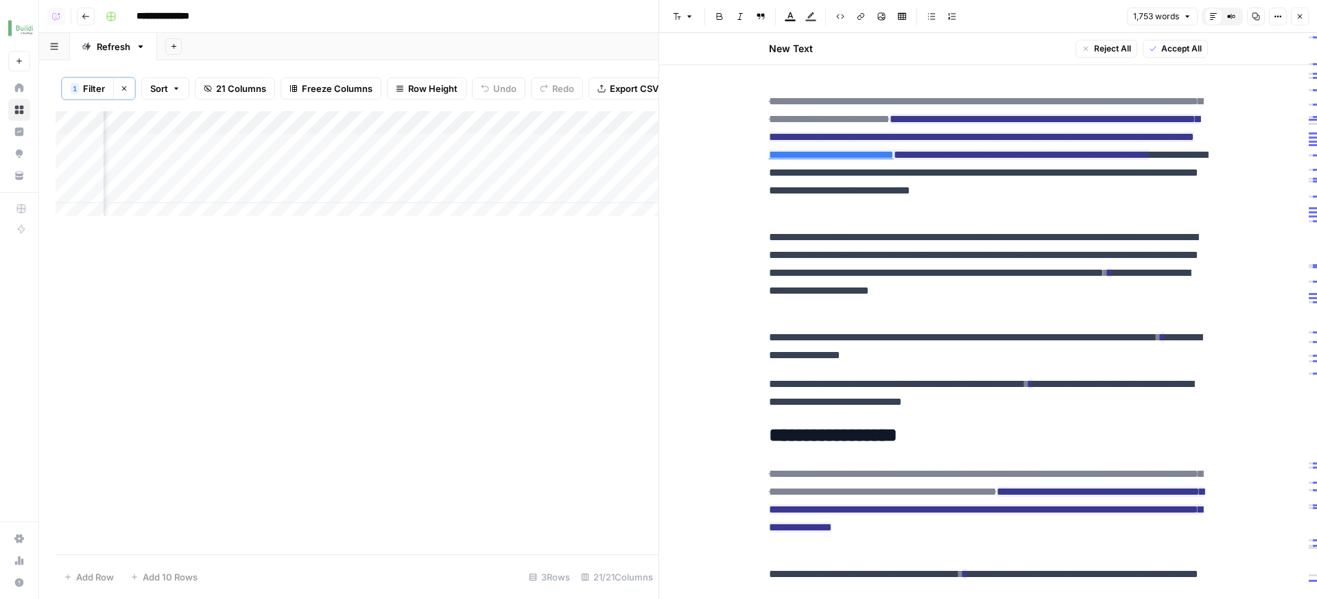
scroll to position [0, 2619]
click at [969, 261] on p "**********" at bounding box center [988, 273] width 439 height 89
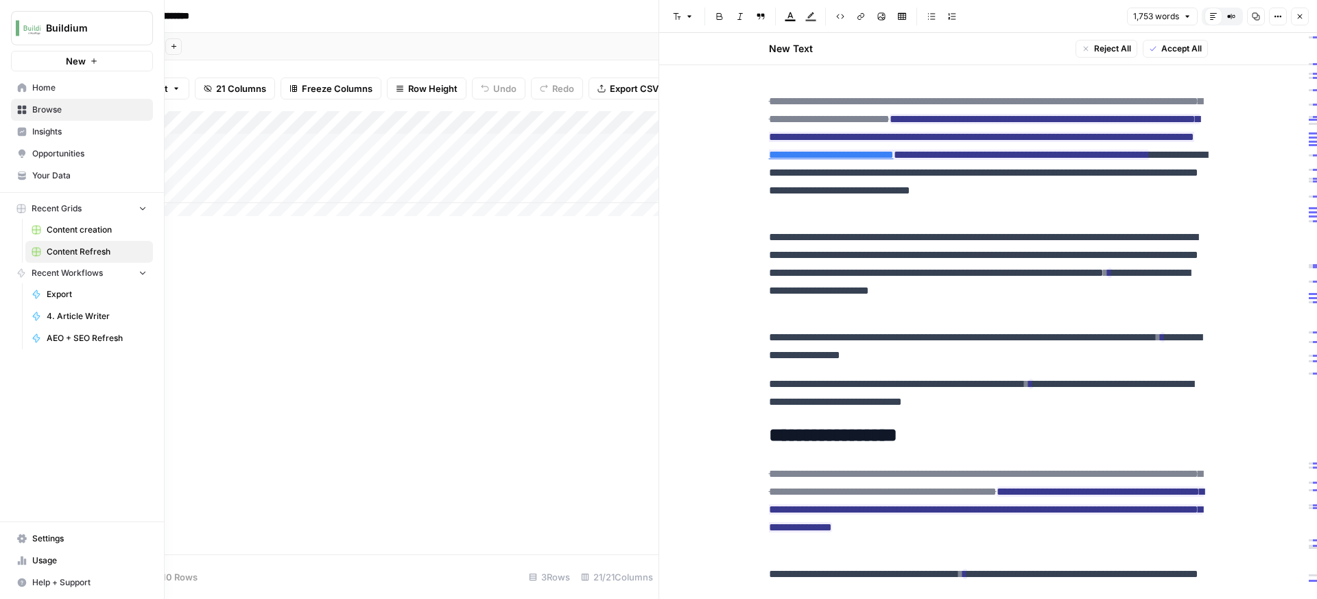
click at [17, 133] on icon at bounding box center [22, 132] width 10 height 10
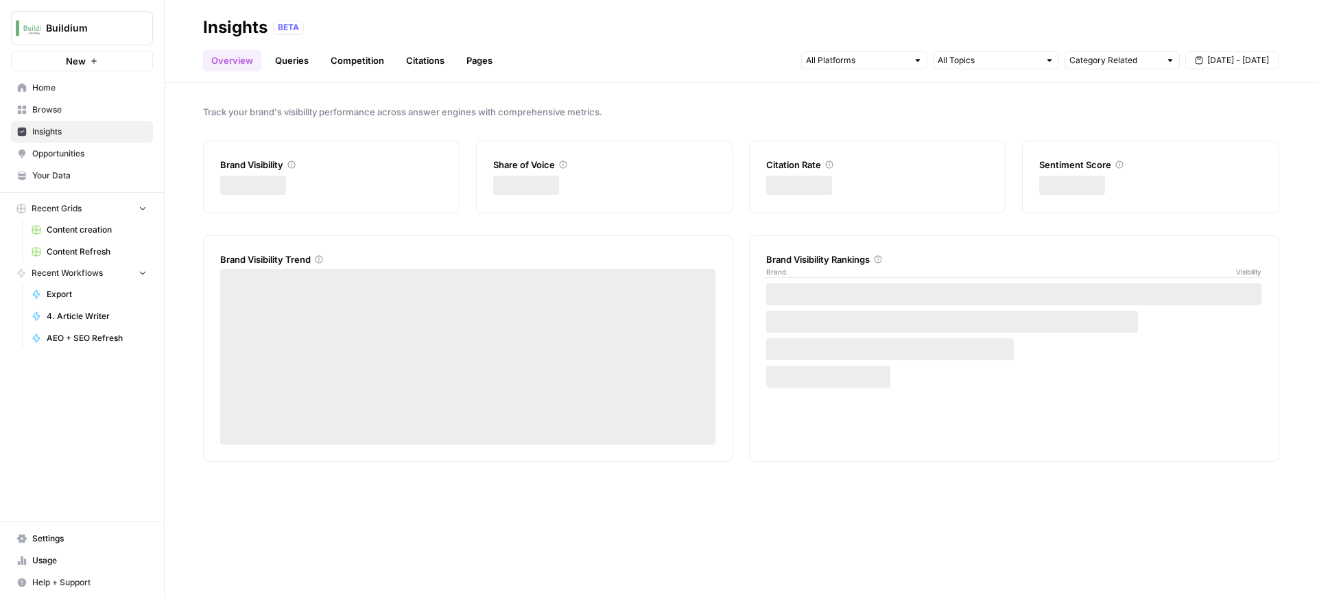
click at [40, 187] on nav "Home Browse Insights Opportunities Your Data" at bounding box center [82, 131] width 164 height 121
click at [43, 183] on link "Your Data" at bounding box center [82, 176] width 142 height 22
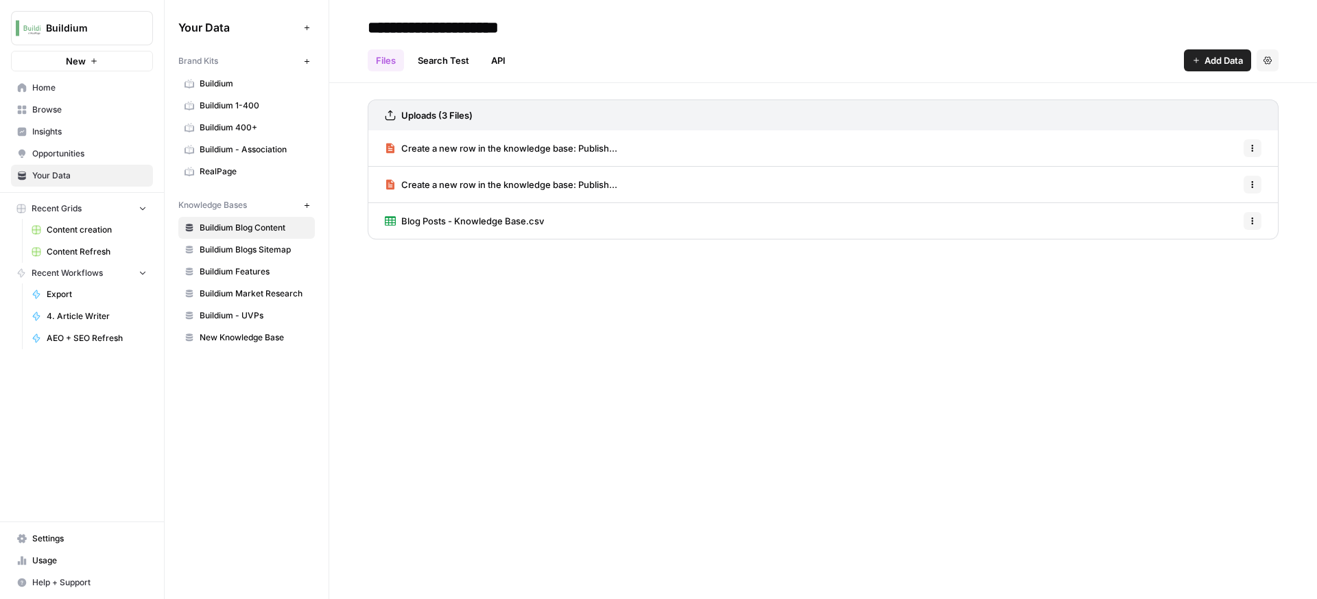
click at [233, 252] on span "Buildium Blogs Sitemap" at bounding box center [254, 250] width 109 height 12
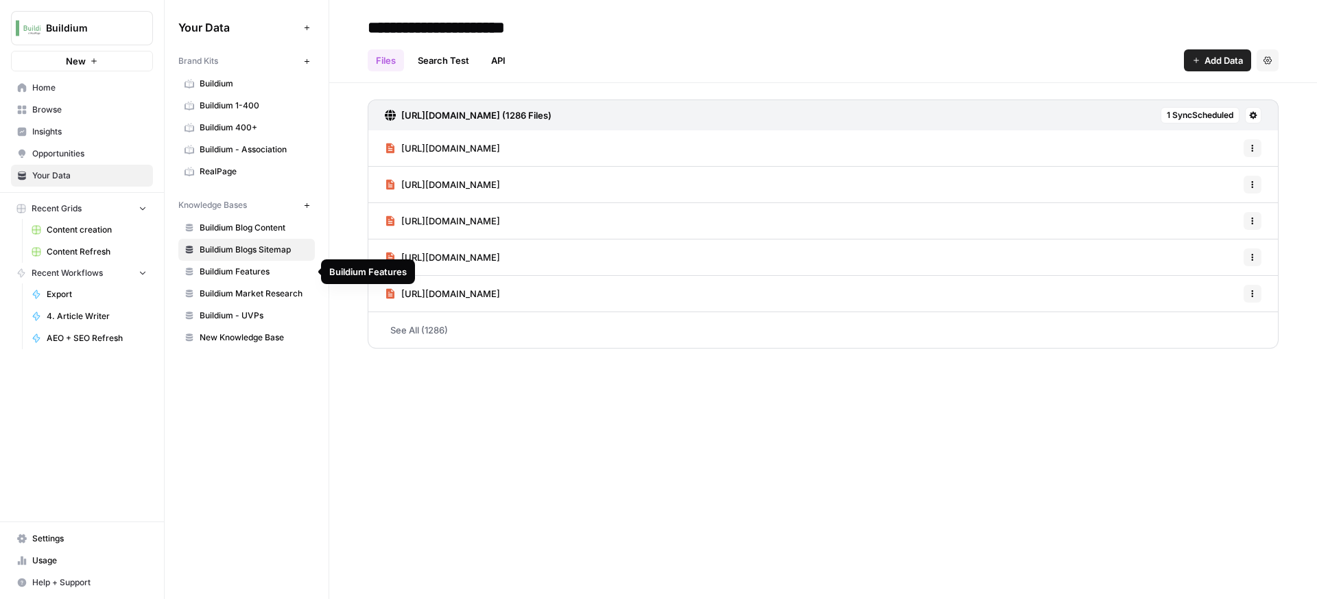
click at [240, 268] on span "Buildium Features" at bounding box center [254, 272] width 109 height 12
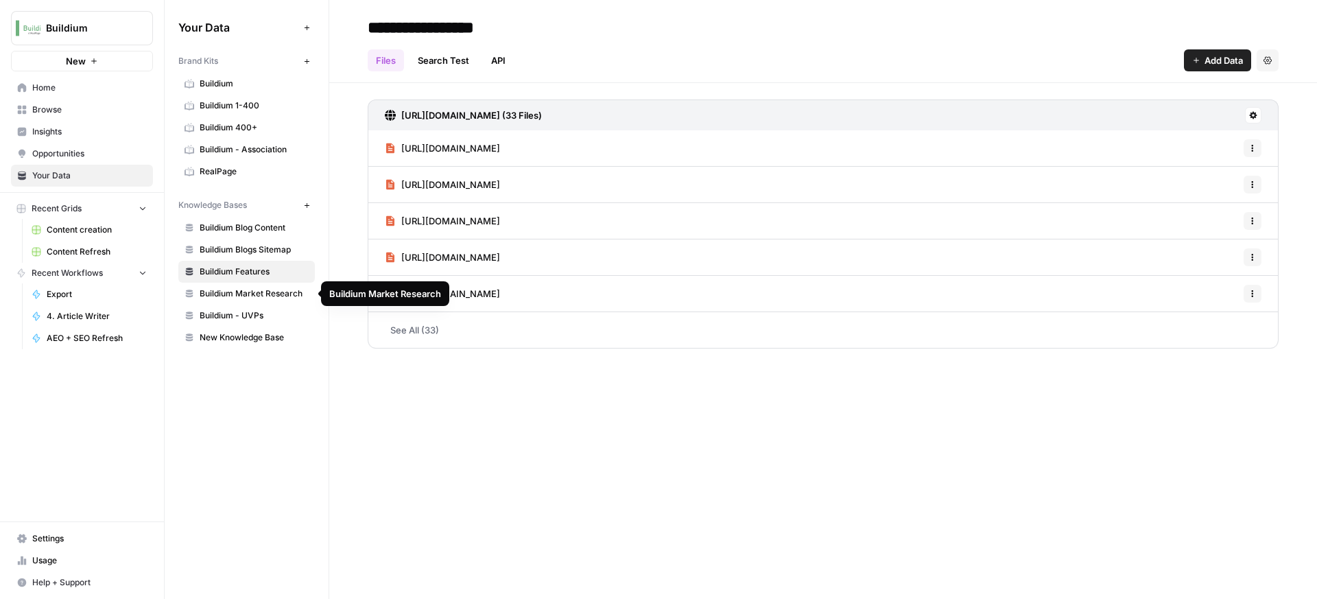
click at [243, 288] on span "Buildium Market Research" at bounding box center [254, 294] width 109 height 12
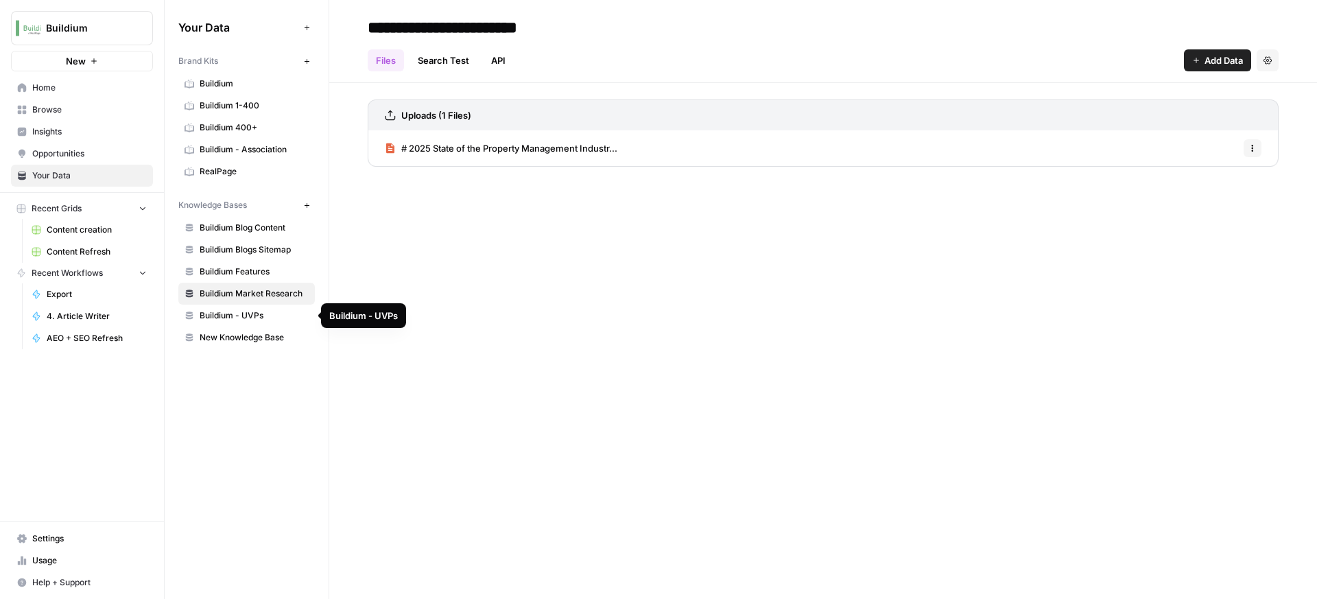
click at [559, 340] on div "**********" at bounding box center [823, 299] width 988 height 599
click at [539, 140] on link "# 2025 State of the Property Management Industr..." at bounding box center [501, 148] width 233 height 36
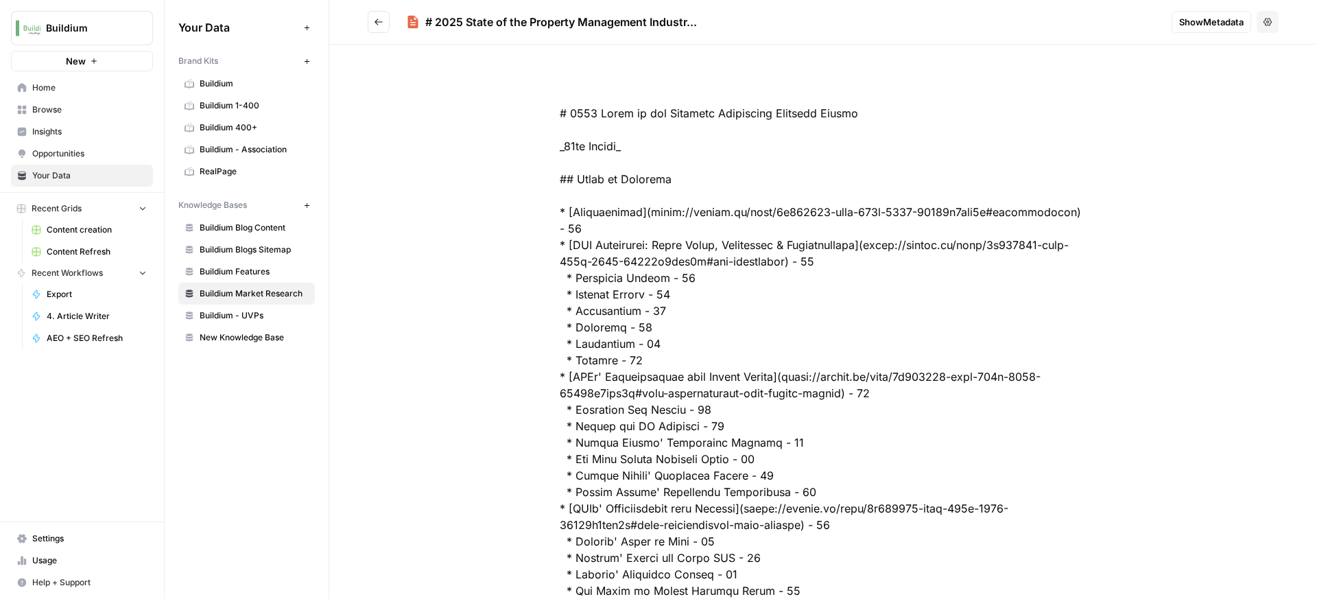
click at [381, 21] on icon "Go back" at bounding box center [379, 22] width 10 height 10
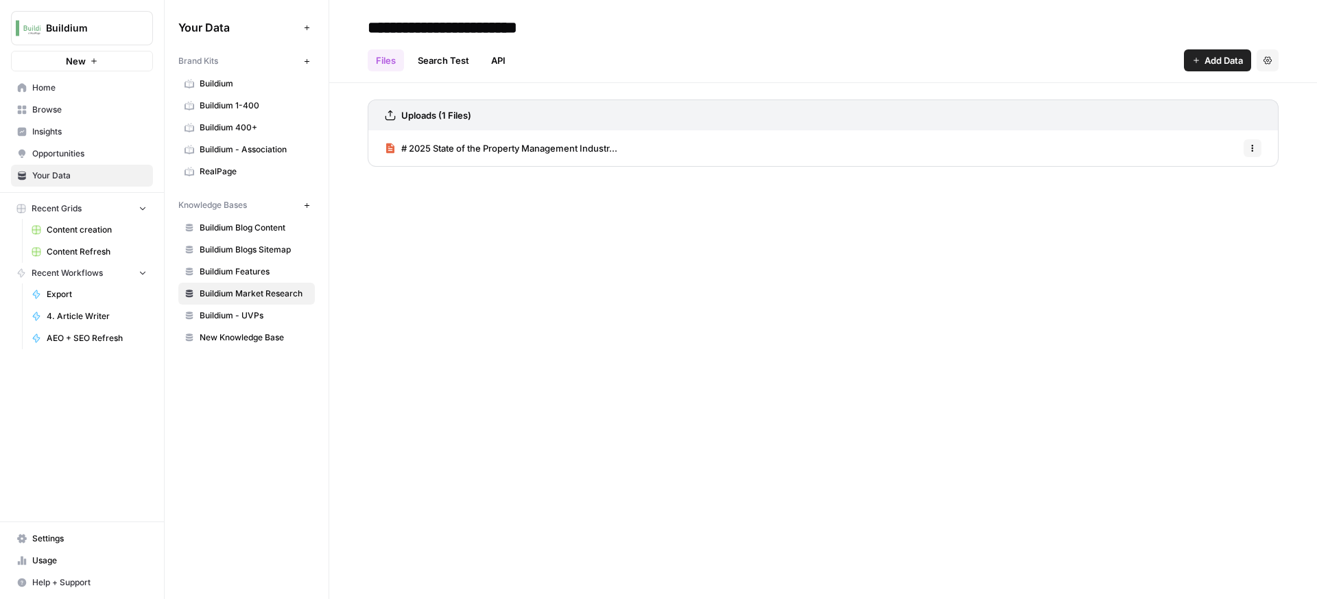
click at [815, 419] on div "**********" at bounding box center [823, 299] width 988 height 599
click at [591, 268] on div "**********" at bounding box center [823, 299] width 988 height 599
click at [952, 236] on div "**********" at bounding box center [823, 299] width 988 height 599
click at [952, 204] on div "**********" at bounding box center [823, 299] width 988 height 599
click at [753, 87] on div "Uploads (1 Files) # 2025 State of the Property Management Industr... Options" at bounding box center [823, 130] width 988 height 95
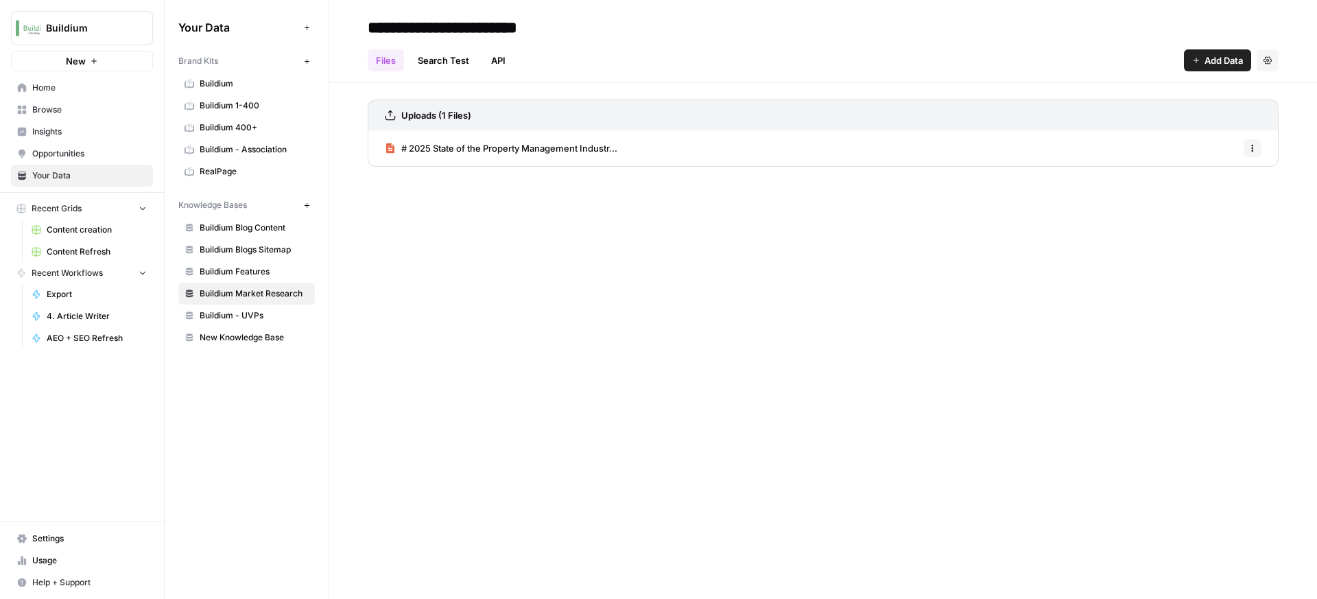
drag, startPoint x: 667, startPoint y: 249, endPoint x: 662, endPoint y: 258, distance: 10.1
click at [665, 253] on div "**********" at bounding box center [823, 299] width 988 height 599
click at [638, 246] on div "**********" at bounding box center [823, 299] width 988 height 599
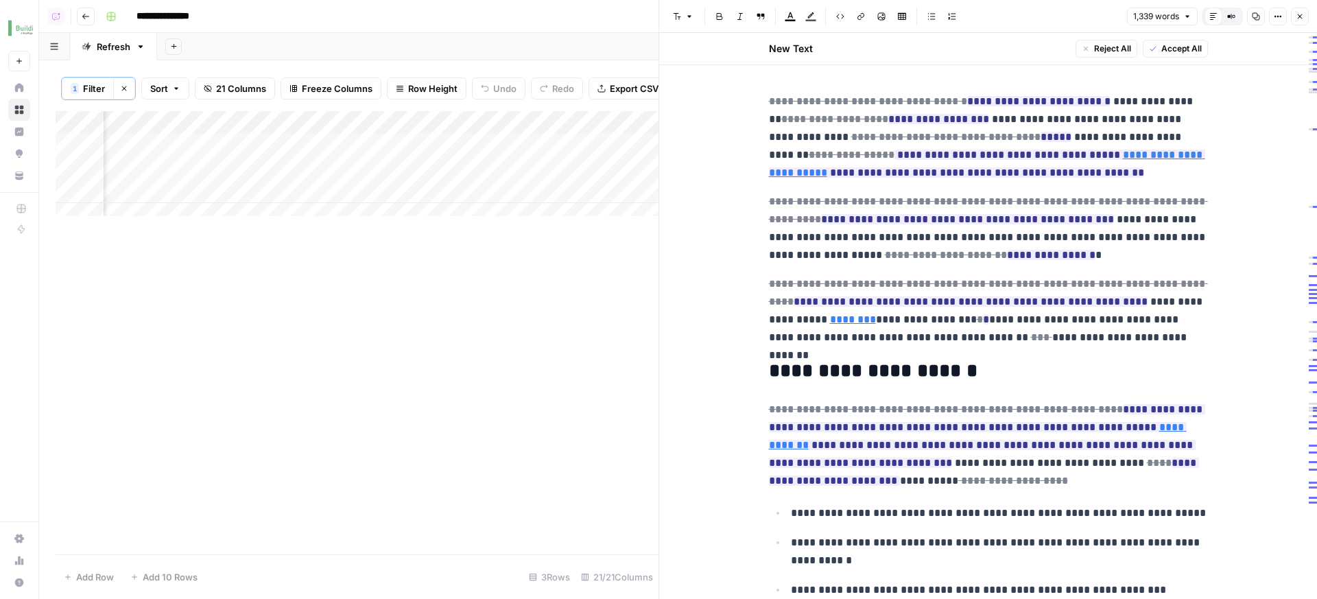
click at [1138, 236] on p "**********" at bounding box center [988, 228] width 439 height 71
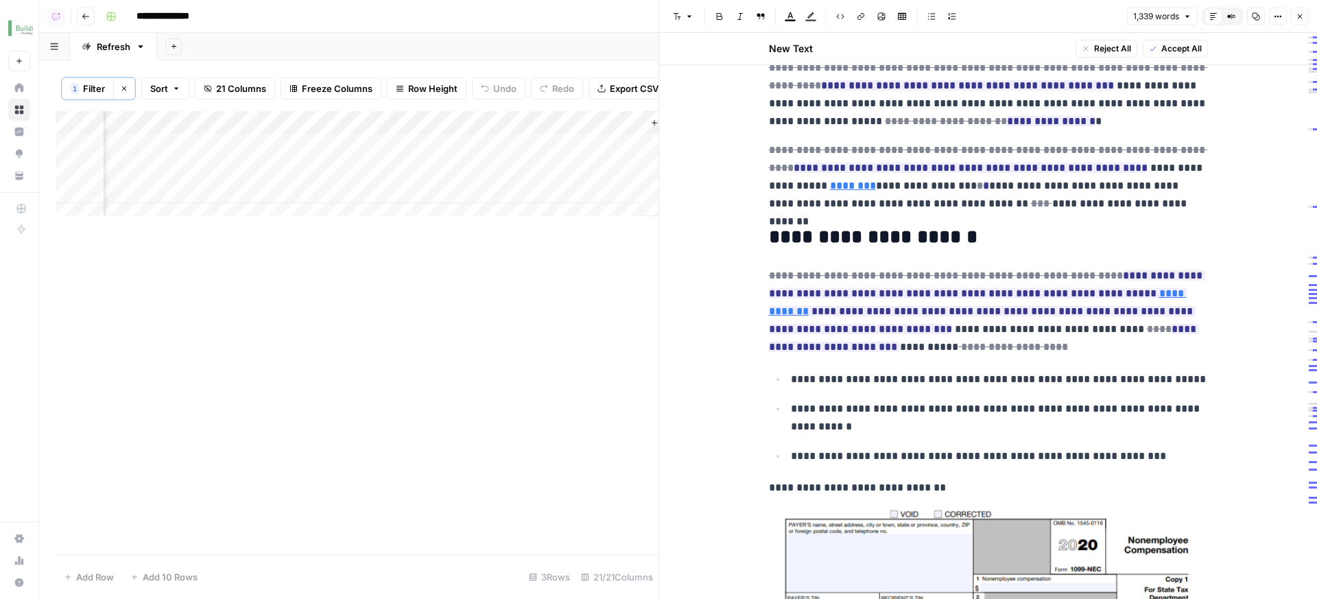
scroll to position [0, 2733]
click at [1303, 14] on icon "button" at bounding box center [1300, 16] width 8 height 8
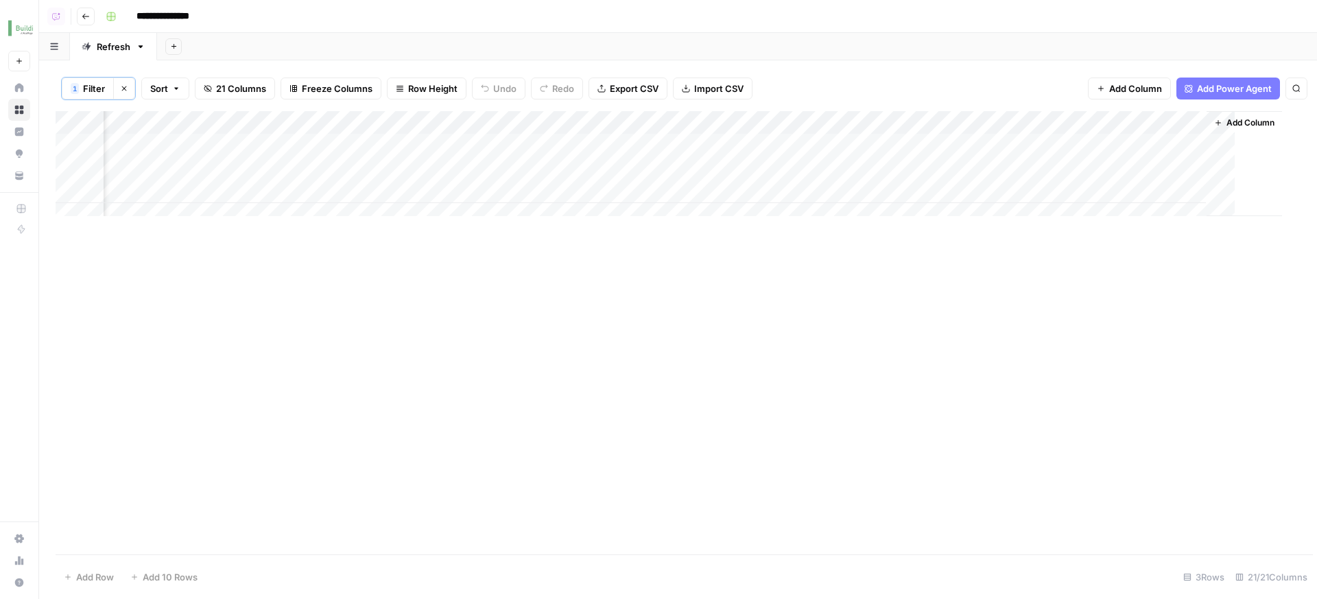
scroll to position [0, 2074]
click at [1061, 289] on div "Add Column" at bounding box center [678, 332] width 1245 height 443
click at [1038, 285] on div "Add Column" at bounding box center [678, 332] width 1245 height 443
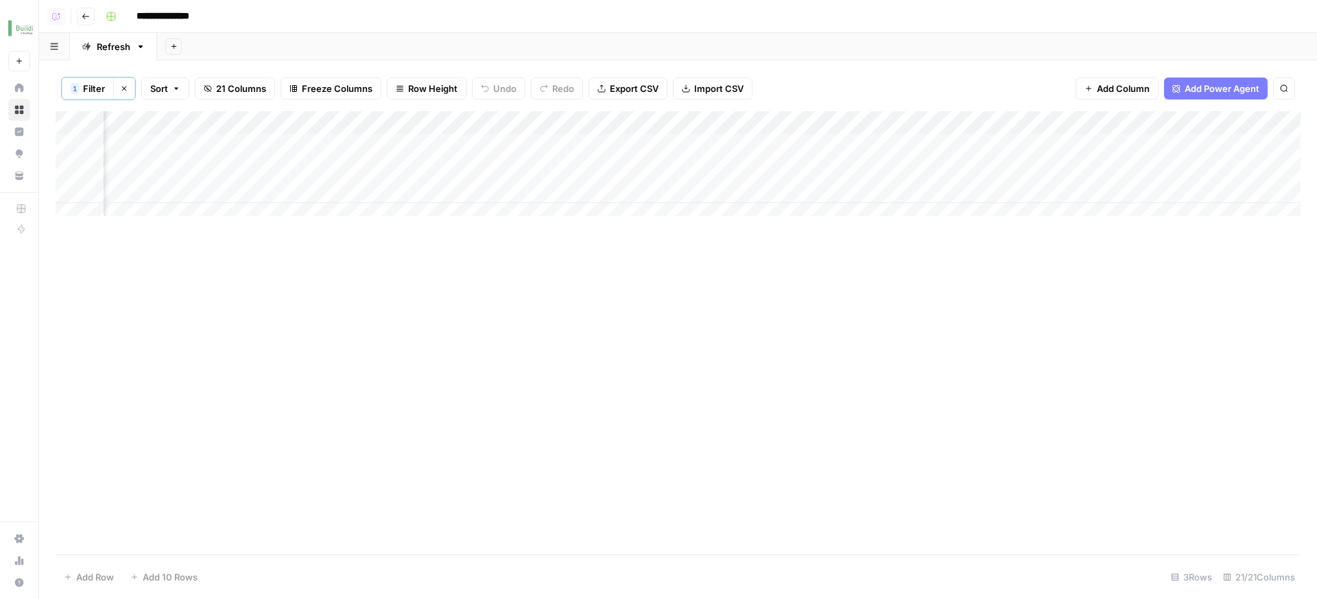
click at [552, 284] on div "Add Column" at bounding box center [678, 332] width 1245 height 443
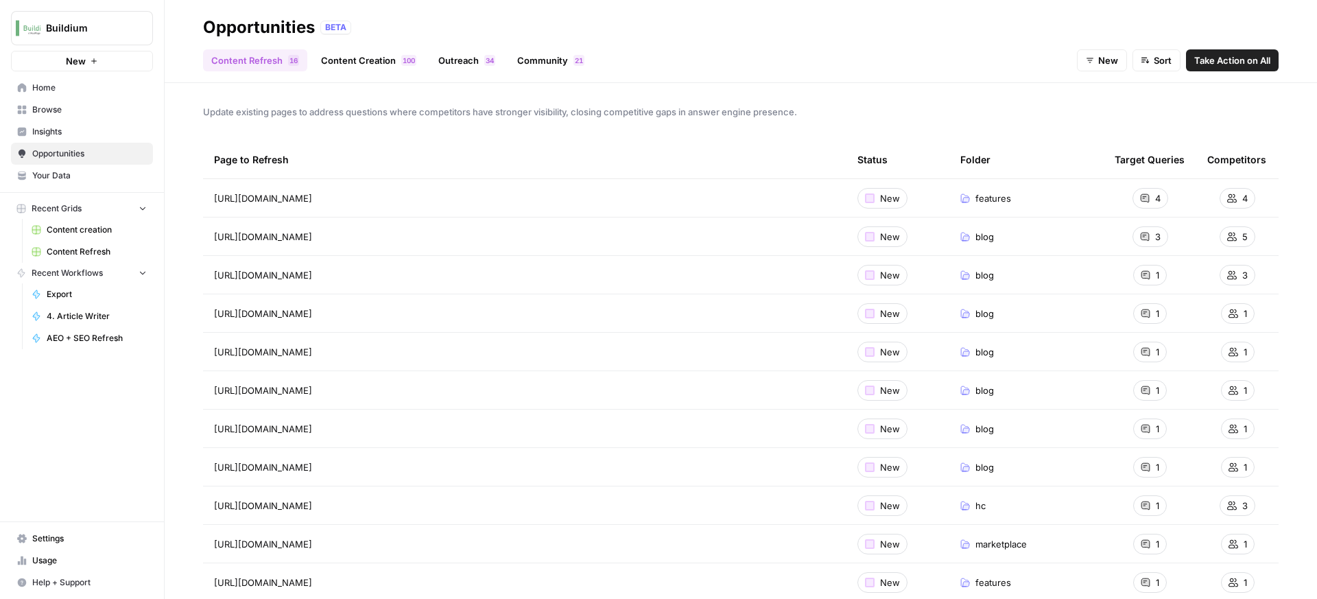
click at [364, 64] on link "Content Creation 0 0 1" at bounding box center [369, 60] width 112 height 22
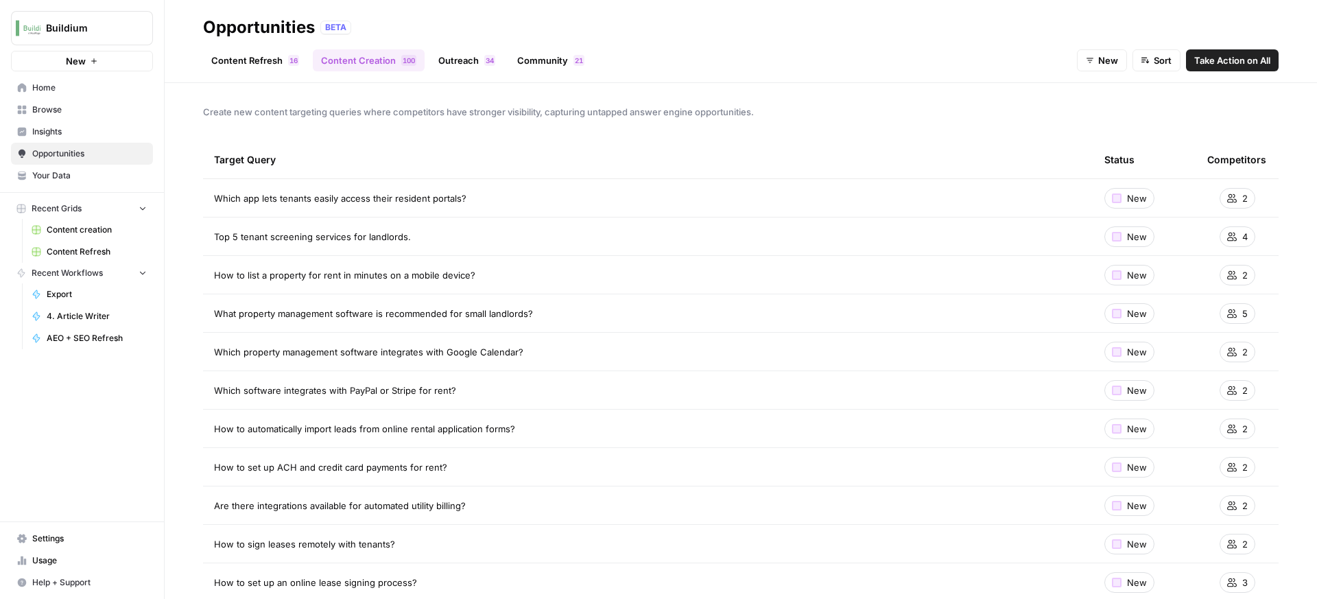
click at [472, 69] on link "Outreach 4 3" at bounding box center [466, 60] width 73 height 22
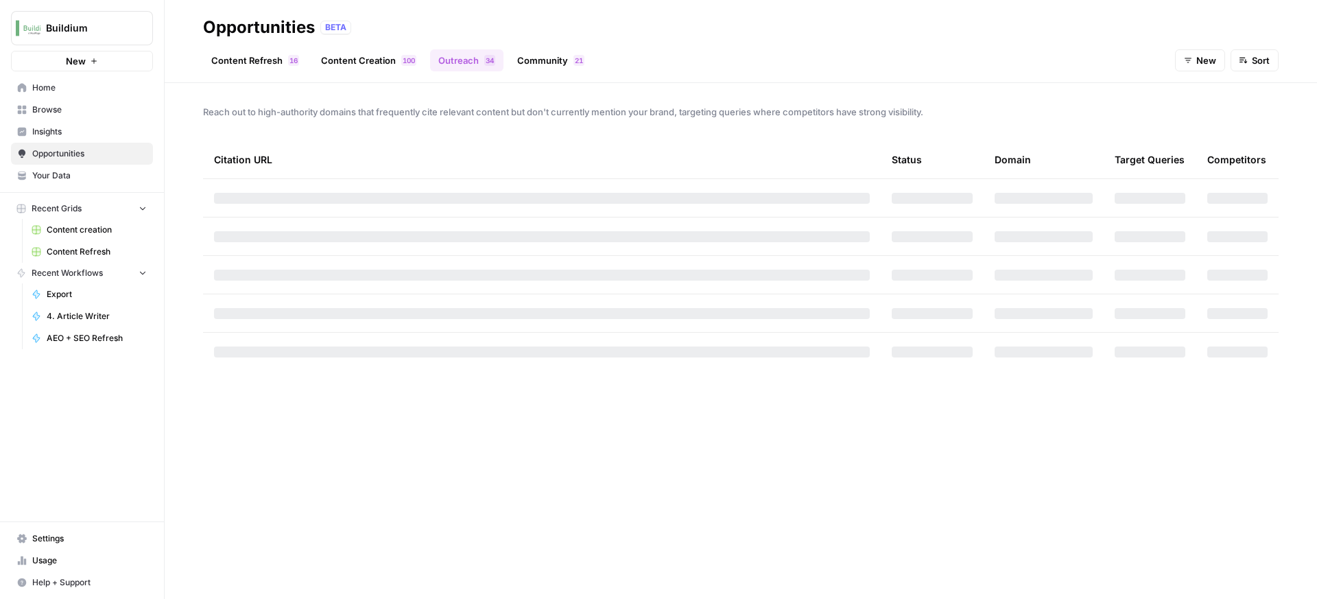
click at [349, 65] on link "Content Creation 0 0 1" at bounding box center [369, 60] width 112 height 22
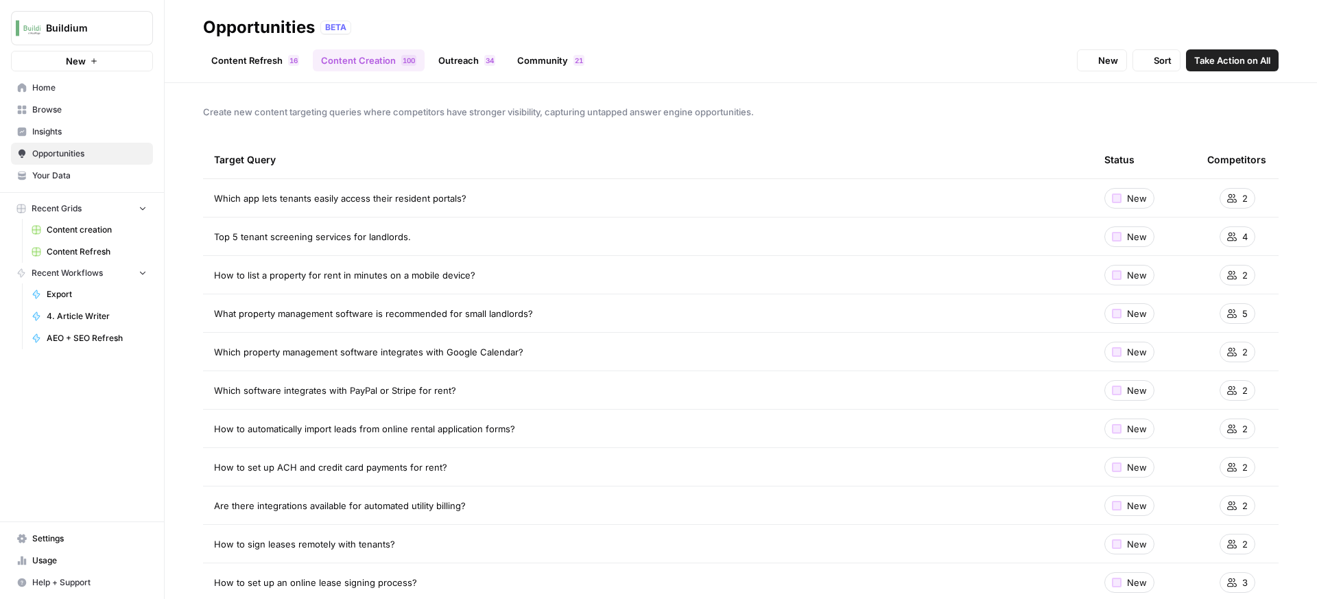
click at [263, 66] on link "Content Refresh 6 1" at bounding box center [255, 60] width 104 height 22
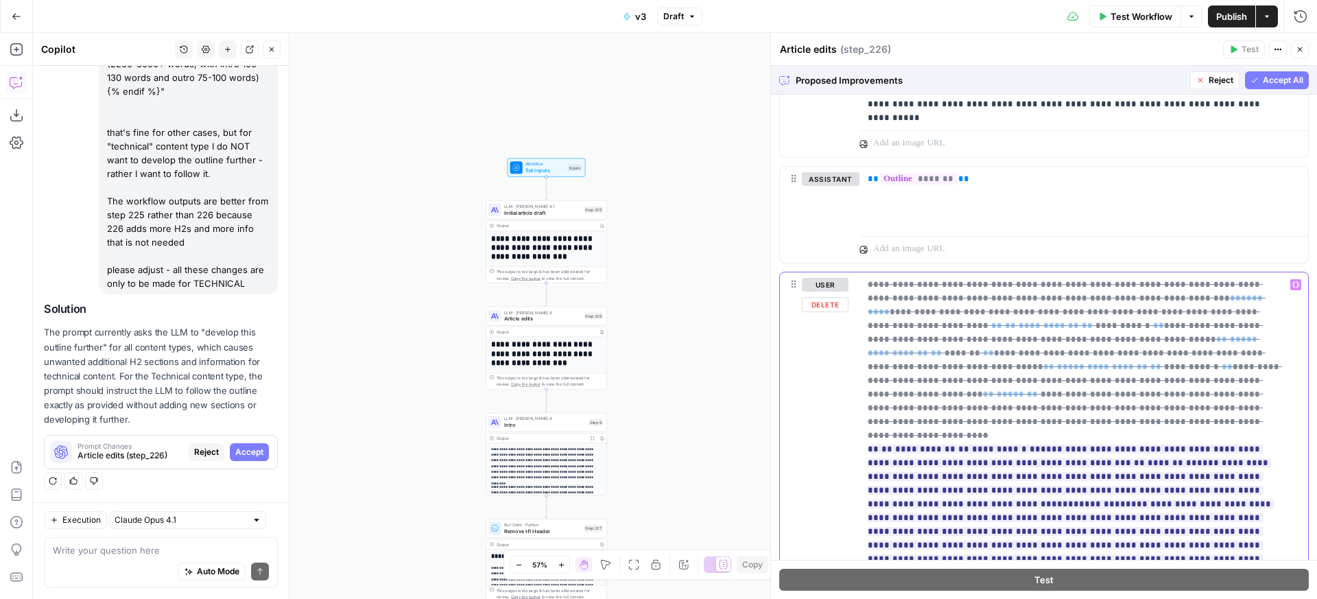
drag, startPoint x: 1267, startPoint y: 471, endPoint x: 812, endPoint y: 246, distance: 507.3
click at [860, 272] on div "**********" at bounding box center [1079, 551] width 438 height 559
copy span "**********"
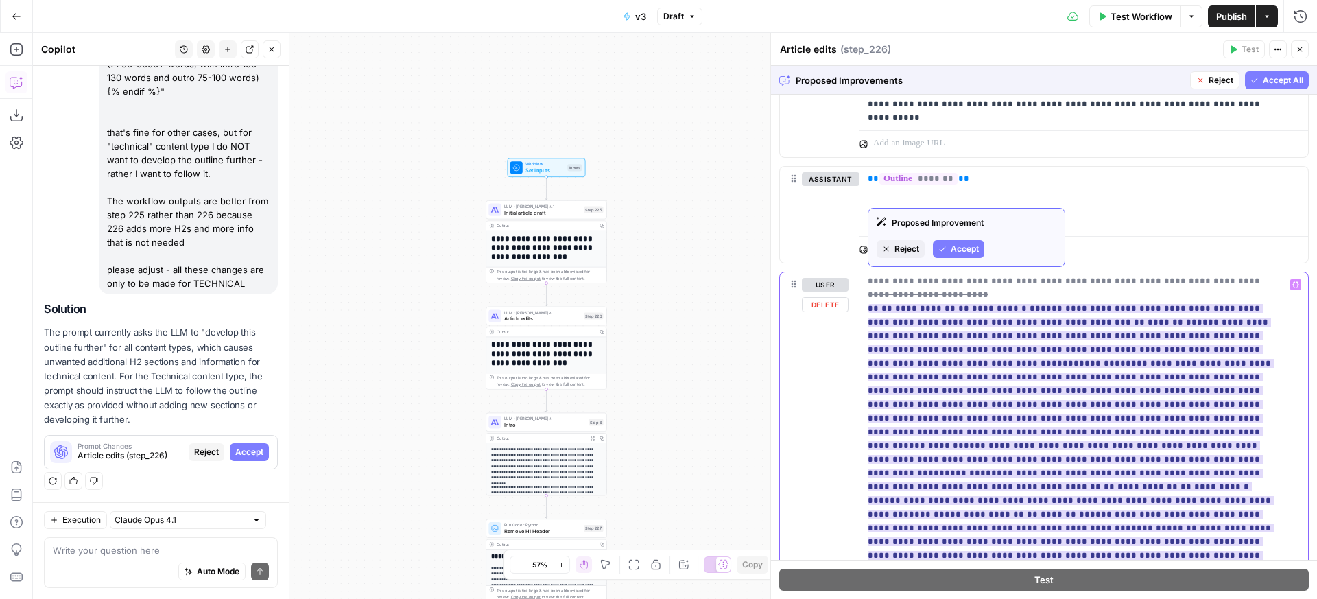
scroll to position [113, 0]
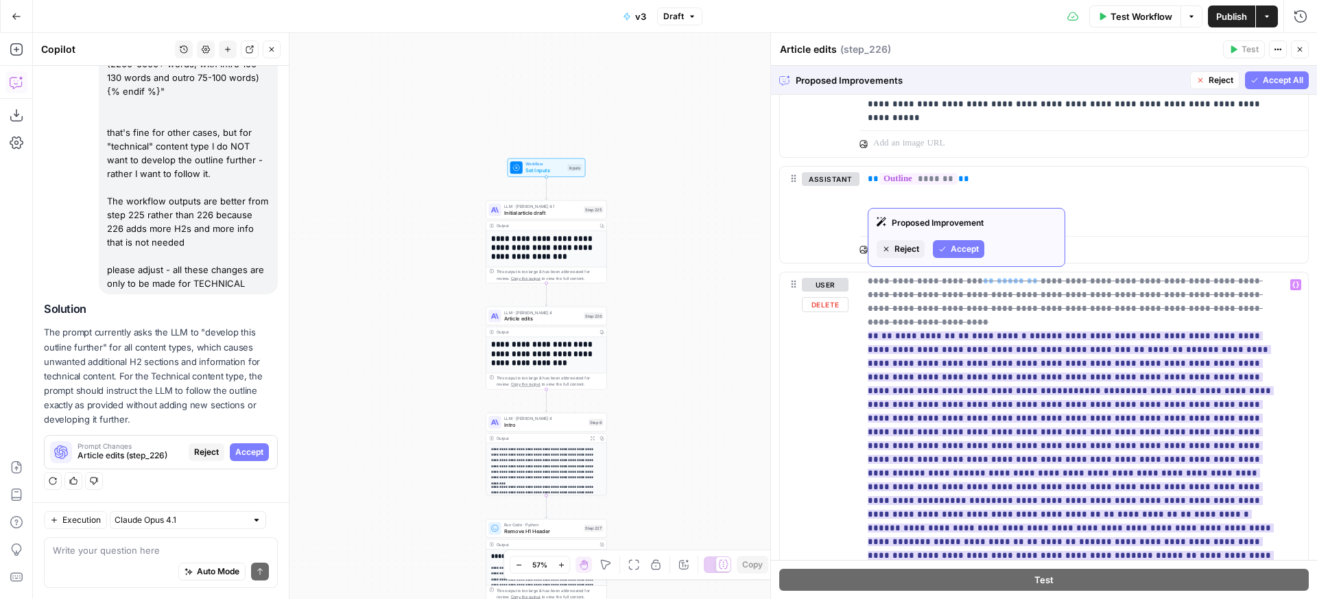
click at [974, 252] on span "Accept" at bounding box center [965, 249] width 28 height 12
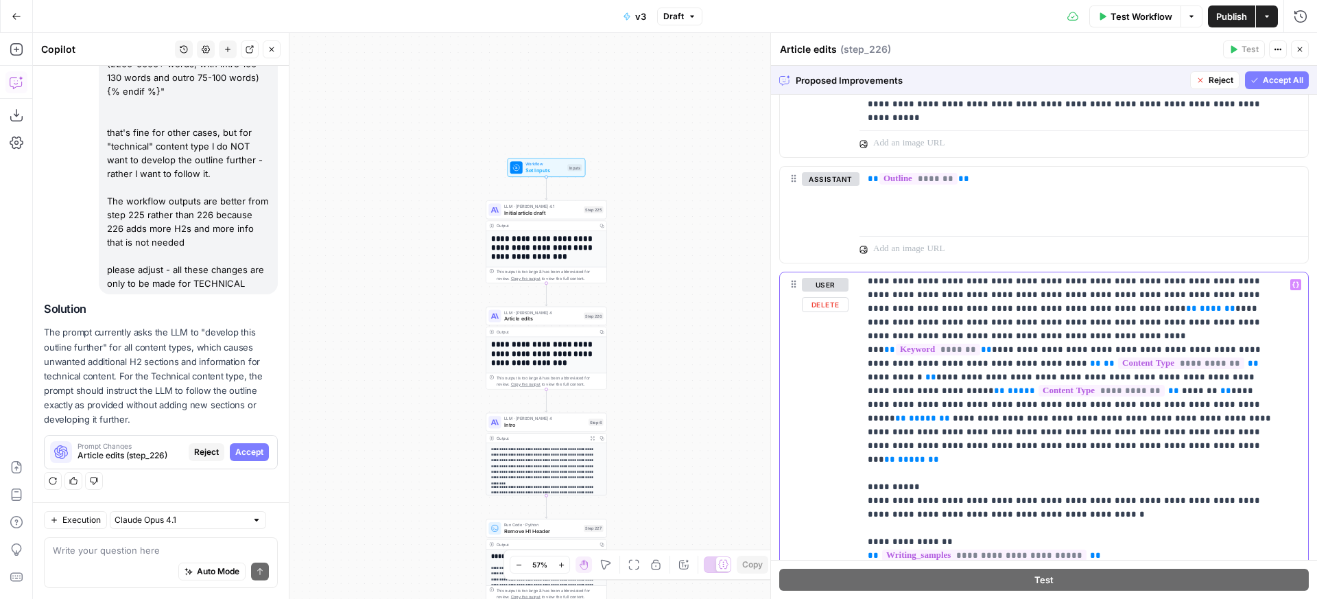
scroll to position [0, 0]
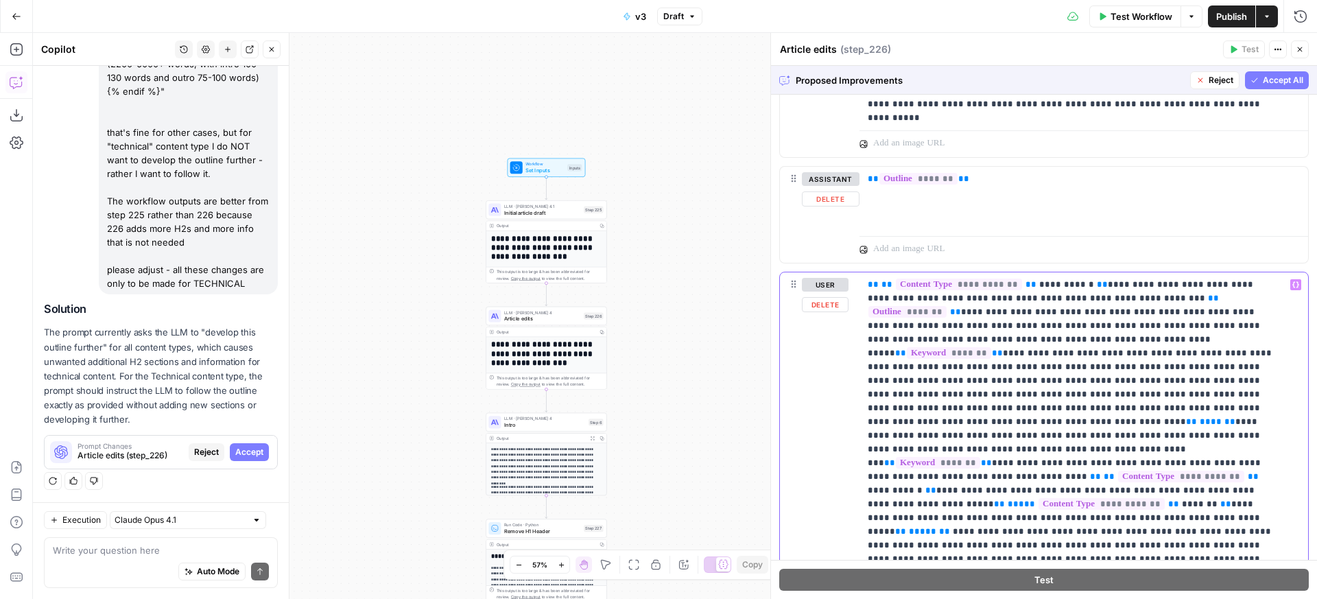
click at [1033, 347] on p "**********" at bounding box center [1074, 593] width 412 height 631
click at [1116, 362] on p "**********" at bounding box center [1074, 593] width 412 height 631
drag, startPoint x: 1170, startPoint y: 368, endPoint x: 1274, endPoint y: 348, distance: 105.6
click at [1274, 348] on p "**********" at bounding box center [1074, 593] width 412 height 631
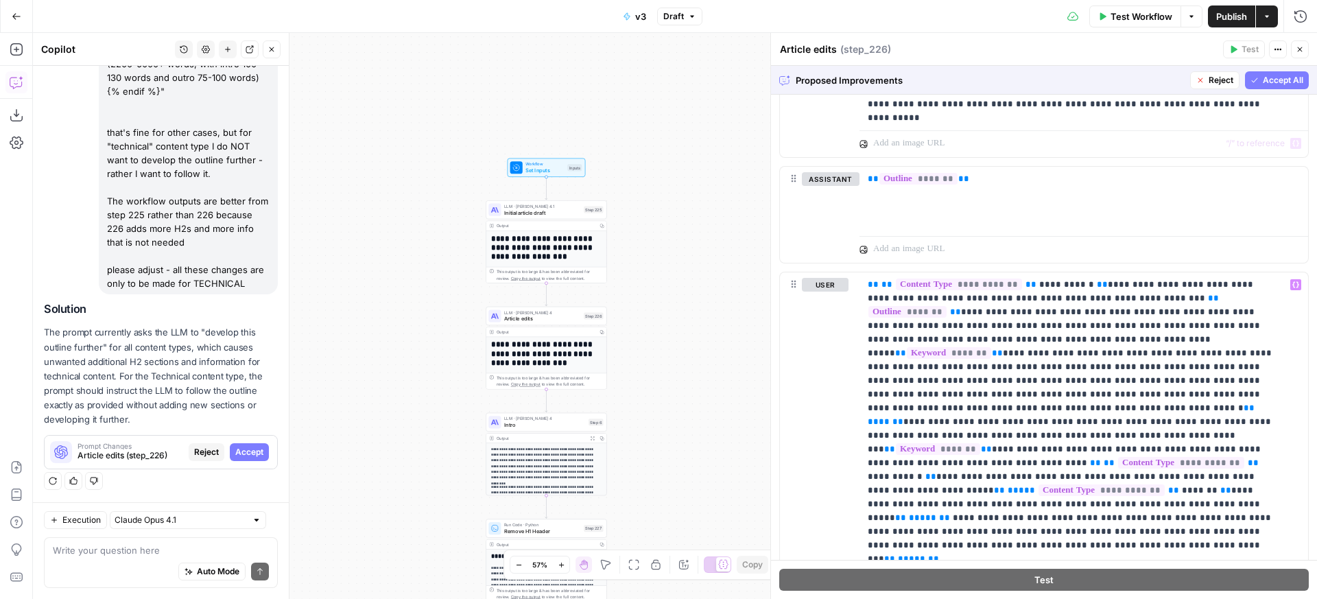
drag, startPoint x: 1283, startPoint y: 93, endPoint x: 1284, endPoint y: 84, distance: 8.3
click at [1283, 93] on div "Proposed Improvements Reject Accept All" at bounding box center [1044, 80] width 546 height 28
click at [1284, 83] on span "Accept All" at bounding box center [1283, 80] width 40 height 12
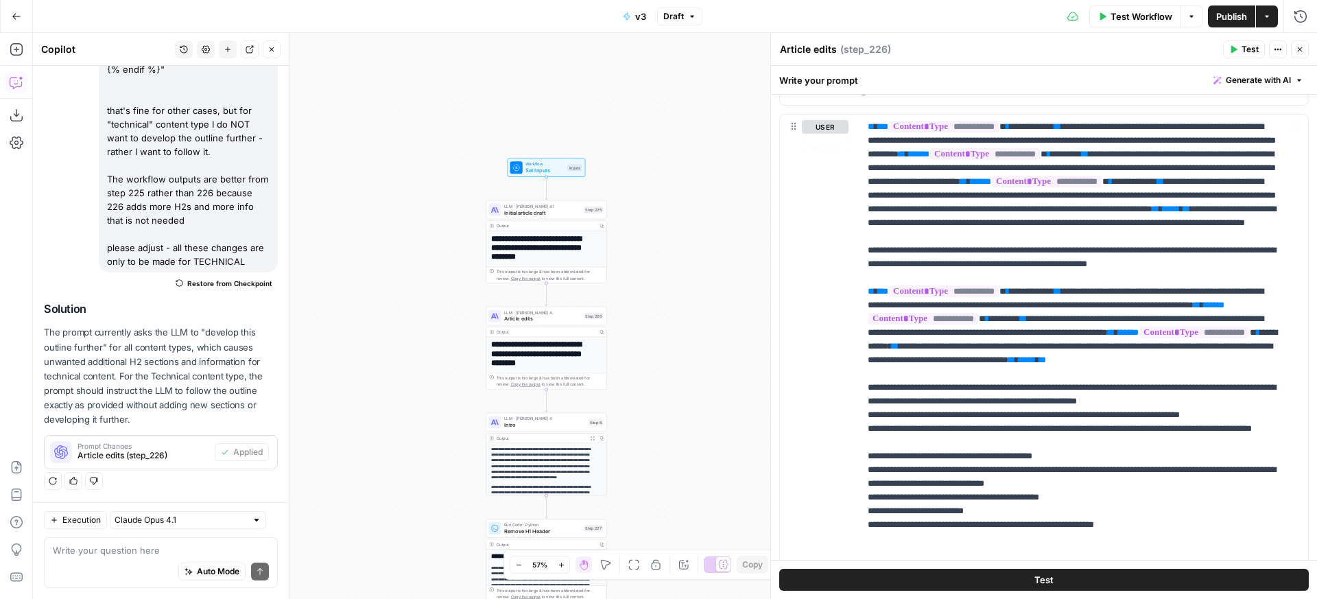
scroll to position [2142, 0]
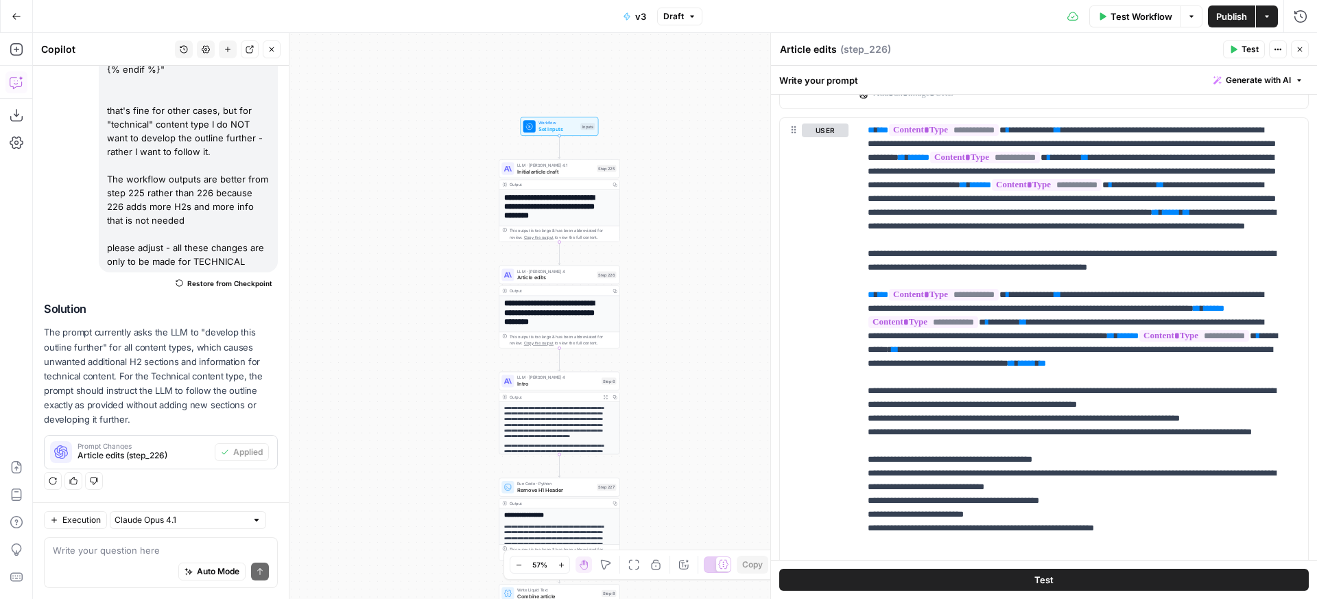
drag, startPoint x: 690, startPoint y: 339, endPoint x: 607, endPoint y: 312, distance: 87.4
click at [690, 334] on div "**********" at bounding box center [675, 316] width 1285 height 566
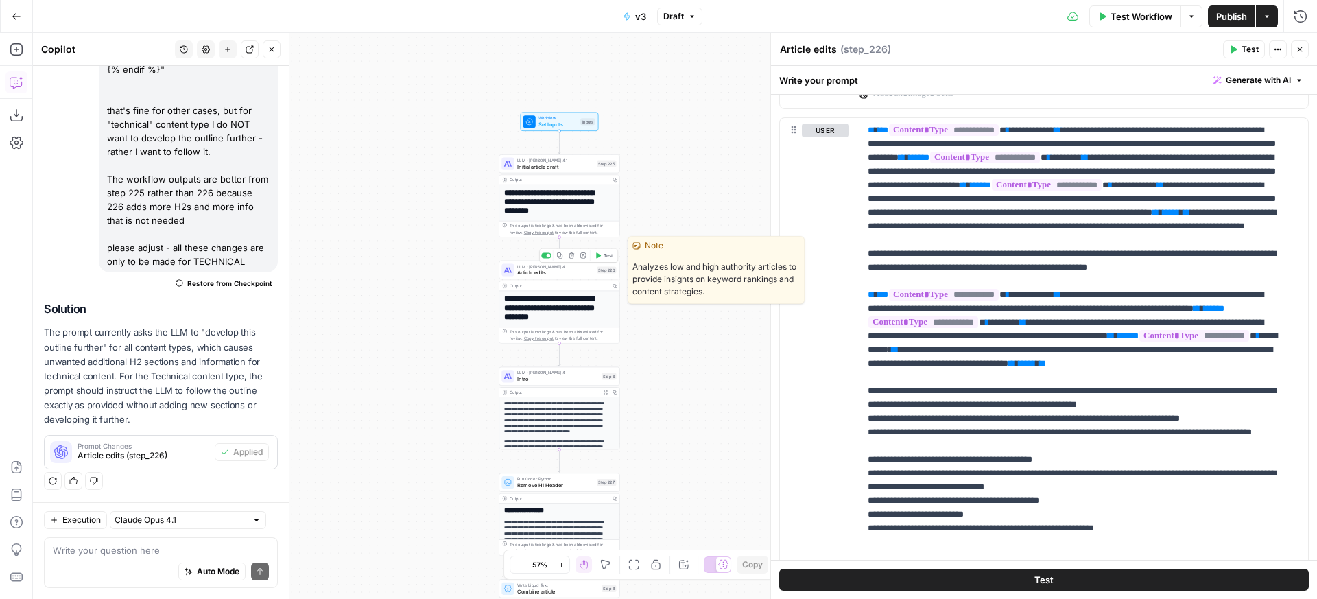
click at [604, 260] on button "Test" at bounding box center [604, 255] width 24 height 10
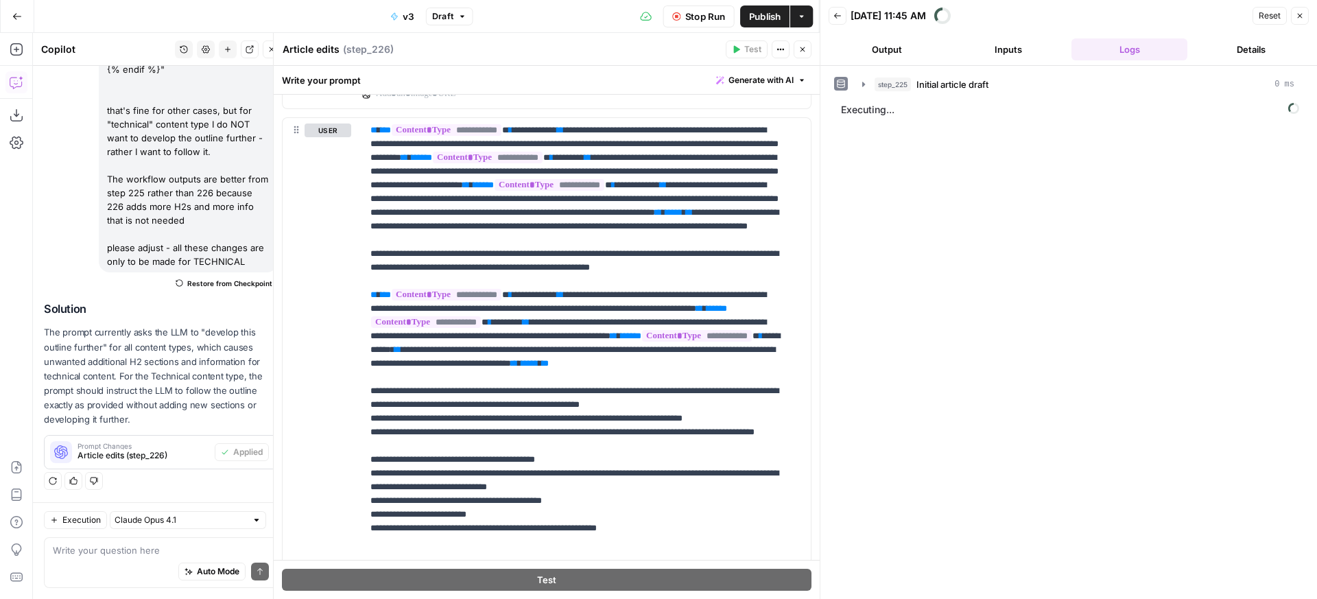
scroll to position [213, 0]
click at [799, 49] on icon "button" at bounding box center [803, 49] width 8 height 8
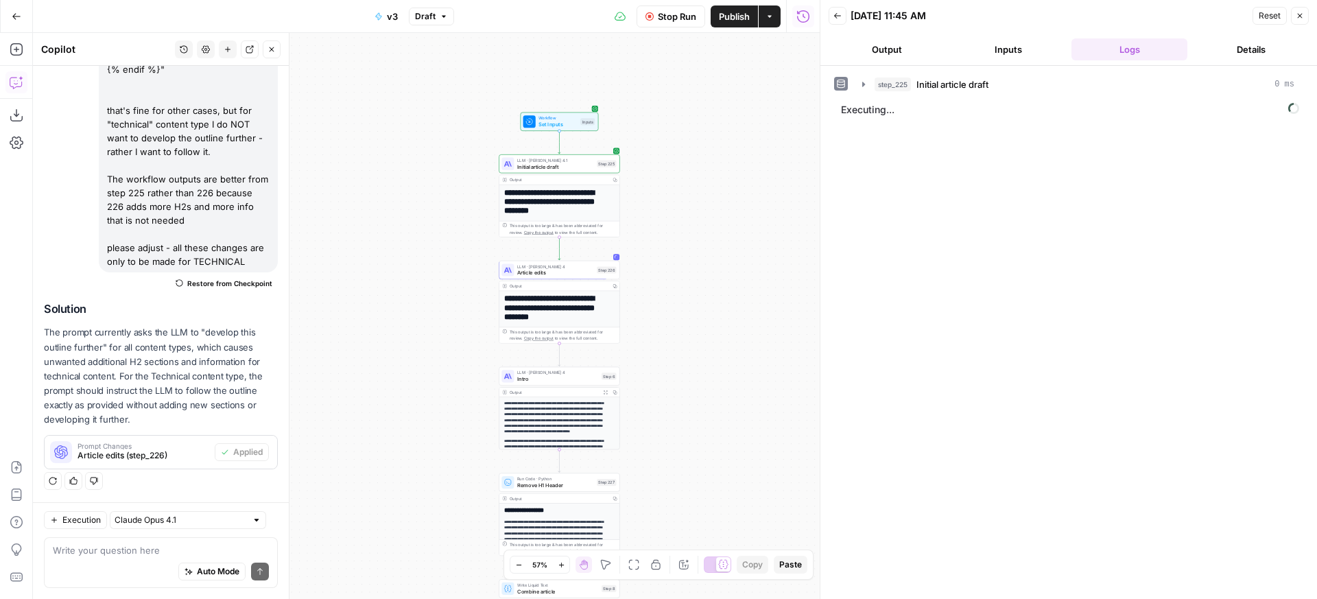
click at [719, 258] on div "**********" at bounding box center [426, 316] width 787 height 566
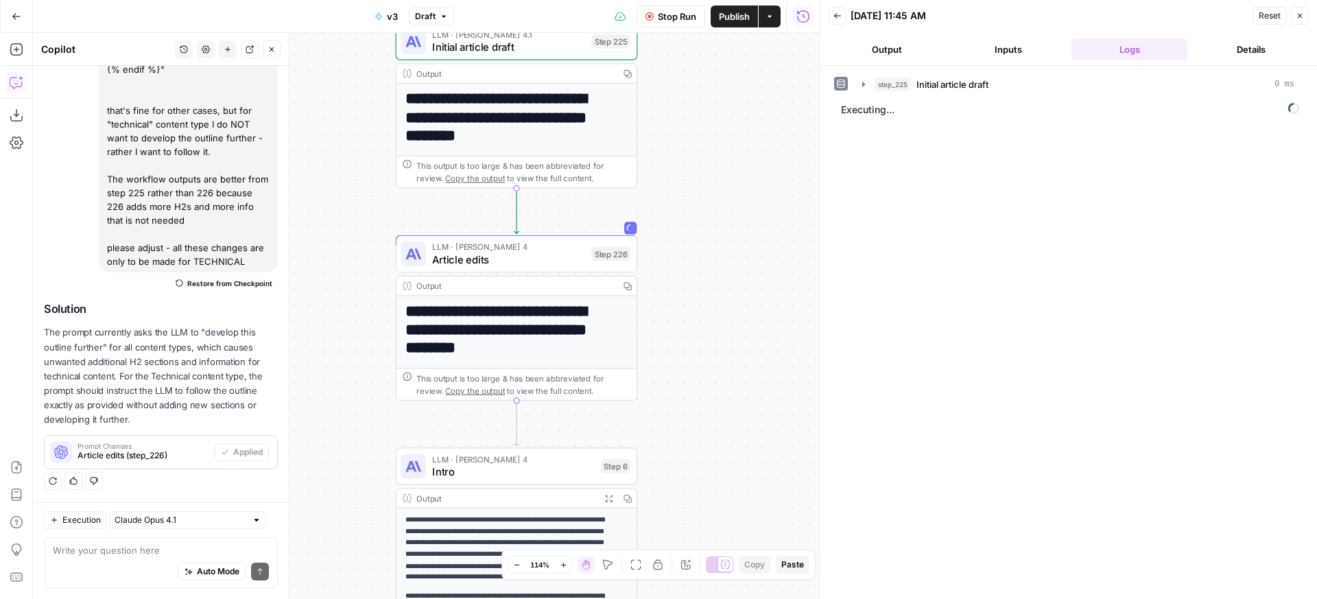
drag, startPoint x: 692, startPoint y: 259, endPoint x: 808, endPoint y: 231, distance: 120.0
click at [808, 231] on div "**********" at bounding box center [426, 316] width 787 height 566
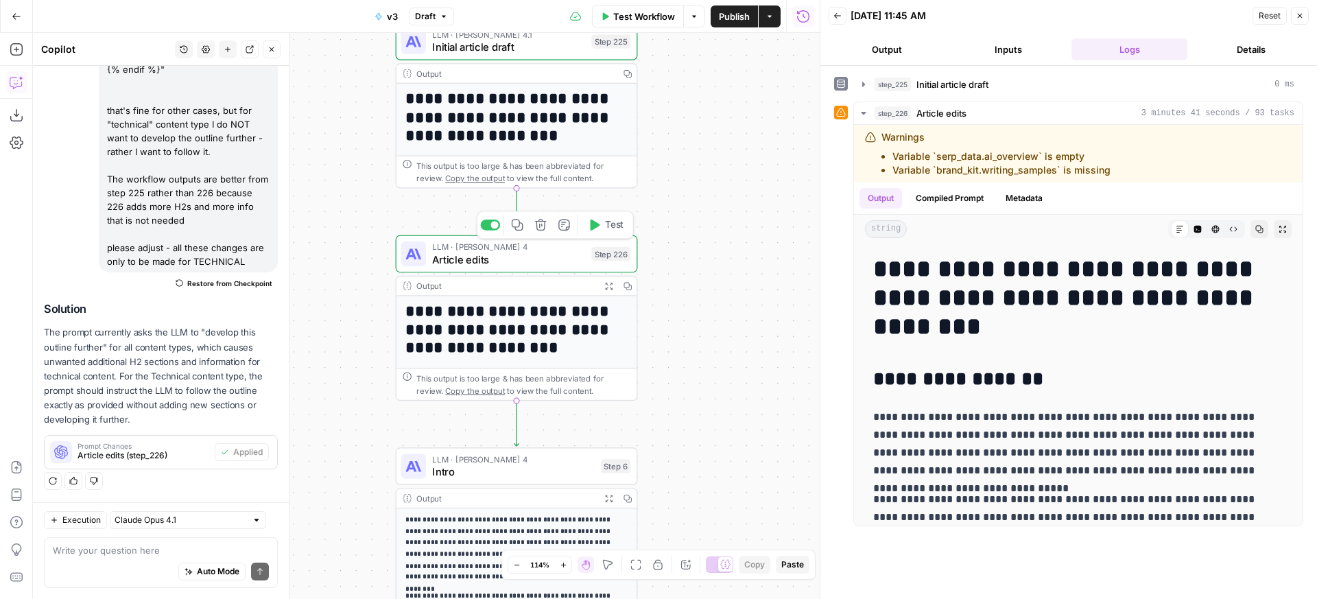
click at [614, 283] on button "Expand Output" at bounding box center [609, 286] width 19 height 19
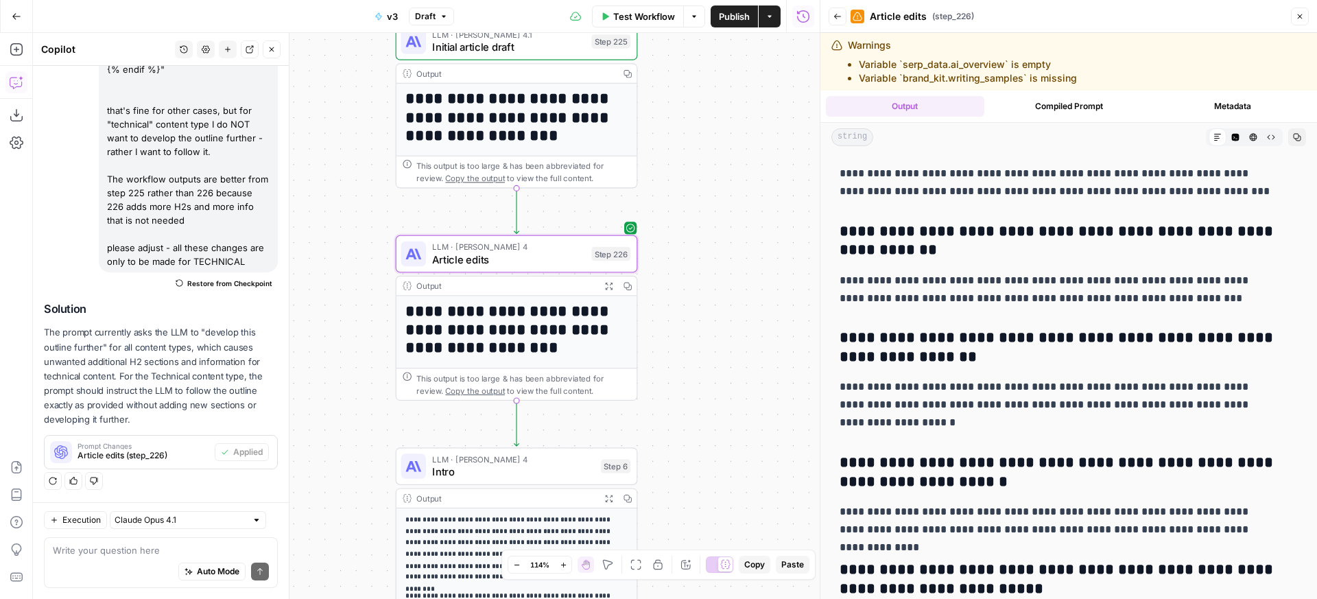
scroll to position [22607, 0]
click at [1293, 141] on icon "button" at bounding box center [1297, 137] width 8 height 8
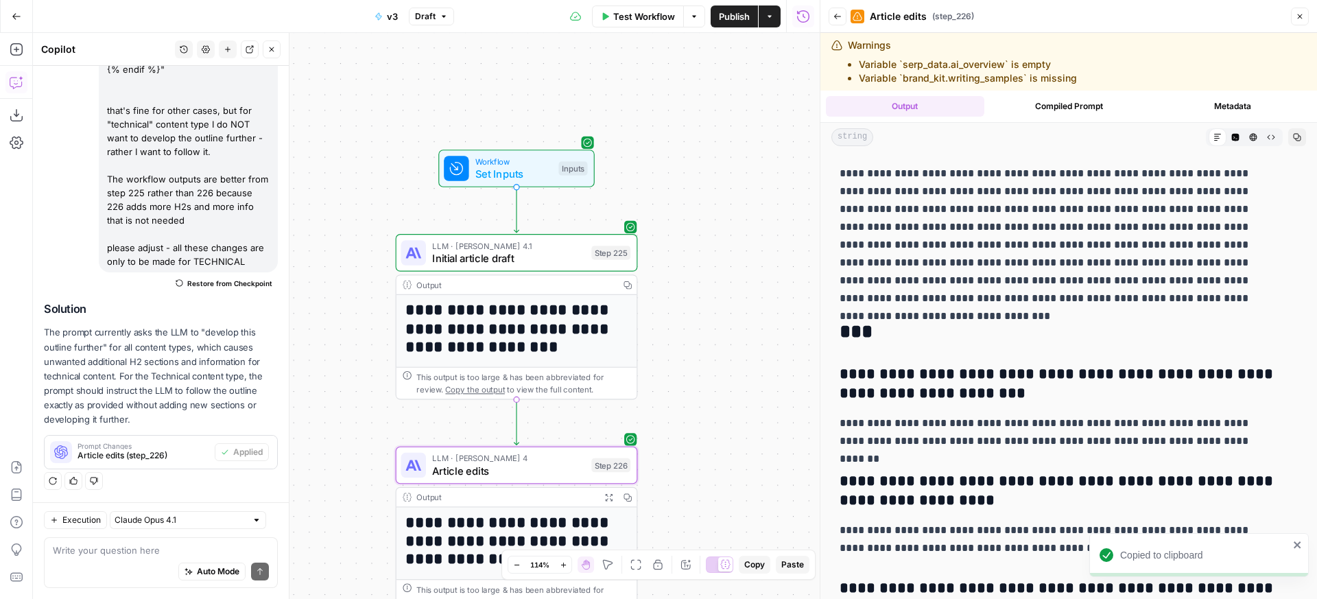
scroll to position [21741, 0]
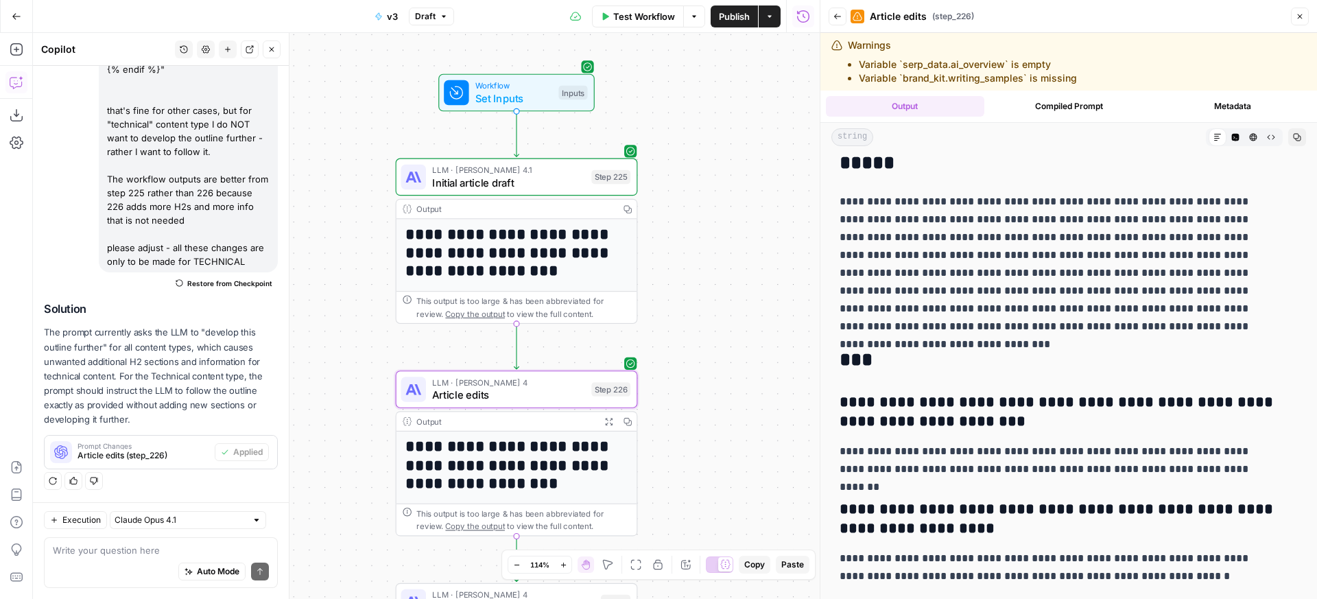
click at [229, 282] on span "Restore from Checkpoint" at bounding box center [229, 283] width 85 height 11
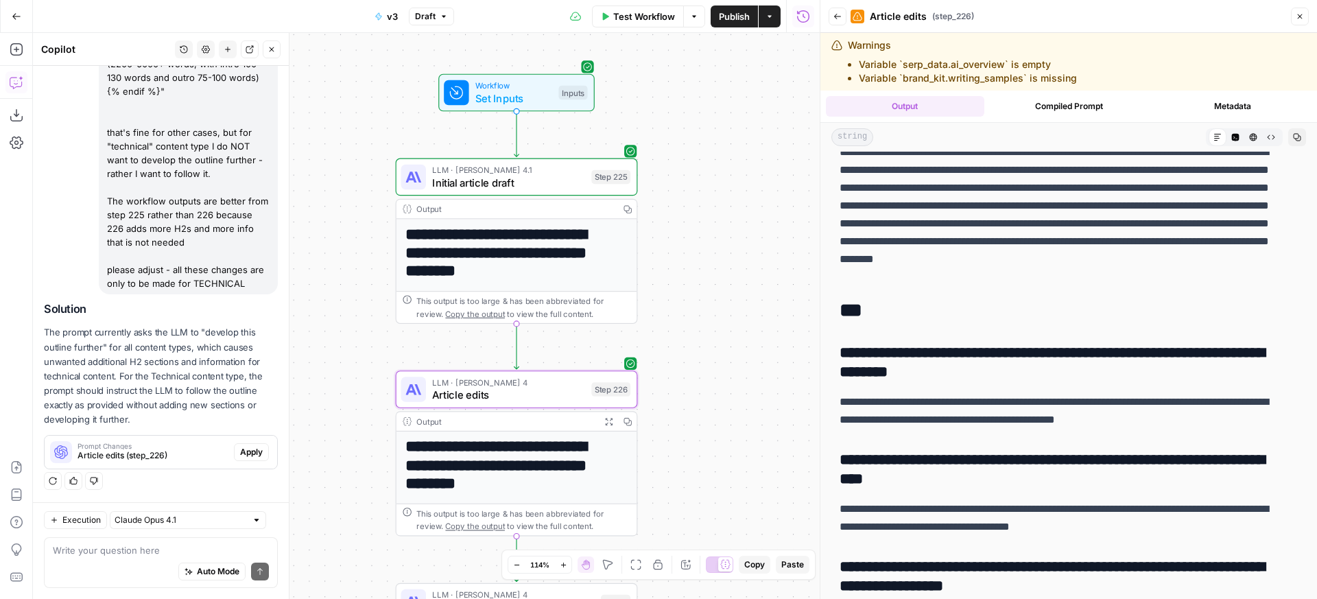
scroll to position [0, 0]
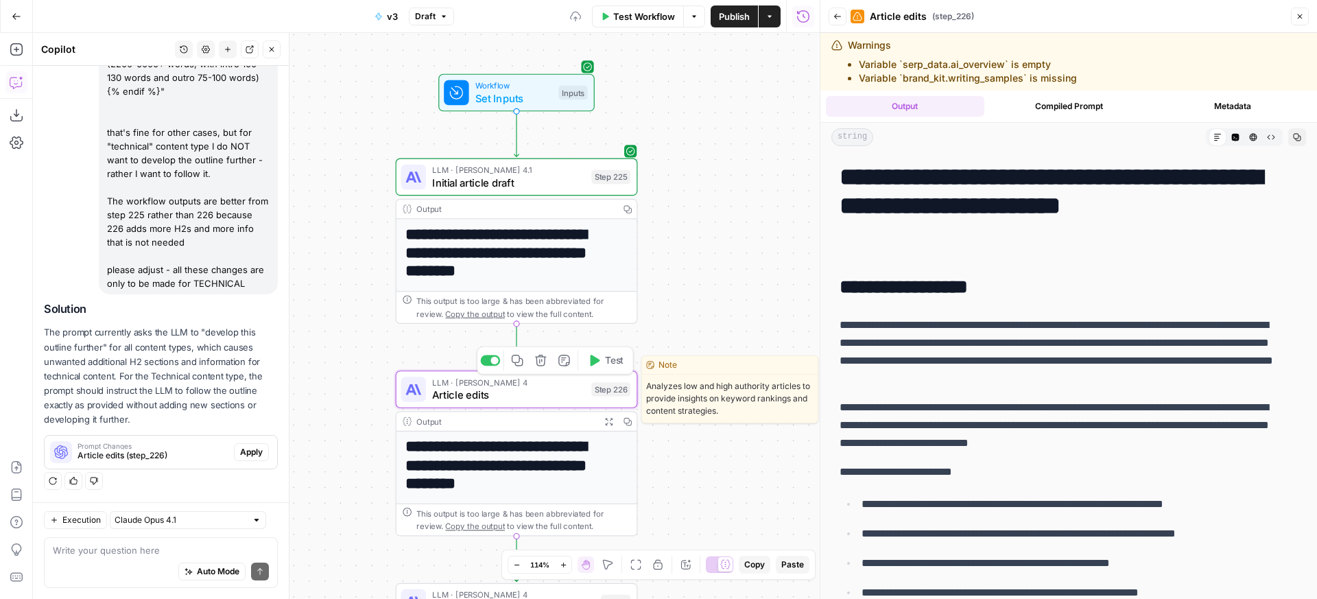
click at [618, 370] on button "Test" at bounding box center [605, 361] width 49 height 21
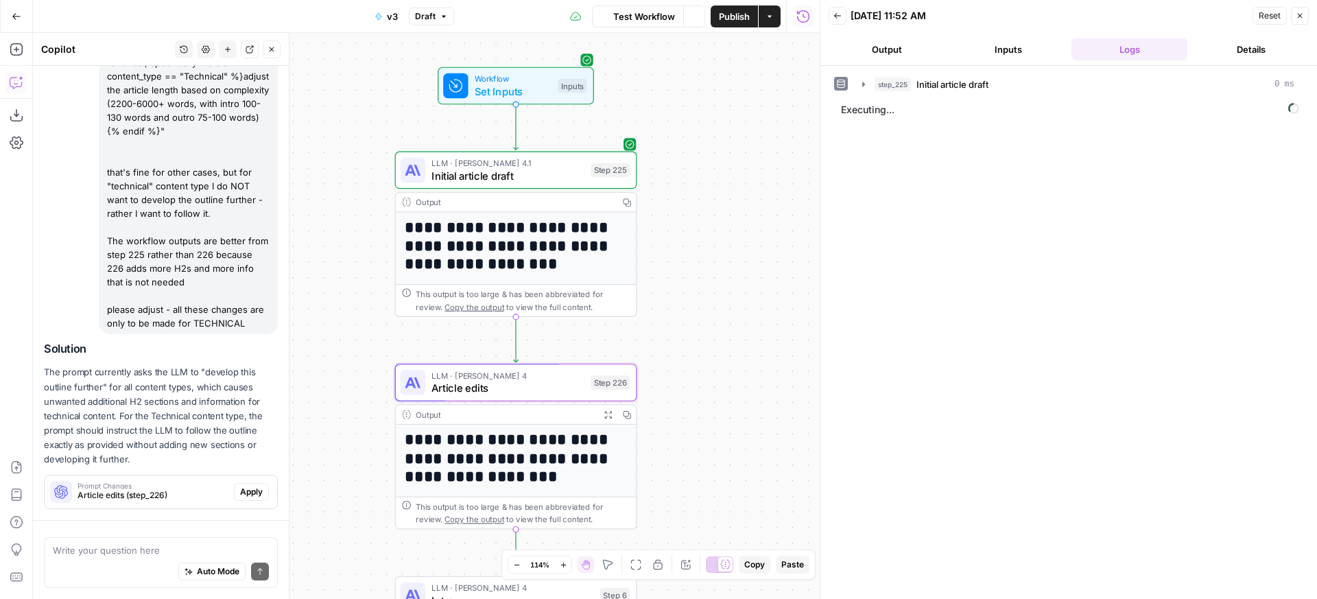
drag, startPoint x: 721, startPoint y: 364, endPoint x: 699, endPoint y: 270, distance: 96.5
click at [699, 270] on div "**********" at bounding box center [426, 316] width 787 height 566
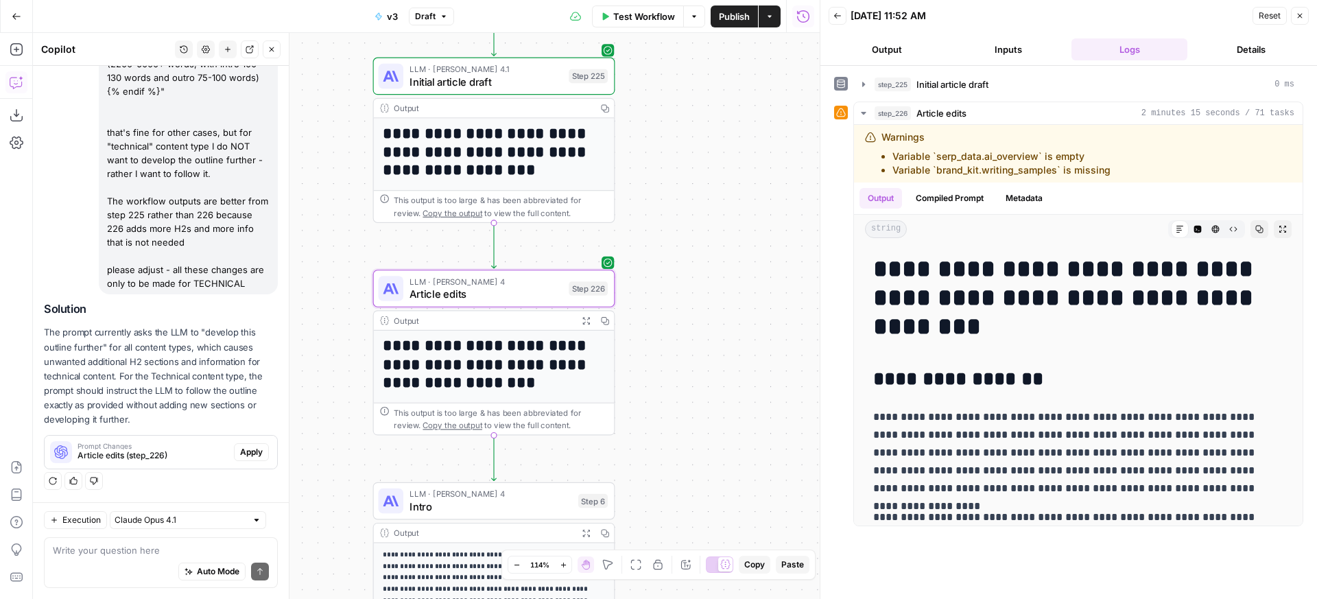
click at [586, 324] on icon "button" at bounding box center [586, 320] width 9 height 9
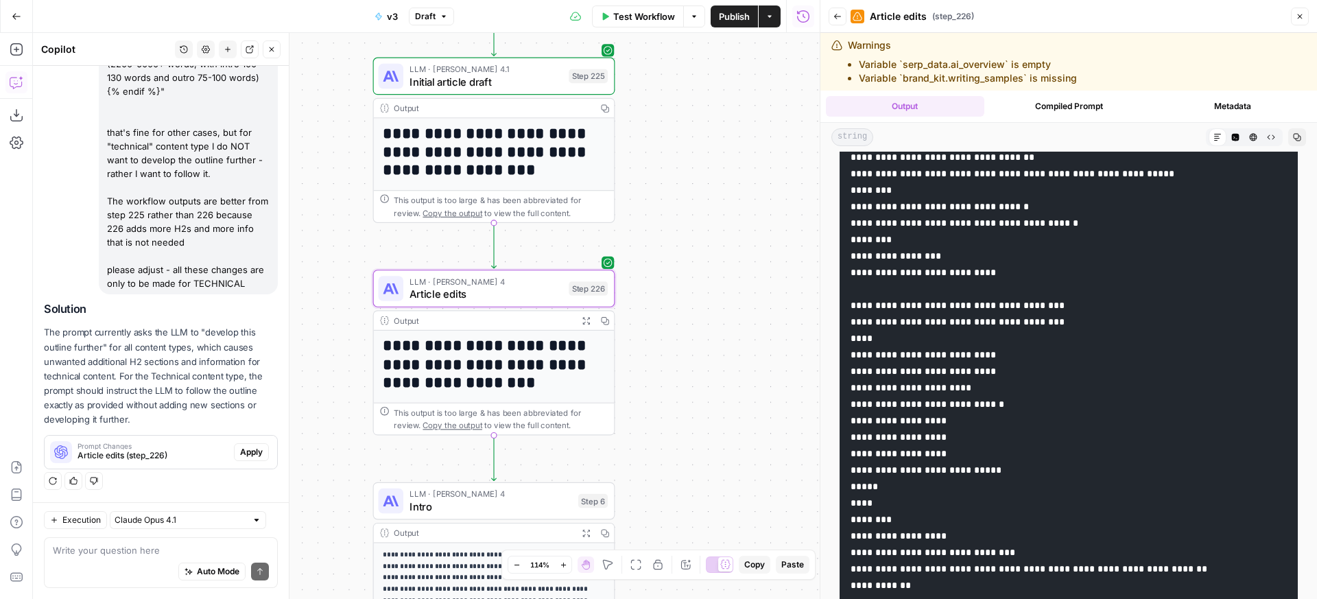
scroll to position [14628, 0]
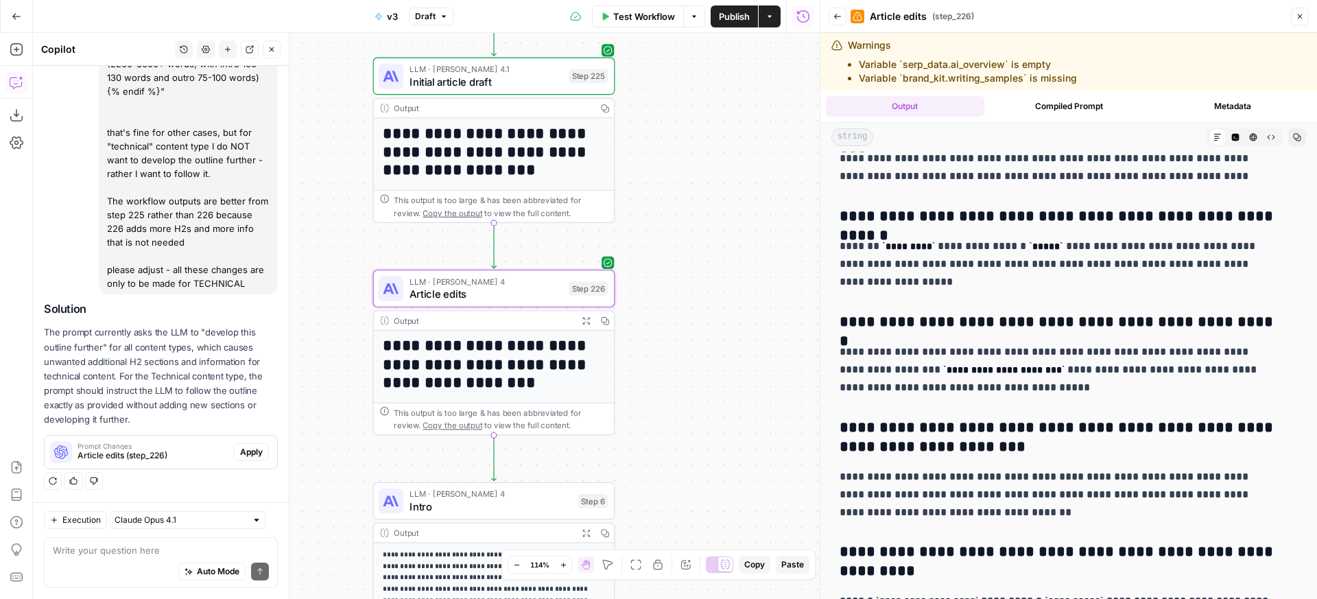
click at [1293, 136] on icon "button" at bounding box center [1297, 137] width 8 height 8
click at [602, 106] on icon "button" at bounding box center [605, 108] width 8 height 8
click at [511, 275] on div "LLM · [PERSON_NAME] 4 Article edits Step 226 Copy step Delete step Edit Note Te…" at bounding box center [494, 289] width 242 height 38
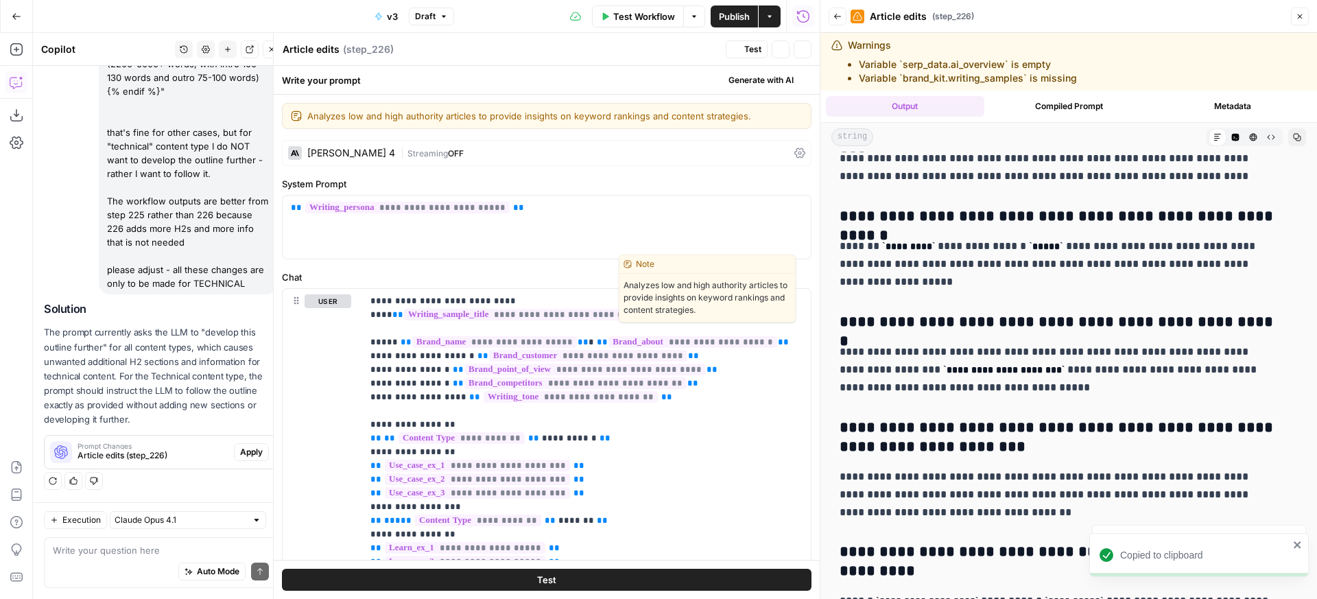
scroll to position [191, 0]
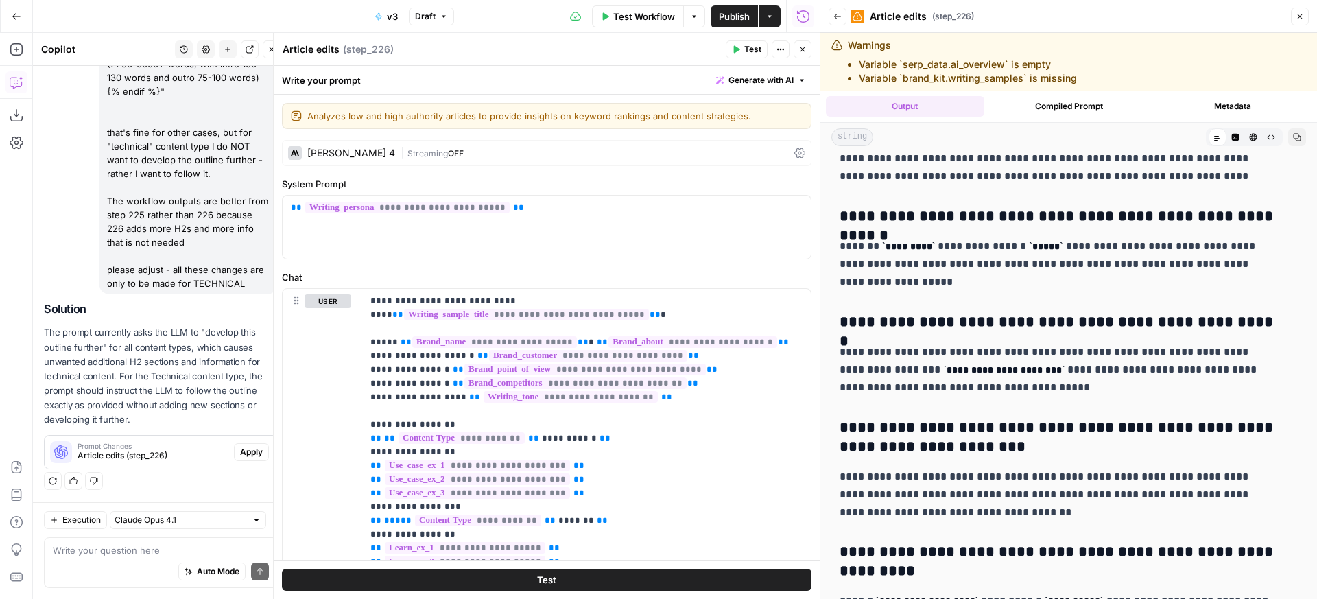
click at [805, 48] on icon "button" at bounding box center [803, 49] width 8 height 8
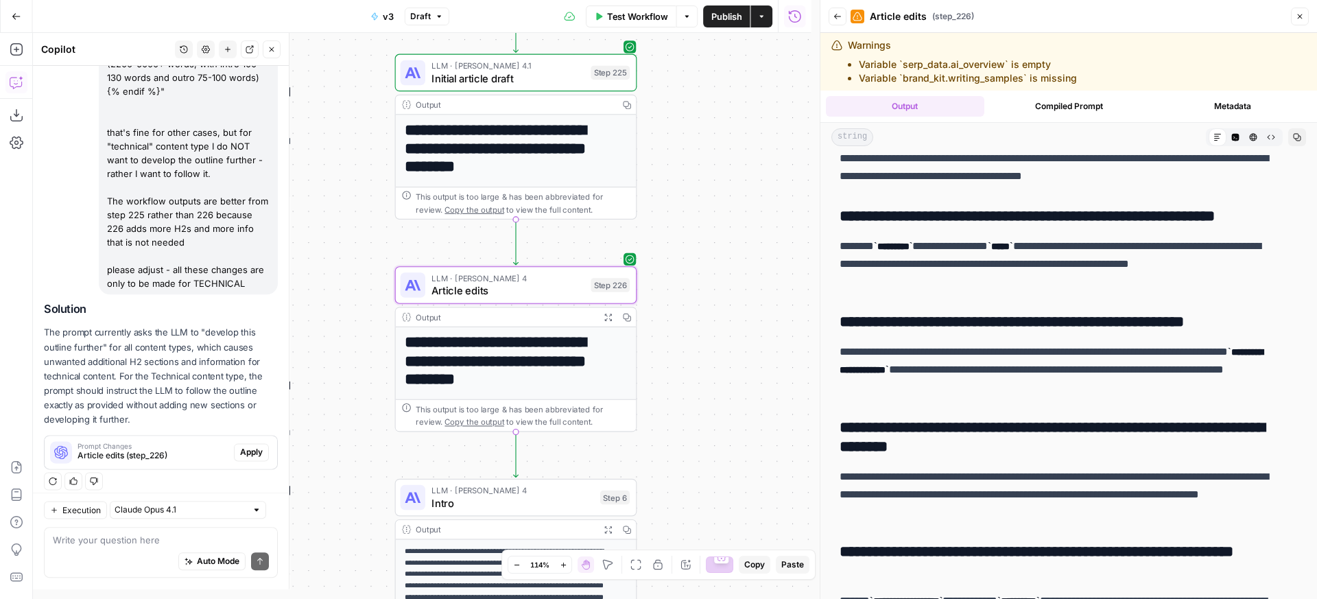
scroll to position [14464, 0]
drag, startPoint x: 656, startPoint y: 257, endPoint x: 694, endPoint y: 250, distance: 38.5
click at [694, 250] on div "**********" at bounding box center [426, 316] width 787 height 566
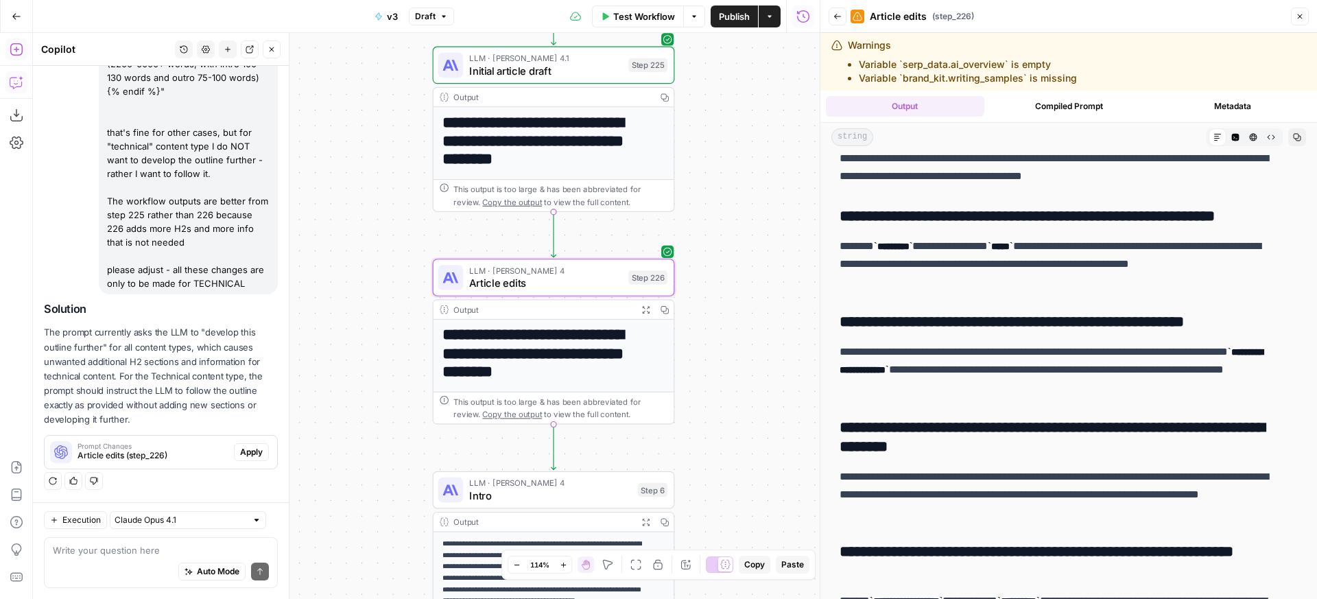
click at [19, 54] on icon "button" at bounding box center [17, 50] width 14 height 14
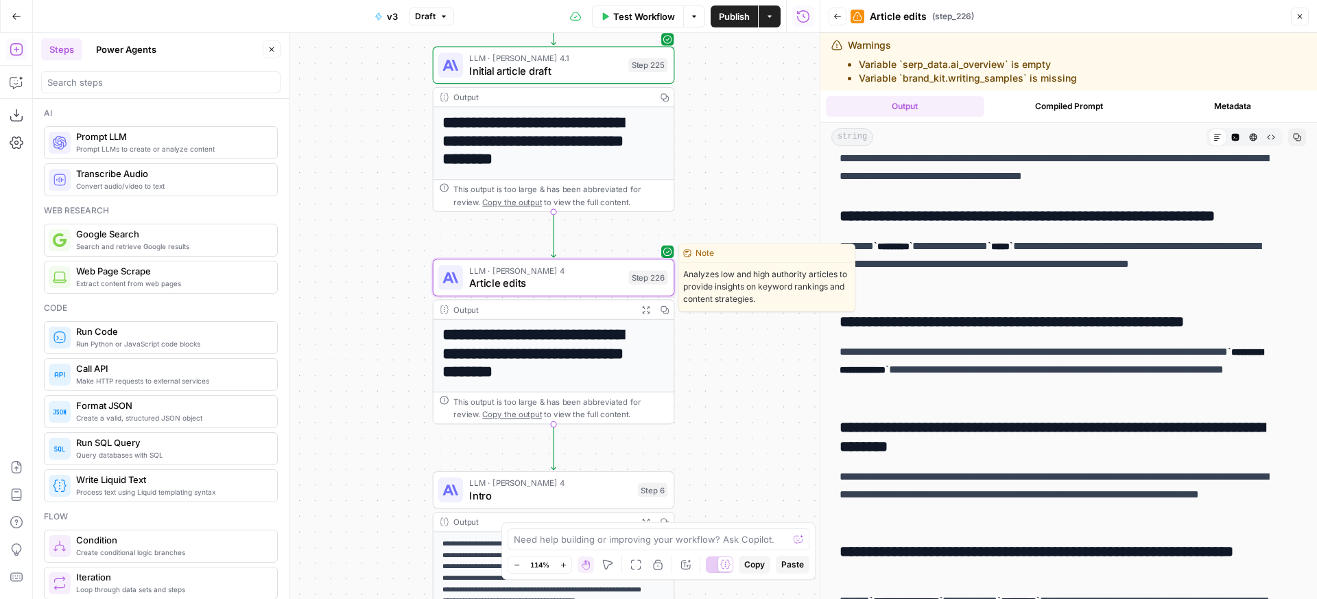
click at [624, 273] on div "LLM · [PERSON_NAME] 4 Article edits Step 226 Copy step Delete step Edit Note Te…" at bounding box center [553, 277] width 230 height 27
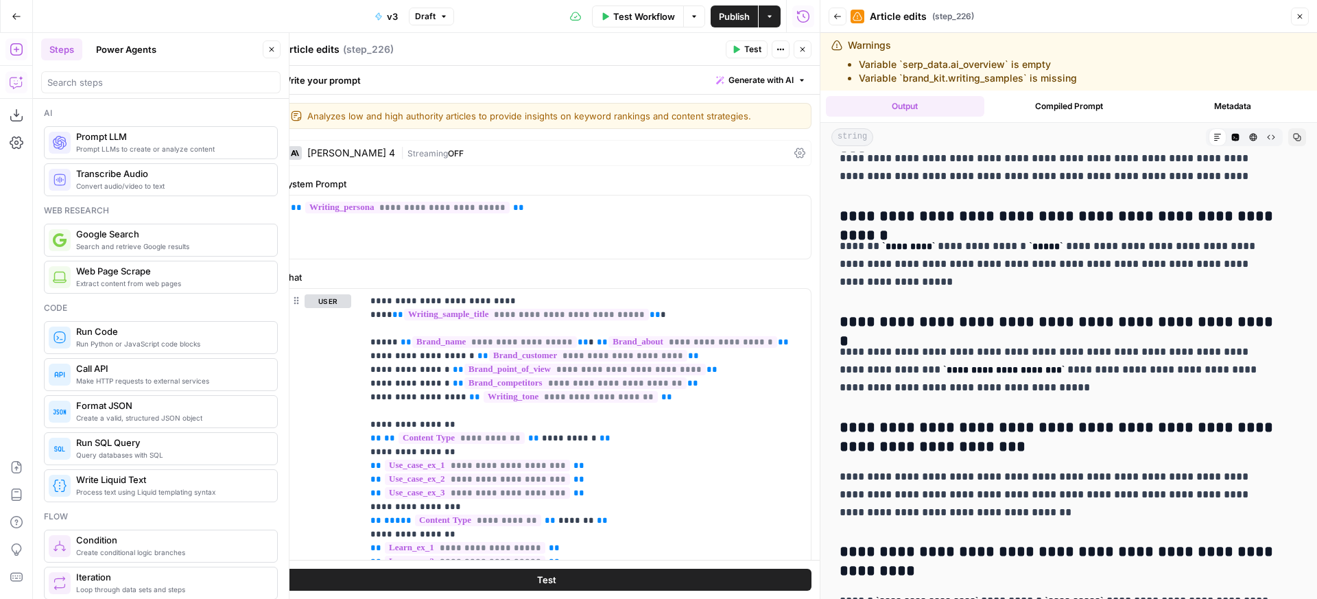
click at [22, 78] on icon "button" at bounding box center [17, 82] width 14 height 14
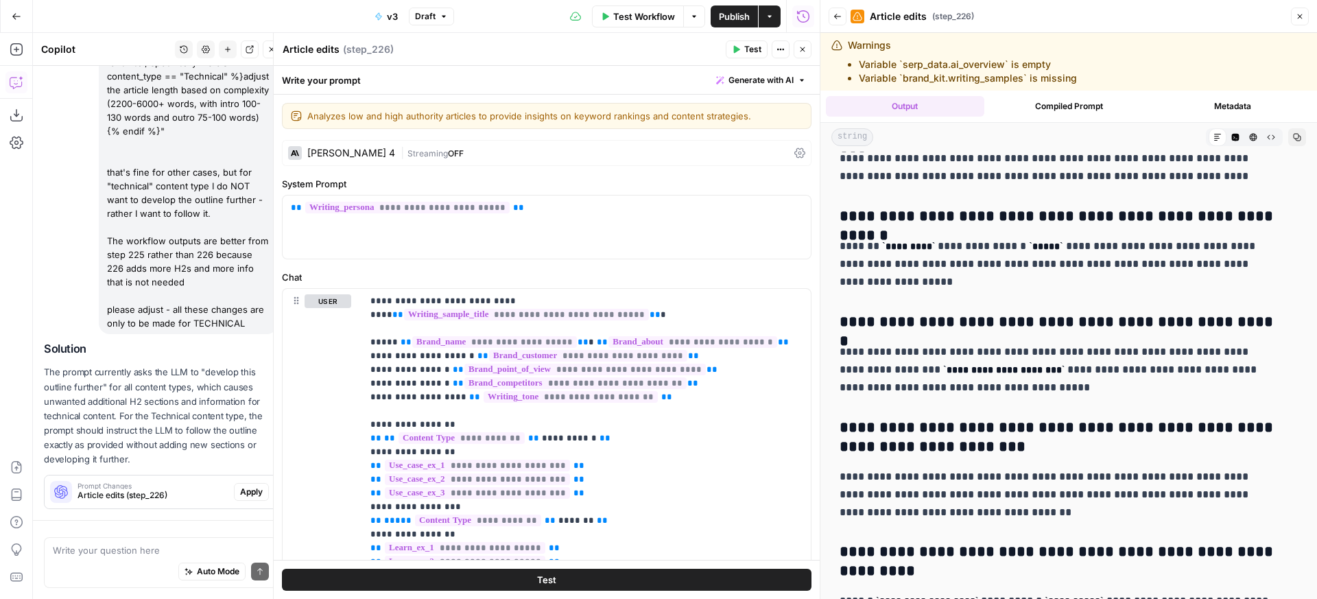
click at [808, 56] on button "Close" at bounding box center [803, 49] width 18 height 18
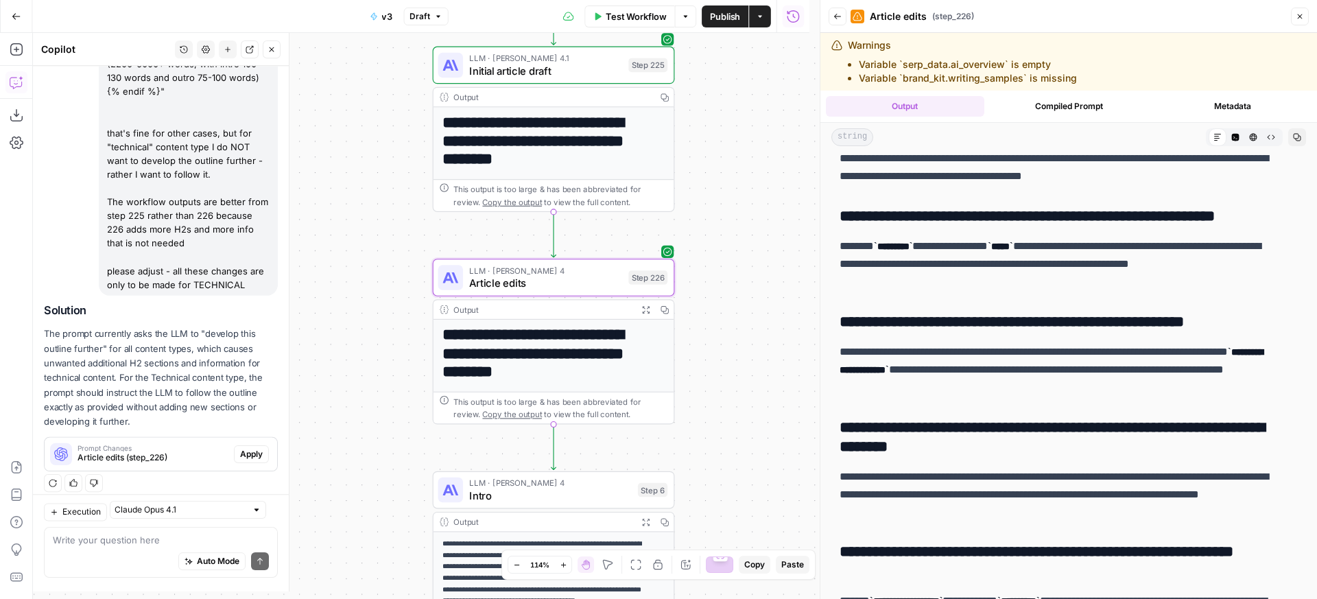
scroll to position [191, 0]
click at [180, 565] on button "Auto Mode" at bounding box center [211, 572] width 67 height 18
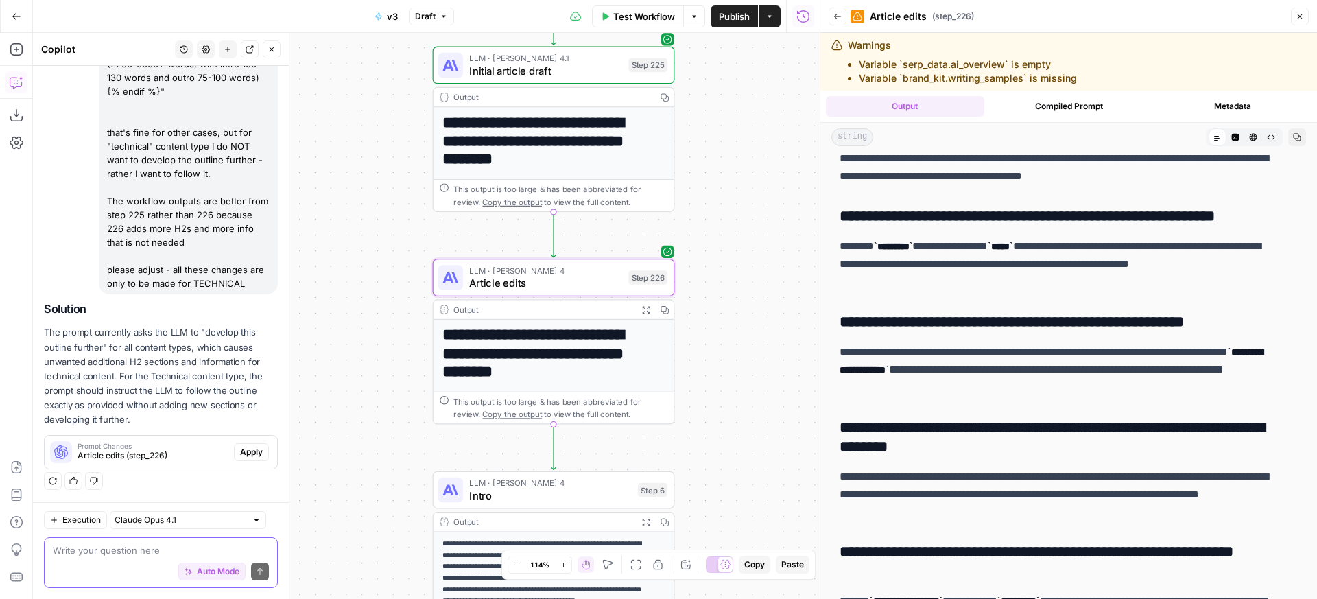
click at [186, 546] on textarea at bounding box center [161, 550] width 216 height 14
click at [180, 562] on div "Auto Mode Send" at bounding box center [161, 572] width 216 height 30
click at [180, 565] on button "Auto Mode" at bounding box center [211, 572] width 67 height 18
click at [186, 545] on div "Auto Mode will automatically modify and execute the workflow" at bounding box center [200, 537] width 203 height 27
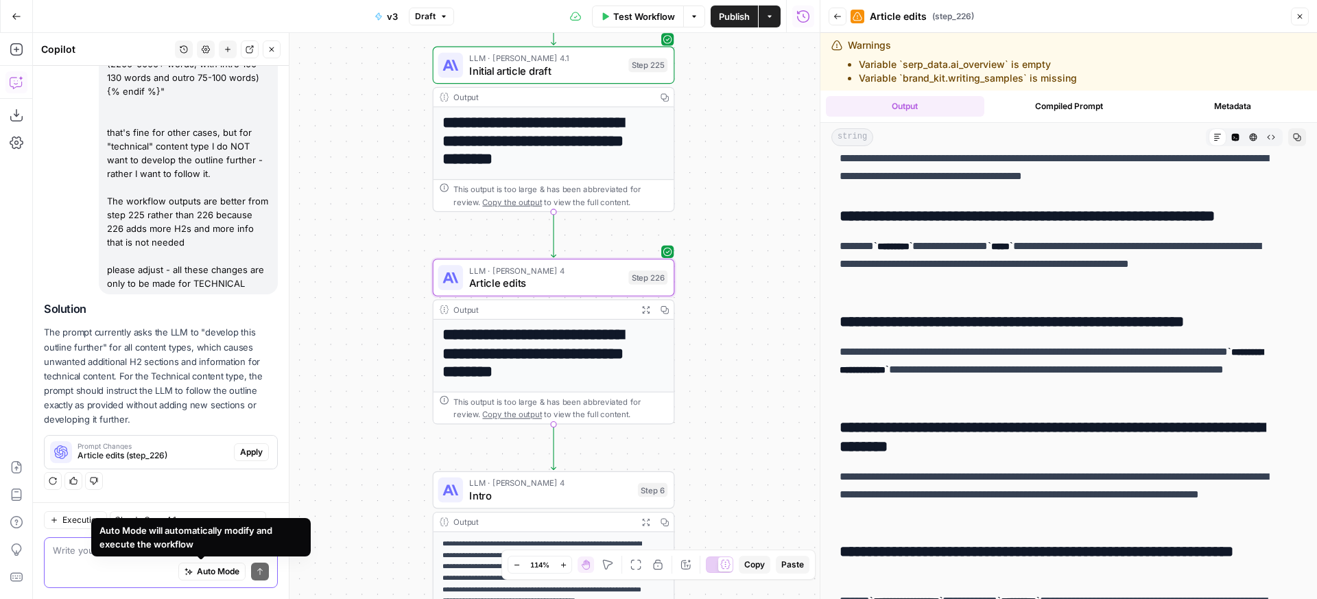
click at [66, 547] on textarea at bounding box center [161, 550] width 216 height 14
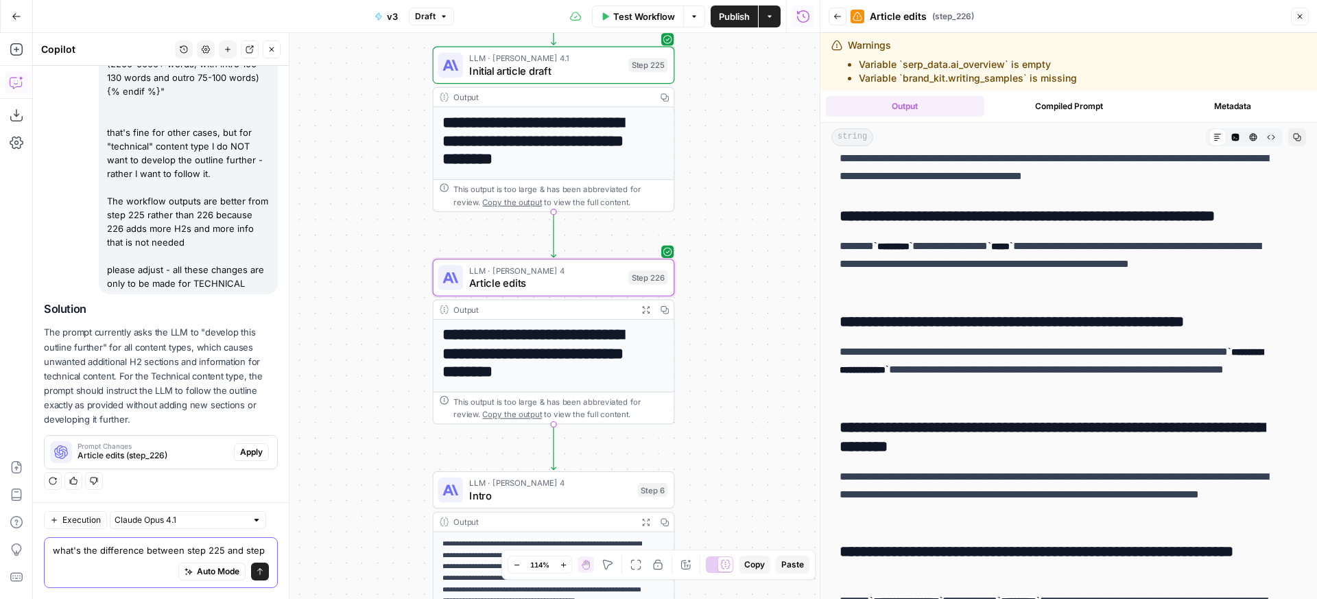
scroll to position [205, 0]
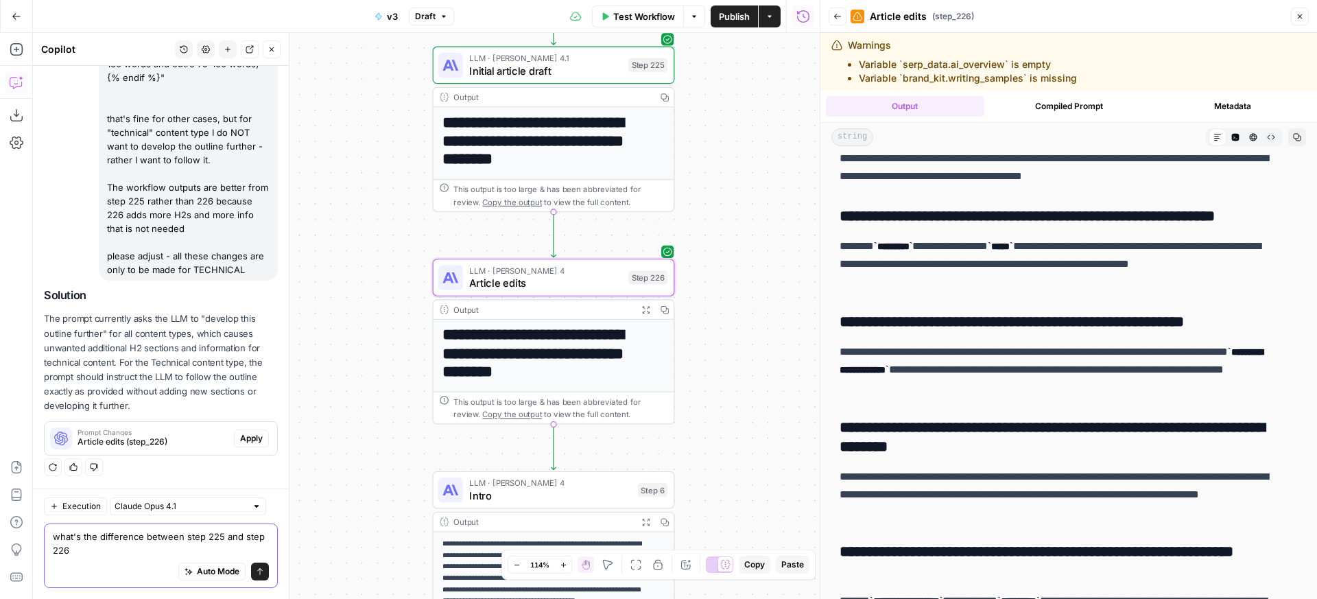
type textarea "what's the difference between step 225 and step 226?"
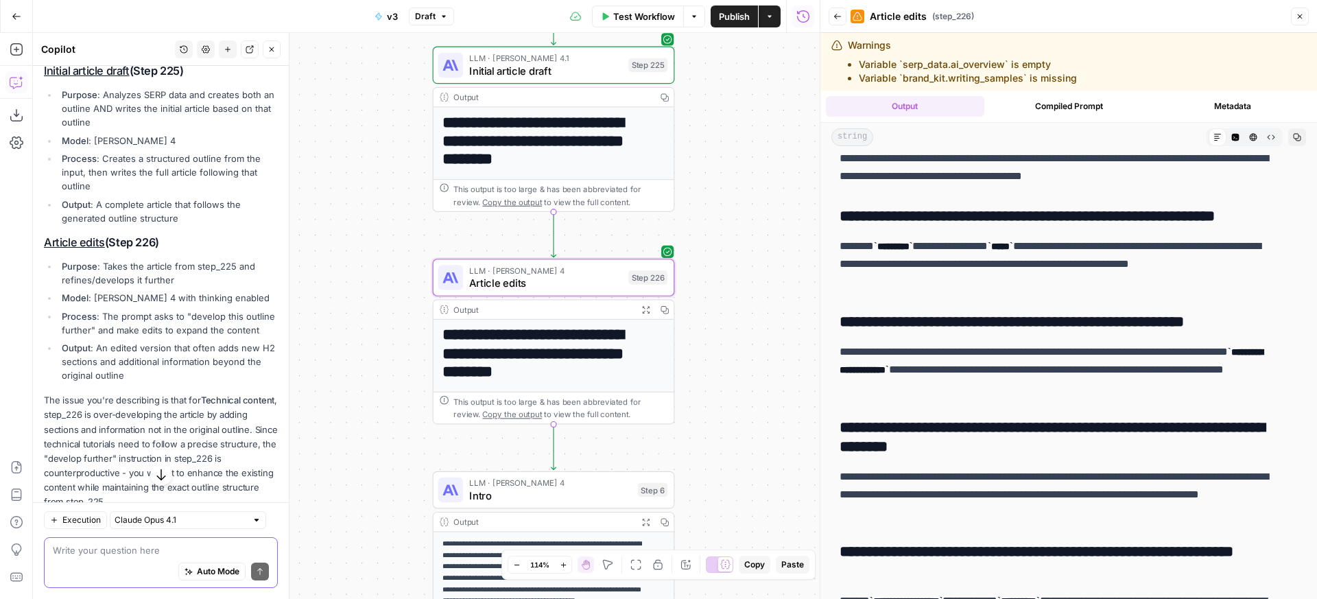
scroll to position [677, 0]
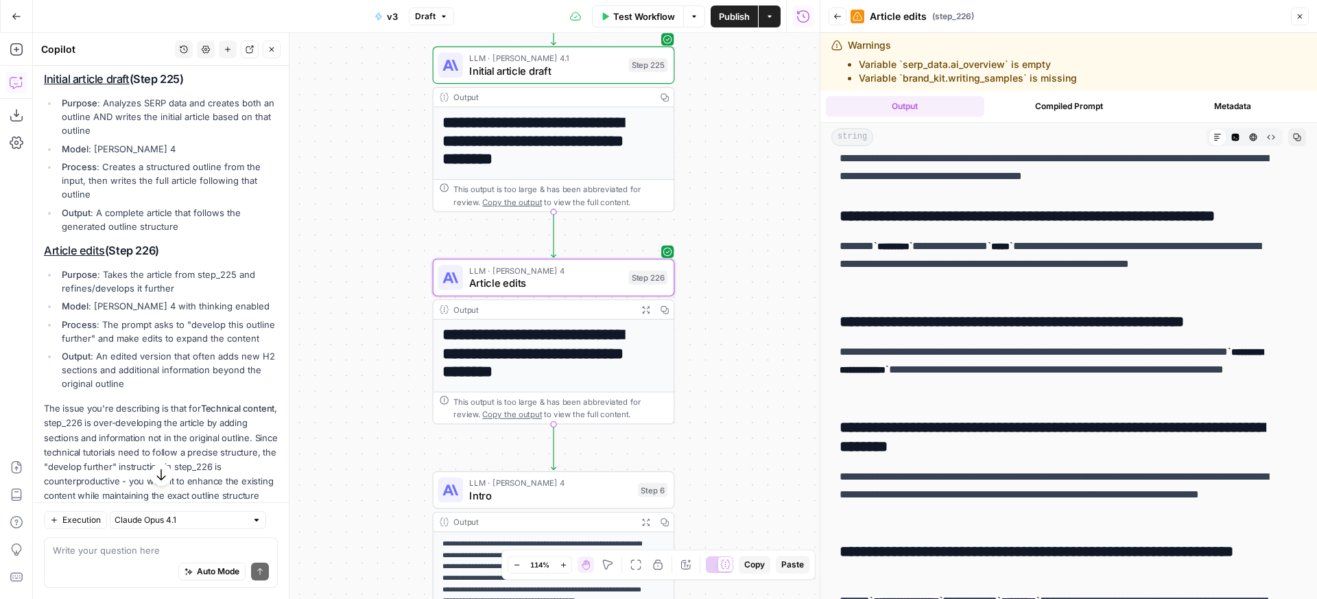
click at [166, 329] on li "Process : The prompt asks to "develop this outline further" and make edits to e…" at bounding box center [168, 331] width 220 height 27
drag, startPoint x: 166, startPoint y: 329, endPoint x: 181, endPoint y: 358, distance: 33.1
click at [181, 345] on li "Process : The prompt asks to "develop this outline further" and make edits to e…" at bounding box center [168, 331] width 220 height 27
click at [180, 345] on li "Process : The prompt asks to "develop this outline further" and make edits to e…" at bounding box center [168, 331] width 220 height 27
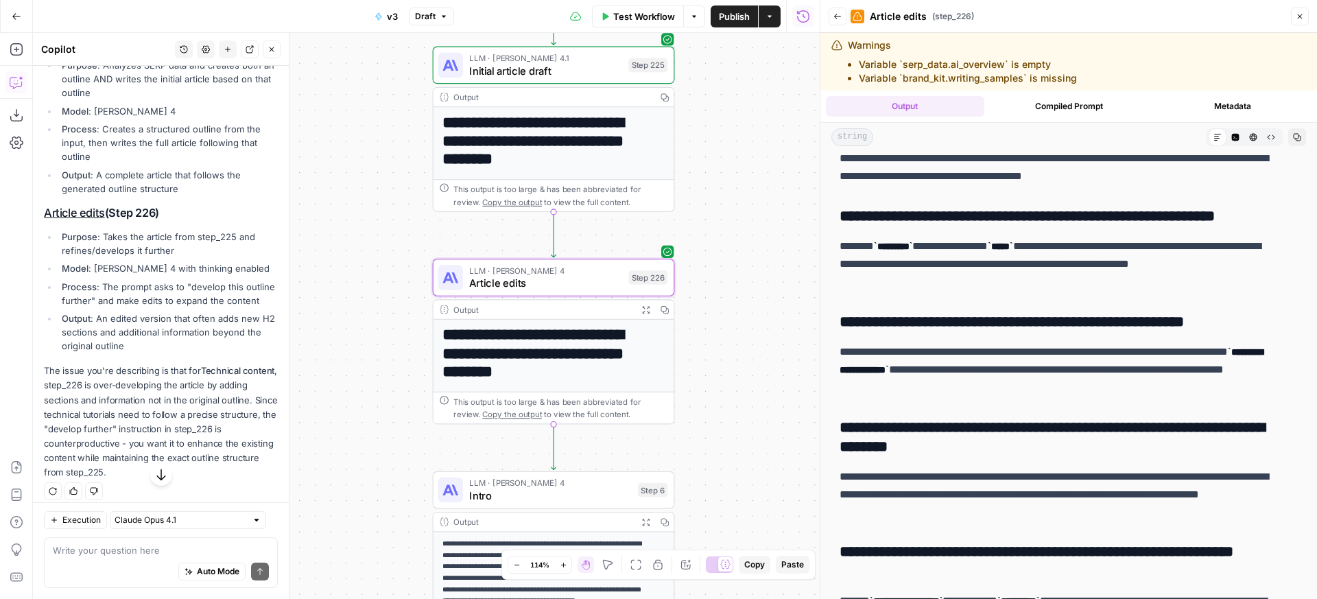
scroll to position [742, 0]
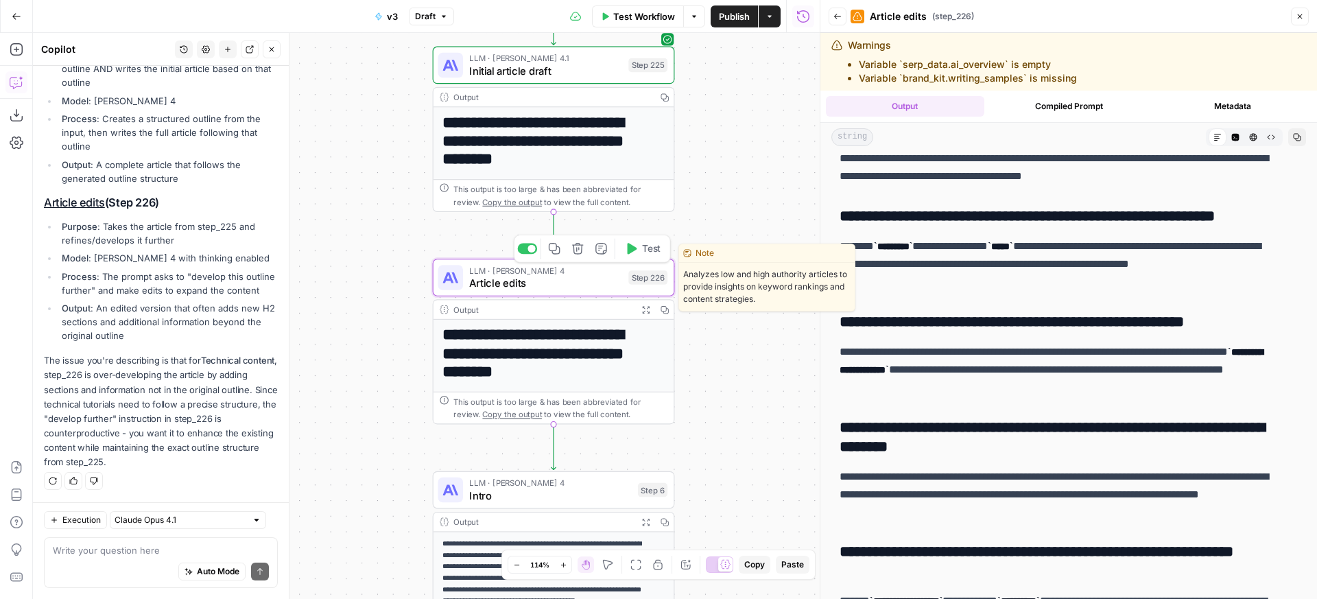
click at [579, 284] on span "Article edits" at bounding box center [545, 283] width 153 height 16
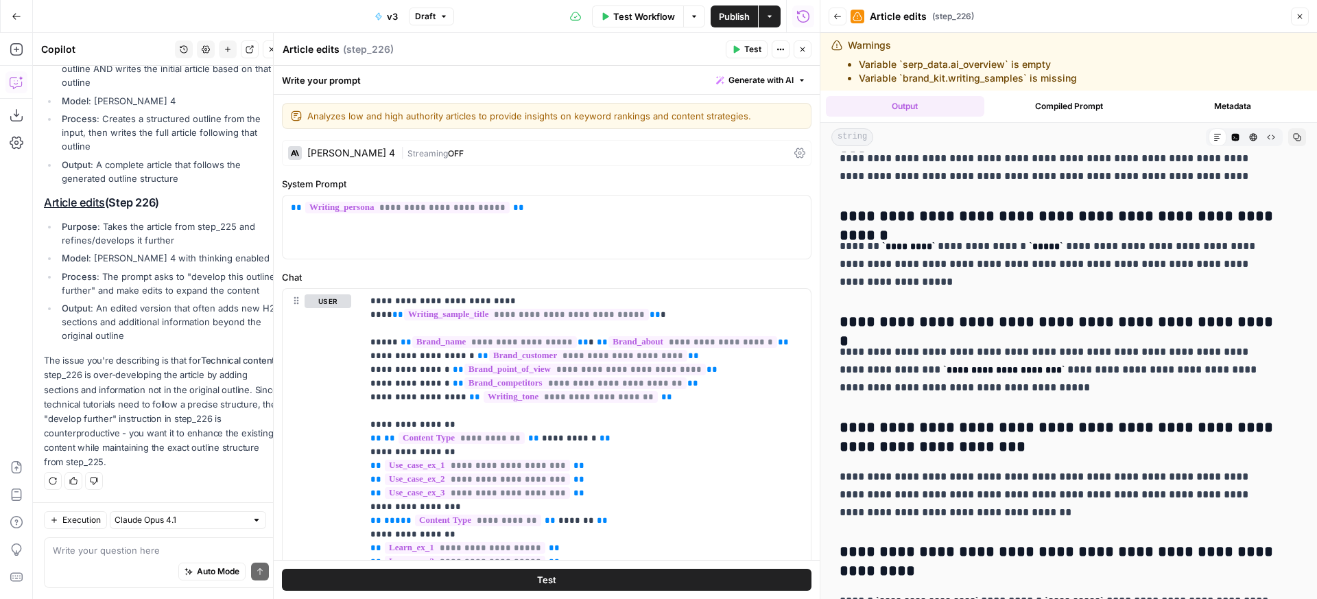
click at [1298, 21] on button "Close" at bounding box center [1300, 17] width 18 height 18
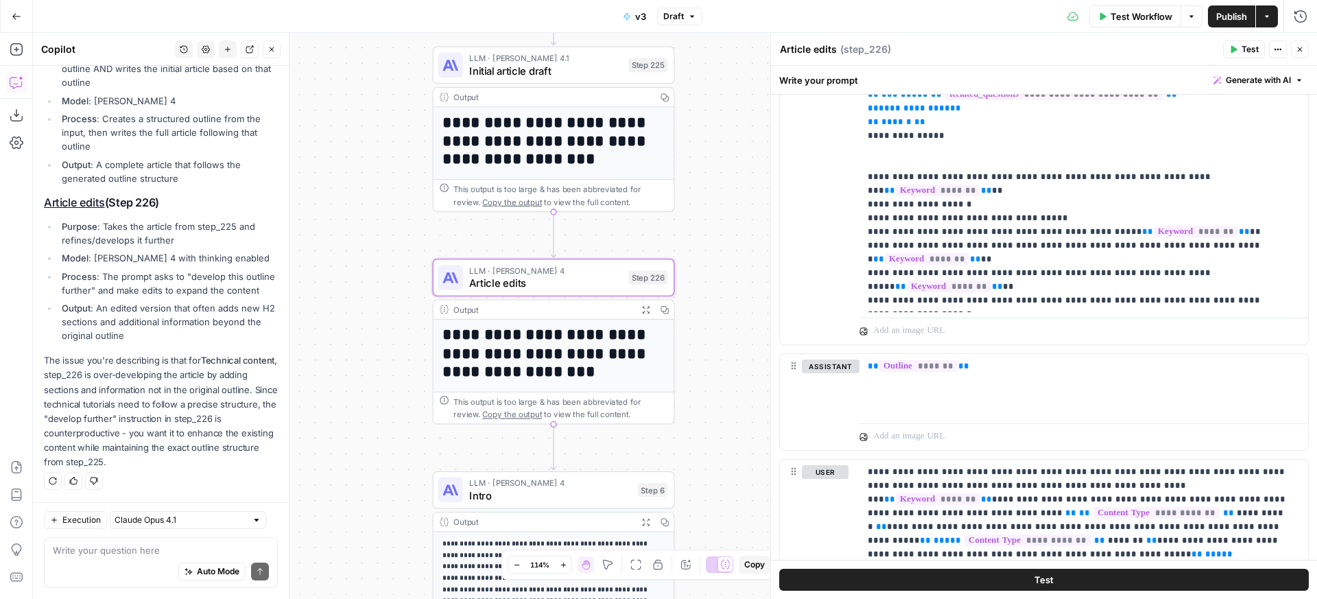
scroll to position [1247, 0]
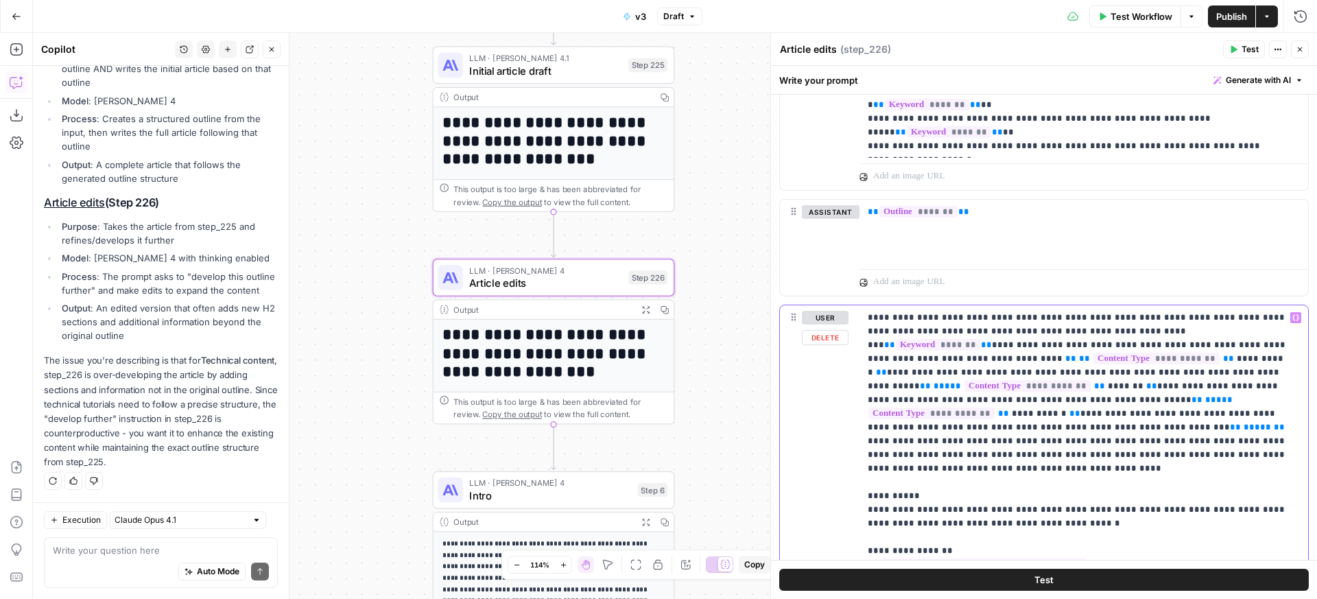
click at [1120, 401] on p "**********" at bounding box center [1079, 572] width 422 height 522
drag, startPoint x: 1120, startPoint y: 401, endPoint x: 1153, endPoint y: 413, distance: 34.9
click at [1153, 413] on p "**********" at bounding box center [1079, 572] width 422 height 522
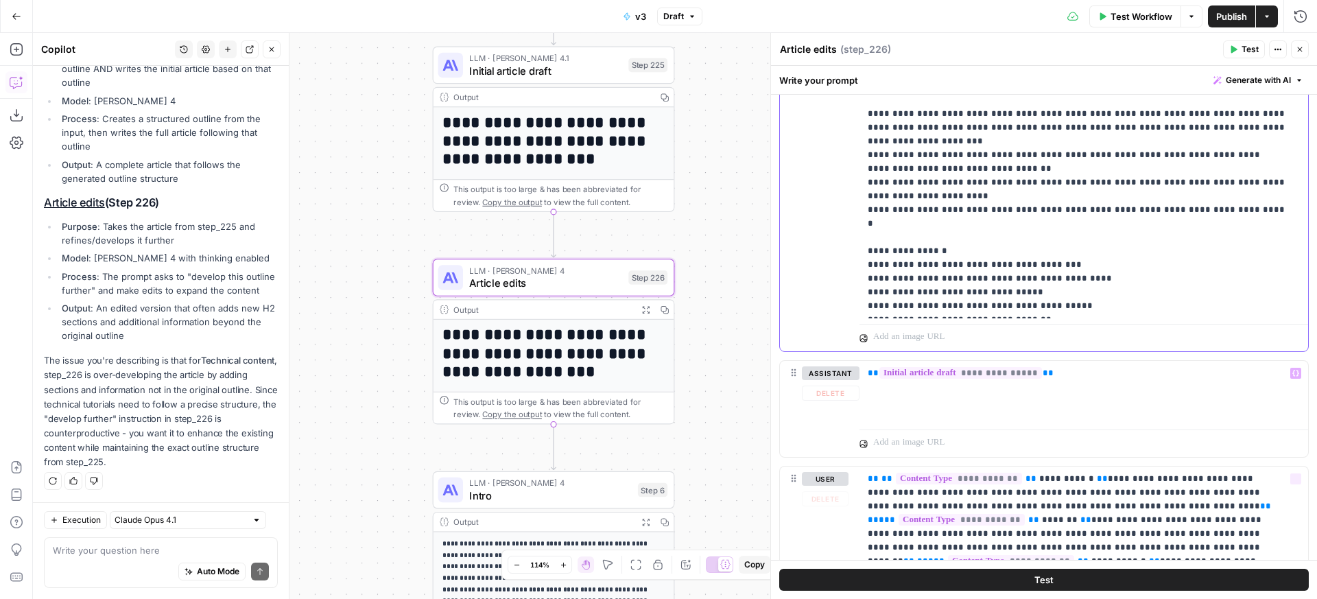
scroll to position [2144, 0]
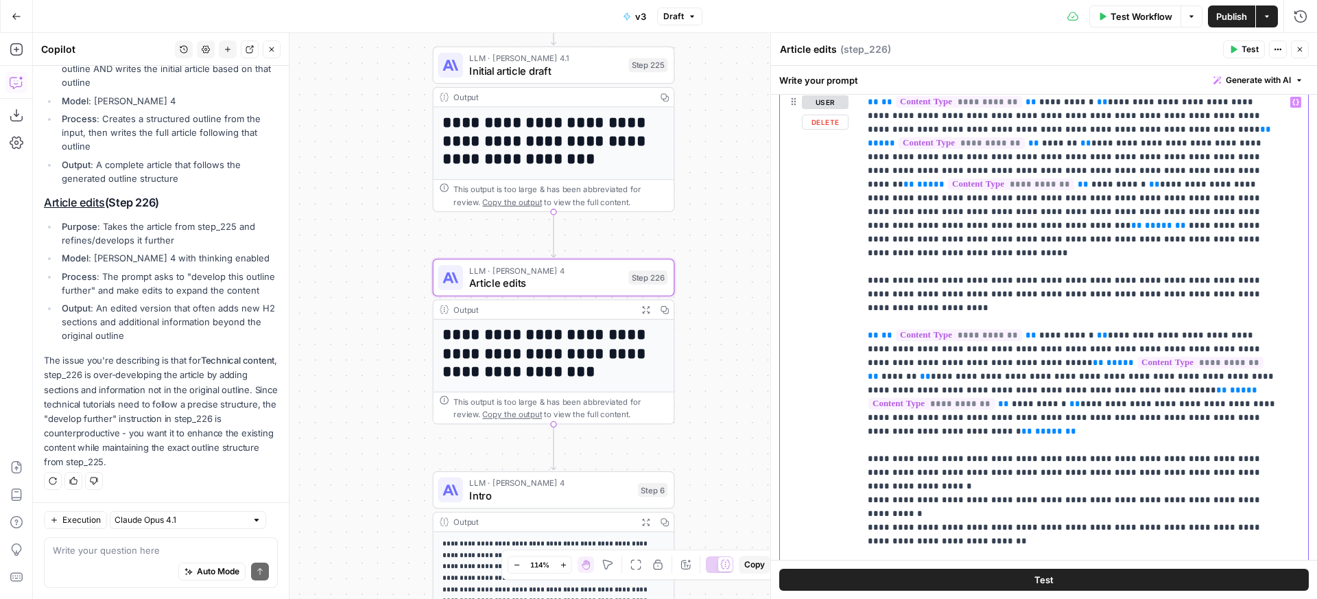
drag, startPoint x: 1003, startPoint y: 228, endPoint x: 915, endPoint y: 202, distance: 91.0
click at [915, 202] on p "**********" at bounding box center [1074, 390] width 412 height 590
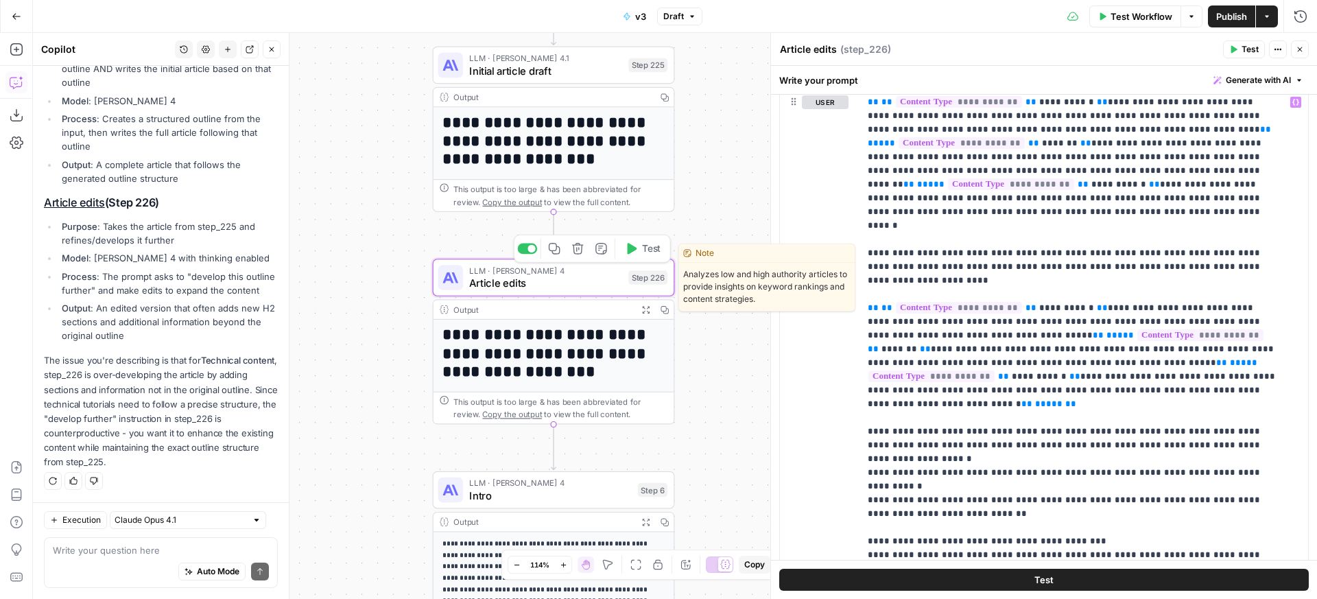
click at [648, 240] on button "Test" at bounding box center [642, 249] width 49 height 21
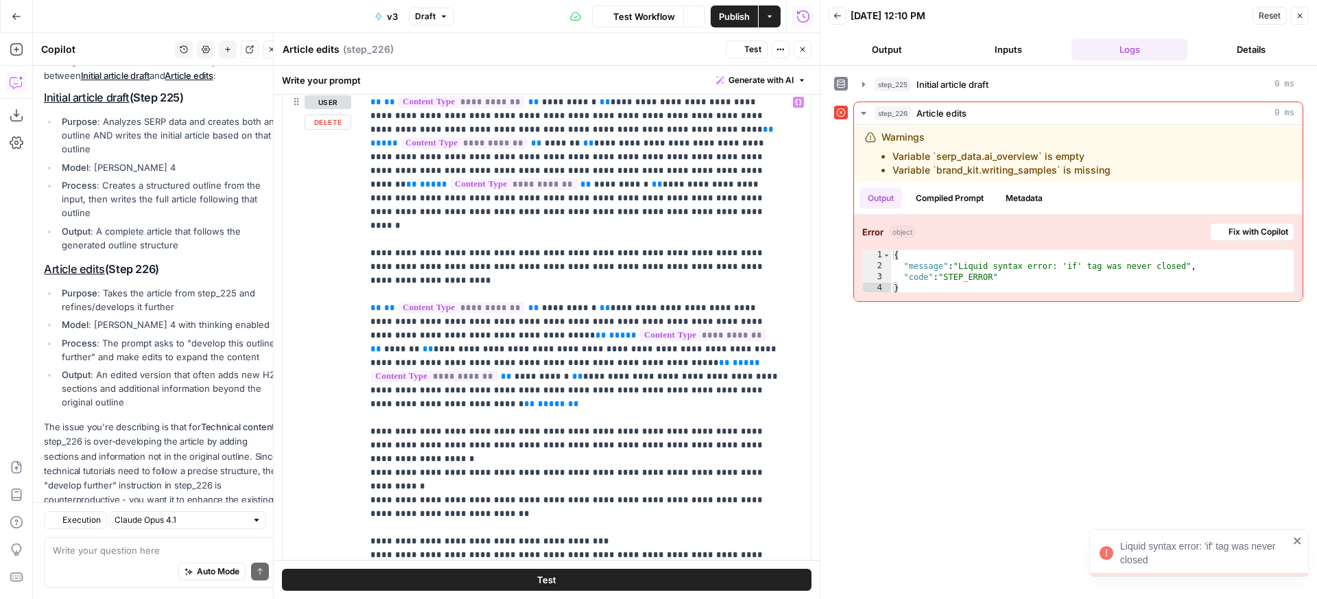
scroll to position [786, 0]
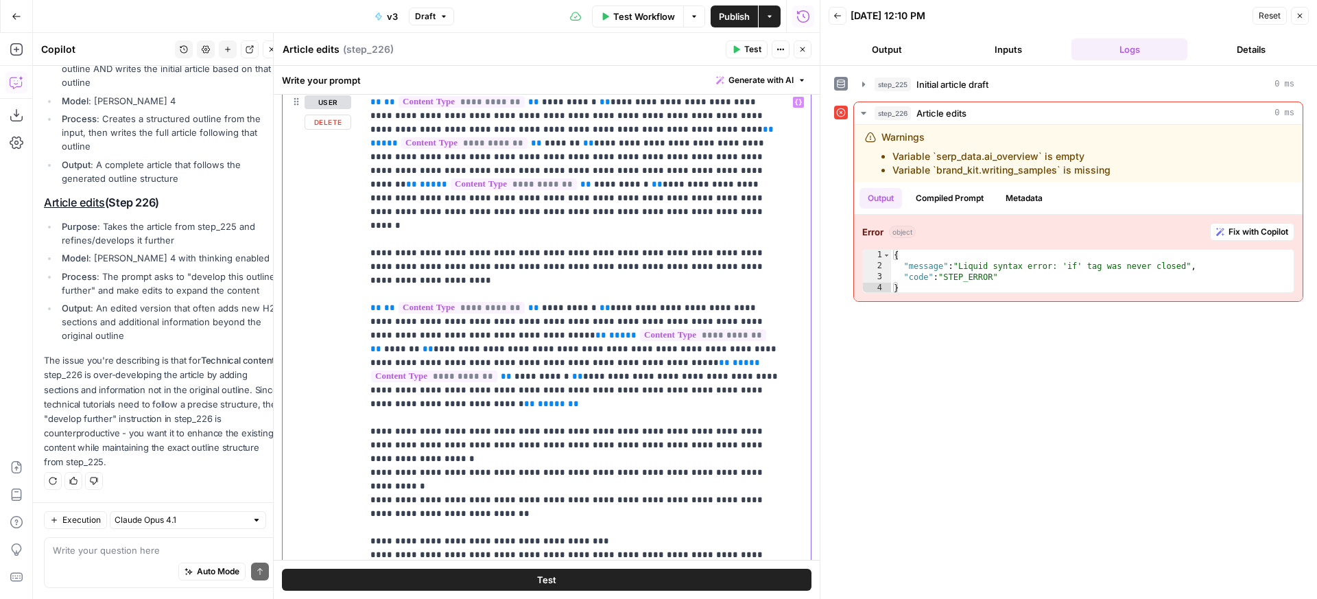
click at [696, 232] on p "**********" at bounding box center [577, 376] width 412 height 563
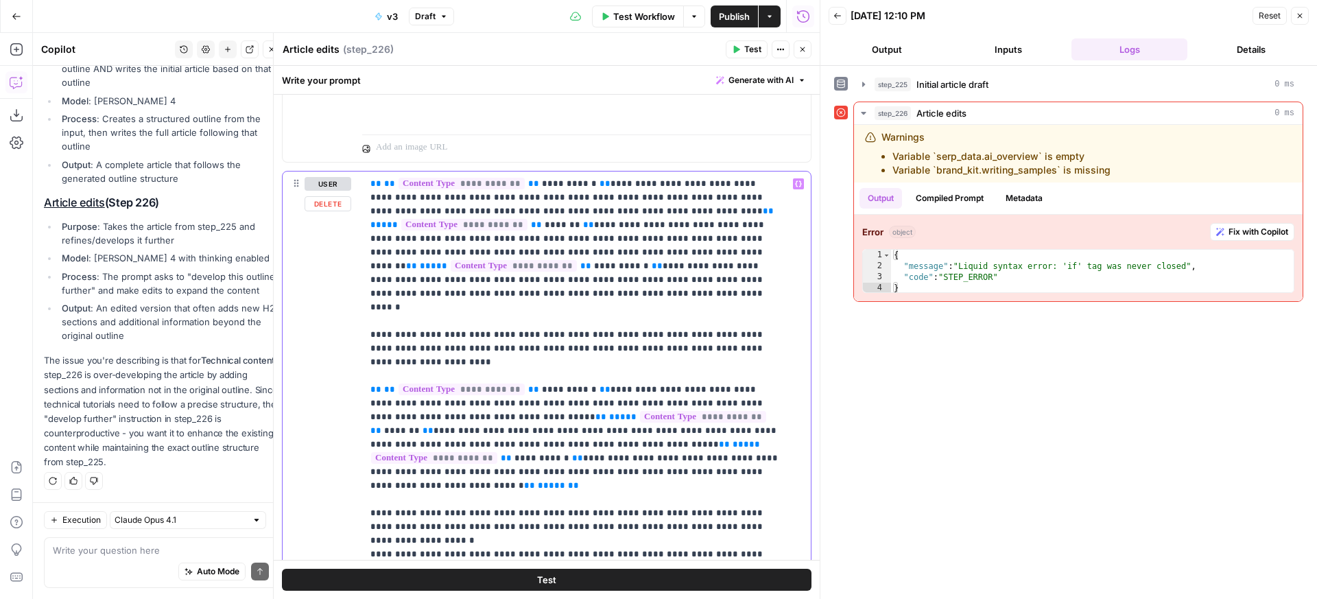
scroll to position [2052, 0]
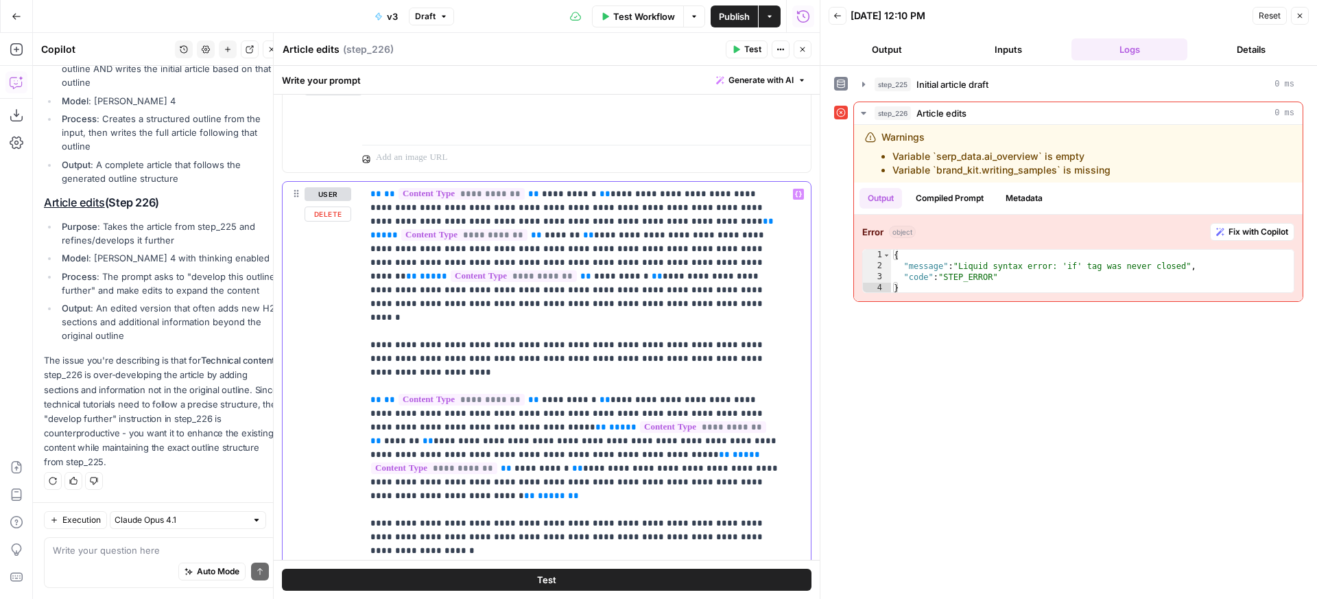
click at [631, 290] on p "**********" at bounding box center [577, 468] width 412 height 563
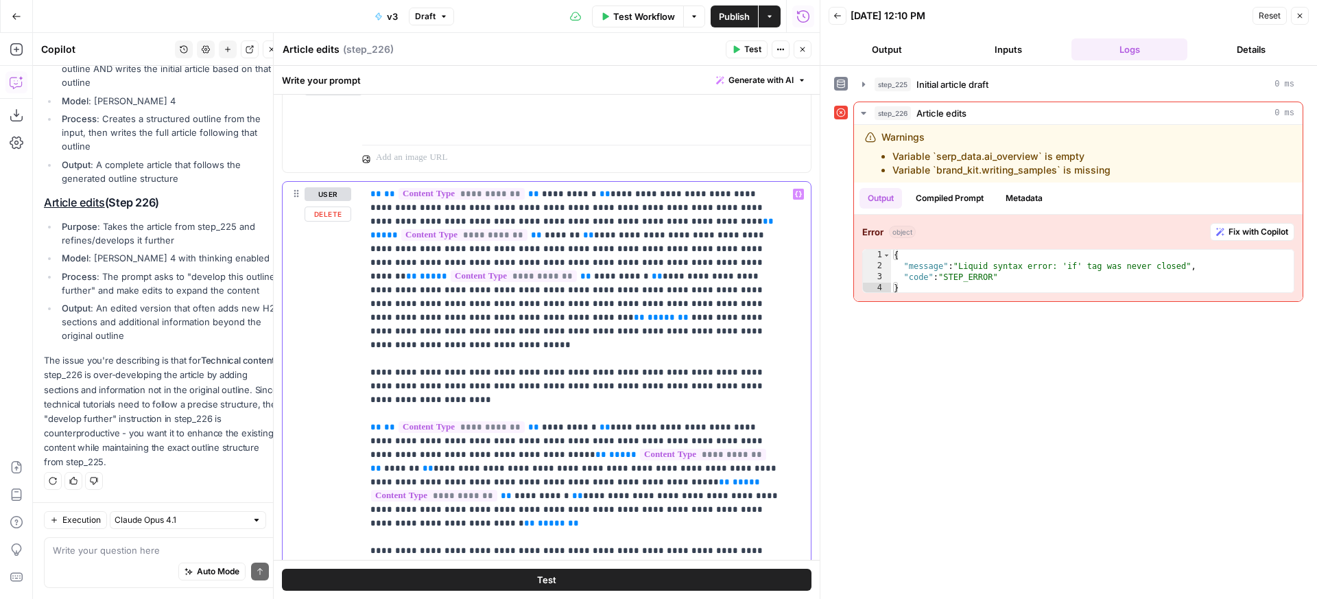
click at [634, 320] on span "**" at bounding box center [639, 317] width 11 height 9
drag, startPoint x: 428, startPoint y: 318, endPoint x: 666, endPoint y: 261, distance: 244.8
click at [666, 261] on p "**********" at bounding box center [577, 482] width 412 height 590
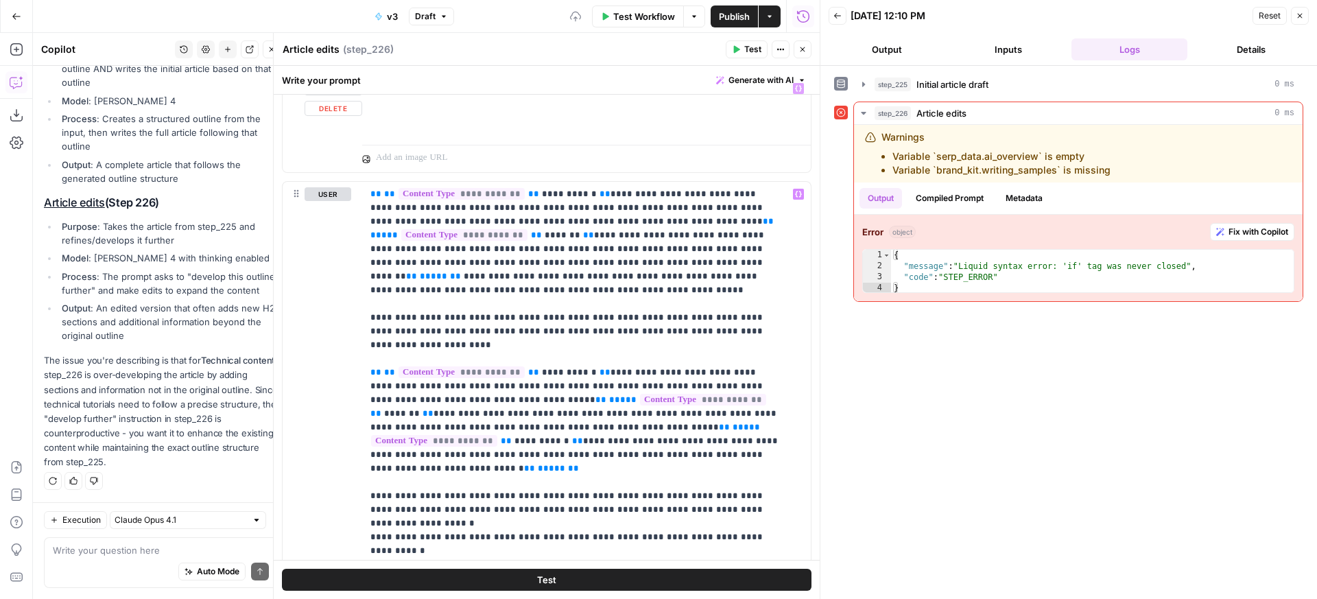
click at [757, 52] on span "Test" at bounding box center [753, 49] width 17 height 12
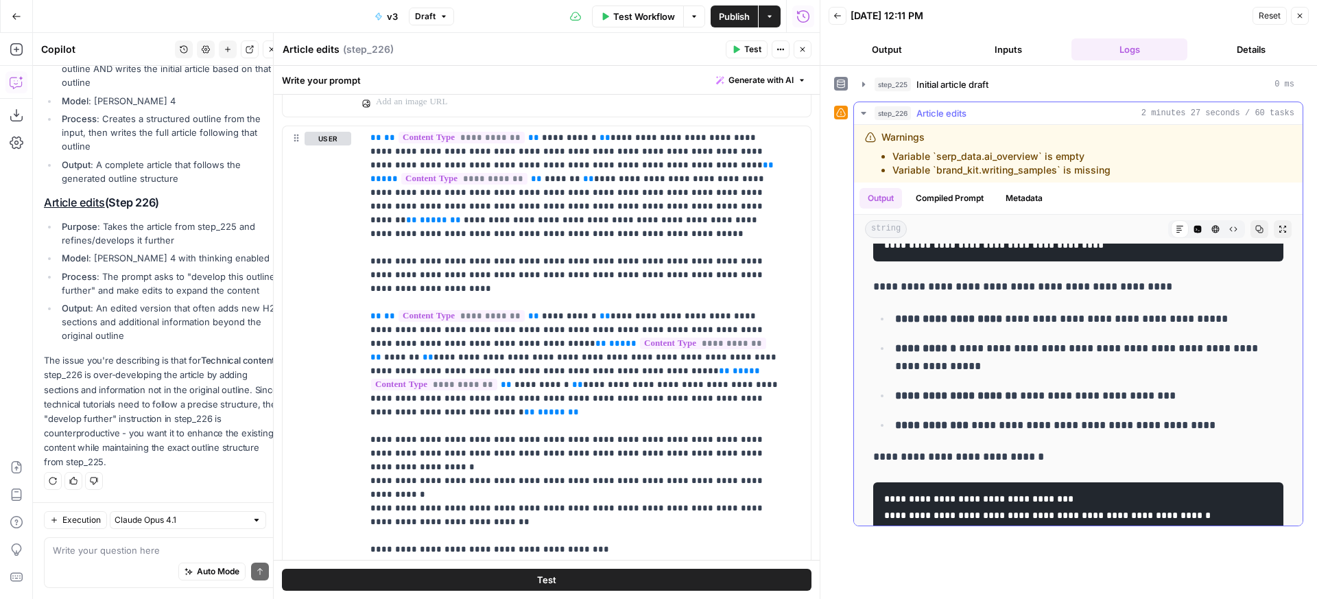
scroll to position [10836, 0]
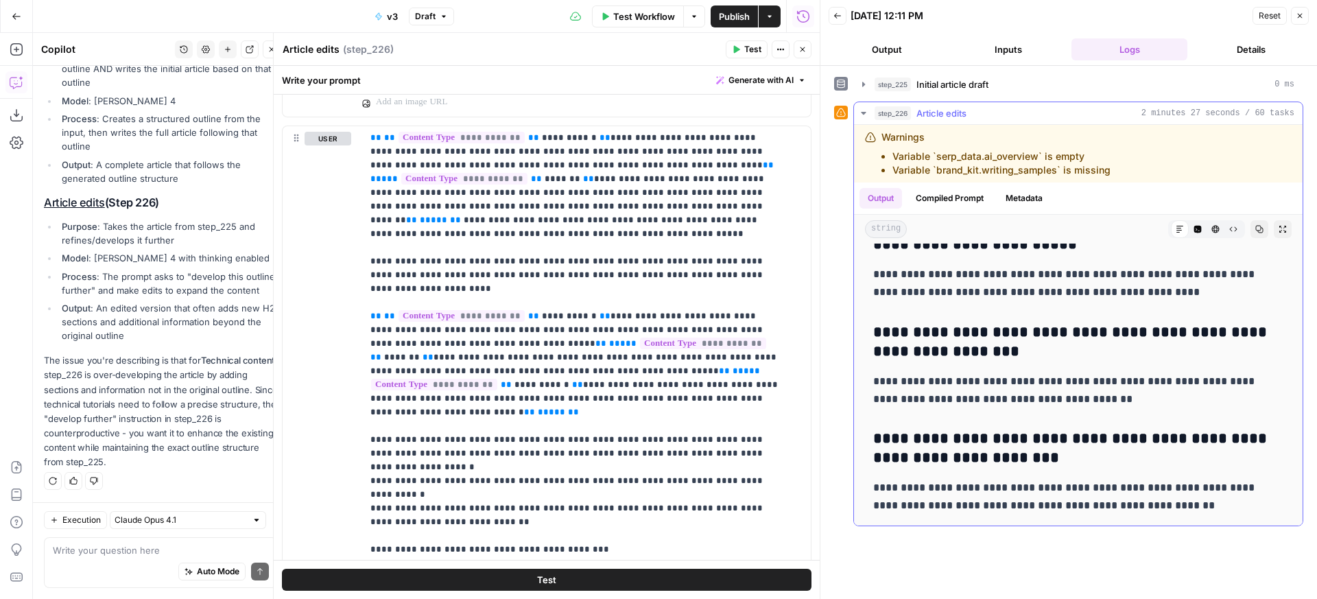
click at [1254, 222] on button "Copy" at bounding box center [1260, 229] width 18 height 18
click at [1256, 229] on icon "button" at bounding box center [1260, 229] width 8 height 8
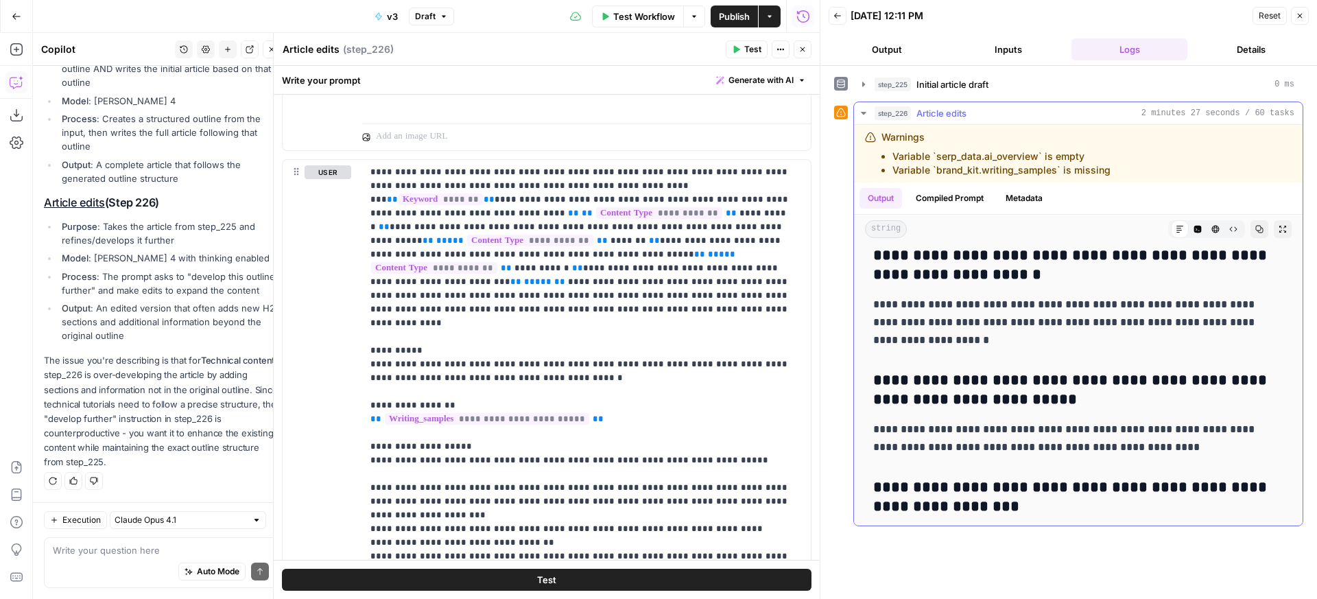
scroll to position [10372, 0]
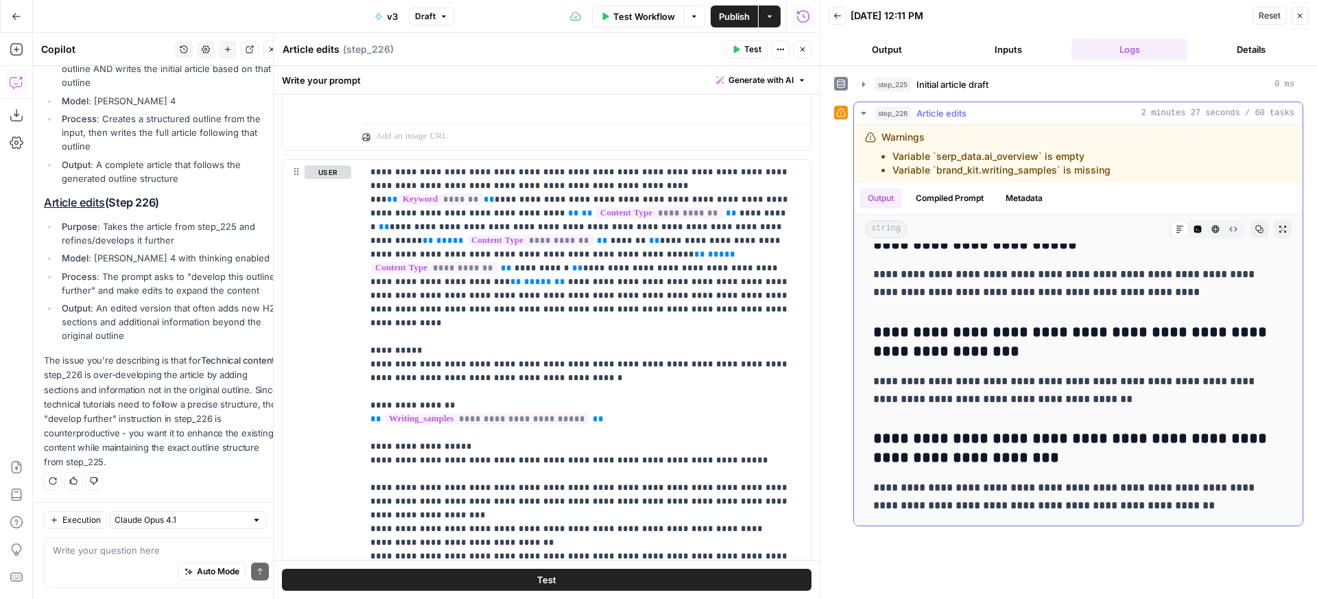
click at [1189, 229] on button "Code Editor" at bounding box center [1198, 229] width 18 height 18
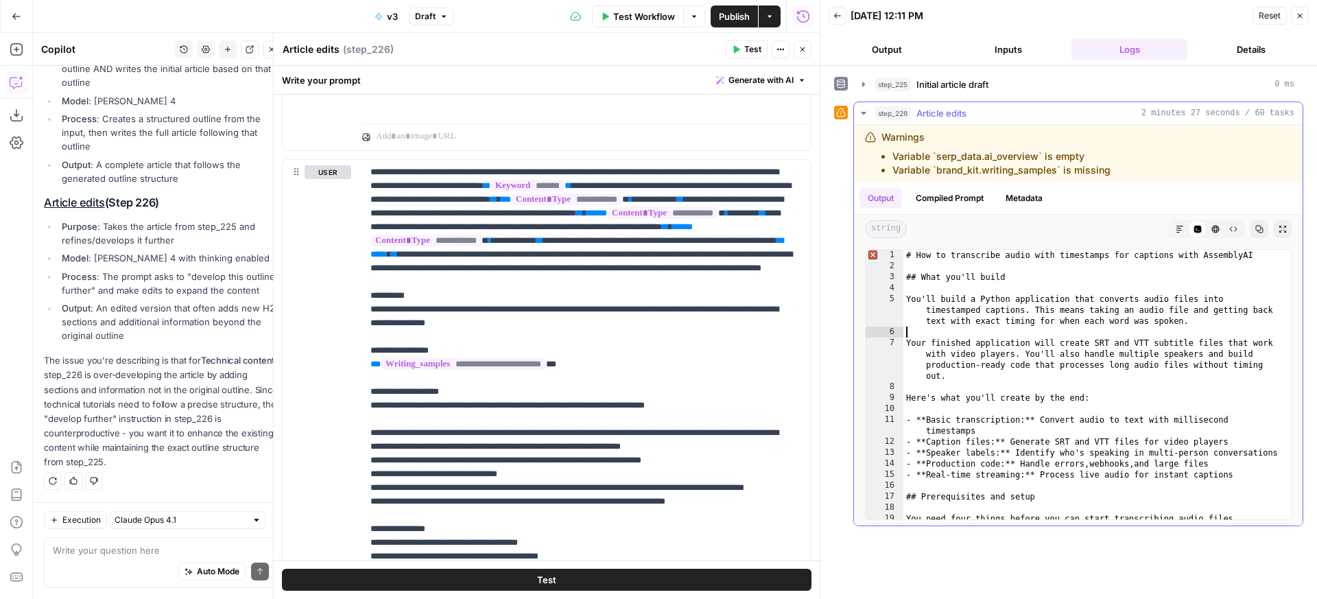
click at [1164, 337] on div "# How to transcribe audio with timestamps for captions with AssemblyAI ## What …" at bounding box center [1092, 396] width 377 height 292
type input "**********"
click at [738, 9] on button "Publish" at bounding box center [734, 16] width 47 height 22
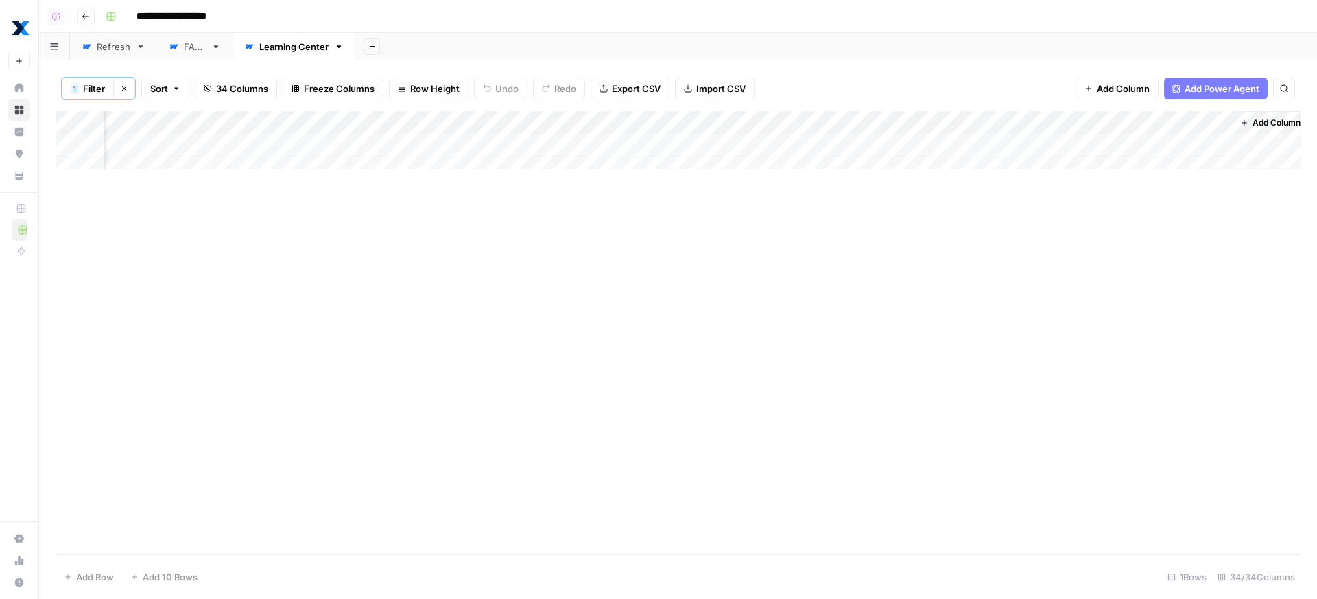
scroll to position [0, 4105]
click at [116, 43] on div "Refresh" at bounding box center [114, 47] width 34 height 14
click at [515, 119] on div "Add Column" at bounding box center [678, 285] width 1245 height 349
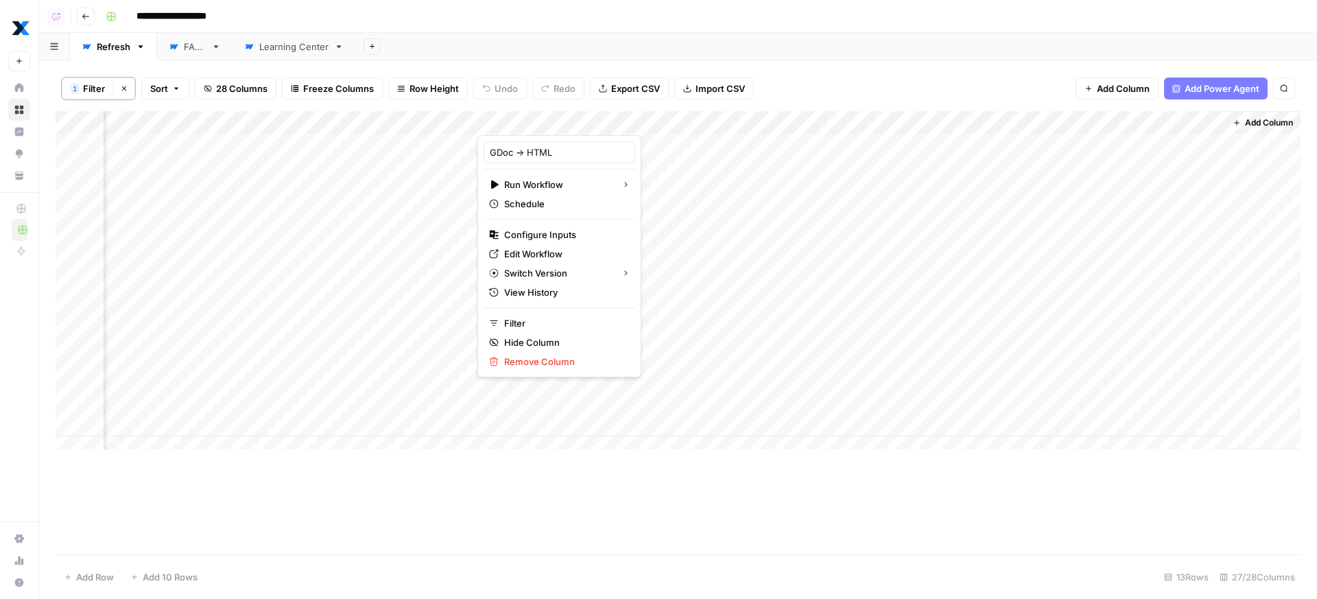
click at [528, 143] on div "GDoc -> HTML" at bounding box center [560, 152] width 152 height 22
click at [302, 51] on div "Learning Center" at bounding box center [293, 47] width 69 height 14
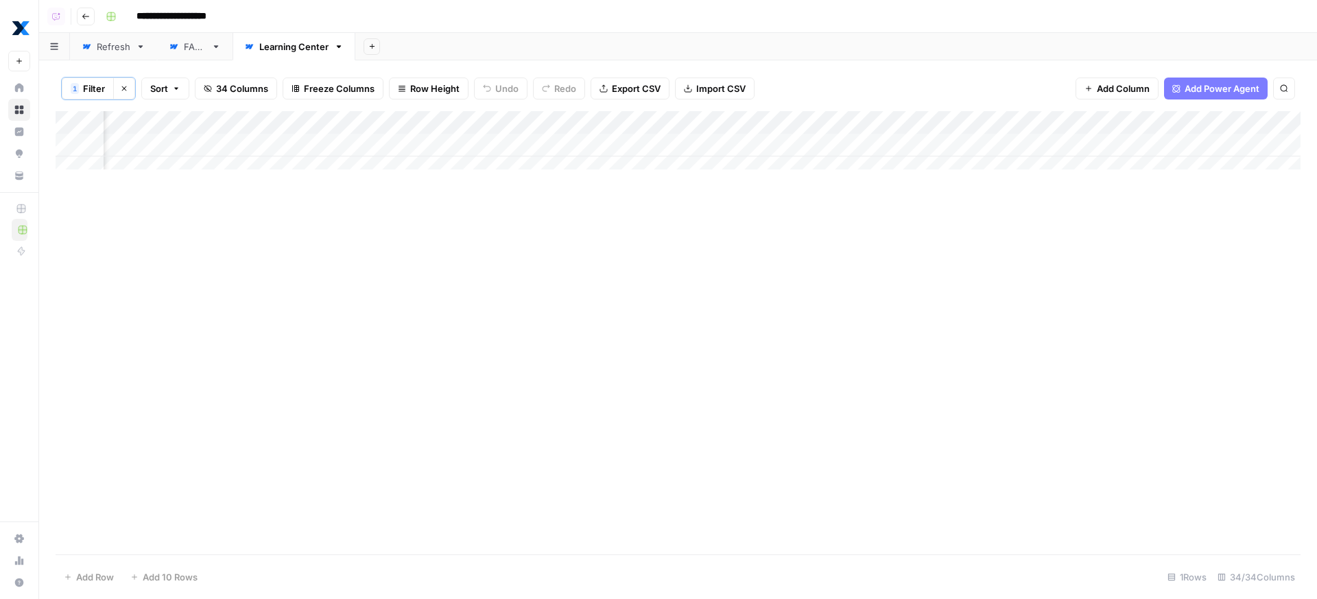
scroll to position [0, 4105]
click at [543, 116] on div "Add Column" at bounding box center [678, 145] width 1245 height 69
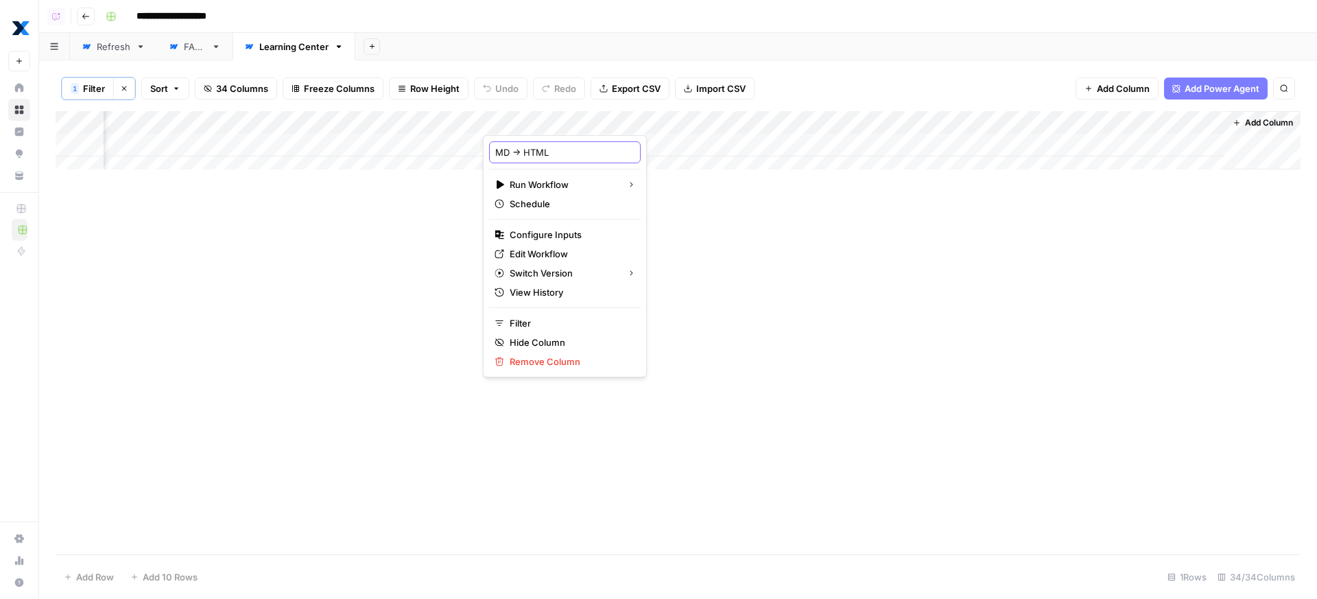
click at [561, 150] on input "MD -> HTML" at bounding box center [564, 152] width 139 height 14
paste input "GDoc"
type input "GDoc -> HTML"
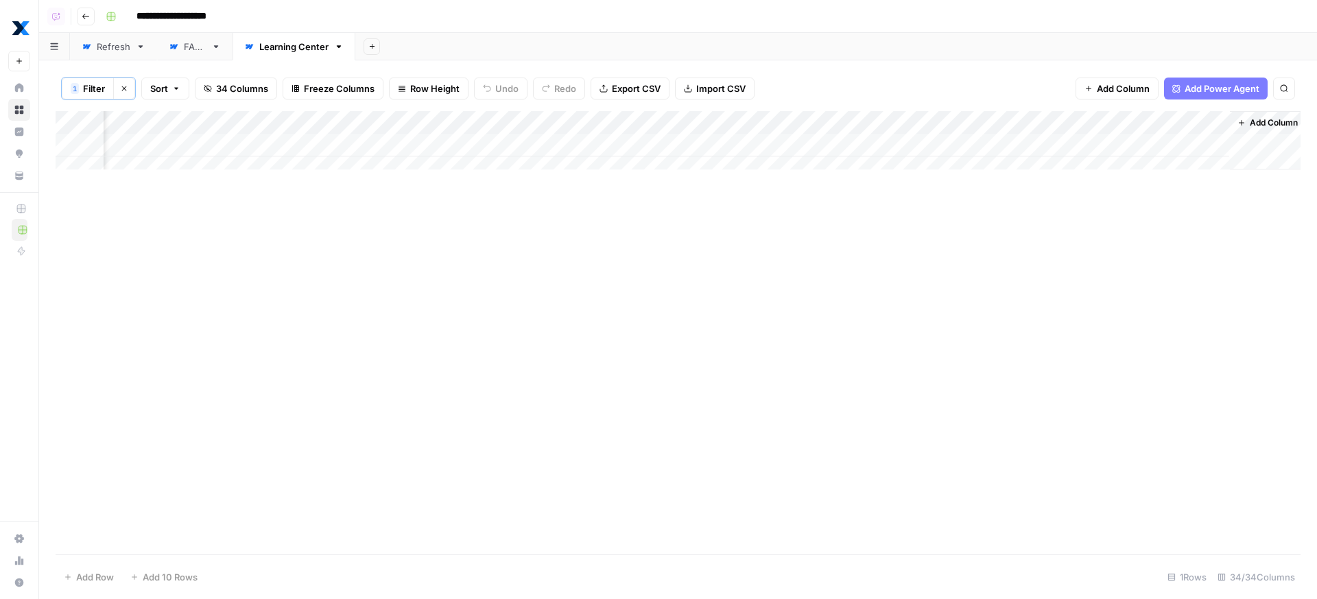
click at [755, 242] on div "Add Column" at bounding box center [678, 332] width 1245 height 443
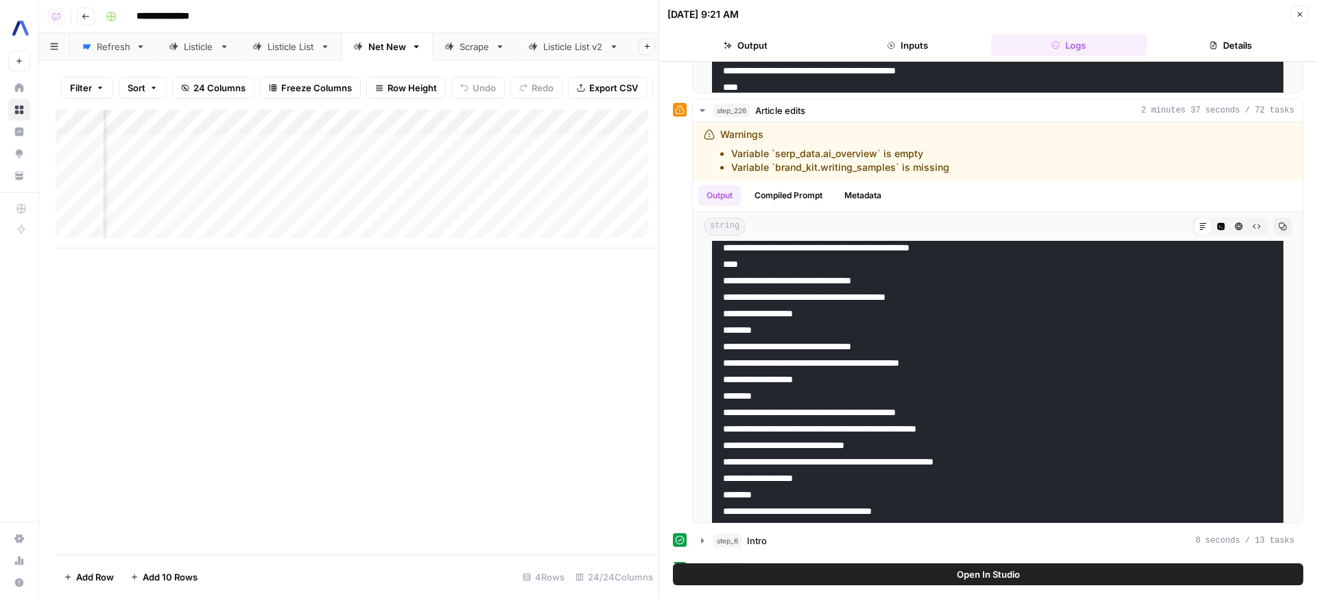
scroll to position [10, 2233]
click at [500, 161] on div "Add Column" at bounding box center [357, 179] width 603 height 139
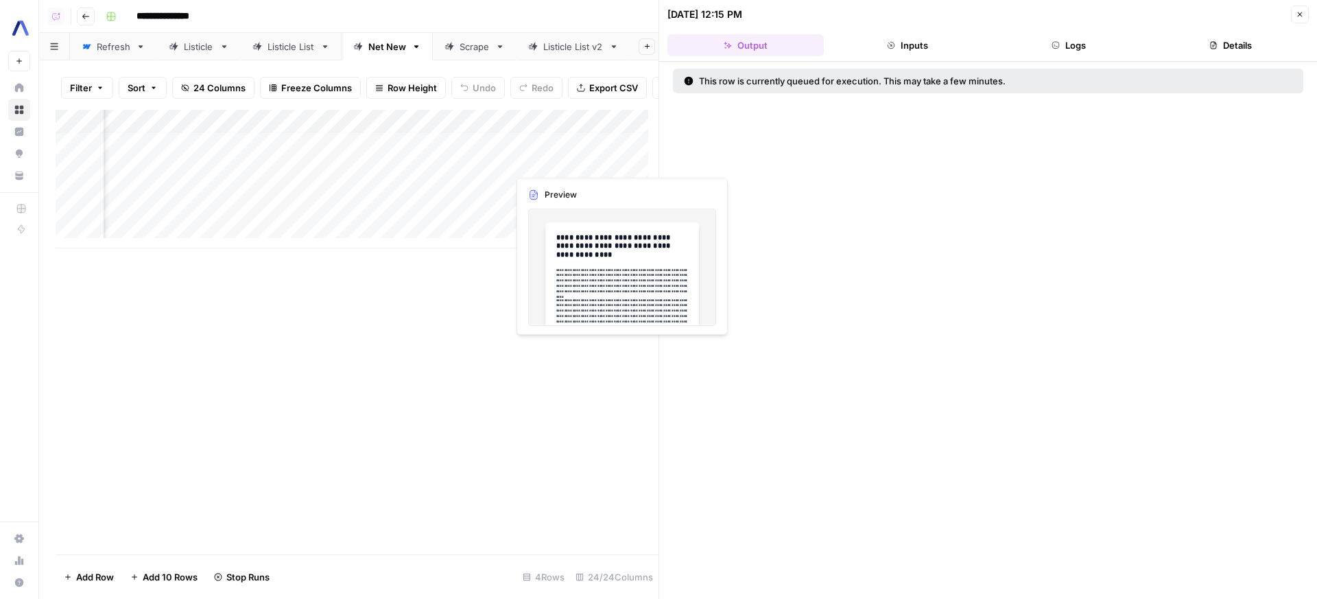
click at [1294, 11] on button "Close" at bounding box center [1300, 14] width 18 height 18
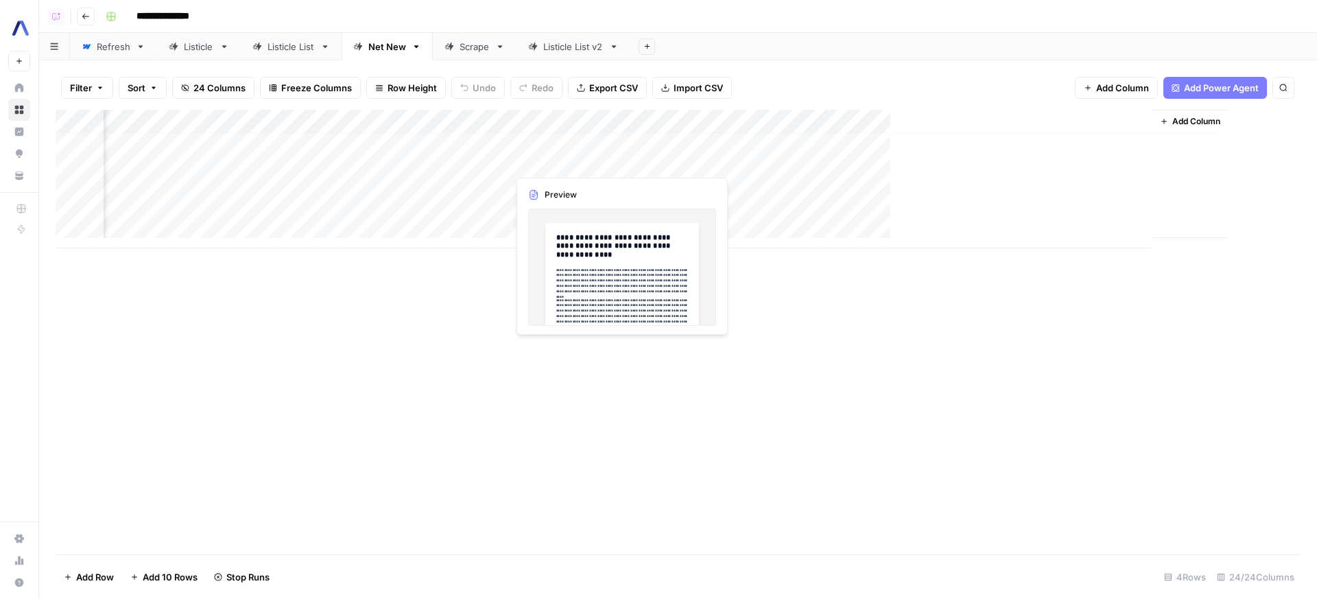
scroll to position [10, 2139]
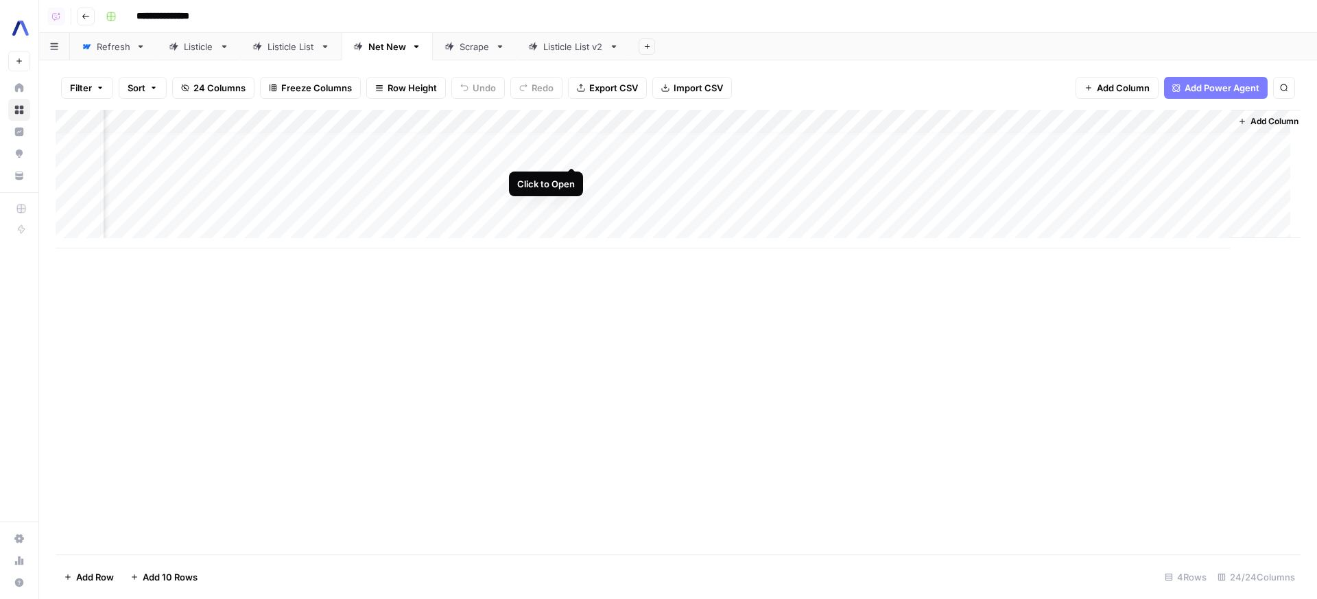
click at [578, 155] on div "Add Column" at bounding box center [678, 179] width 1245 height 139
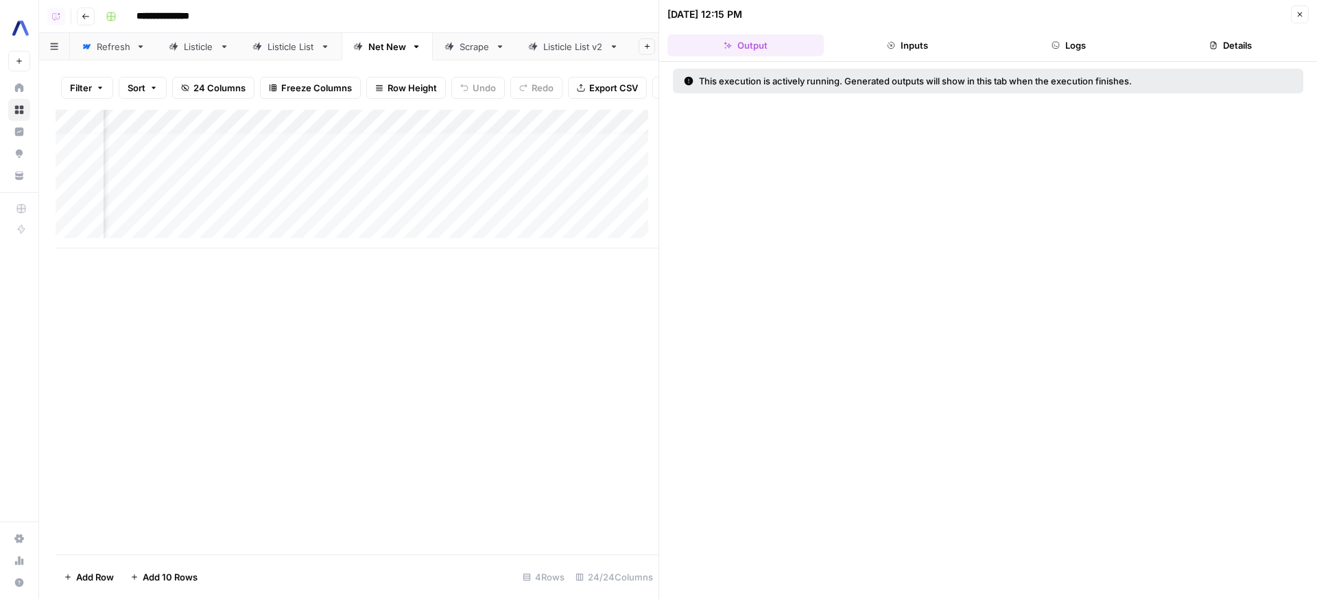
click at [1089, 41] on button "Logs" at bounding box center [1070, 45] width 156 height 22
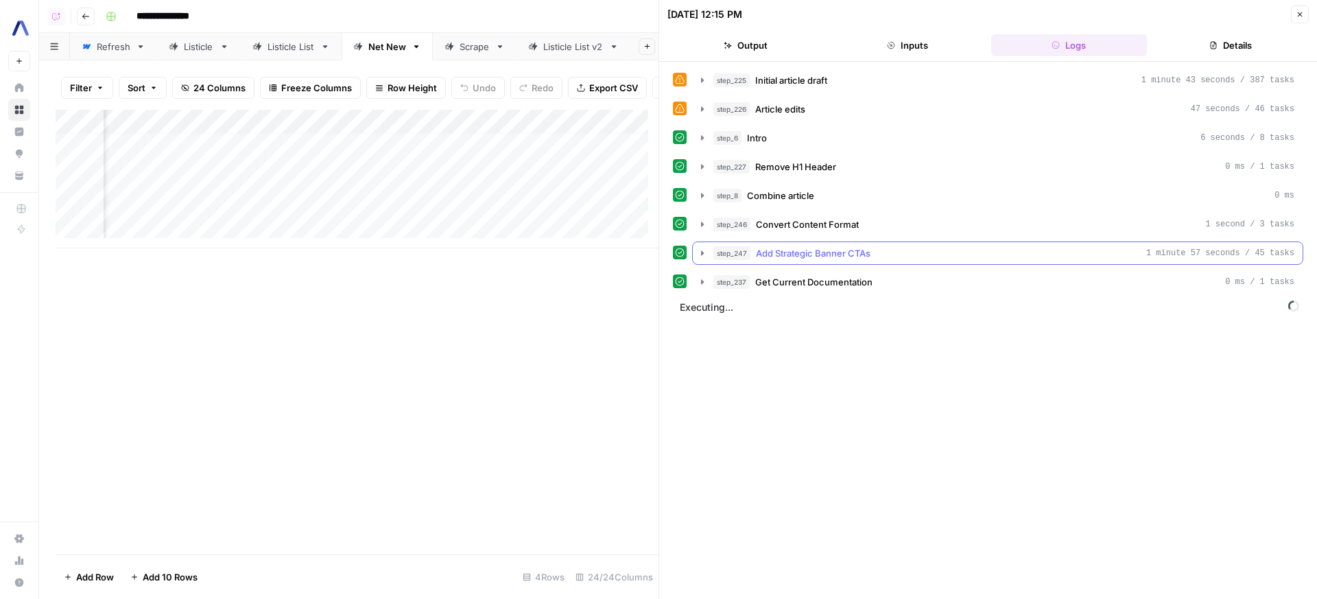
click at [887, 255] on div "step_247 Add Strategic Banner CTAs 1 minute 57 seconds / 45 tasks" at bounding box center [1004, 253] width 581 height 14
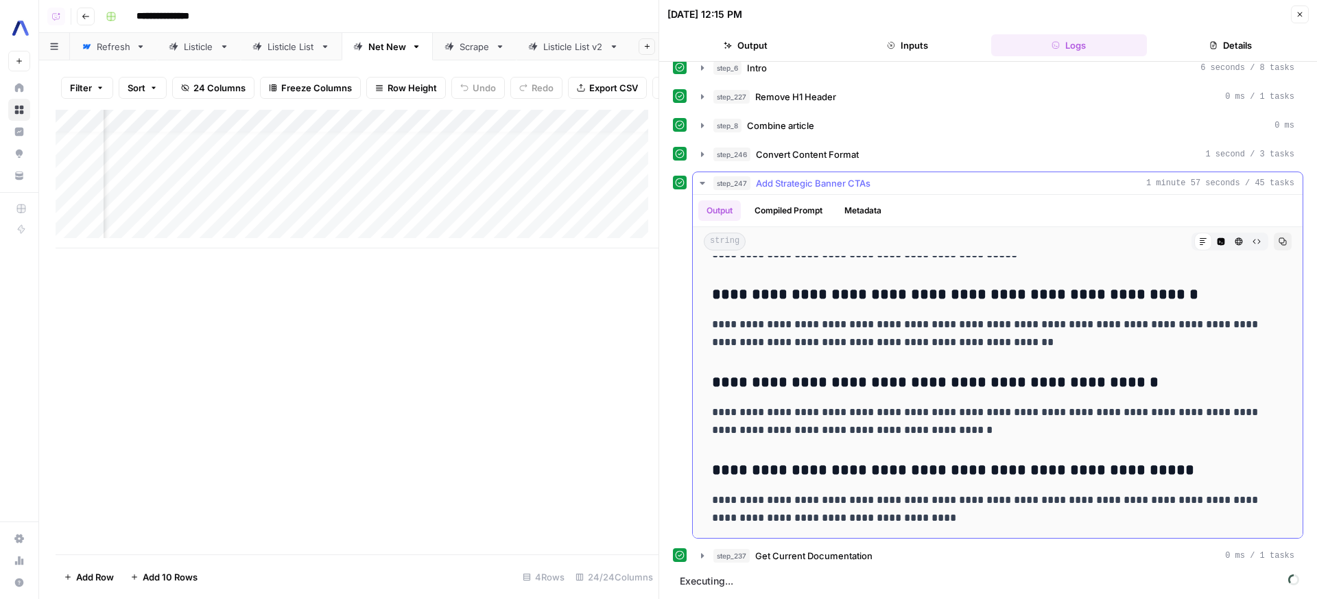
scroll to position [6442, 0]
drag, startPoint x: 504, startPoint y: 392, endPoint x: 546, endPoint y: 301, distance: 100.1
click at [504, 391] on div "Add Column" at bounding box center [357, 332] width 603 height 445
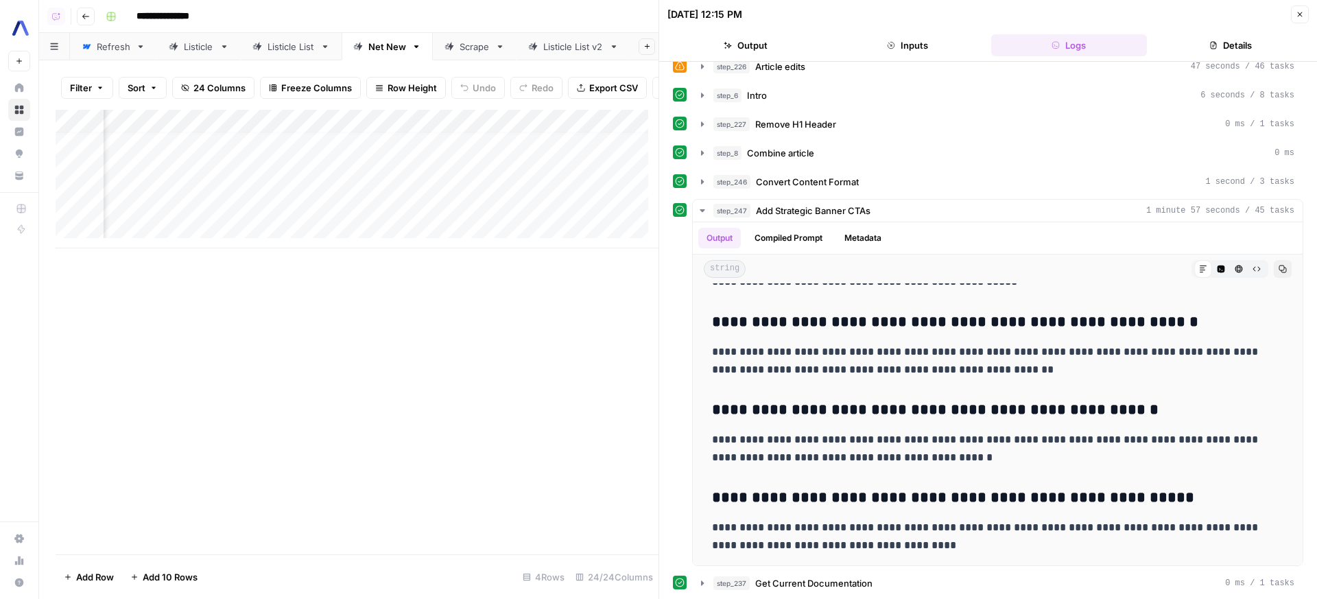
scroll to position [97, 0]
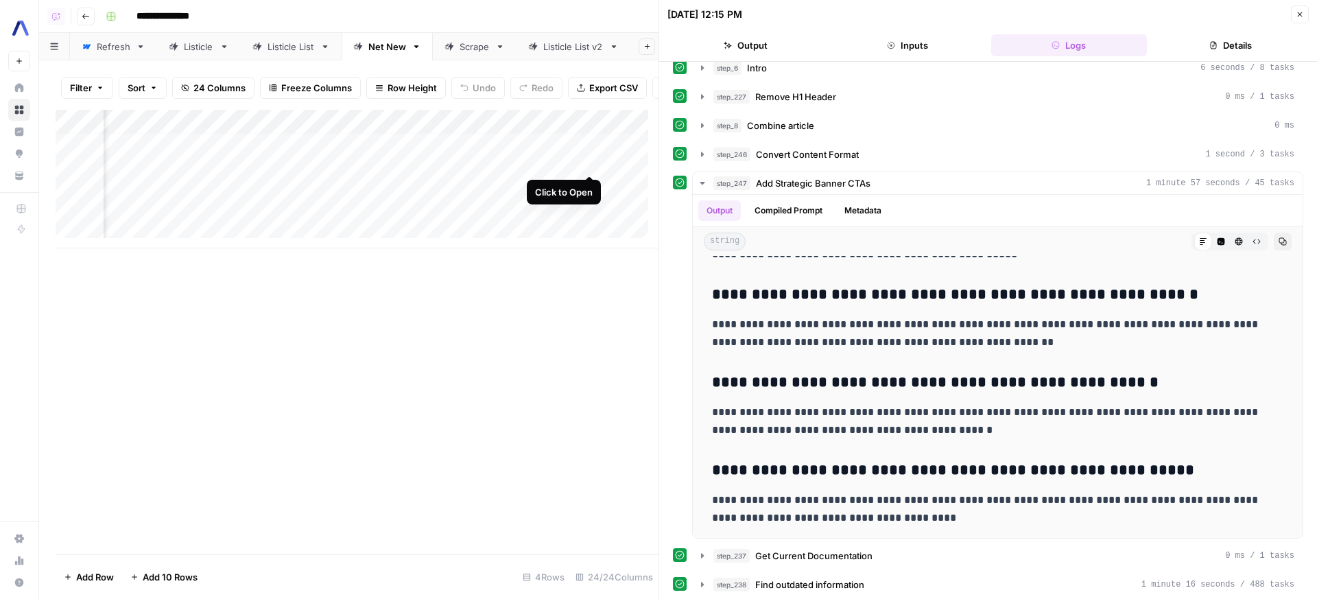
click at [594, 159] on div "Add Column" at bounding box center [357, 179] width 603 height 139
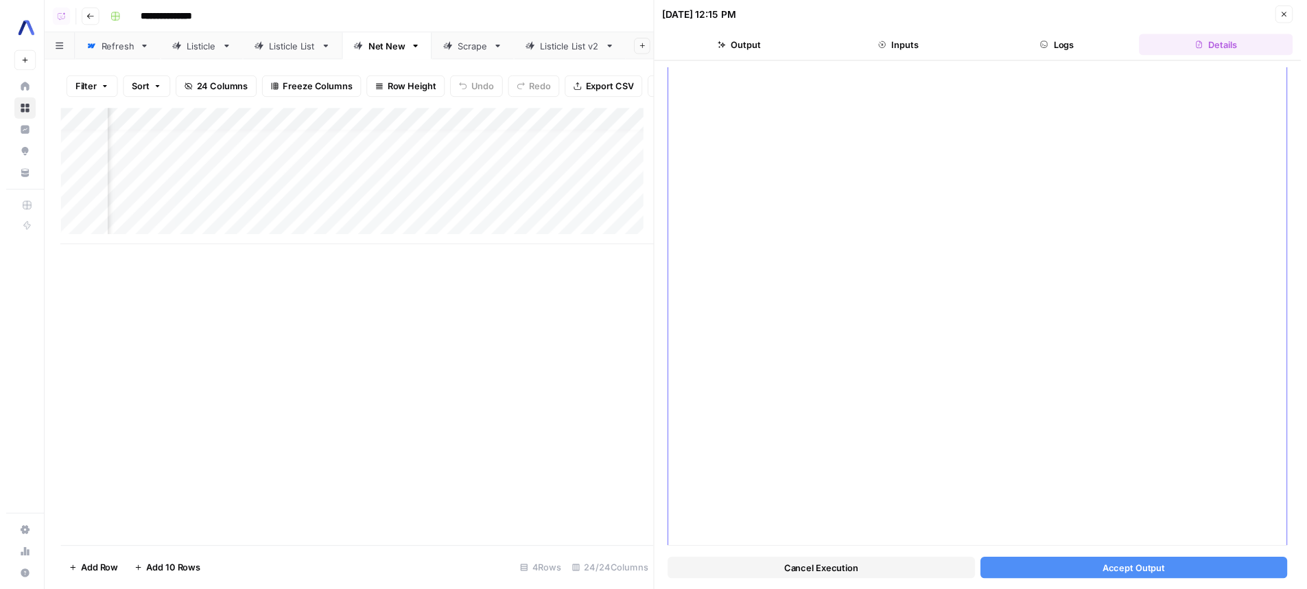
scroll to position [3331, 0]
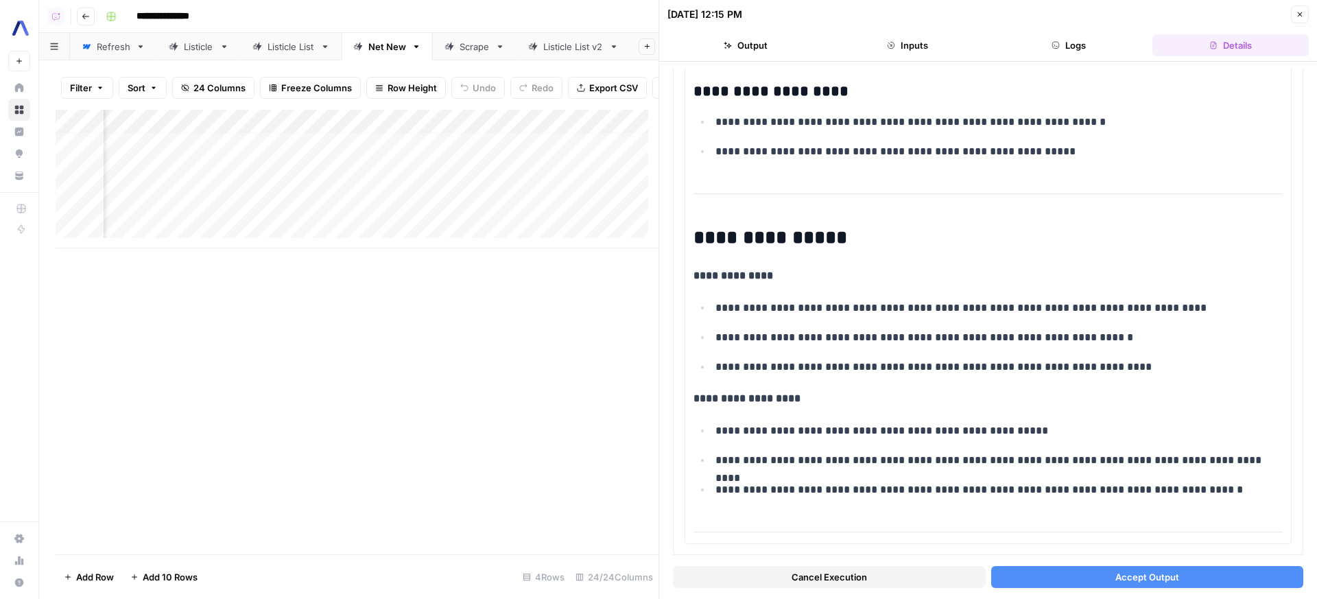
click at [1096, 585] on button "Accept Output" at bounding box center [1148, 577] width 313 height 22
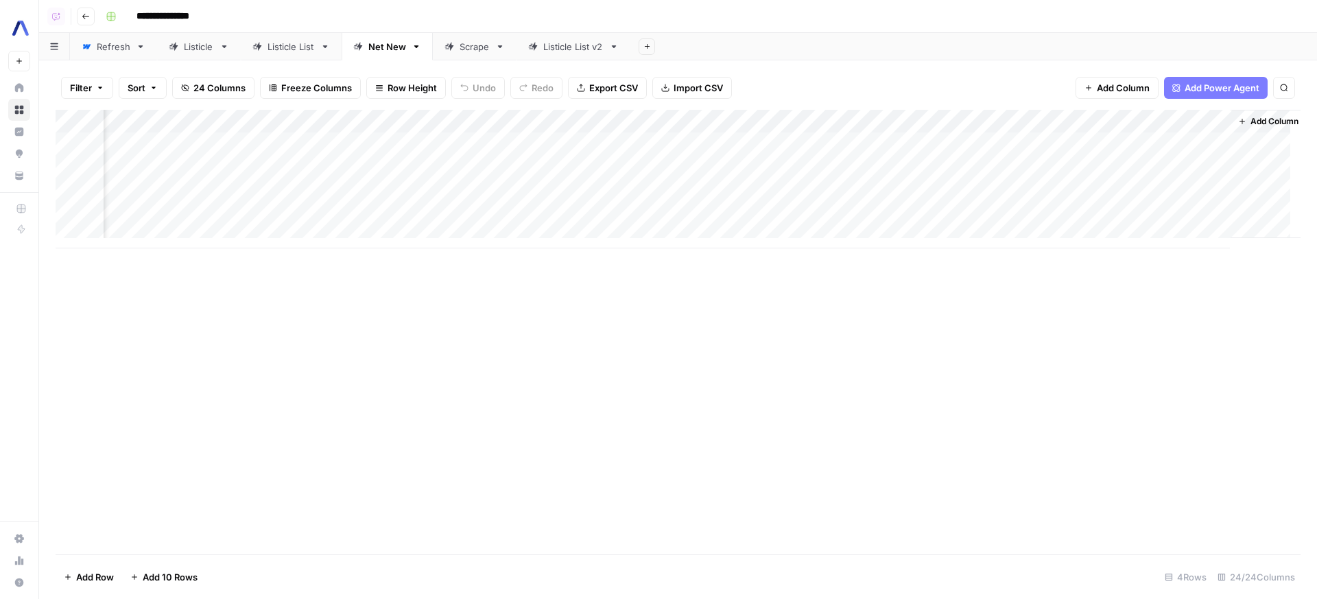
scroll to position [0, 2155]
click at [559, 163] on div "Add Column" at bounding box center [678, 179] width 1245 height 139
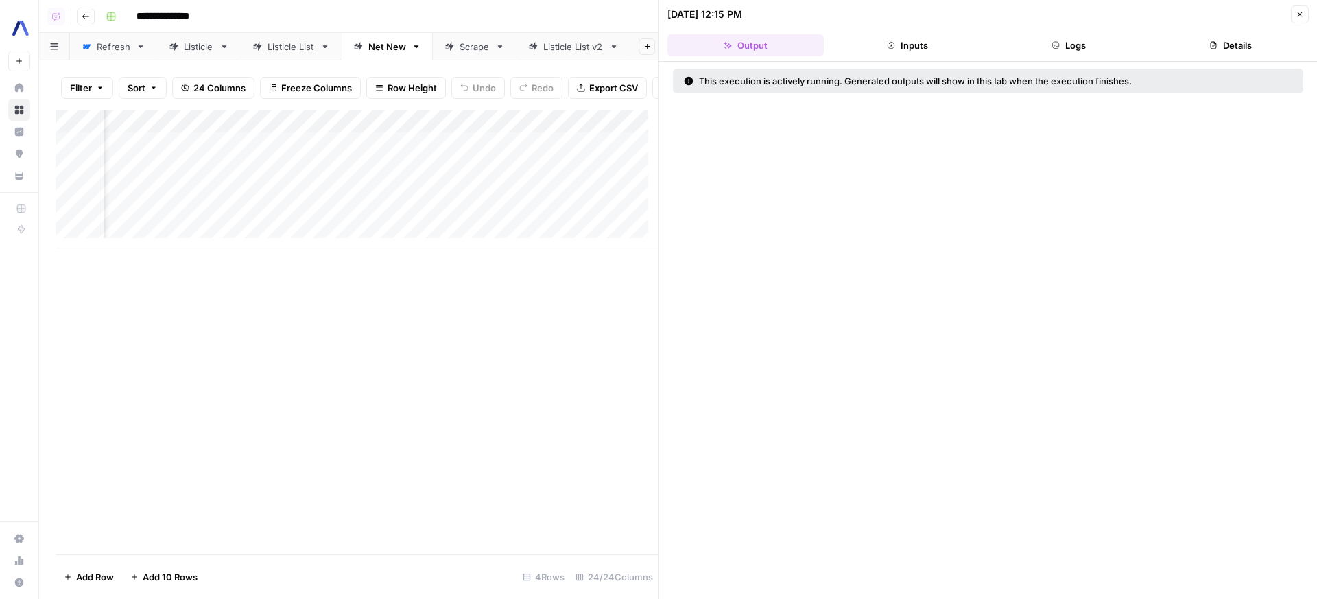
click at [550, 150] on div "Add Column" at bounding box center [357, 179] width 603 height 139
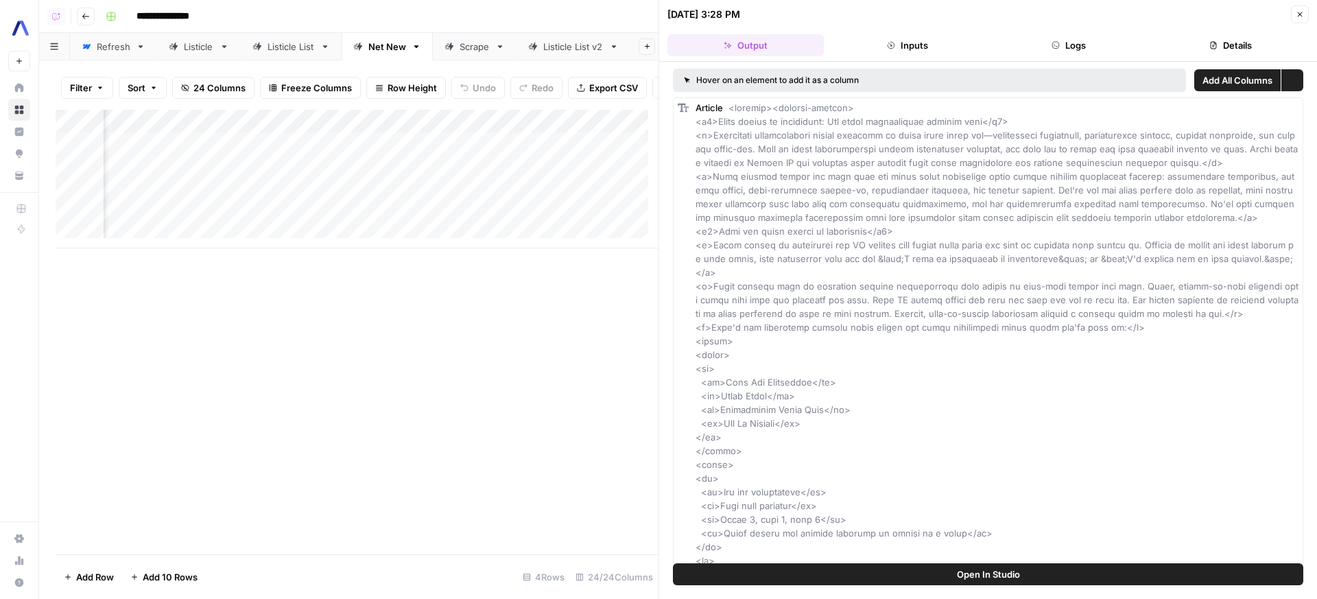
click at [557, 191] on div "Add Column" at bounding box center [357, 179] width 603 height 139
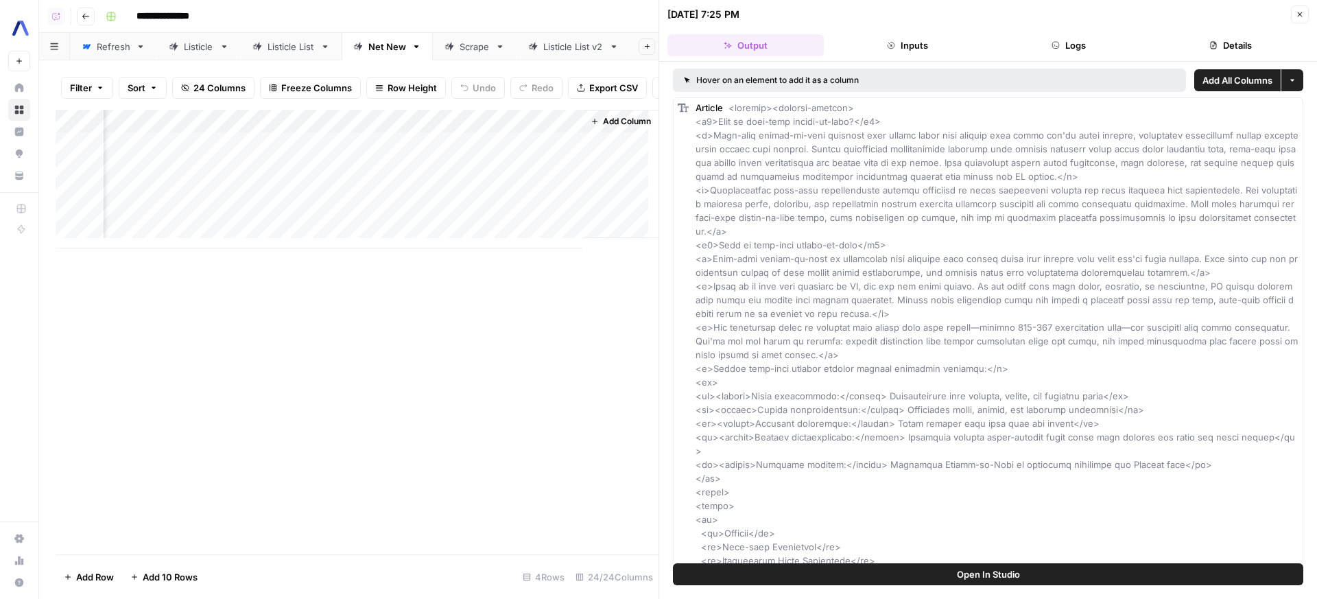
scroll to position [0, 2798]
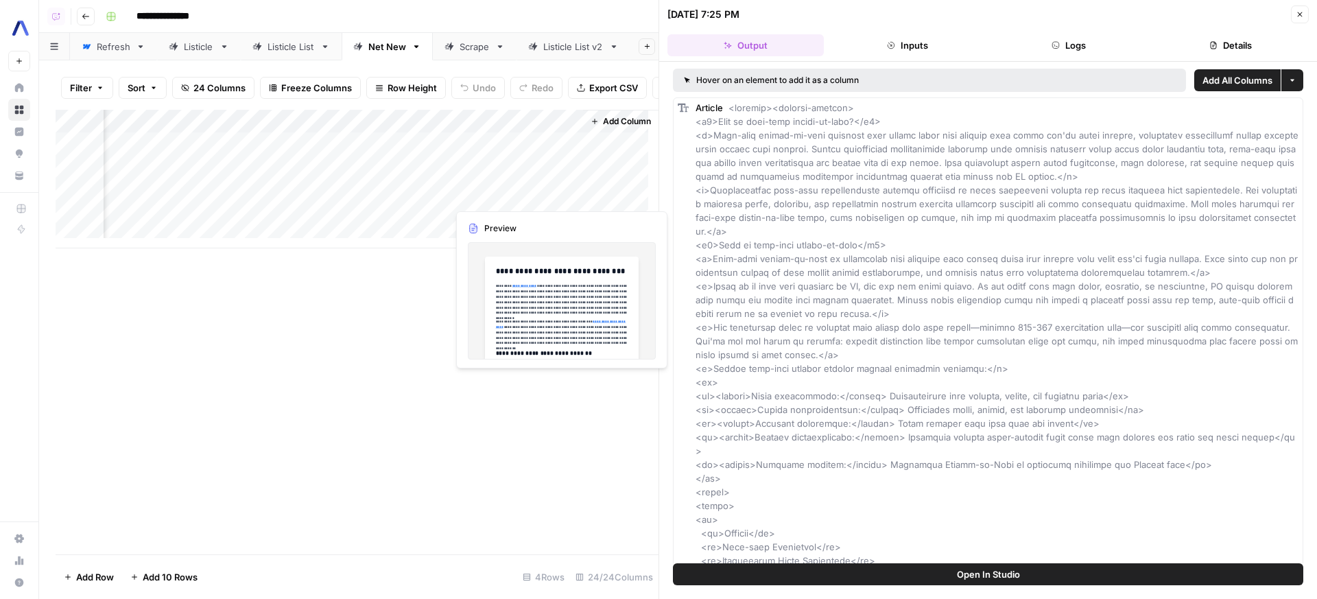
click at [558, 198] on div "Add Column" at bounding box center [357, 179] width 603 height 139
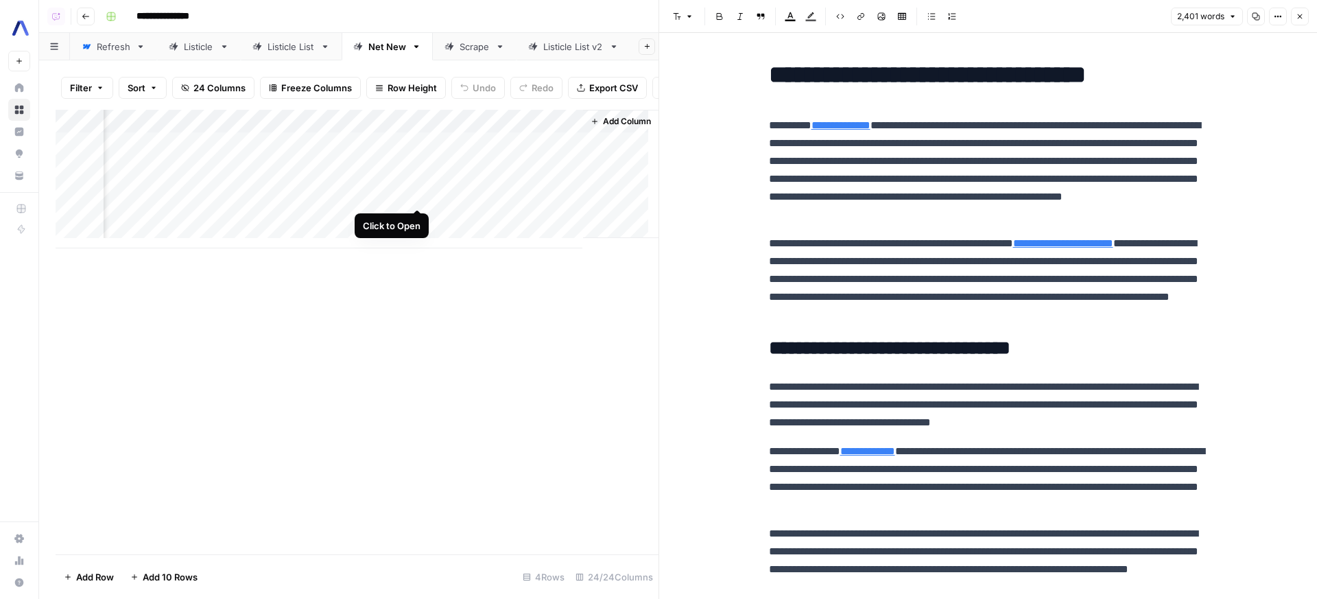
click at [419, 198] on div "Add Column" at bounding box center [357, 179] width 603 height 139
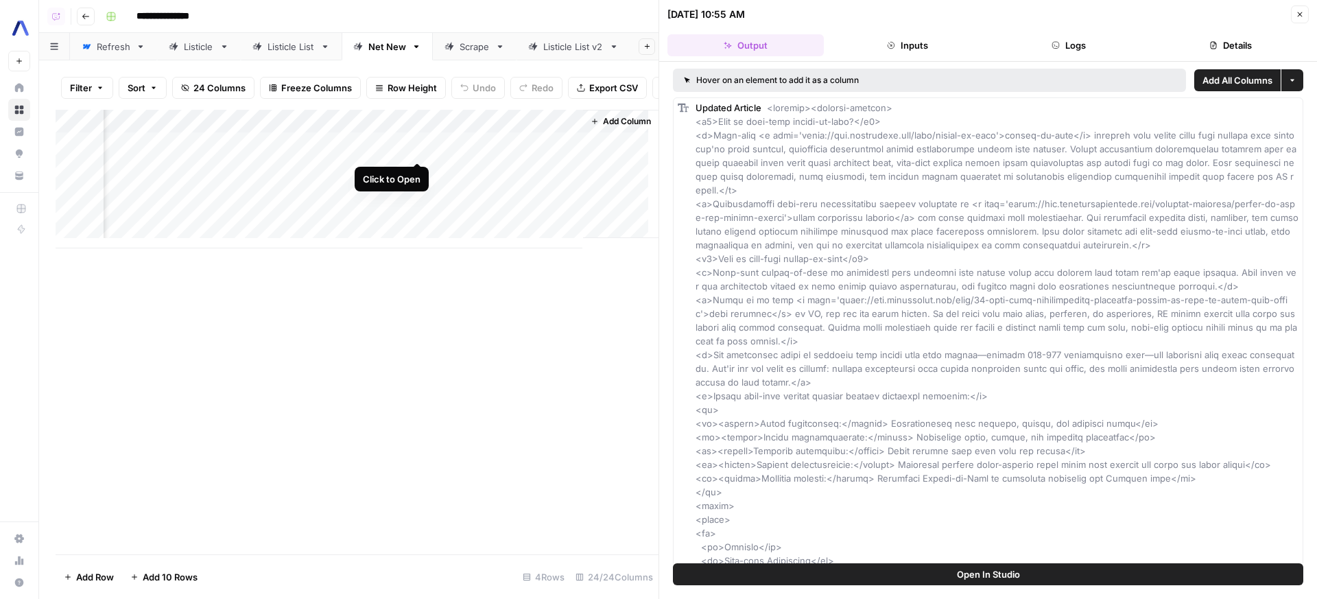
click at [415, 150] on div "Add Column" at bounding box center [357, 179] width 603 height 139
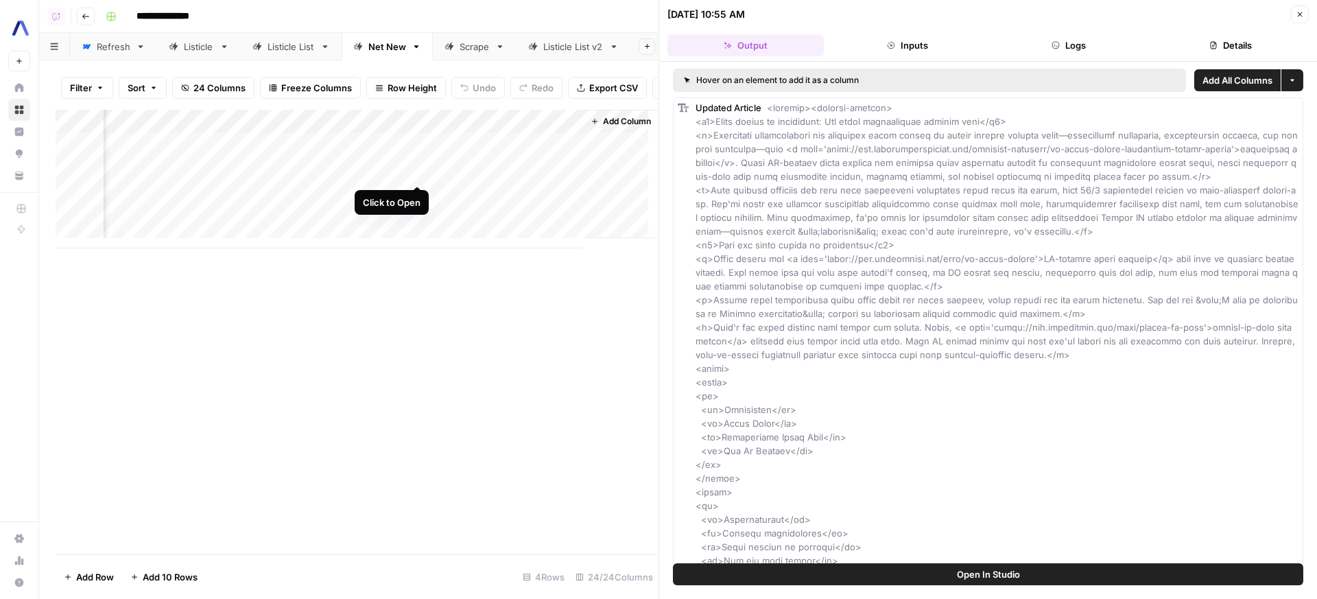
click at [418, 167] on div "Add Column" at bounding box center [357, 179] width 603 height 139
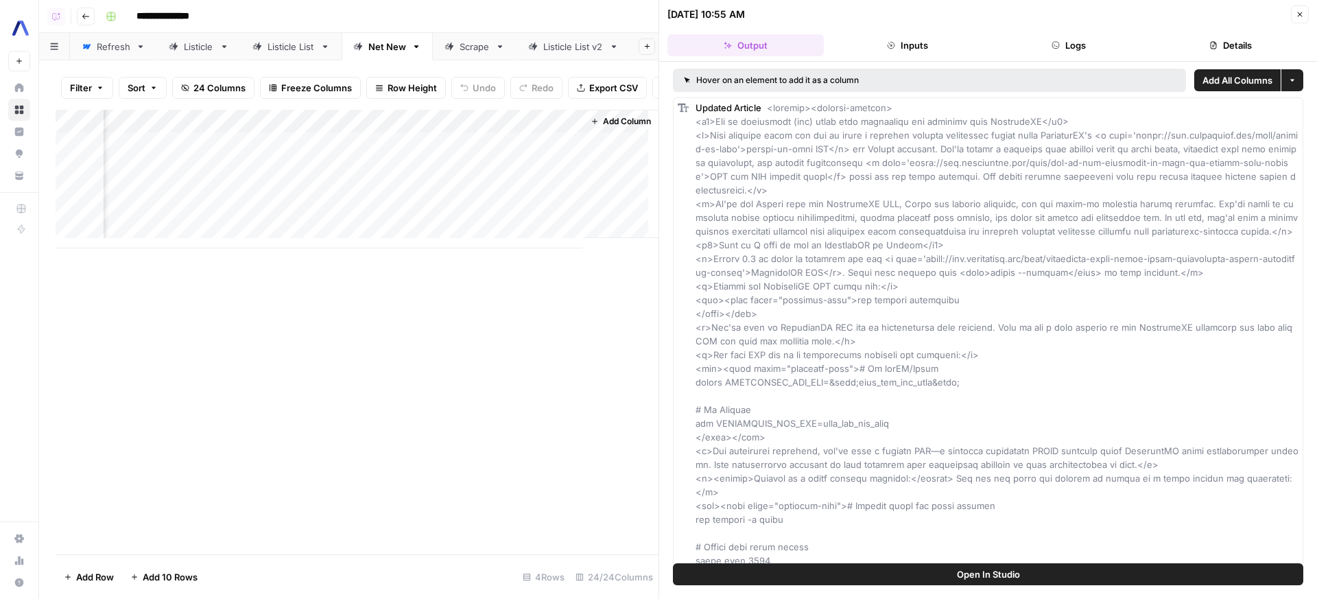
click at [583, 170] on div "Add Column" at bounding box center [620, 174] width 75 height 128
click at [557, 171] on div "Add Column" at bounding box center [357, 179] width 603 height 139
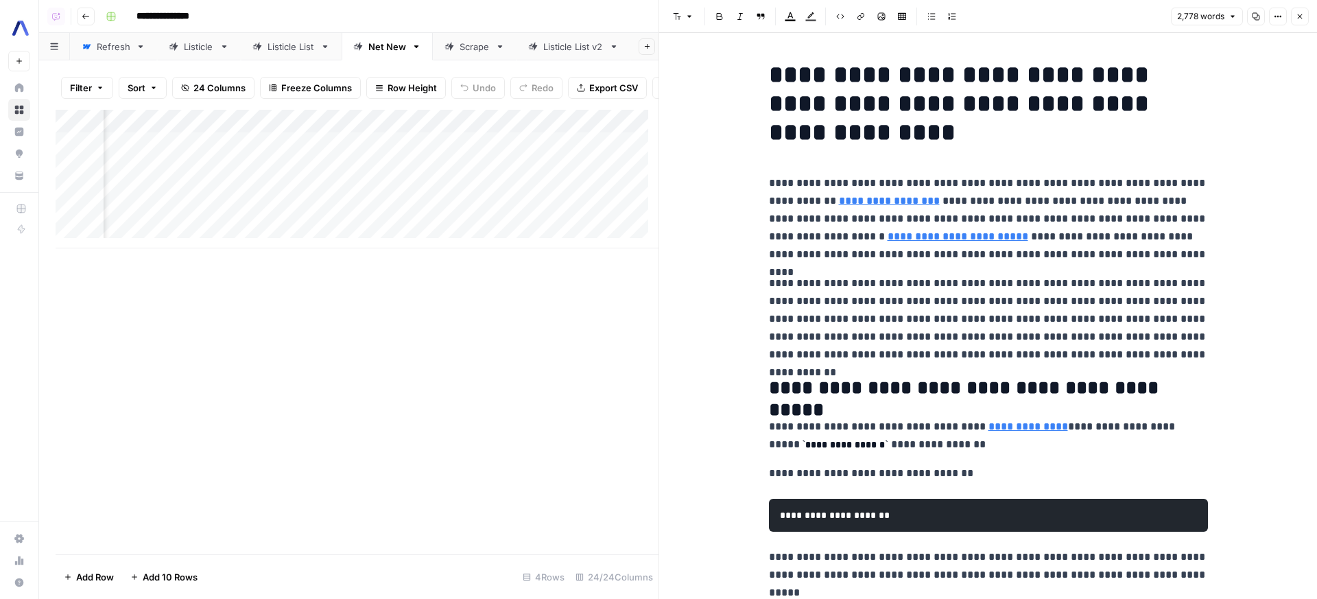
scroll to position [0, 2328]
click at [384, 171] on div "Add Column" at bounding box center [357, 179] width 603 height 139
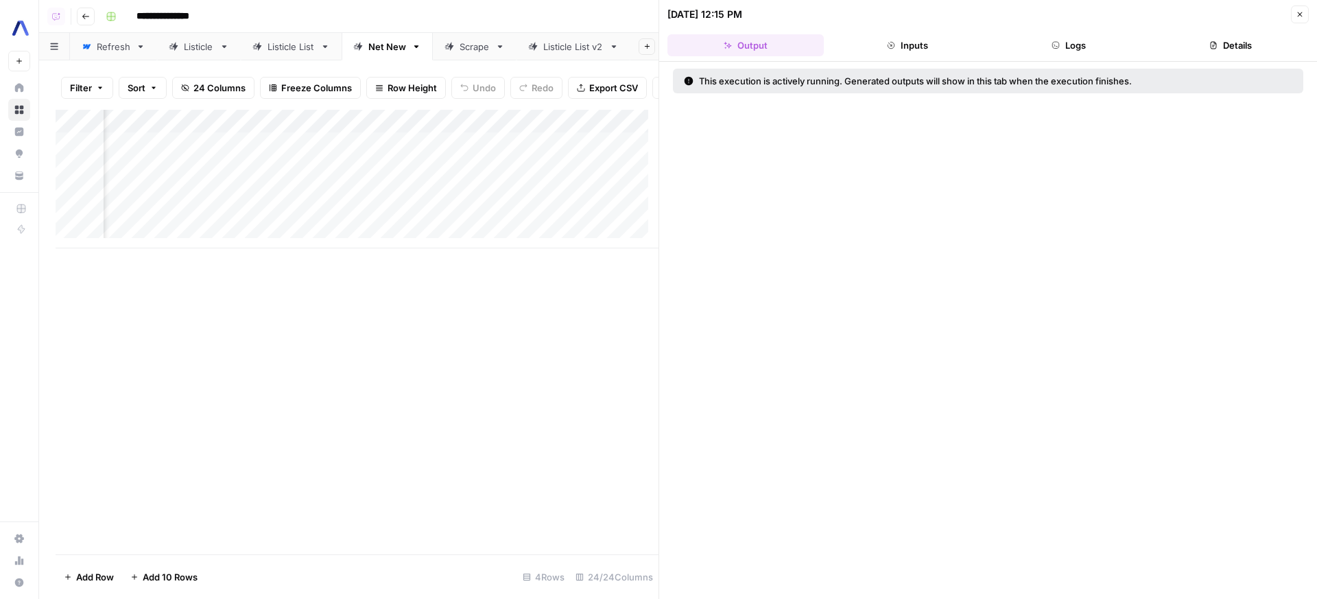
click at [1087, 46] on button "Logs" at bounding box center [1070, 45] width 156 height 22
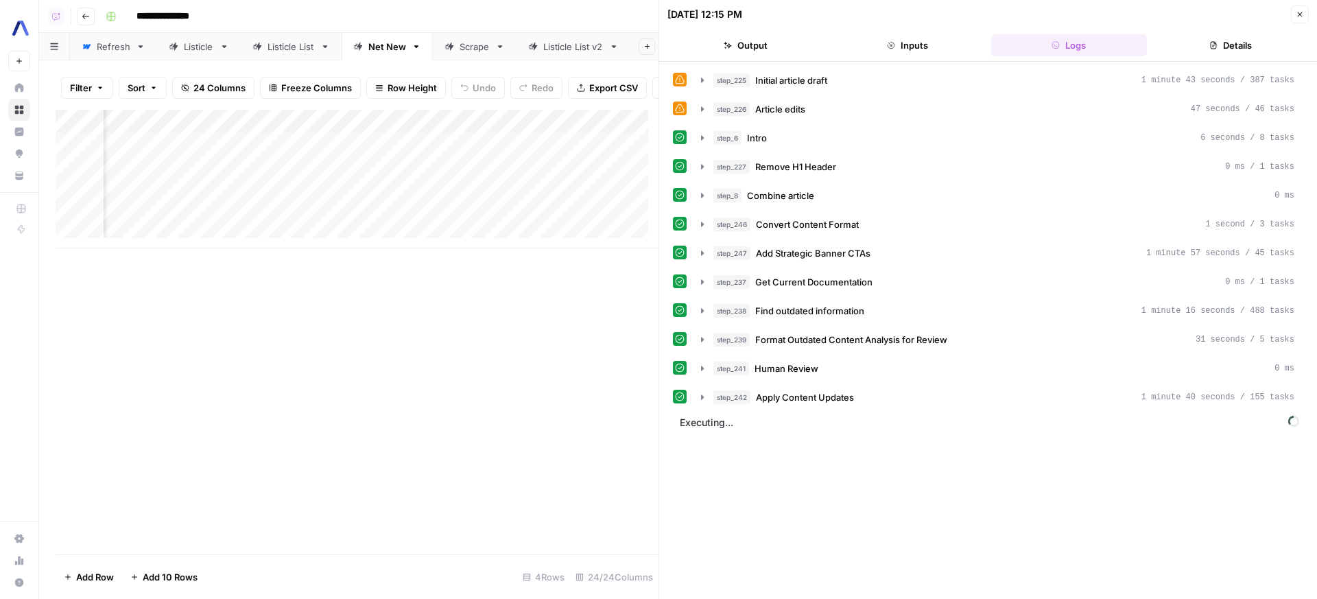
click at [854, 393] on span "Apply Content Updates" at bounding box center [805, 397] width 98 height 14
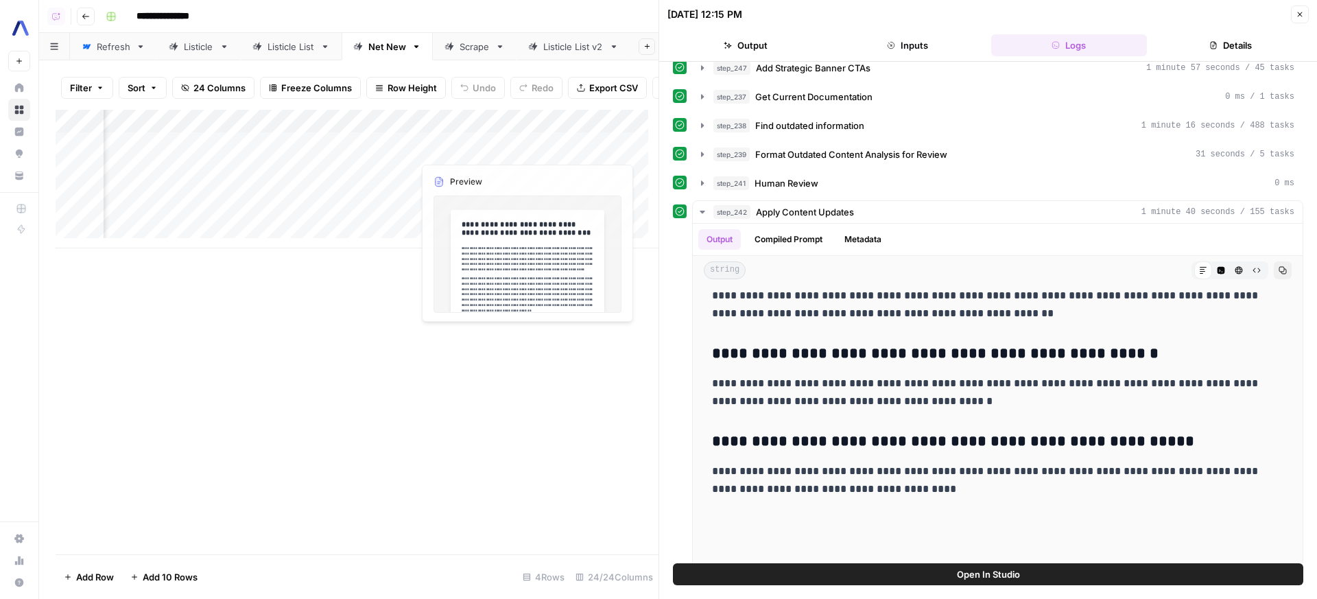
click at [530, 172] on div "Add Column" at bounding box center [357, 179] width 603 height 139
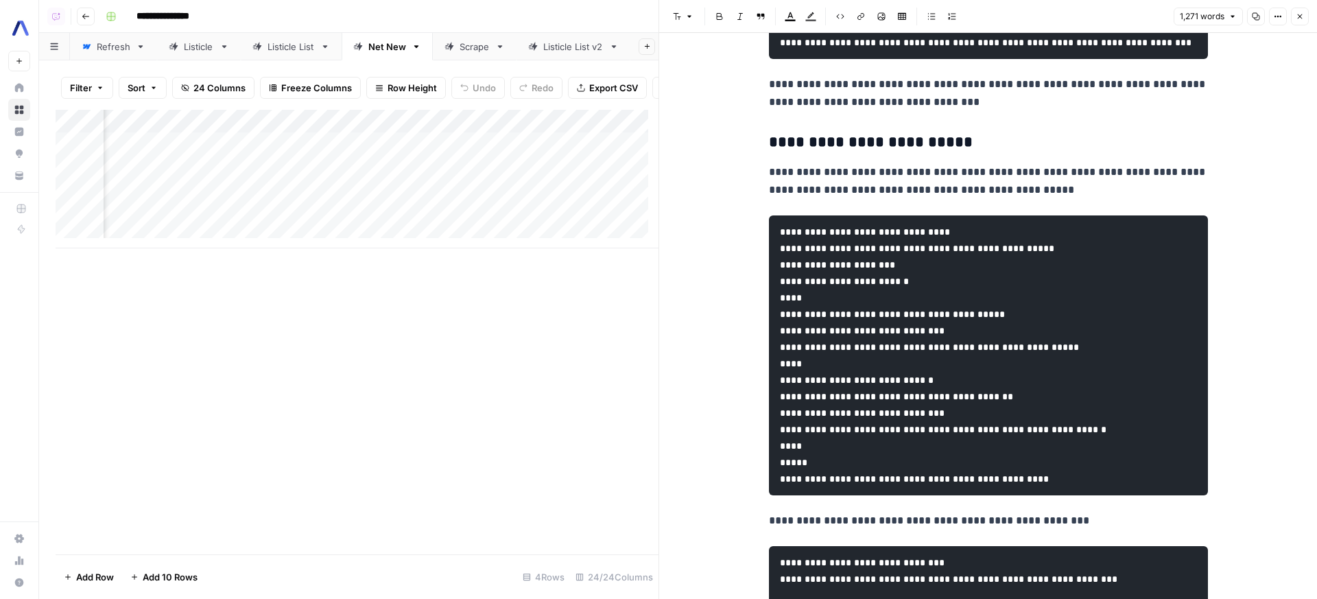
scroll to position [0, 2681]
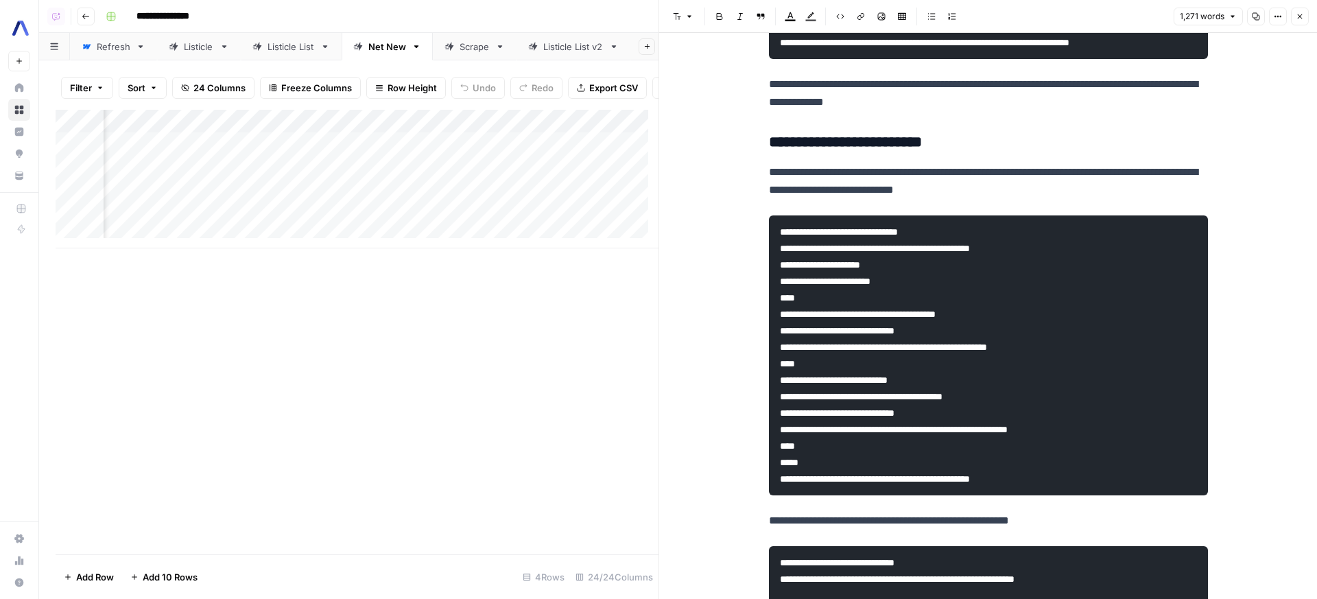
click at [556, 172] on div "Add Column" at bounding box center [357, 179] width 603 height 139
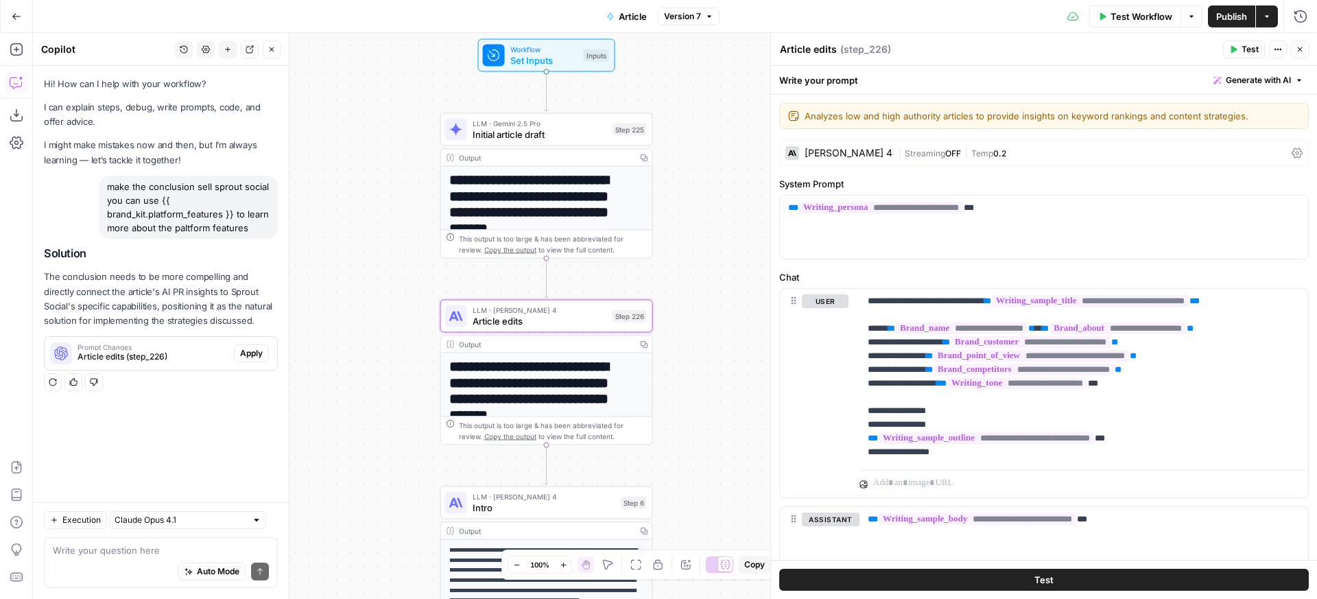
click at [263, 357] on button "Apply" at bounding box center [251, 353] width 35 height 18
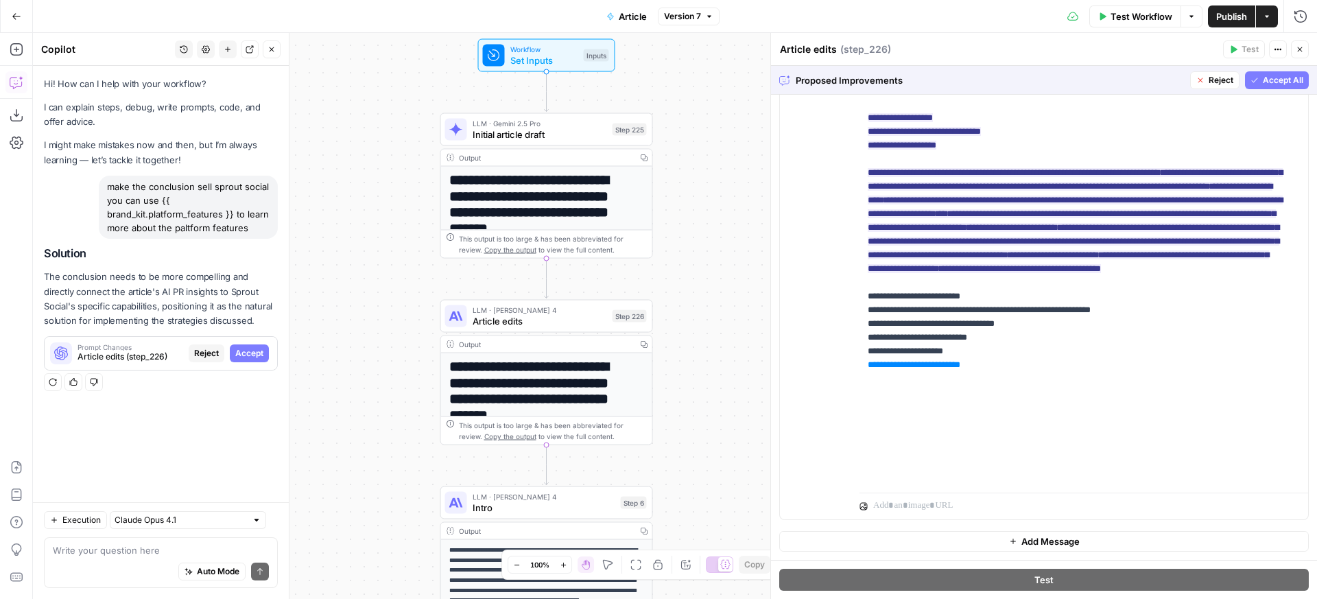
scroll to position [307, 0]
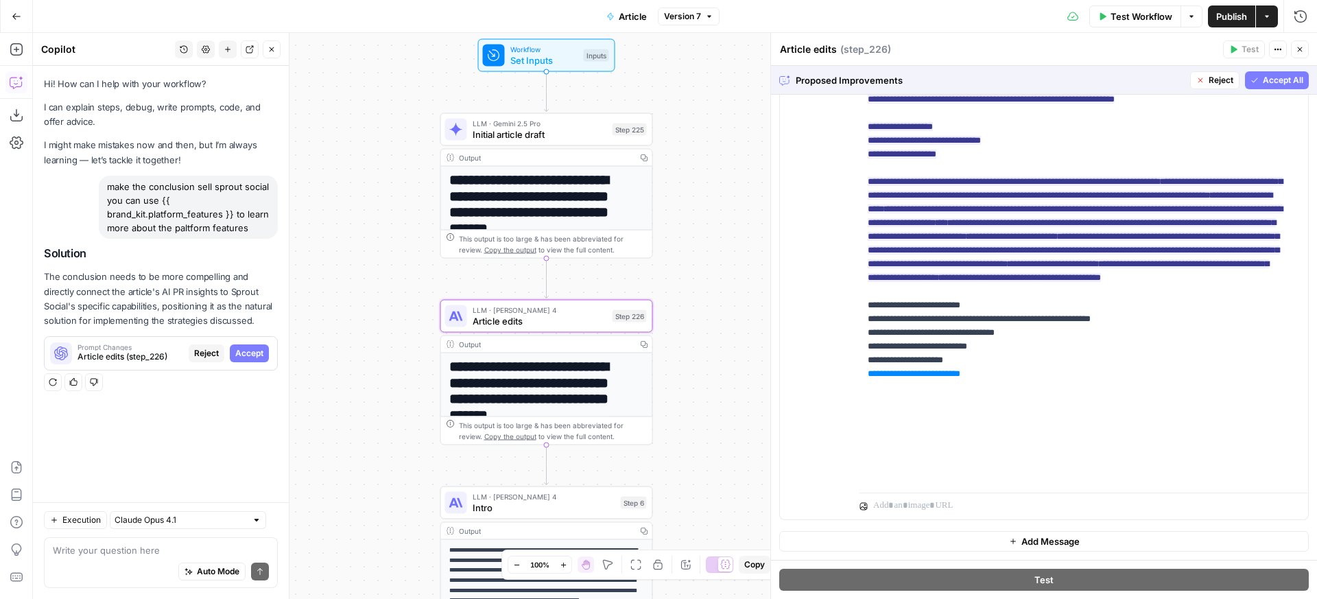
click at [193, 354] on button "Reject" at bounding box center [207, 353] width 36 height 18
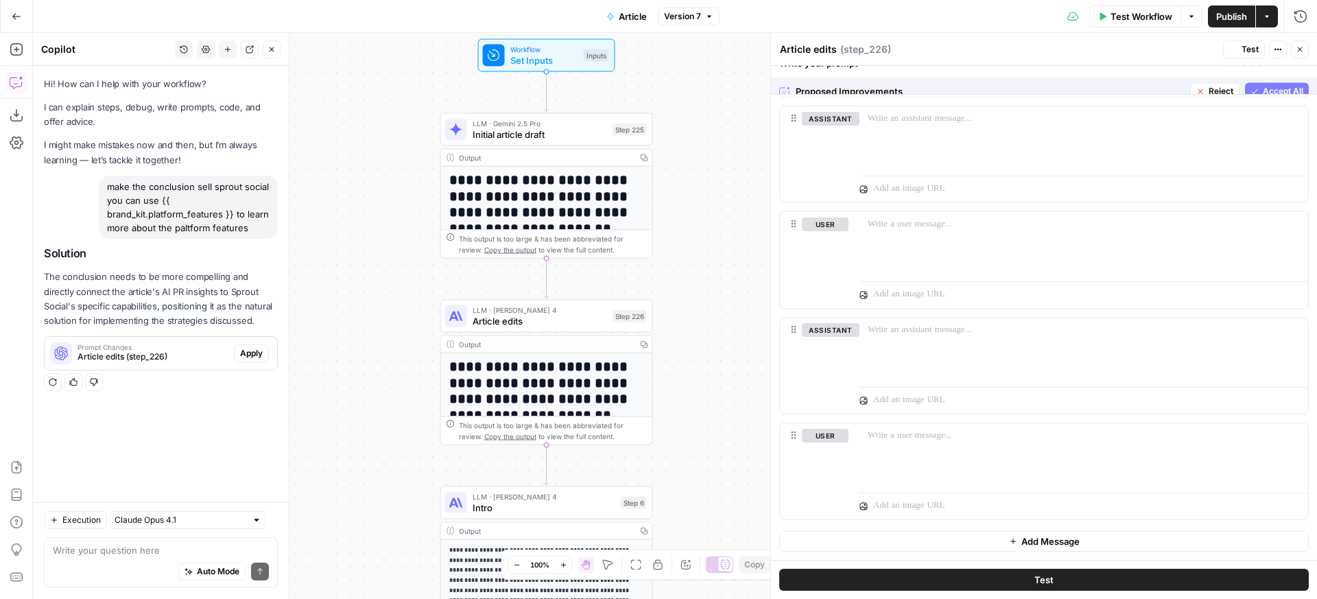
scroll to position [0, 0]
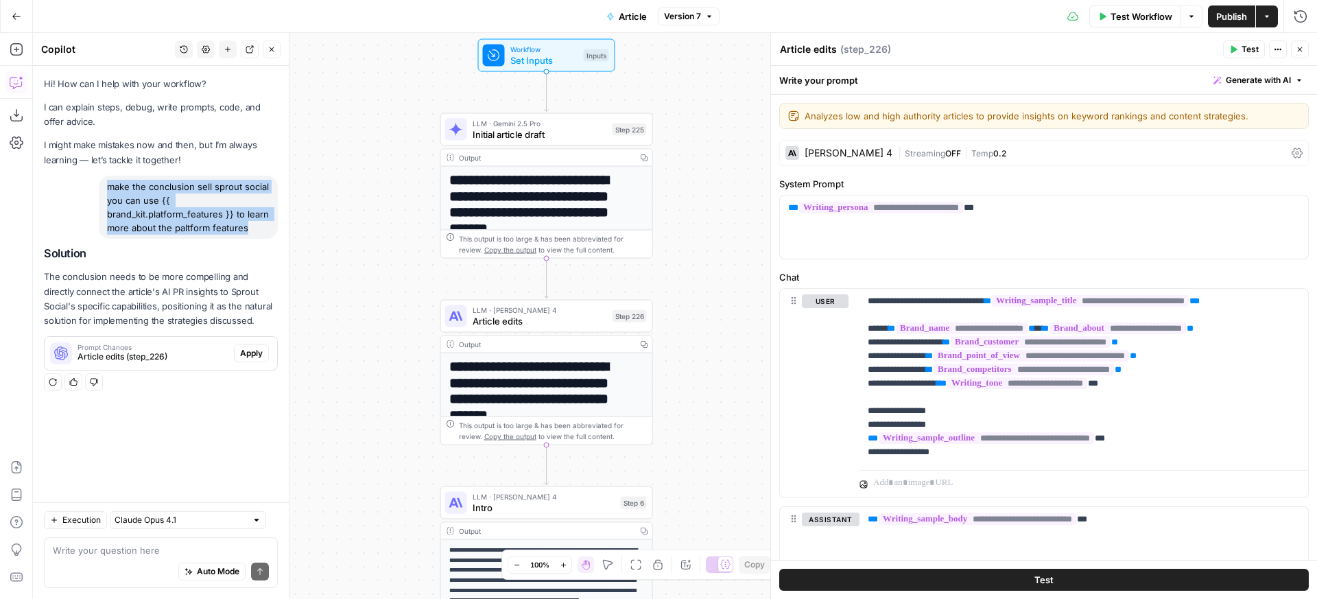
drag, startPoint x: 255, startPoint y: 229, endPoint x: 107, endPoint y: 185, distance: 153.9
click at [107, 185] on div "make the conclusion sell sprout social you can use {{ brand_kit.platform_featur…" at bounding box center [188, 207] width 179 height 63
copy div "make the conclusion sell sprout social you can use {{ brand_kit.platform_featur…"
click at [231, 54] on button "New chat" at bounding box center [228, 49] width 18 height 18
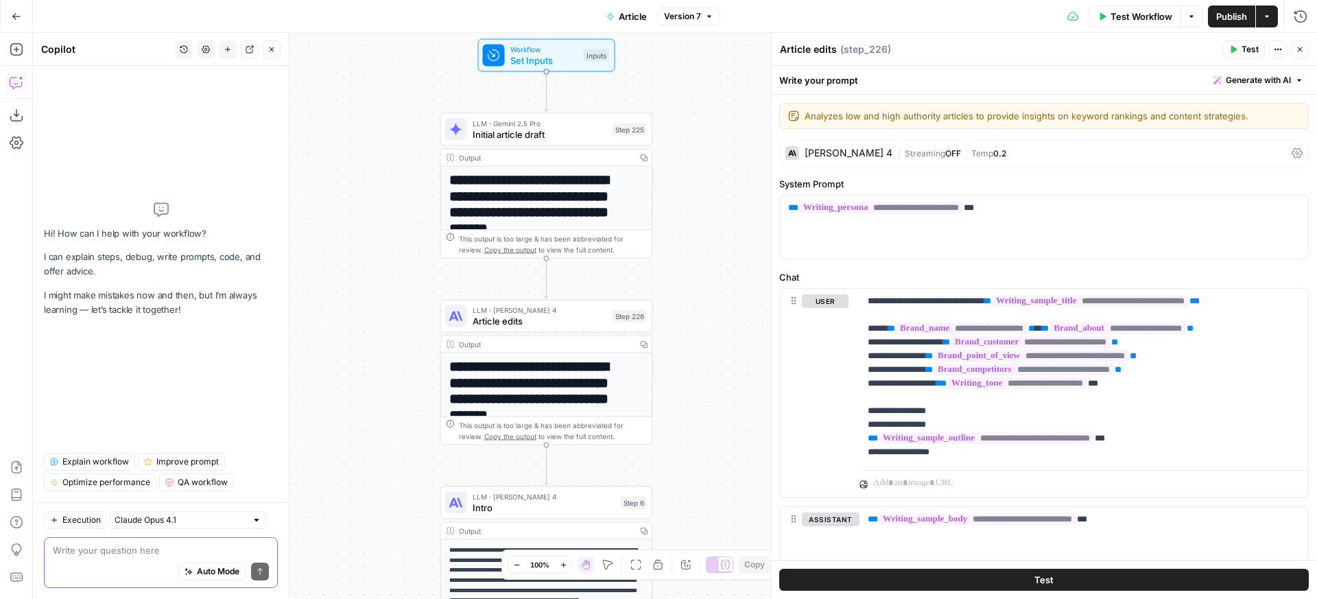
click at [134, 551] on textarea at bounding box center [161, 550] width 216 height 14
click at [140, 548] on textarea at bounding box center [161, 550] width 216 height 14
paste textarea "make the conclusion sell sprout social you can use {{ brand_kit.platform_featur…"
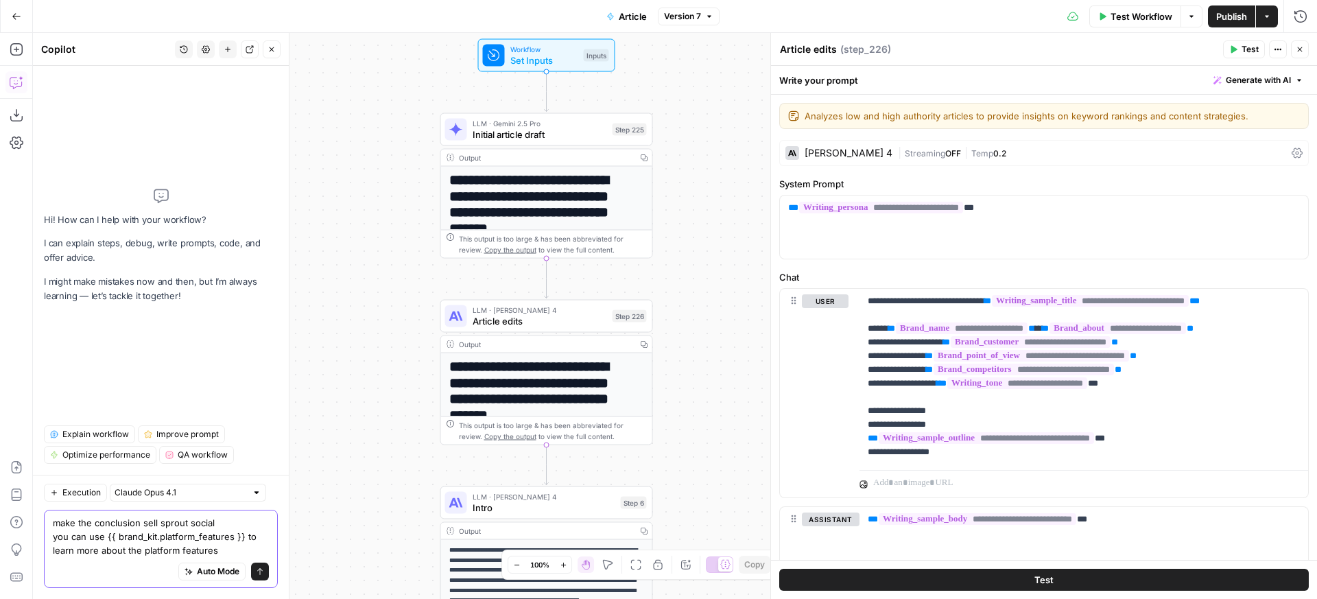
type textarea "make the conclusion sell sprout social you can use {{ brand_kit.platform_featur…"
click at [211, 496] on input "text" at bounding box center [181, 493] width 132 height 14
click at [204, 528] on span "Claude Sonnet 4 (default)" at bounding box center [175, 523] width 108 height 14
type input "Claude Sonnet 4 (default)"
click at [263, 572] on icon "submit" at bounding box center [260, 571] width 8 height 8
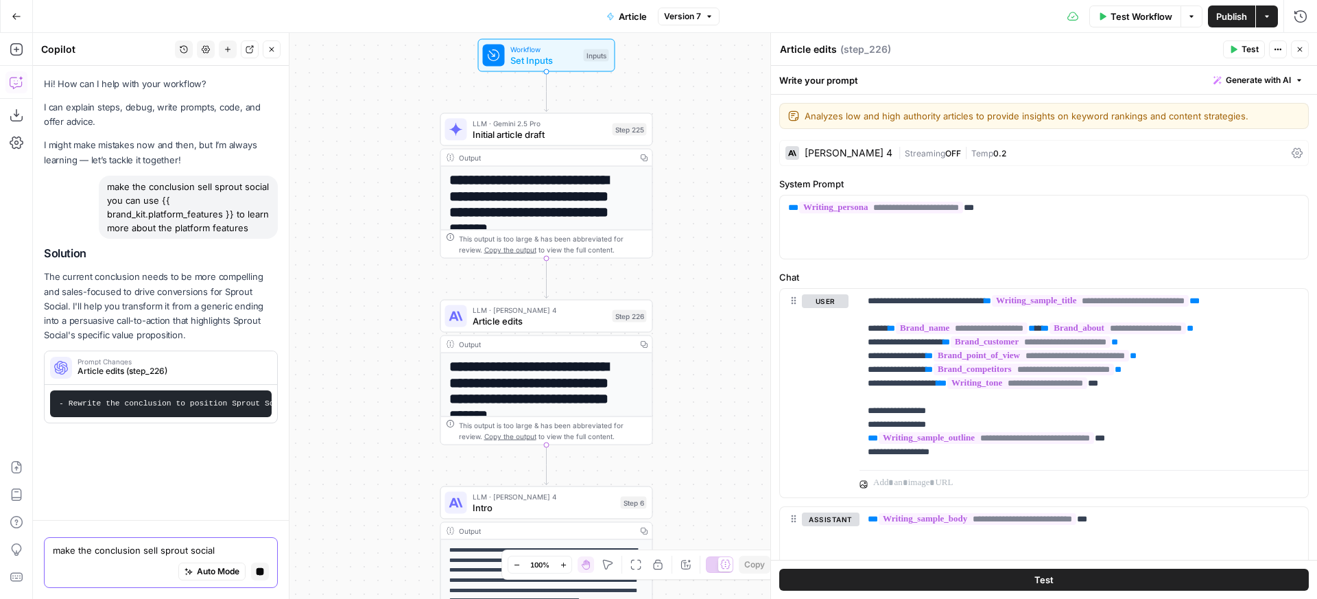
click at [188, 296] on p "The current conclusion needs to be more compelling and sales-focused to drive c…" at bounding box center [161, 306] width 234 height 73
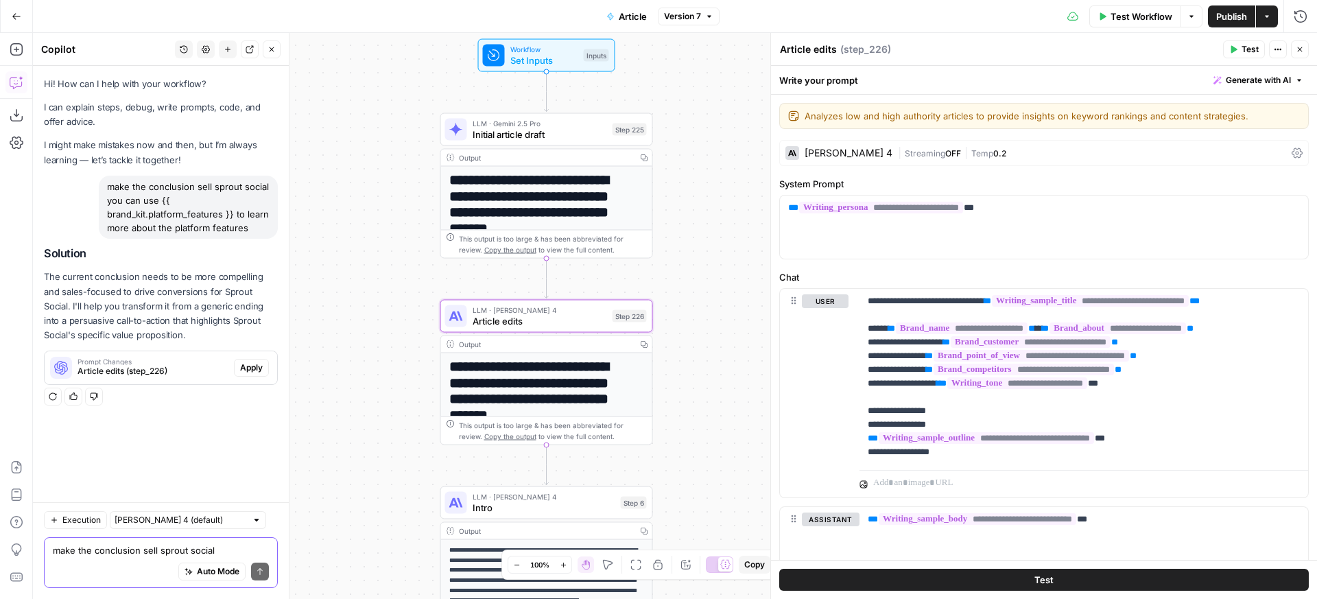
click at [264, 372] on button "Apply" at bounding box center [251, 368] width 35 height 18
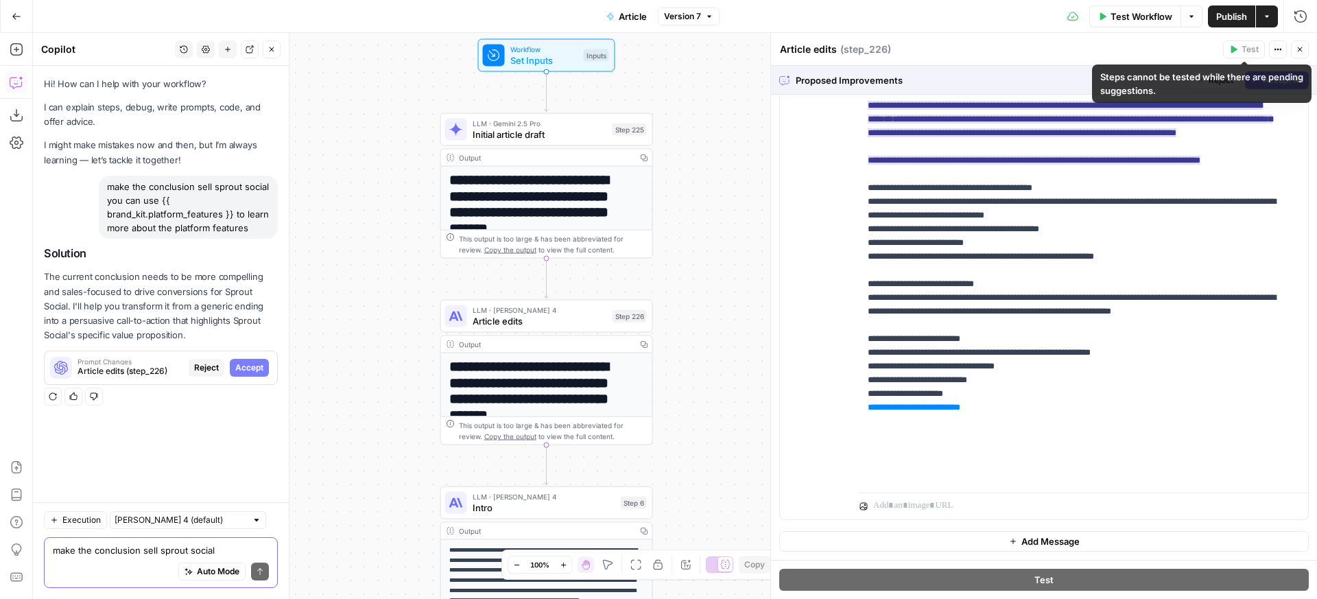
scroll to position [232, 0]
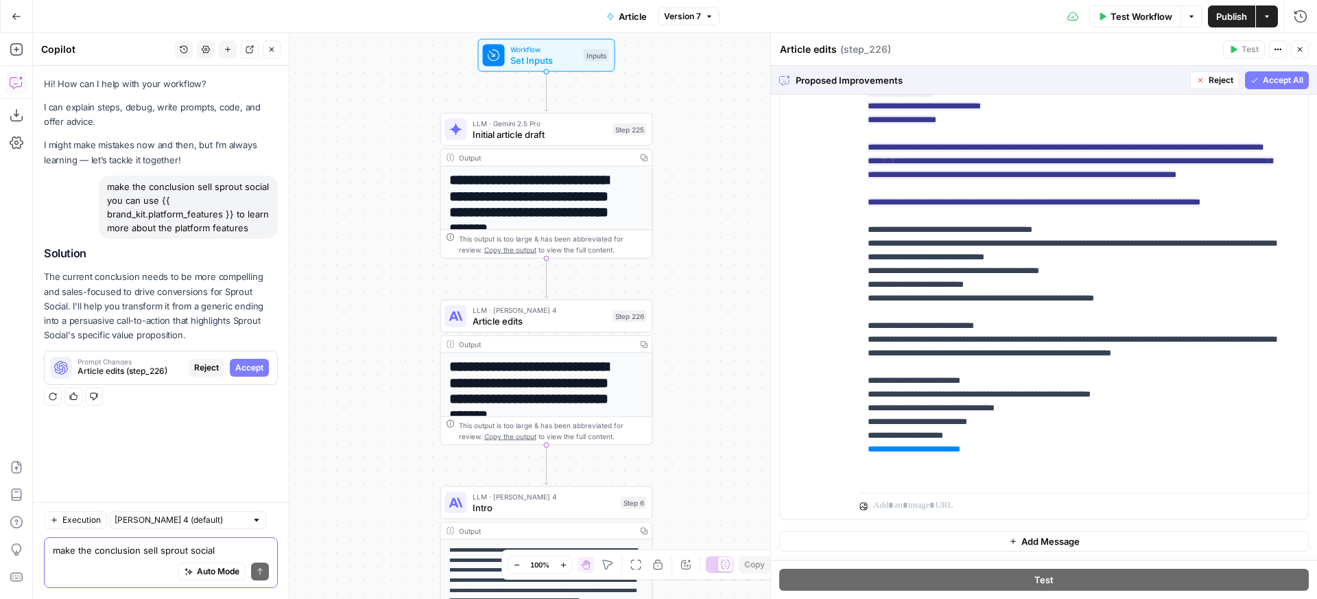
click at [1290, 83] on span "Accept All" at bounding box center [1283, 80] width 40 height 12
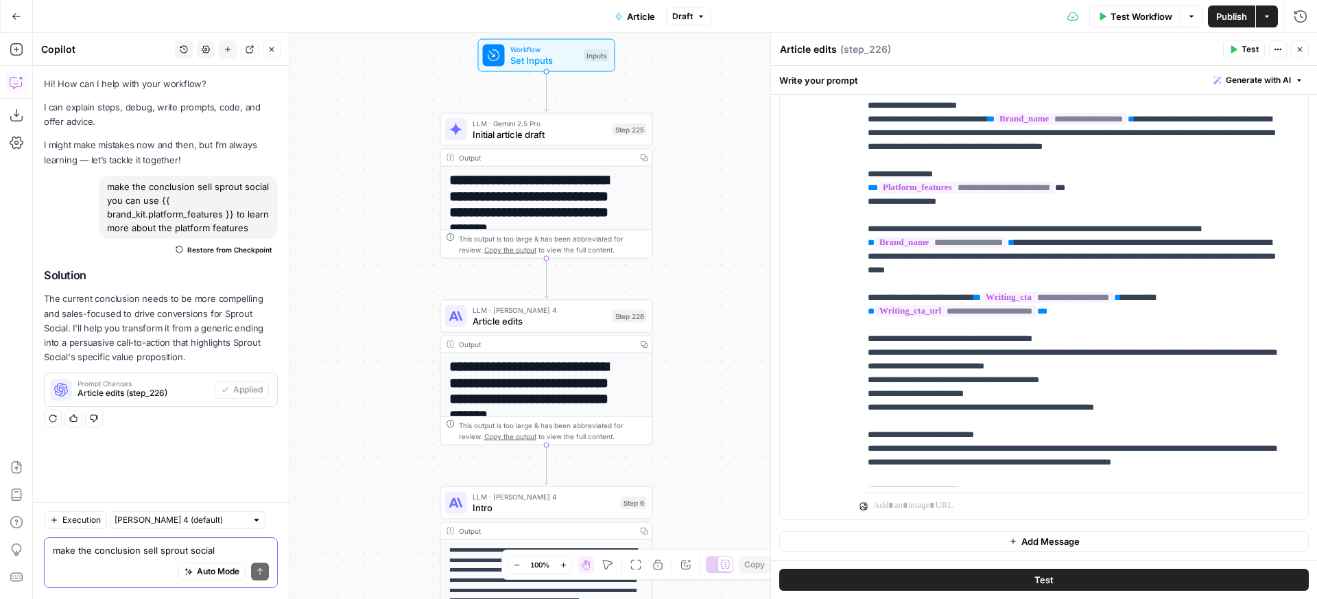
scroll to position [149, 0]
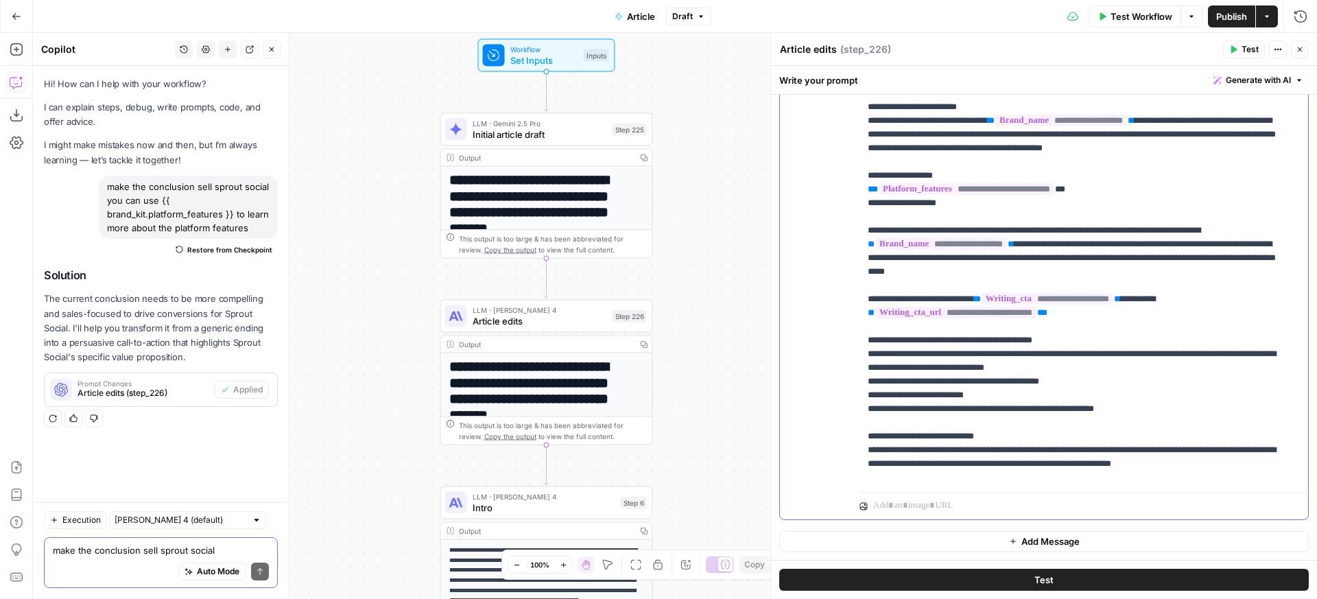
click at [911, 191] on p "**********" at bounding box center [1074, 217] width 412 height 865
drag, startPoint x: 911, startPoint y: 191, endPoint x: 1003, endPoint y: 185, distance: 92.2
click at [1003, 185] on p "**********" at bounding box center [1074, 217] width 412 height 865
click at [1188, 202] on p "**********" at bounding box center [1074, 210] width 412 height 851
drag, startPoint x: 1188, startPoint y: 202, endPoint x: 1214, endPoint y: 189, distance: 28.9
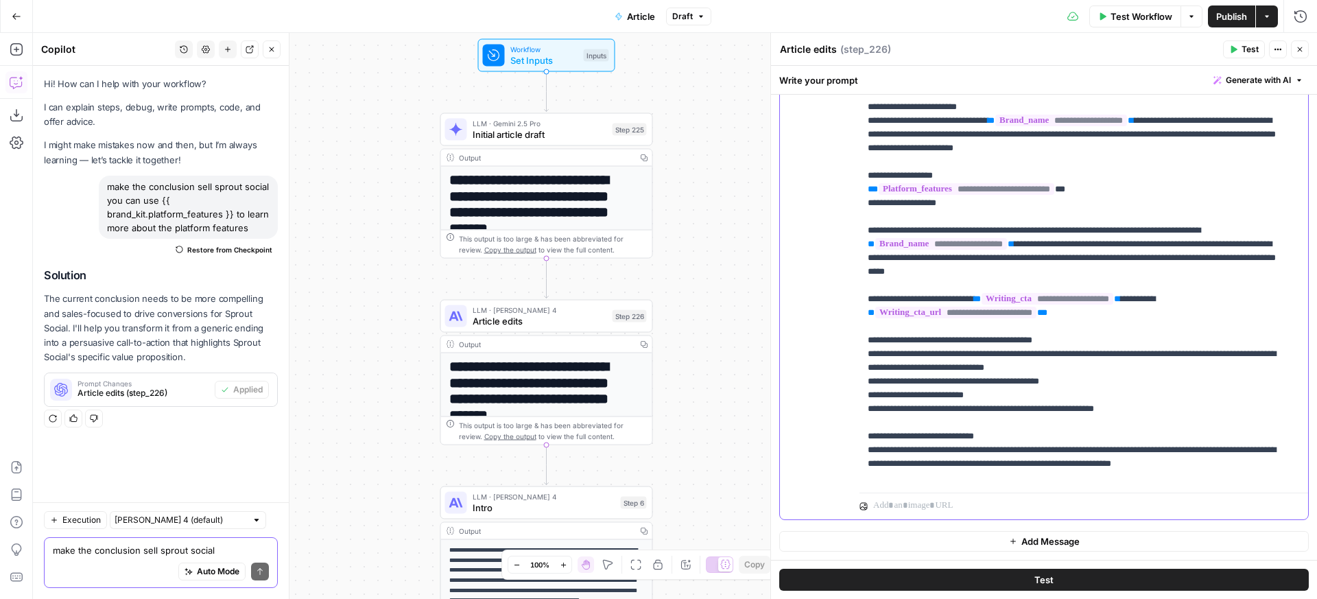
click at [1214, 189] on p "**********" at bounding box center [1074, 210] width 412 height 851
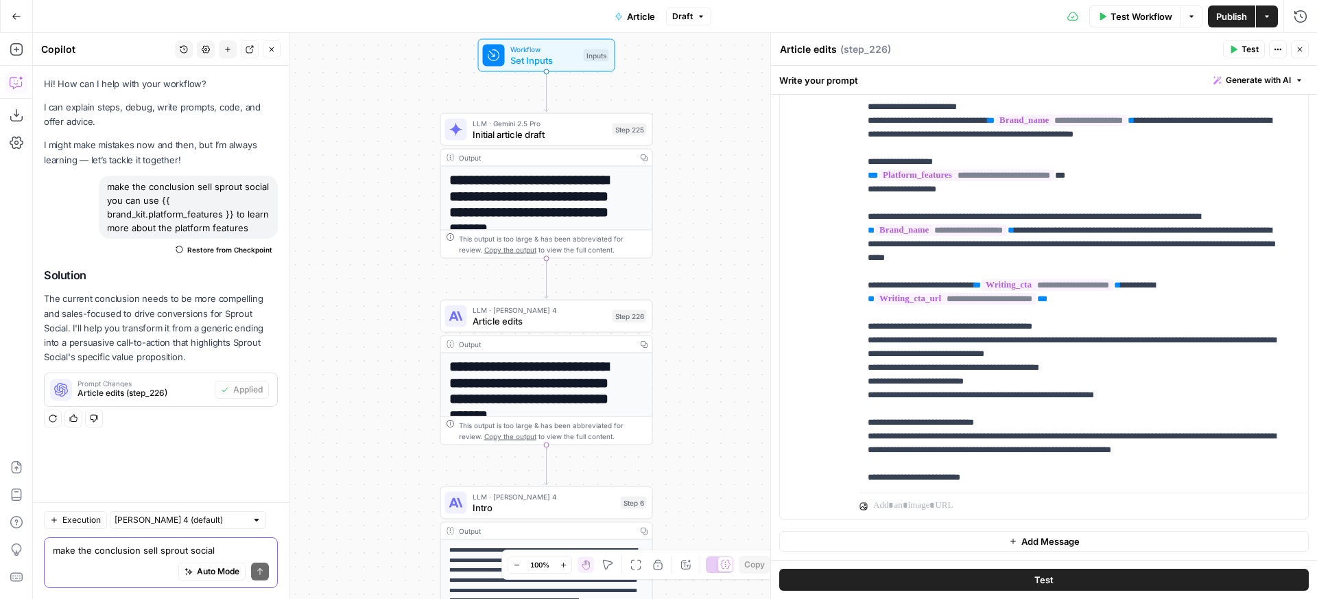
click at [1254, 55] on span "Test" at bounding box center [1250, 49] width 17 height 12
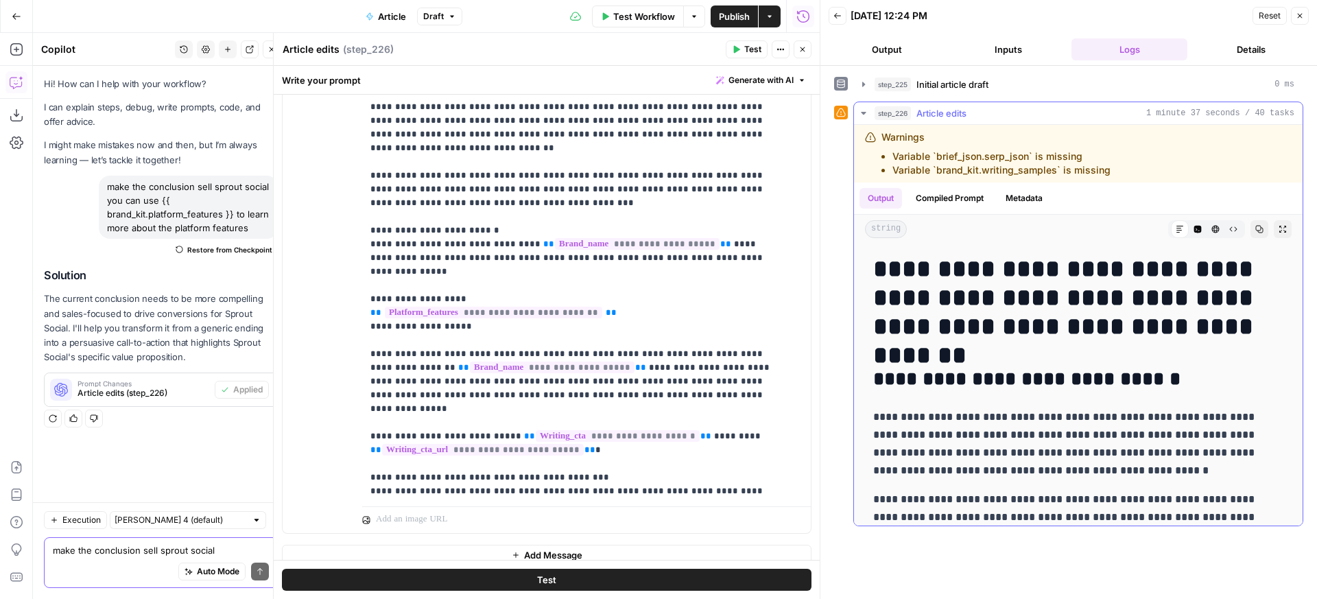
click at [1279, 231] on icon "button" at bounding box center [1283, 229] width 8 height 8
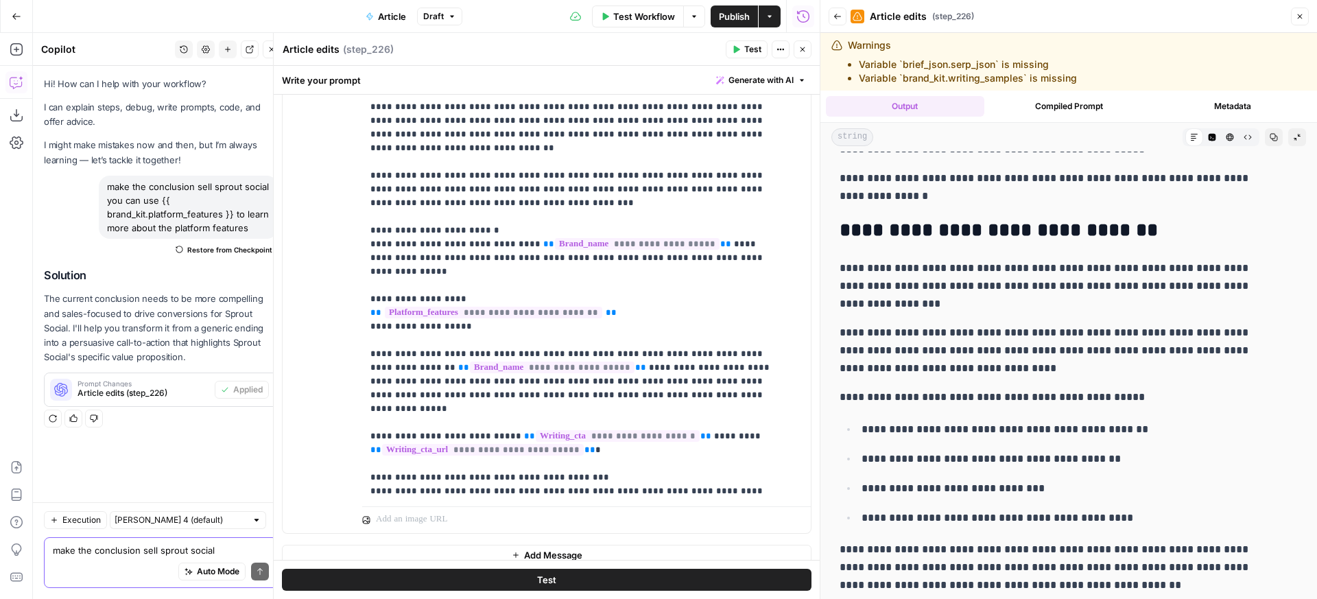
scroll to position [4001, 0]
click at [1009, 258] on p "**********" at bounding box center [1059, 285] width 438 height 54
drag, startPoint x: 1009, startPoint y: 253, endPoint x: 1016, endPoint y: 266, distance: 14.1
click at [1016, 266] on p "**********" at bounding box center [1059, 285] width 438 height 54
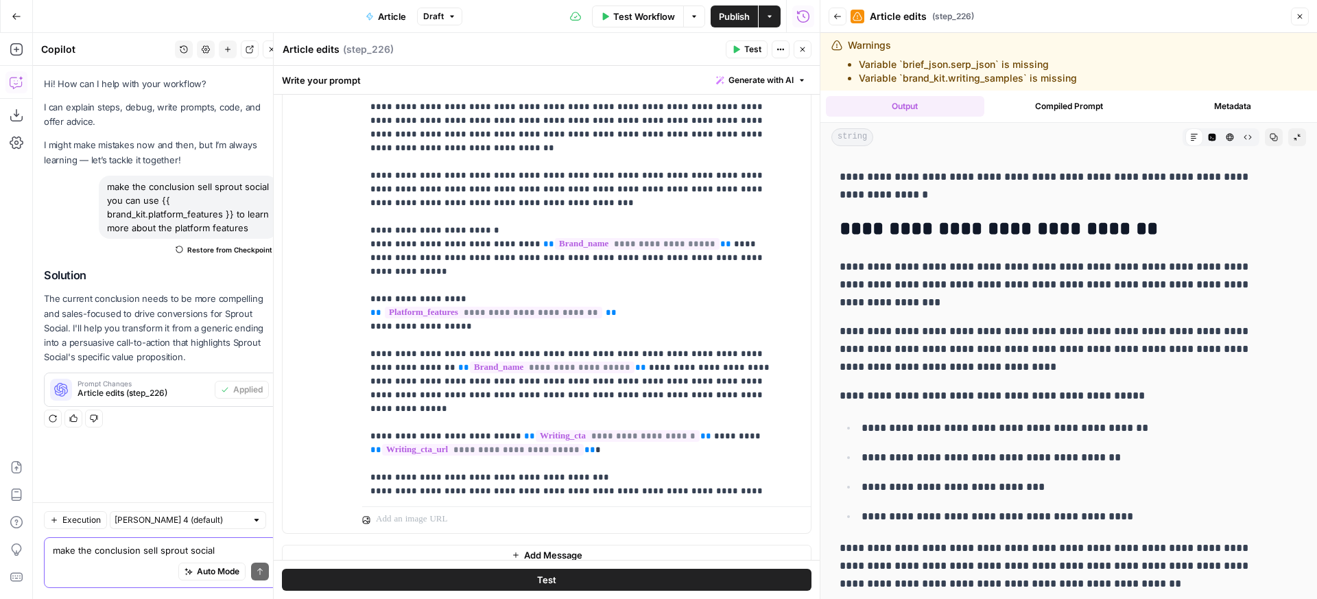
click at [1013, 323] on p "**********" at bounding box center [1059, 350] width 438 height 54
drag, startPoint x: 1013, startPoint y: 308, endPoint x: 1017, endPoint y: 345, distance: 37.3
click at [1017, 345] on p "**********" at bounding box center [1059, 350] width 438 height 54
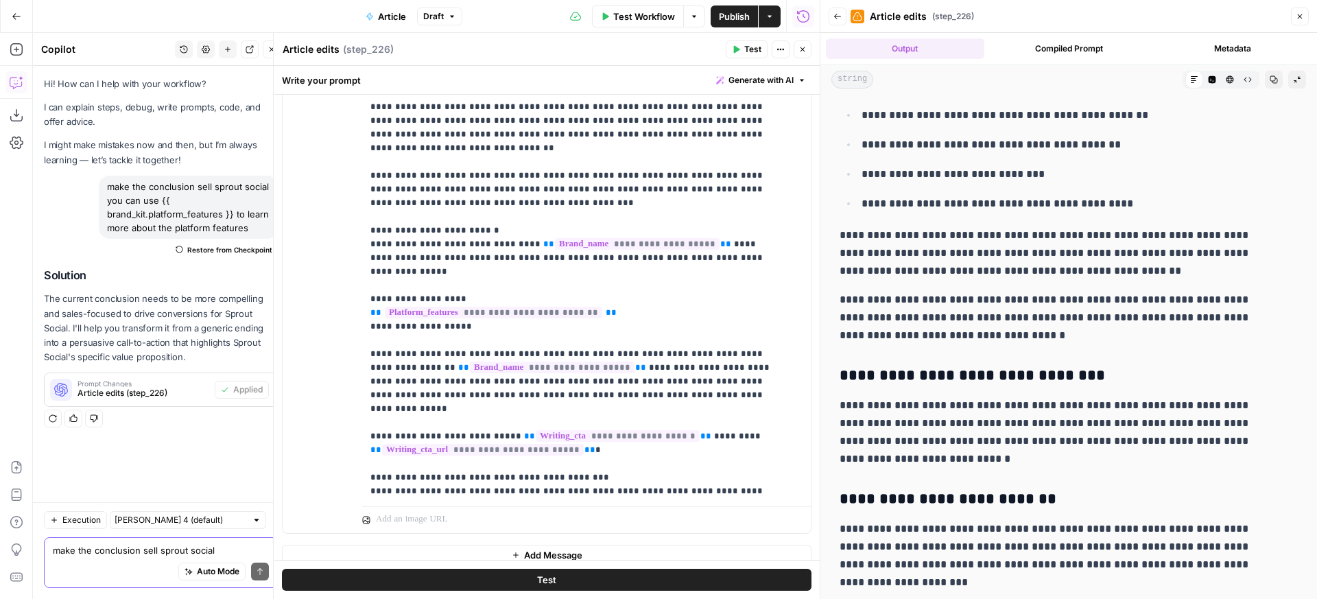
scroll to position [4460, 0]
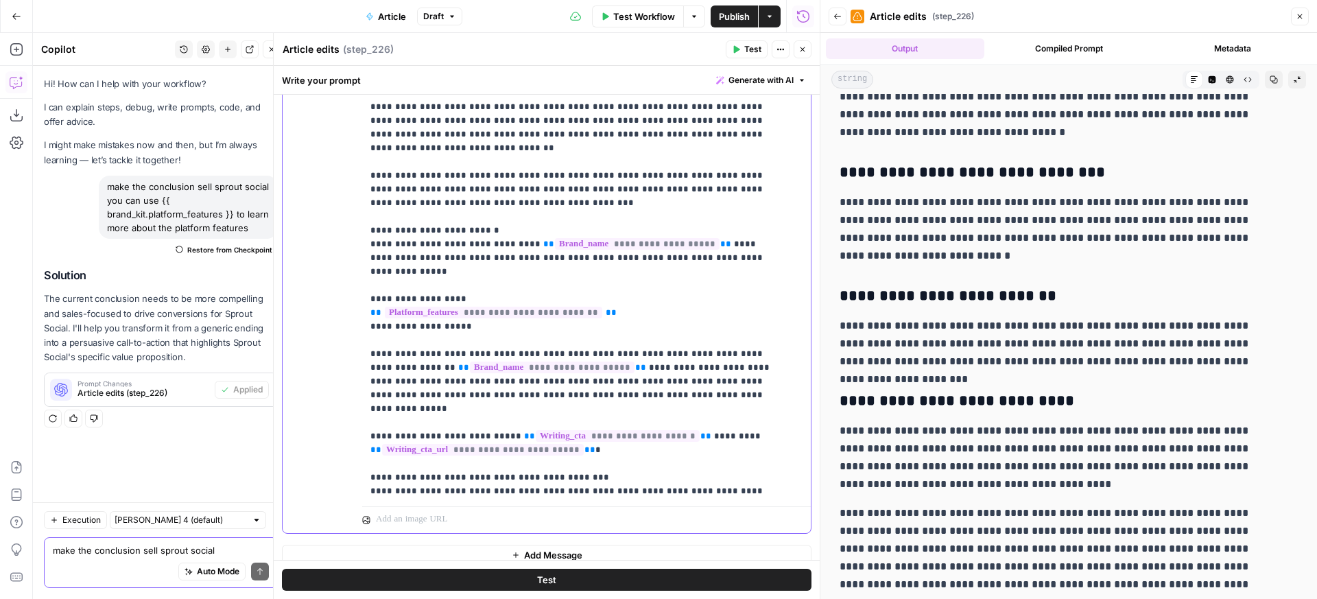
click at [593, 279] on p "**********" at bounding box center [577, 216] width 412 height 837
click at [555, 327] on p "**********" at bounding box center [577, 216] width 412 height 837
click at [726, 353] on p "**********" at bounding box center [577, 216] width 412 height 837
click at [744, 49] on button "Test" at bounding box center [747, 49] width 42 height 18
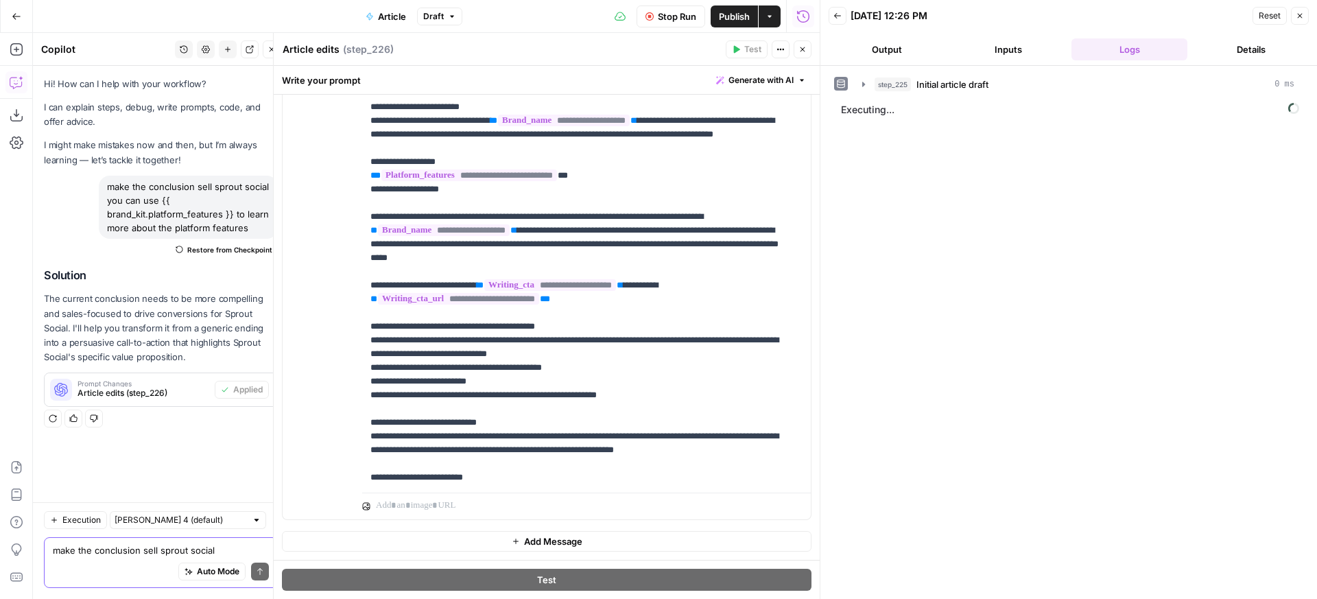
click at [800, 51] on icon "button" at bounding box center [803, 49] width 8 height 8
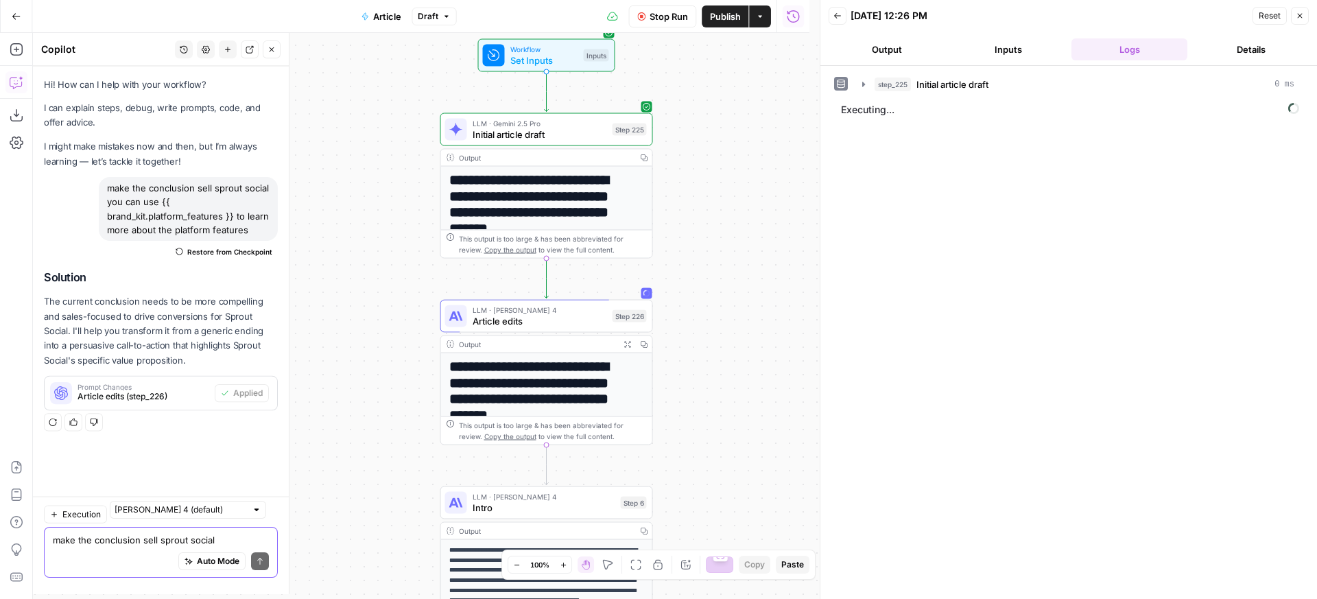
click at [923, 80] on span "Initial article draft" at bounding box center [953, 85] width 72 height 14
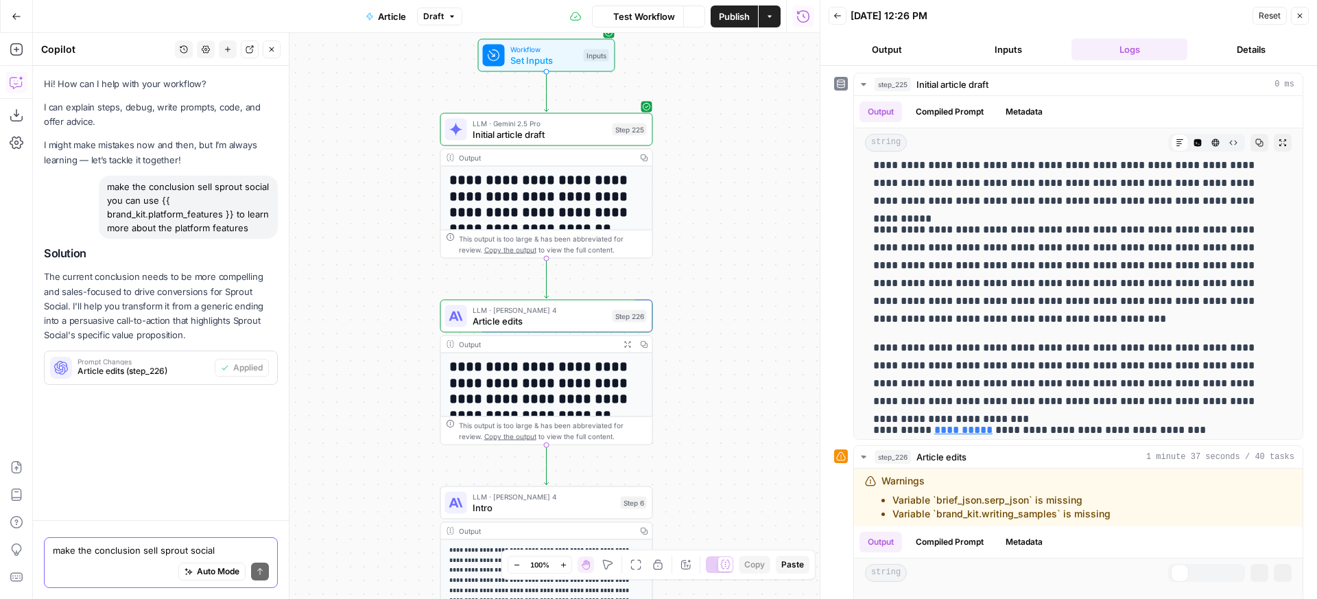
scroll to position [5647, 0]
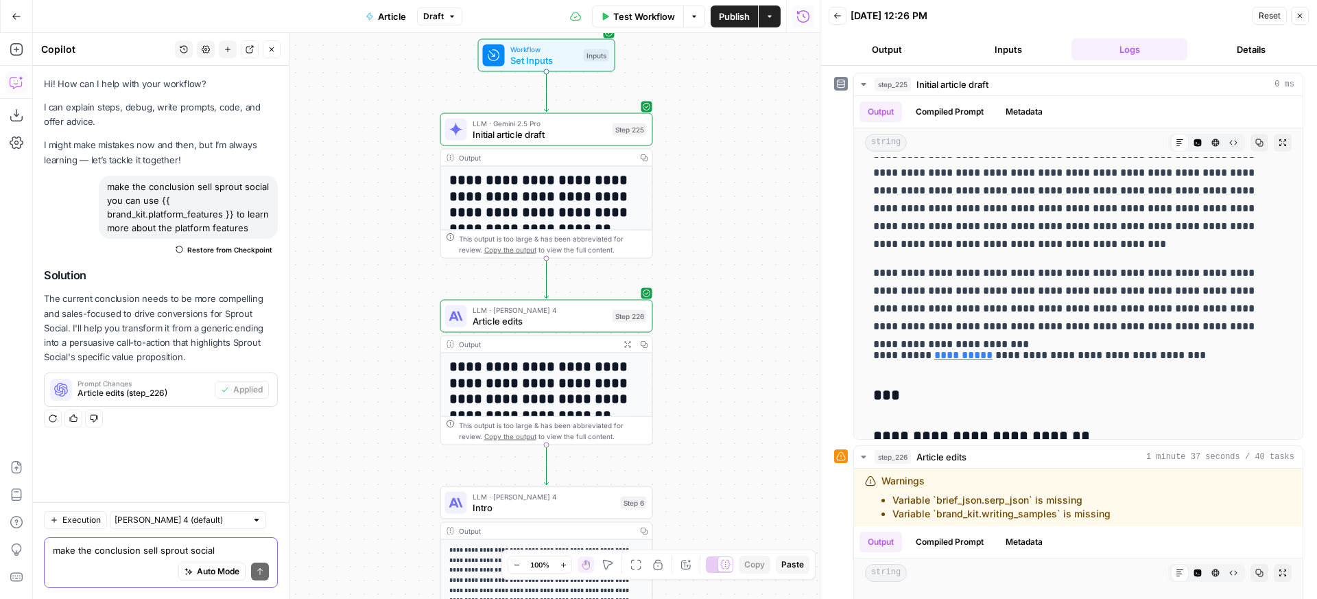
drag, startPoint x: 624, startPoint y: 347, endPoint x: 630, endPoint y: 342, distance: 7.3
click at [624, 347] on icon "button" at bounding box center [628, 344] width 8 height 8
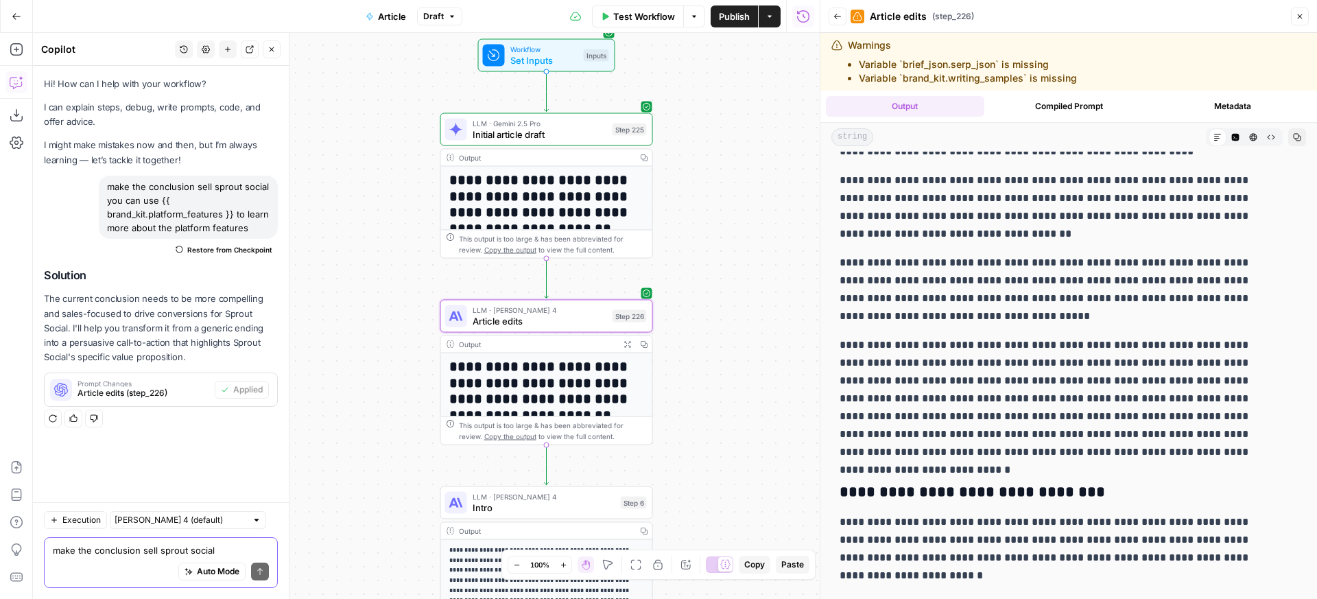
scroll to position [4329, 0]
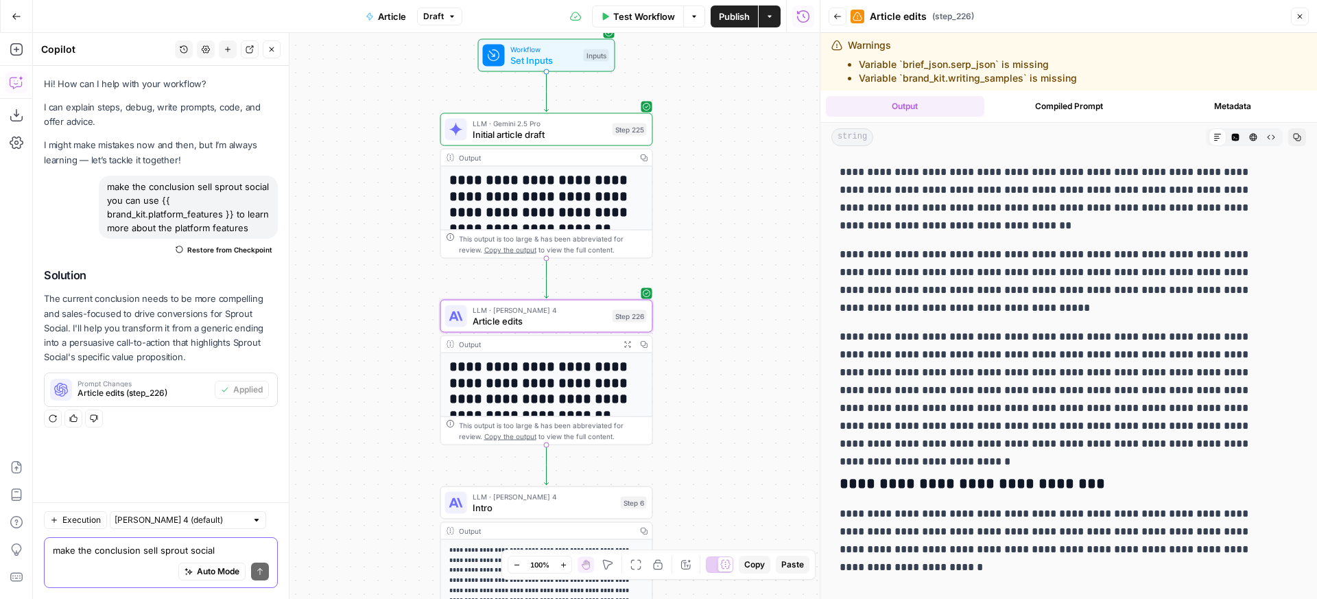
click at [1001, 328] on p "**********" at bounding box center [1059, 390] width 438 height 125
drag, startPoint x: 1001, startPoint y: 312, endPoint x: 1132, endPoint y: 374, distance: 144.6
click at [1134, 377] on p "**********" at bounding box center [1059, 390] width 438 height 125
click at [1130, 373] on p "**********" at bounding box center [1059, 390] width 438 height 125
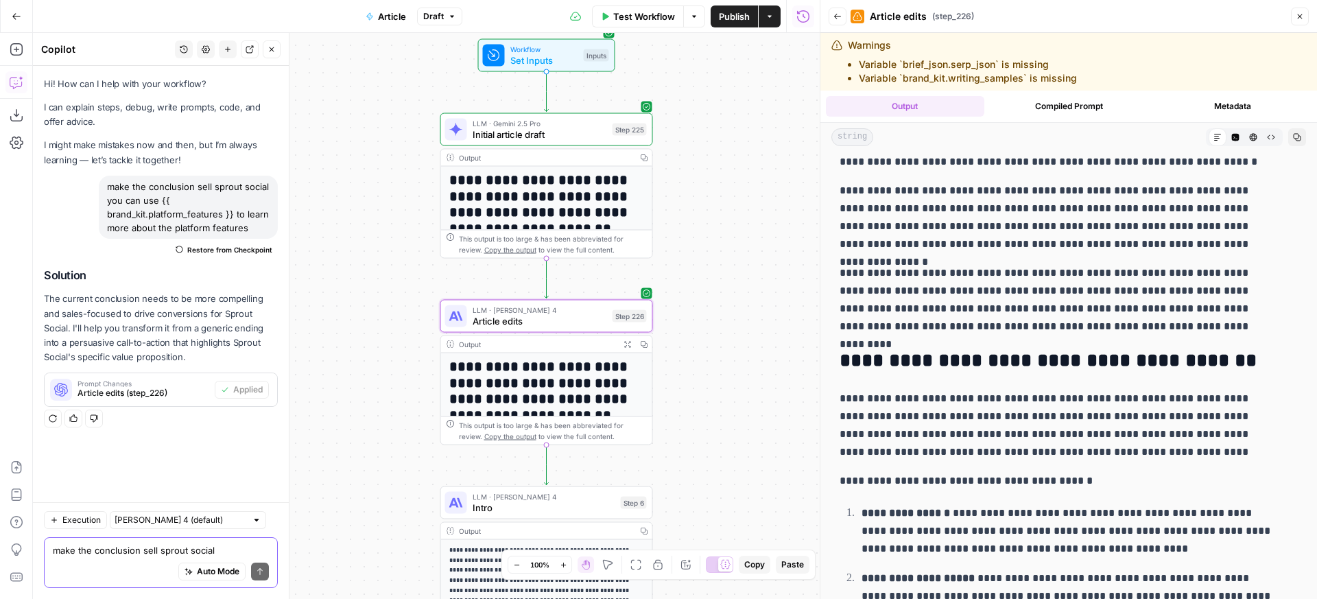
scroll to position [0, 0]
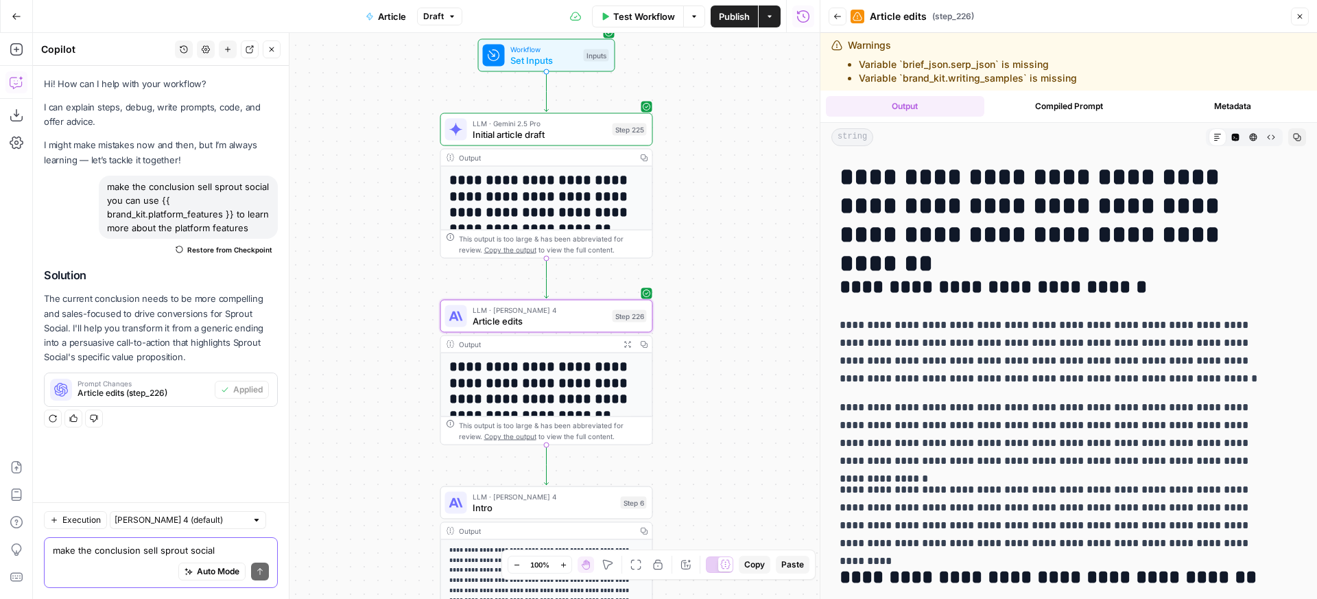
click at [748, 19] on span "Publish" at bounding box center [734, 17] width 31 height 14
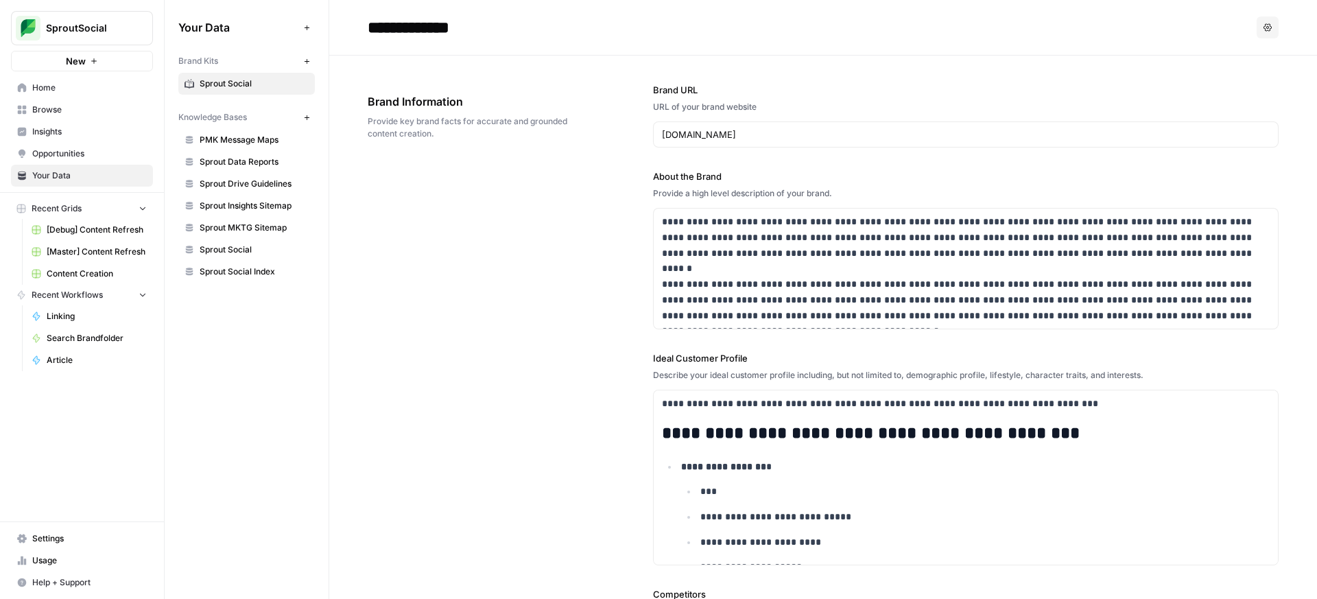
scroll to position [3920, 0]
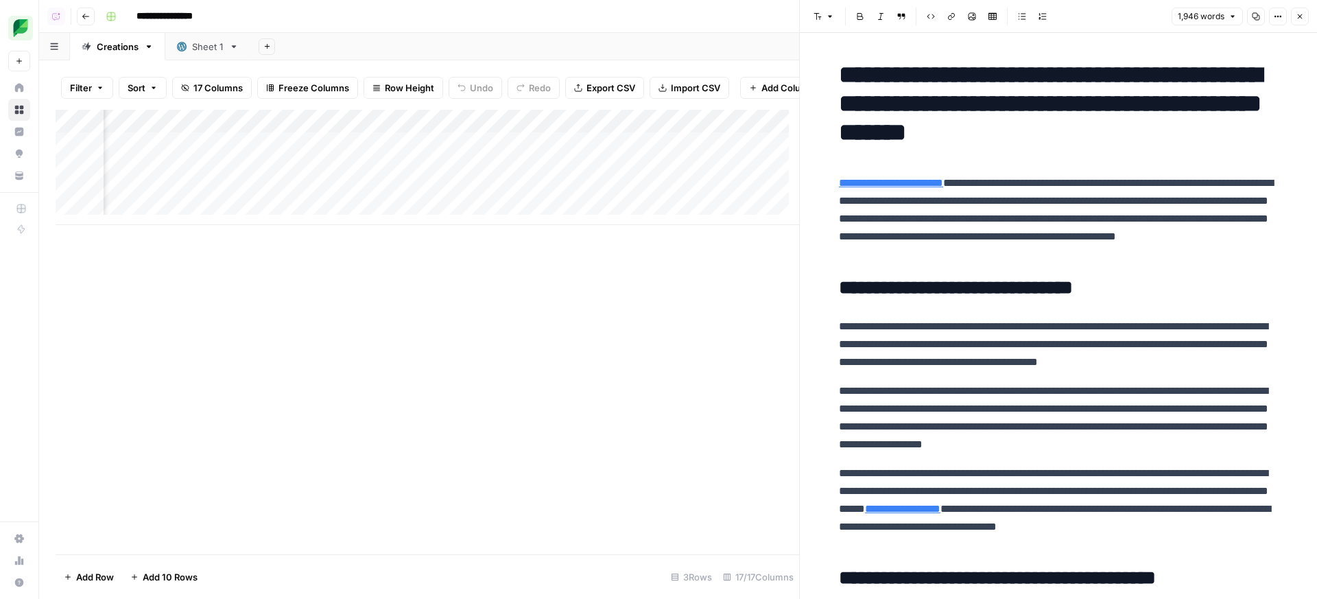
scroll to position [2, 1103]
click at [536, 169] on div "Add Column" at bounding box center [428, 167] width 744 height 115
click at [513, 166] on div "Add Column" at bounding box center [428, 167] width 744 height 115
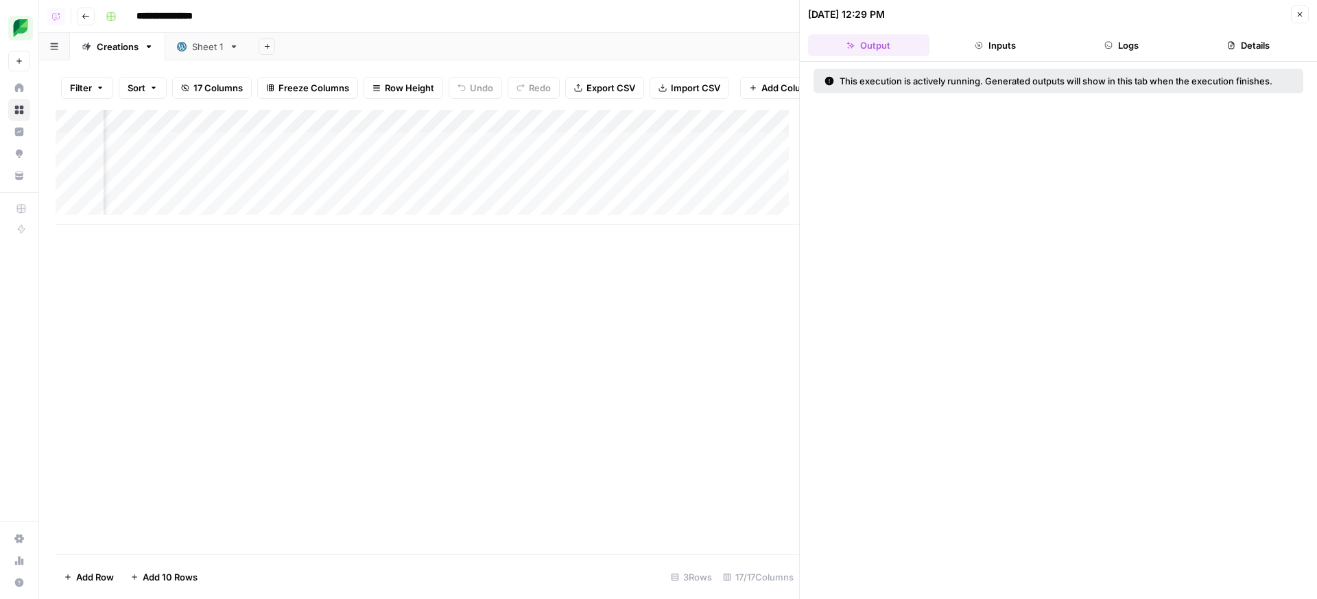
click at [1125, 45] on button "Logs" at bounding box center [1122, 45] width 121 height 22
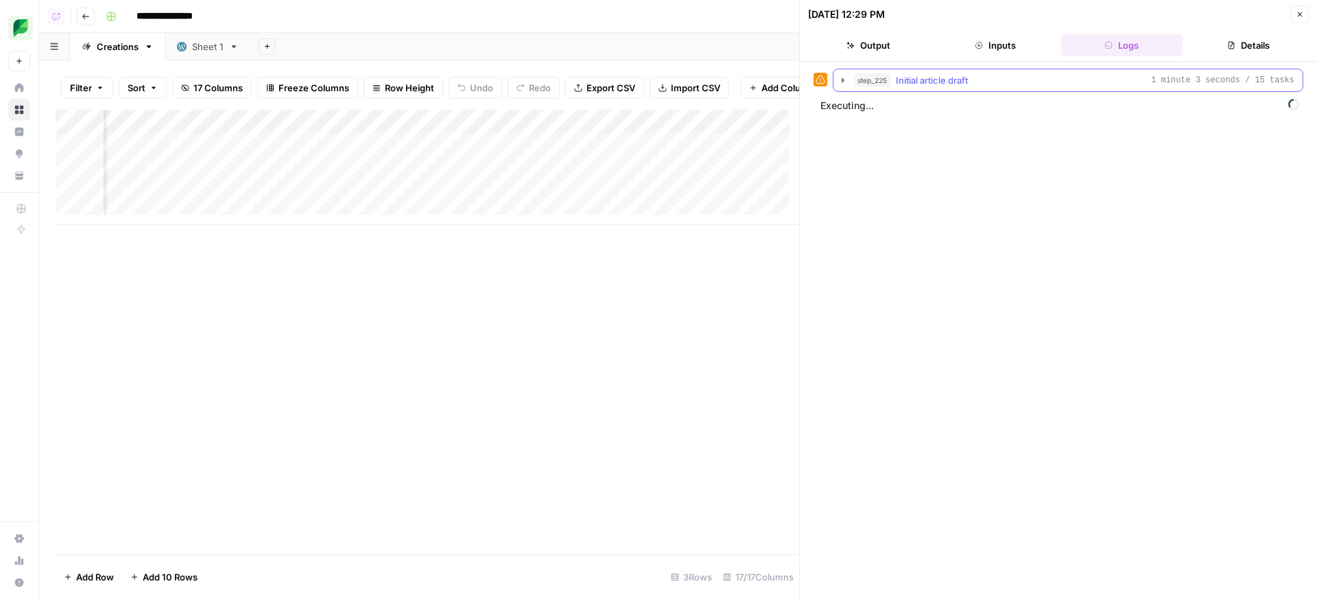
click at [952, 78] on span "Initial article draft" at bounding box center [932, 80] width 72 height 14
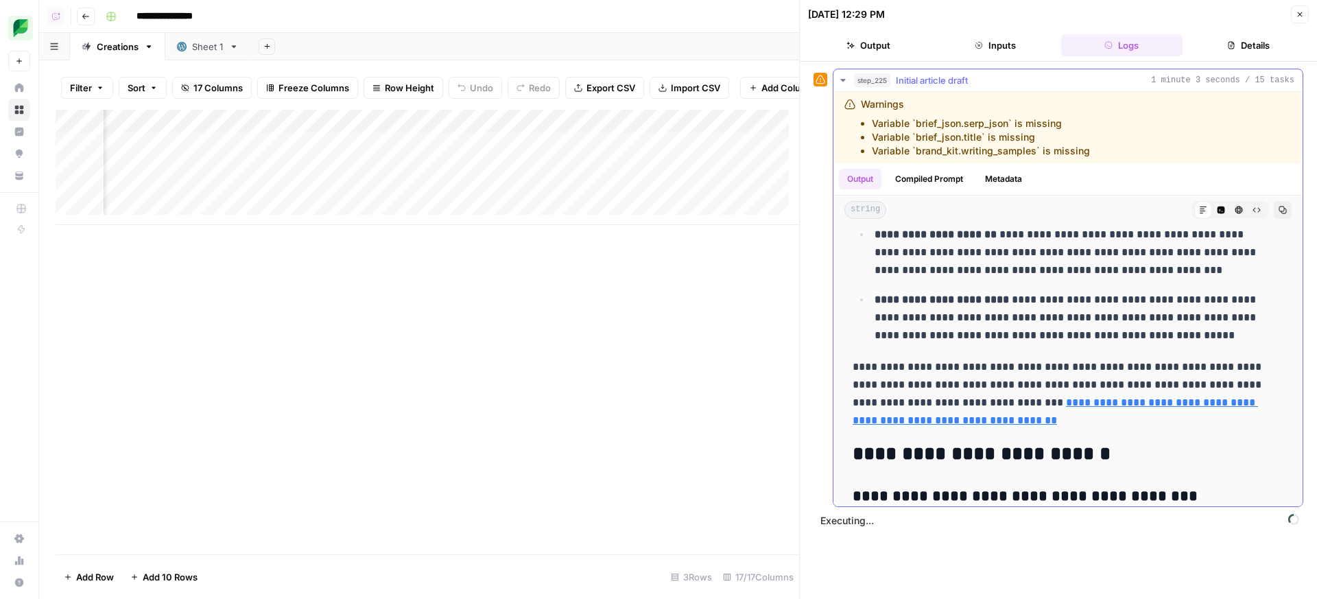
scroll to position [4847, 0]
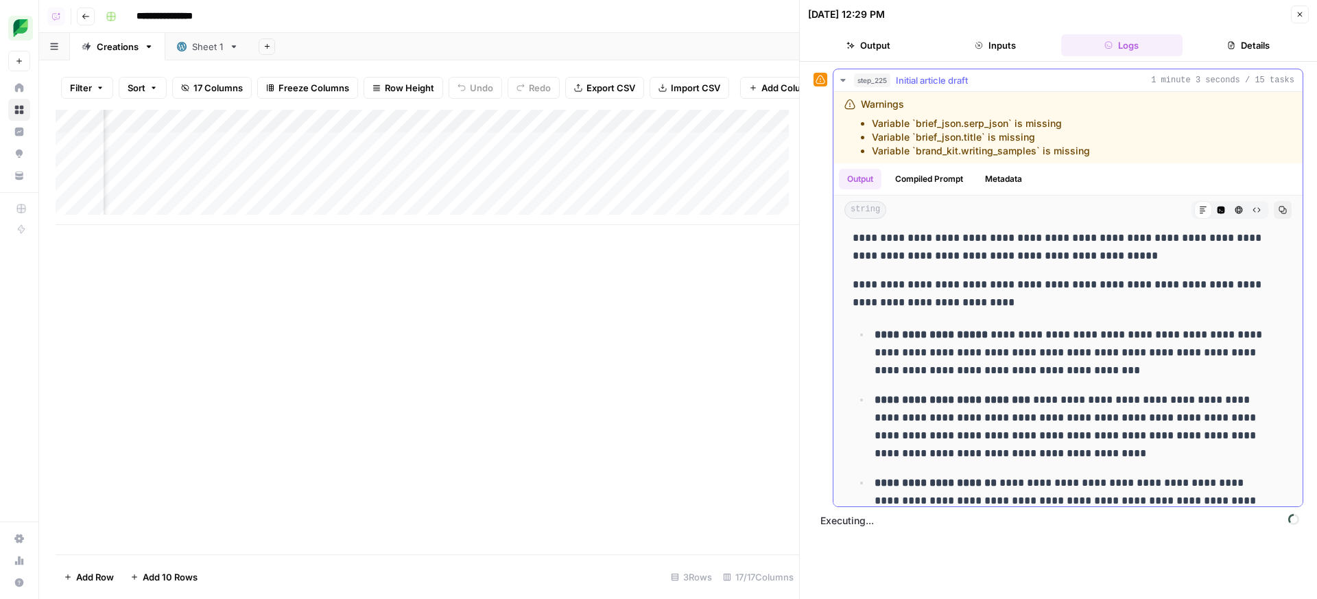
click at [1005, 395] on strong "**********" at bounding box center [953, 400] width 156 height 10
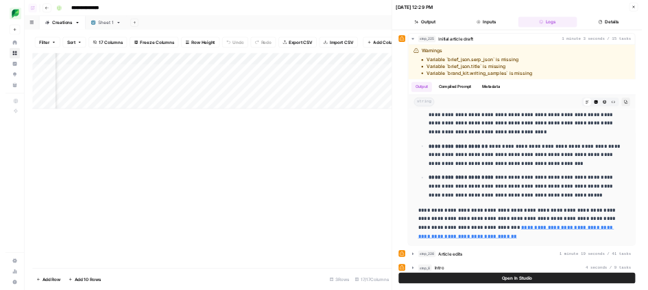
scroll to position [0, 1103]
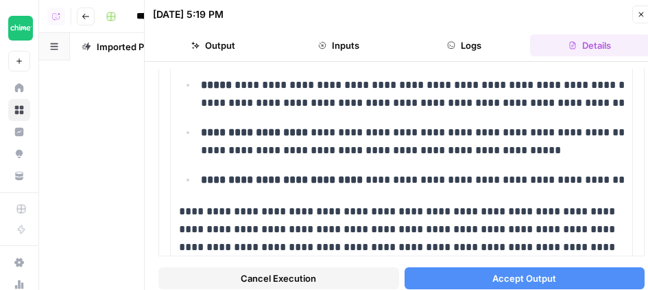
scroll to position [4369, 0]
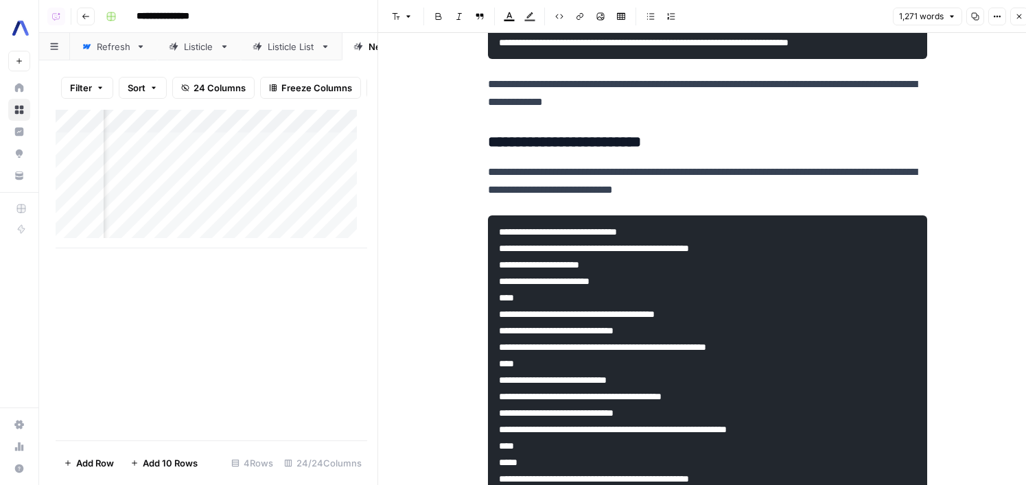
click at [1022, 23] on button "Close" at bounding box center [1019, 17] width 18 height 18
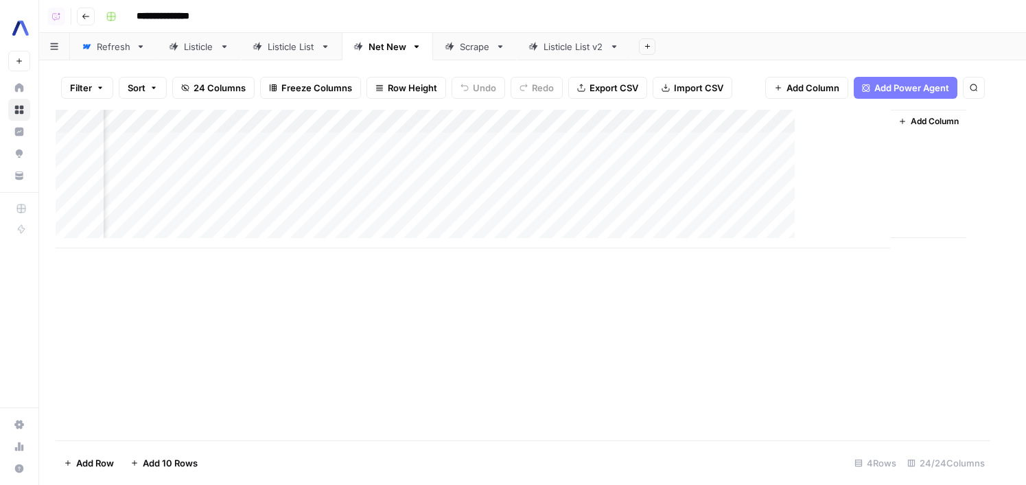
scroll to position [0, 2420]
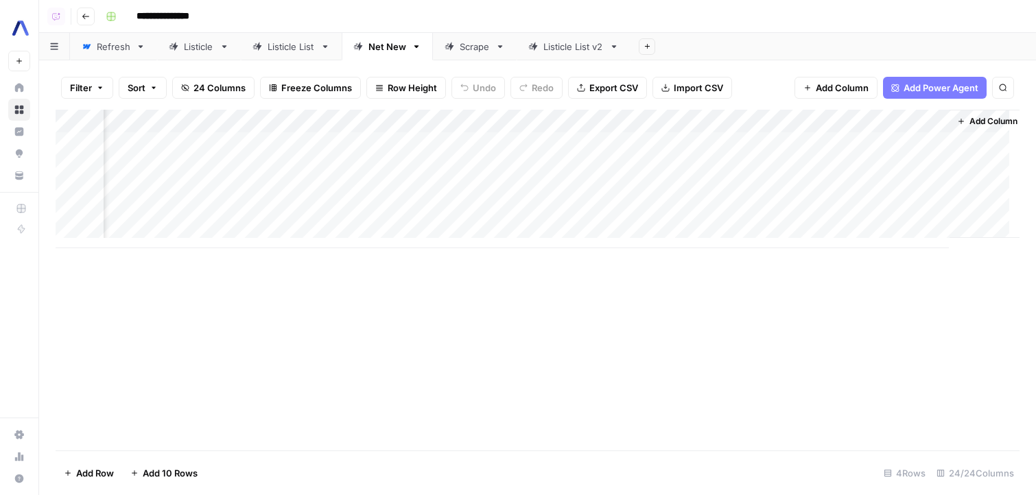
click at [937, 168] on div "Add Column" at bounding box center [538, 179] width 964 height 139
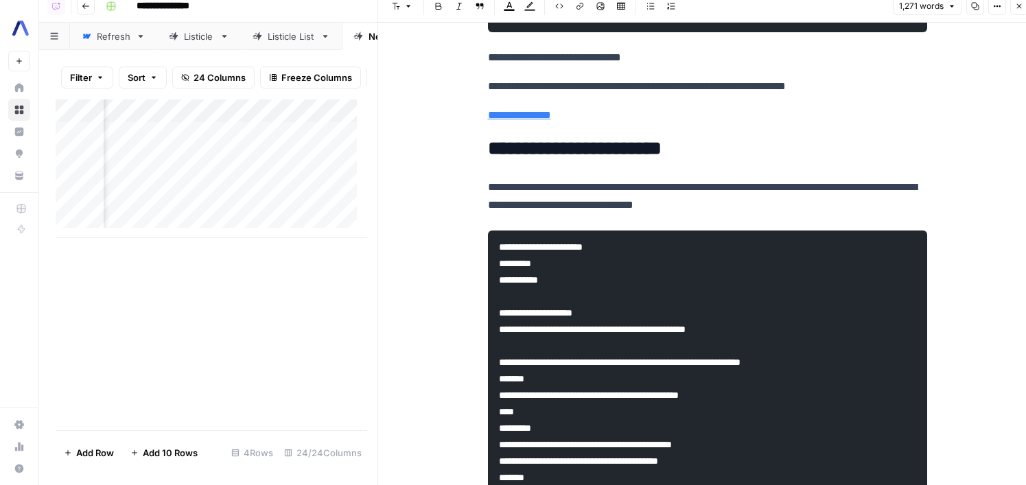
scroll to position [3, 2169]
click at [314, 156] on div "Add Column" at bounding box center [212, 168] width 312 height 139
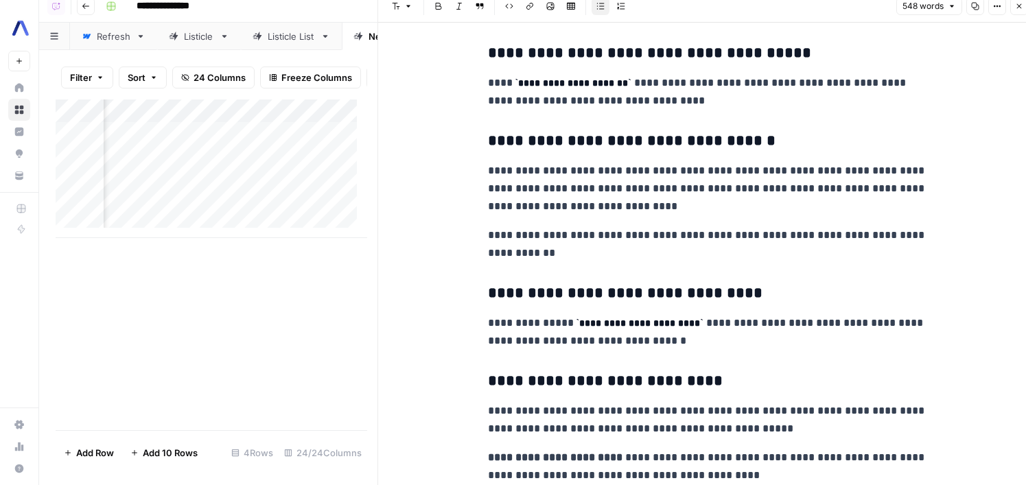
scroll to position [652, 0]
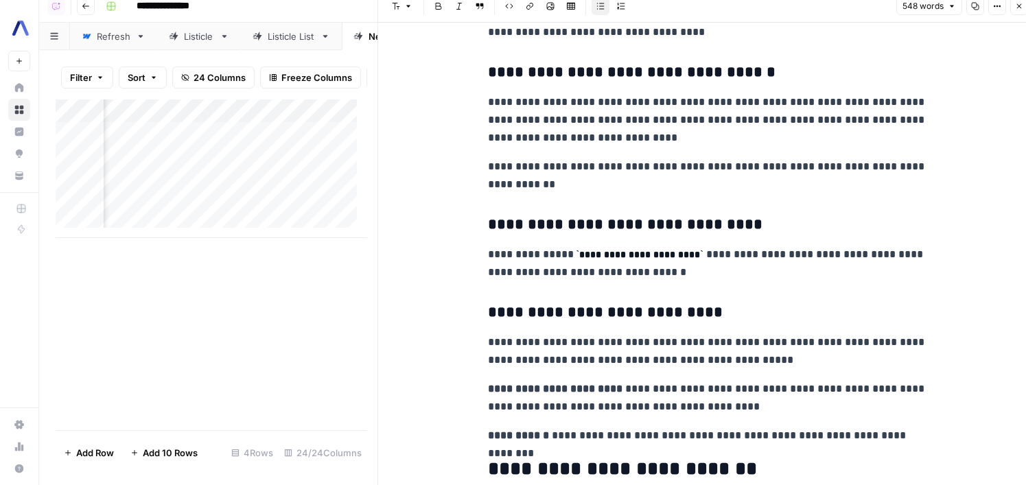
click at [709, 231] on h3 "**********" at bounding box center [707, 224] width 439 height 19
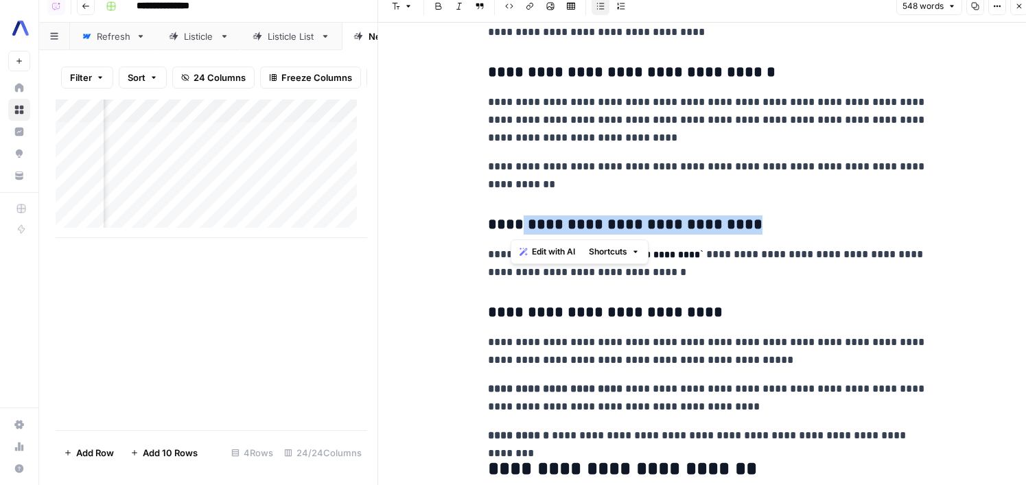
drag, startPoint x: 709, startPoint y: 231, endPoint x: 537, endPoint y: 219, distance: 171.9
click at [537, 219] on h3 "**********" at bounding box center [707, 224] width 439 height 19
copy h3 "**********"
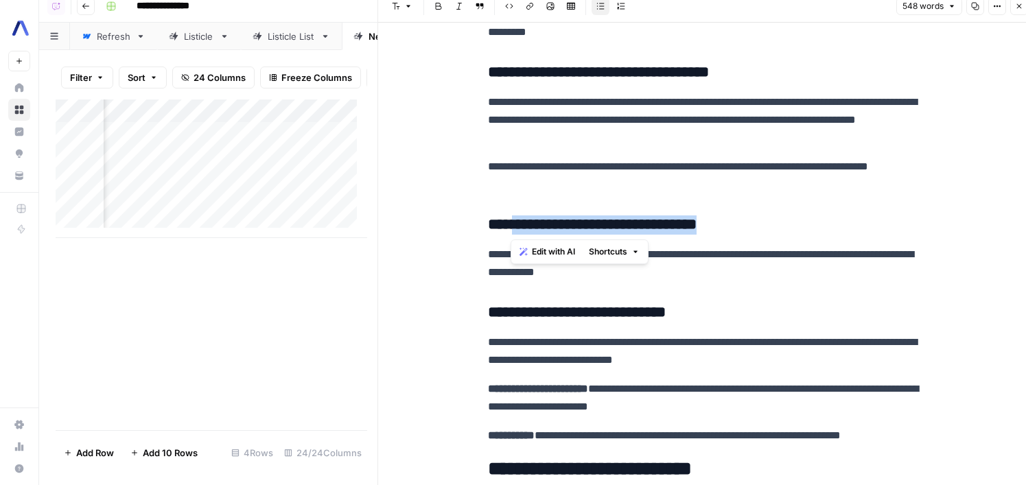
scroll to position [1, 2984]
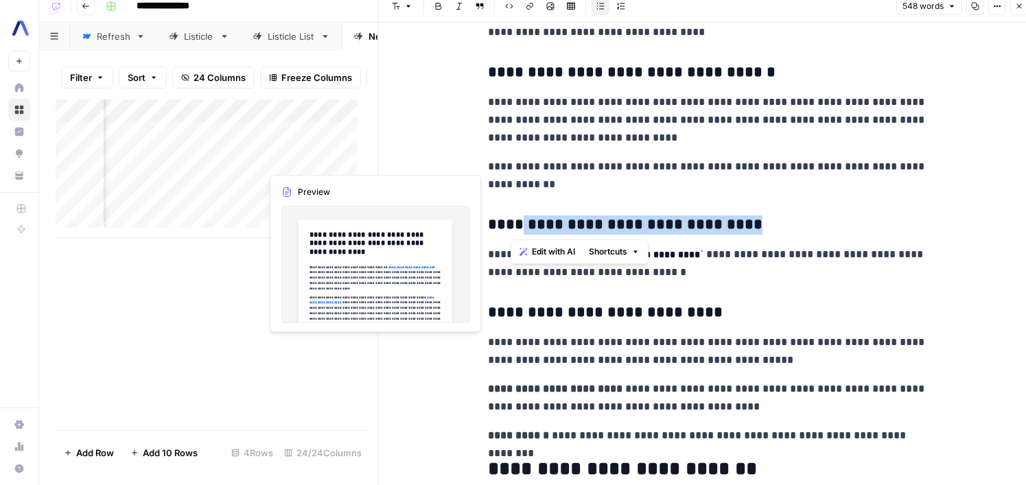
click at [322, 167] on div "Add Column" at bounding box center [212, 168] width 312 height 139
click at [336, 149] on div "Add Column" at bounding box center [212, 168] width 312 height 139
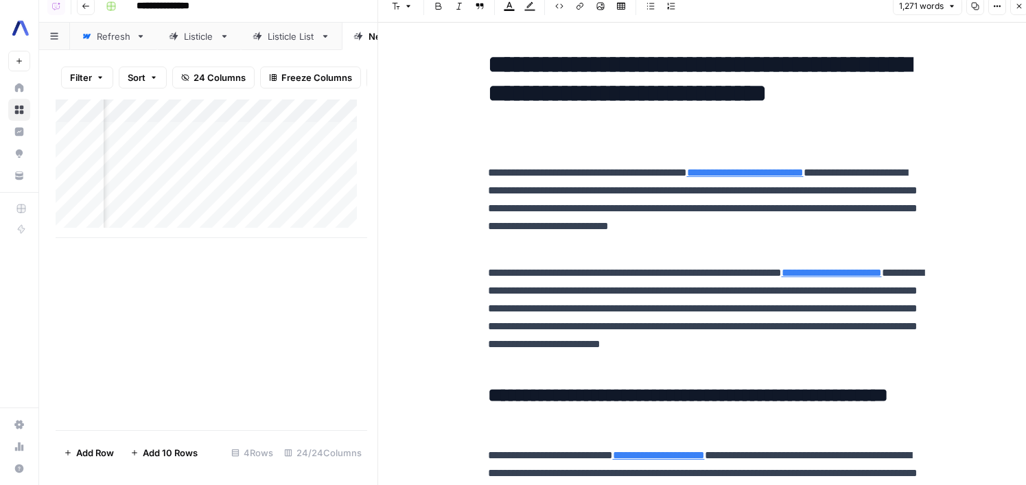
click at [689, 174] on p "**********" at bounding box center [707, 208] width 439 height 89
type input "Submit and poll for completion"
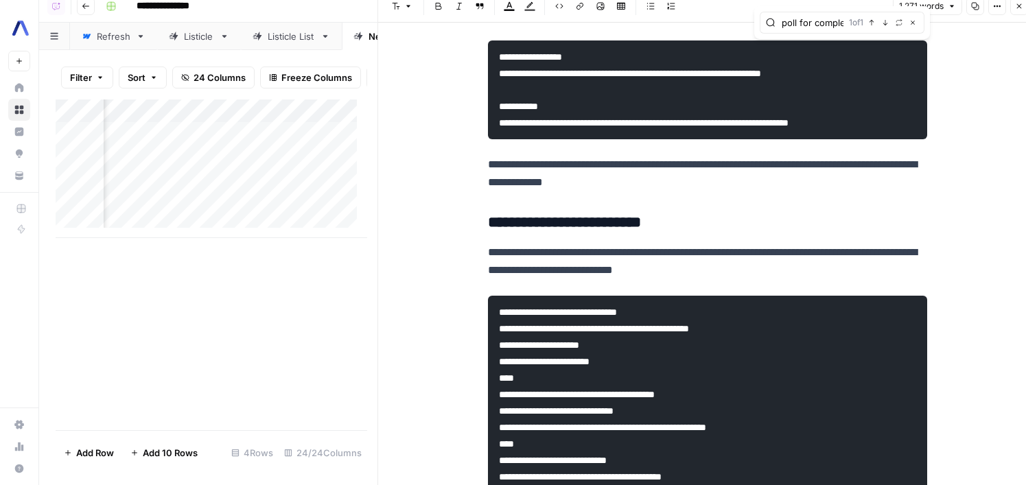
scroll to position [2033, 0]
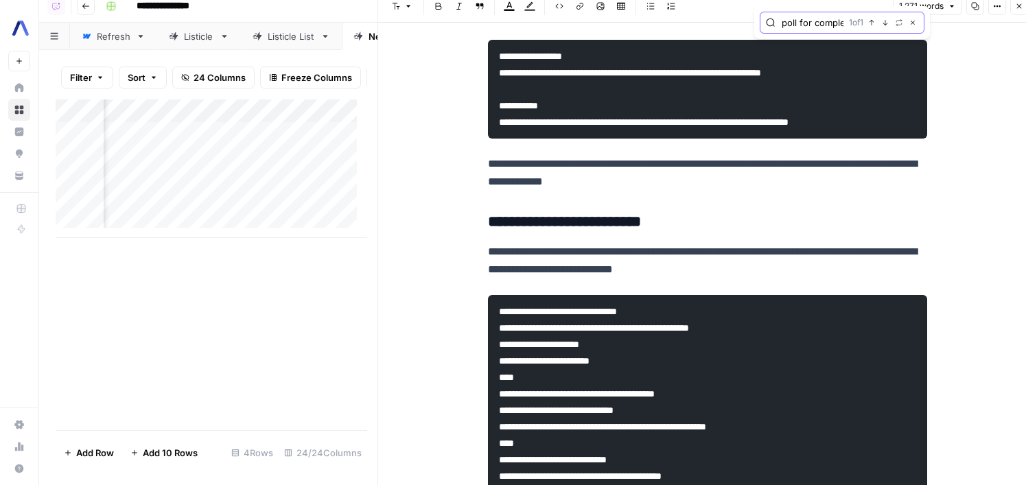
click at [913, 20] on icon "button" at bounding box center [912, 22] width 7 height 7
click at [1017, 10] on icon "button" at bounding box center [1019, 6] width 8 height 8
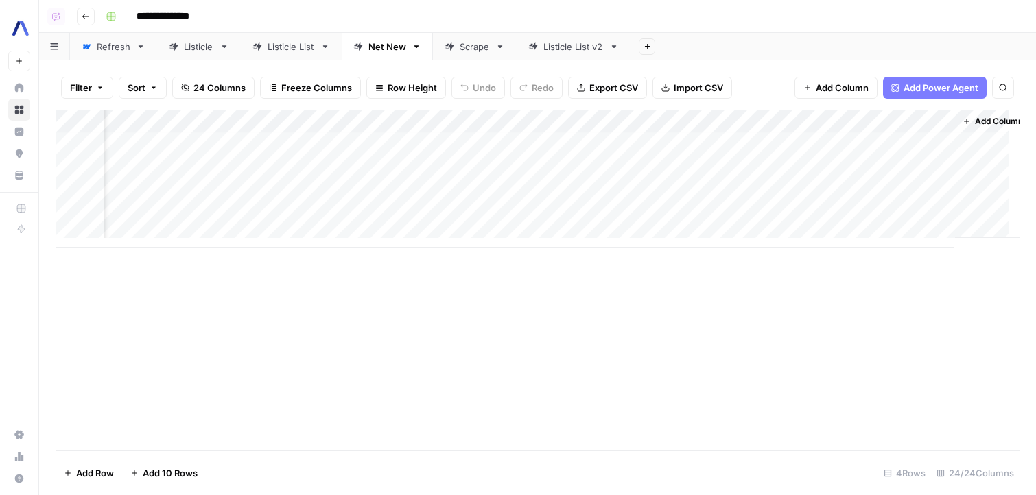
scroll to position [4, 2437]
click at [686, 366] on div "Add Column" at bounding box center [538, 280] width 964 height 341
click at [917, 160] on div "Add Column" at bounding box center [538, 179] width 964 height 139
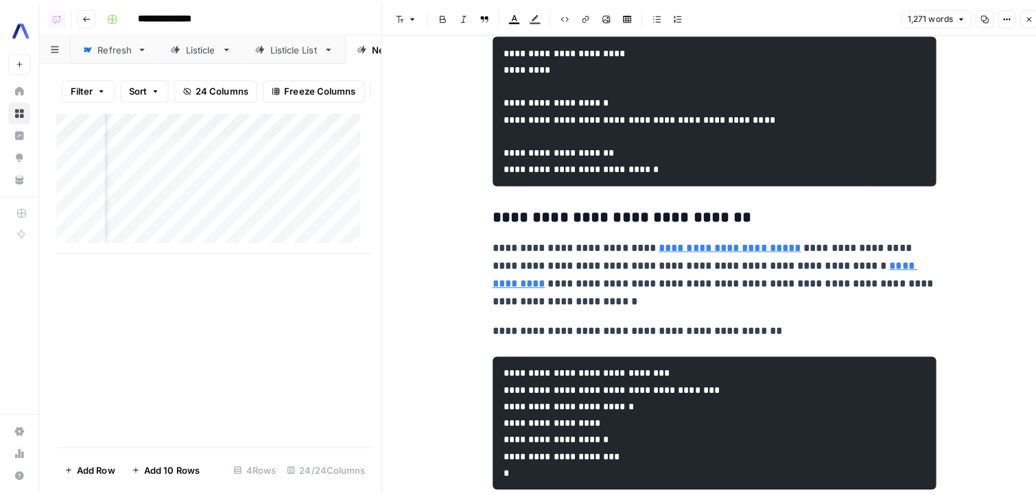
scroll to position [1559, 0]
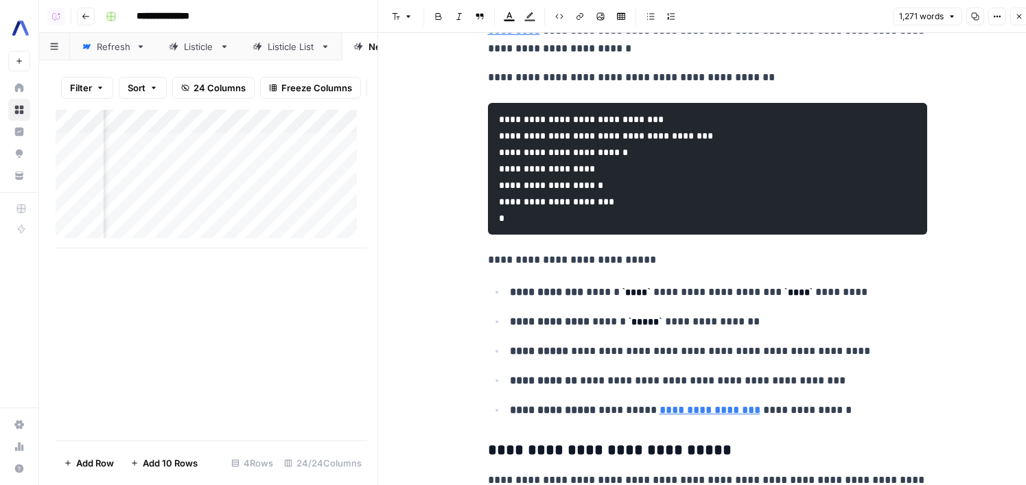
click at [1014, 22] on button "Close" at bounding box center [1019, 17] width 18 height 18
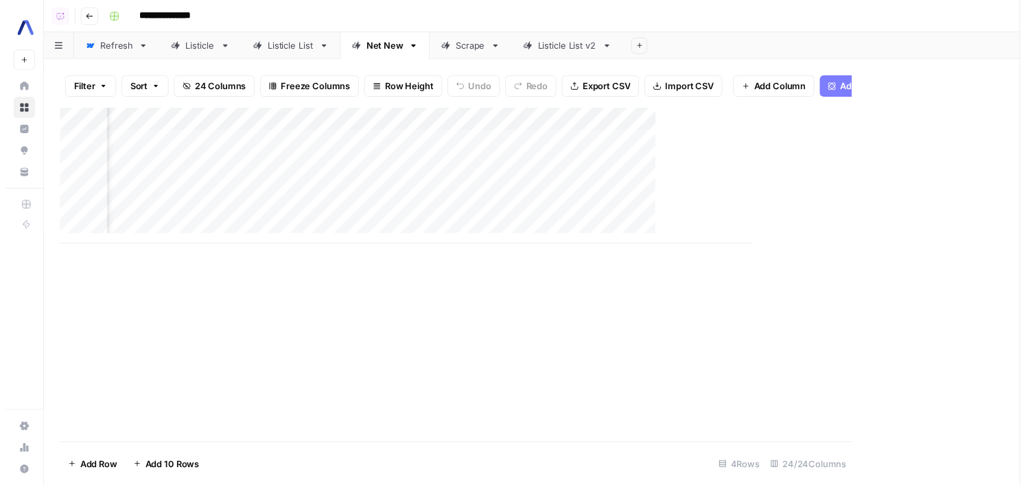
scroll to position [4, 2420]
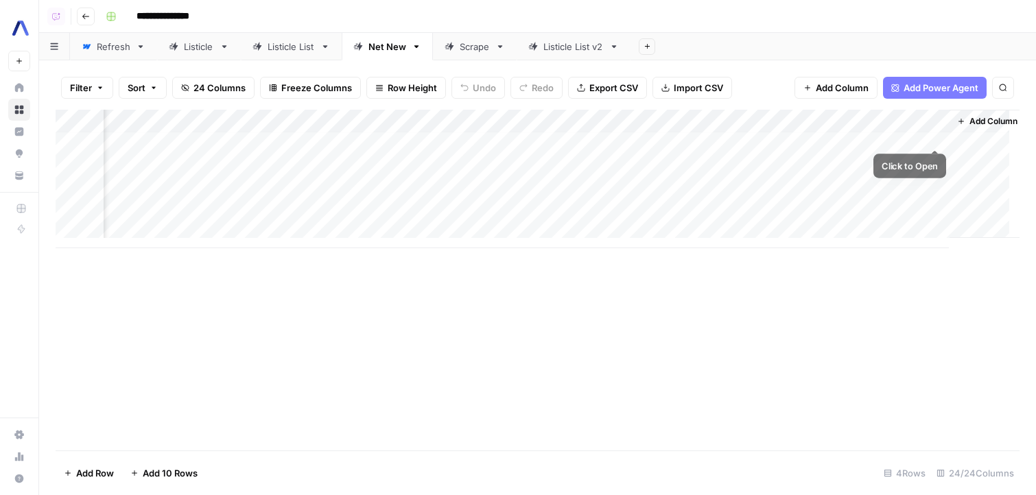
click at [935, 126] on div "Add Column" at bounding box center [538, 179] width 964 height 139
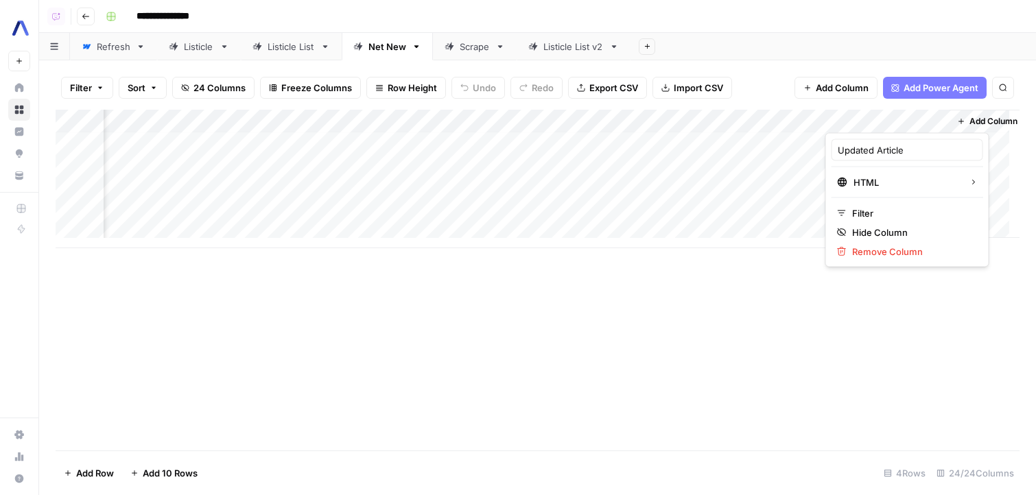
click at [873, 12] on div "**********" at bounding box center [561, 16] width 922 height 22
click at [939, 134] on div "Add Column" at bounding box center [538, 179] width 964 height 139
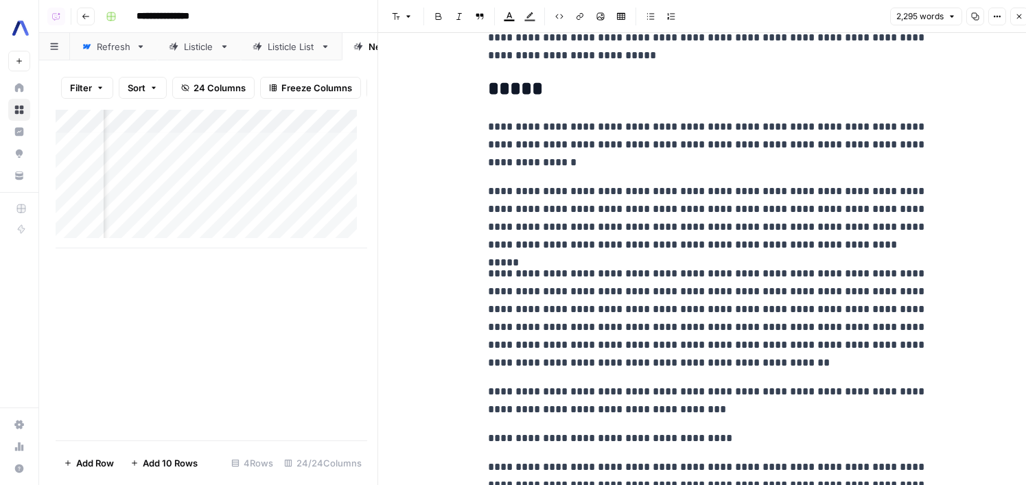
scroll to position [5159, 0]
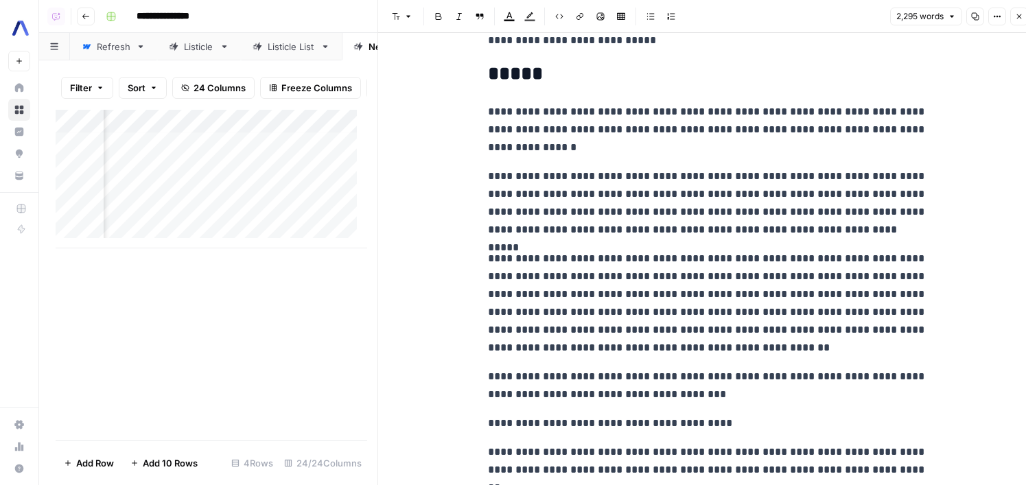
click at [725, 167] on p "**********" at bounding box center [707, 202] width 439 height 71
click at [734, 167] on p "**********" at bounding box center [707, 202] width 439 height 71
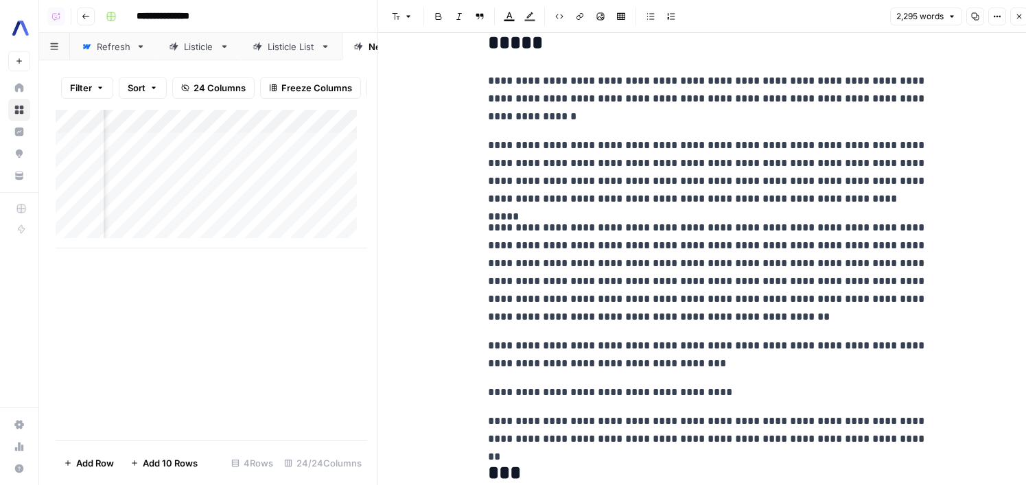
scroll to position [5194, 0]
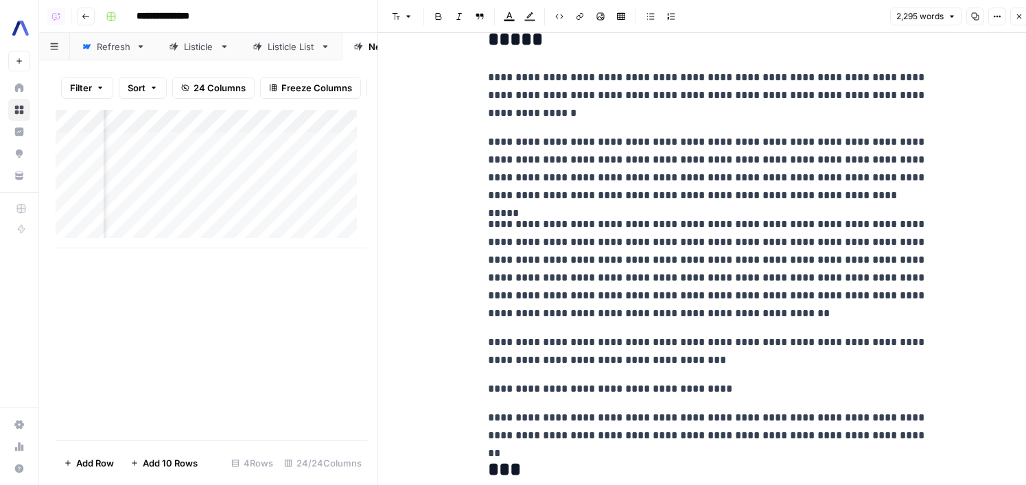
click at [1015, 20] on button "Close" at bounding box center [1019, 17] width 18 height 18
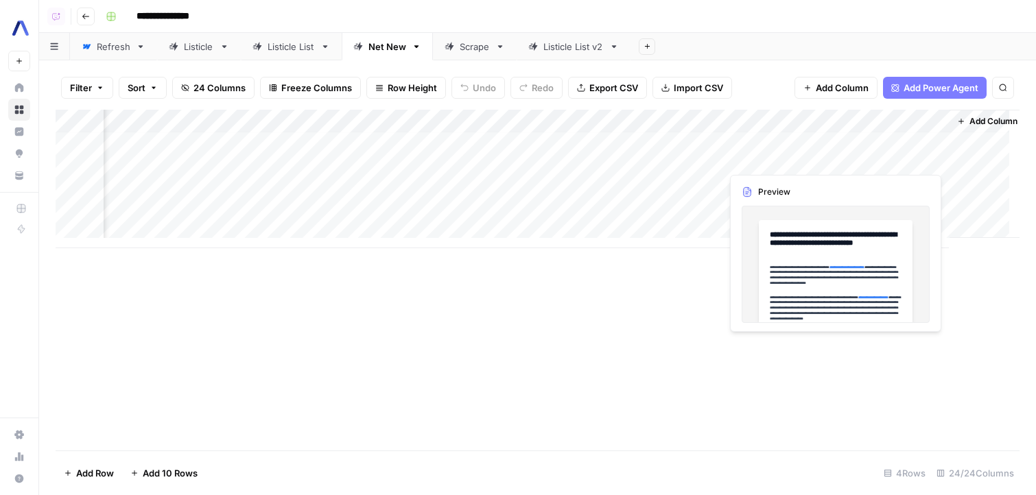
click at [939, 155] on div "Add Column" at bounding box center [538, 179] width 964 height 139
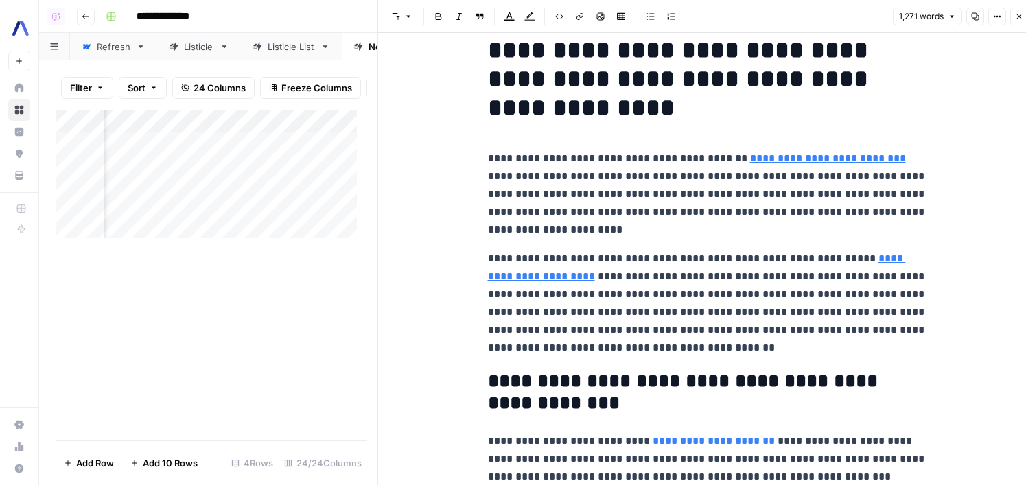
scroll to position [33, 0]
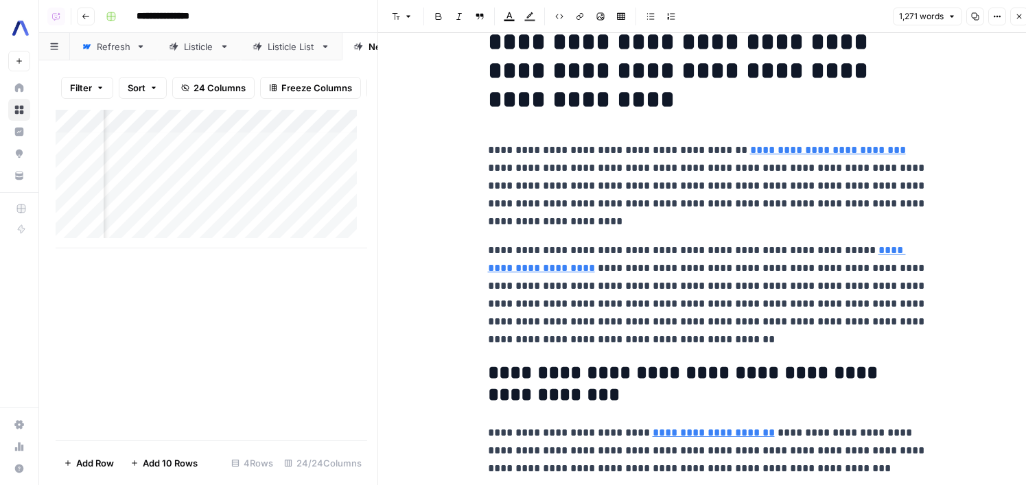
click at [1014, 12] on button "Close" at bounding box center [1019, 17] width 18 height 18
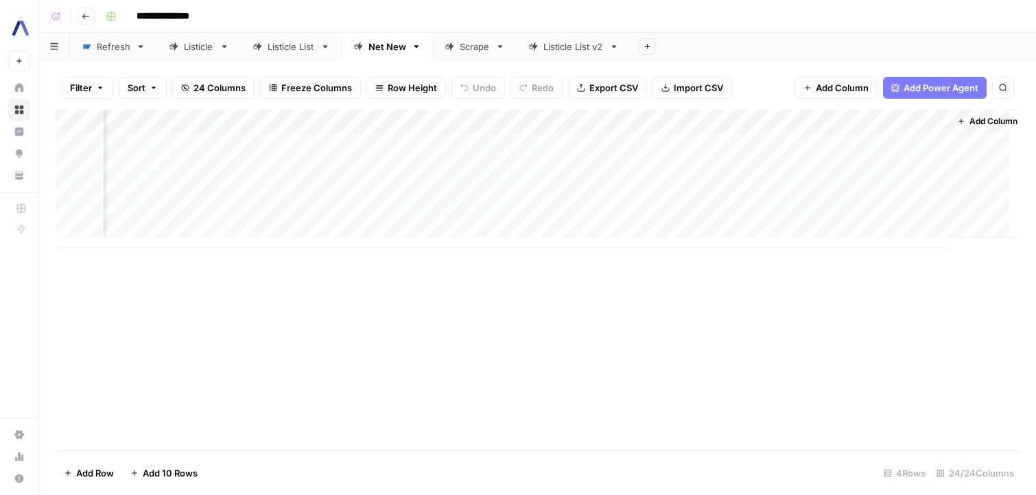
click at [939, 176] on div "Add Column" at bounding box center [538, 179] width 964 height 139
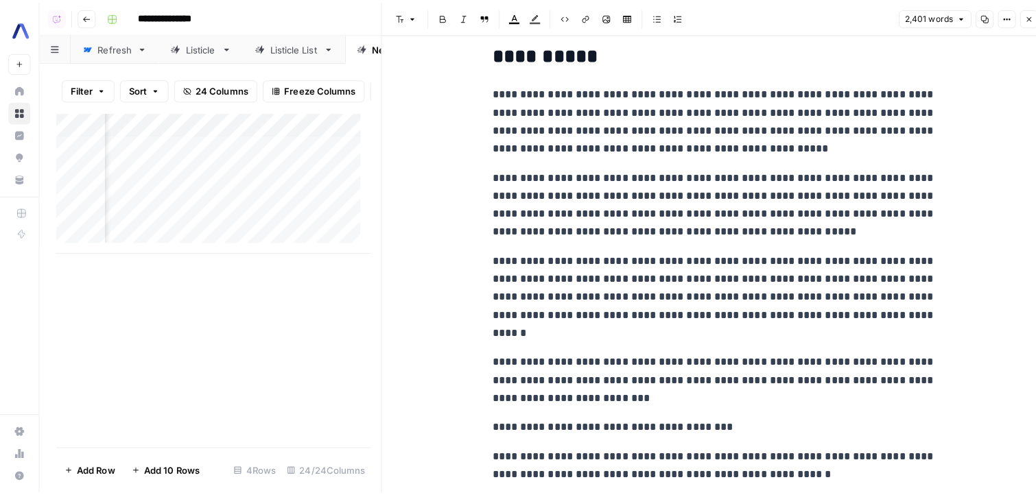
scroll to position [5842, 0]
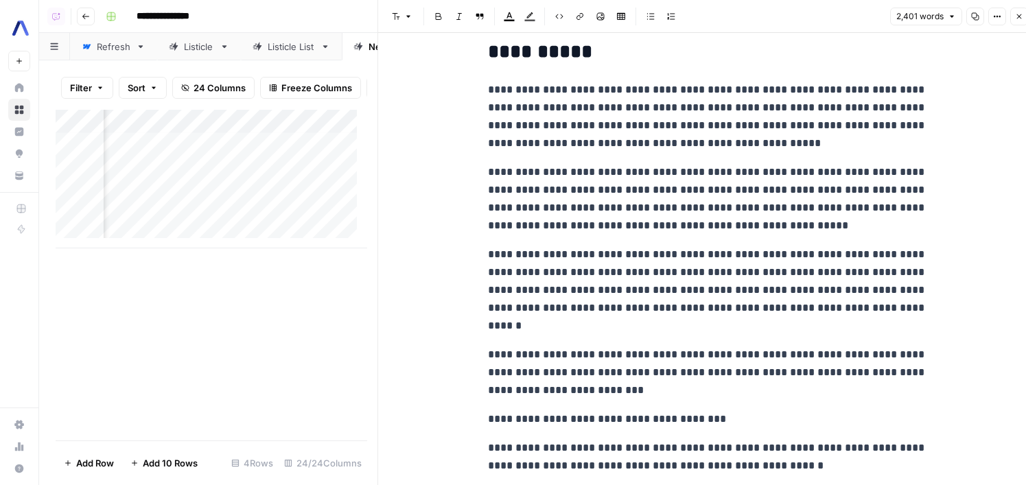
click at [1014, 19] on button "Close" at bounding box center [1019, 17] width 18 height 18
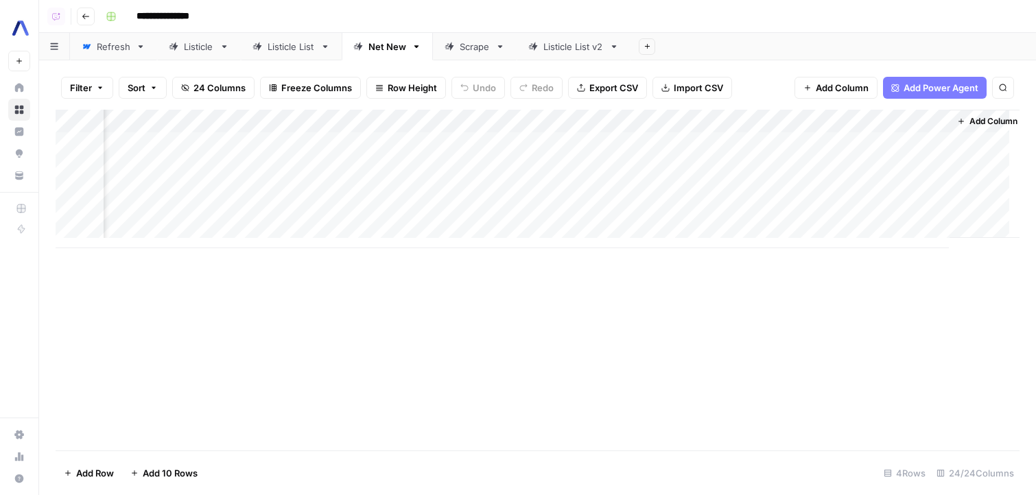
scroll to position [0, 2420]
click at [329, 344] on div "Add Column" at bounding box center [538, 280] width 964 height 341
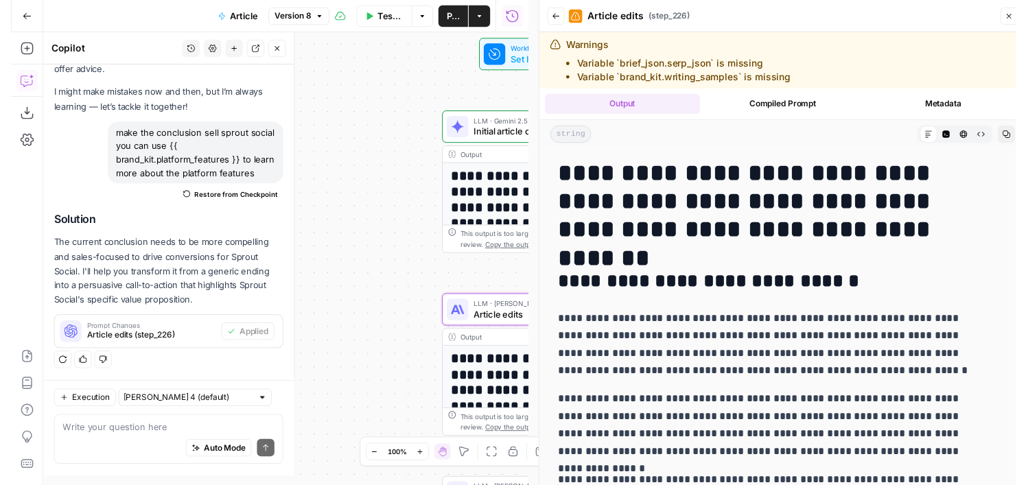
scroll to position [79, 0]
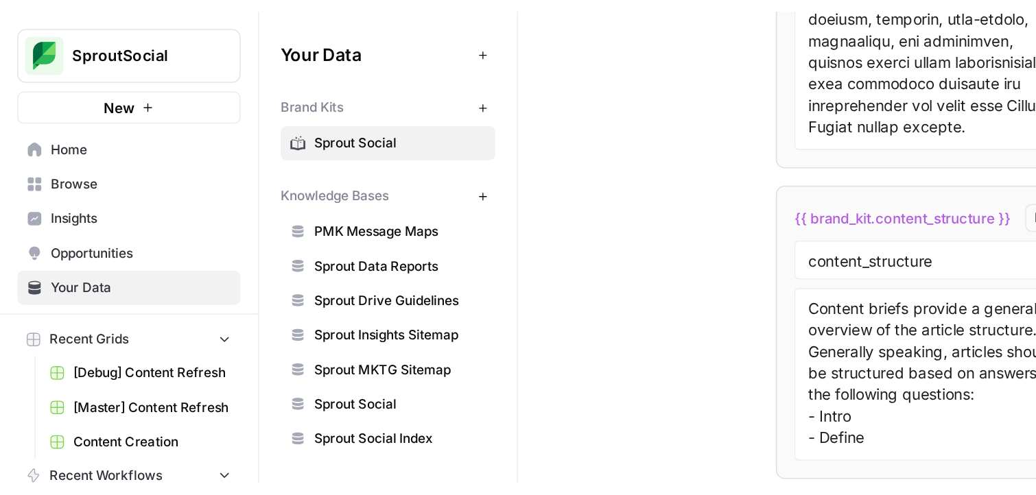
scroll to position [4029, 0]
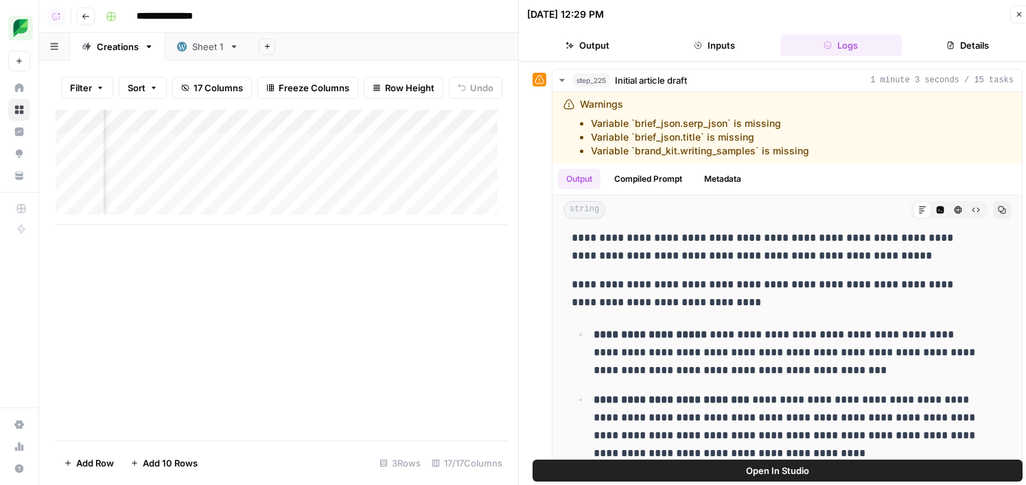
scroll to position [2, 1249]
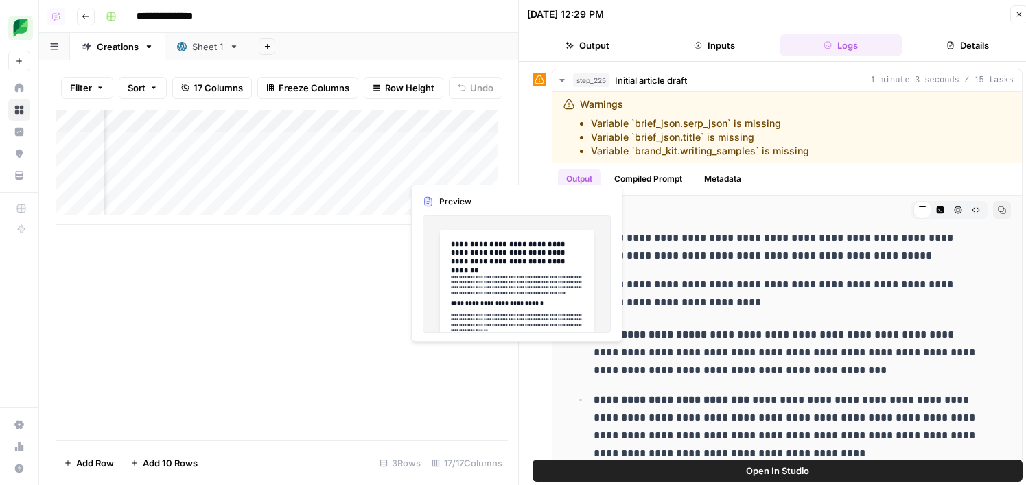
click at [475, 169] on div "Add Column" at bounding box center [282, 167] width 452 height 115
click at [481, 170] on div "Add Column" at bounding box center [282, 167] width 452 height 115
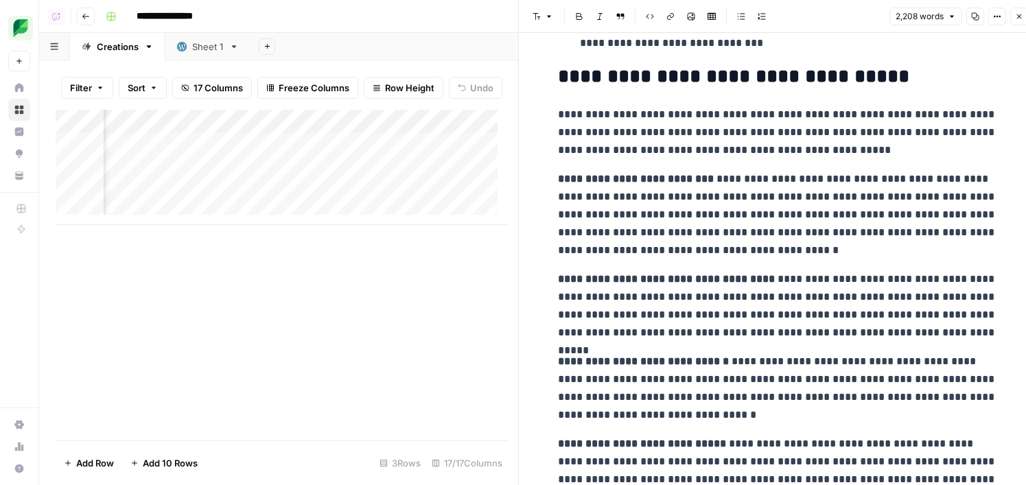
scroll to position [1747, 0]
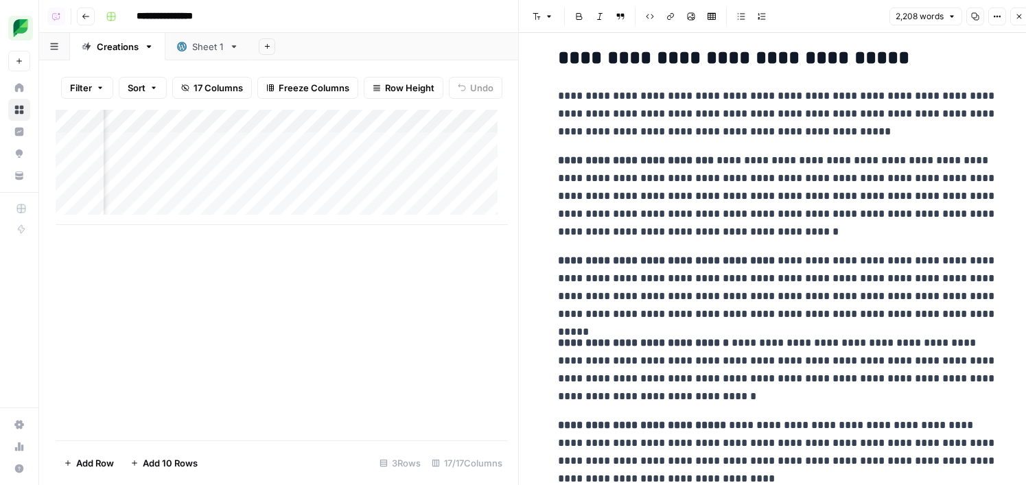
click at [648, 91] on p "**********" at bounding box center [777, 114] width 439 height 54
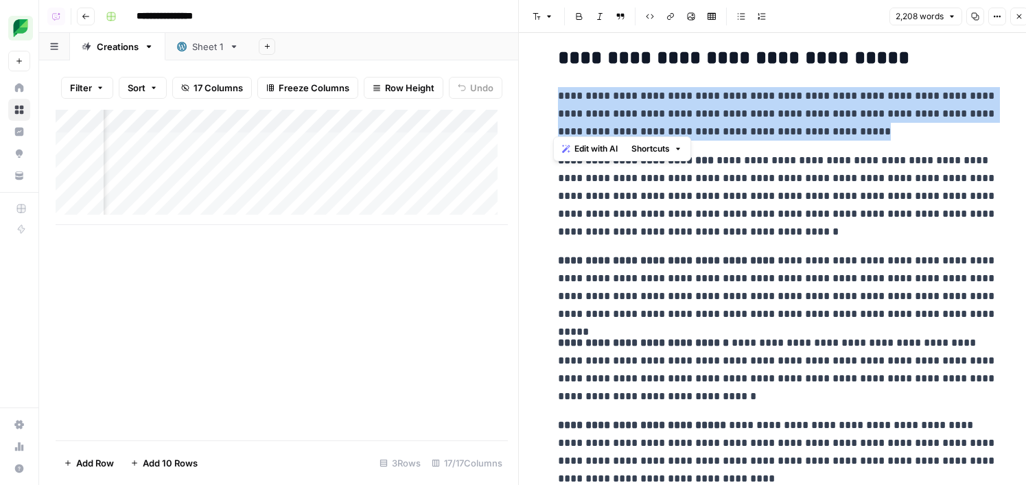
click at [648, 116] on p "**********" at bounding box center [777, 114] width 439 height 54
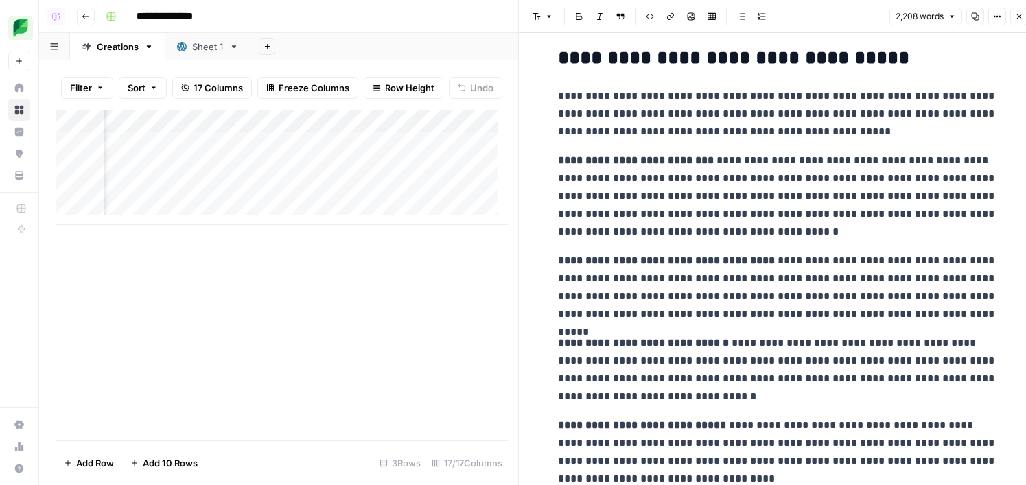
click at [648, 156] on strong "**********" at bounding box center [636, 160] width 156 height 10
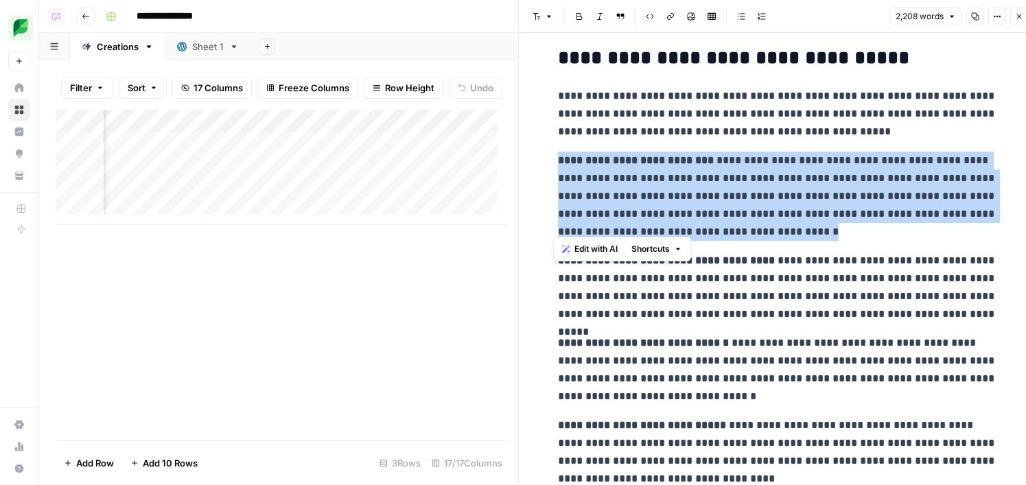
click at [648, 208] on p "**********" at bounding box center [777, 196] width 439 height 89
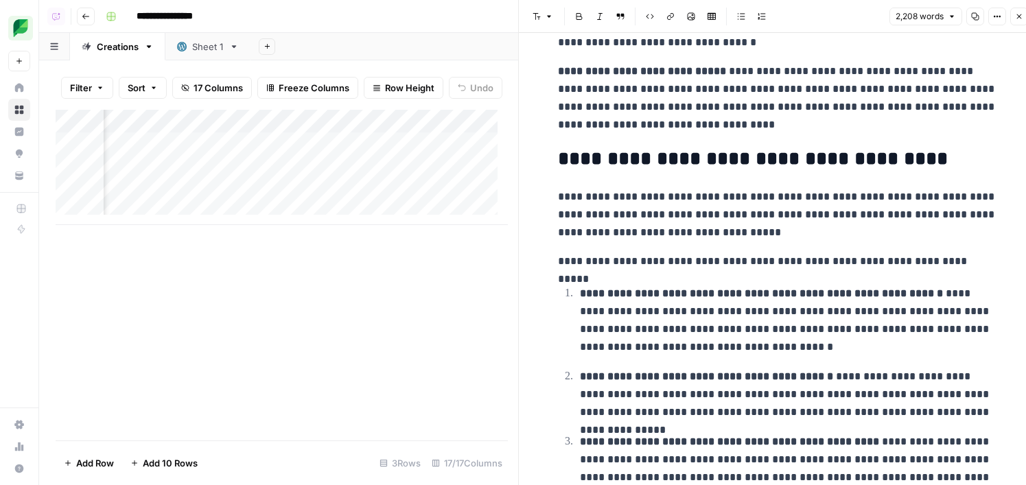
scroll to position [2105, 0]
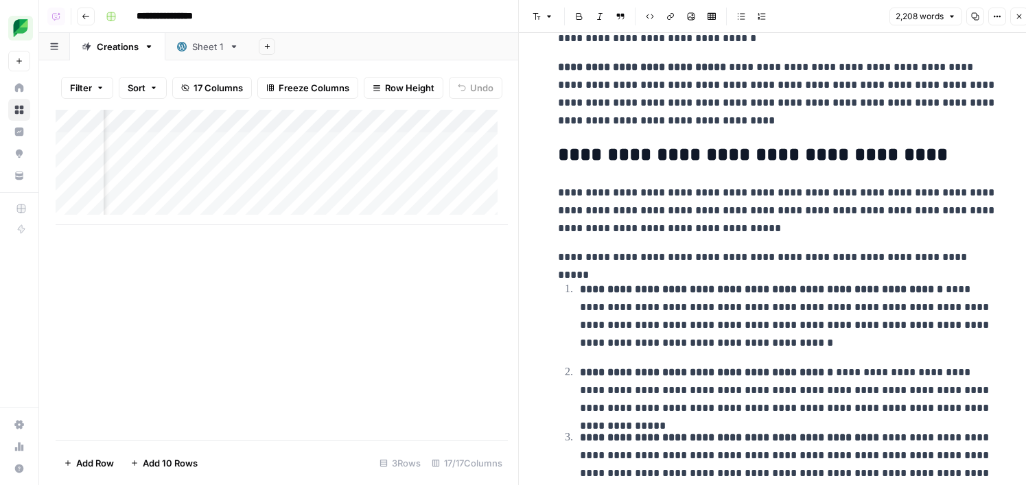
click at [648, 144] on h2 "**********" at bounding box center [777, 155] width 439 height 22
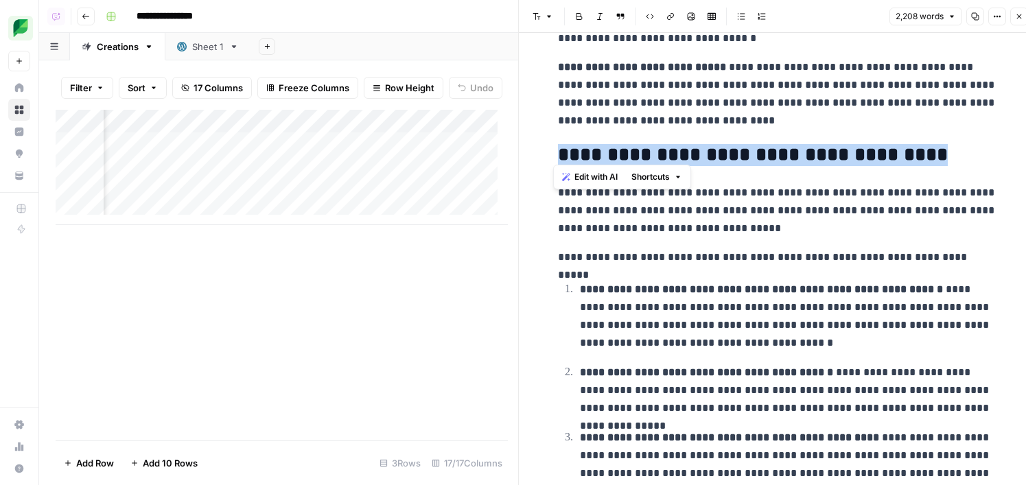
click at [648, 184] on p "**********" at bounding box center [777, 211] width 439 height 54
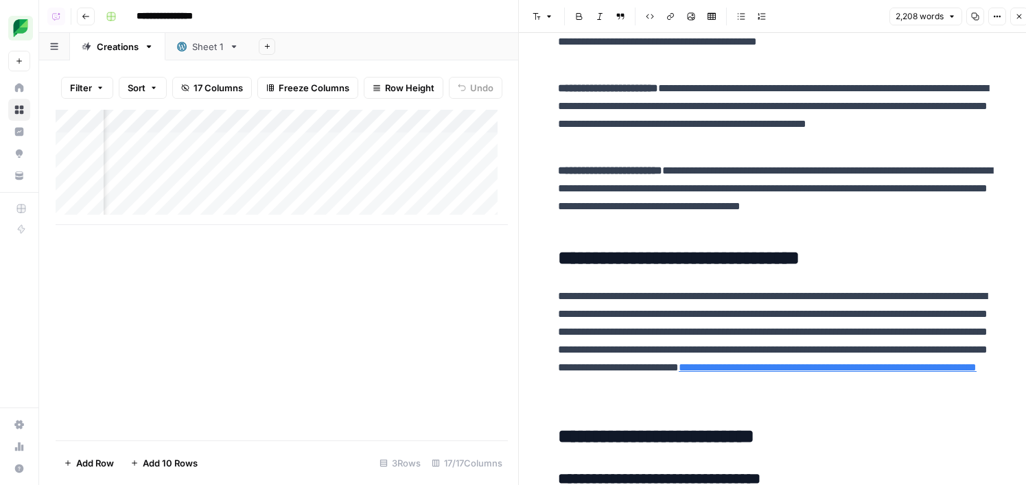
scroll to position [1, 1090]
click at [305, 175] on div "Add Column" at bounding box center [282, 167] width 452 height 115
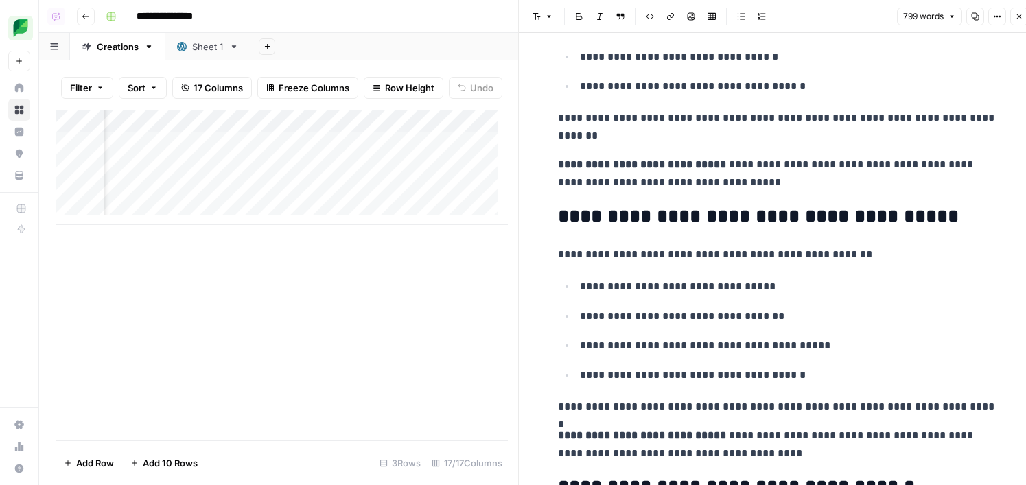
scroll to position [1, 1243]
click at [393, 167] on div "Add Column" at bounding box center [282, 167] width 452 height 115
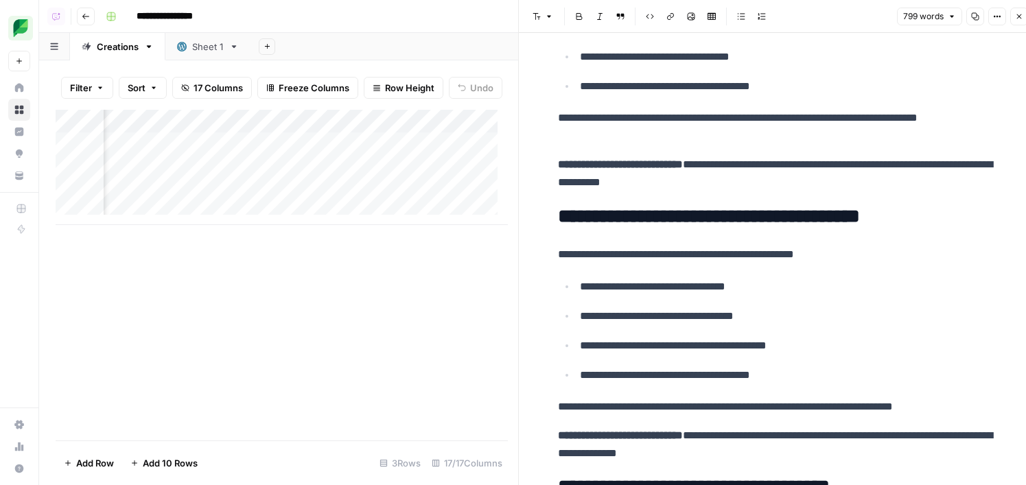
scroll to position [8, 858]
click at [268, 126] on div "Add Column" at bounding box center [282, 167] width 452 height 115
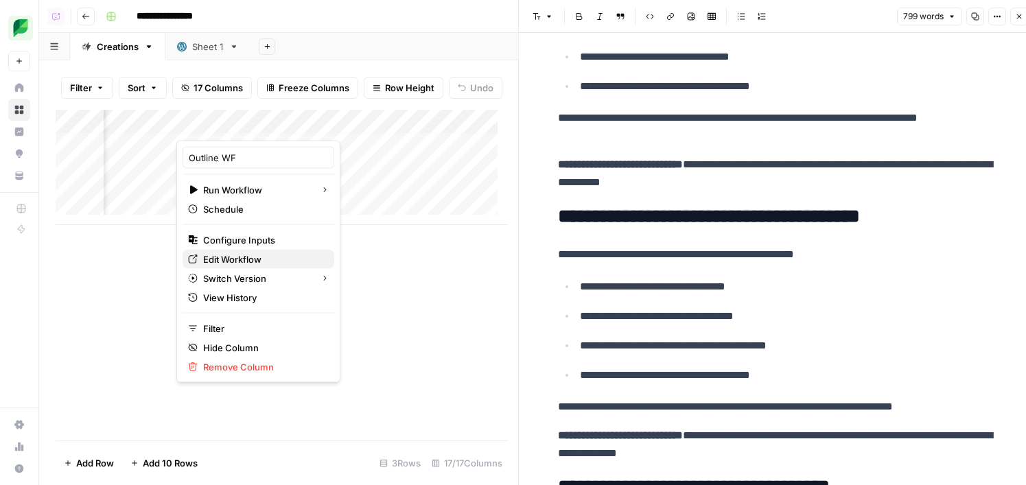
click at [261, 259] on span "Edit Workflow" at bounding box center [263, 260] width 120 height 14
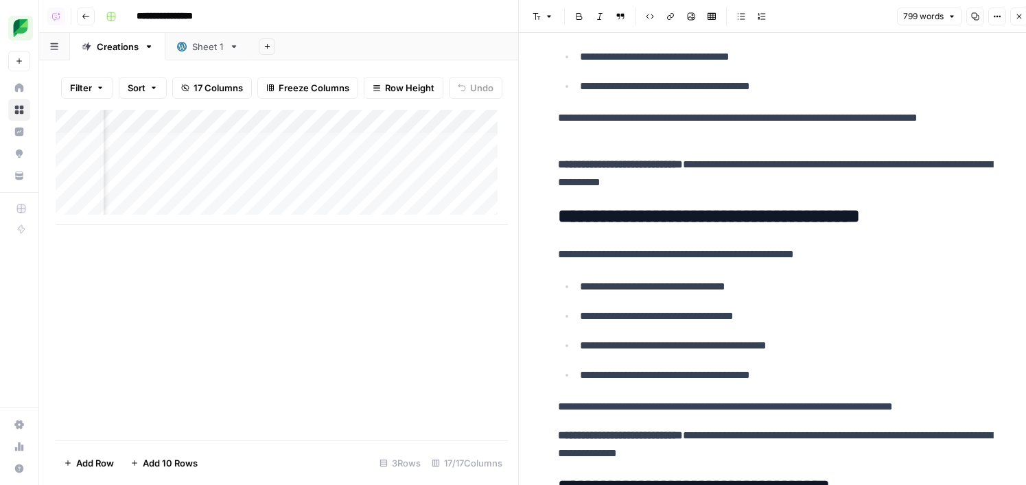
scroll to position [9, 973]
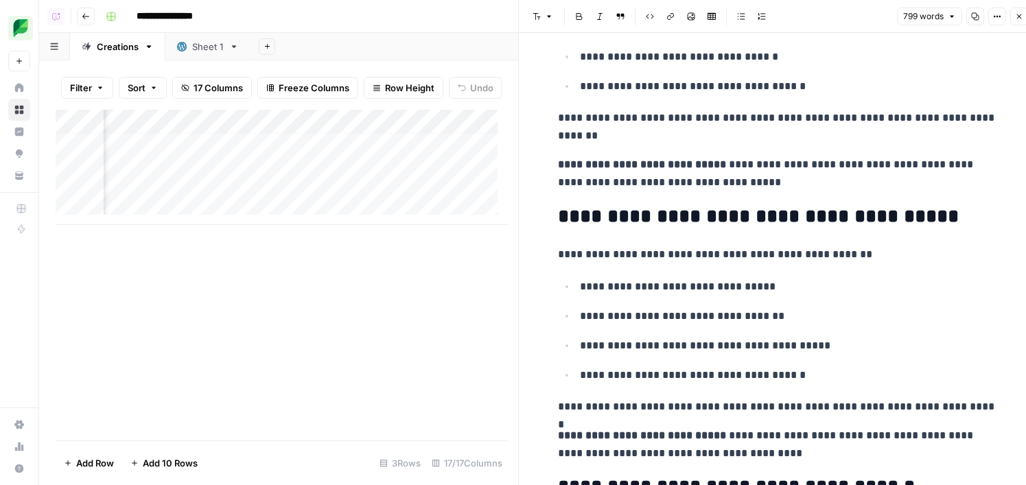
click at [400, 160] on div "Add Column" at bounding box center [282, 167] width 452 height 115
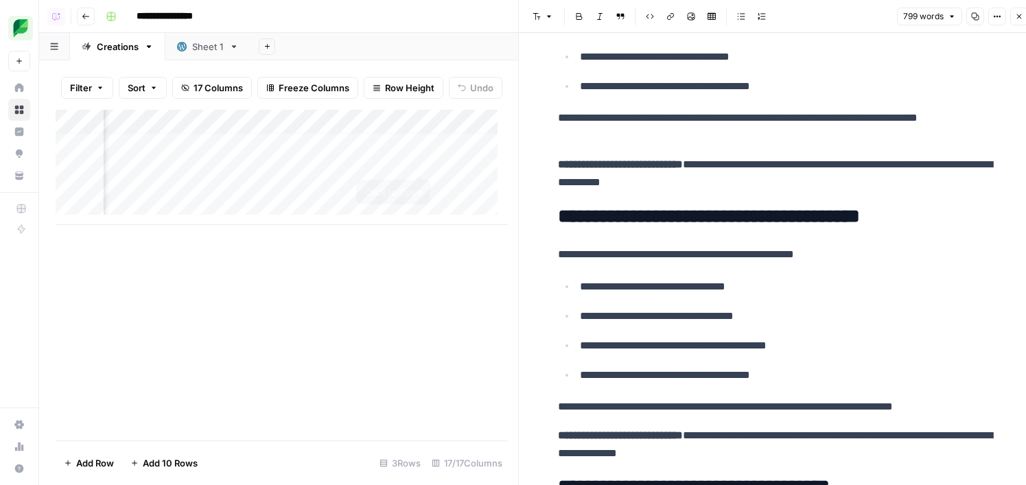
click at [414, 159] on div "Add Column" at bounding box center [282, 167] width 452 height 115
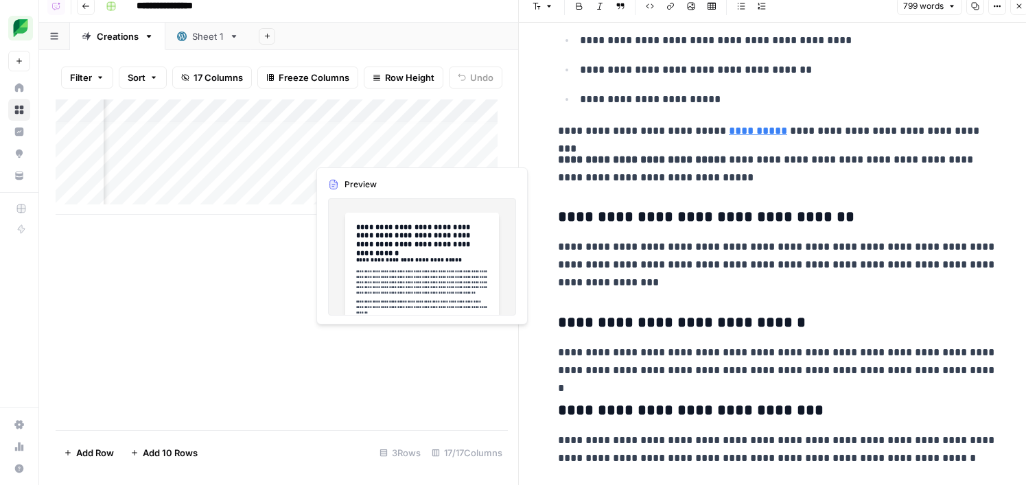
scroll to position [6, 677]
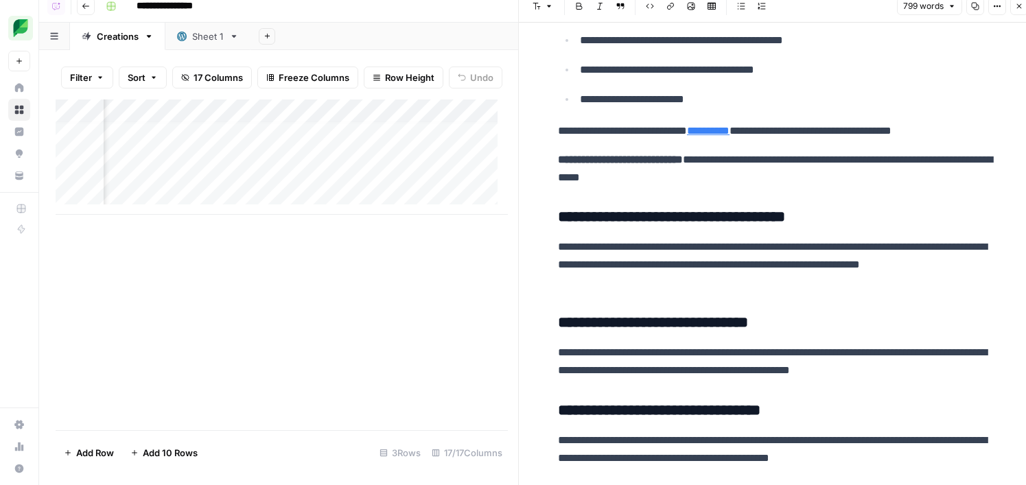
click at [325, 151] on div "Add Column" at bounding box center [282, 156] width 452 height 115
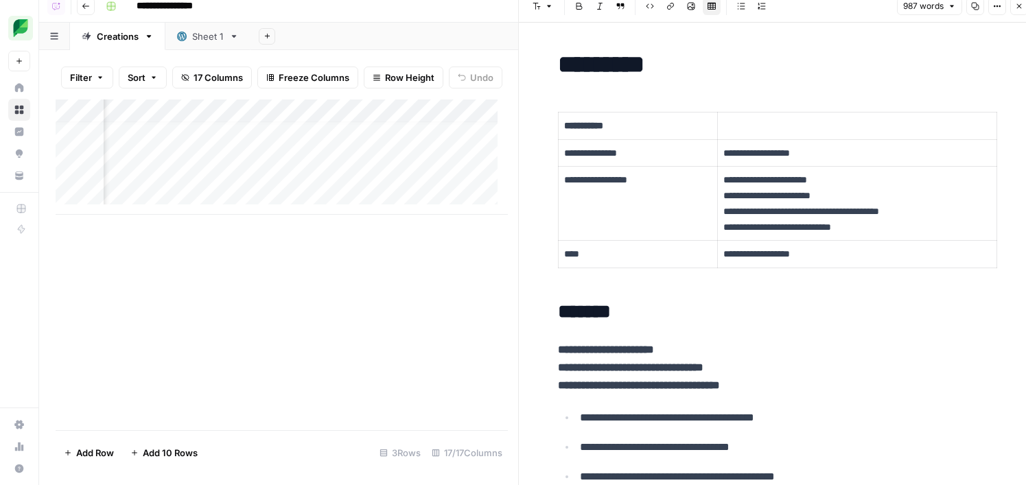
scroll to position [10, 412]
click at [344, 113] on div "Add Column" at bounding box center [282, 156] width 452 height 115
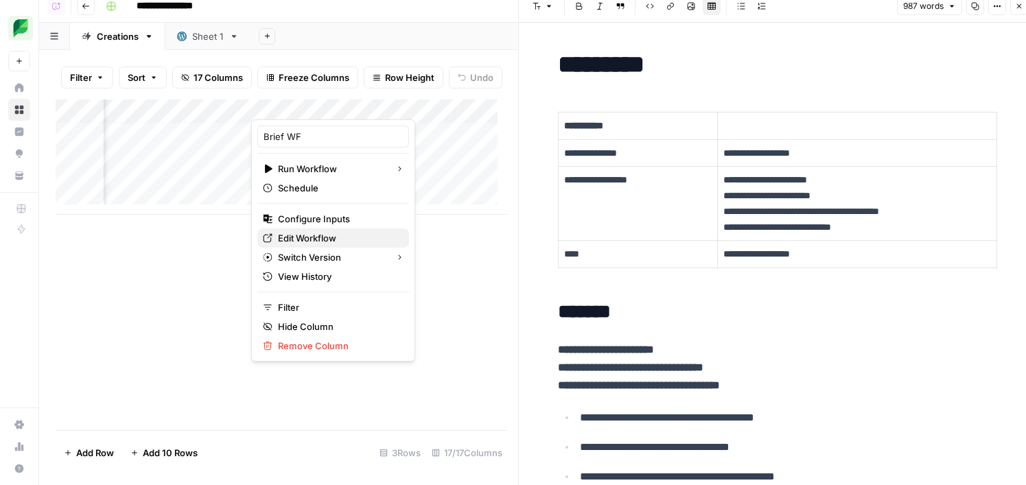
click at [349, 236] on span "Edit Workflow" at bounding box center [338, 238] width 120 height 14
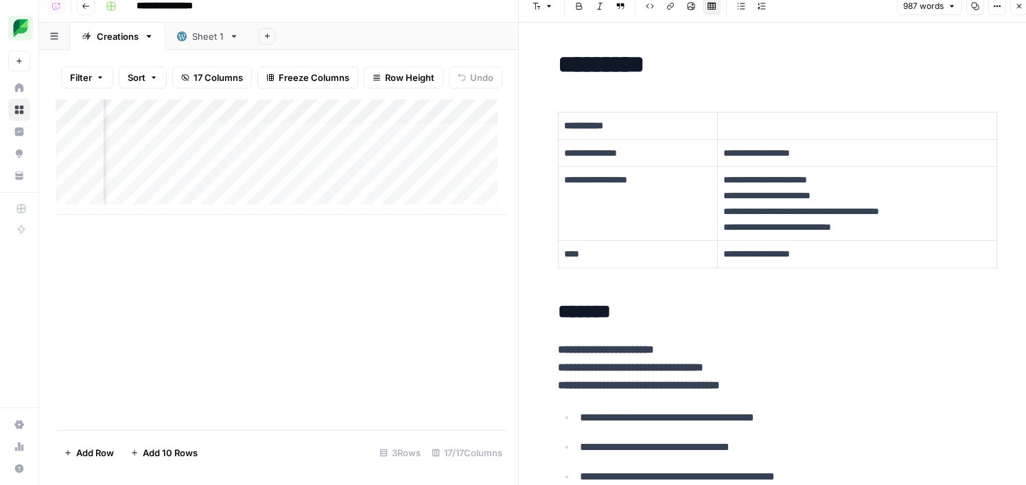
scroll to position [10, 1285]
click at [481, 144] on div "Add Column" at bounding box center [282, 156] width 452 height 115
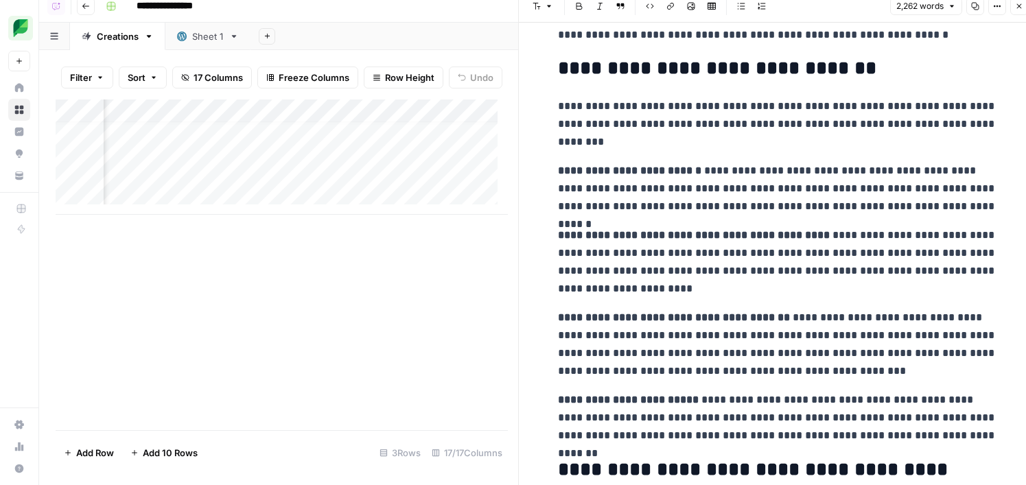
scroll to position [4105, 0]
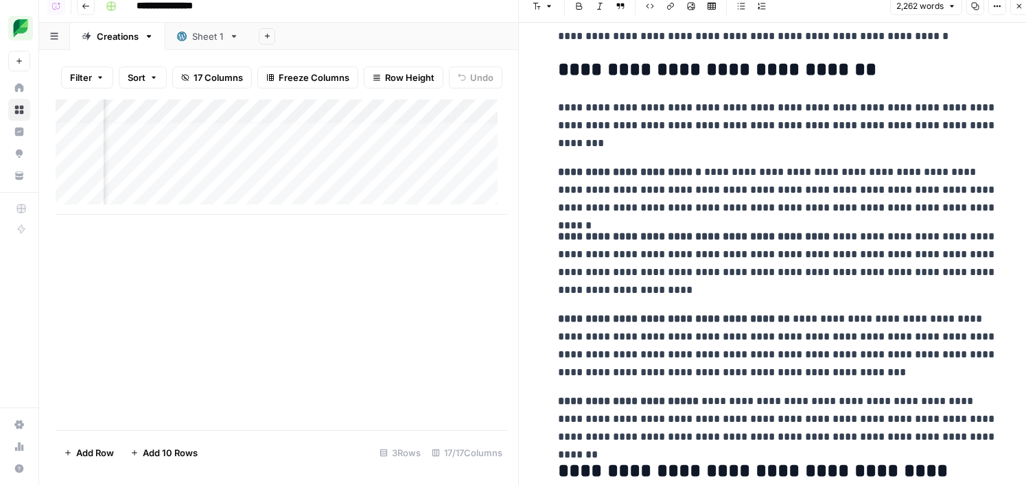
click at [648, 184] on p "**********" at bounding box center [777, 190] width 439 height 54
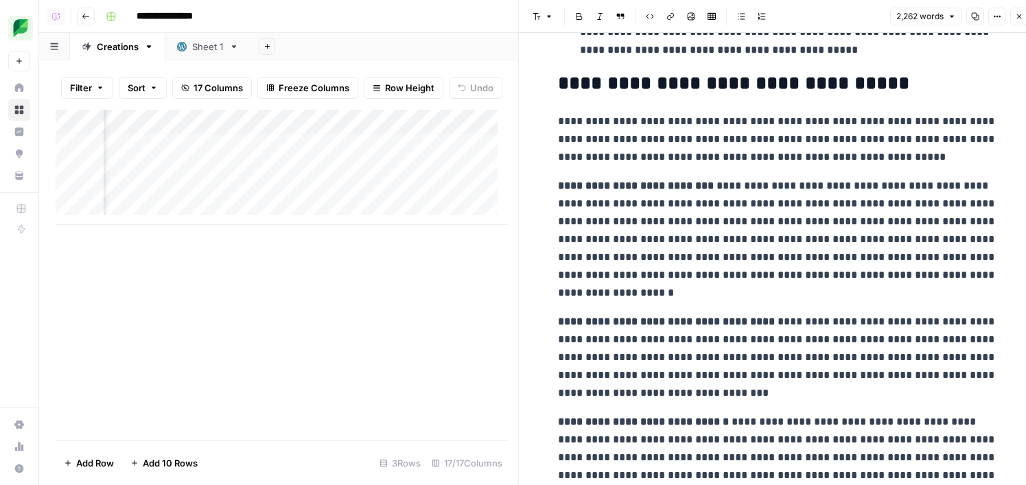
scroll to position [1721, 0]
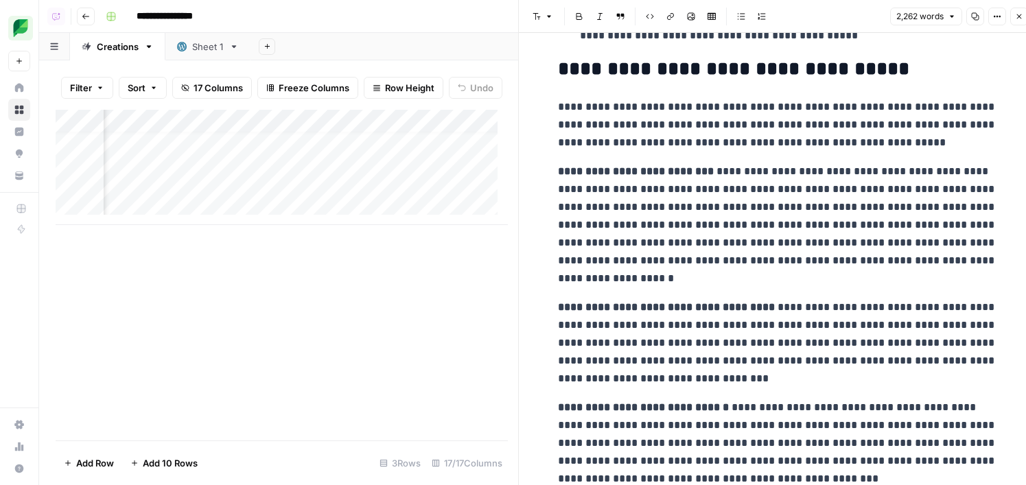
click at [648, 119] on p "**********" at bounding box center [777, 125] width 439 height 54
click at [648, 175] on p "**********" at bounding box center [777, 225] width 439 height 125
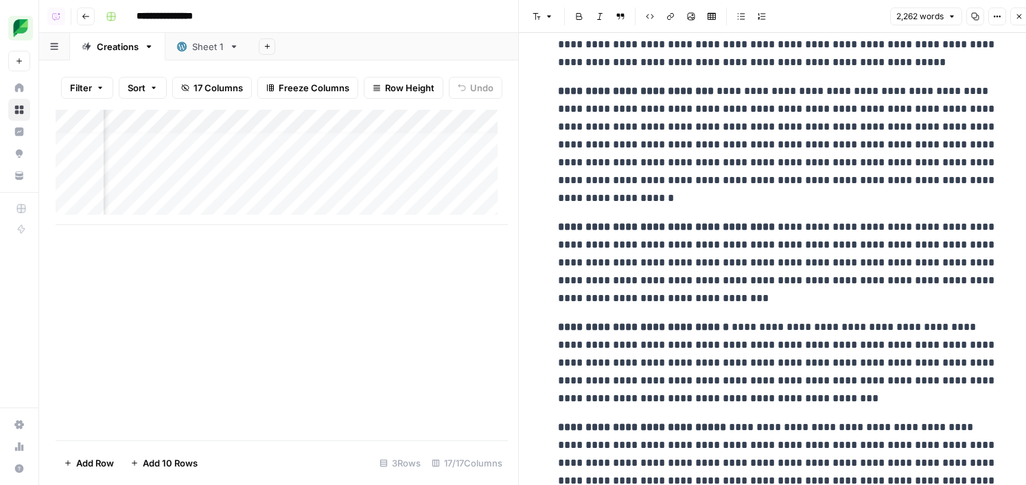
scroll to position [1813, 0]
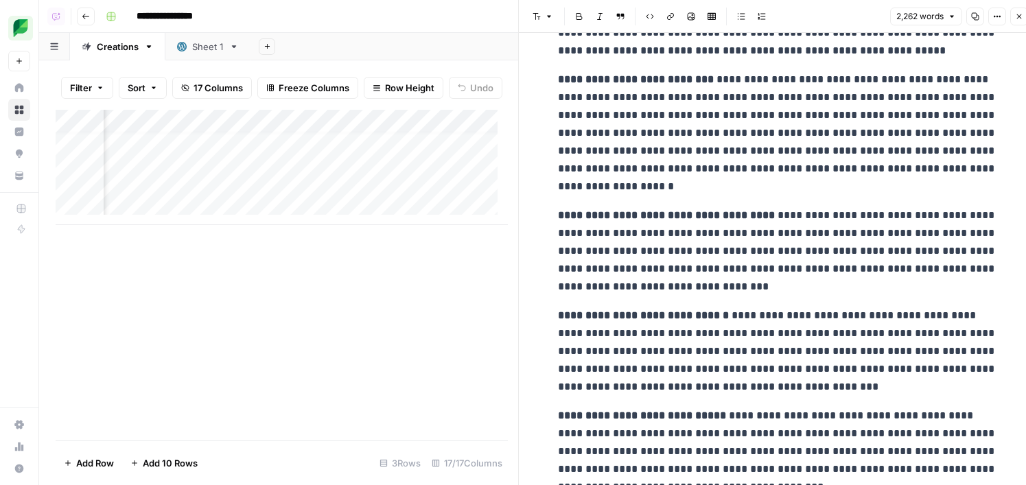
click at [648, 226] on p "**********" at bounding box center [777, 251] width 439 height 89
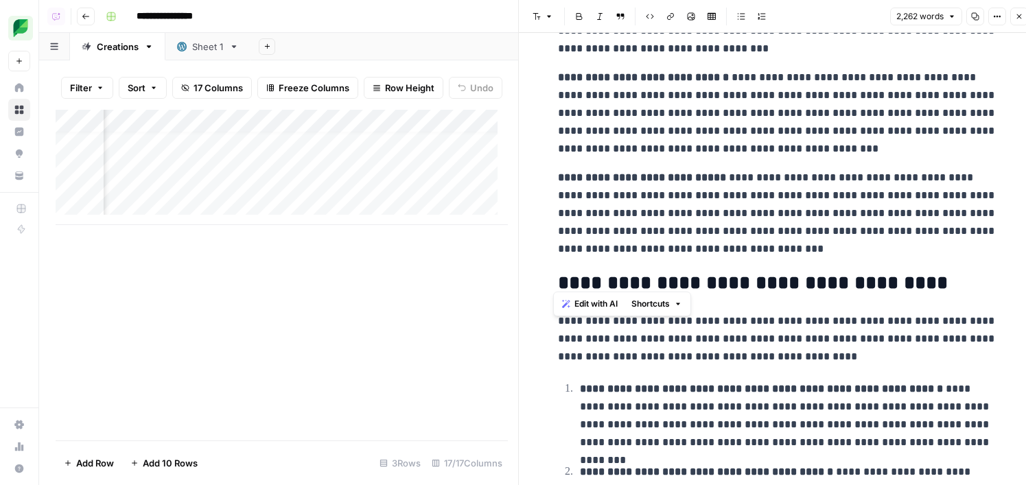
scroll to position [2082, 0]
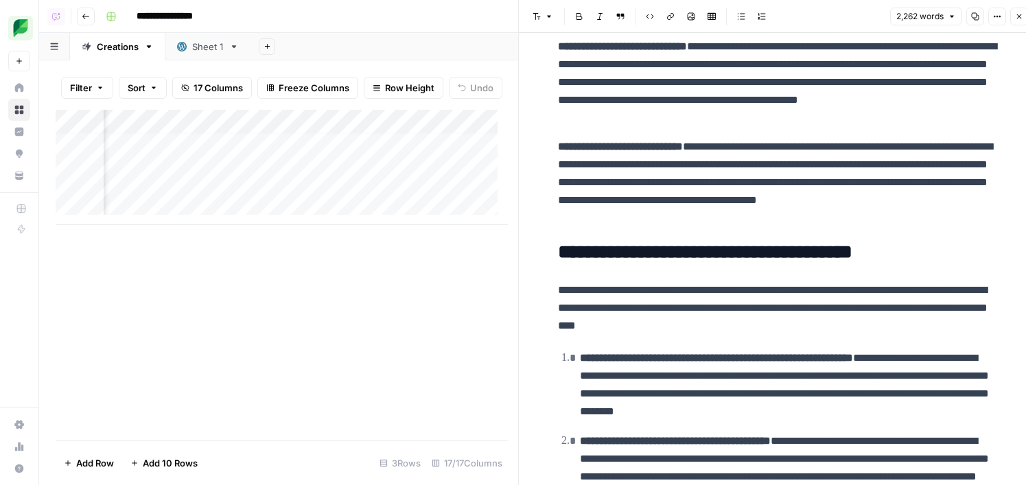
scroll to position [10, 1697]
click at [438, 161] on div "Add Column" at bounding box center [282, 167] width 452 height 115
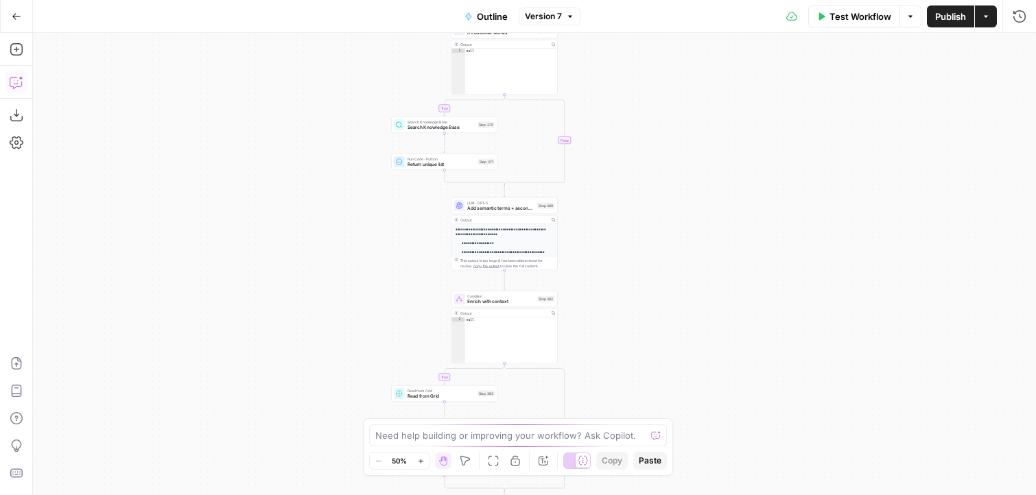
click at [16, 84] on icon "button" at bounding box center [17, 82] width 14 height 14
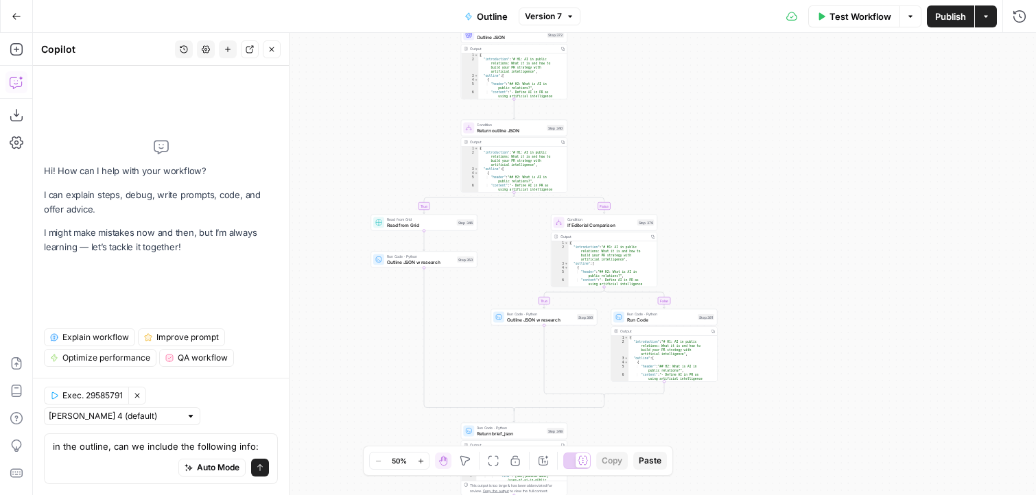
scroll to position [14, 0]
paste textarea "Audience"
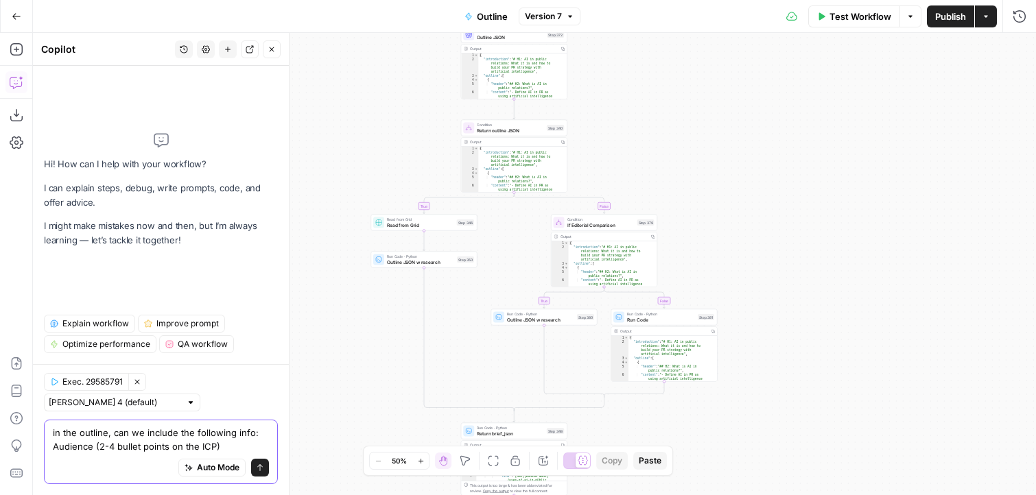
paste textarea "Content Description"
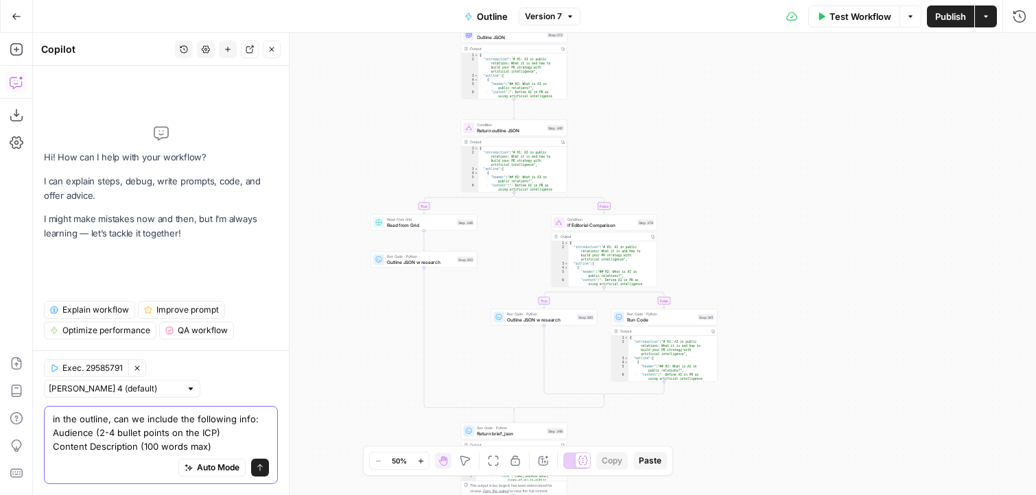
type textarea "in the outline, can we include the following info: Audience (2-4 bullet points …"
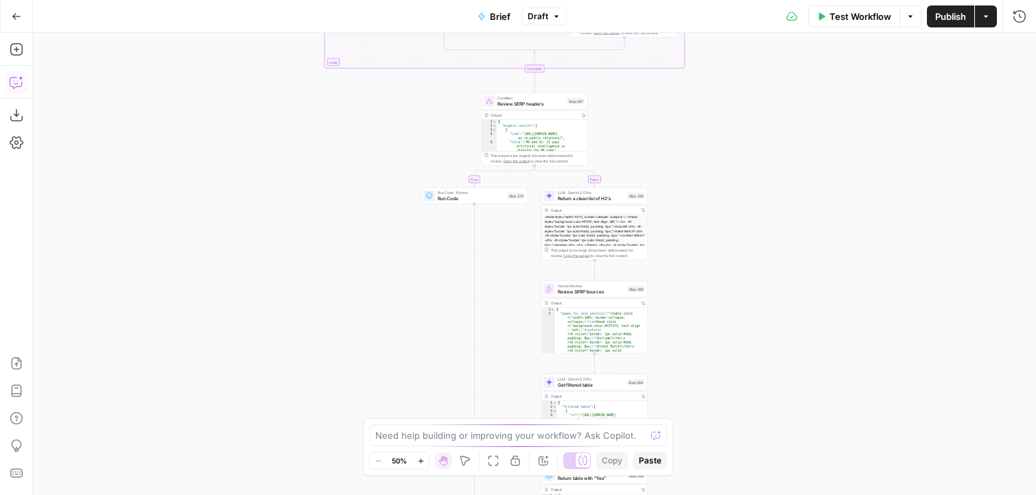
click at [17, 85] on icon "button" at bounding box center [17, 82] width 14 height 14
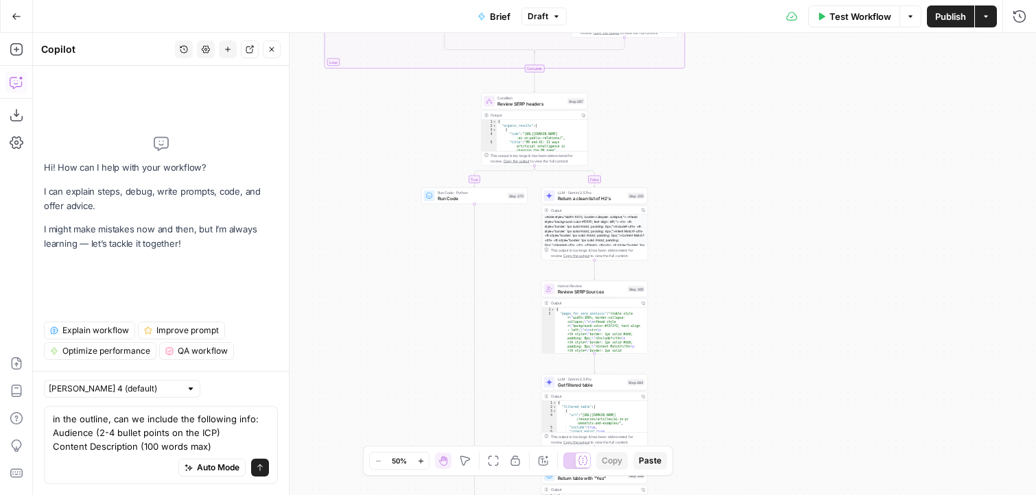
scroll to position [14, 0]
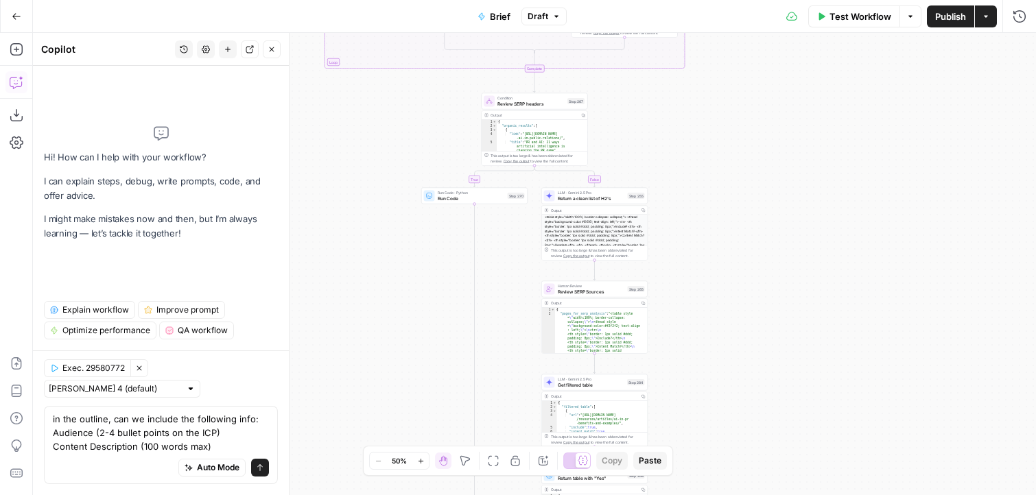
click at [141, 362] on button "Clear Selection" at bounding box center [139, 369] width 18 height 18
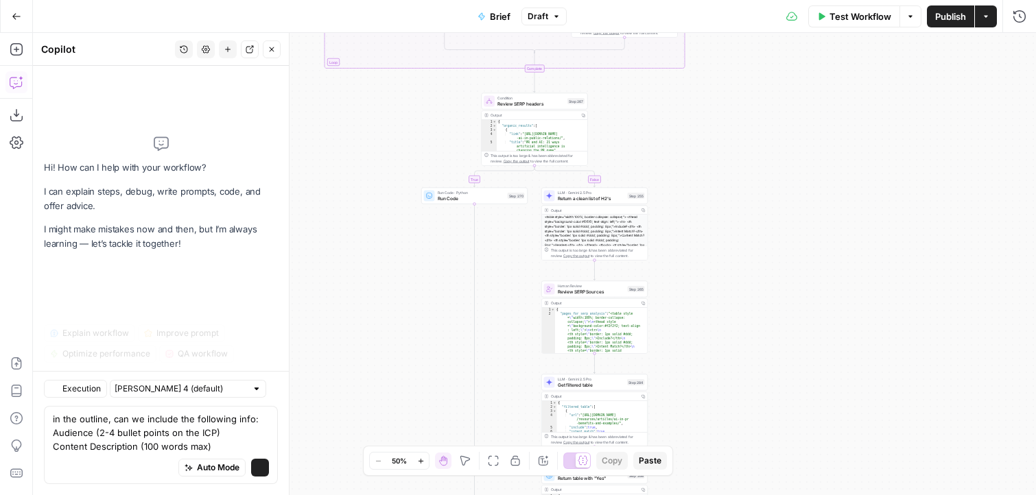
scroll to position [0, 0]
click at [97, 420] on textarea "in the outline, can we include the following info: Audience (2-4 bullet points …" at bounding box center [161, 432] width 216 height 41
type textarea "in the brief, can we include the following info: Audience (2-4 bullet points on…"
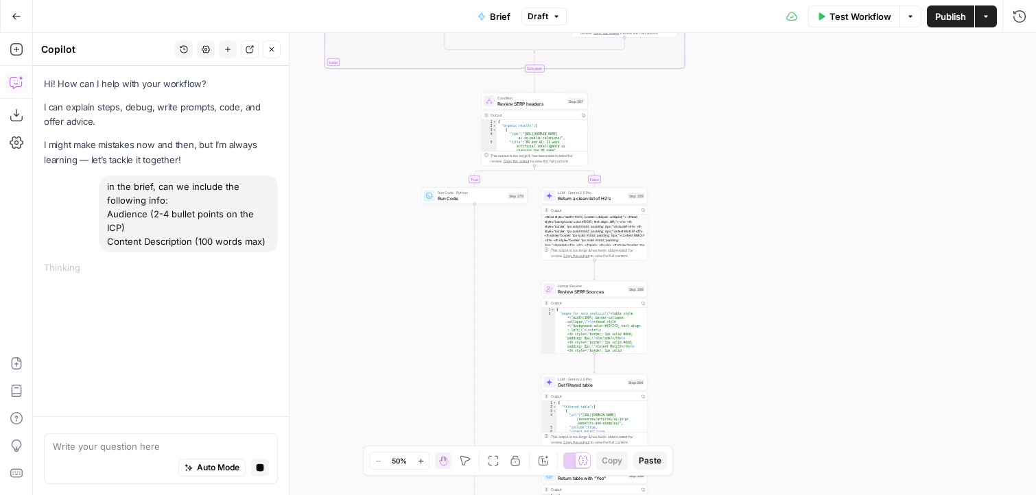
click at [97, 400] on div "Hi! How can I help with your workflow? I can explain steps, debug, write prompt…" at bounding box center [161, 241] width 256 height 351
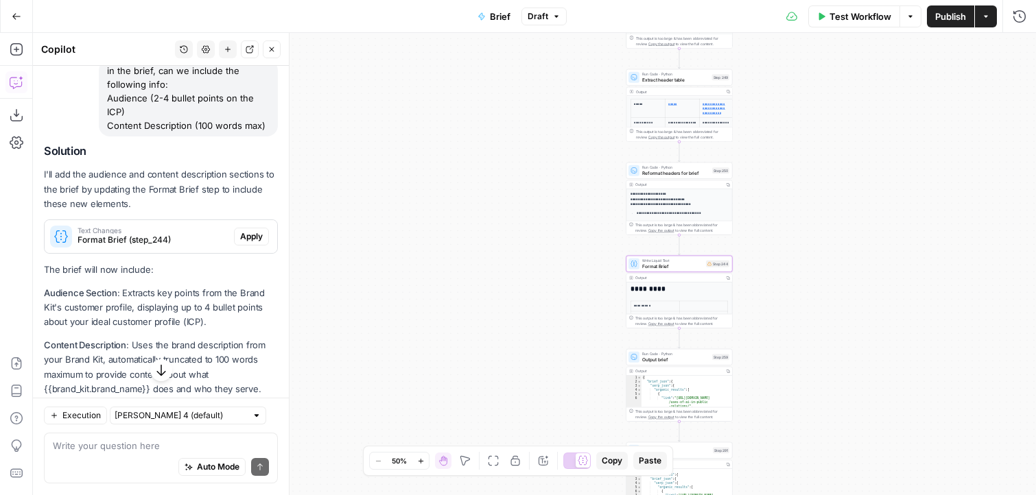
scroll to position [213, 0]
